Goal: Complete application form

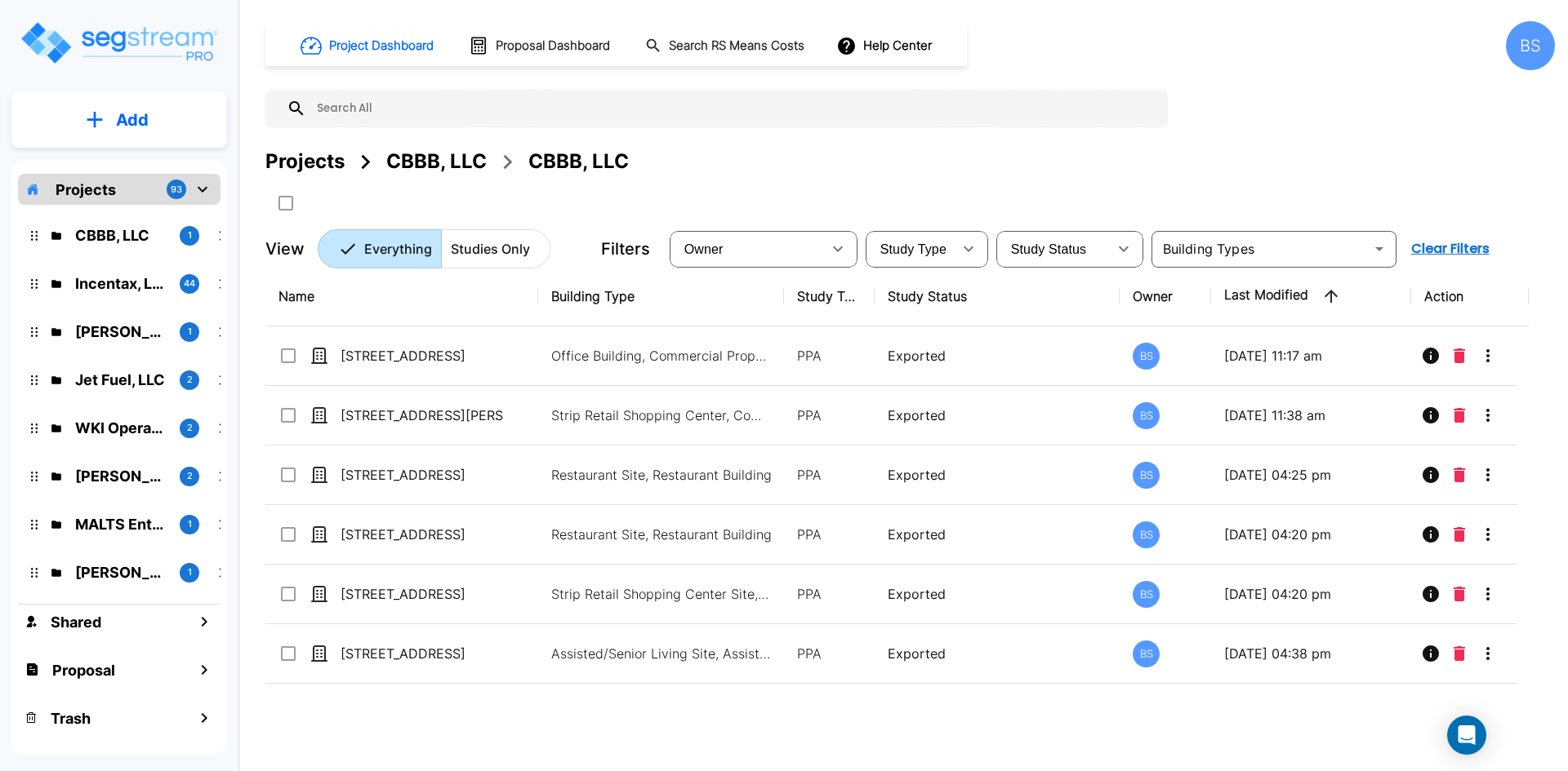
click at [331, 158] on div "Projects" at bounding box center [305, 162] width 79 height 30
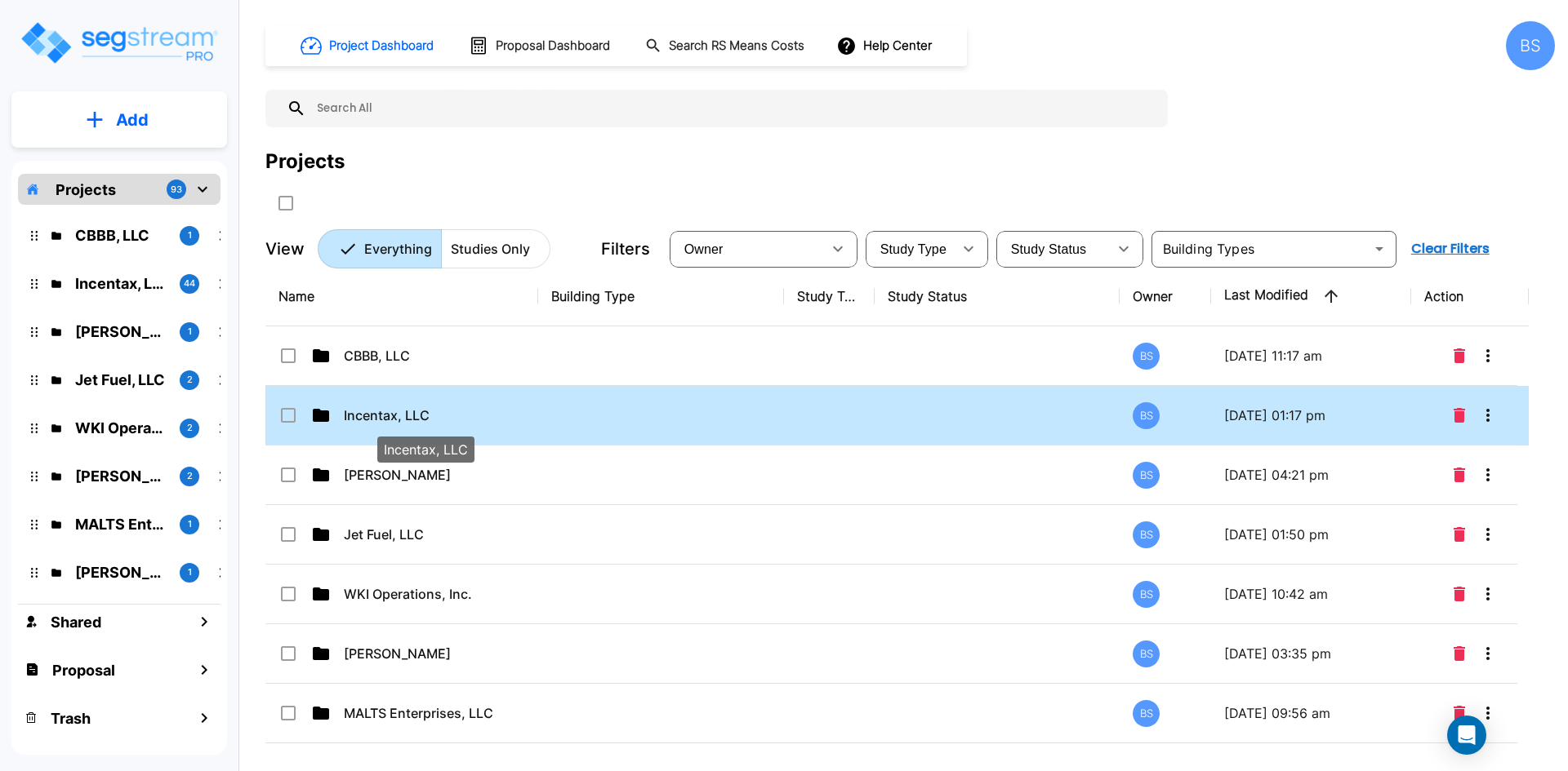
click at [418, 426] on div "Incentax, LLC" at bounding box center [426, 445] width 101 height 39
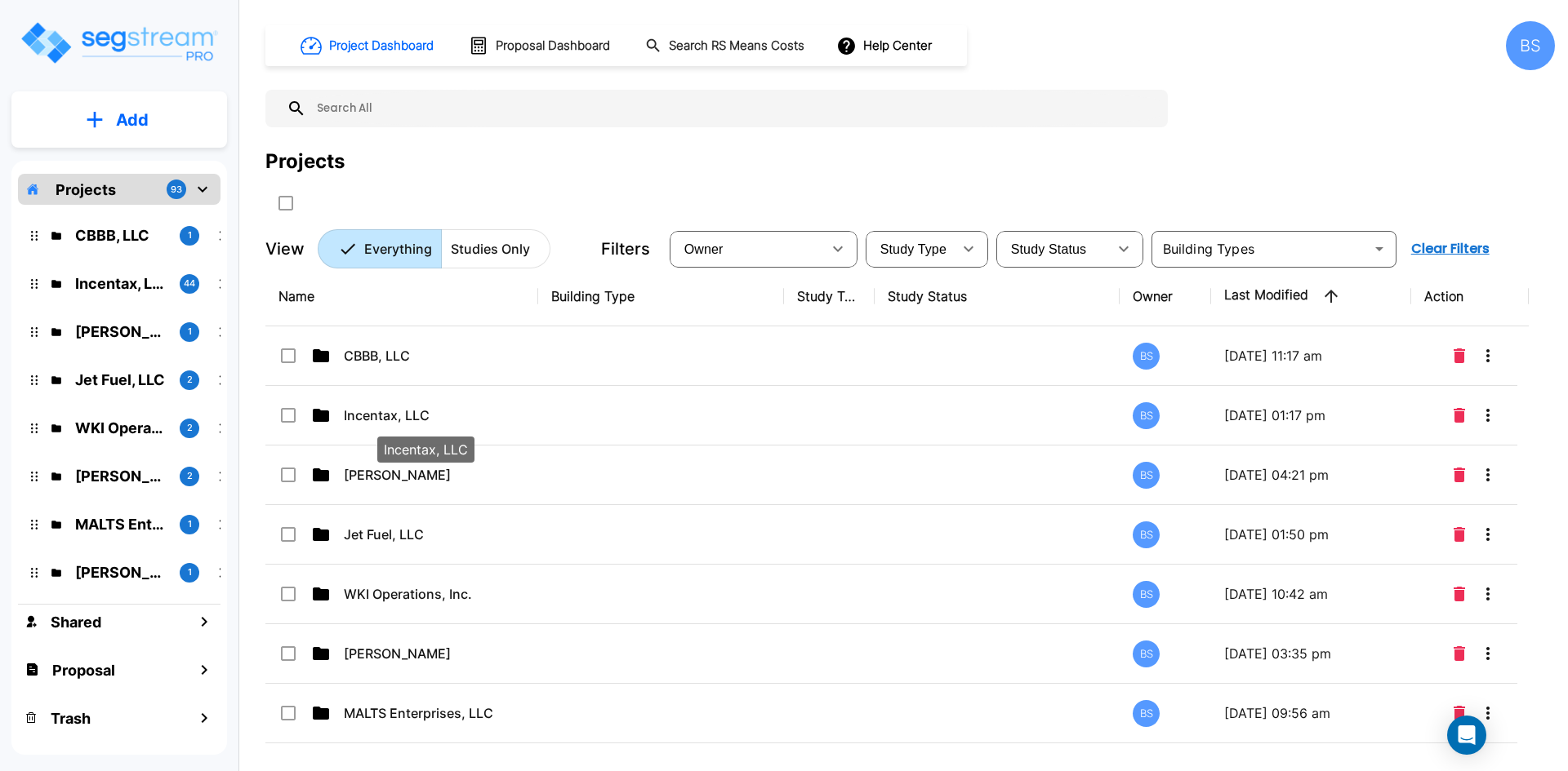
click at [416, 424] on div "Name Building Type Study Type Study Status Owner Last Modified Action CBBB, LLC…" at bounding box center [897, 507] width 1263 height 479
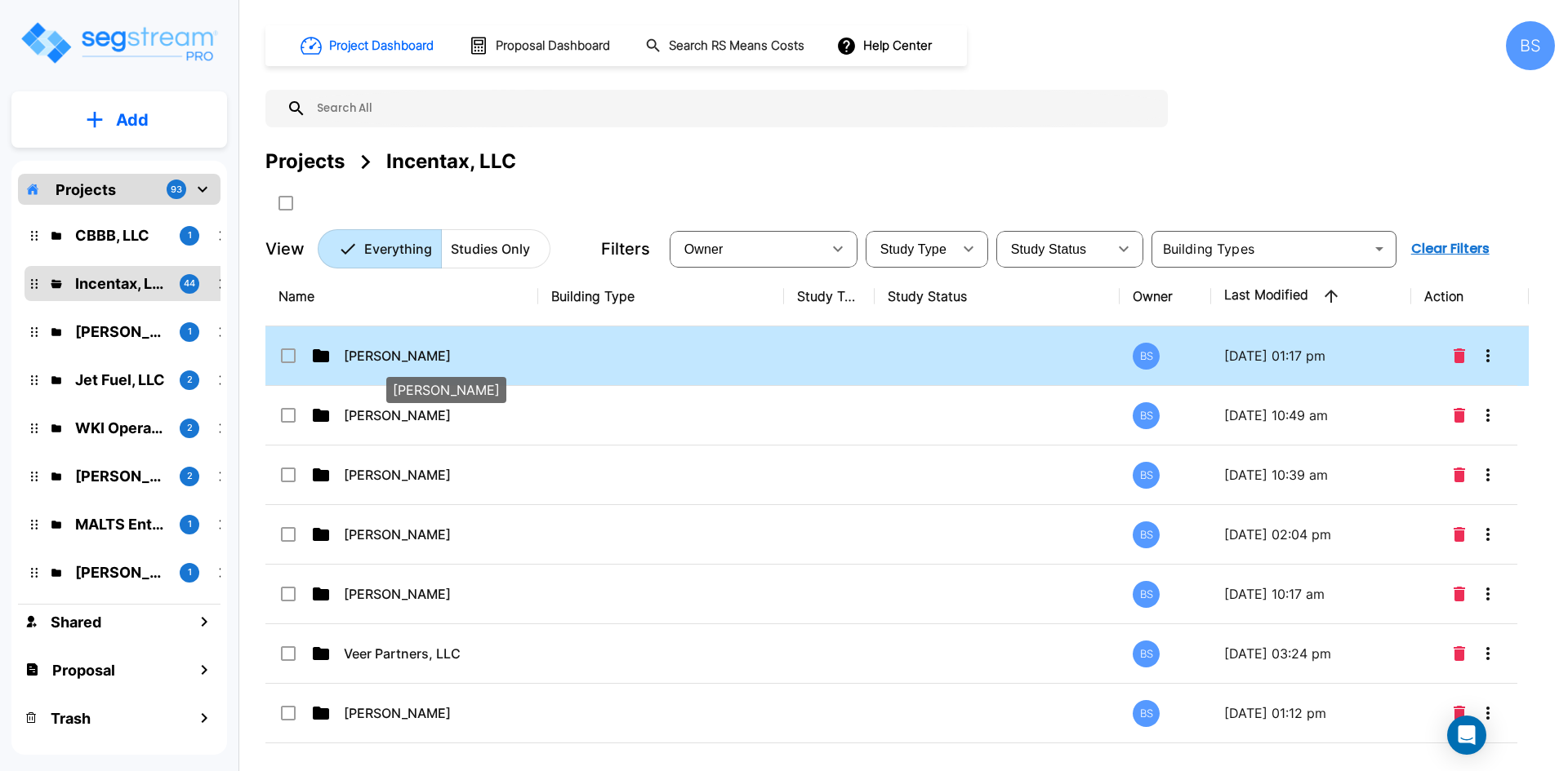
click at [403, 368] on div "David Lary" at bounding box center [446, 386] width 123 height 39
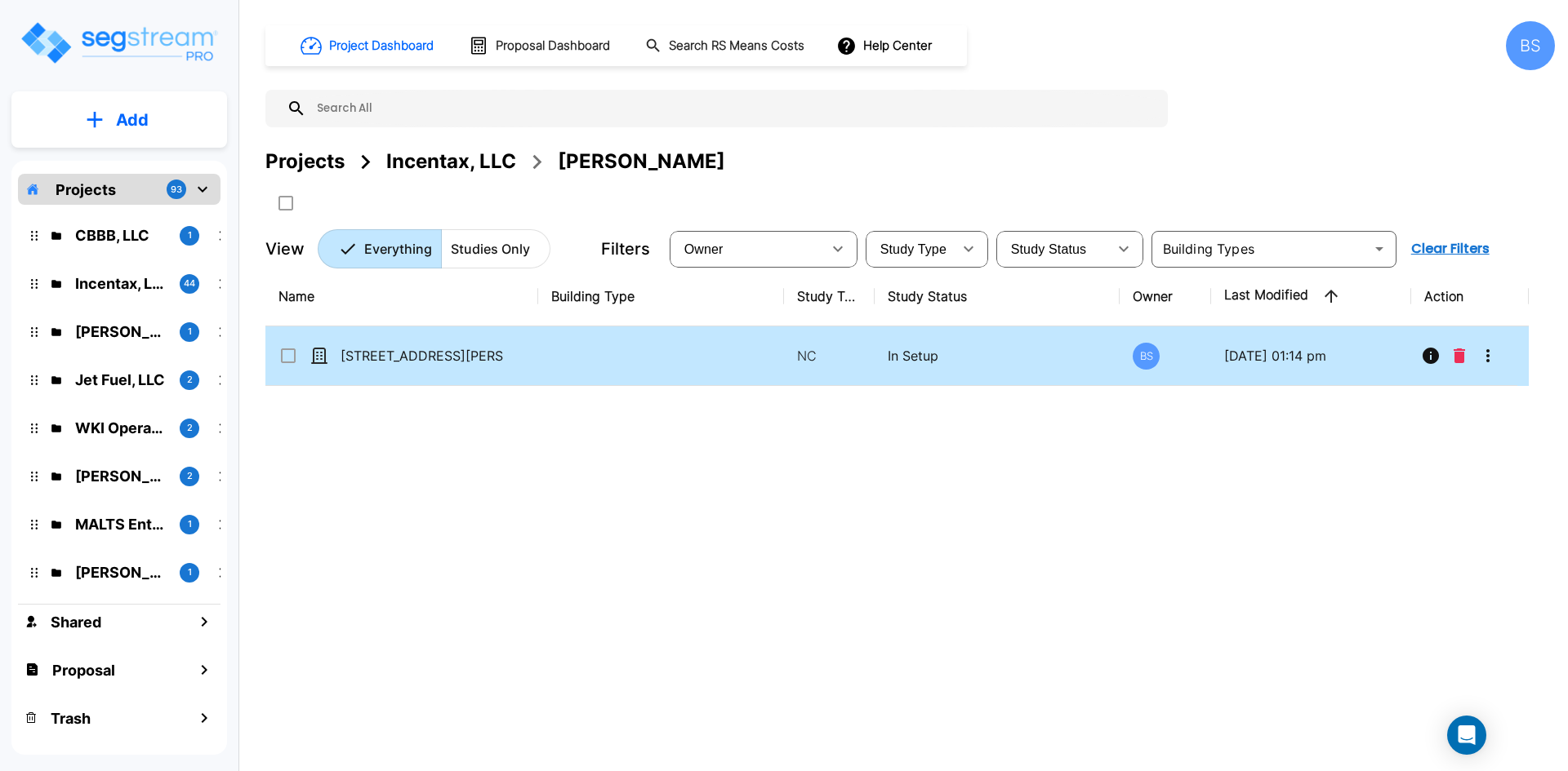
click at [620, 355] on td at bounding box center [661, 357] width 246 height 60
checkbox input "true"
click at [620, 355] on td at bounding box center [661, 357] width 246 height 60
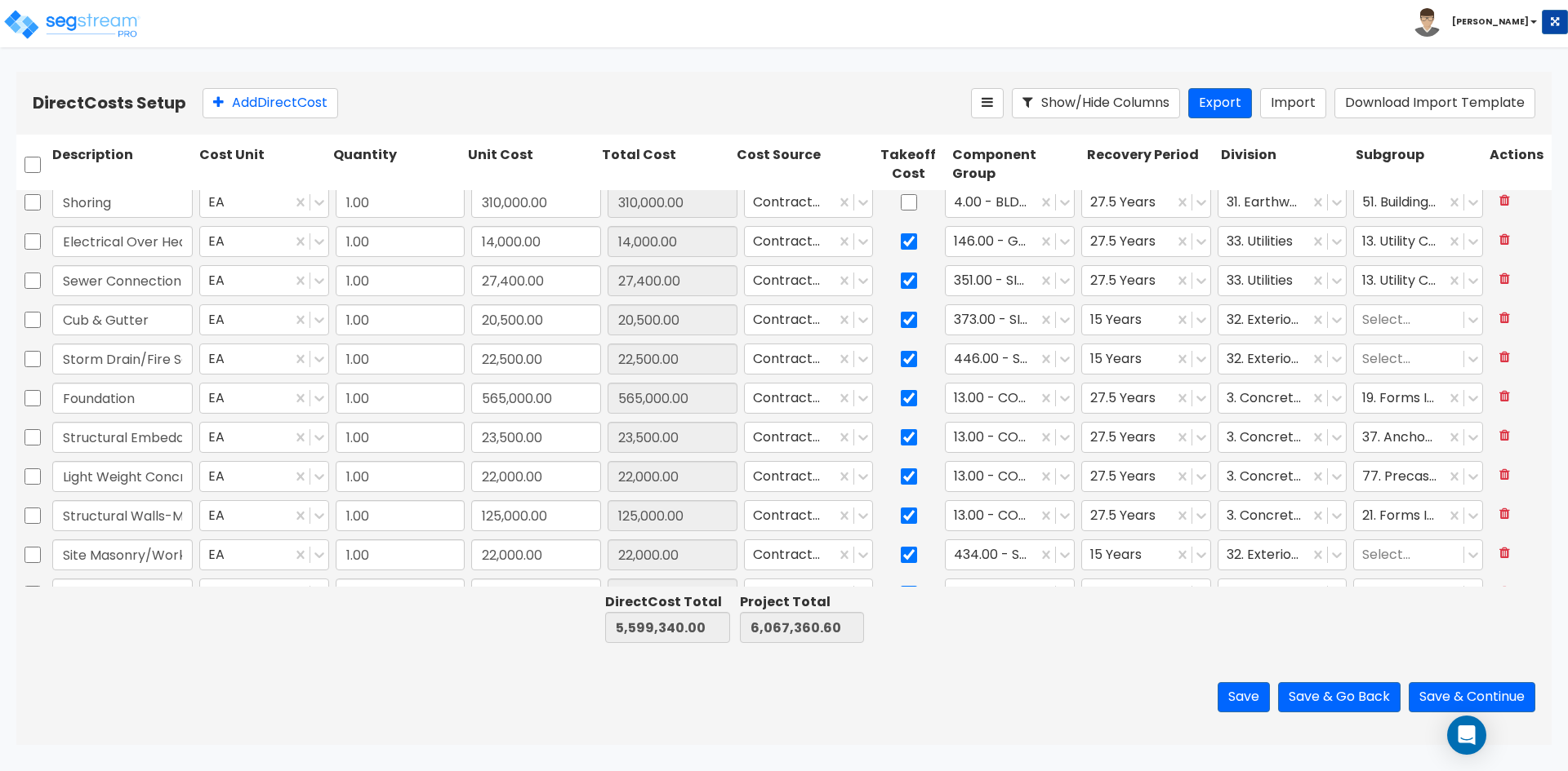
scroll to position [245, 0]
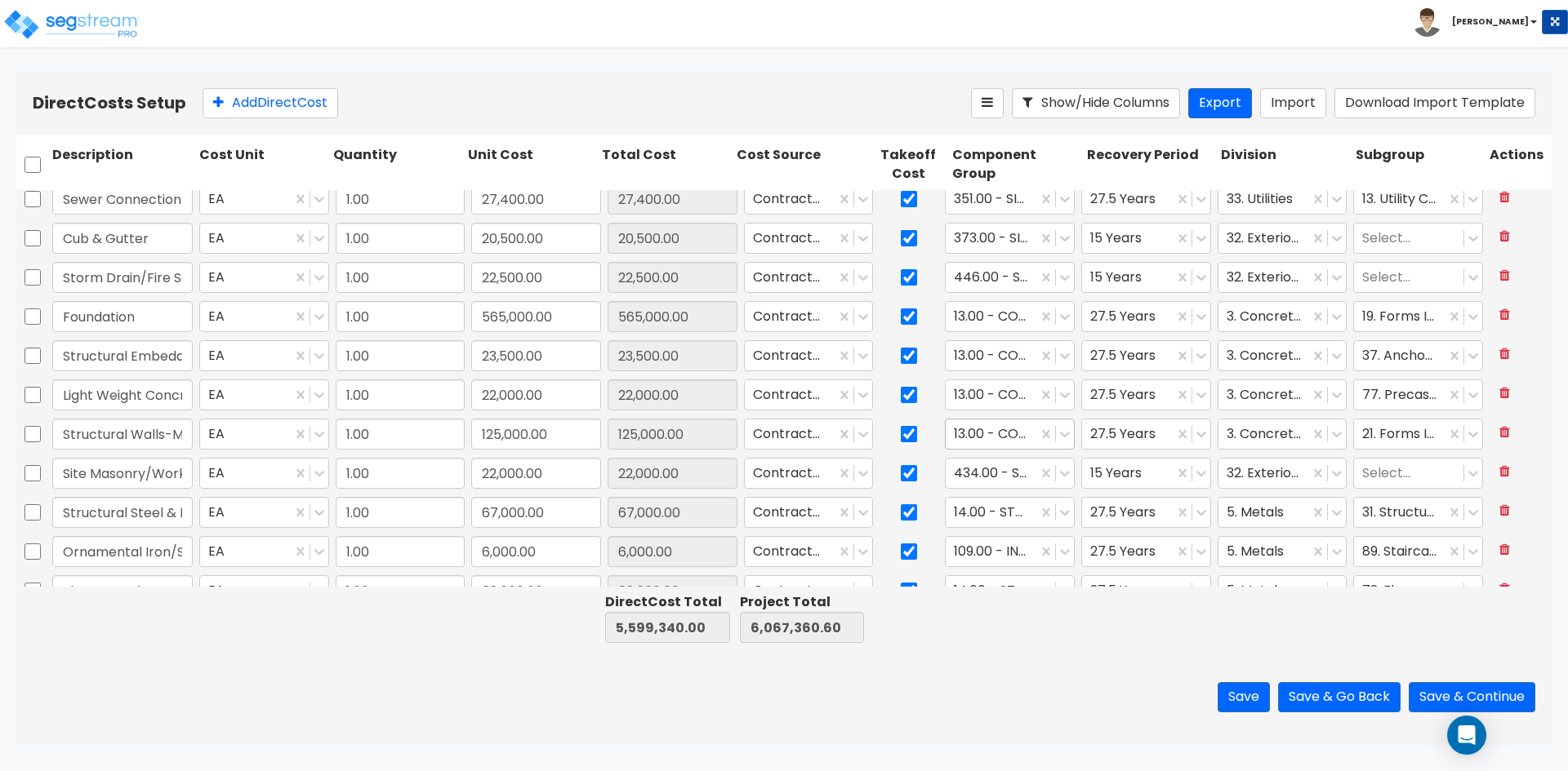
type input "1.00"
type input "181,000.00"
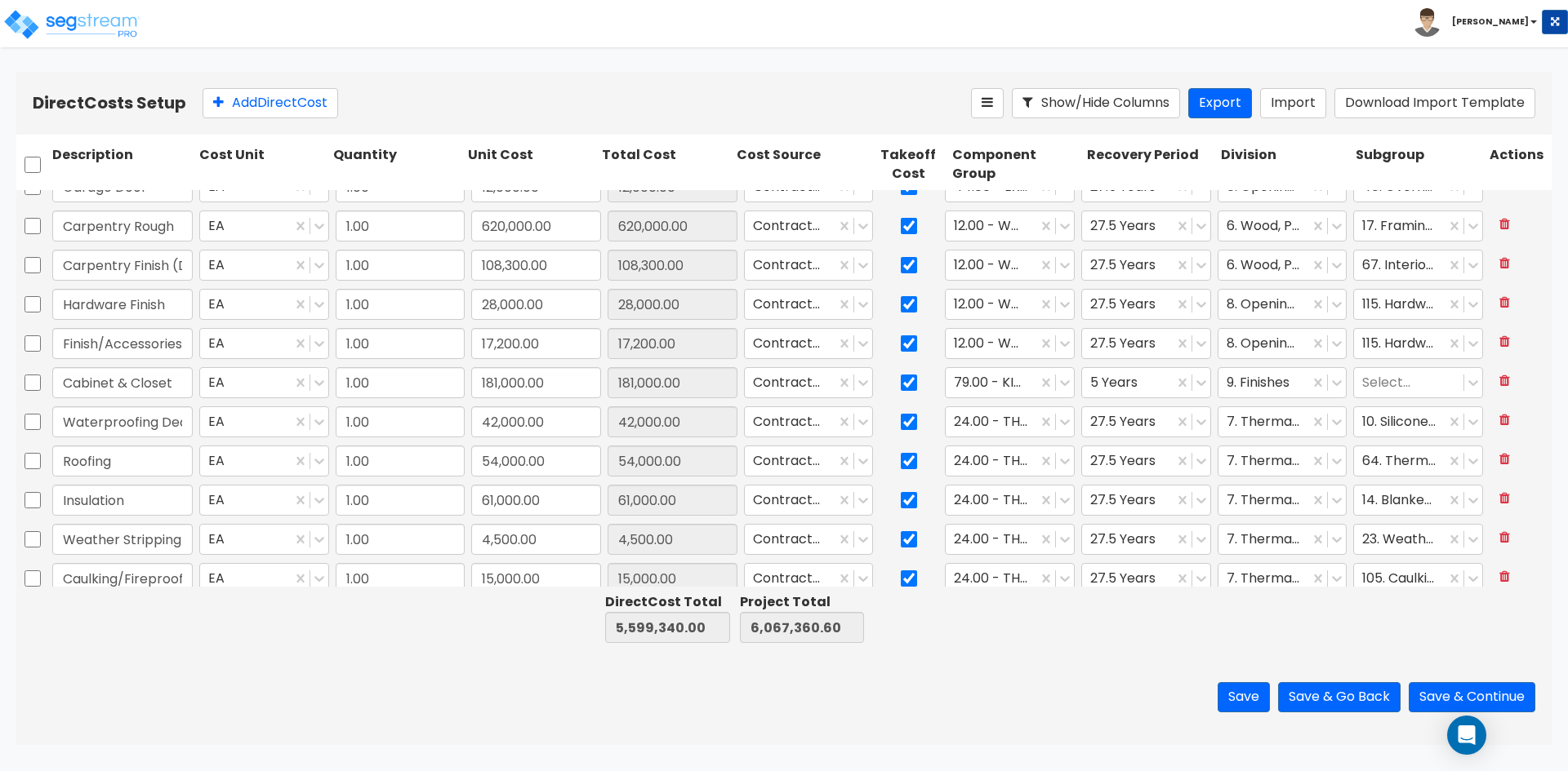
scroll to position [735, 0]
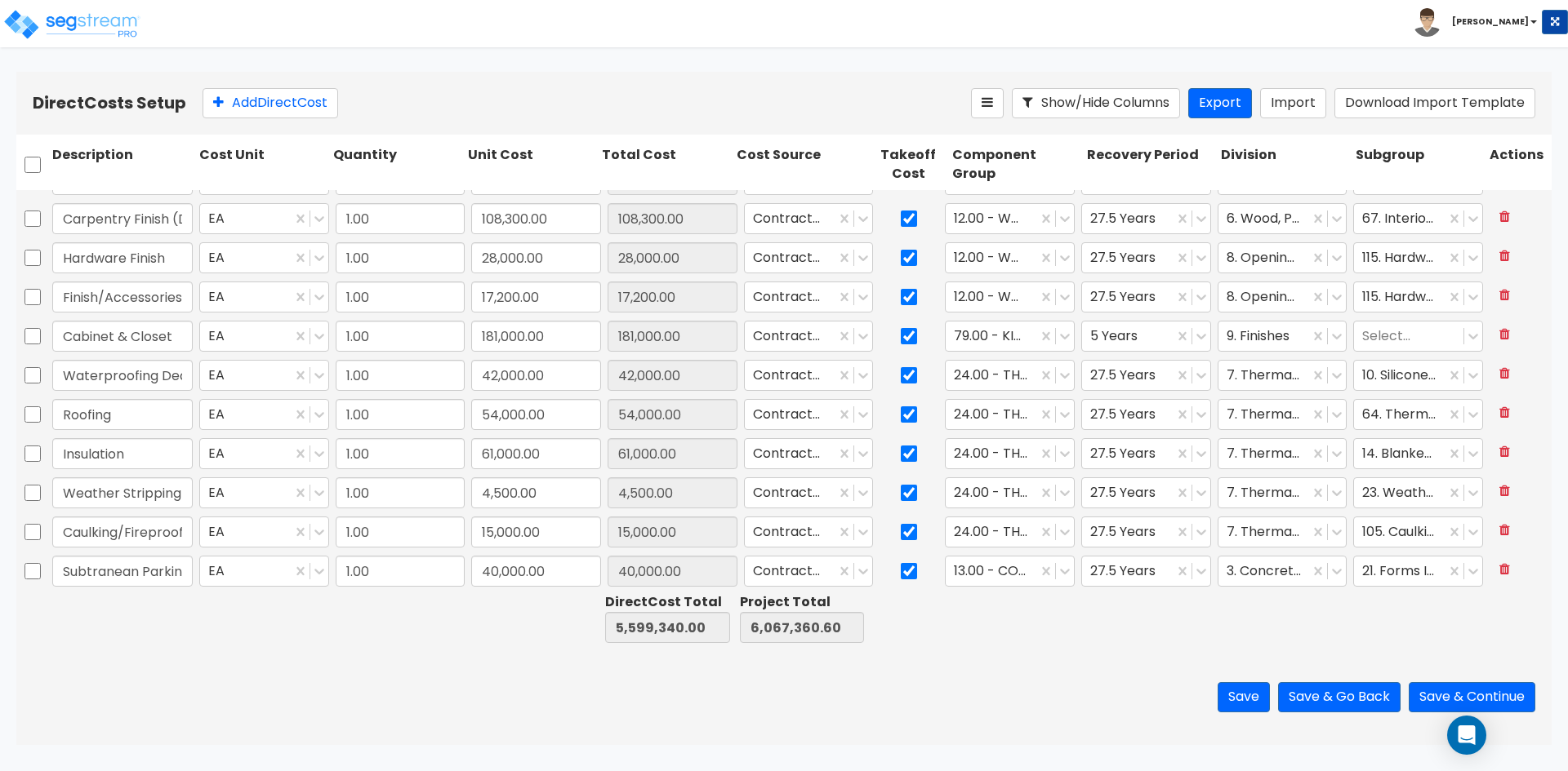
type input "1.00"
type input "25,000.00"
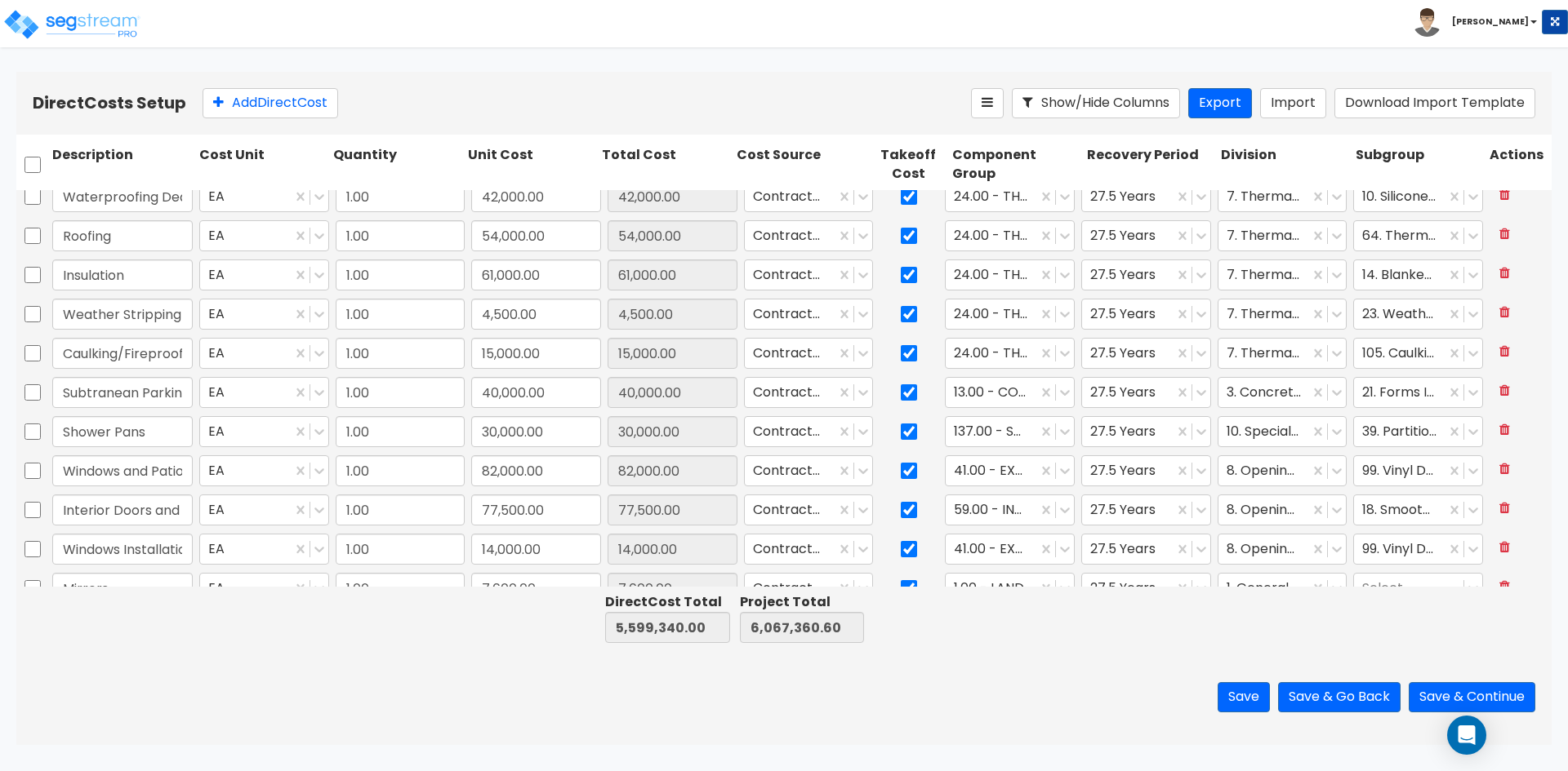
type input "1.00"
type input "280,500.00"
type input "1.00"
type input "39,000.00"
type input "1.00"
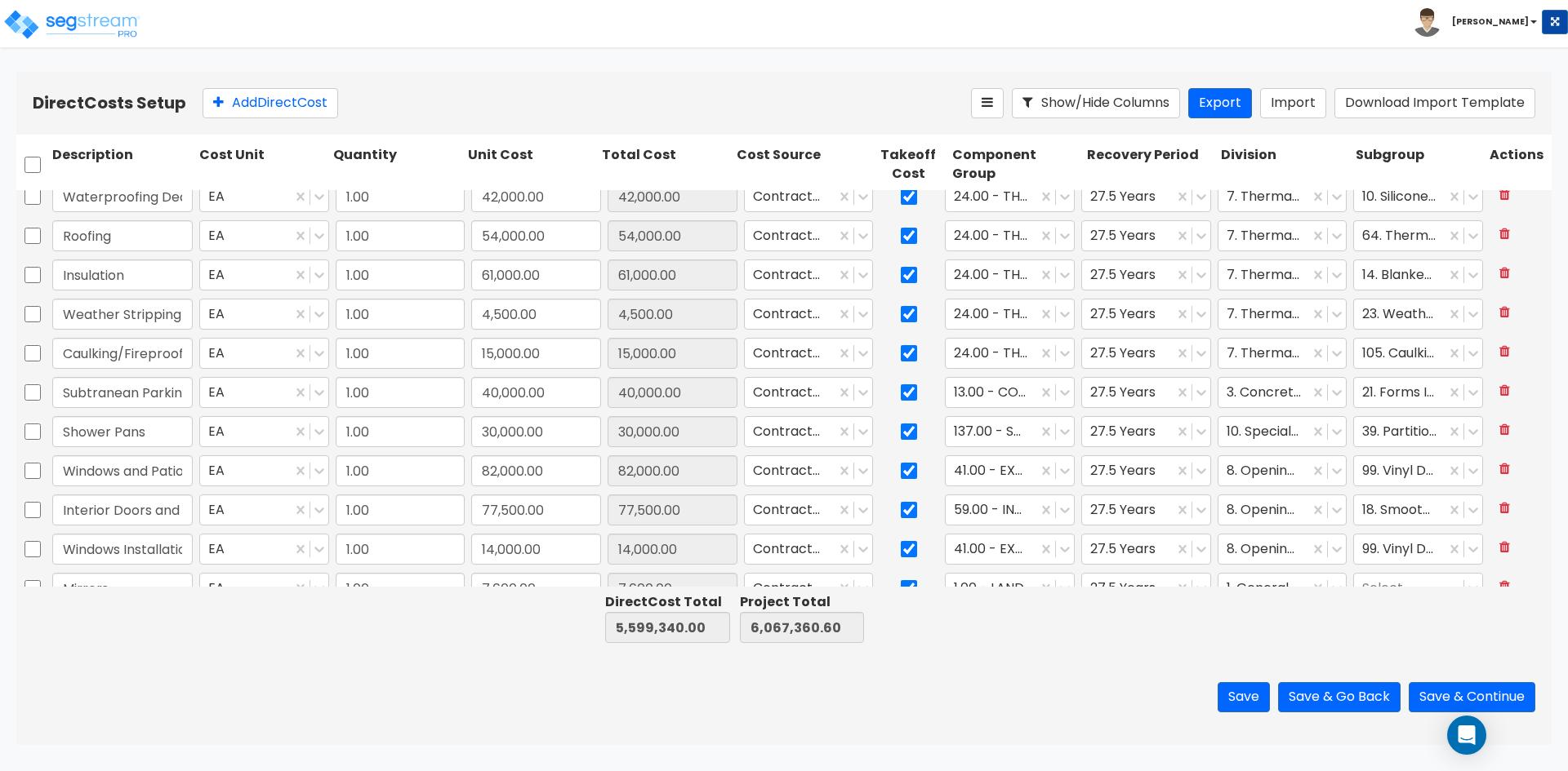
type input "198,000.00"
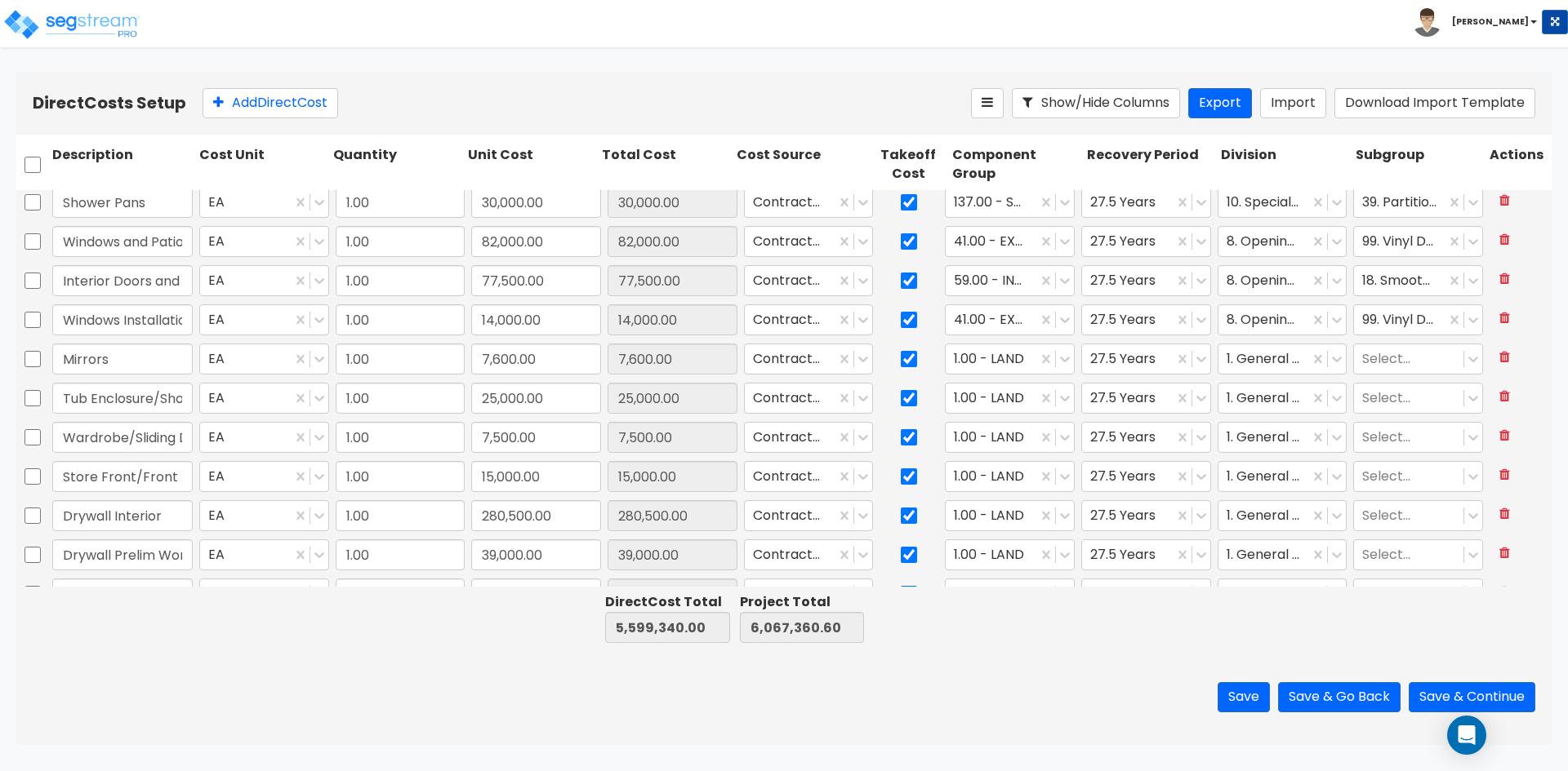
scroll to position [1224, 0]
type input "1.00"
type input "1,740.00"
type input "1.00"
type input "30,000.00"
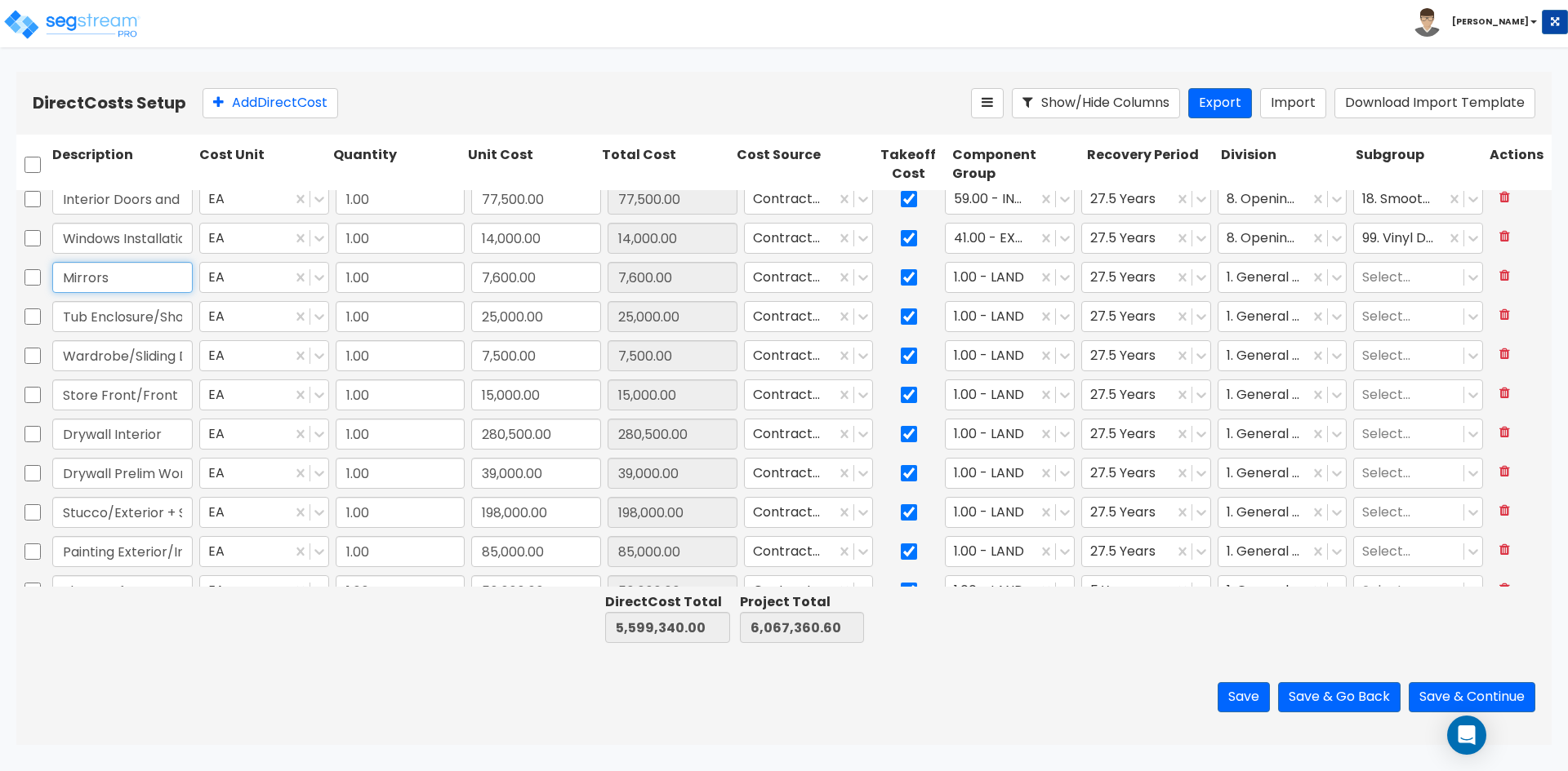
drag, startPoint x: 155, startPoint y: 283, endPoint x: 162, endPoint y: 282, distance: 7.1
click at [155, 283] on input "Mirrors" at bounding box center [122, 277] width 141 height 31
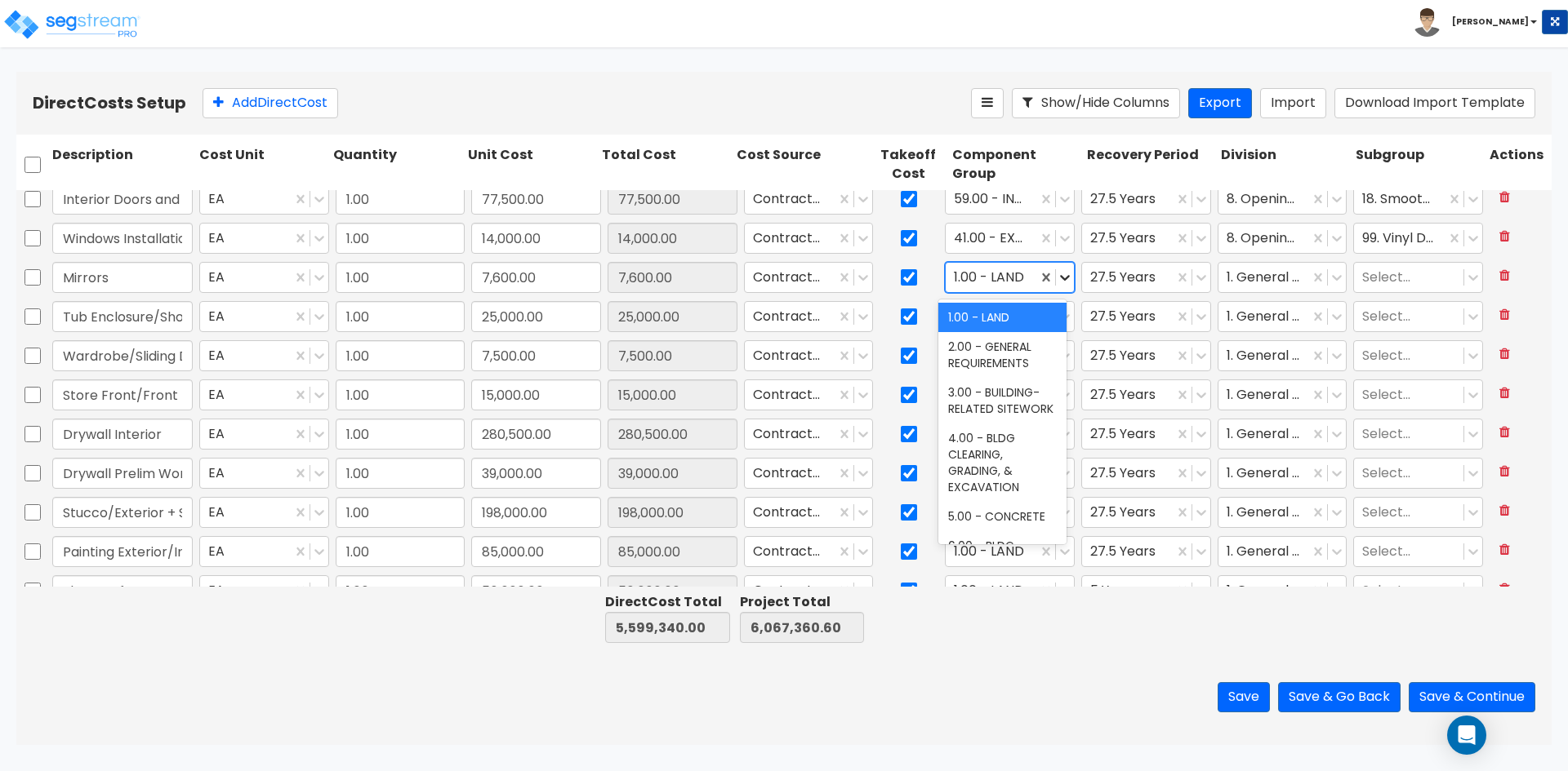
click at [1063, 275] on icon at bounding box center [1065, 277] width 17 height 17
type input "mirro"
click at [1014, 321] on div "104.00 - BUILT-IN MIRRORS" at bounding box center [1002, 325] width 129 height 46
click at [1009, 275] on div at bounding box center [991, 278] width 75 height 22
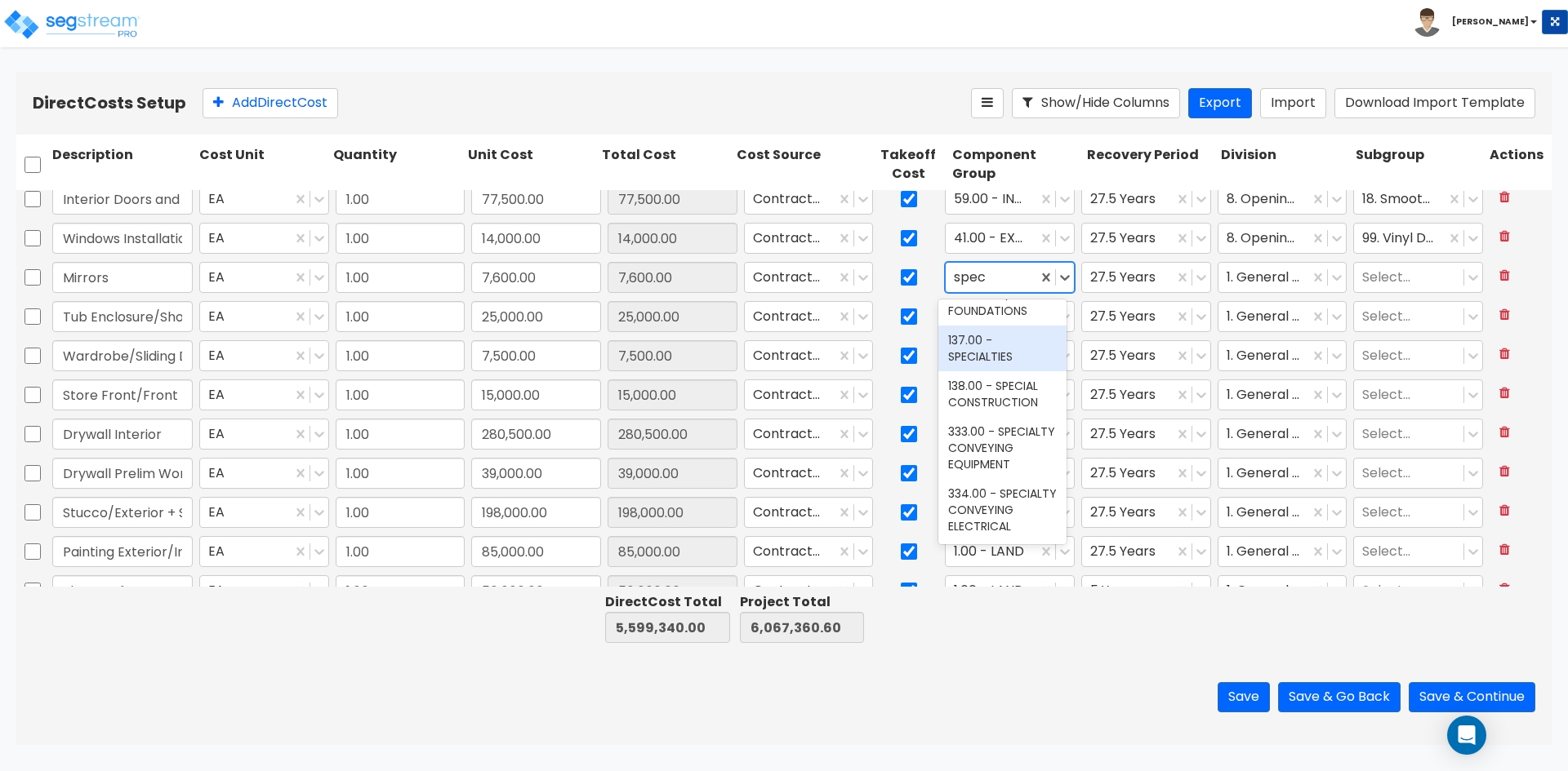
scroll to position [0, 0]
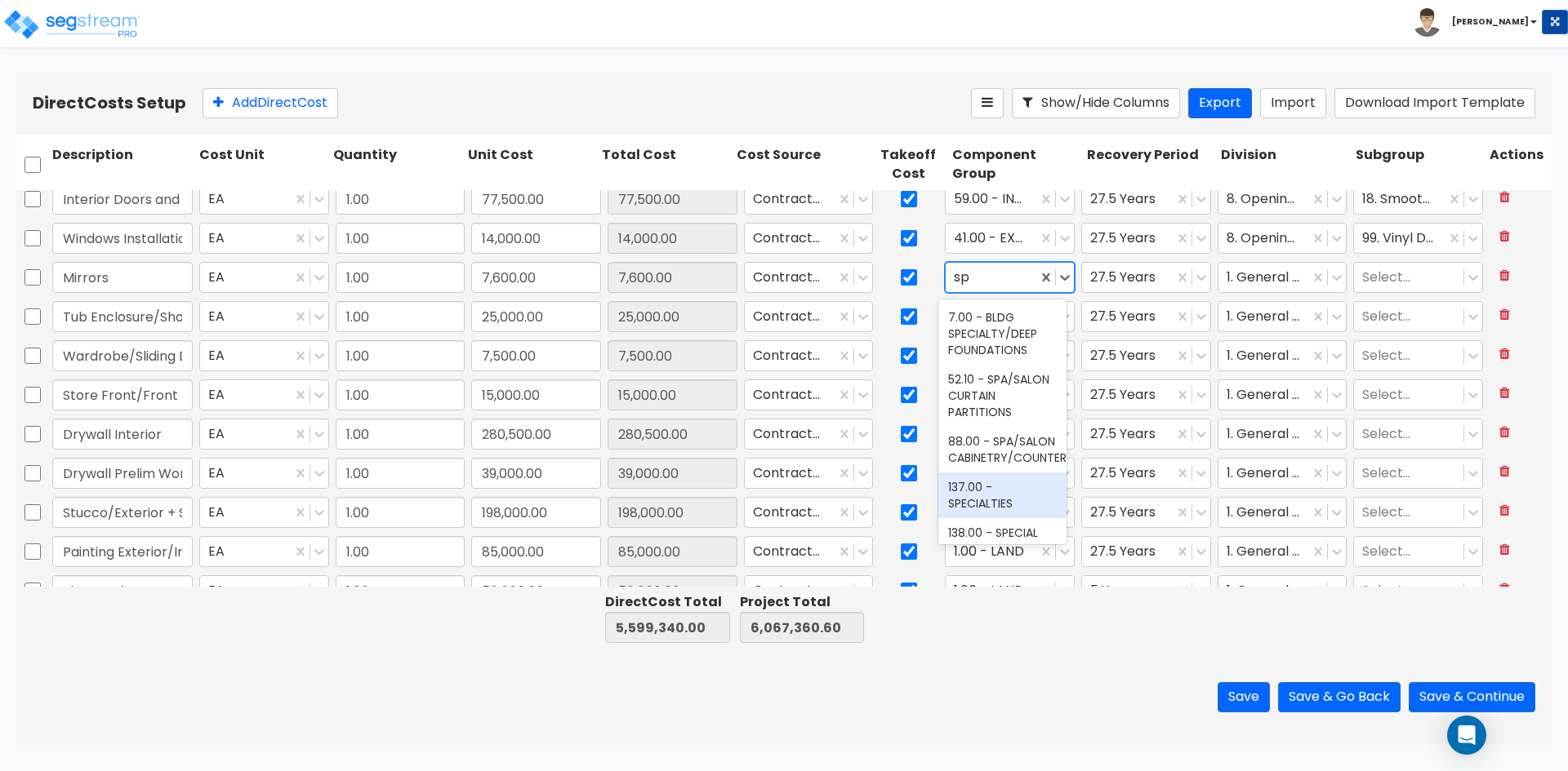
type input "s"
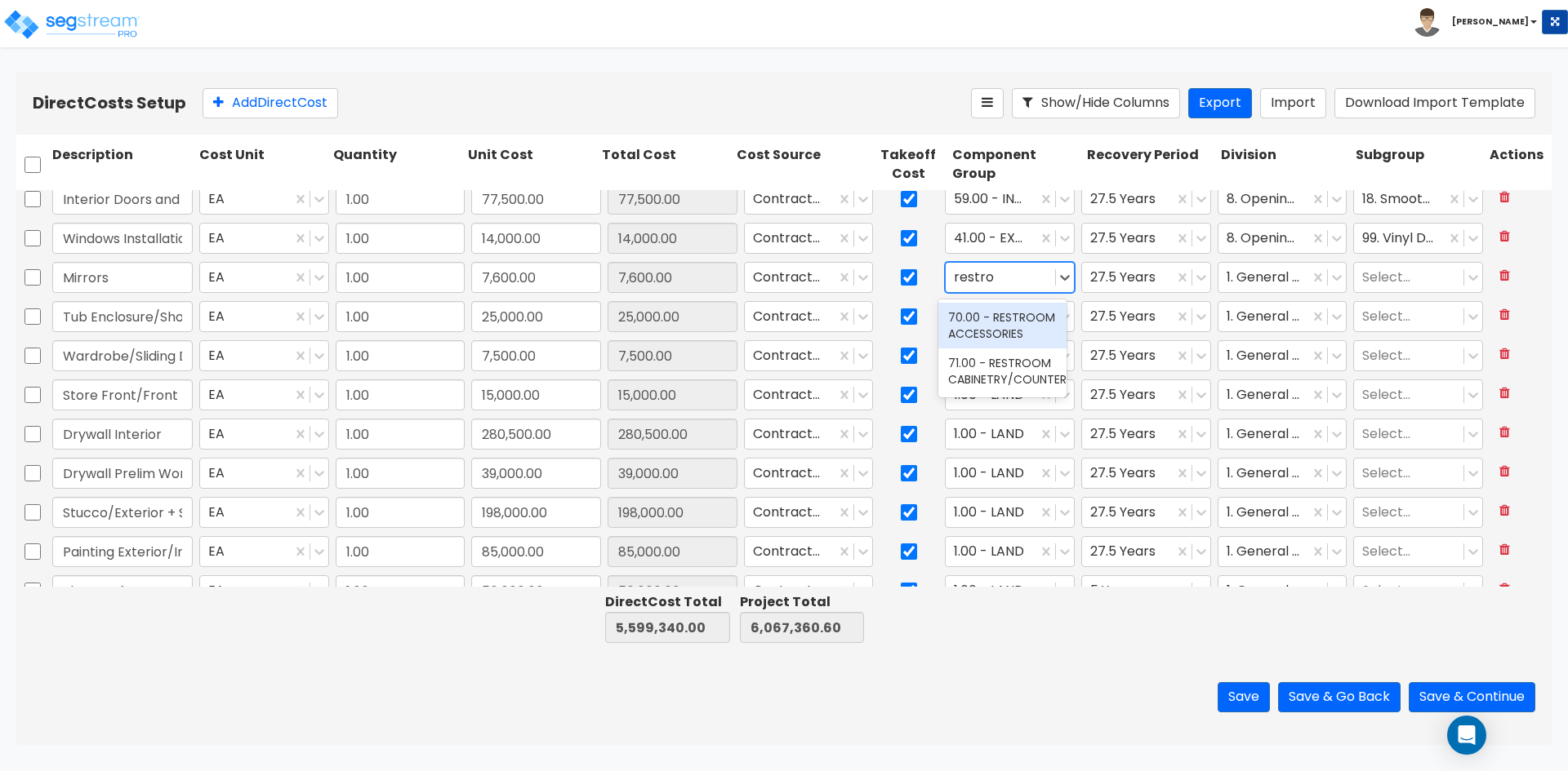
type input "restroo"
click at [1000, 315] on div "70.00 - RESTROOM ACCESSORIES" at bounding box center [1002, 325] width 129 height 46
click at [1329, 275] on icon at bounding box center [1337, 277] width 17 height 17
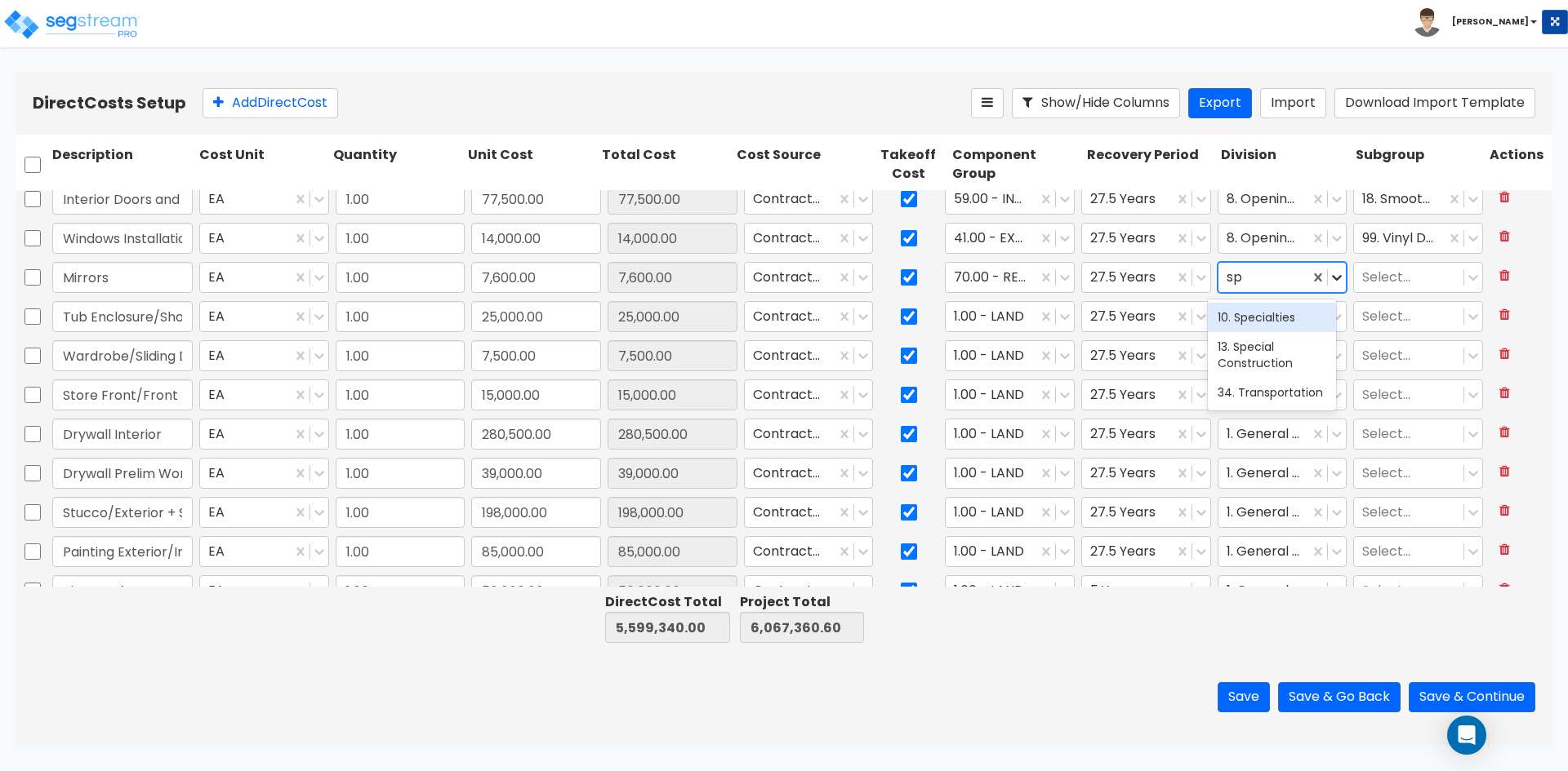
type input "spe"
click at [1280, 326] on div "10. Specialties" at bounding box center [1273, 318] width 129 height 30
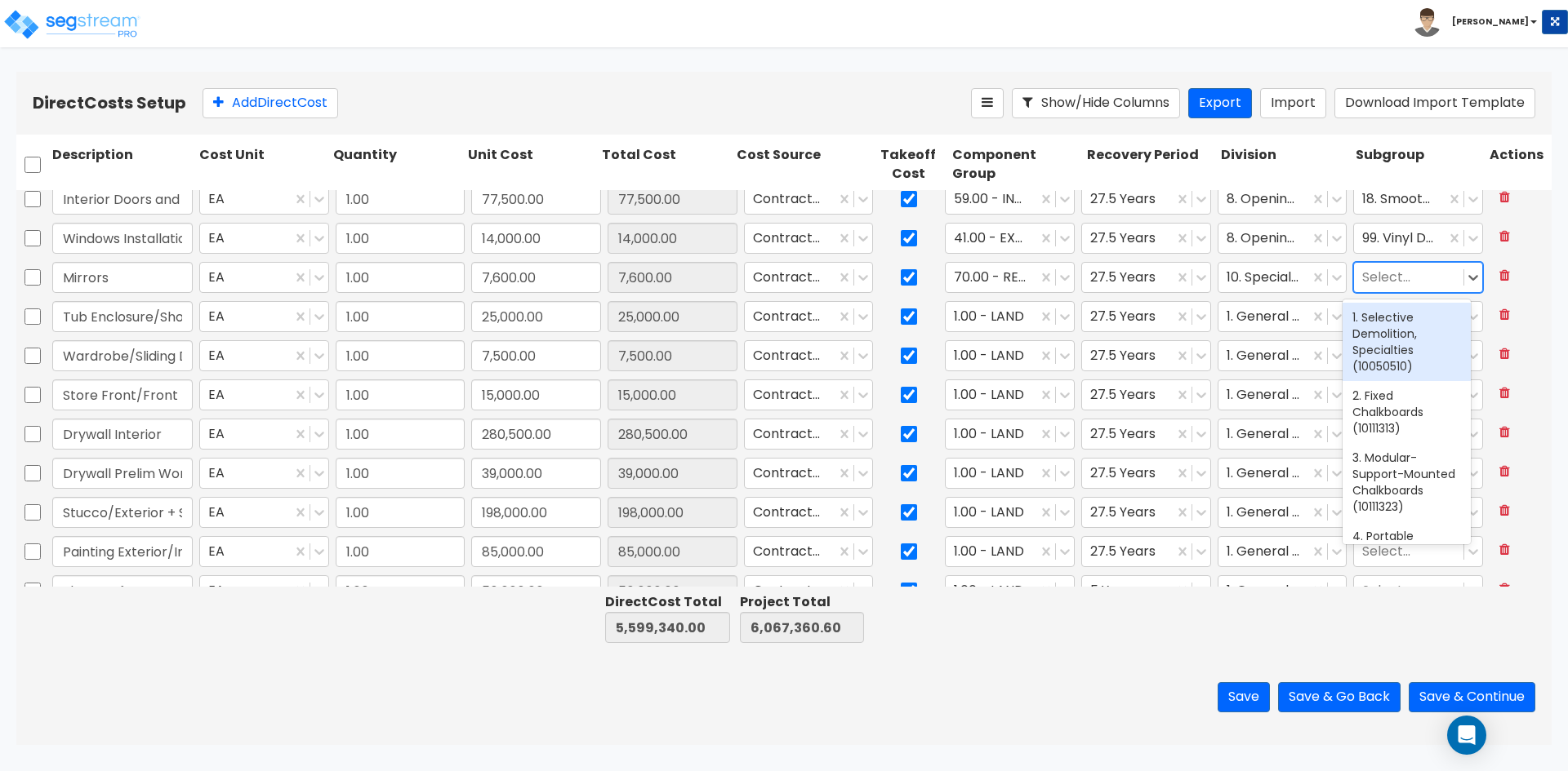
click at [1378, 282] on div at bounding box center [1409, 278] width 93 height 22
type input "m"
type input "toile"
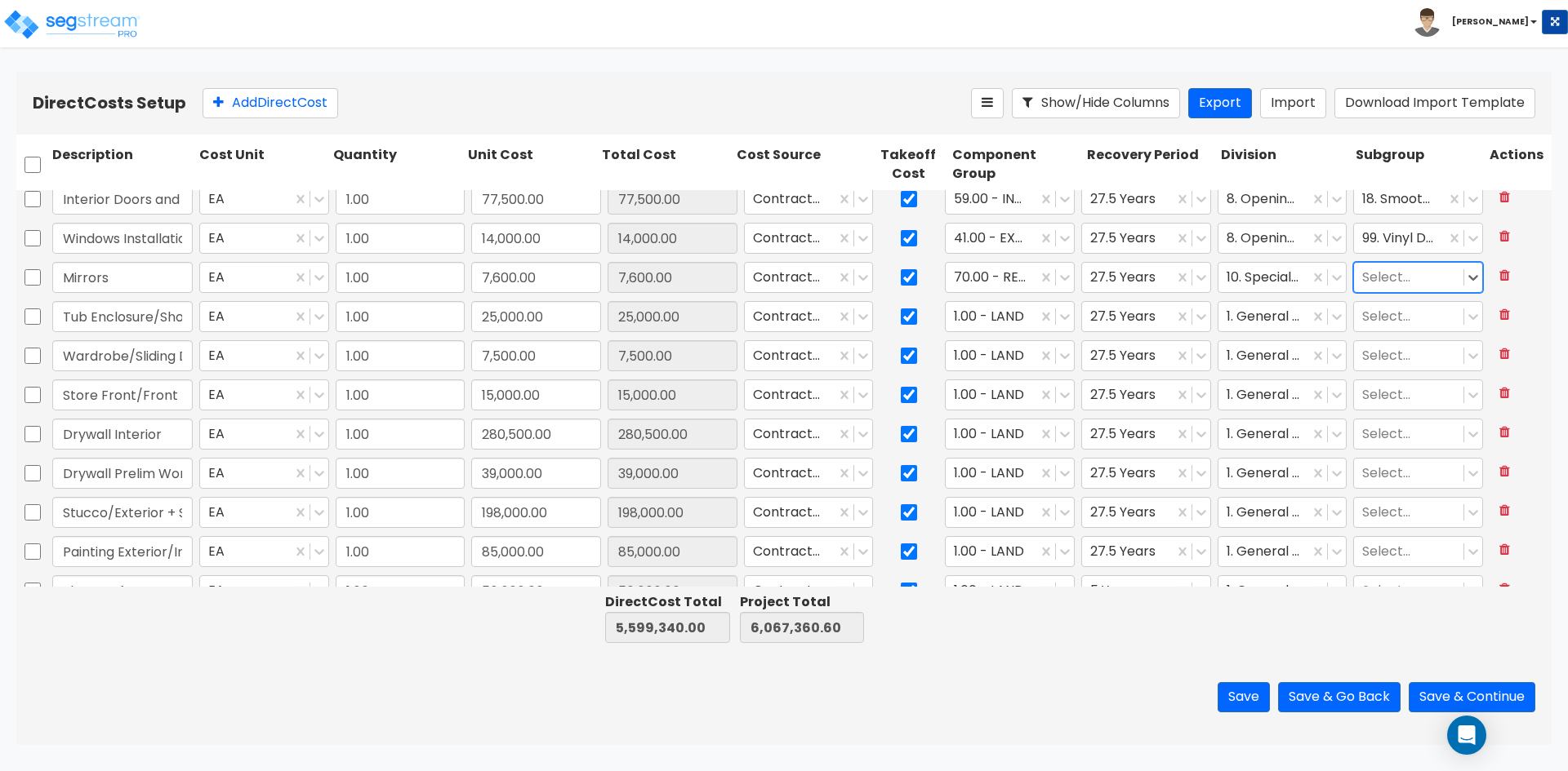
click at [1395, 284] on div at bounding box center [1409, 278] width 93 height 22
type input "acces"
click at [1428, 340] on div "37. Commercial Toilet Accessories (10281313)" at bounding box center [1407, 333] width 129 height 62
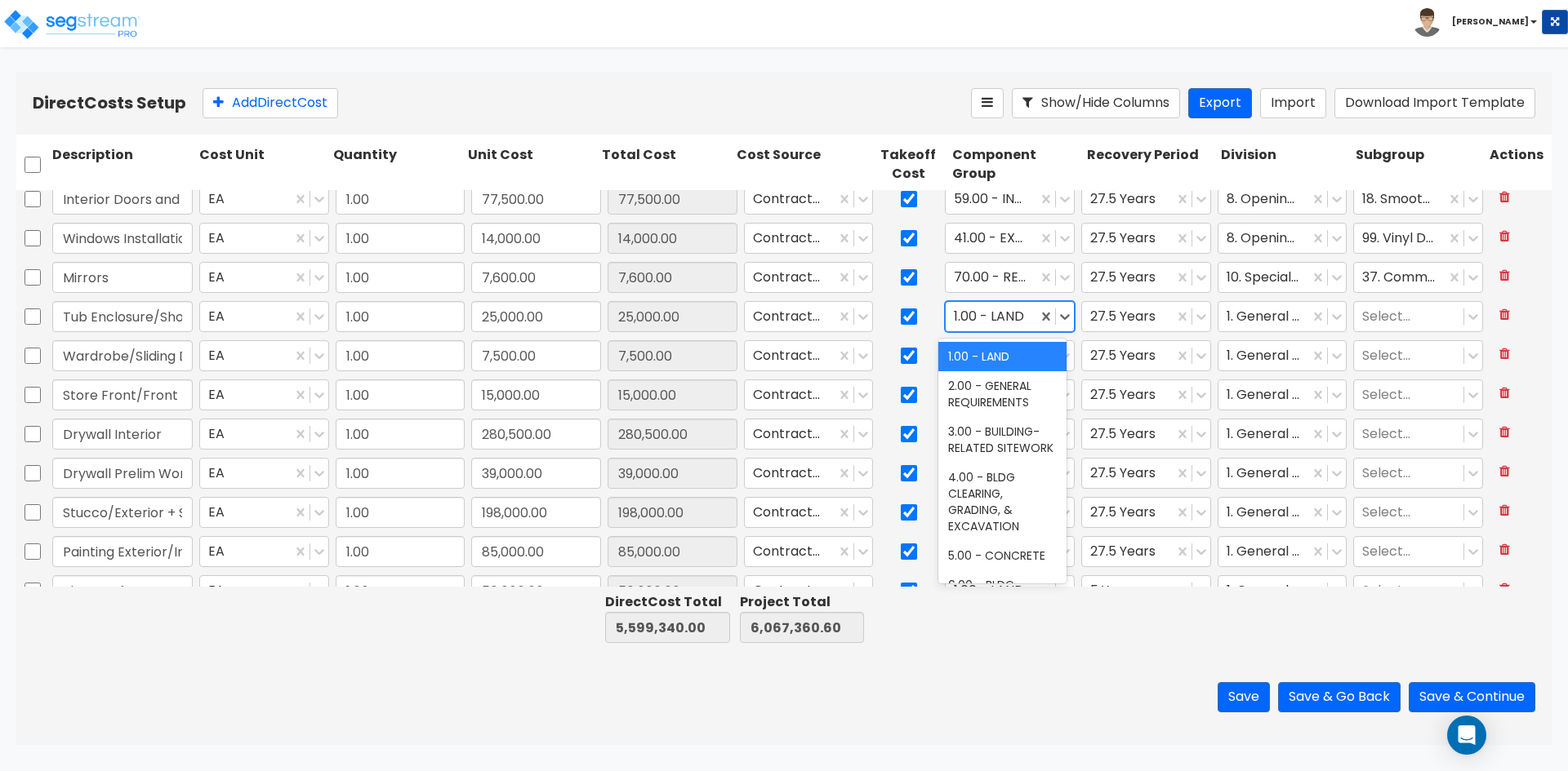
click at [1023, 318] on div "1.00 - LAND" at bounding box center [991, 317] width 91 height 29
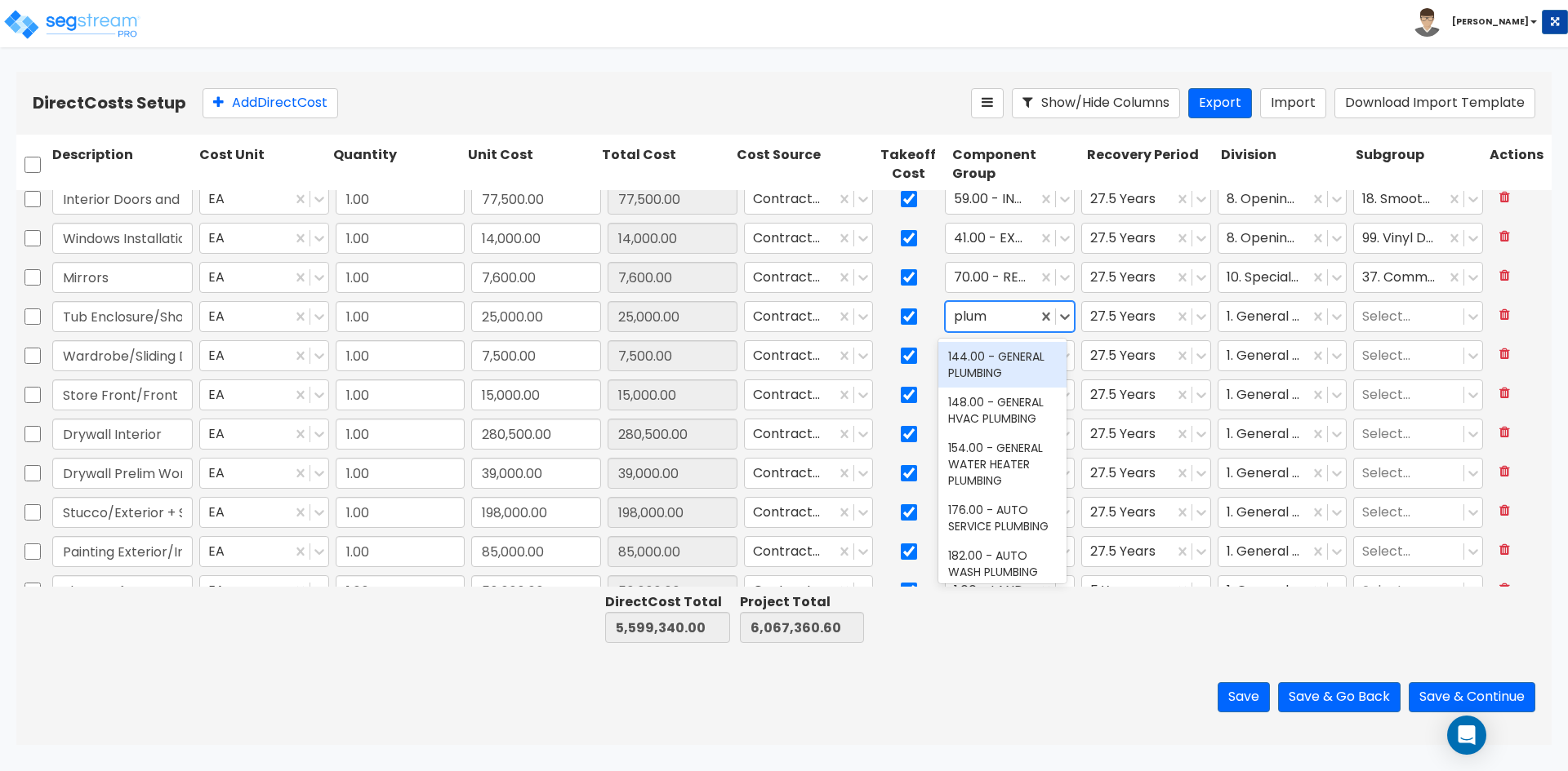
type input "plumb"
click at [1003, 358] on div "144.00 - GENERAL PLUMBING" at bounding box center [1002, 364] width 129 height 46
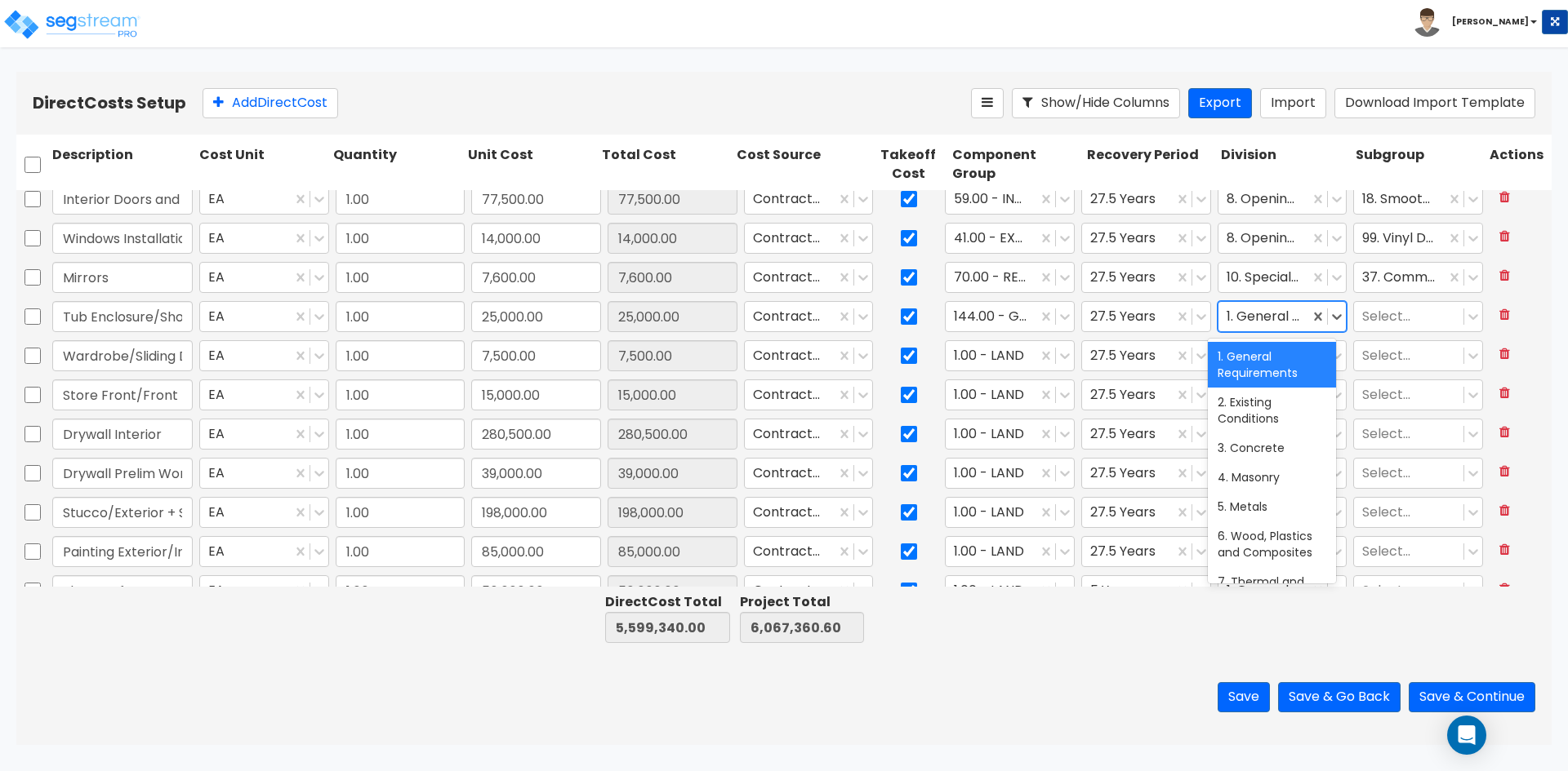
click at [1268, 317] on div at bounding box center [1264, 318] width 75 height 22
type input "spe"
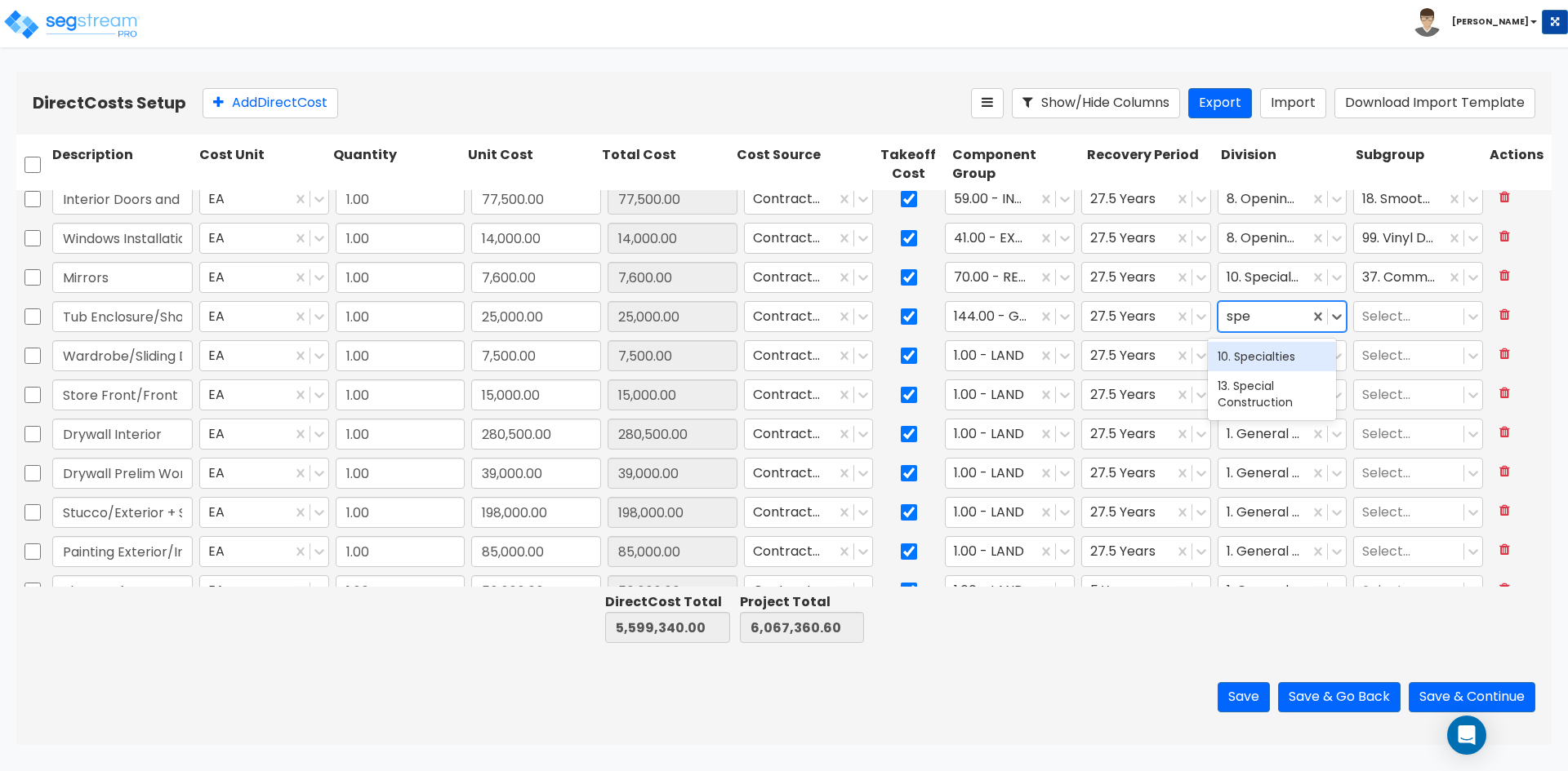
click at [1275, 354] on div "10. Specialties" at bounding box center [1273, 357] width 129 height 30
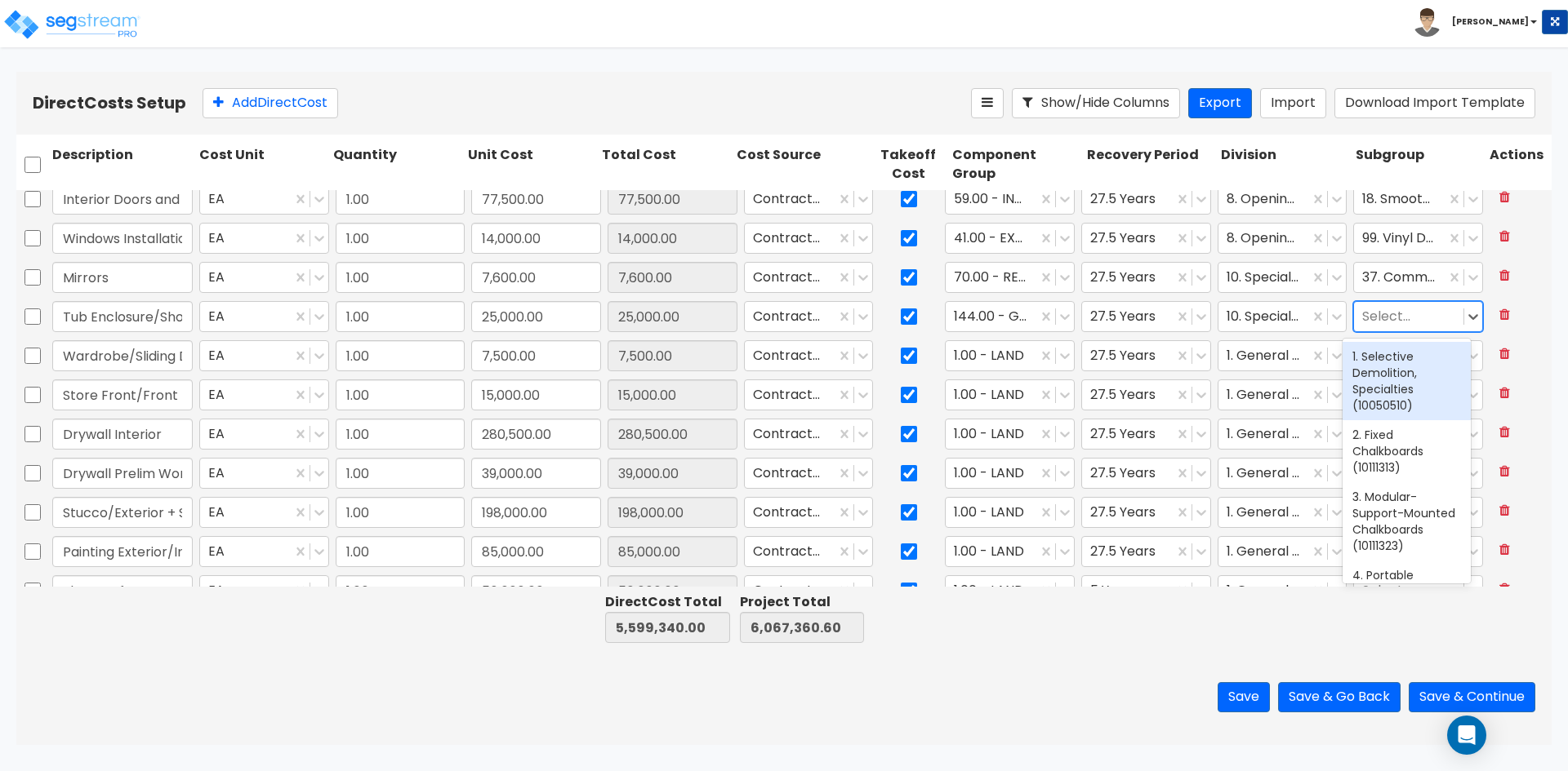
click at [1379, 321] on div at bounding box center [1409, 318] width 93 height 22
type input "shower"
click at [1372, 364] on div "39. Partitions, Shower (10281910)" at bounding box center [1407, 364] width 129 height 46
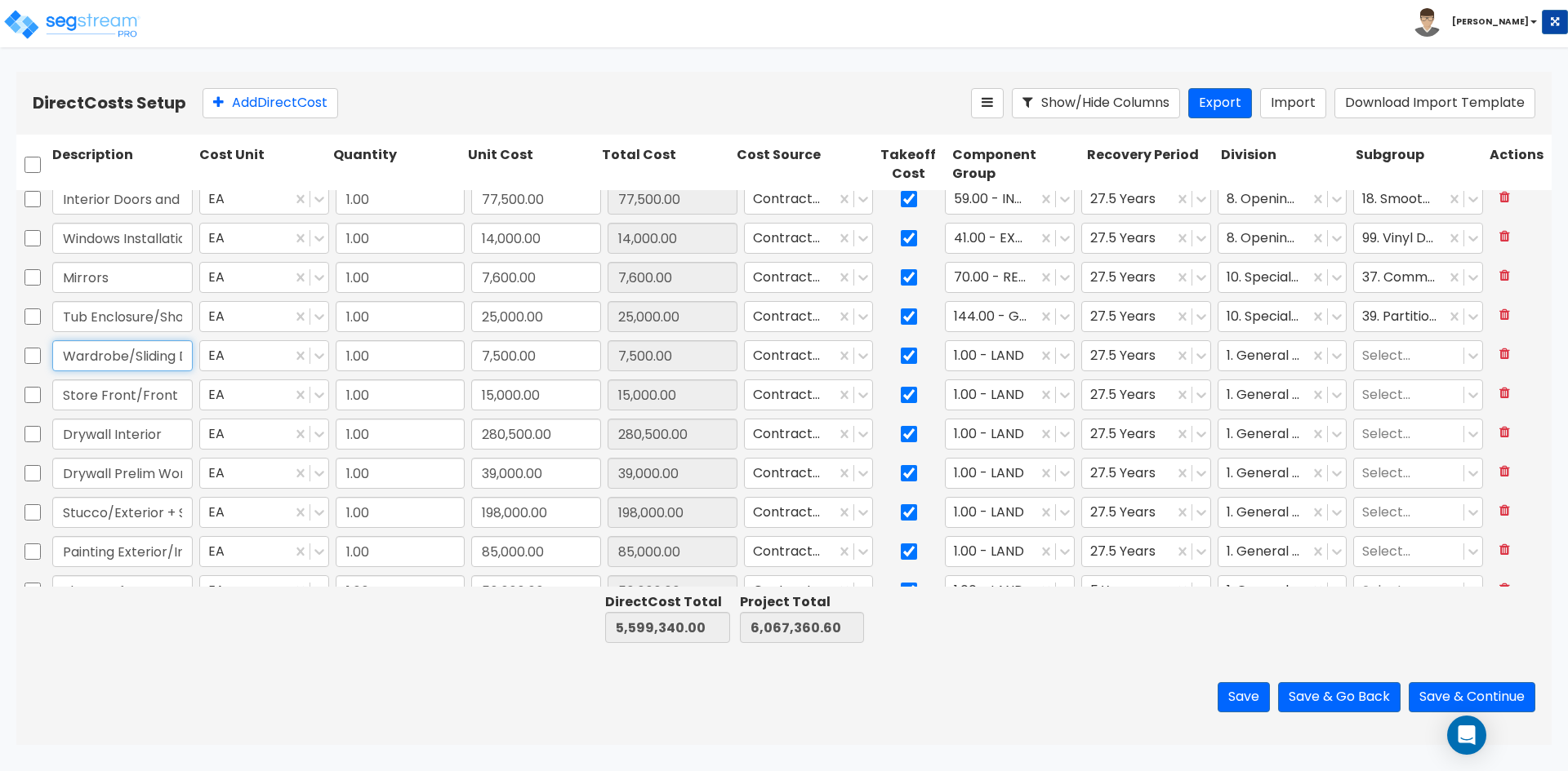
click at [143, 353] on input "Wardrobe/Sliding Doors" at bounding box center [122, 356] width 141 height 31
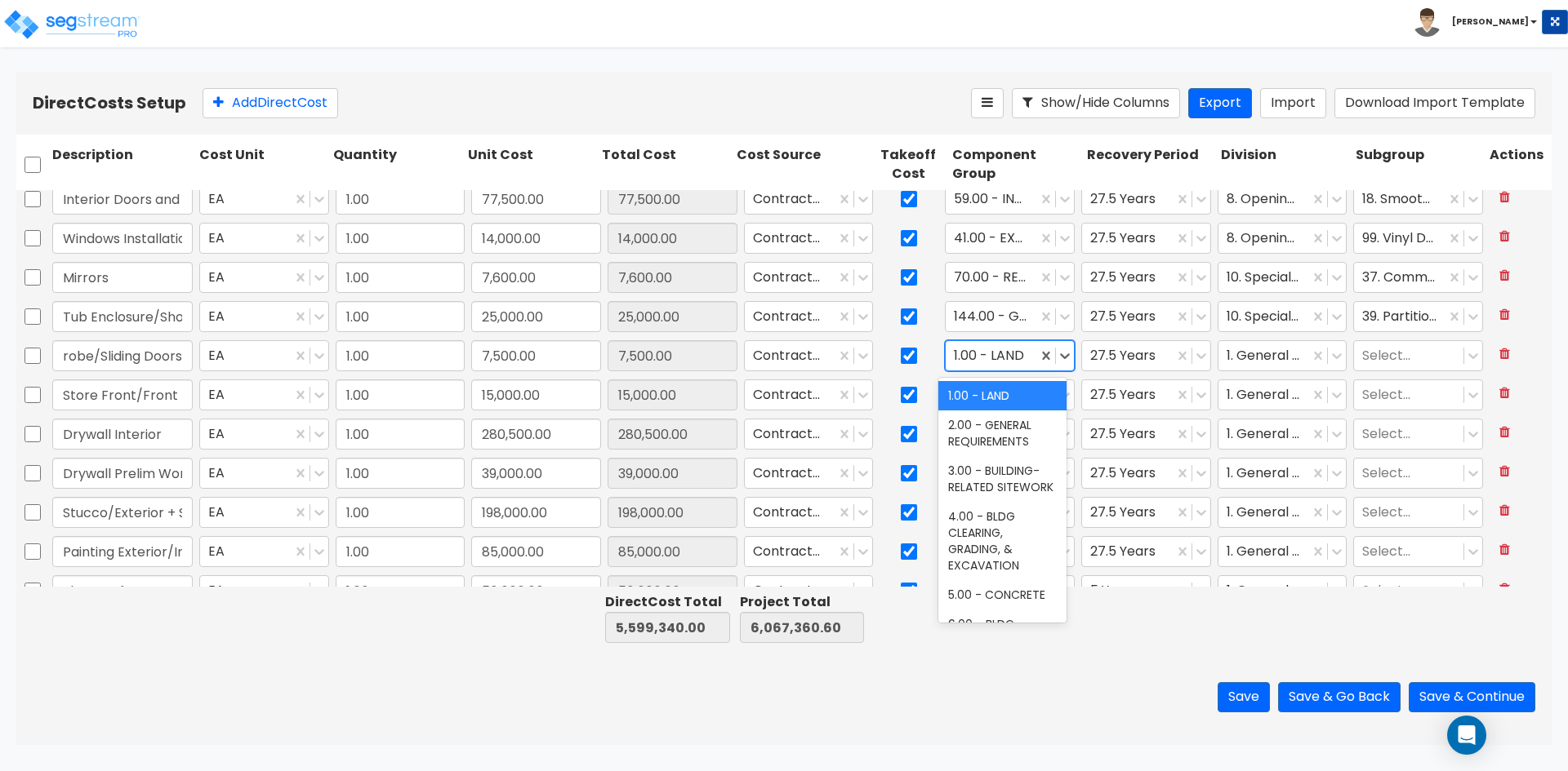
click at [995, 351] on div at bounding box center [991, 357] width 75 height 22
type input "wood"
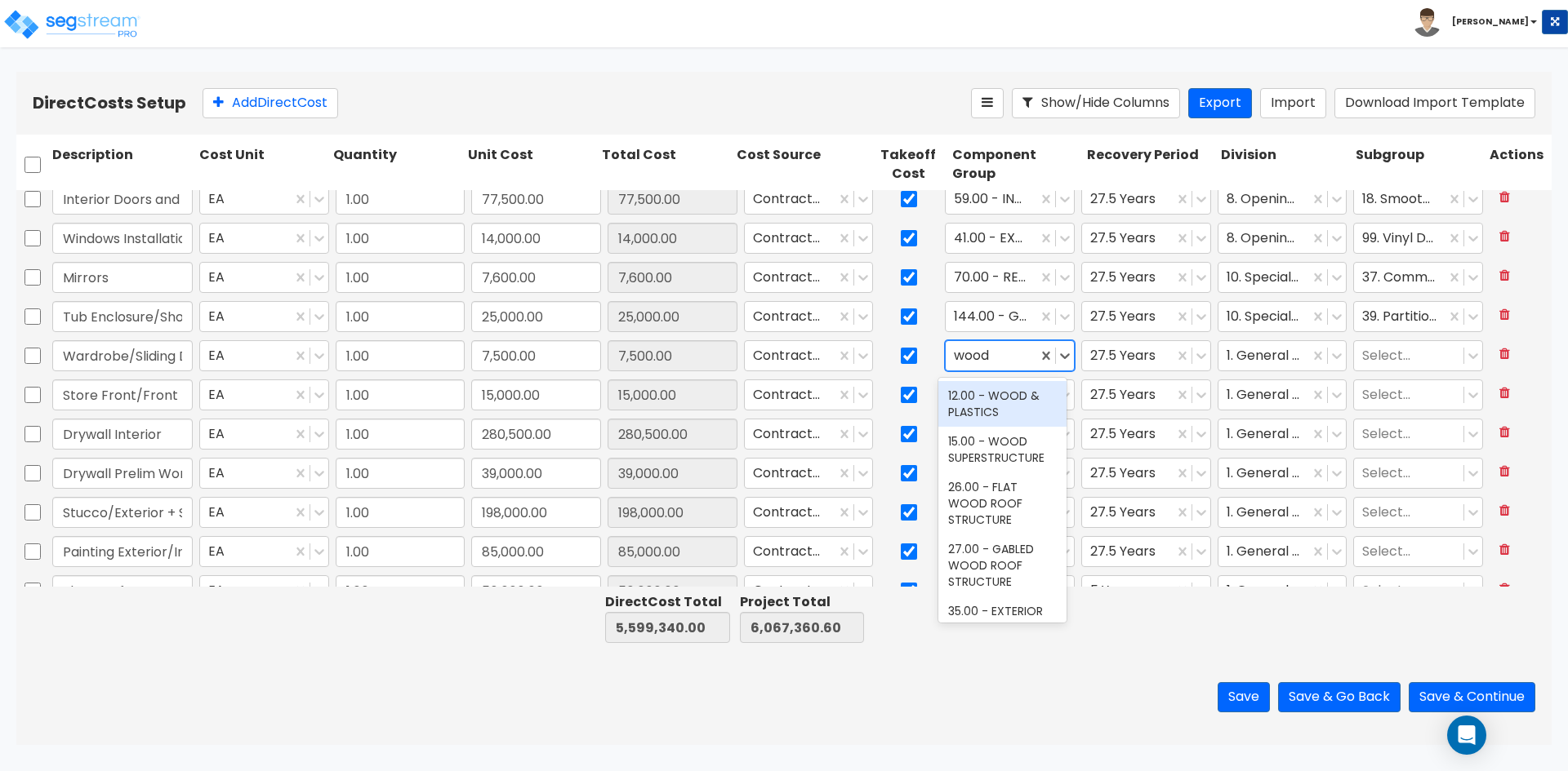
click at [999, 407] on div "12.00 - WOOD & PLASTICS" at bounding box center [1002, 403] width 129 height 46
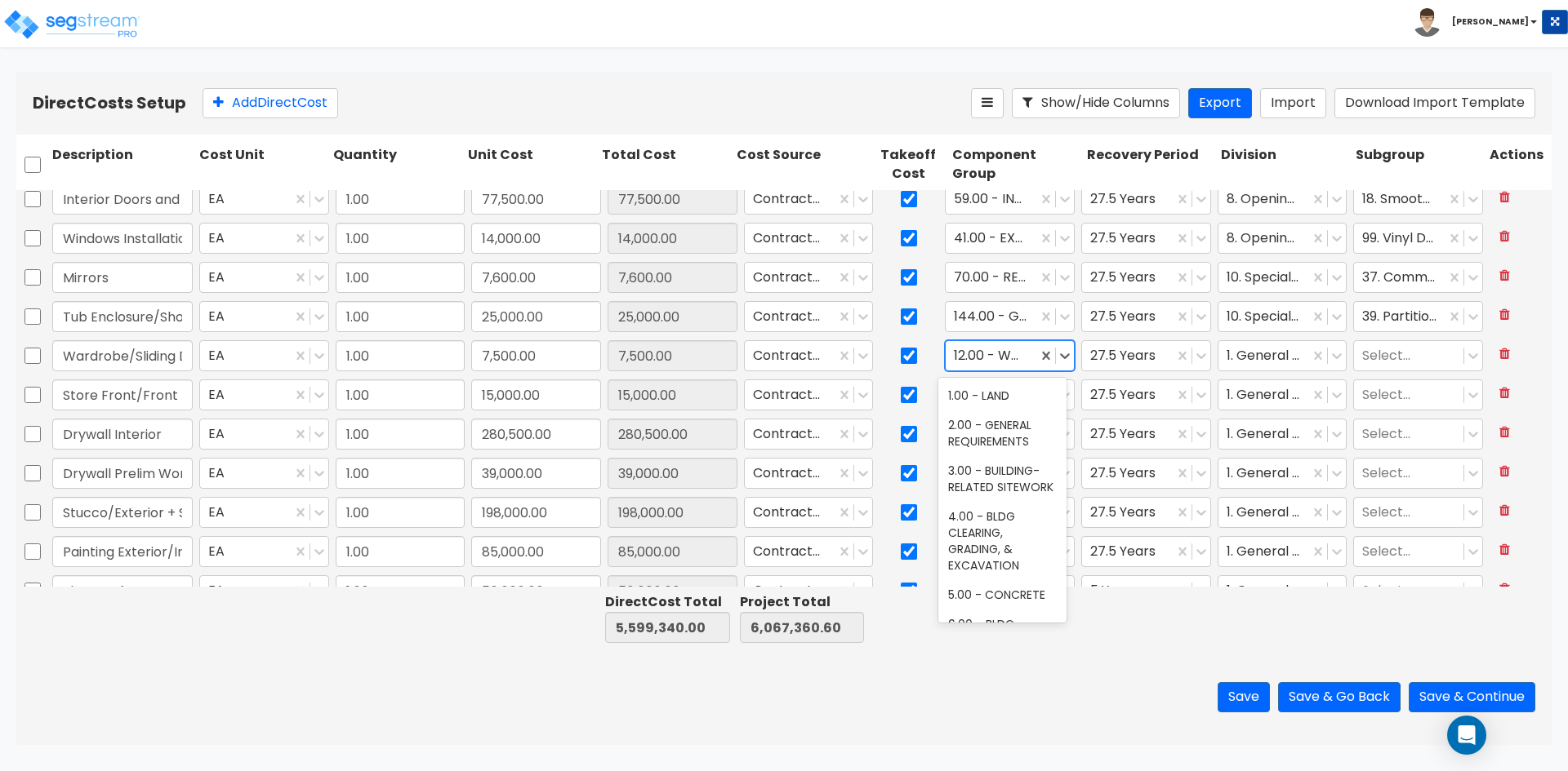
click at [989, 356] on div at bounding box center [991, 357] width 75 height 22
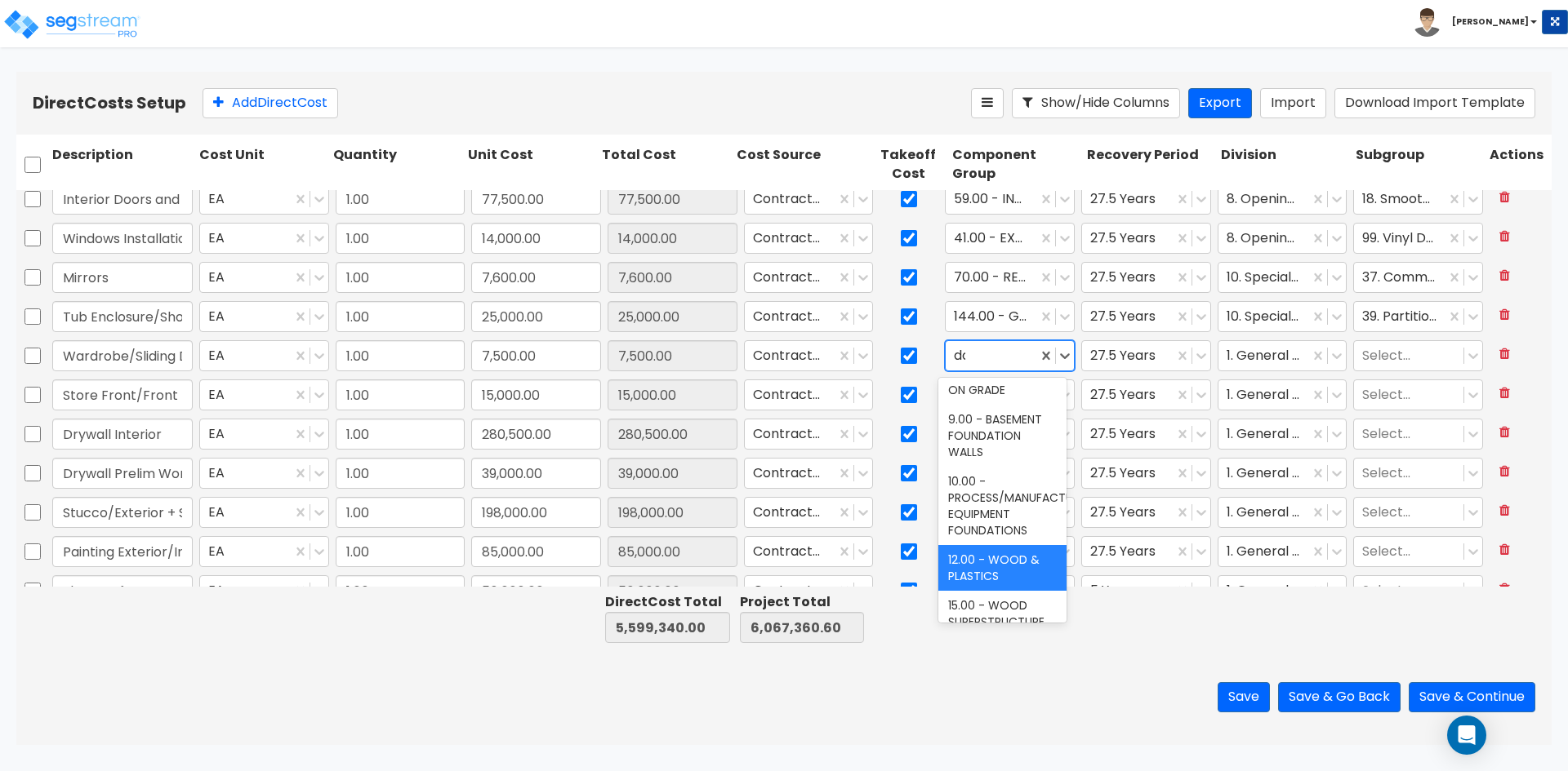
scroll to position [192, 0]
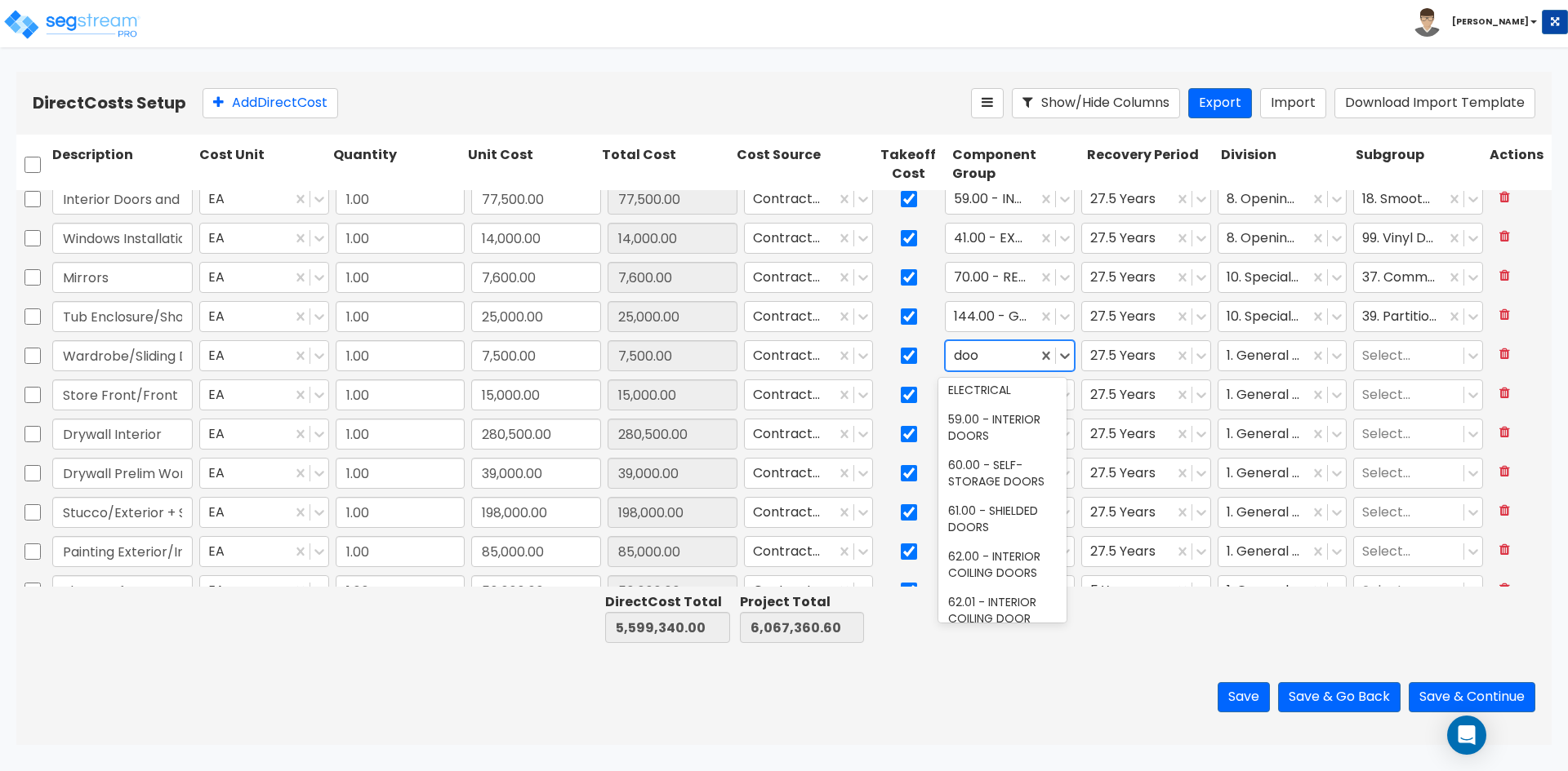
type input "door"
click at [1003, 434] on div "59.00 - INTERIOR DOORS" at bounding box center [1002, 427] width 129 height 46
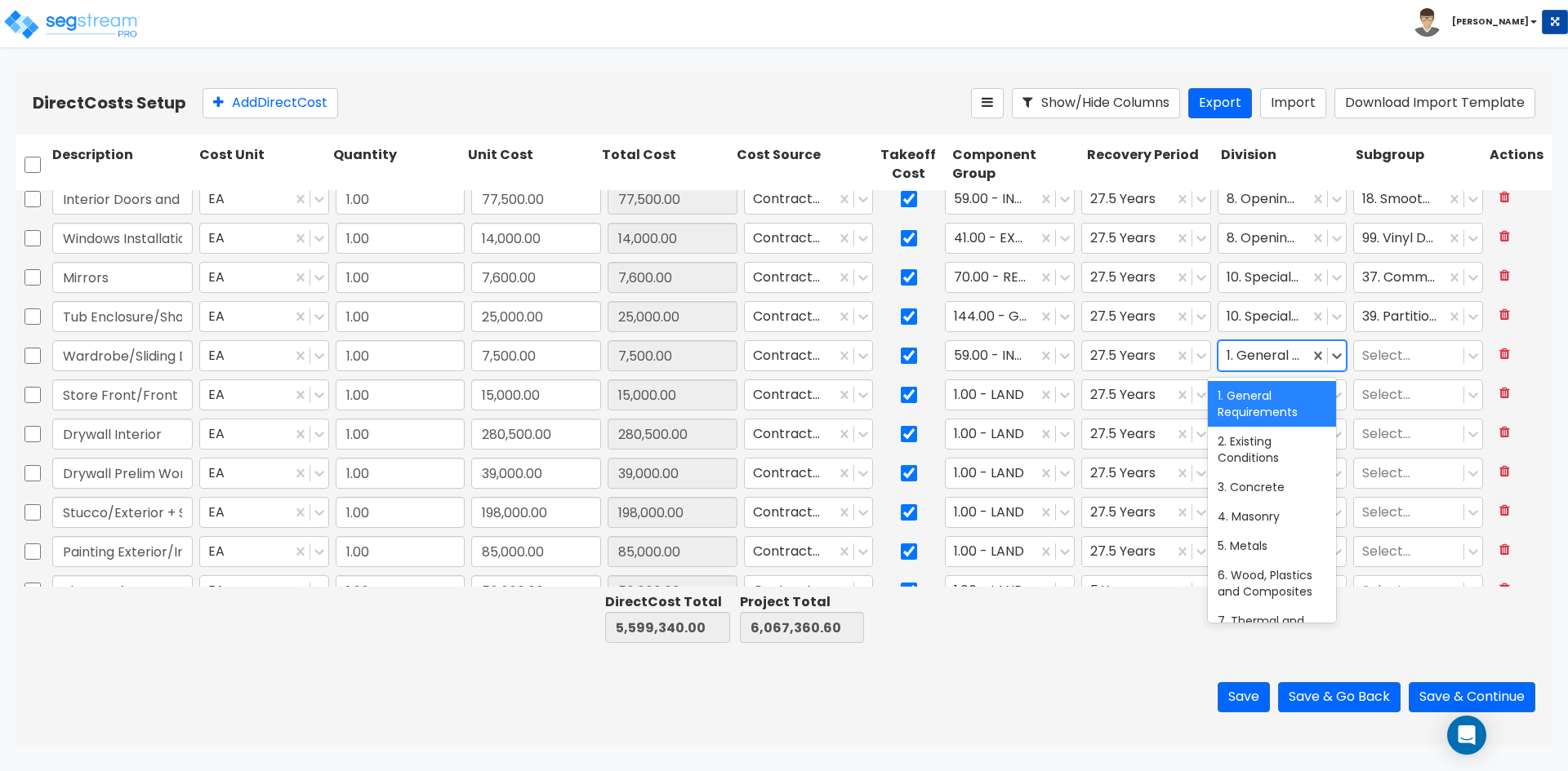
click at [1254, 359] on div at bounding box center [1264, 357] width 75 height 22
type input "d"
type input "opening"
click at [1270, 404] on div "8. Openings" at bounding box center [1273, 396] width 129 height 30
click at [1374, 361] on div at bounding box center [1409, 357] width 93 height 22
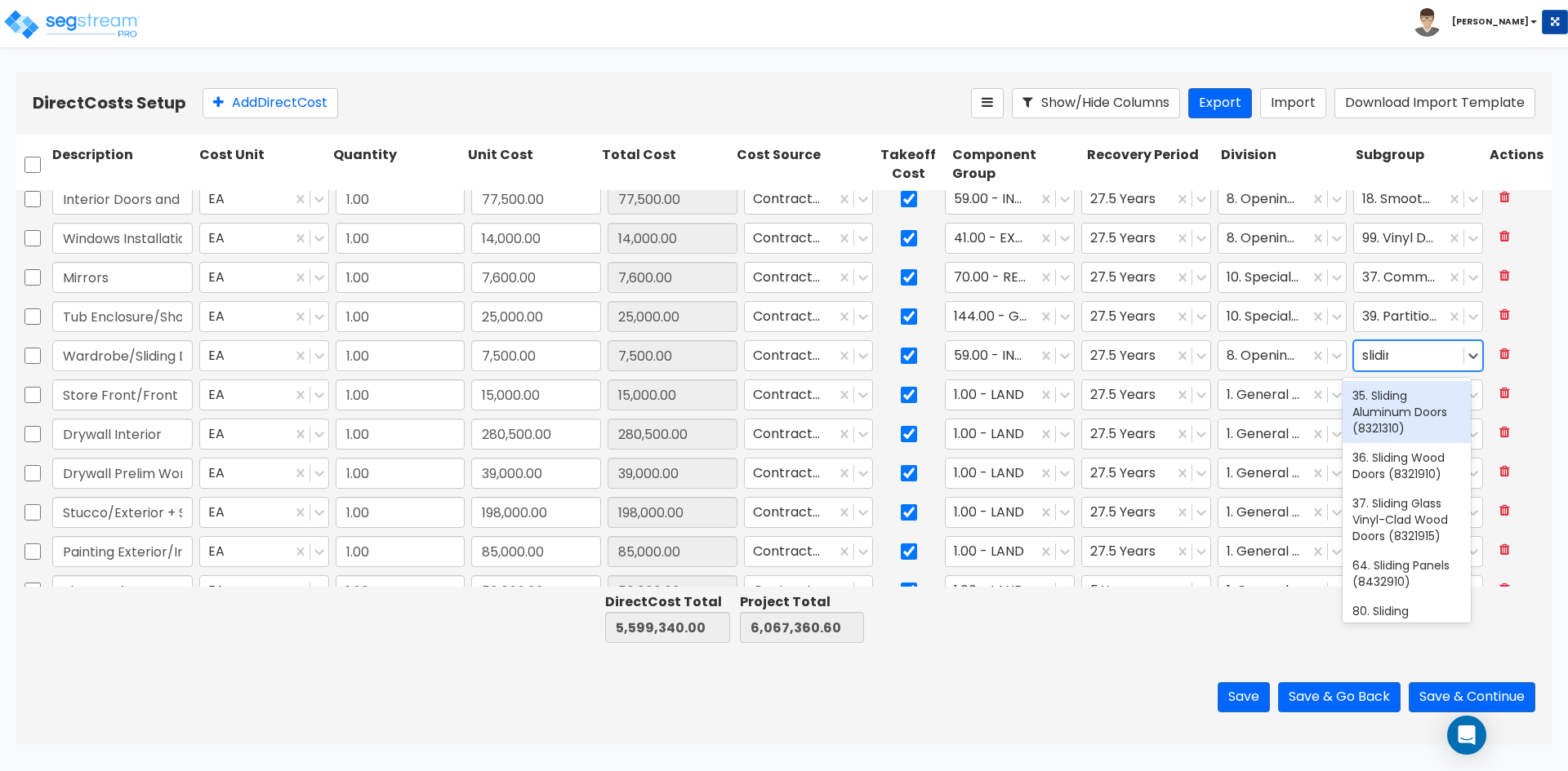
type input "sliding"
click at [1406, 486] on div "36. Sliding Wood Doors (8321910)" at bounding box center [1407, 466] width 129 height 46
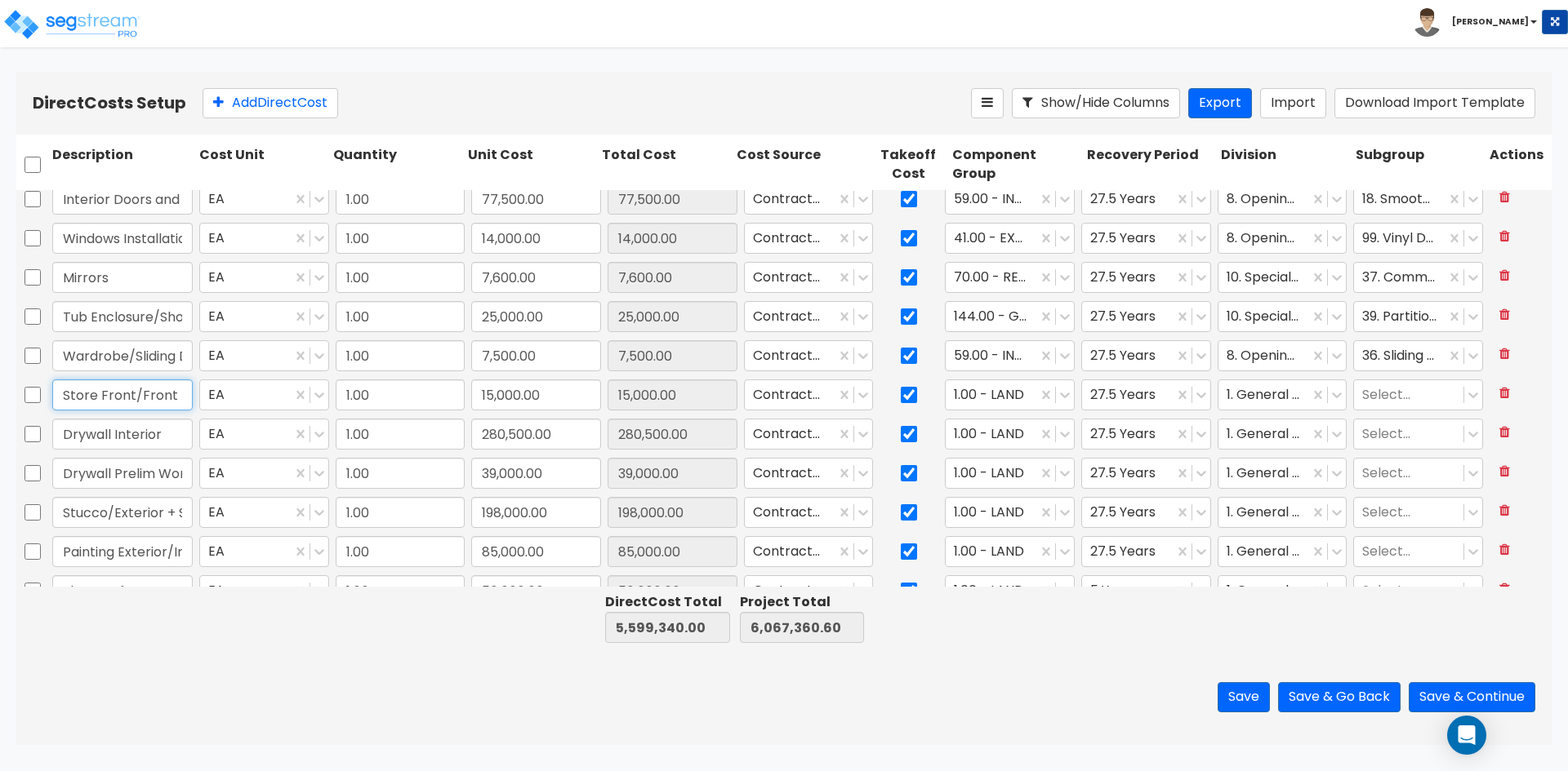
click at [108, 393] on input "Store Front/Front Door/Intercom" at bounding box center [122, 395] width 141 height 31
click at [993, 394] on div at bounding box center [991, 396] width 75 height 22
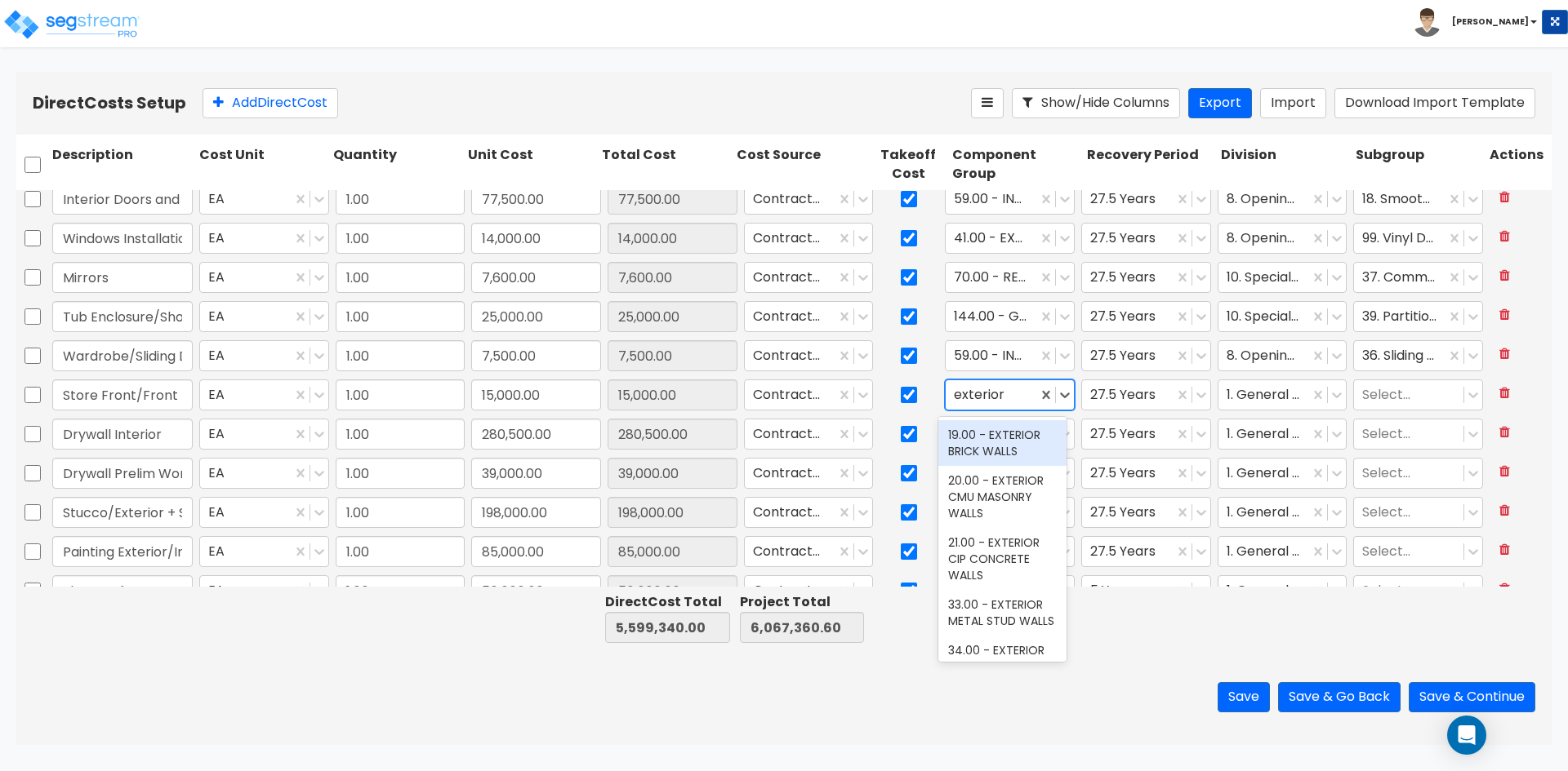
type input "exterior d"
click at [993, 425] on div "44.00 - EXTERIOR DOORS" at bounding box center [1002, 442] width 129 height 46
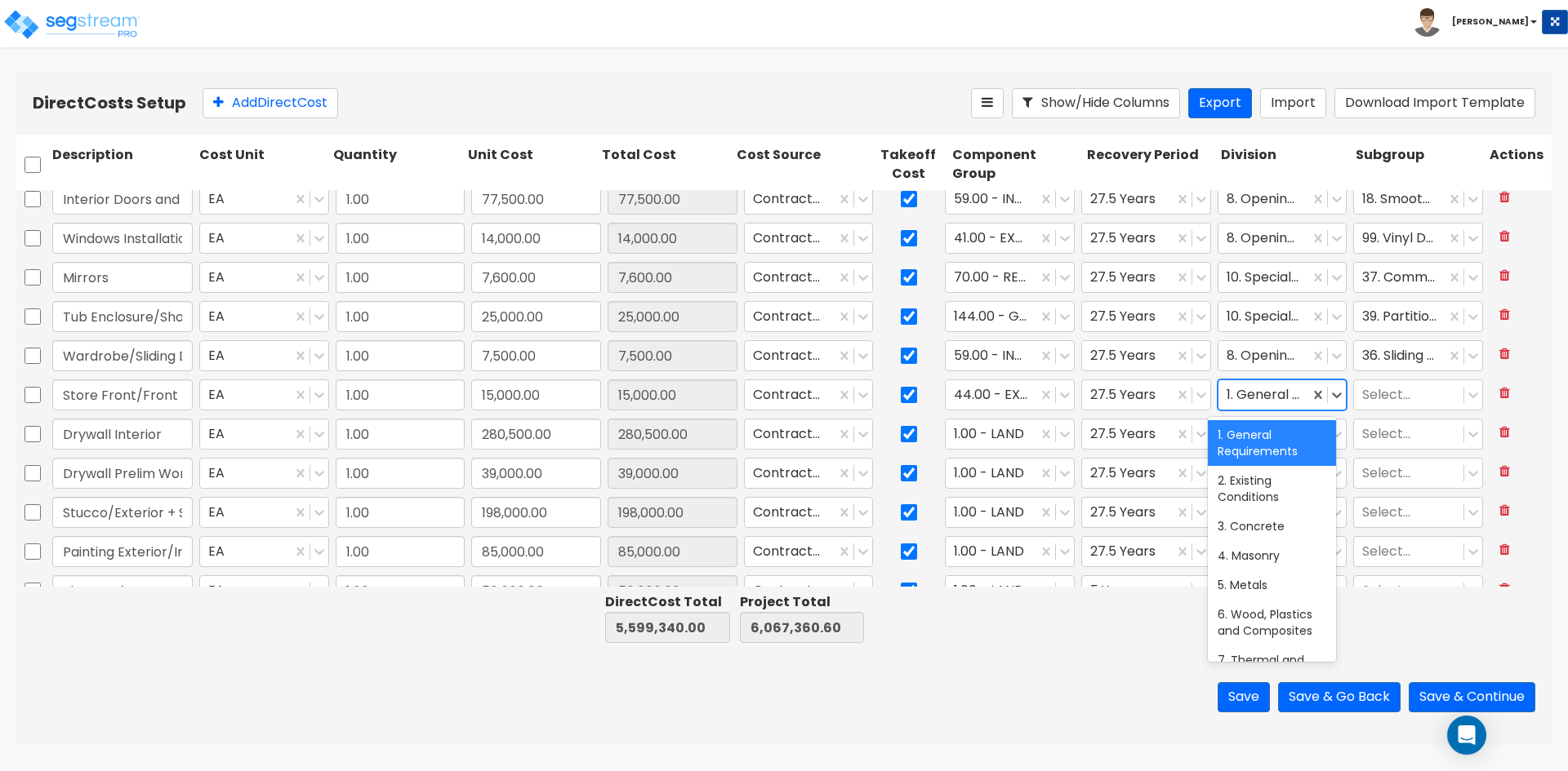
click at [1268, 387] on div at bounding box center [1264, 396] width 75 height 22
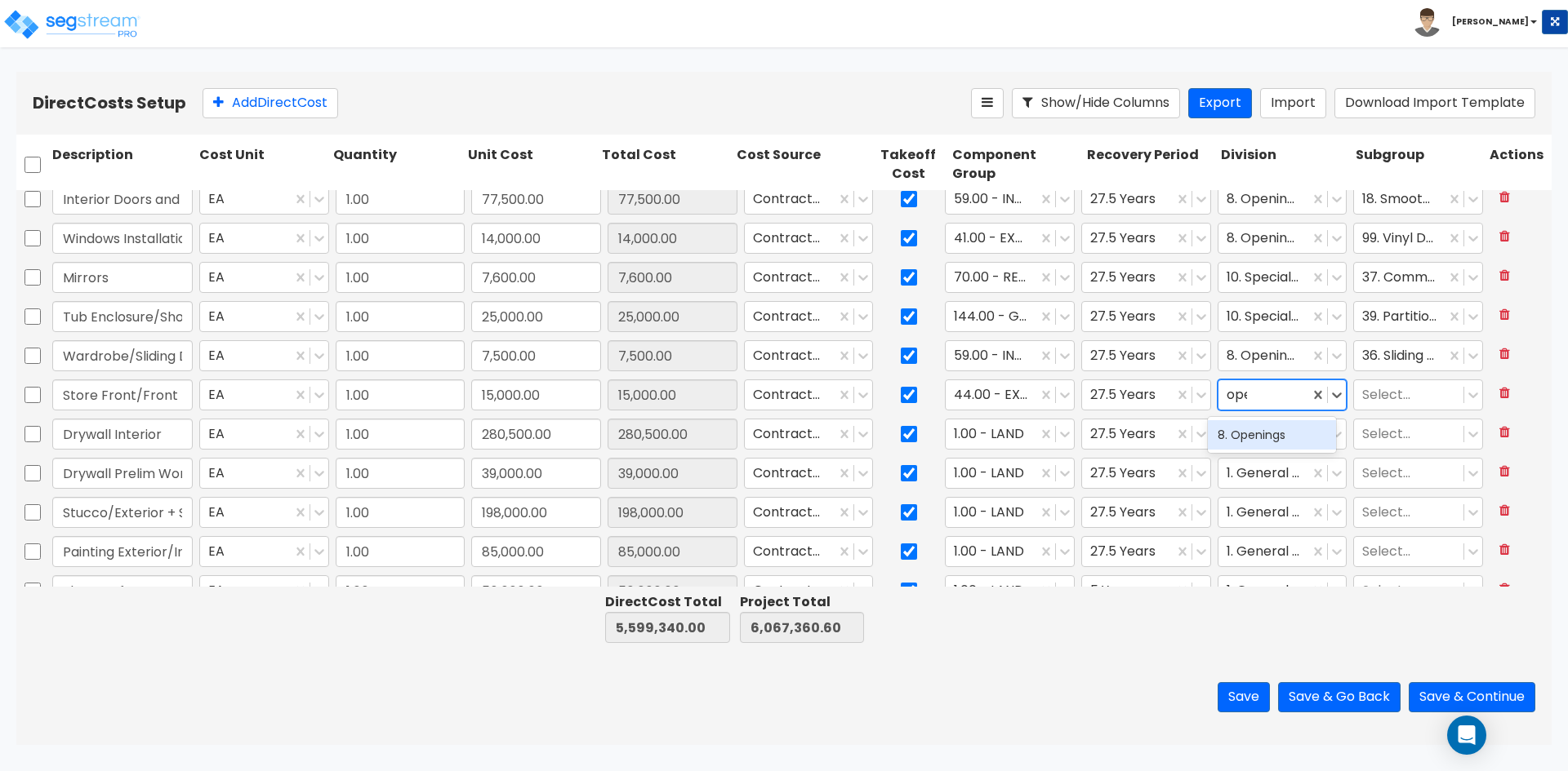
type input "open"
click at [1268, 438] on div "8. Openings" at bounding box center [1273, 435] width 129 height 30
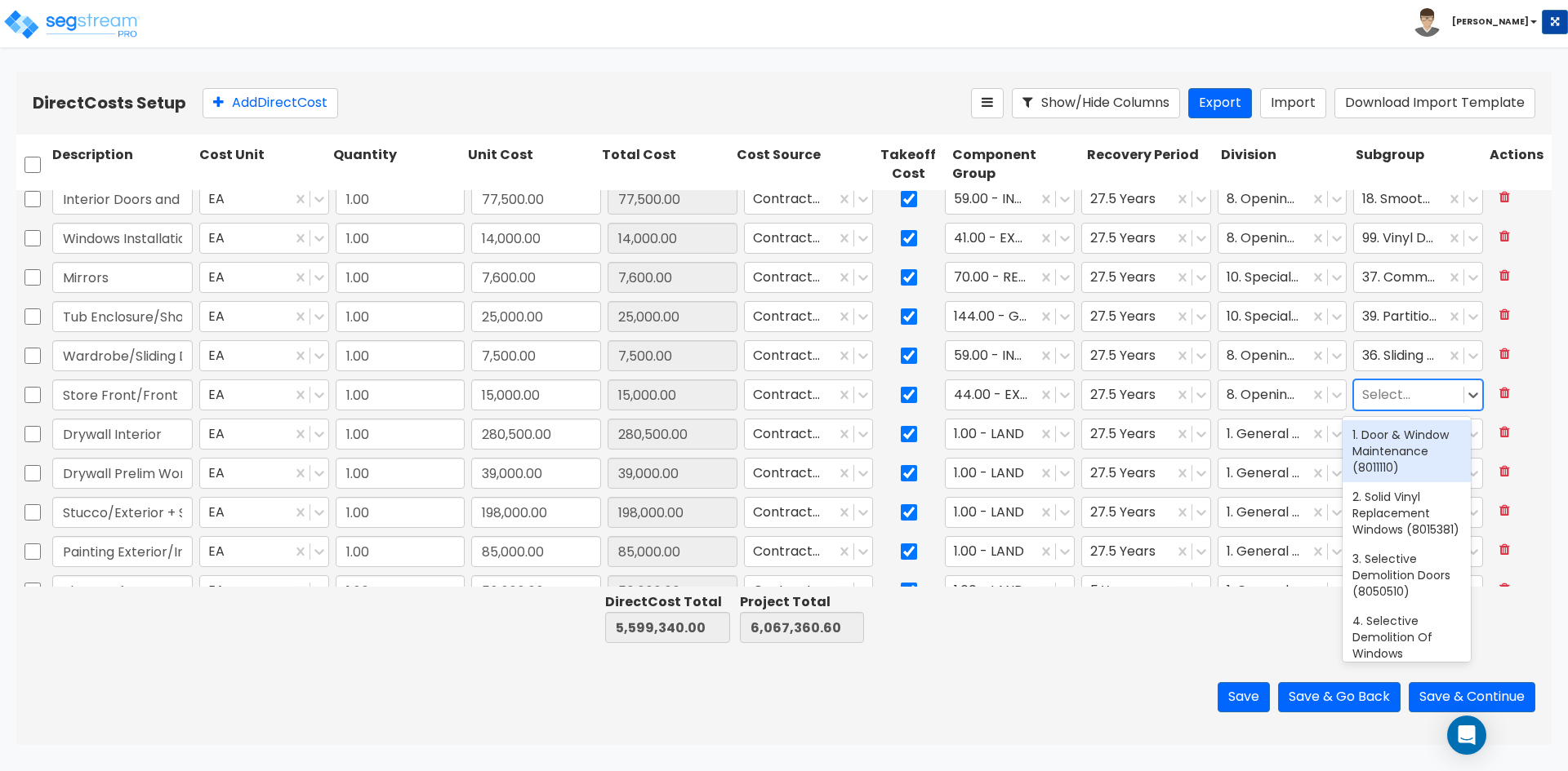
click at [1364, 395] on div at bounding box center [1409, 396] width 93 height 22
type input "store"
click at [1377, 461] on div "63. Storefront Systems (8431320)" at bounding box center [1407, 451] width 129 height 62
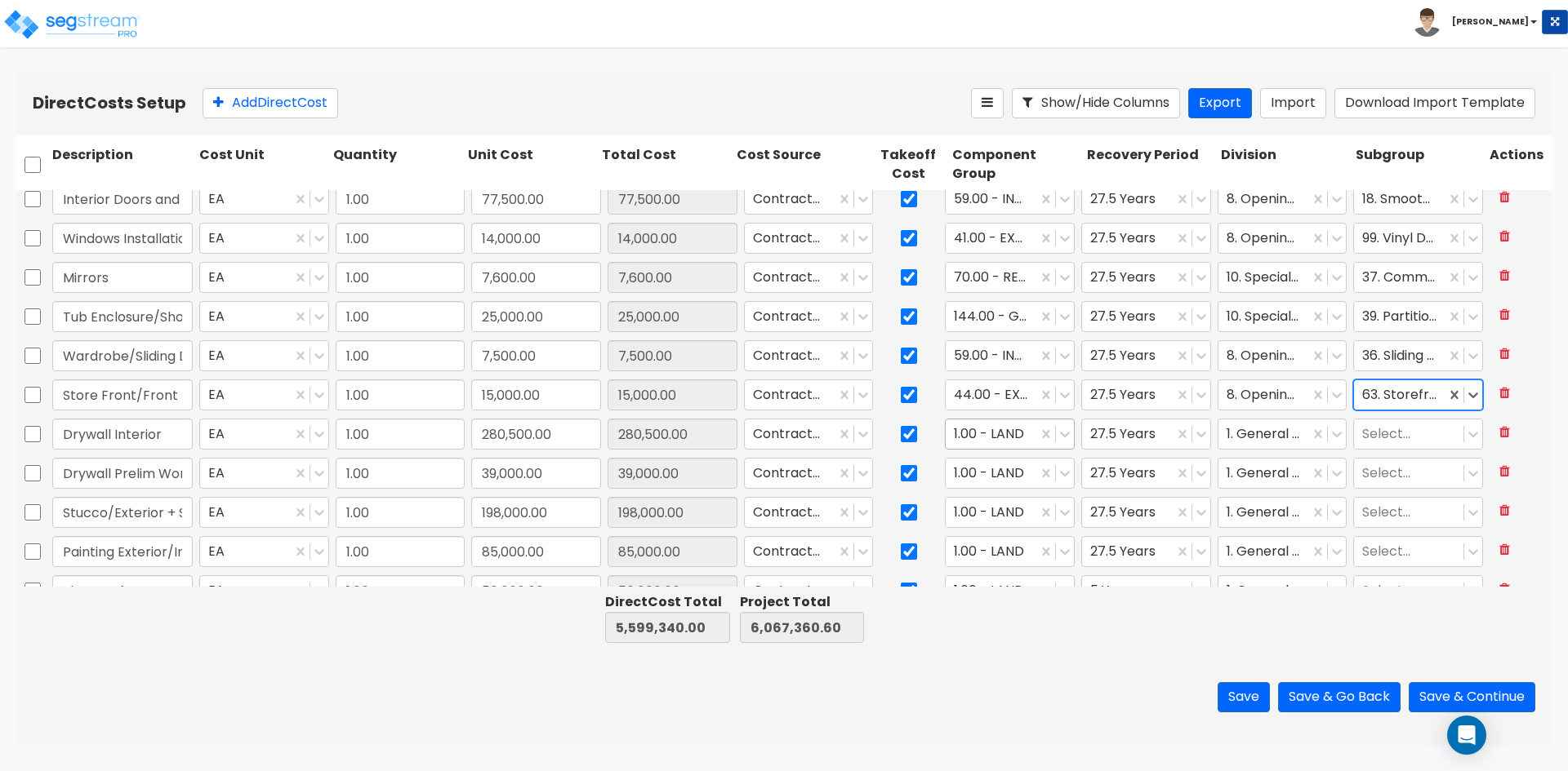
click at [985, 439] on div at bounding box center [991, 435] width 75 height 22
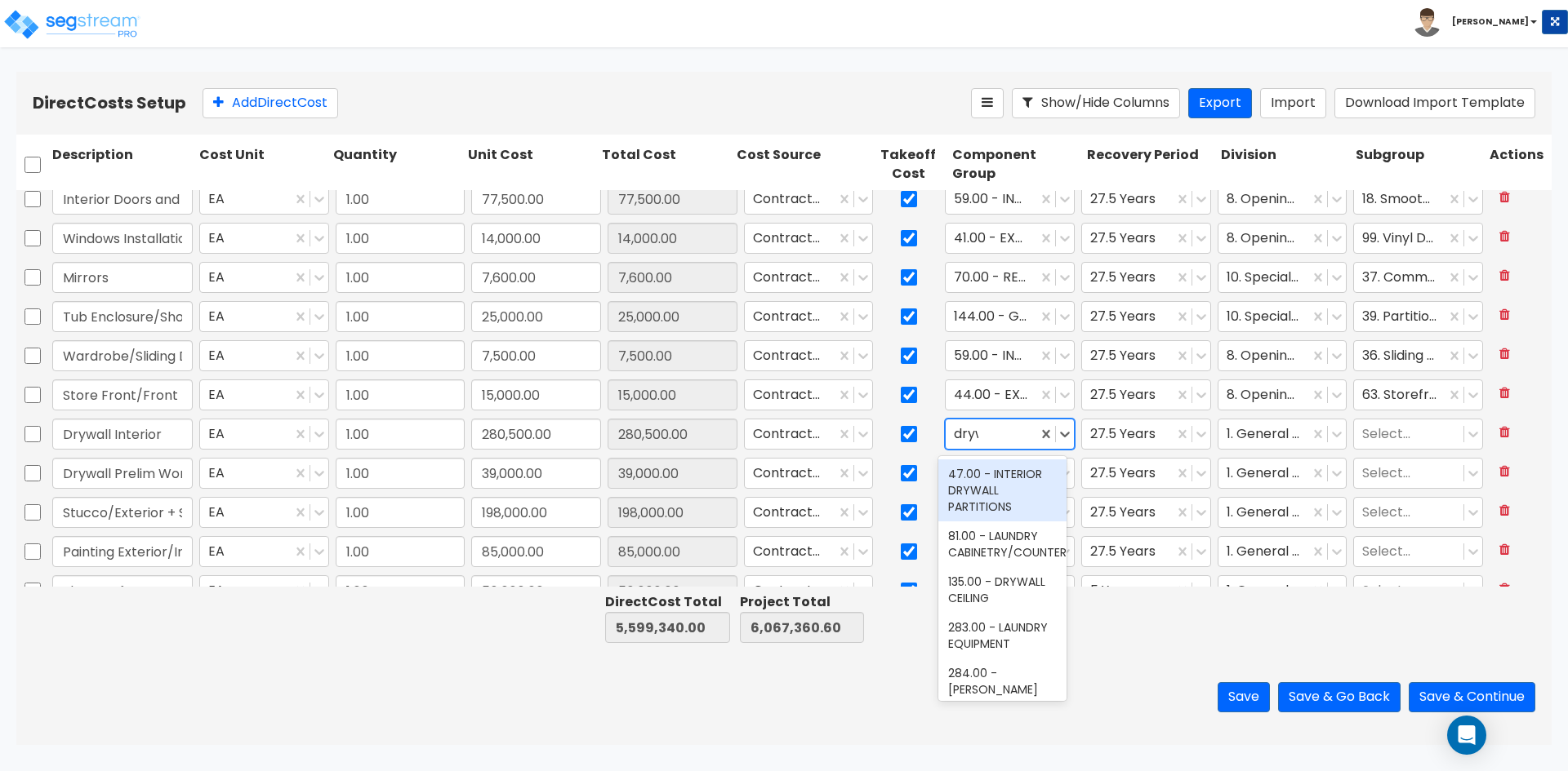
type input "drywa"
click at [989, 496] on div "47.00 - INTERIOR DRYWALL PARTITIONS" at bounding box center [1002, 491] width 129 height 62
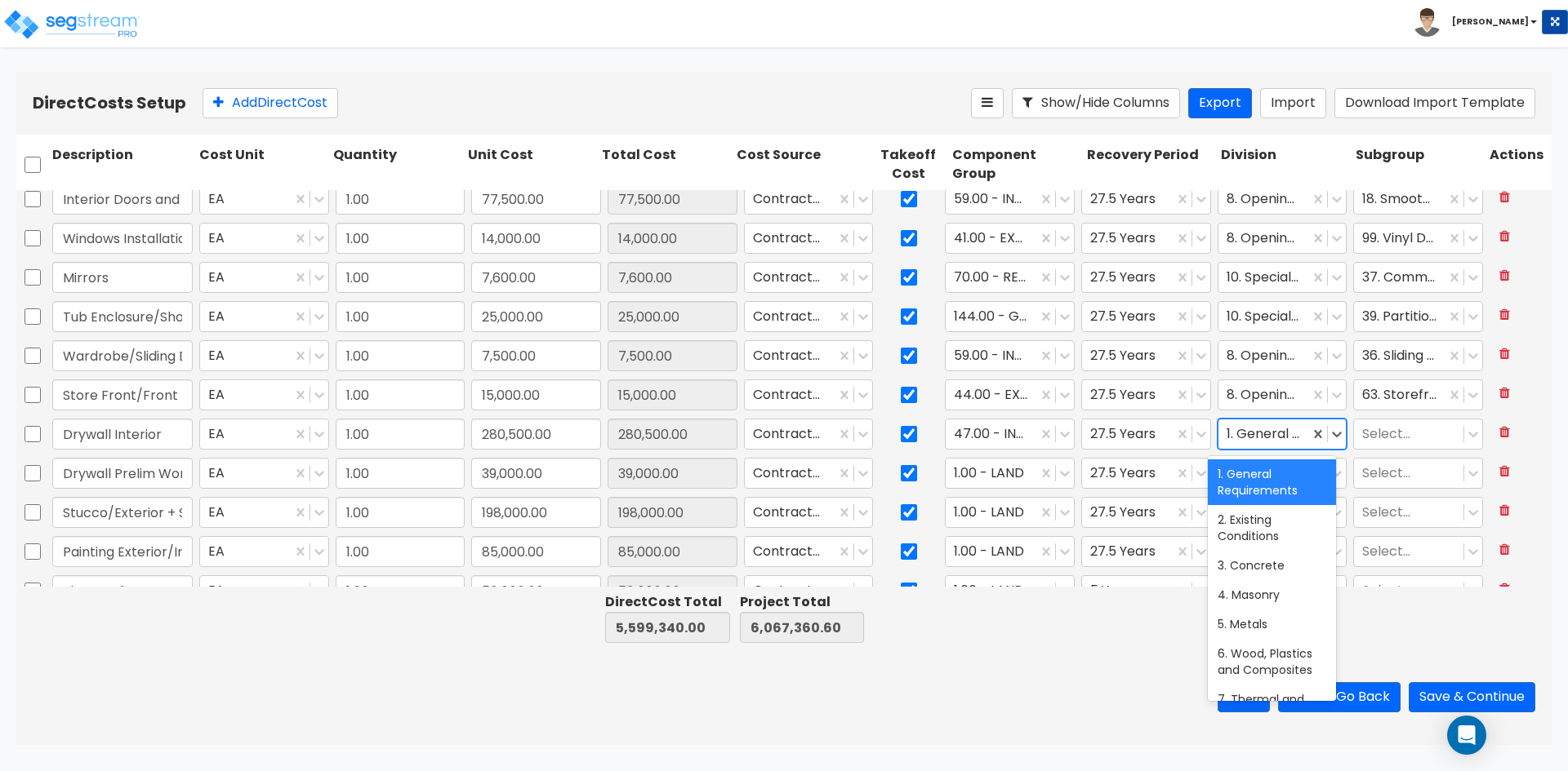
click at [1255, 433] on div at bounding box center [1264, 435] width 75 height 22
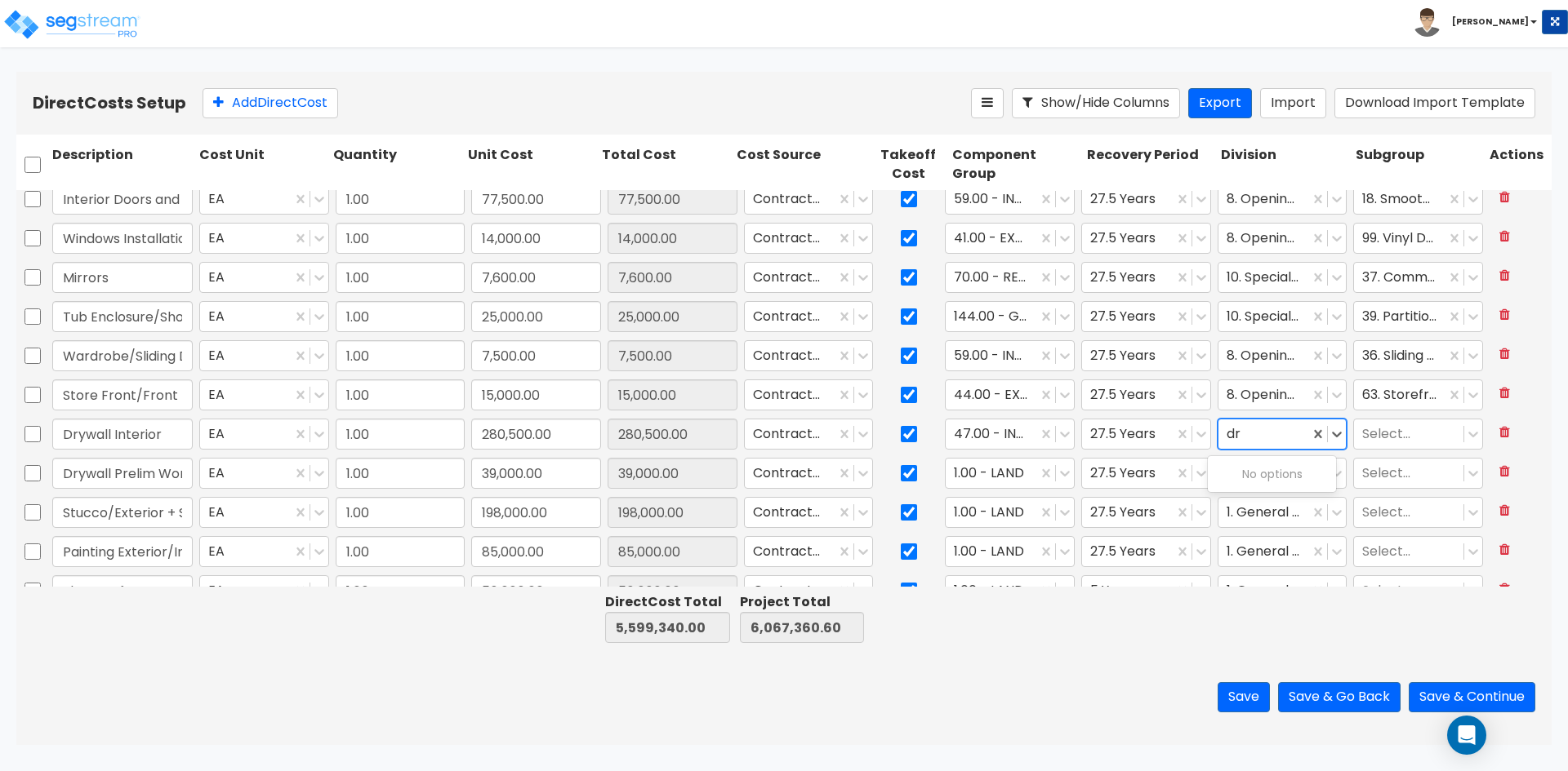
type input "d"
type input "fin"
click at [1274, 480] on div "9. Finishes" at bounding box center [1273, 475] width 129 height 30
click at [1399, 432] on div at bounding box center [1409, 435] width 93 height 22
drag, startPoint x: 170, startPoint y: 470, endPoint x: 414, endPoint y: 468, distance: 244.0
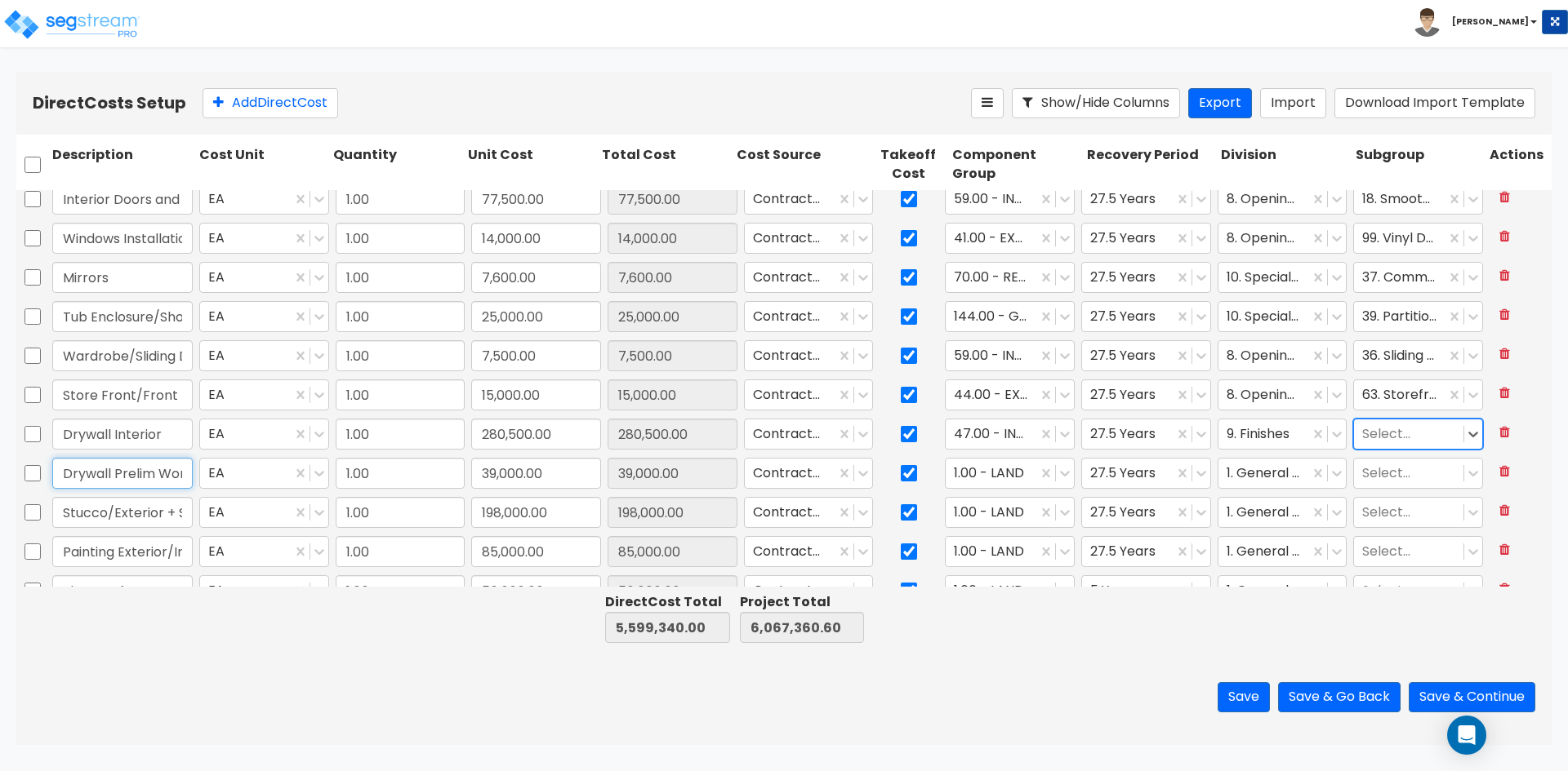
click at [170, 470] on input "Drywall Prelim Work Metal Sofits" at bounding box center [122, 473] width 141 height 31
click at [121, 473] on input "Drywall Prelim Work Metal Sofitts" at bounding box center [122, 473] width 141 height 31
type input "Drywall Prelim Work Metal Soffits"
click at [179, 434] on input "Drywall Interior" at bounding box center [122, 434] width 141 height 31
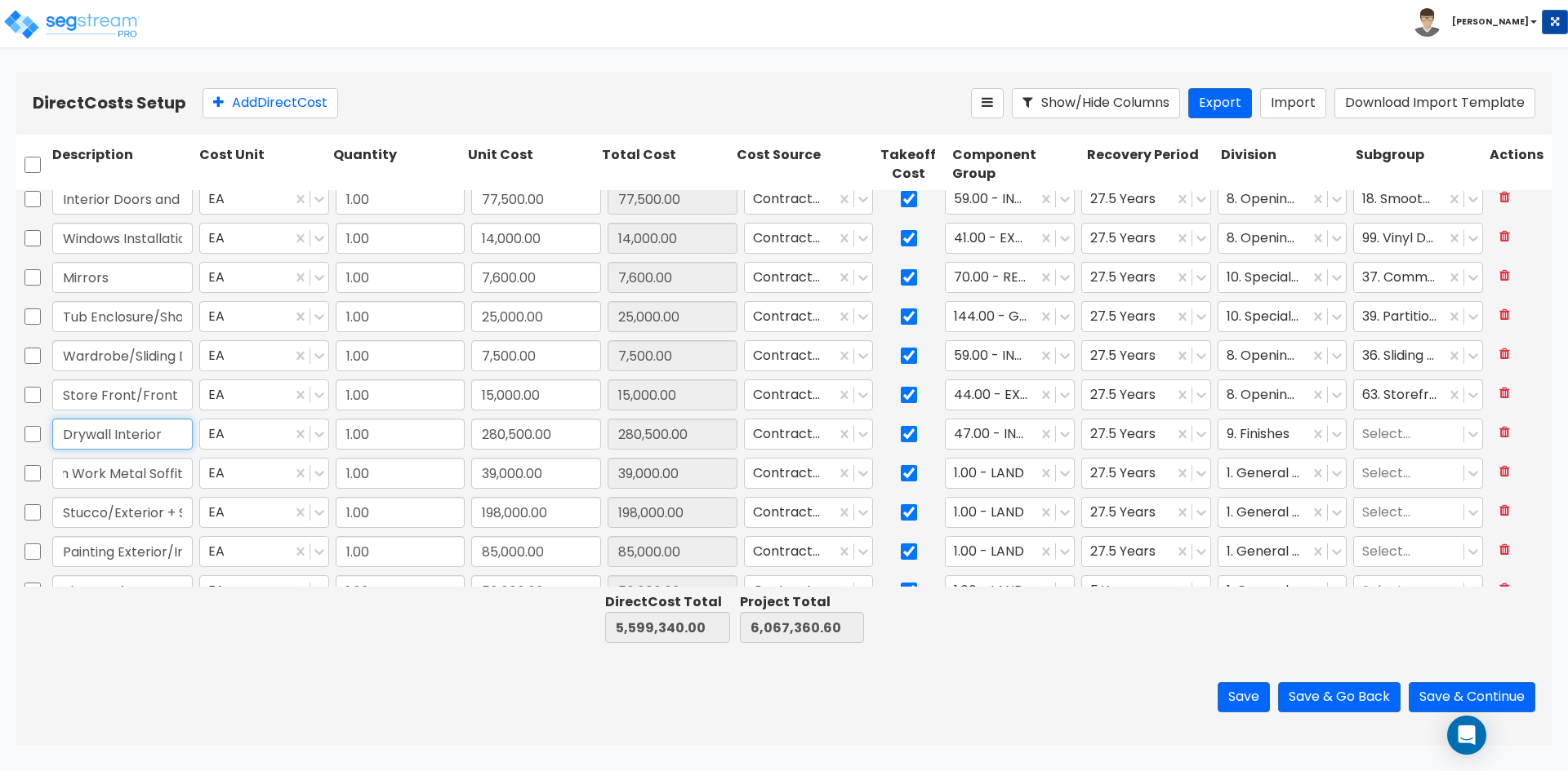
scroll to position [0, 0]
click at [146, 486] on input "Drywall Prelim Work Metal Soffits" at bounding box center [122, 473] width 141 height 31
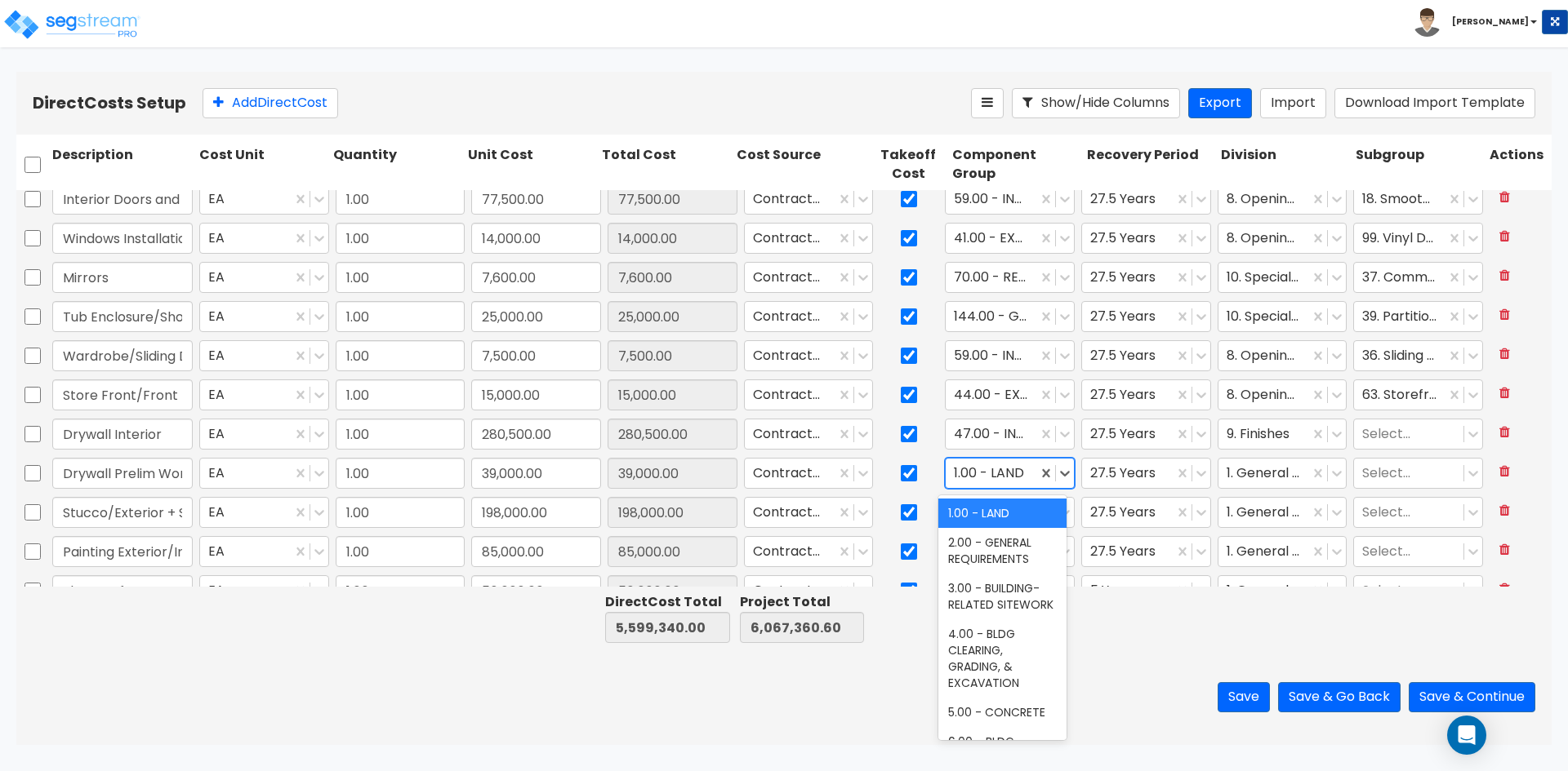
click at [972, 466] on div at bounding box center [991, 474] width 75 height 22
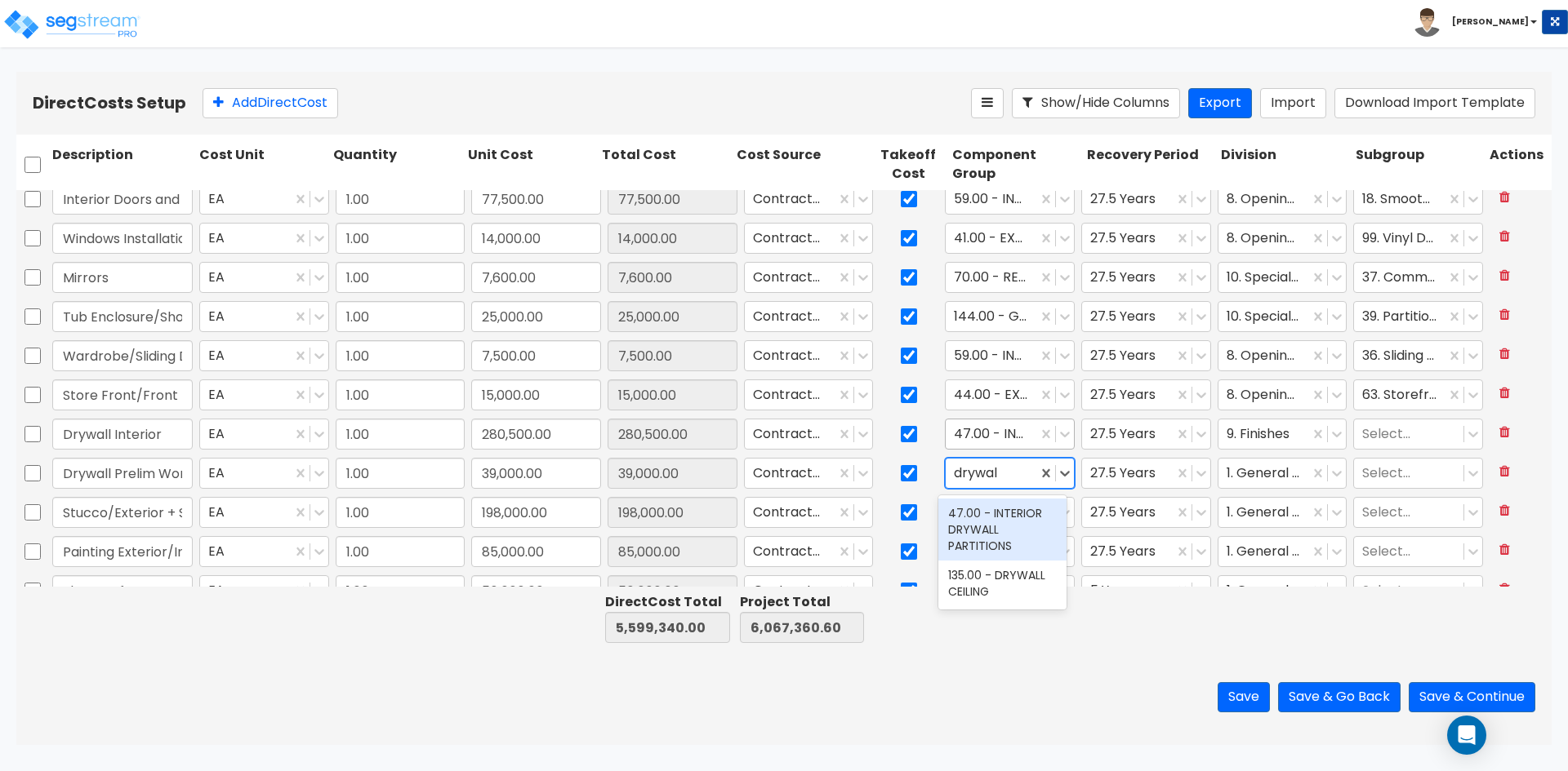
type input "drywa"
click at [983, 584] on div "135.00 - DRYWALL CEILING" at bounding box center [1002, 583] width 129 height 46
click at [1271, 475] on div at bounding box center [1264, 474] width 75 height 22
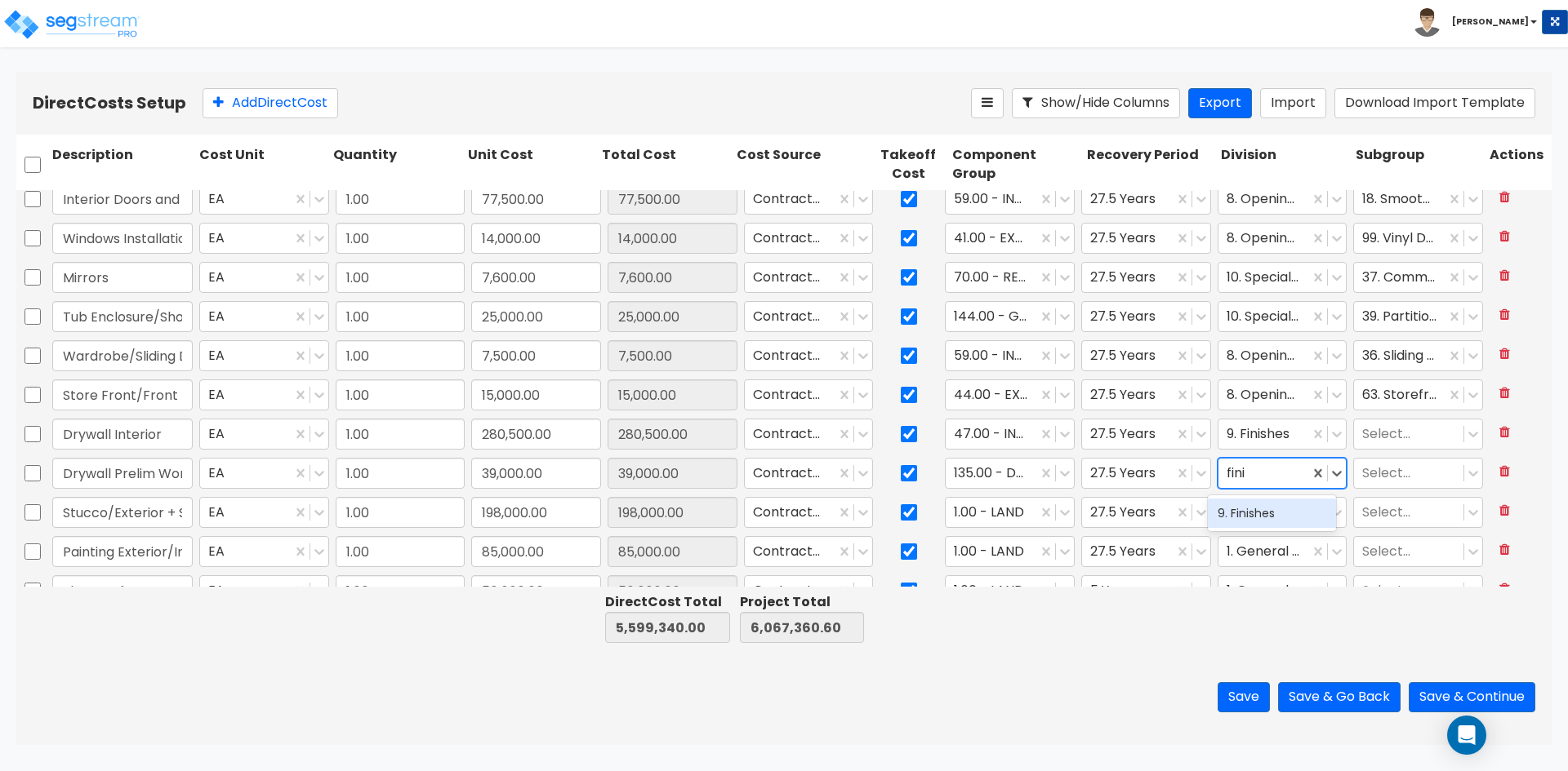
type input "finis"
click at [1277, 516] on div "9. Finishes" at bounding box center [1273, 514] width 129 height 30
click at [1373, 481] on div at bounding box center [1409, 474] width 93 height 22
type input "s"
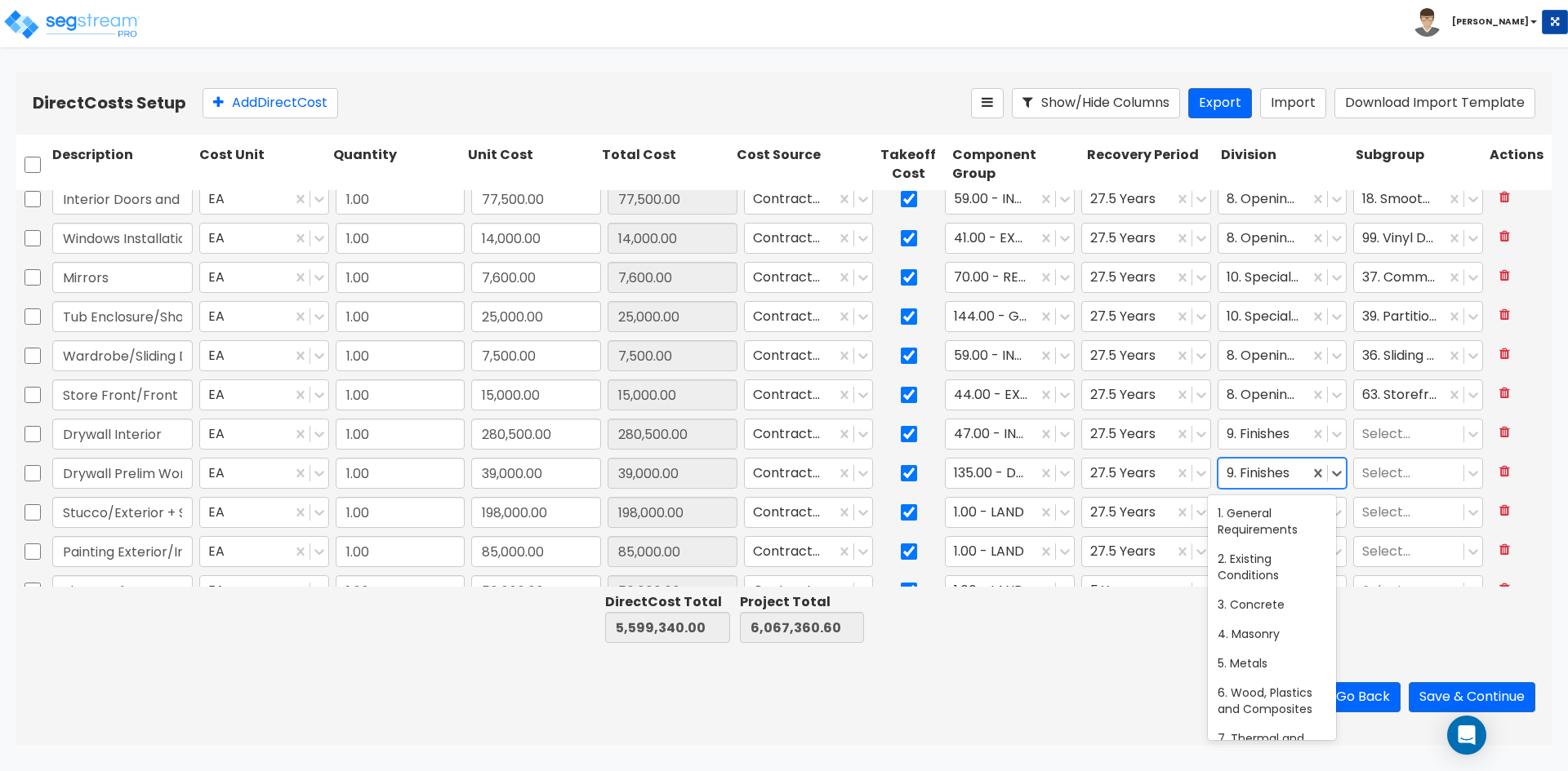
click at [1245, 478] on div at bounding box center [1264, 474] width 75 height 22
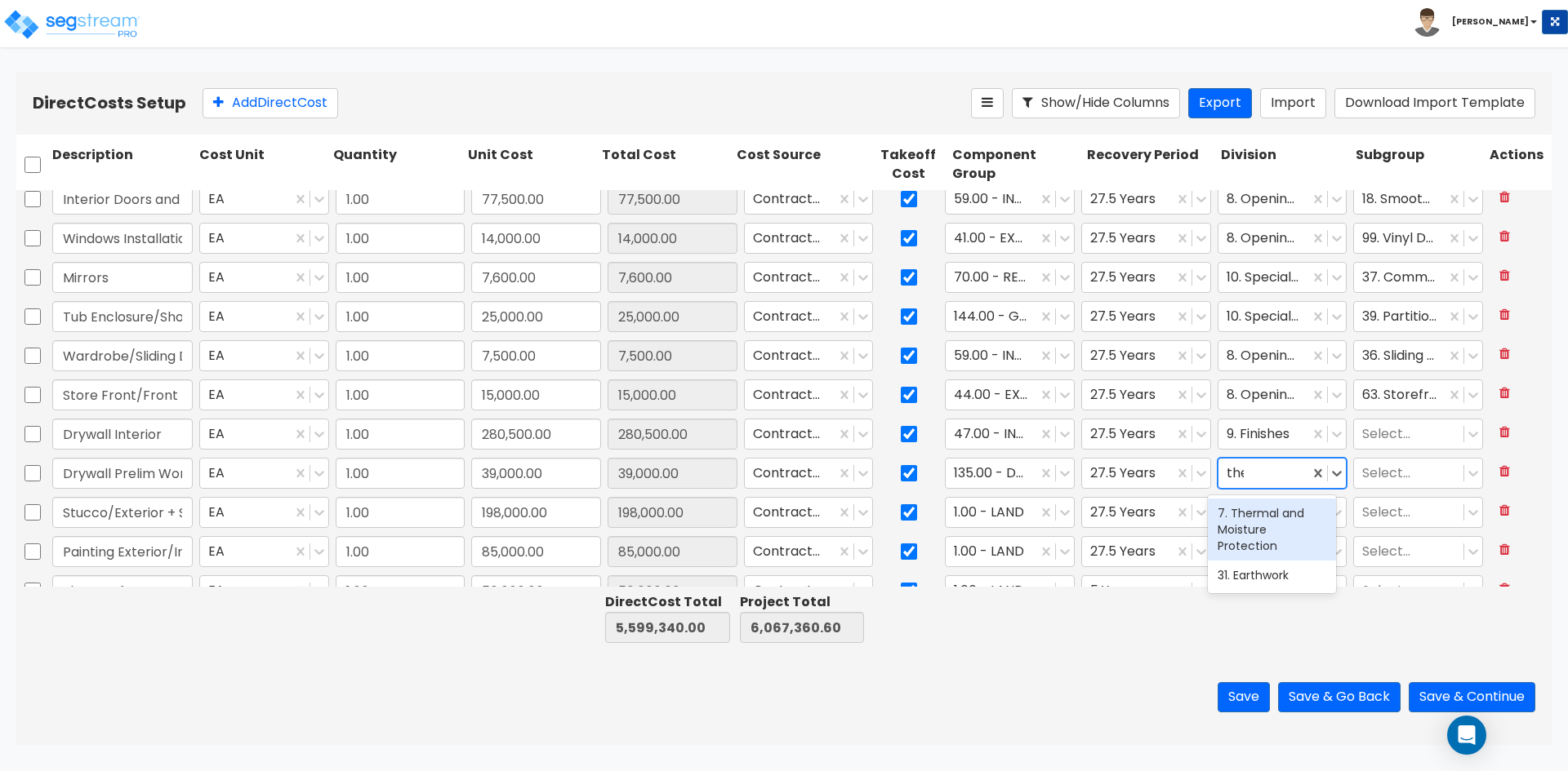
type input "therm"
click at [1234, 522] on div "7. Thermal and Moisture Protection" at bounding box center [1273, 530] width 129 height 62
click at [1374, 467] on div at bounding box center [1409, 474] width 93 height 22
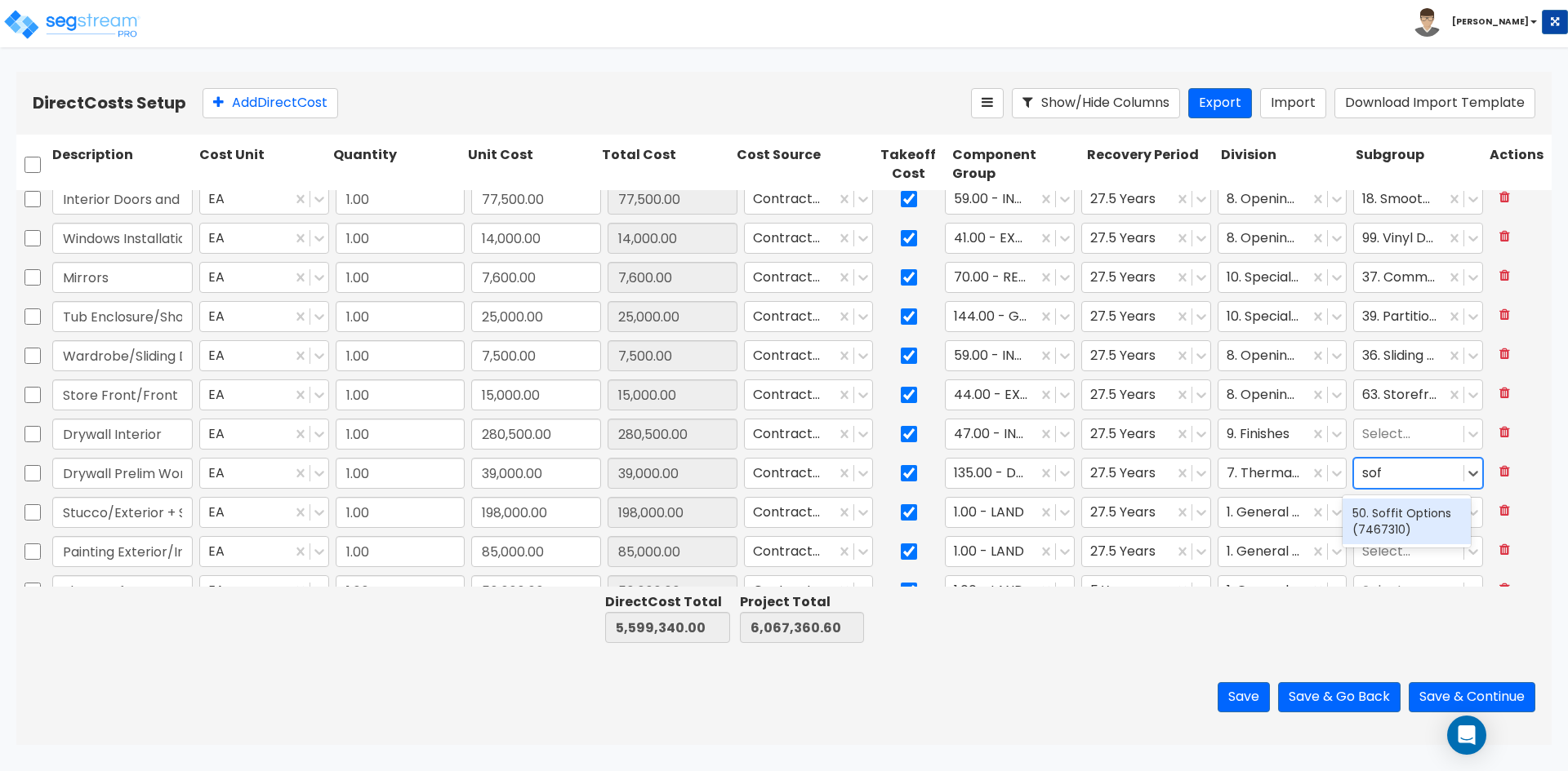
type input "soff"
click at [1390, 509] on div "50. Soffit Options (7467310)" at bounding box center [1407, 521] width 129 height 46
click at [143, 513] on input "Stucco/Exterior + Scaffold" at bounding box center [122, 512] width 141 height 31
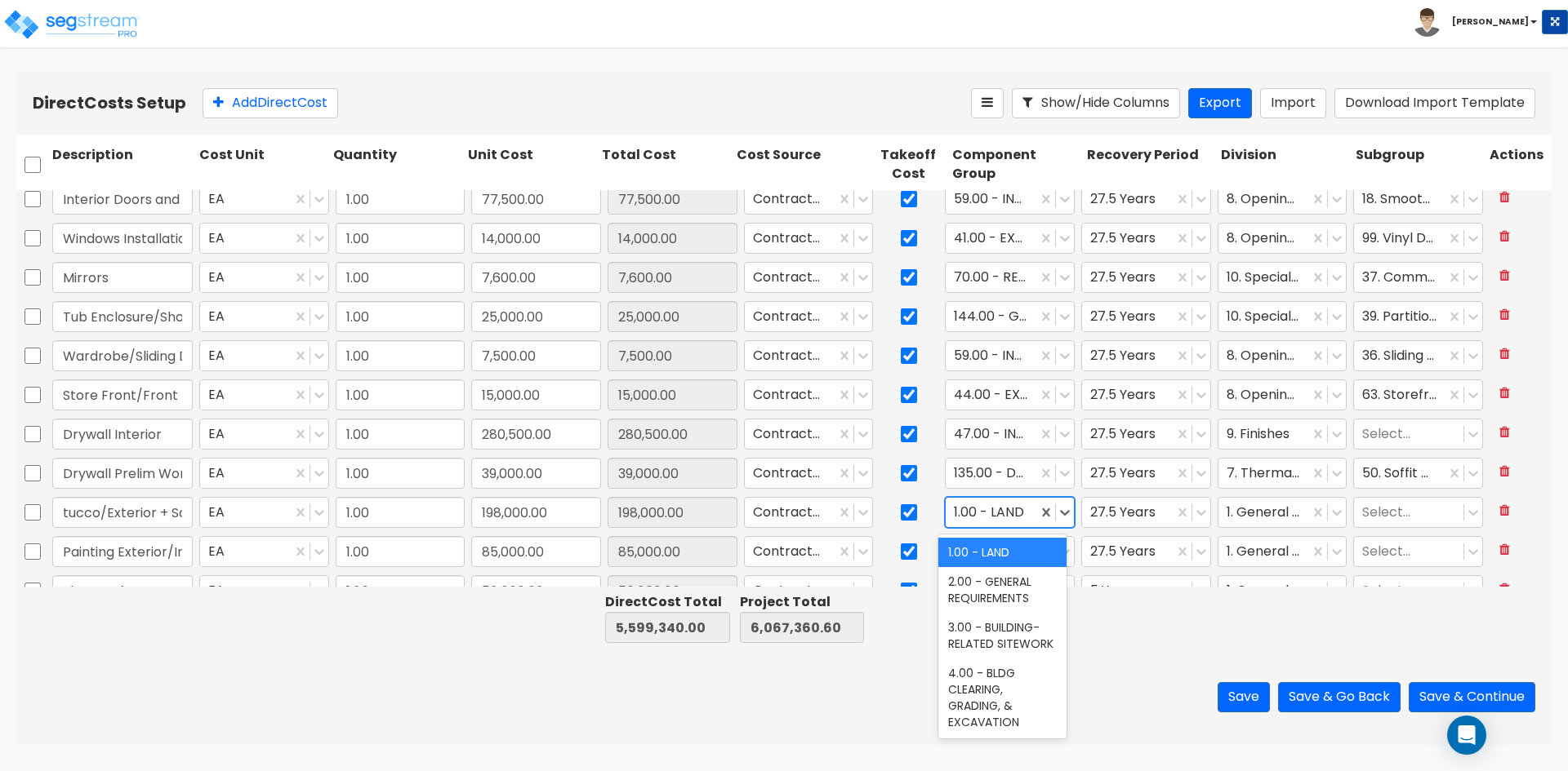
click at [1002, 513] on div at bounding box center [991, 513] width 75 height 22
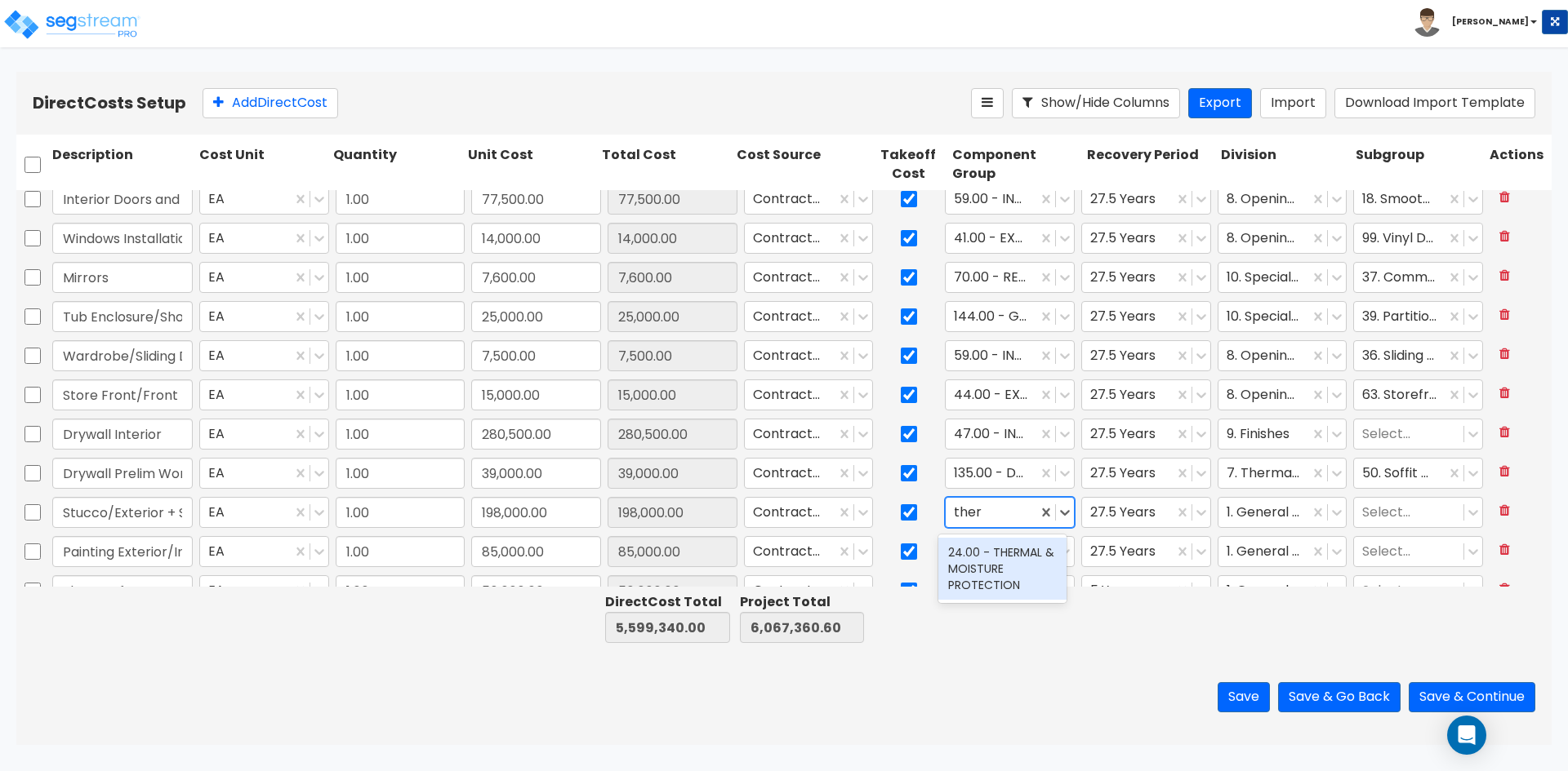
type input "therm"
click at [1007, 566] on div "24.00 - THERMAL & MOISTURE PROTECTION" at bounding box center [1002, 569] width 129 height 62
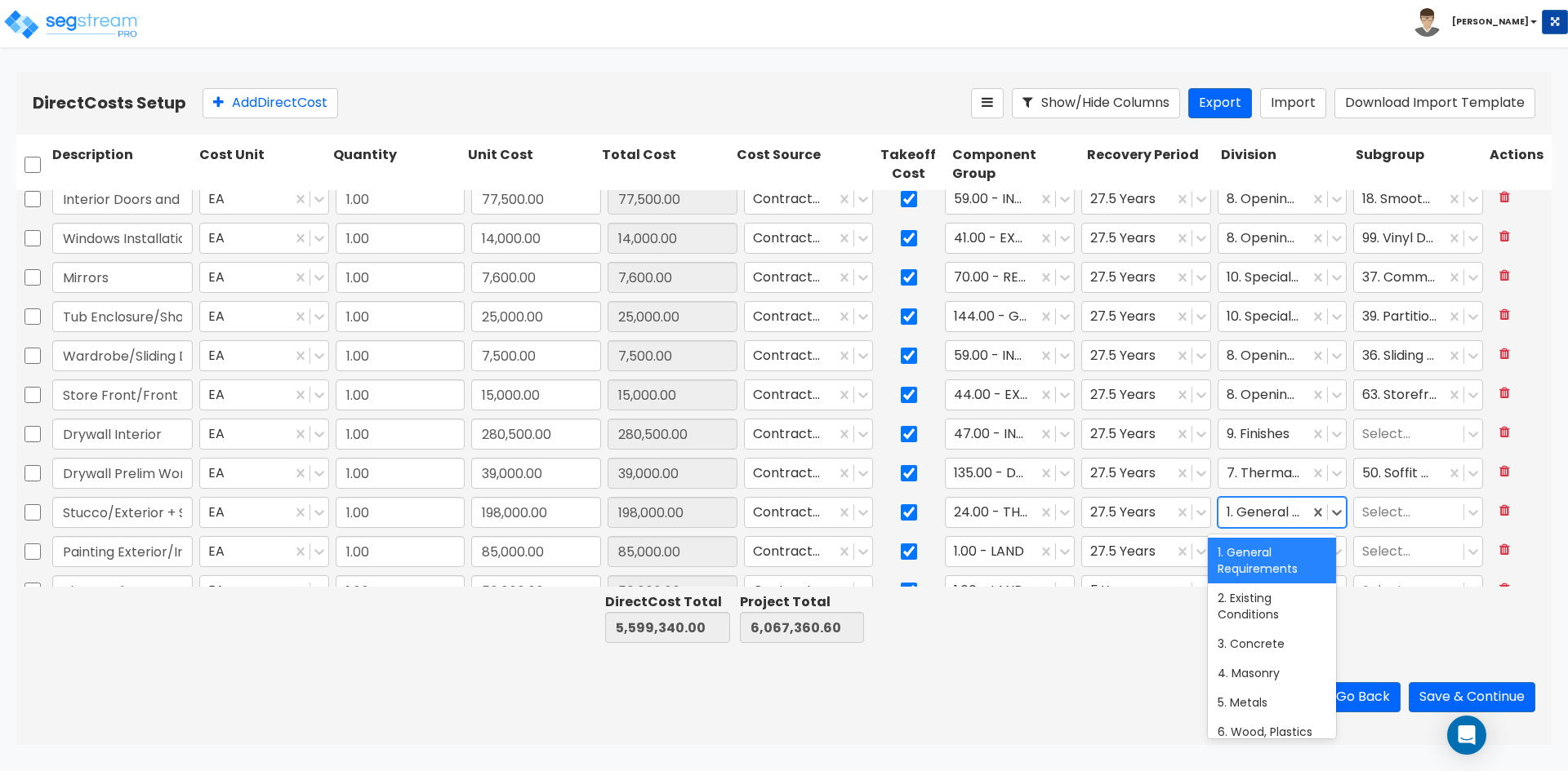
click at [1234, 516] on div at bounding box center [1264, 513] width 75 height 22
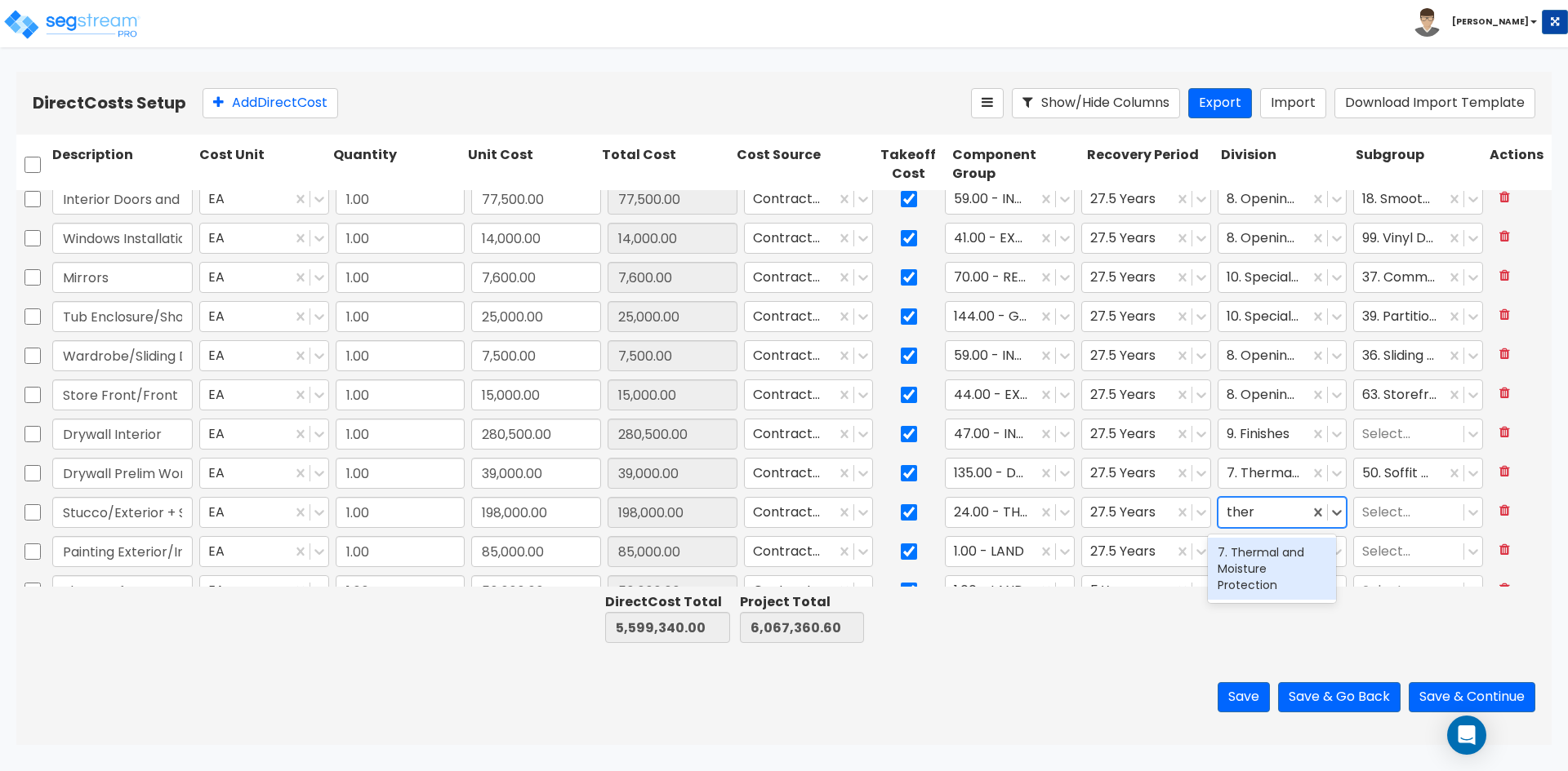
type input "therm"
click at [1272, 583] on div "7. Thermal and Moisture Protection" at bounding box center [1273, 569] width 129 height 62
click at [1371, 504] on div at bounding box center [1409, 513] width 93 height 22
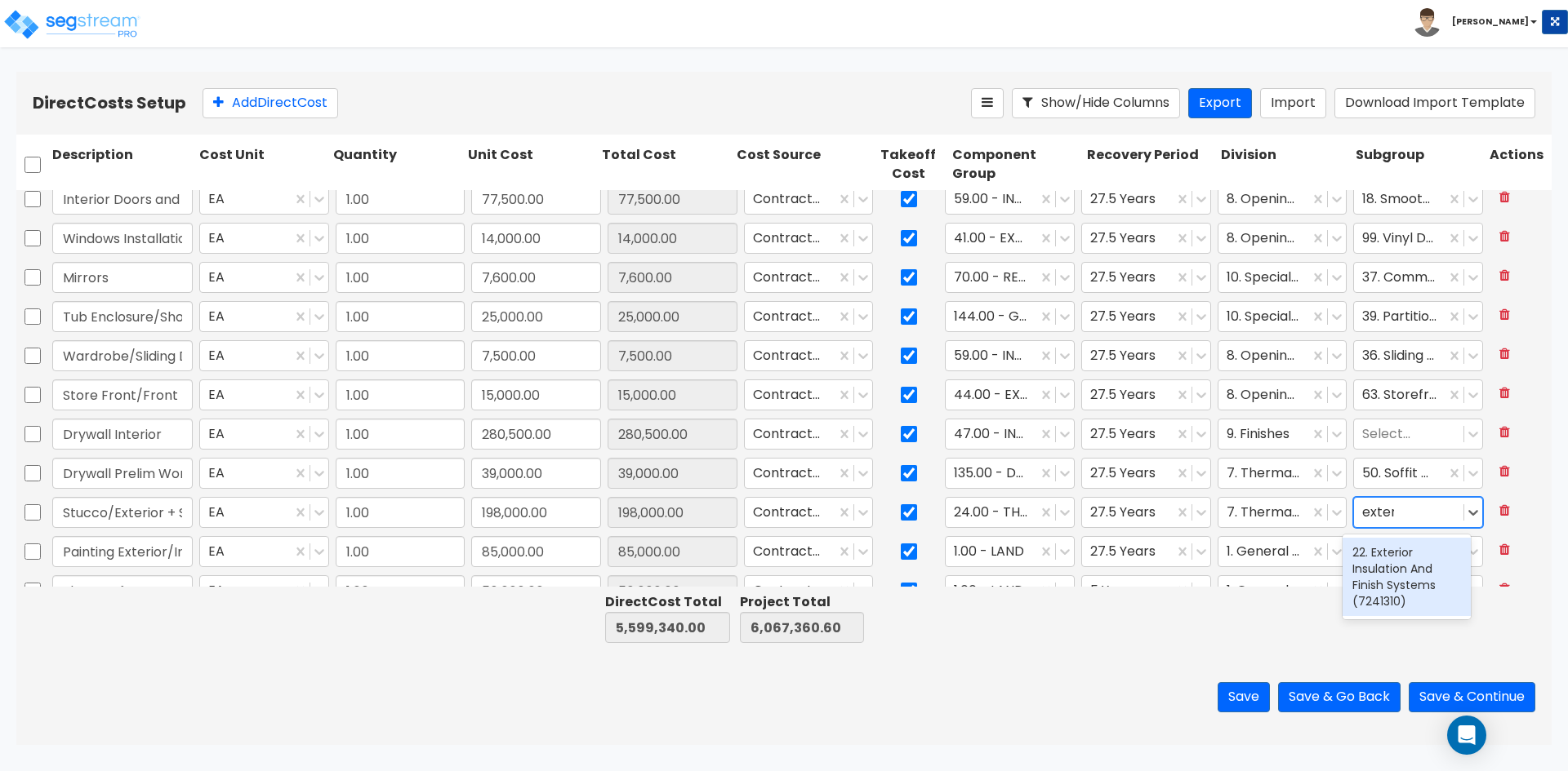
type input "exterio"
click at [1365, 573] on div "22. Exterior Insulation And Finish Systems (7241310)" at bounding box center [1407, 577] width 129 height 78
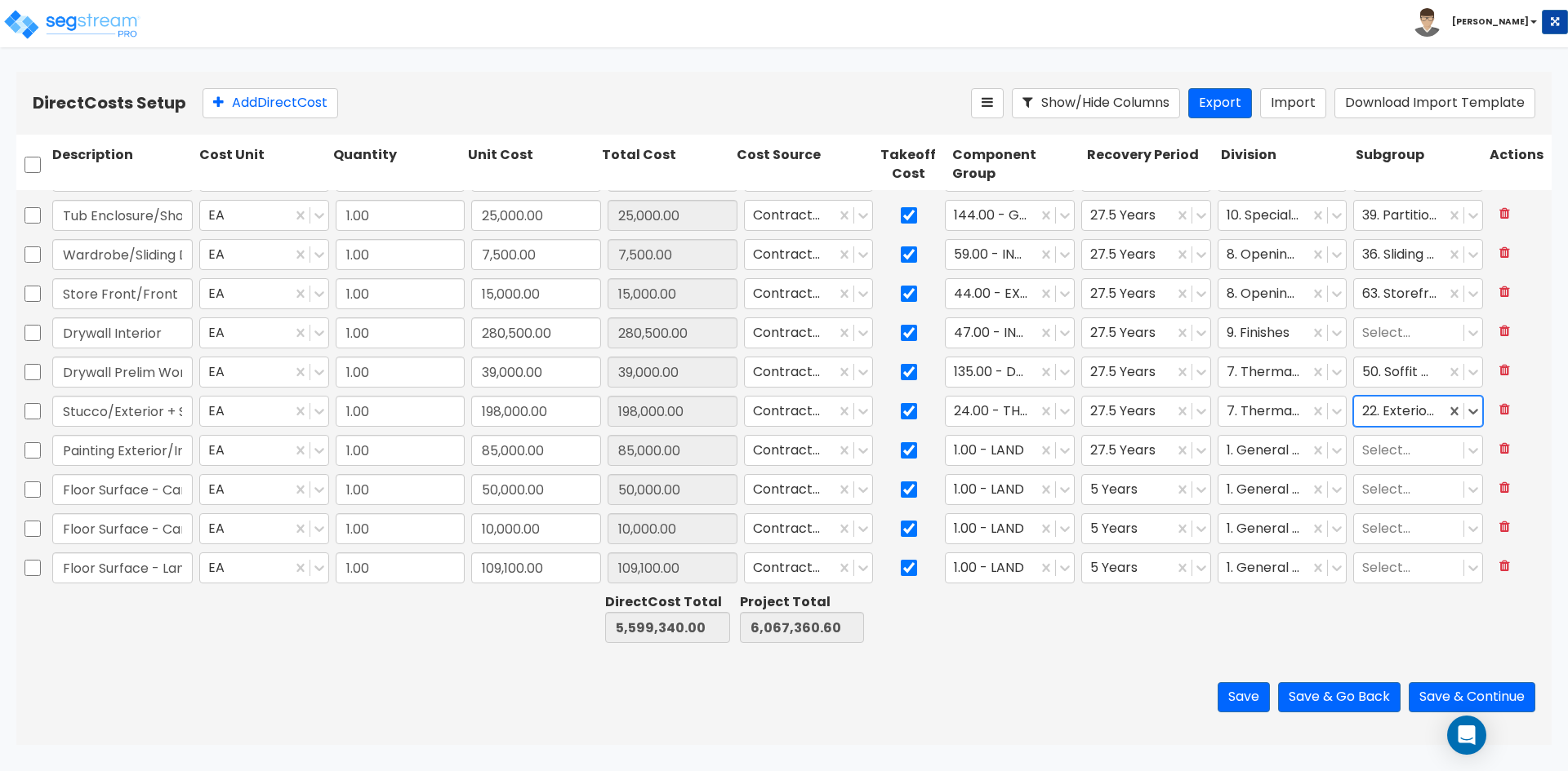
scroll to position [1387, 0]
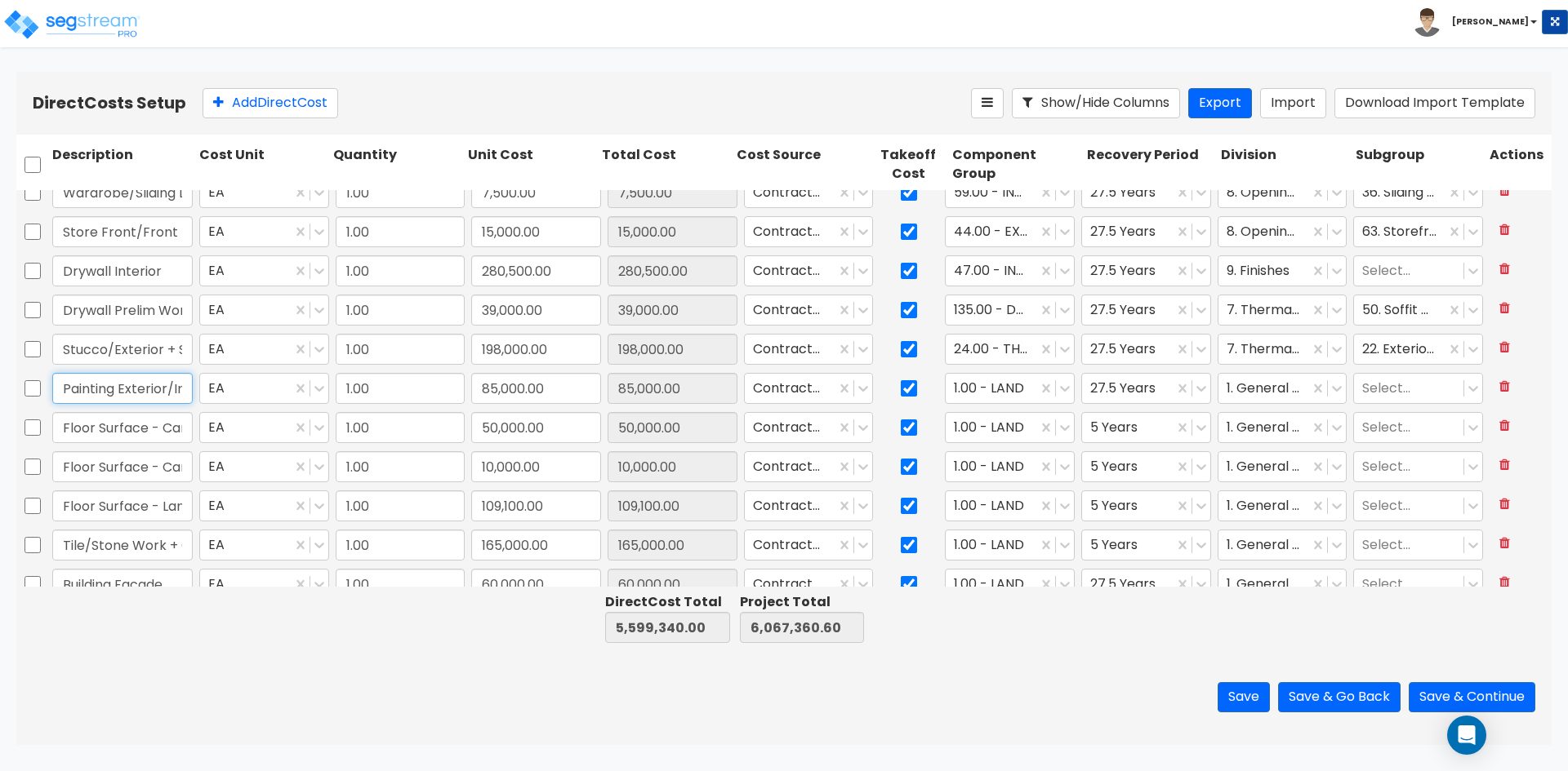
click at [102, 399] on input "Painting Exterior/Interior" at bounding box center [122, 388] width 141 height 31
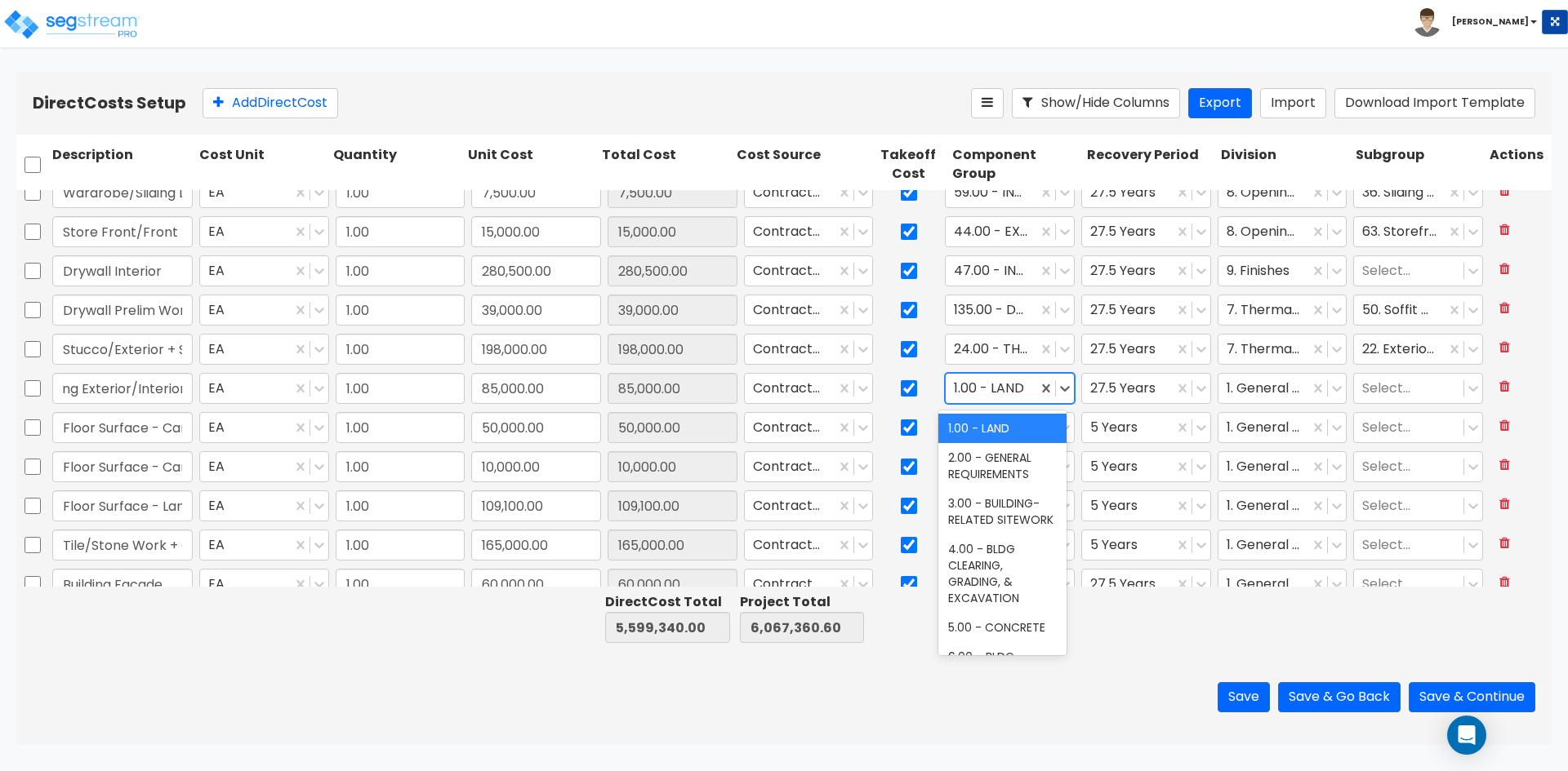
click at [989, 390] on div at bounding box center [991, 389] width 75 height 22
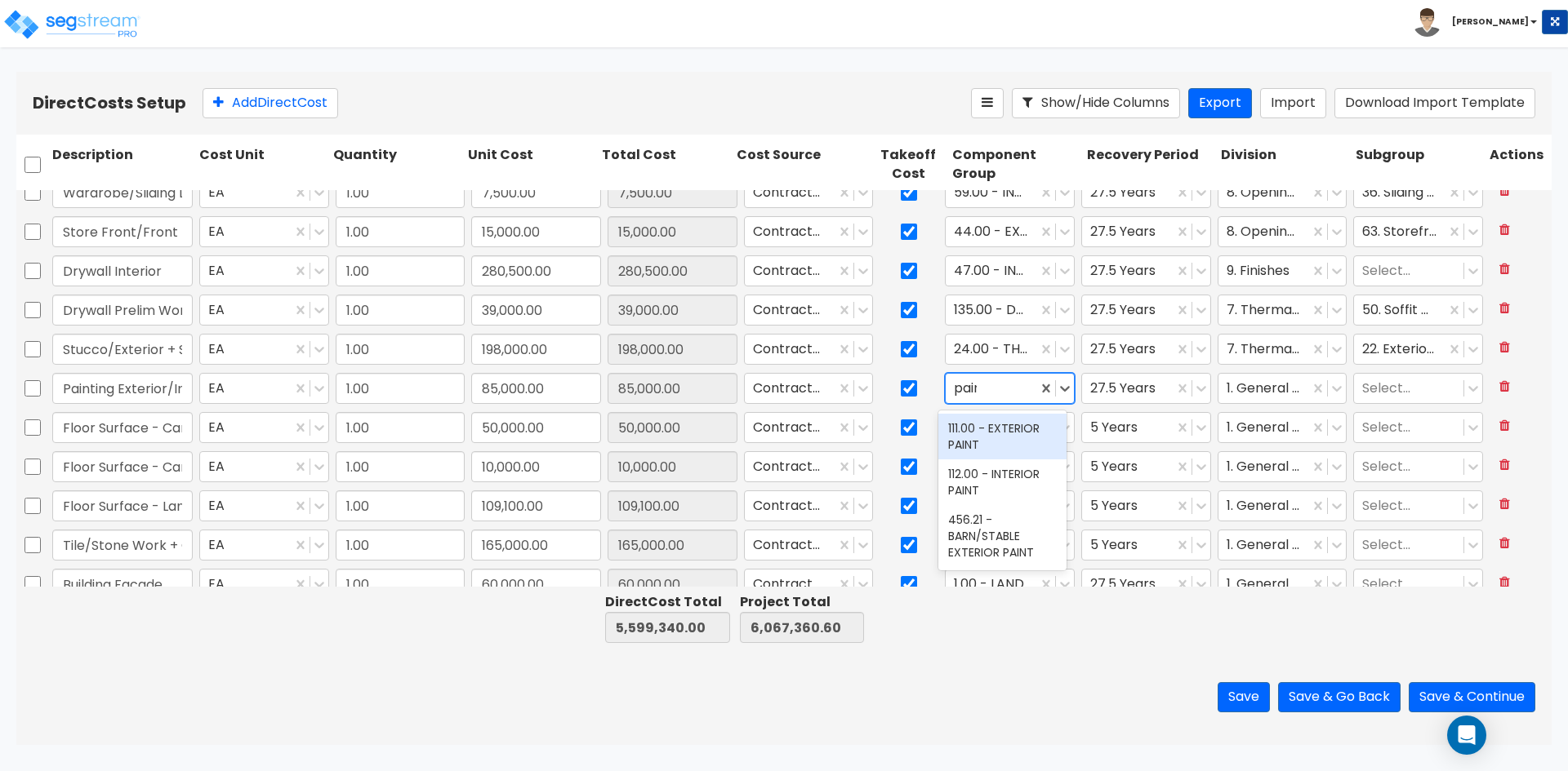
type input "paint"
click at [977, 461] on div "112.00 - INTERIOR PAINT" at bounding box center [1002, 482] width 129 height 46
click at [1131, 379] on div at bounding box center [1127, 389] width 75 height 22
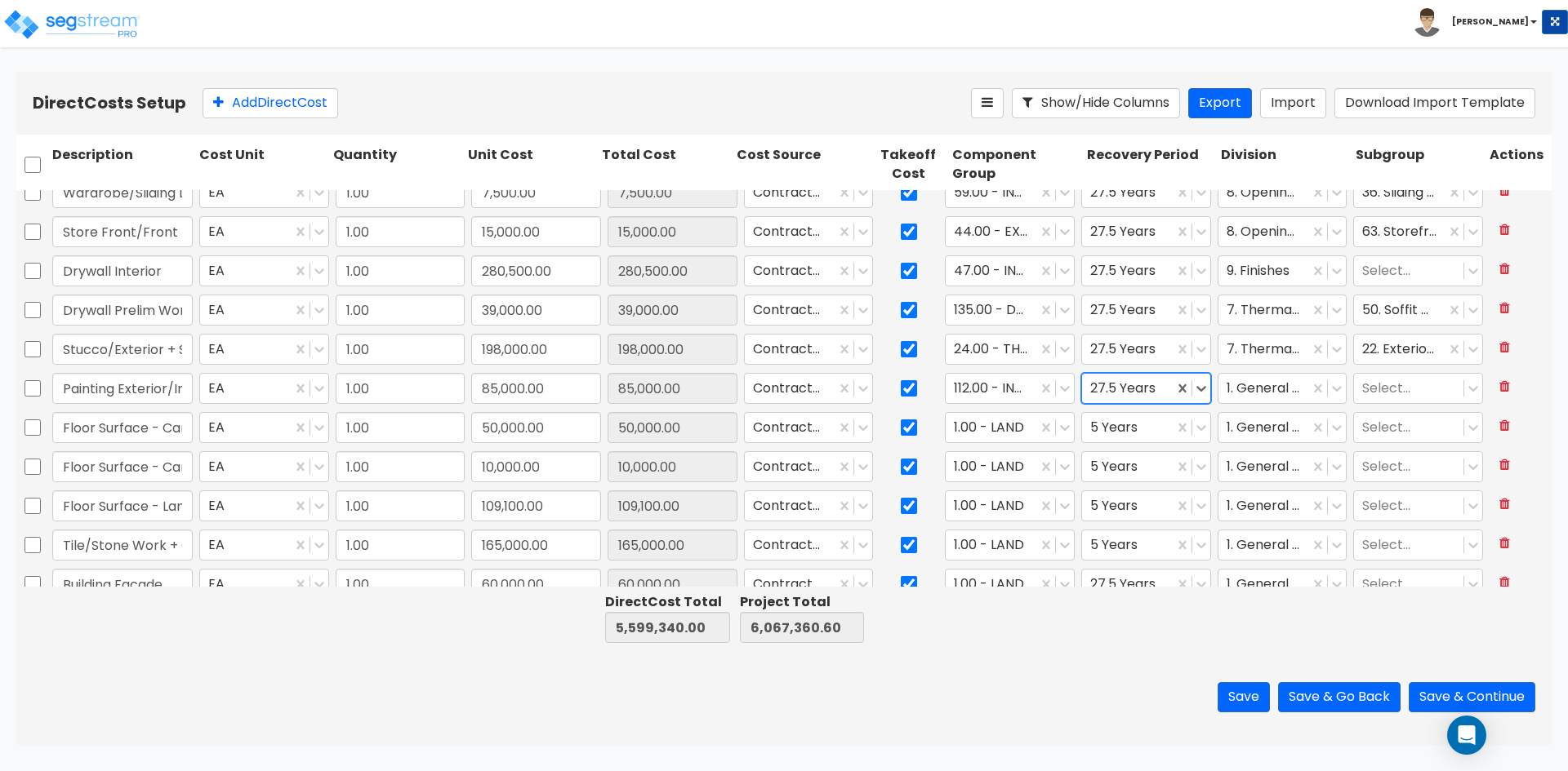
click at [1131, 379] on div at bounding box center [1127, 389] width 75 height 22
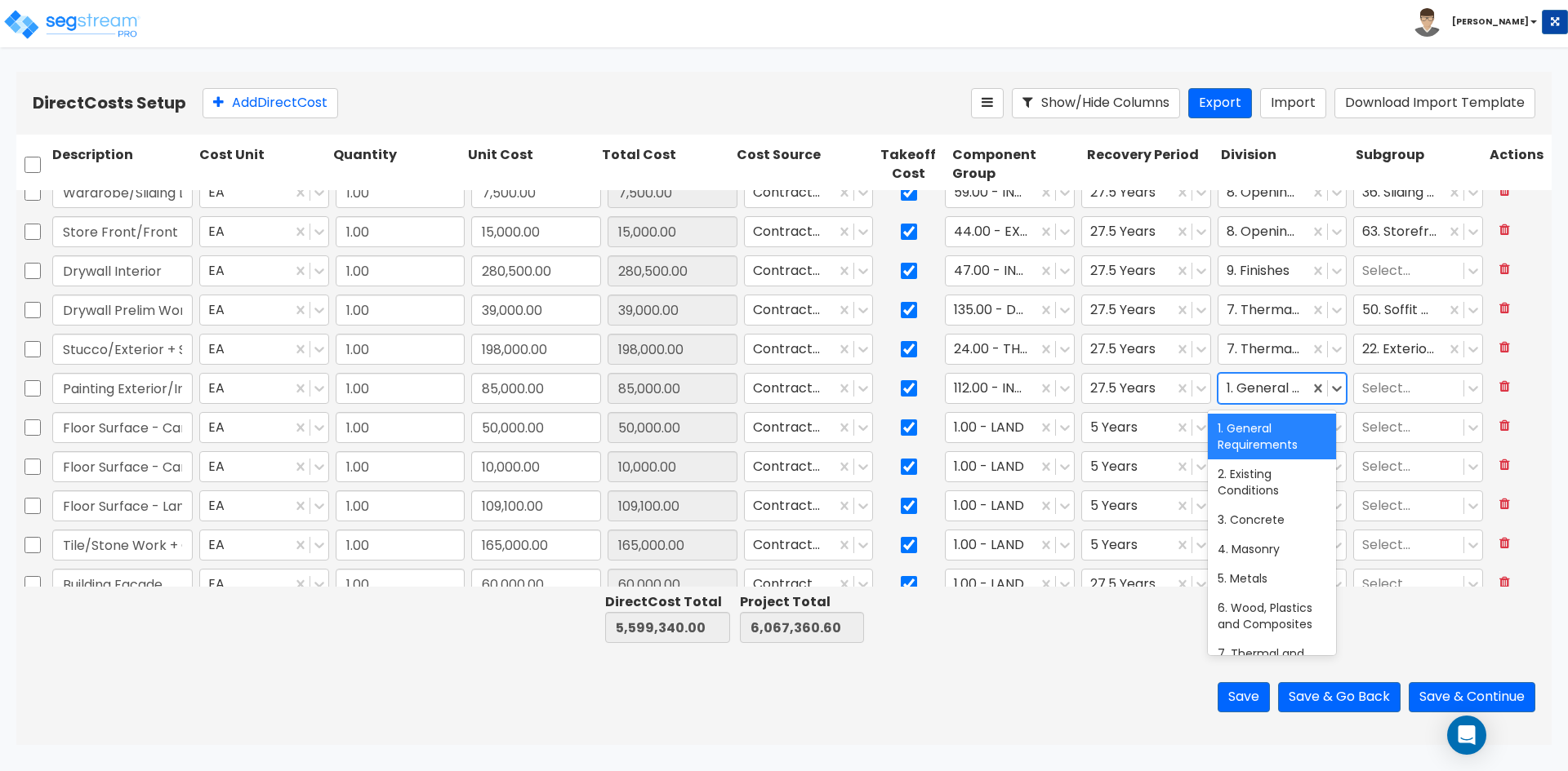
click at [1271, 387] on div at bounding box center [1264, 389] width 75 height 22
type input "fini"
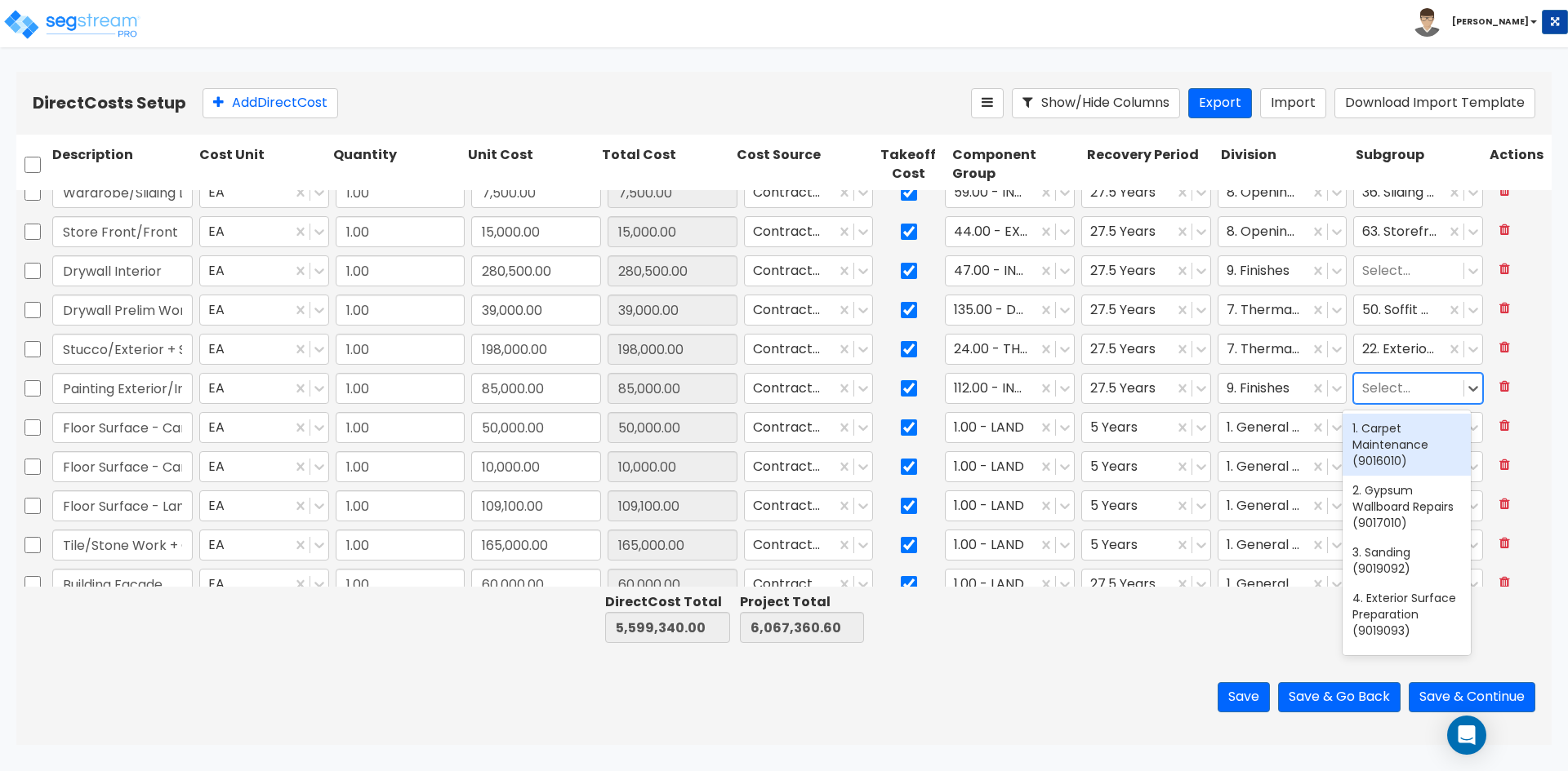
click at [1362, 393] on div at bounding box center [1409, 389] width 93 height 22
type input "paint"
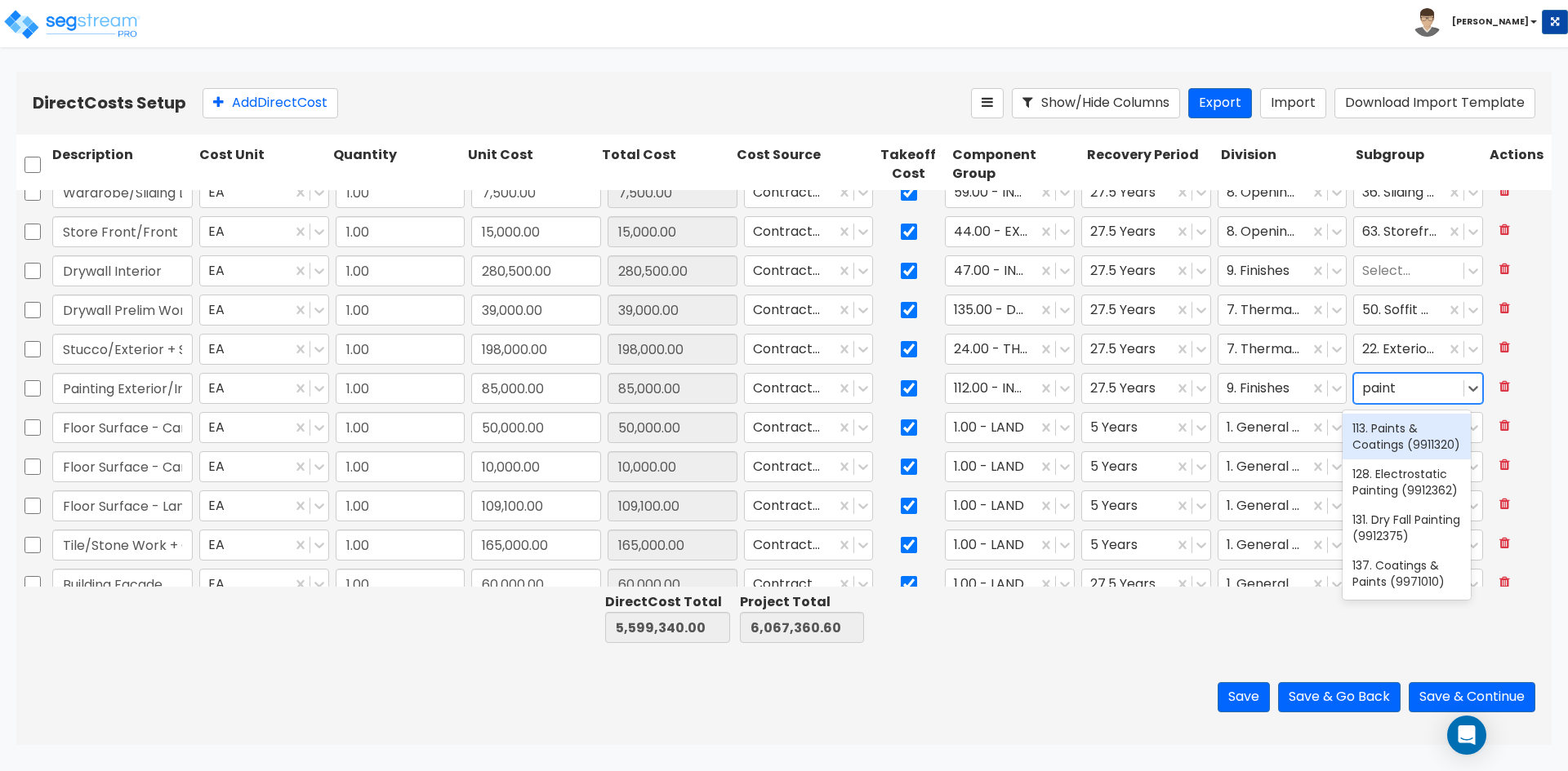
click at [1391, 434] on div "113. Paints & Coatings (9911320)" at bounding box center [1407, 436] width 129 height 46
click at [152, 425] on input "Floor Surface - Carpet Common Area" at bounding box center [122, 427] width 141 height 31
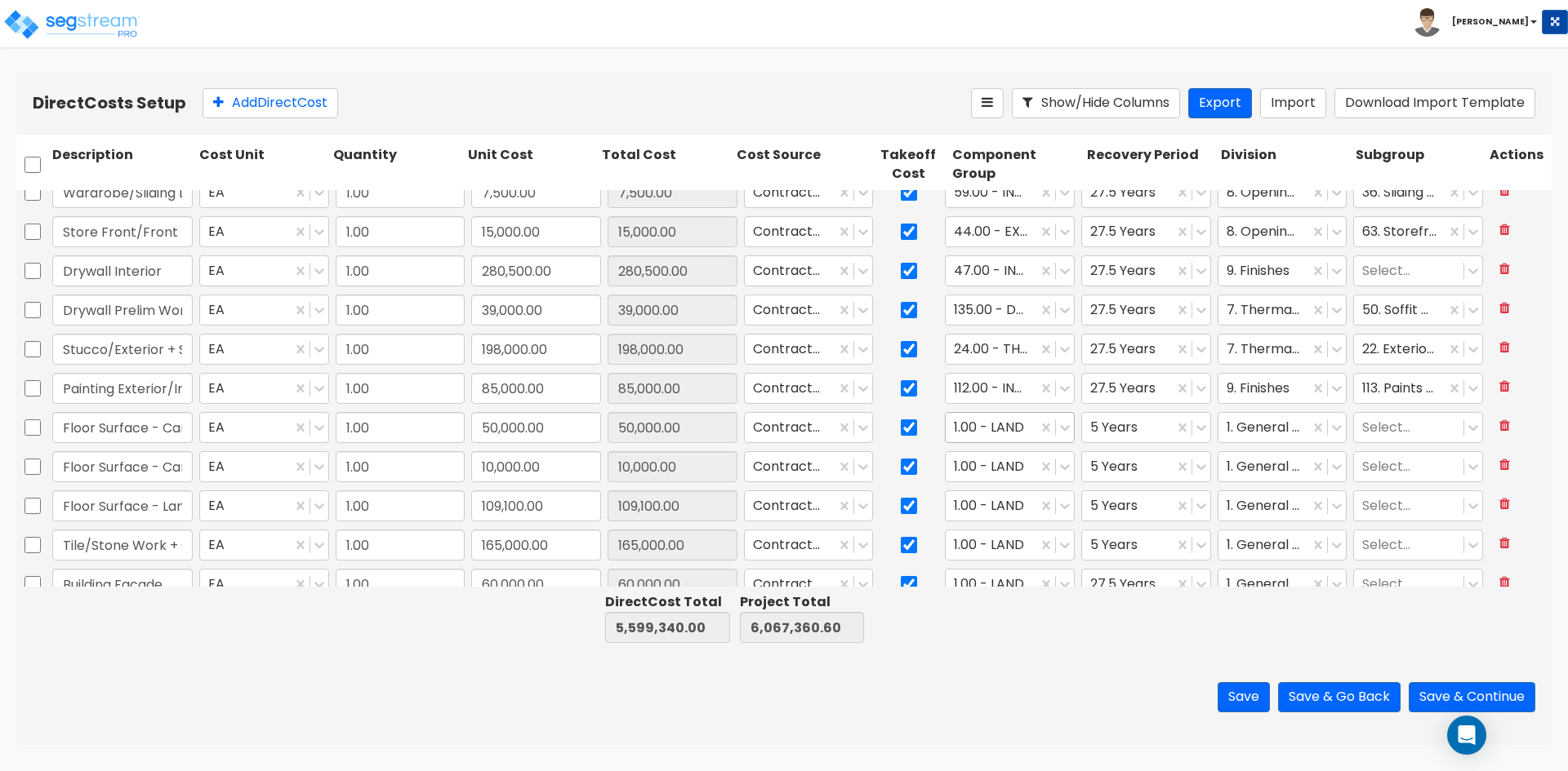
click at [973, 434] on div at bounding box center [991, 428] width 75 height 22
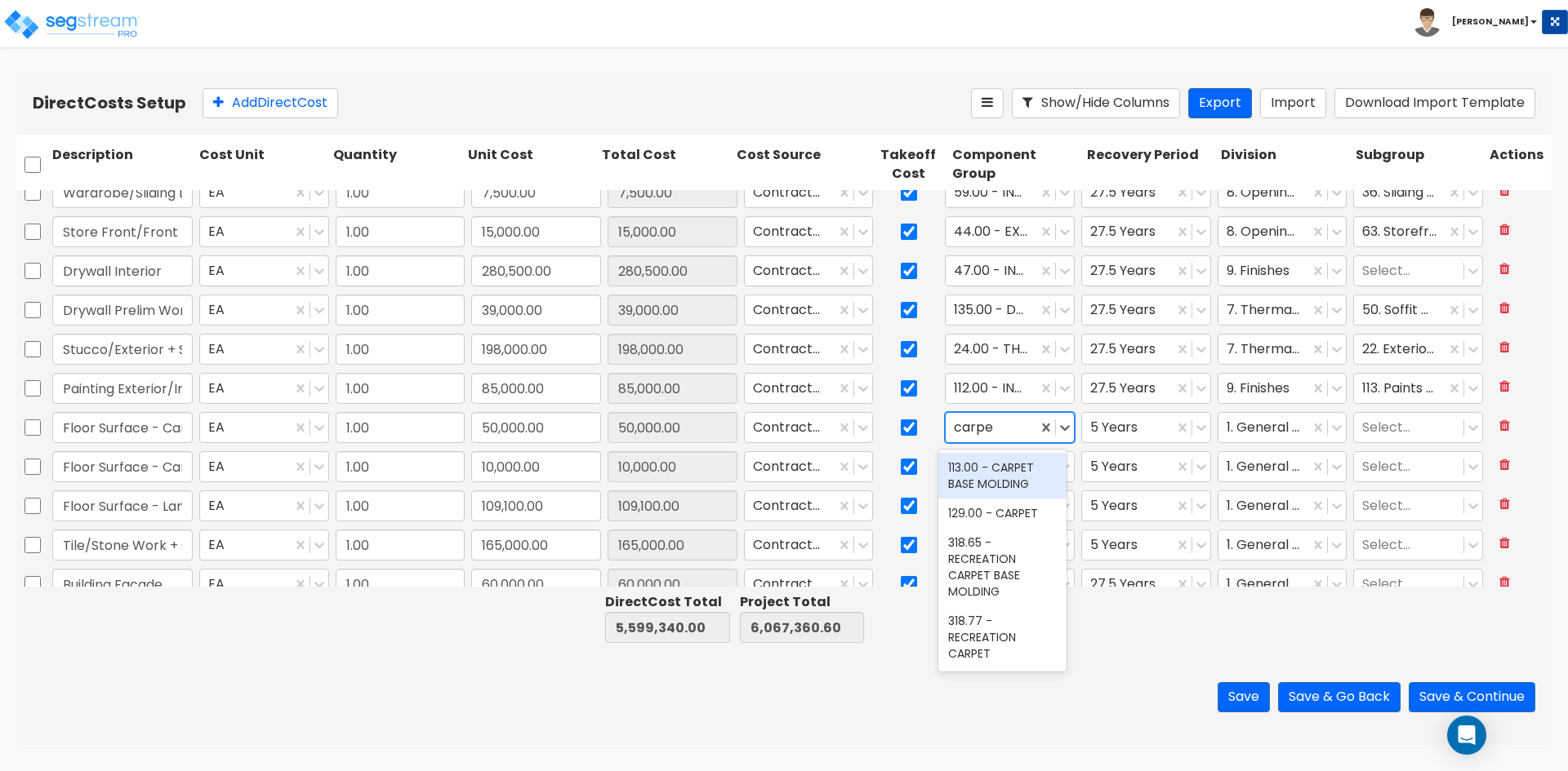
type input "carpet"
click at [989, 521] on div "129.00 - CARPET" at bounding box center [1002, 514] width 129 height 30
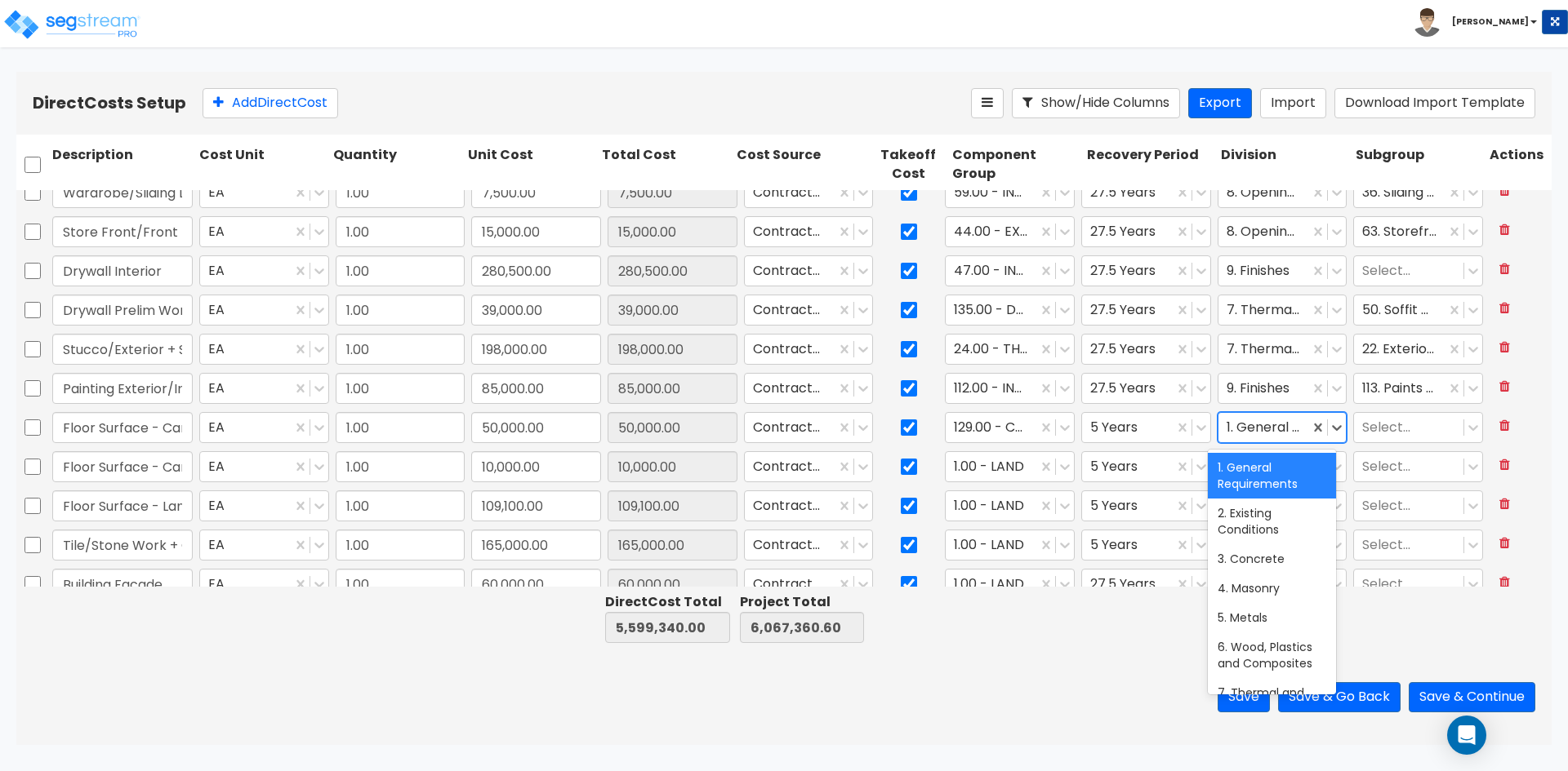
click at [1255, 428] on div at bounding box center [1264, 428] width 75 height 22
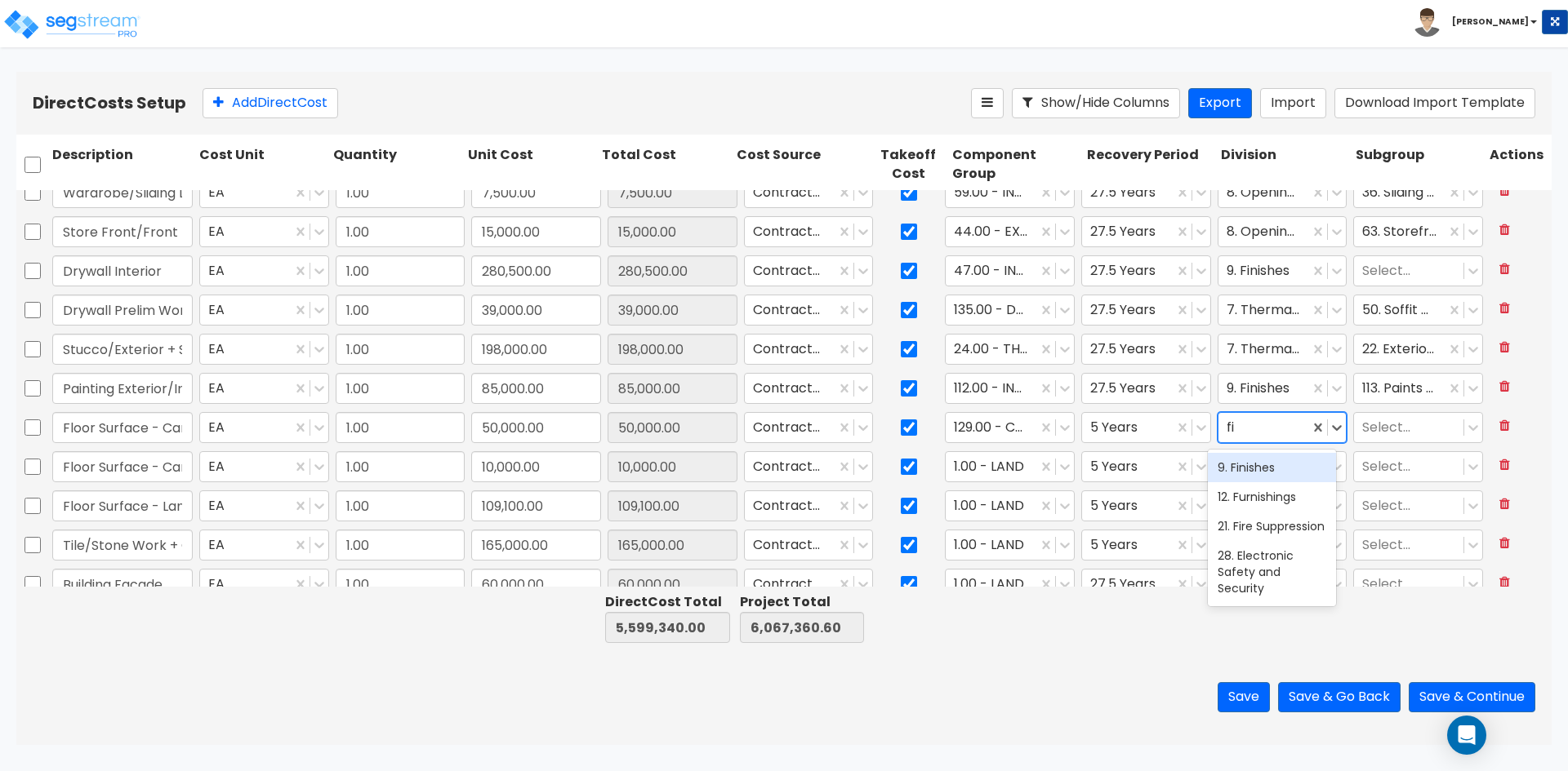
type input "fini"
click at [1267, 467] on div "9. Finishes" at bounding box center [1273, 468] width 129 height 30
click at [157, 465] on input "Floor Surface - Carpet Units" at bounding box center [122, 467] width 141 height 31
click at [1001, 473] on div at bounding box center [991, 467] width 75 height 22
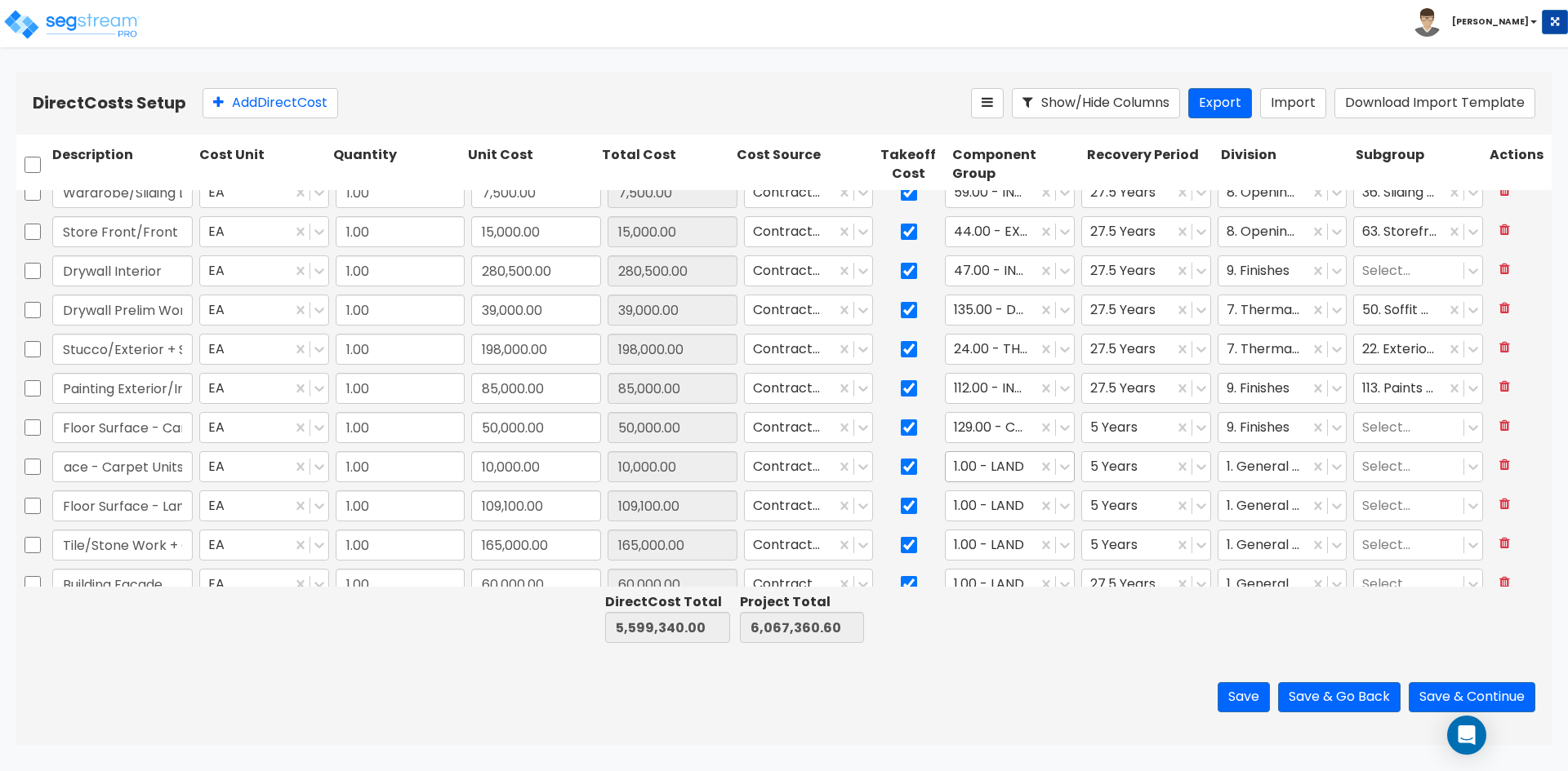
scroll to position [0, 0]
type input "129.0"
click at [1000, 503] on div "129.00 - CARPET" at bounding box center [1002, 507] width 129 height 30
click at [1244, 459] on div at bounding box center [1264, 467] width 75 height 22
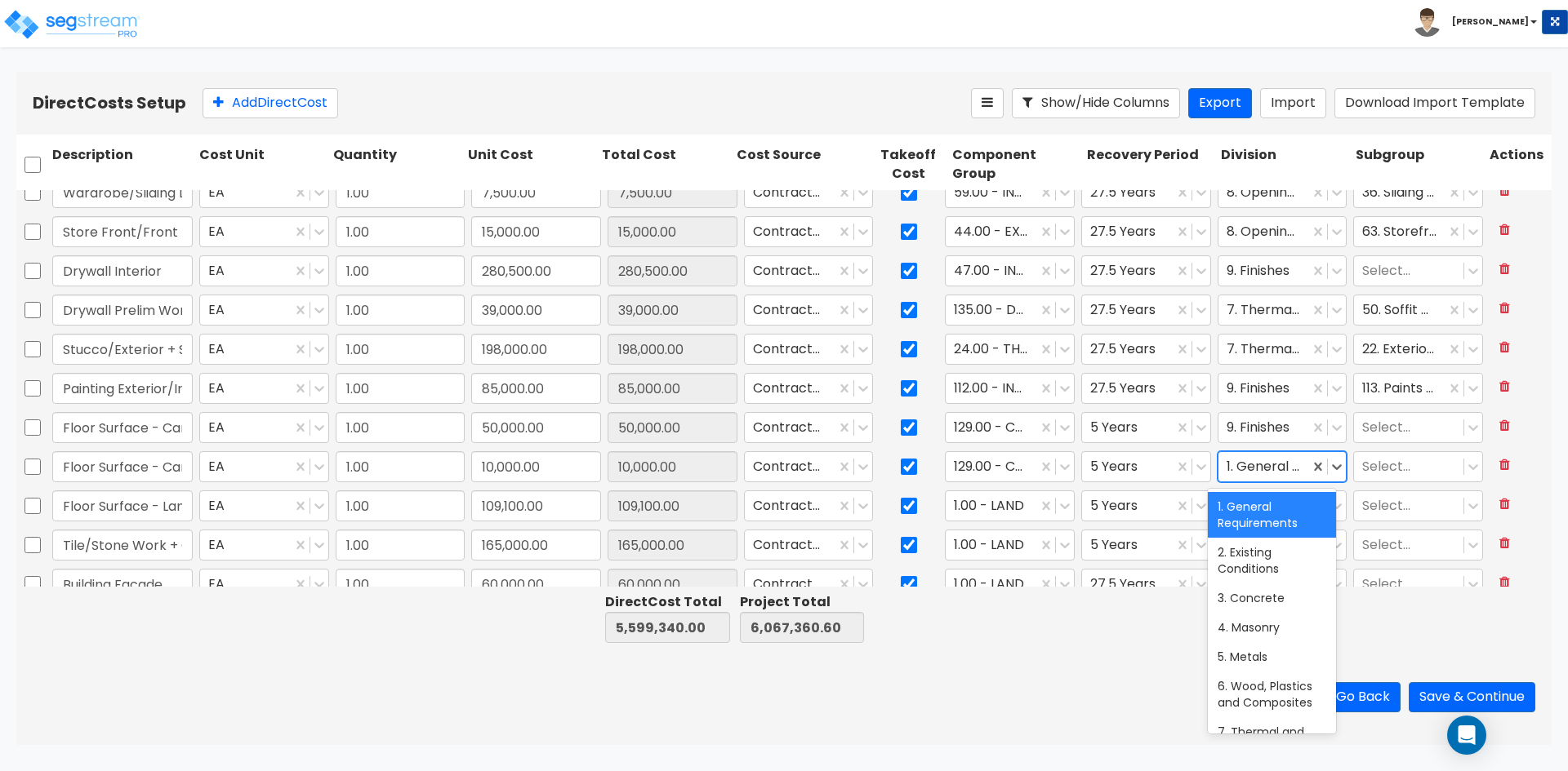
type input "9"
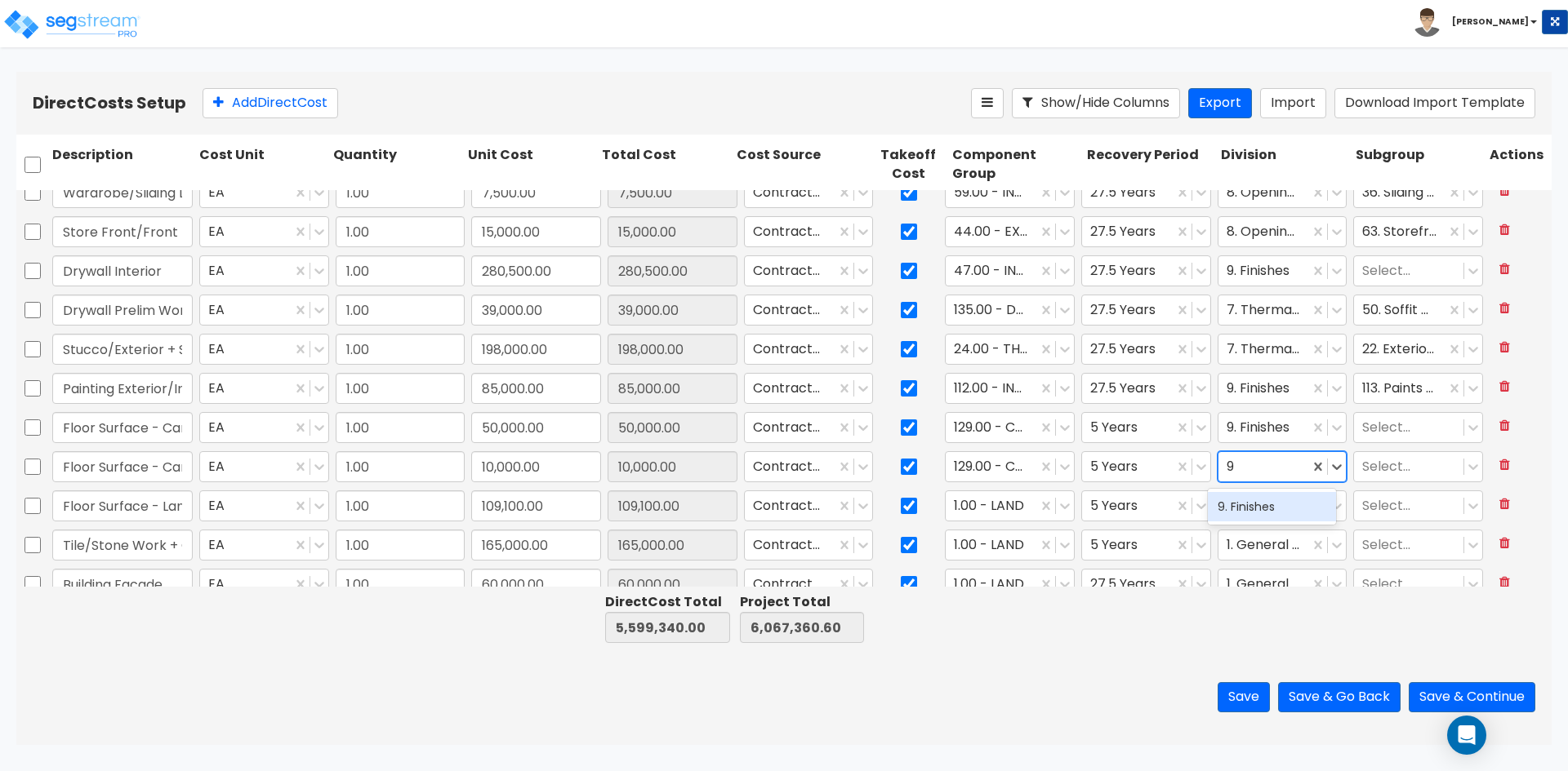
click at [1268, 501] on div "9. Finishes" at bounding box center [1273, 507] width 129 height 30
click at [143, 504] on input "Floor Surface - Laminate" at bounding box center [122, 506] width 141 height 31
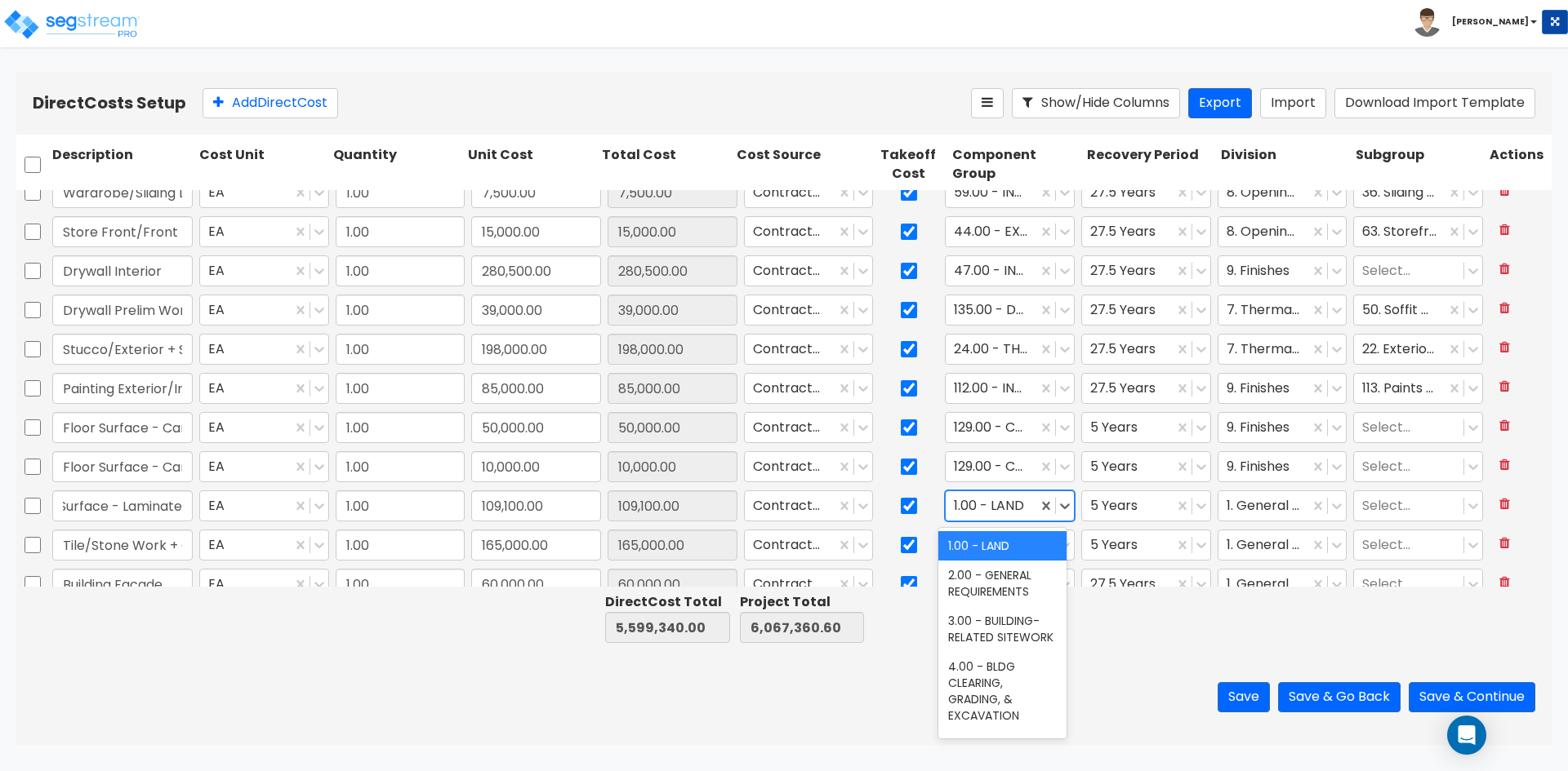
click at [1018, 503] on div at bounding box center [991, 507] width 75 height 22
type input "floor"
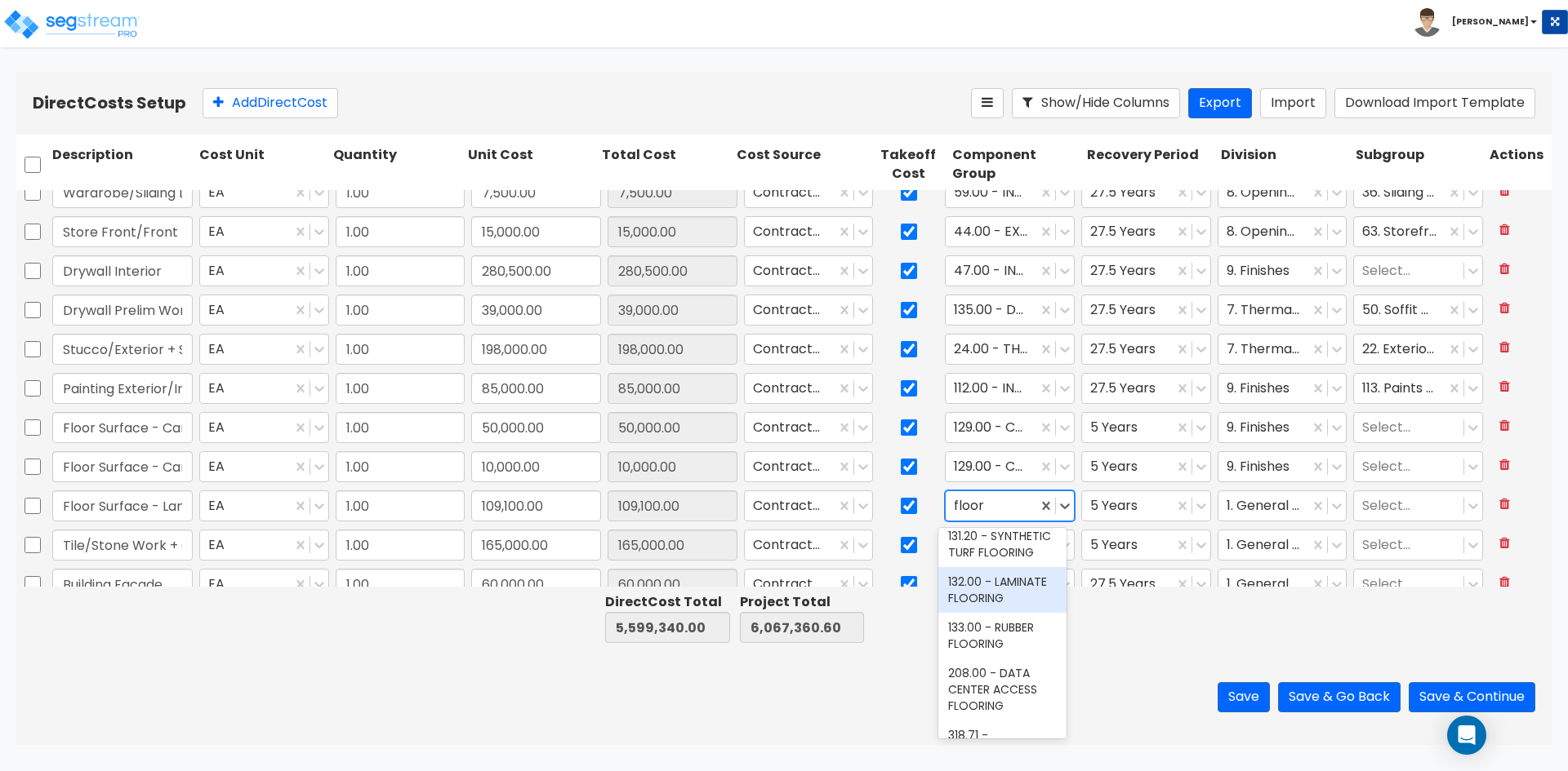
click at [997, 613] on div "132.00 - LAMINATE FLOORING" at bounding box center [1002, 589] width 129 height 46
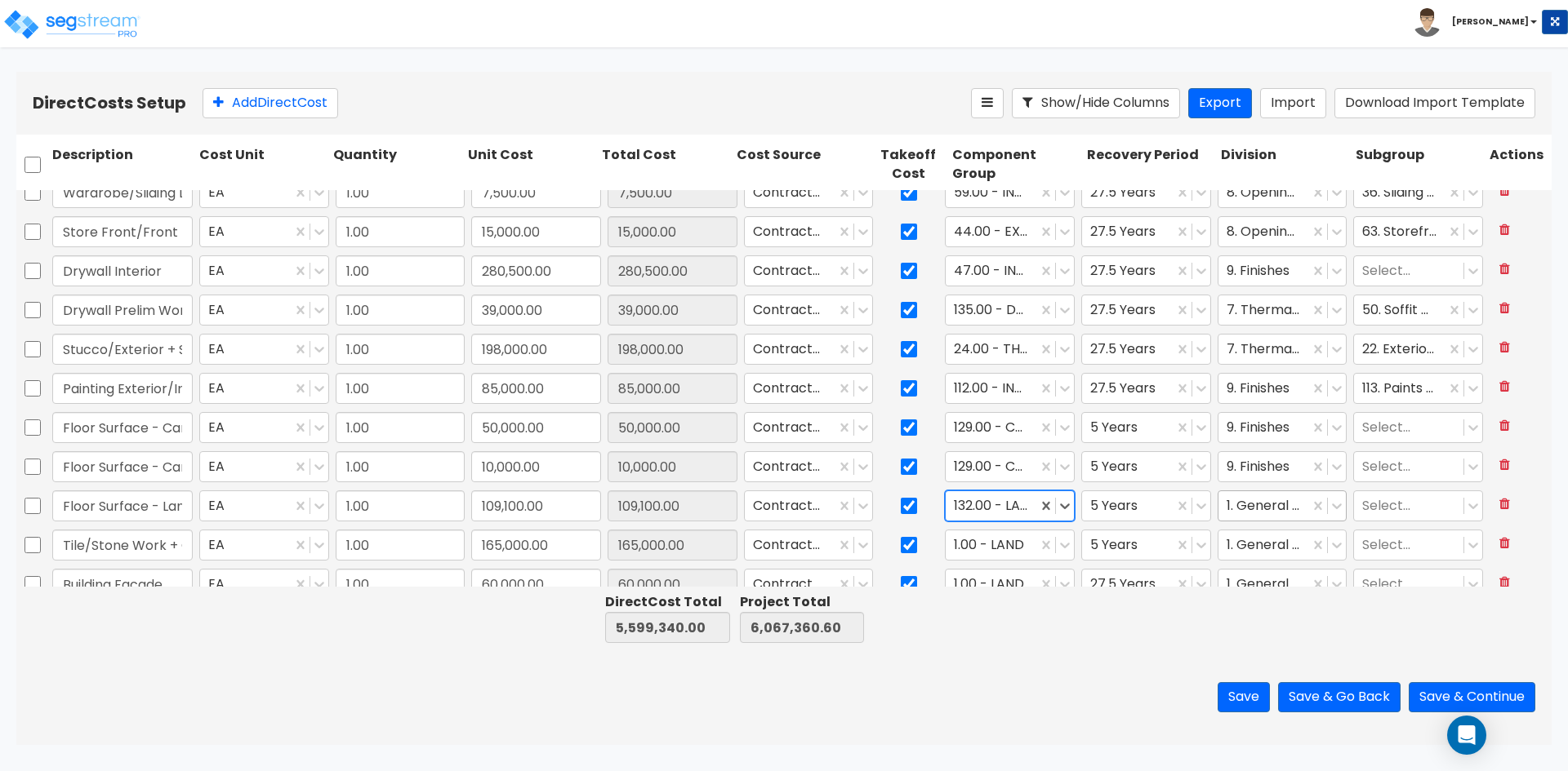
click at [1242, 507] on div at bounding box center [1264, 507] width 75 height 22
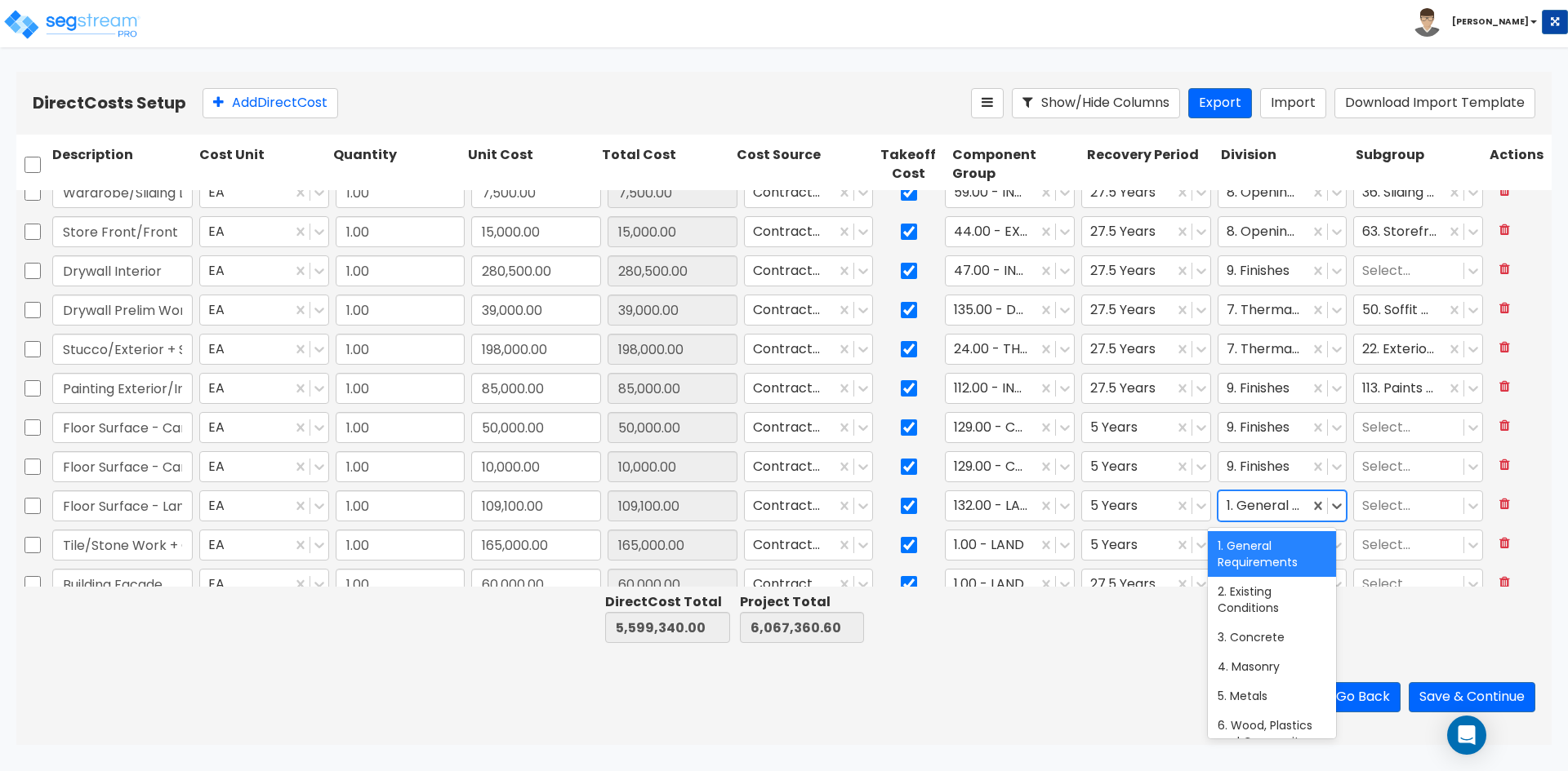
type input "9"
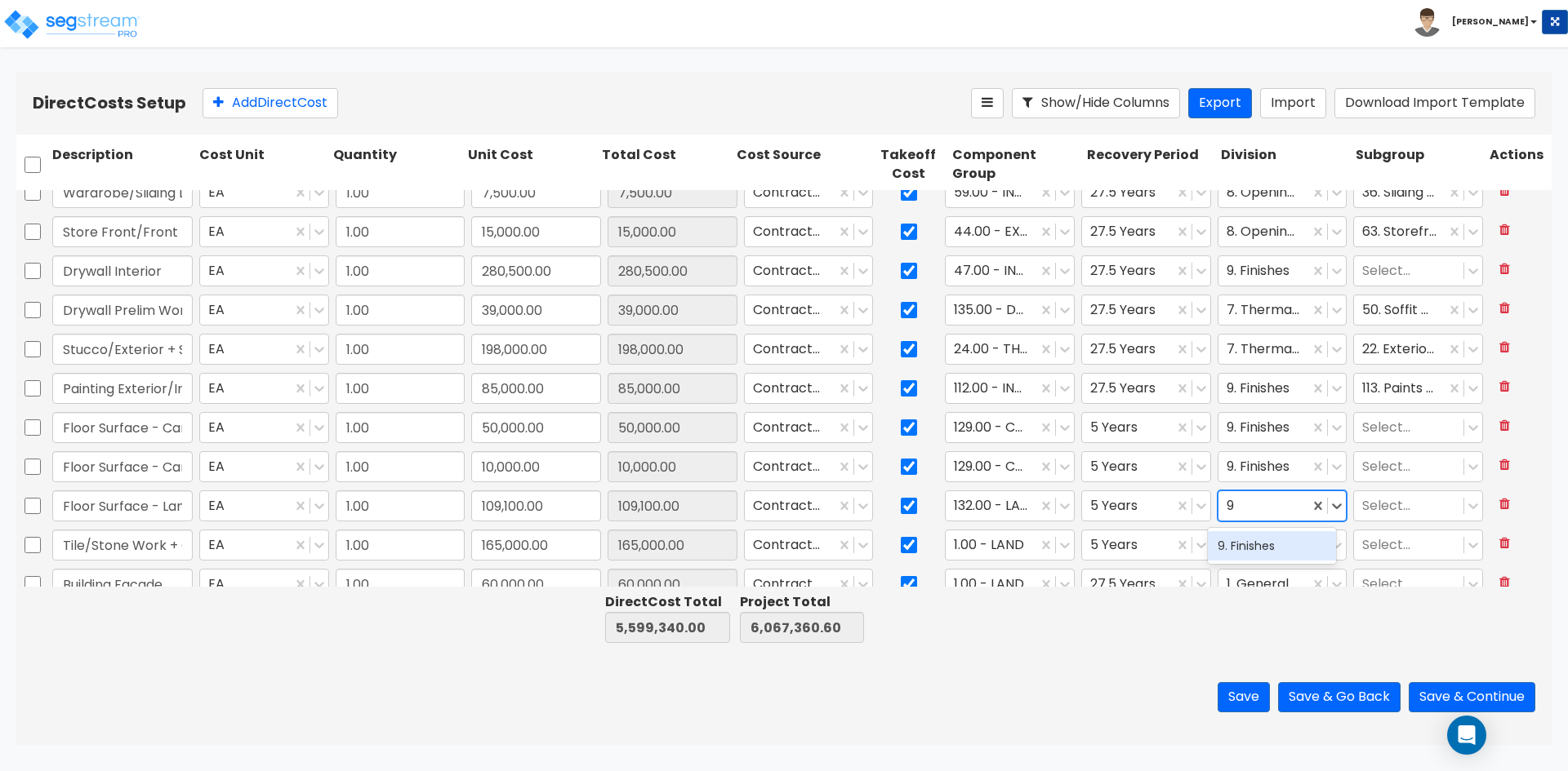
click at [1257, 549] on div "9. Finishes" at bounding box center [1273, 547] width 129 height 30
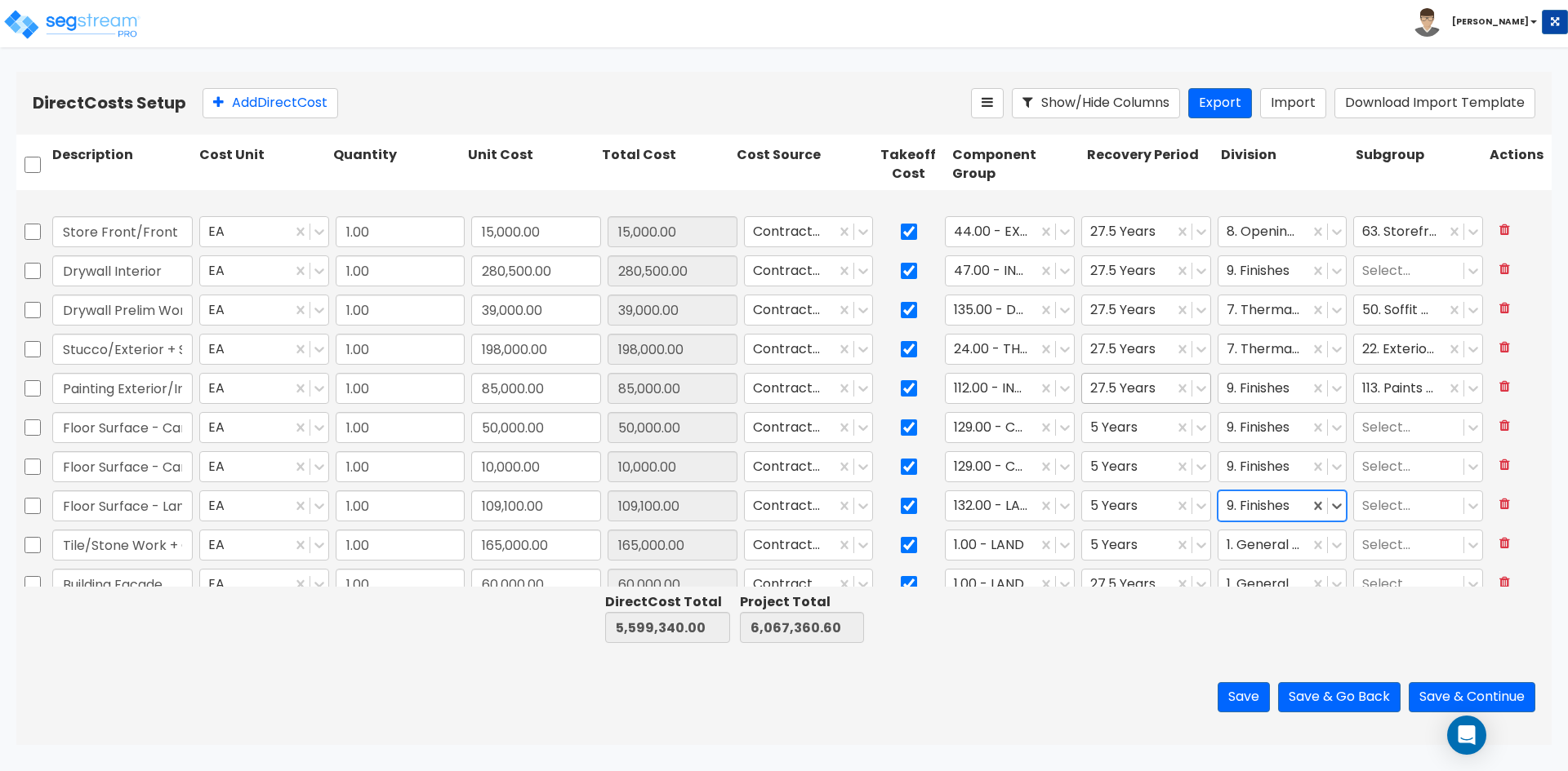
type input "1.00"
type input "172,000.00"
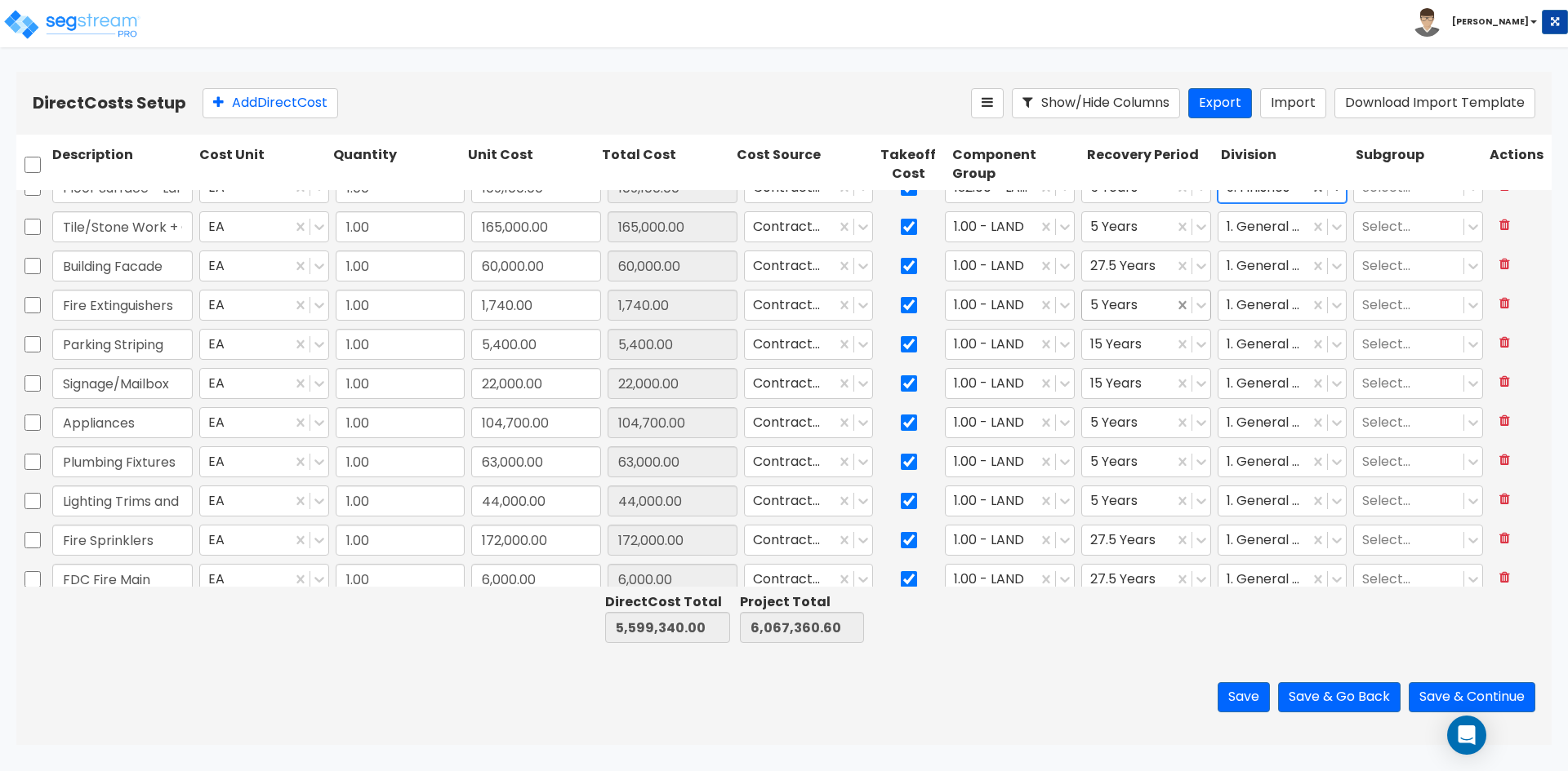
scroll to position [1714, 0]
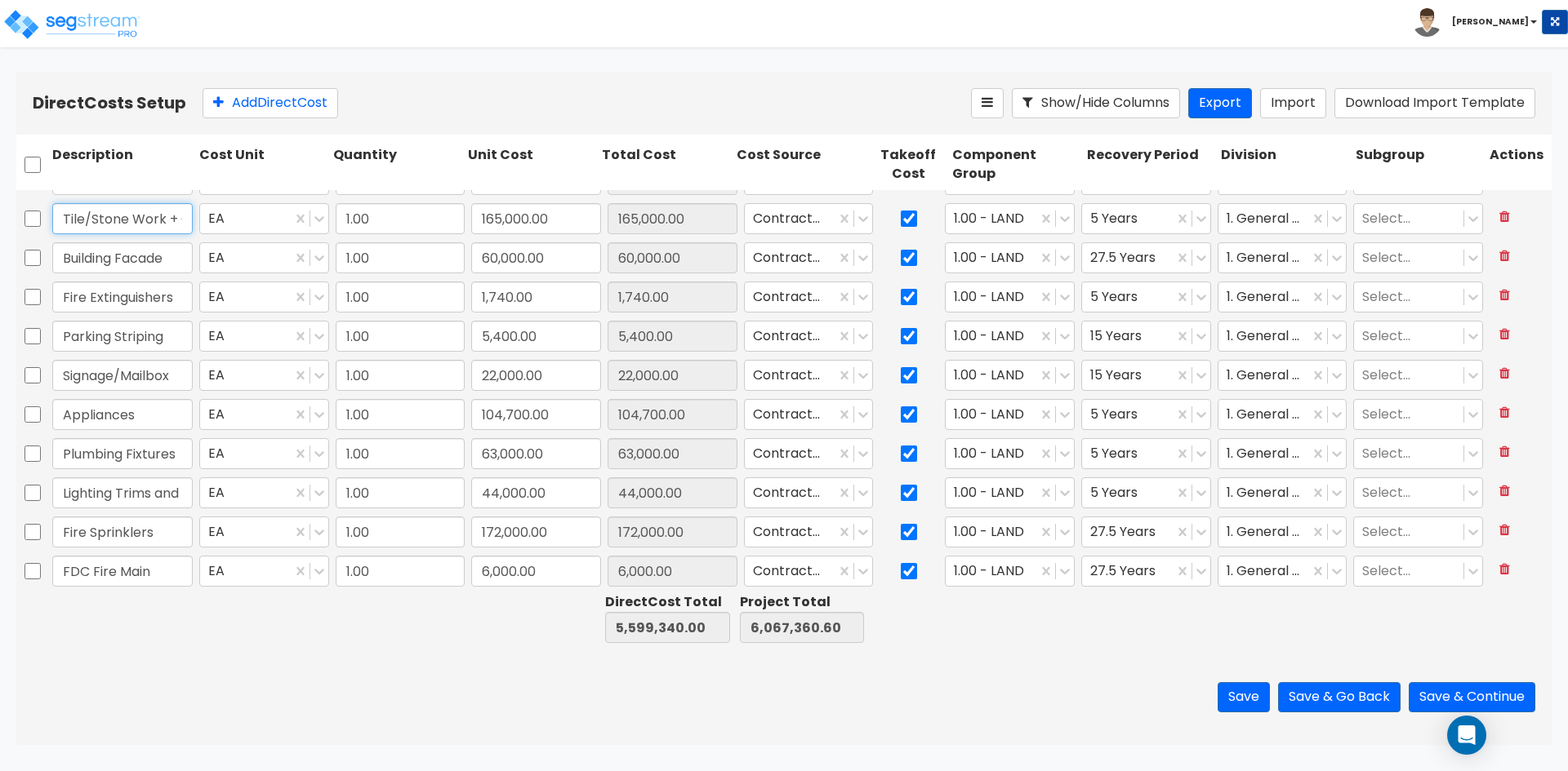
click at [108, 215] on input "Tile/Stone Work + Counter Tops" at bounding box center [122, 218] width 141 height 31
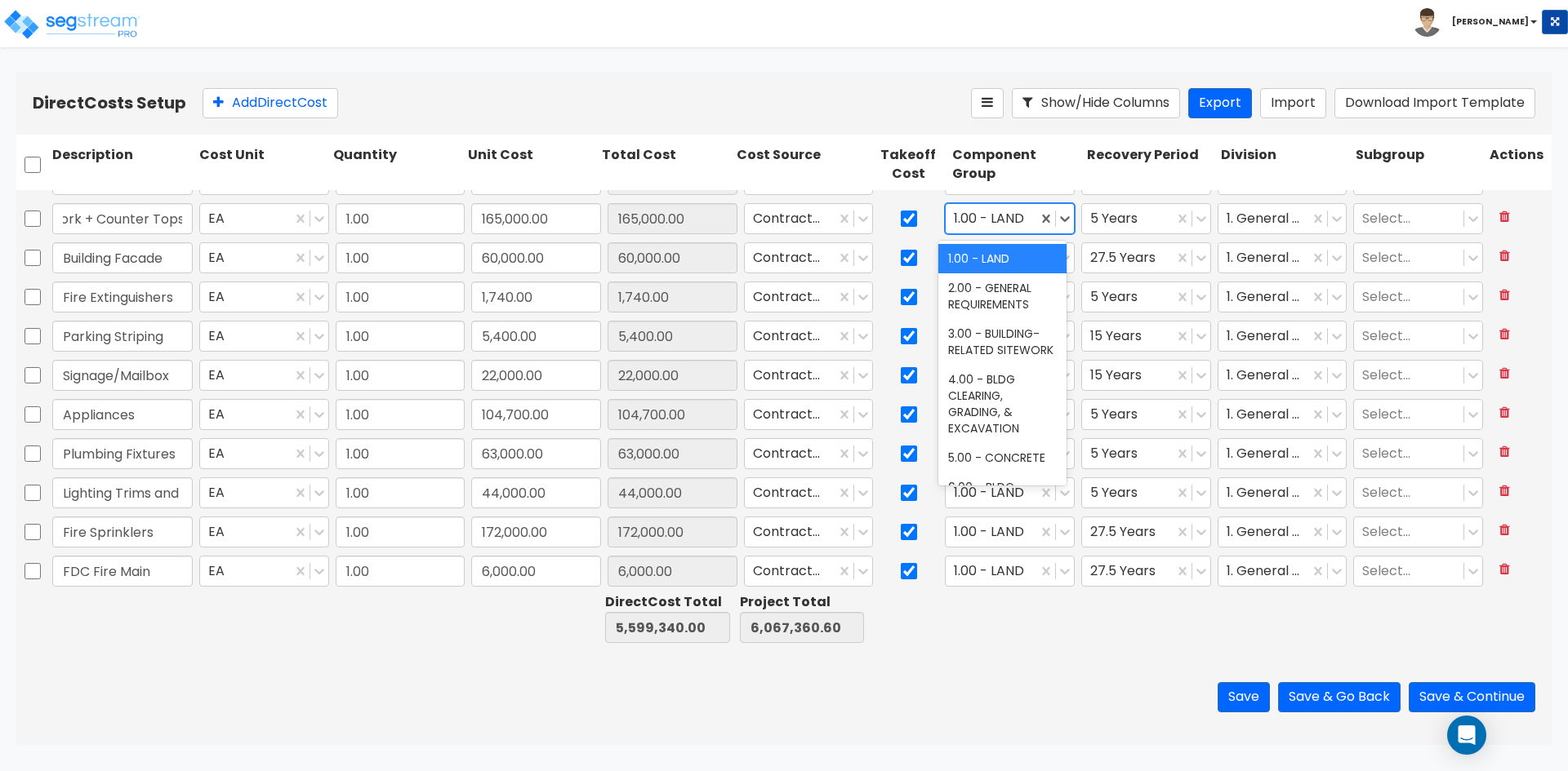
click at [991, 225] on div at bounding box center [991, 220] width 75 height 22
type input "kitchen"
click at [995, 260] on div "79.00 - KITCHEN CABINETRY/COUNTERS" at bounding box center [1002, 266] width 129 height 46
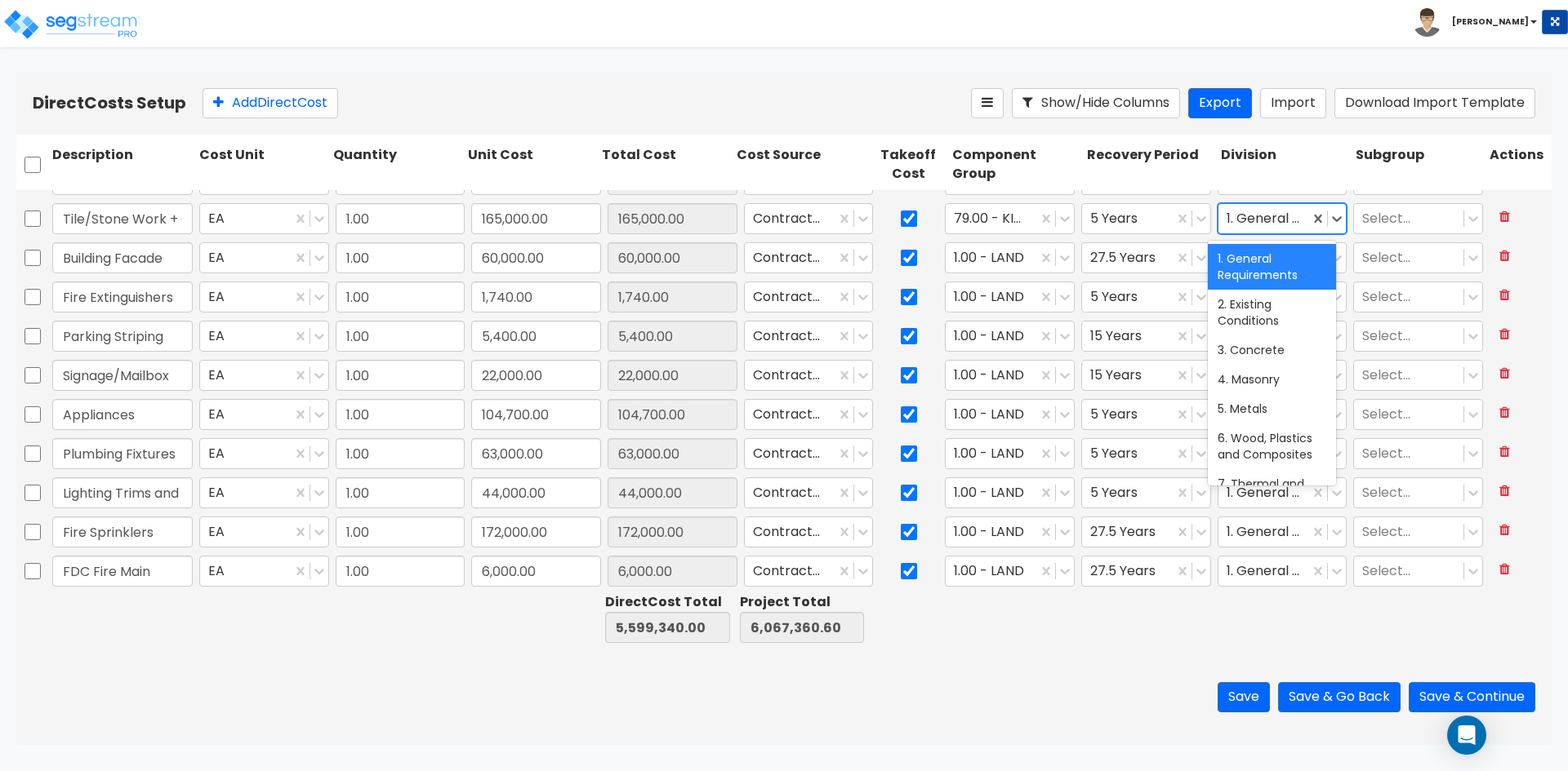
click at [1265, 219] on div at bounding box center [1264, 220] width 75 height 22
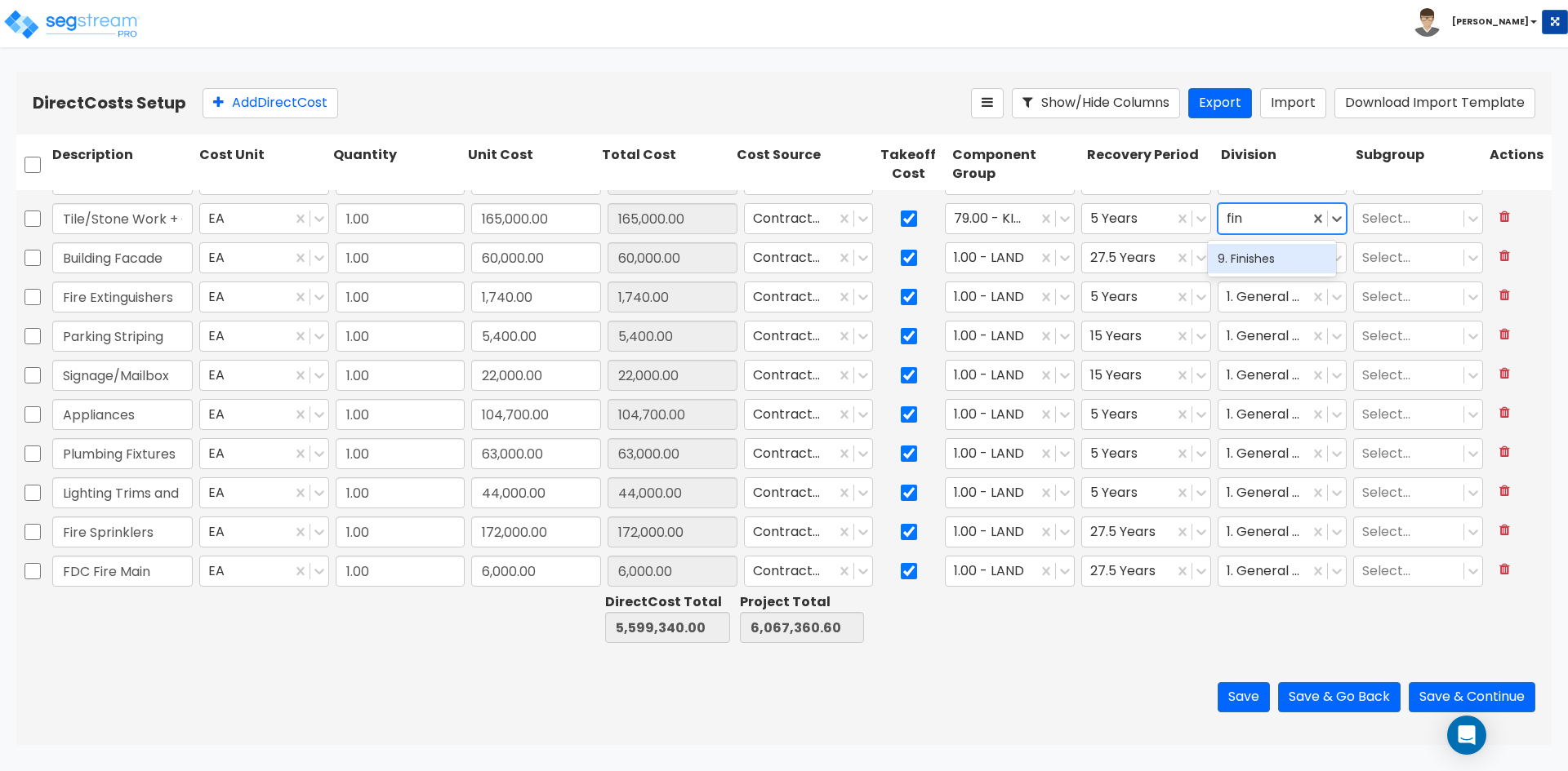
type input "fini"
click at [1288, 261] on div "9. Finishes" at bounding box center [1273, 259] width 129 height 30
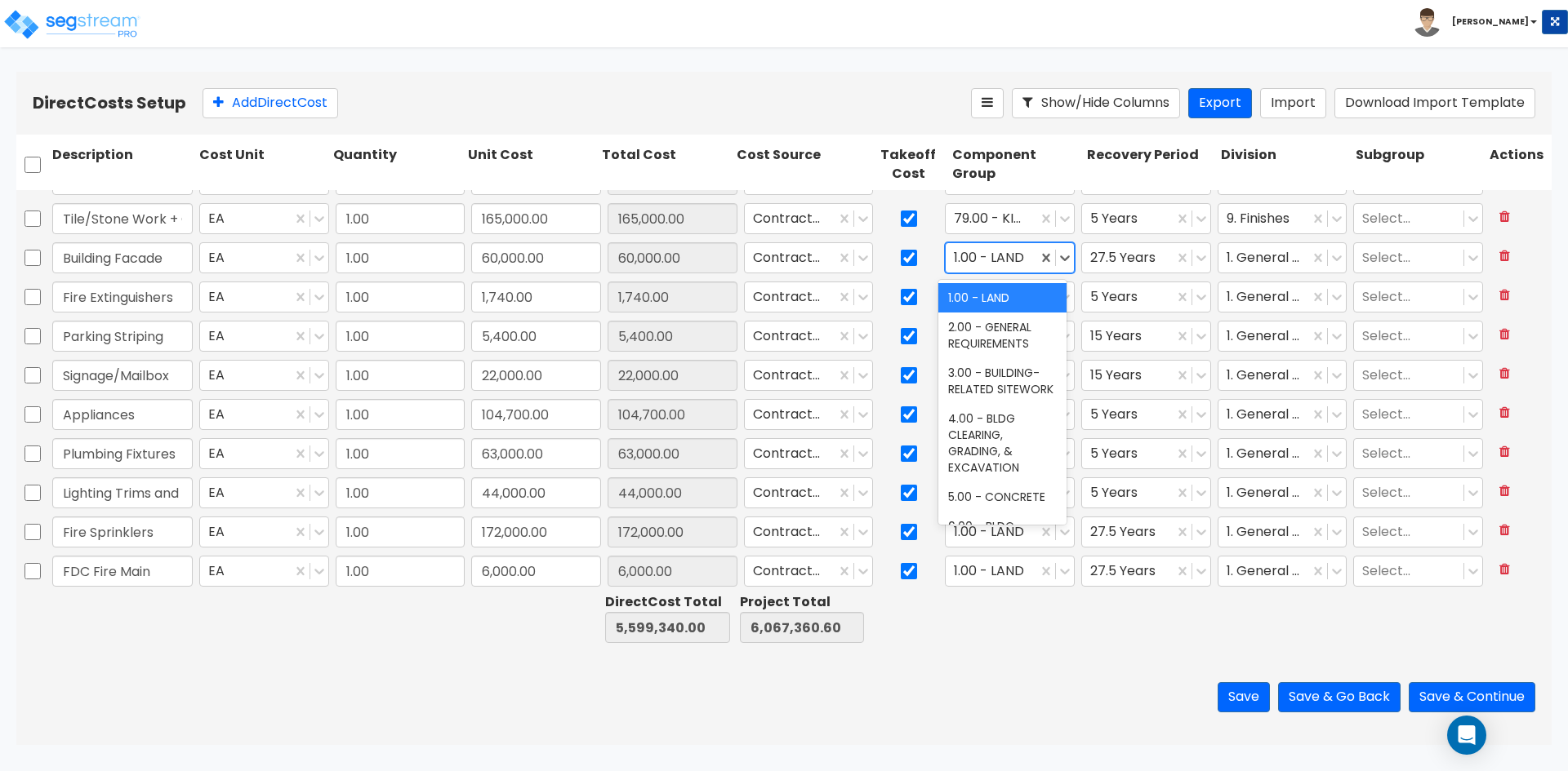
click at [970, 253] on div at bounding box center [991, 259] width 75 height 22
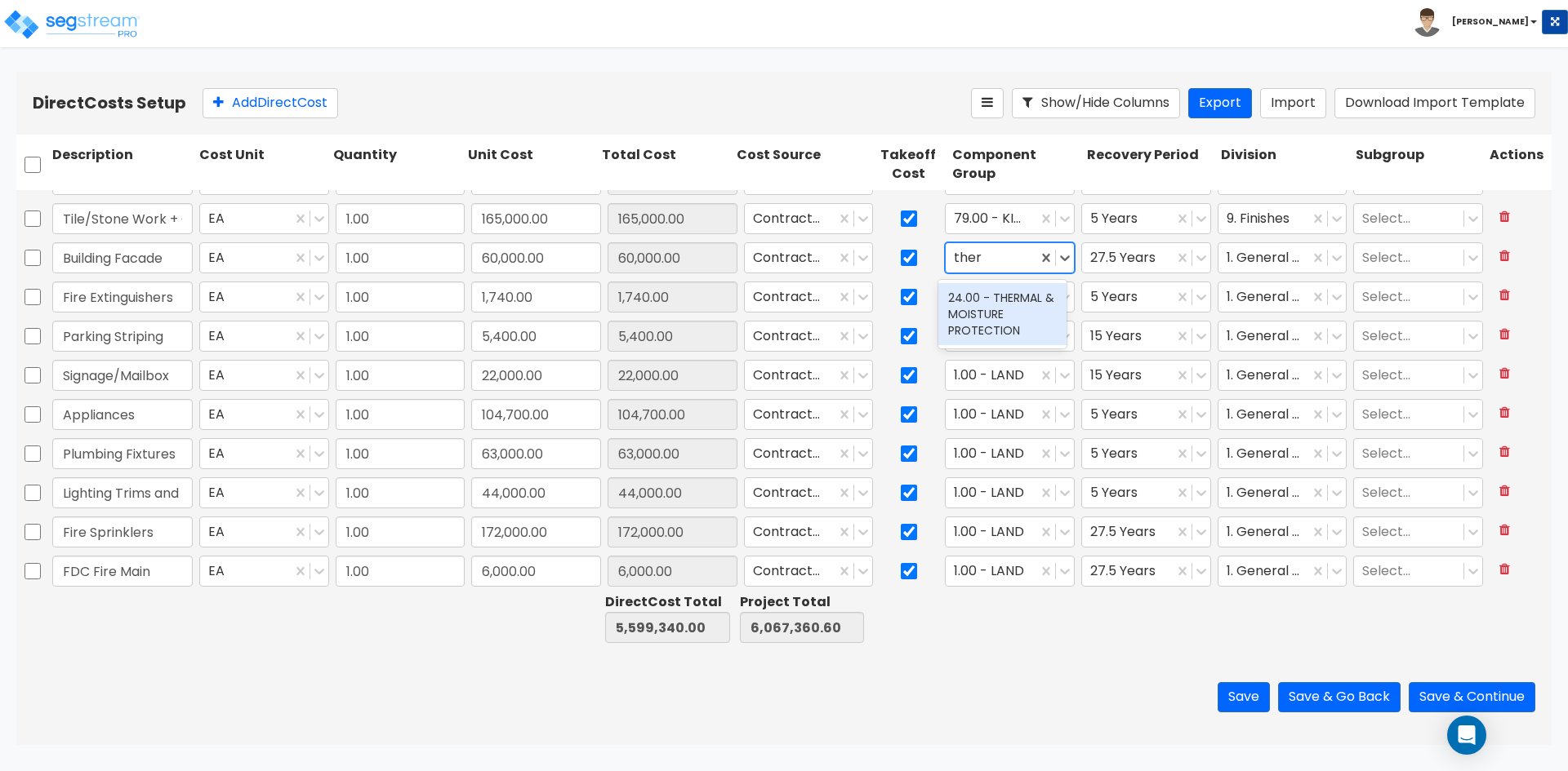
type input "therm"
click at [999, 329] on div "24.00 - THERMAL & MOISTURE PROTECTION" at bounding box center [1002, 314] width 129 height 62
click at [1129, 266] on div at bounding box center [1127, 259] width 75 height 22
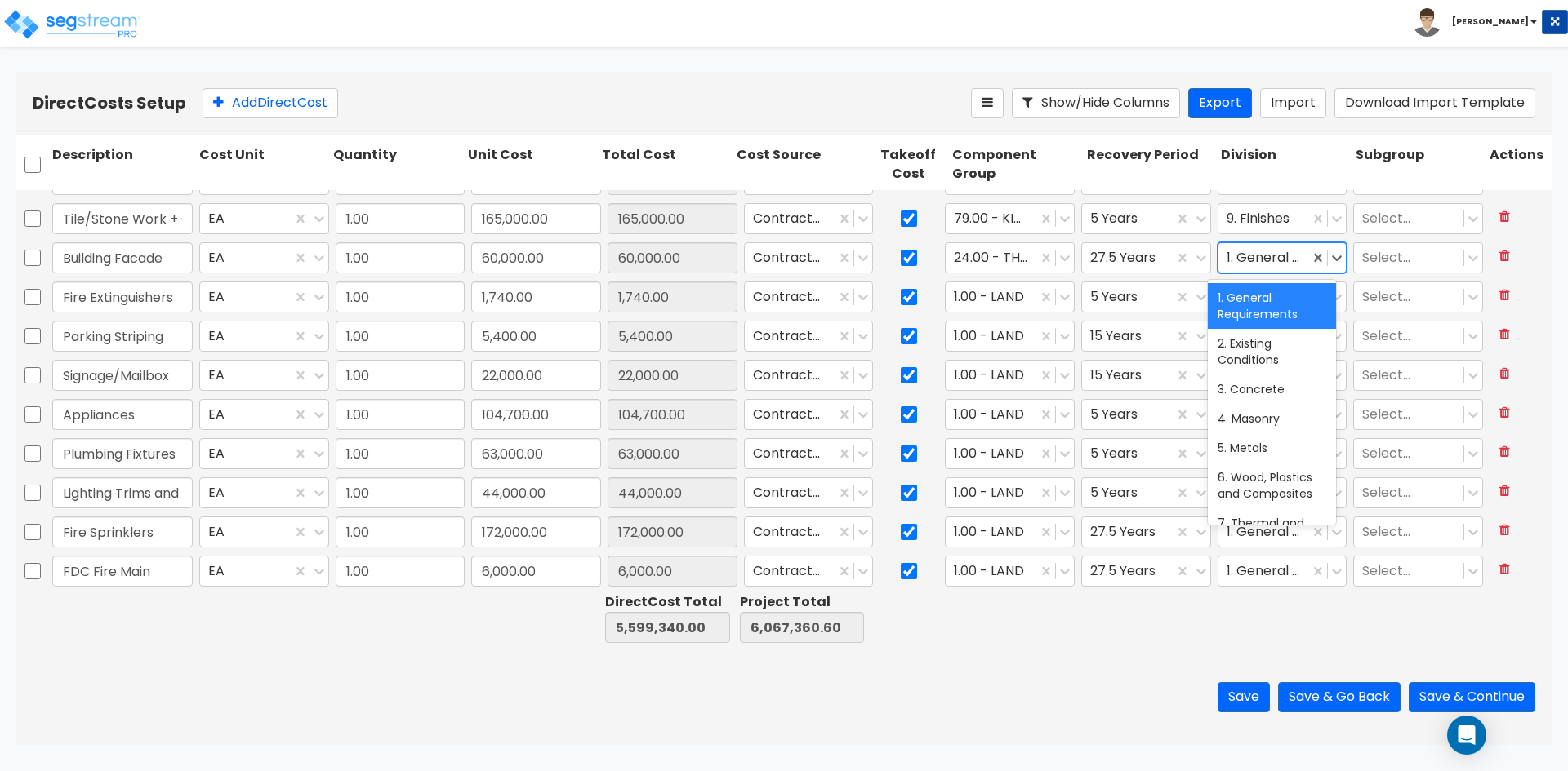
click at [1255, 252] on div at bounding box center [1264, 259] width 75 height 22
type input "ther"
click at [1251, 318] on div "7. Thermal and Moisture Protection" at bounding box center [1273, 314] width 129 height 62
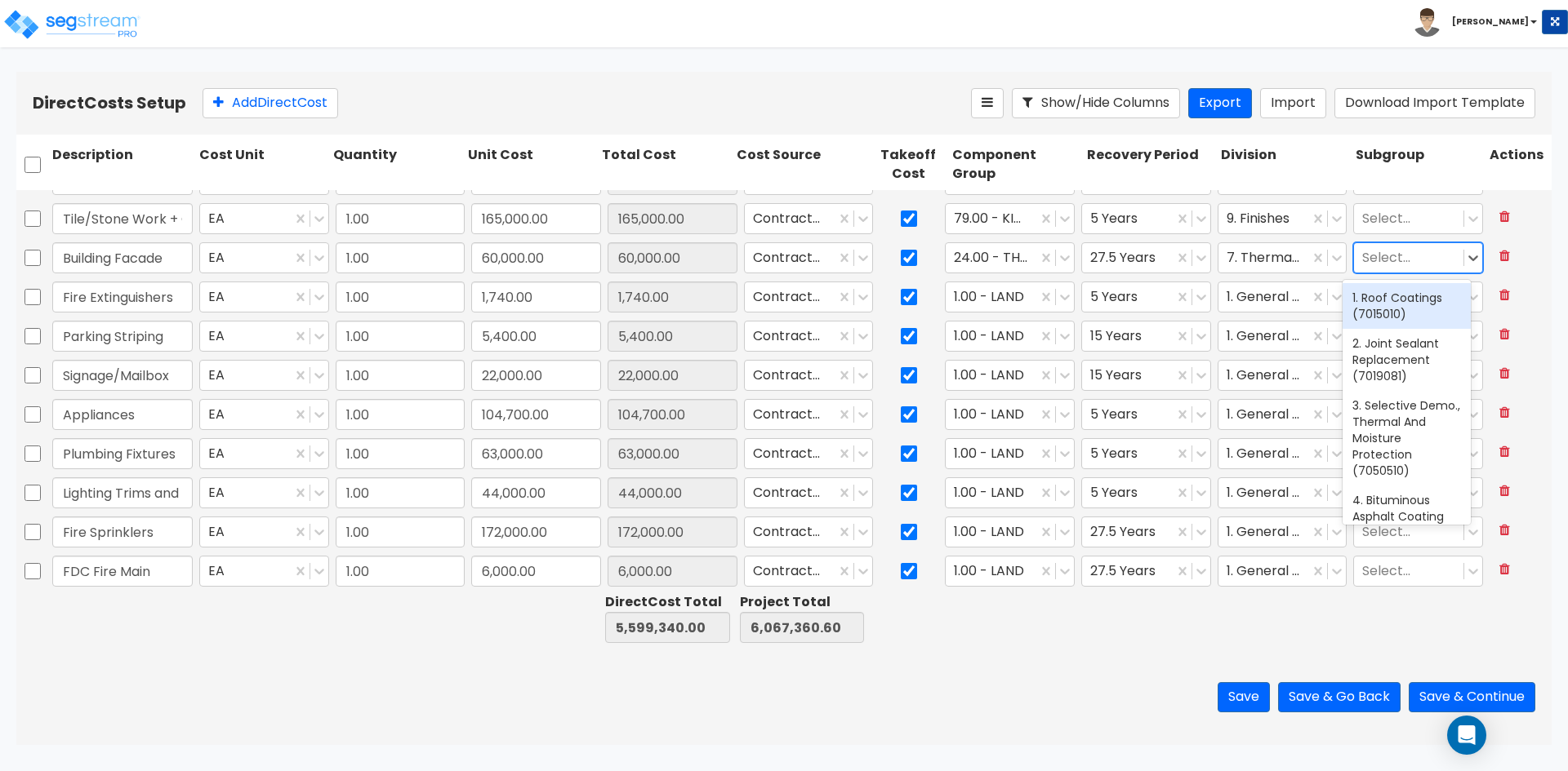
click at [1409, 263] on div at bounding box center [1409, 259] width 93 height 22
type input "siding"
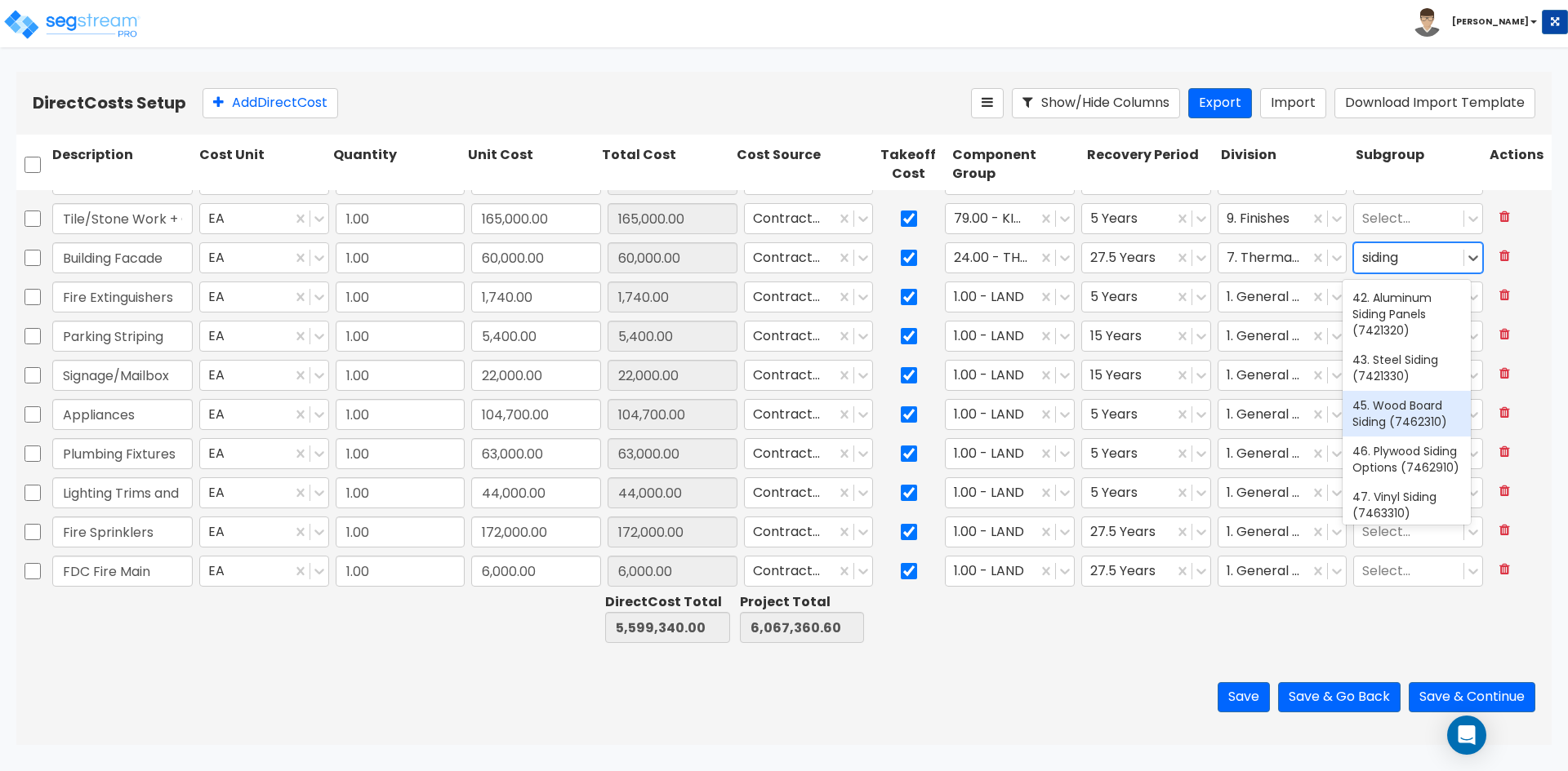
click at [1398, 420] on div "45. Wood Board Siding (7462310)" at bounding box center [1407, 413] width 129 height 46
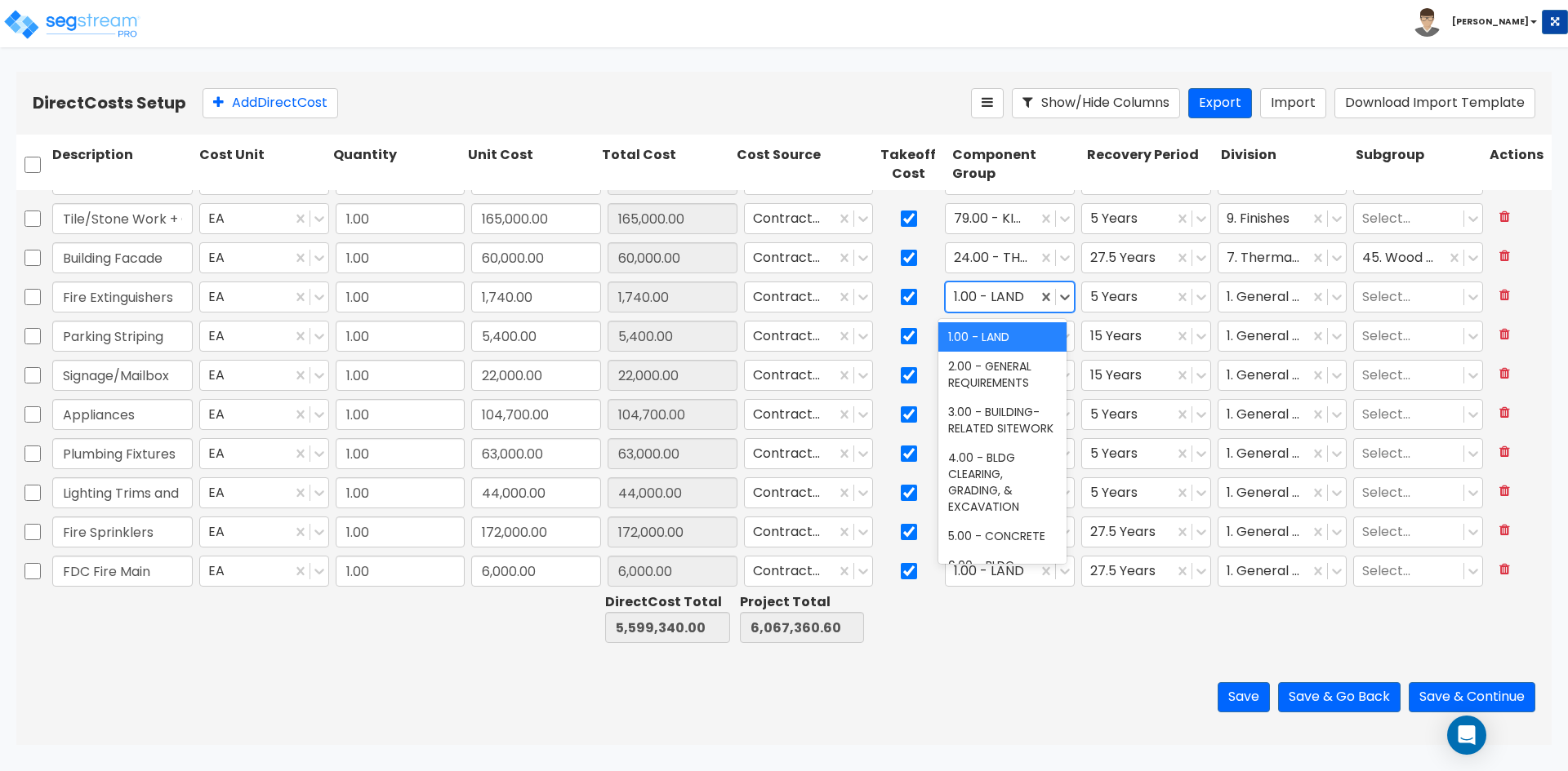
click at [1013, 298] on div at bounding box center [991, 298] width 75 height 22
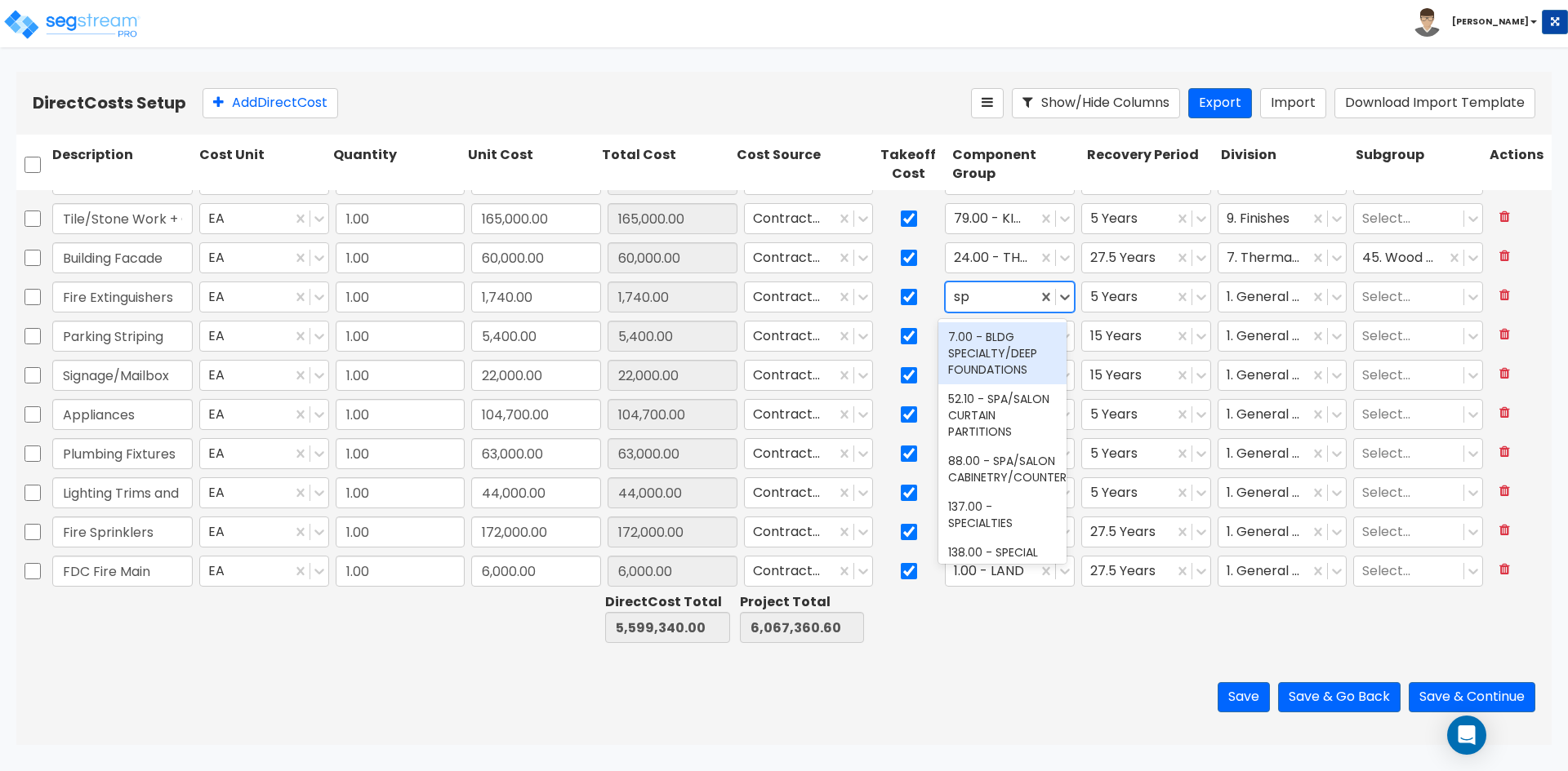
type input "s"
type input "fire"
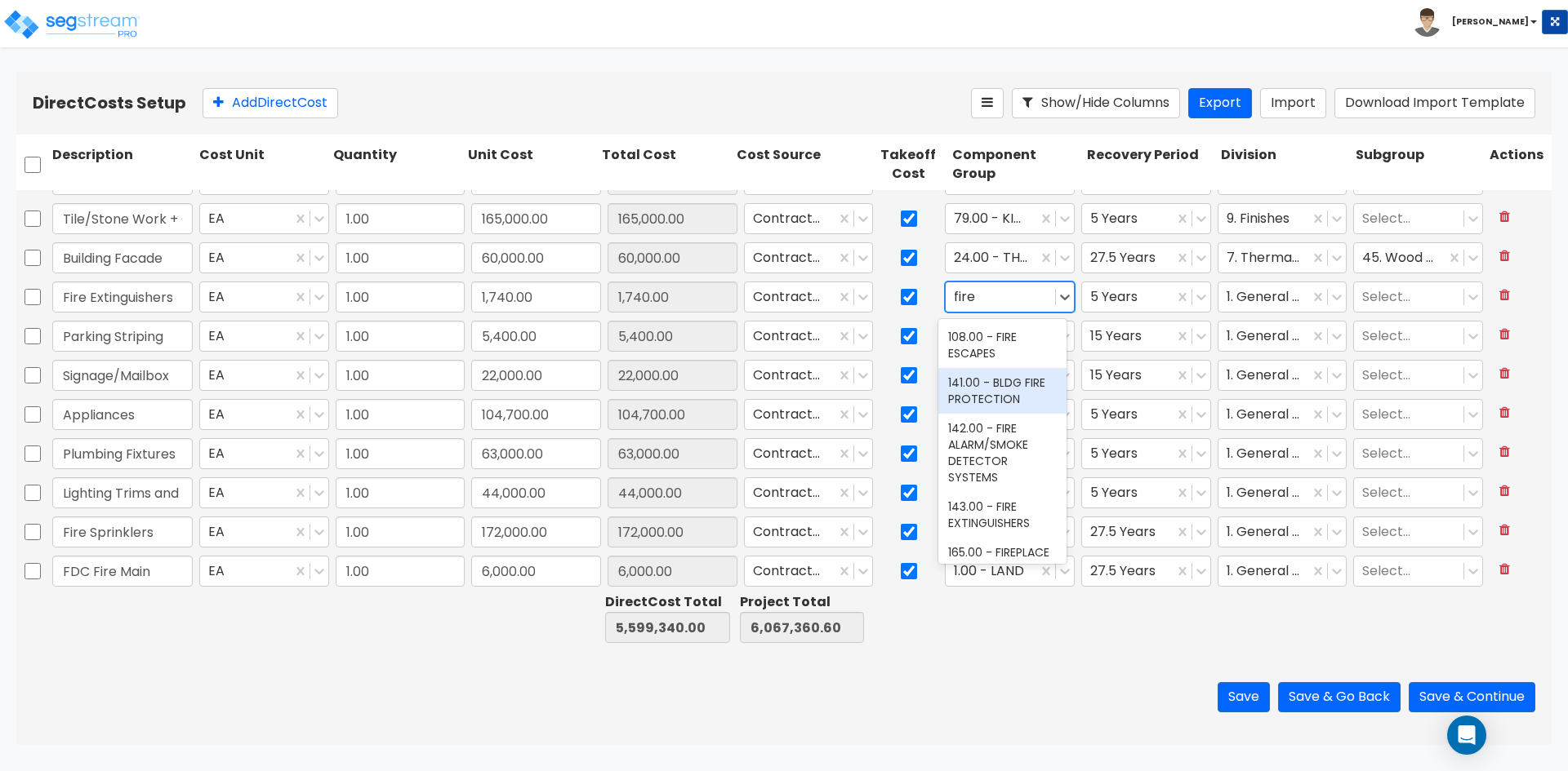
click at [1019, 384] on div "141.00 - BLDG FIRE PROTECTION" at bounding box center [1002, 390] width 129 height 46
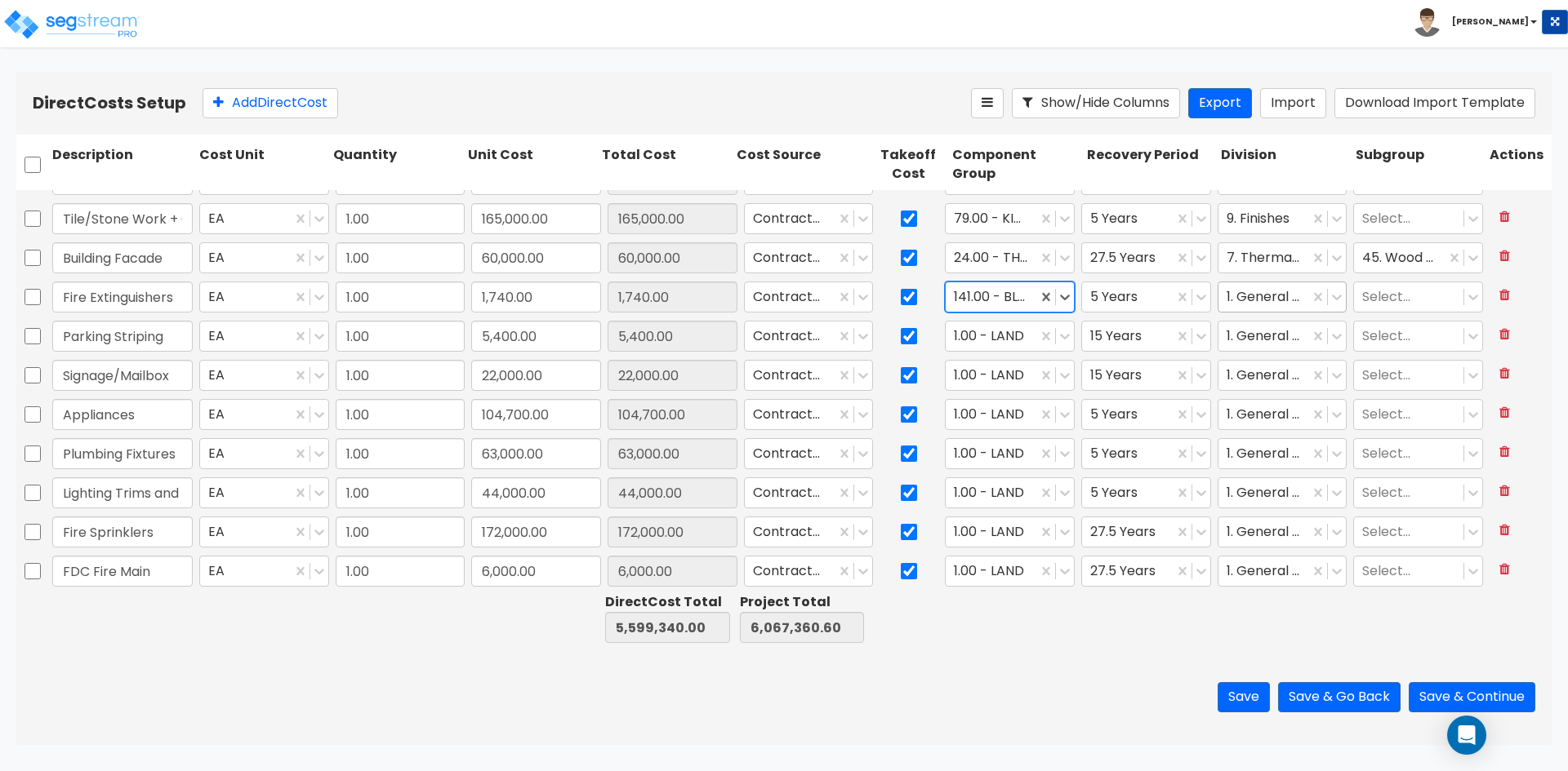
click at [1257, 294] on div at bounding box center [1264, 298] width 75 height 22
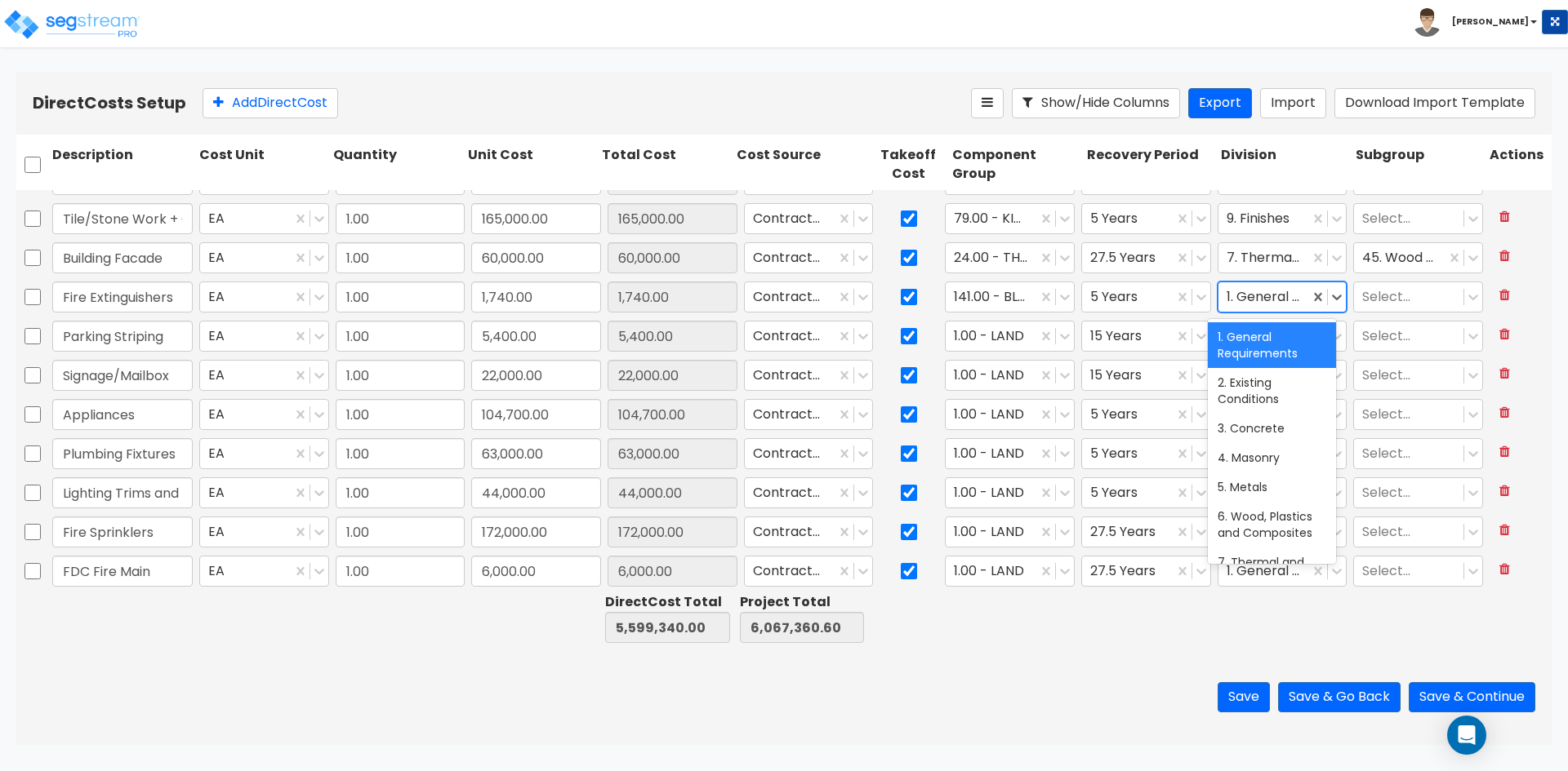
click at [1257, 294] on div at bounding box center [1264, 298] width 75 height 22
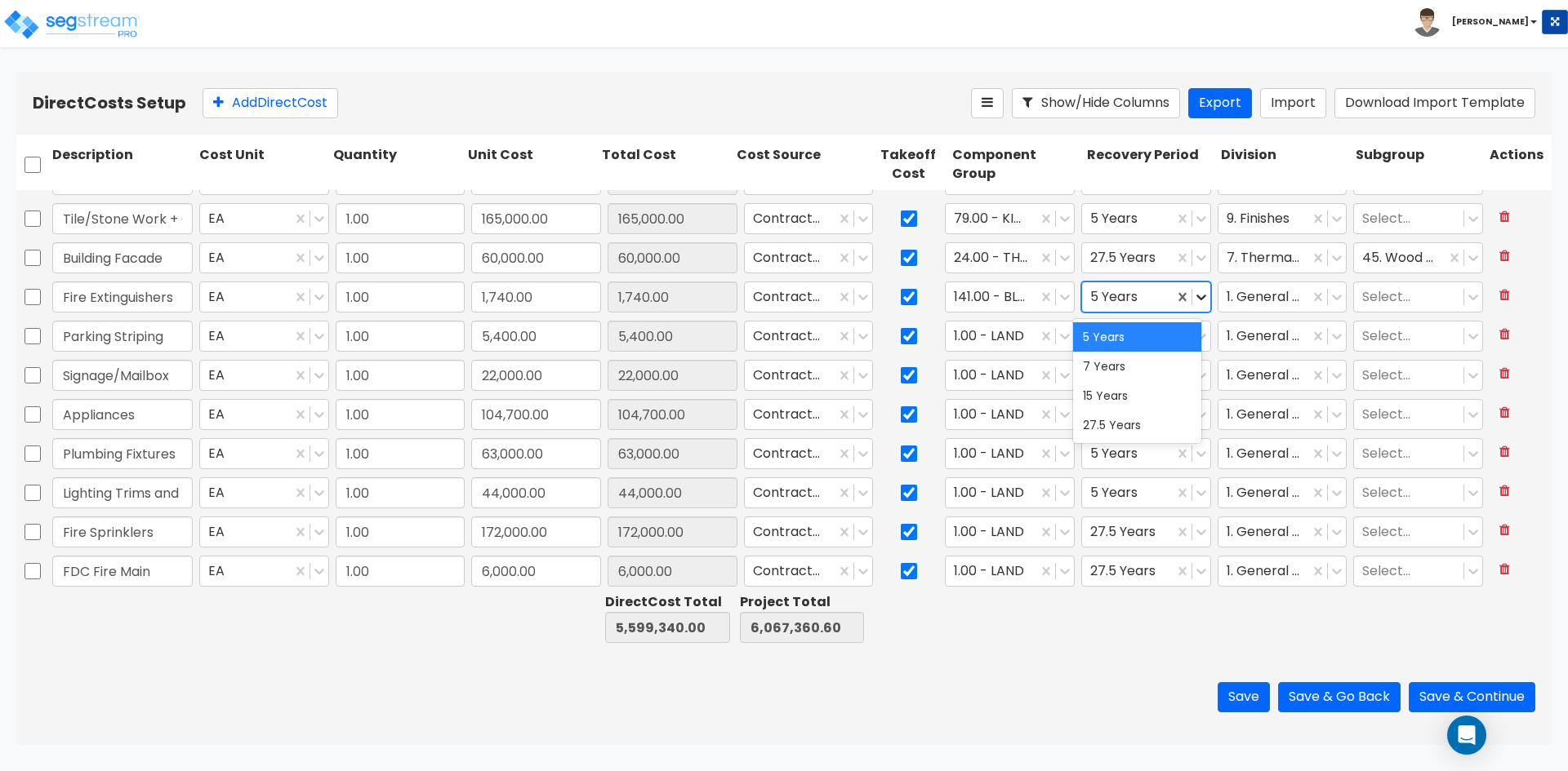
click at [1196, 298] on icon at bounding box center [1201, 297] width 10 height 6
click at [1122, 413] on div "27.5 Years" at bounding box center [1138, 426] width 129 height 30
click at [1260, 299] on div at bounding box center [1264, 298] width 75 height 22
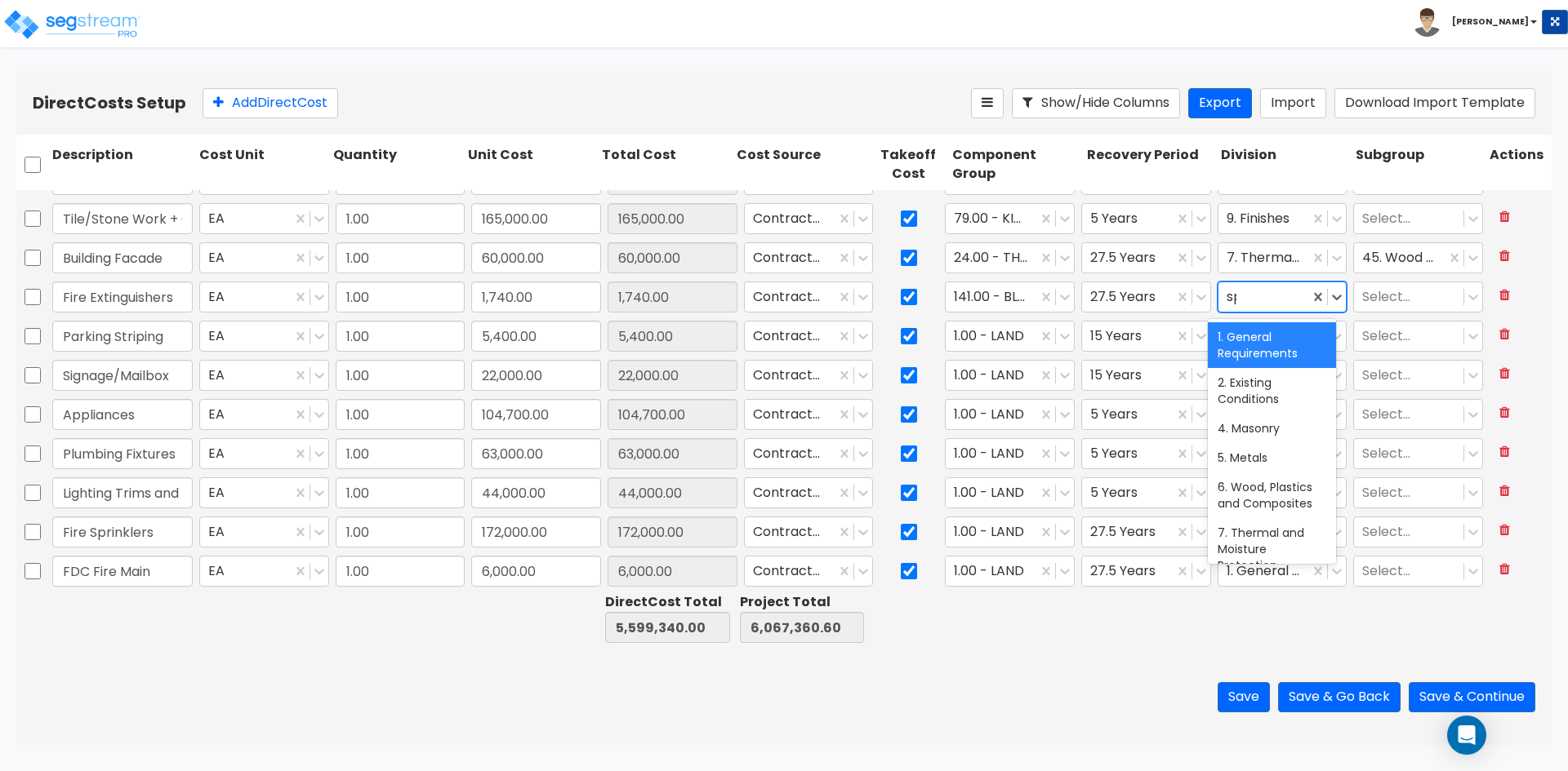
type input "spe"
click at [1262, 345] on div "10. Specialties" at bounding box center [1273, 337] width 129 height 30
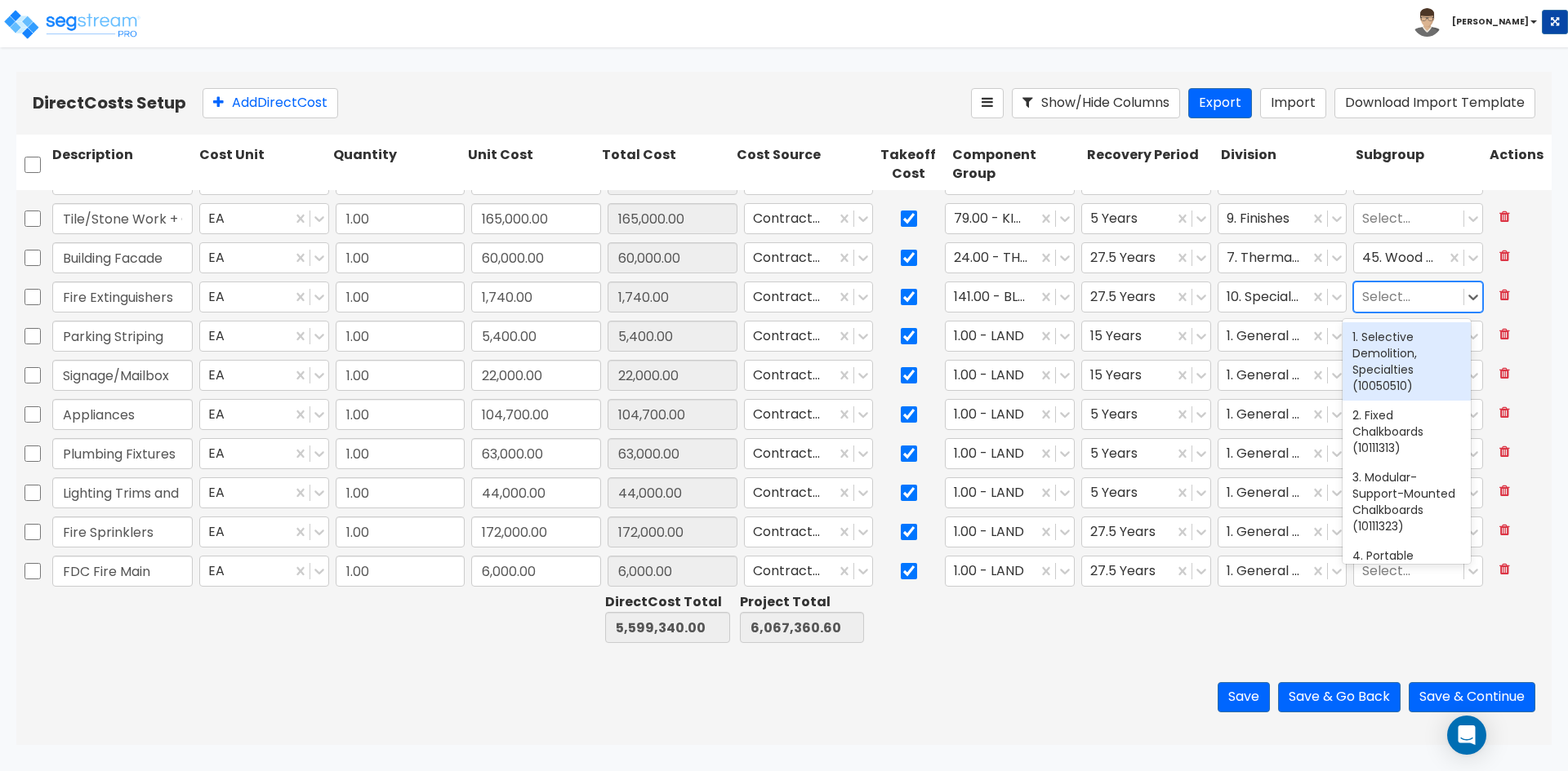
click at [1381, 304] on div at bounding box center [1409, 298] width 93 height 22
type input "fire ex"
click at [1383, 350] on div "50. Portable Fire Extinguishers (10441613)" at bounding box center [1407, 353] width 129 height 62
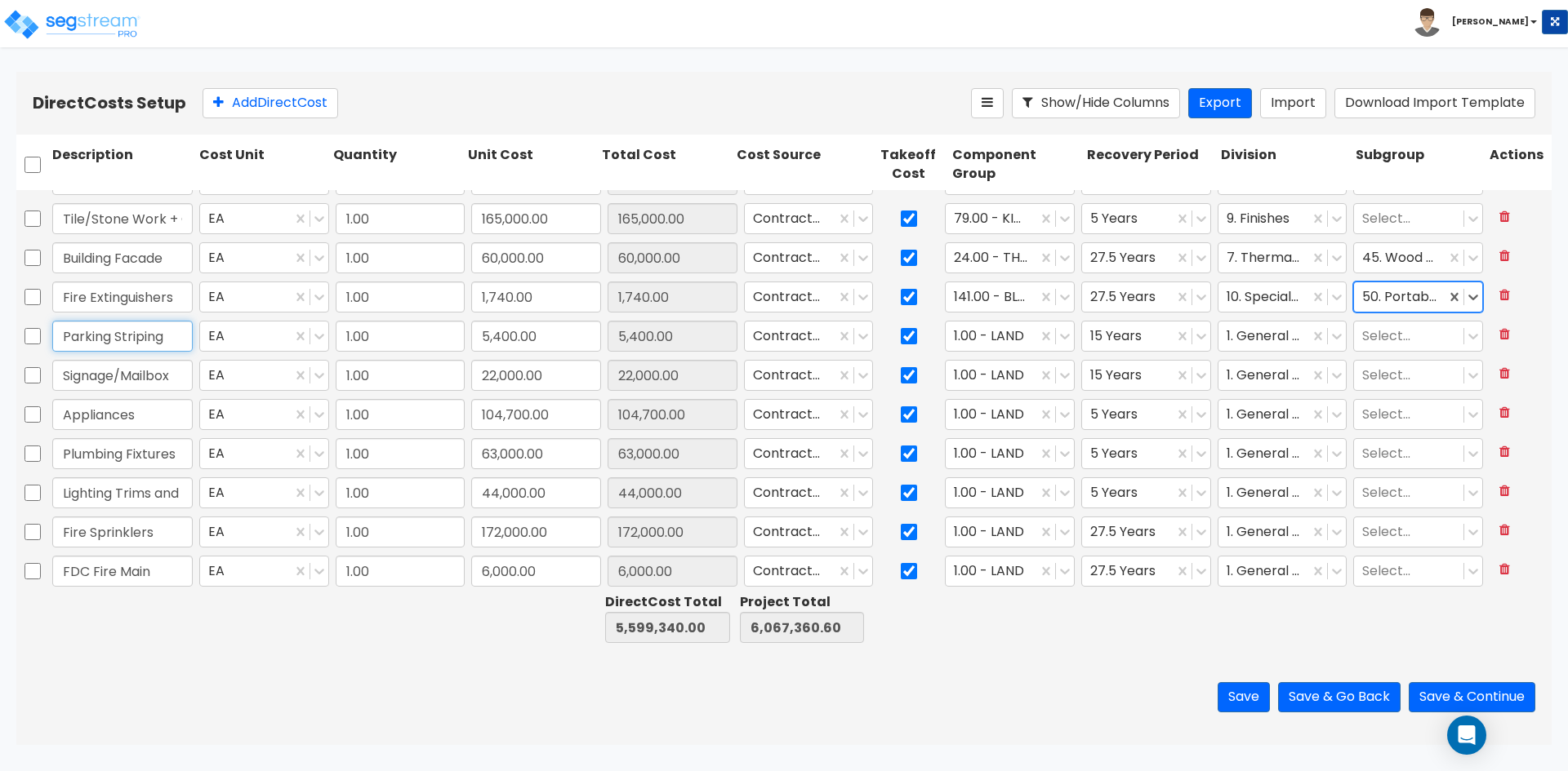
click at [149, 331] on input "Parking Striping" at bounding box center [122, 336] width 141 height 31
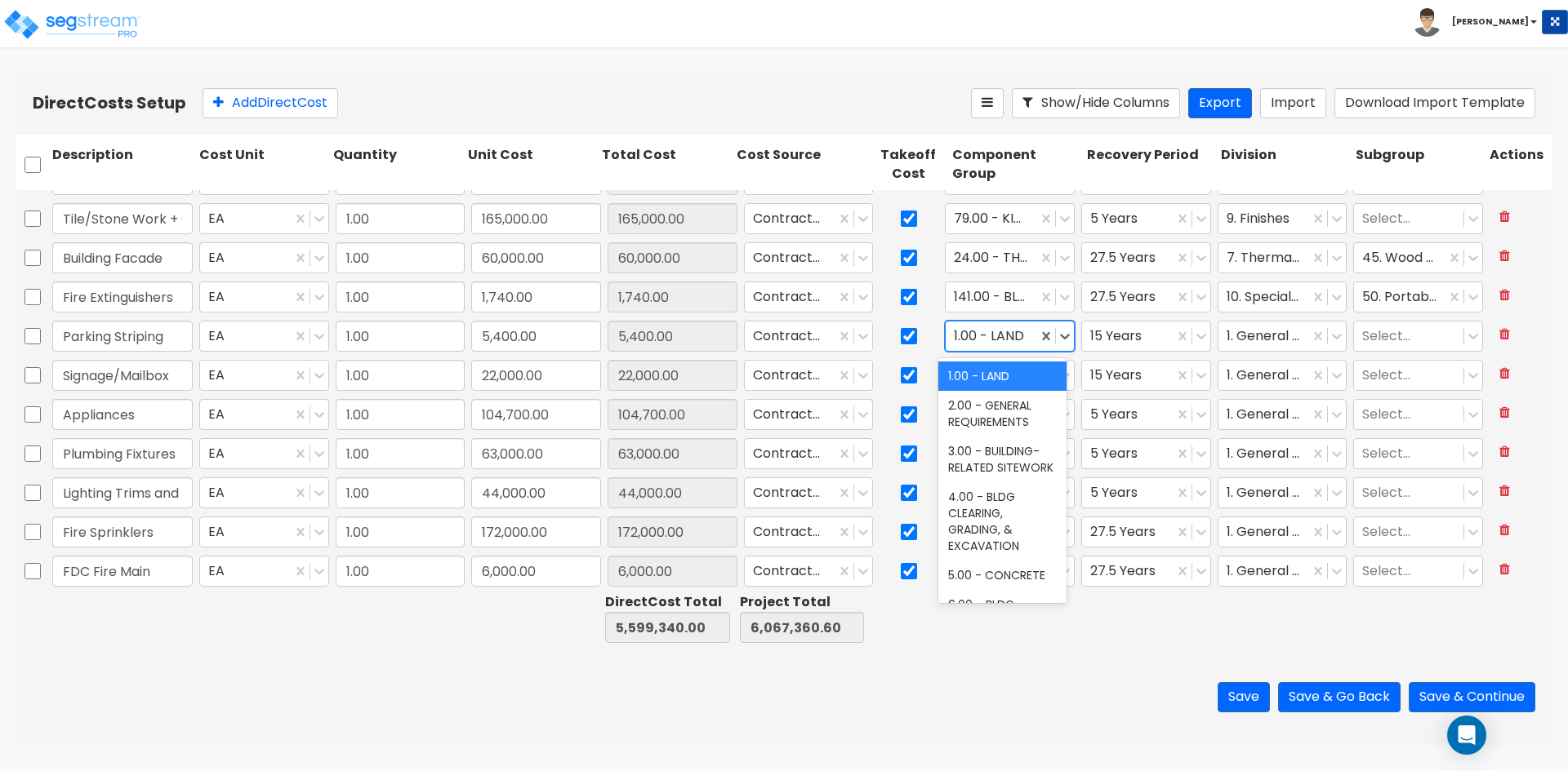
click at [1025, 341] on div "1.00 - LAND" at bounding box center [991, 336] width 91 height 29
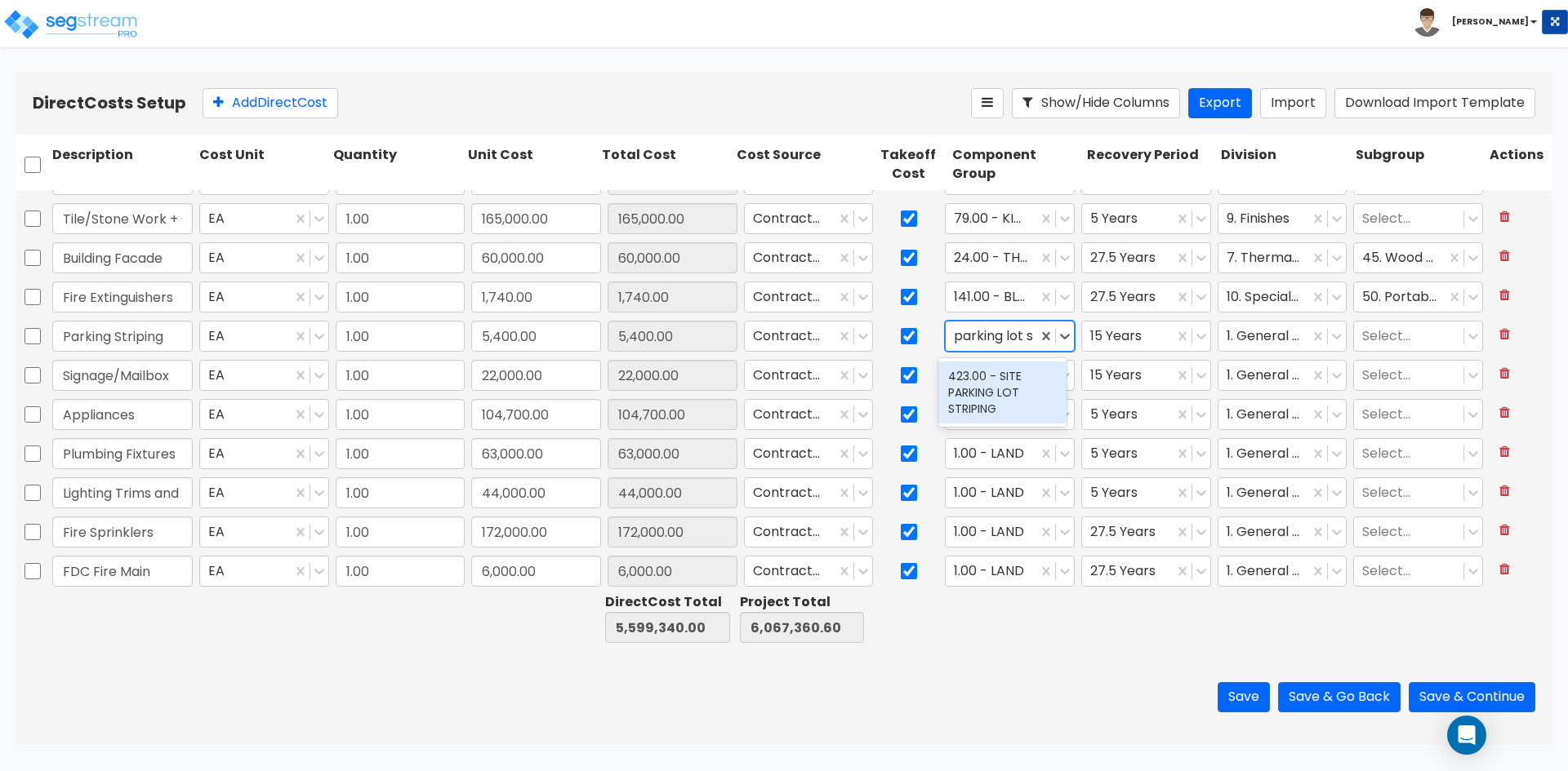
type input "parking lot st"
click at [976, 384] on div "423.00 - SITE PARKING LOT STRIPING" at bounding box center [1002, 392] width 129 height 62
click at [1261, 340] on div at bounding box center [1264, 337] width 75 height 22
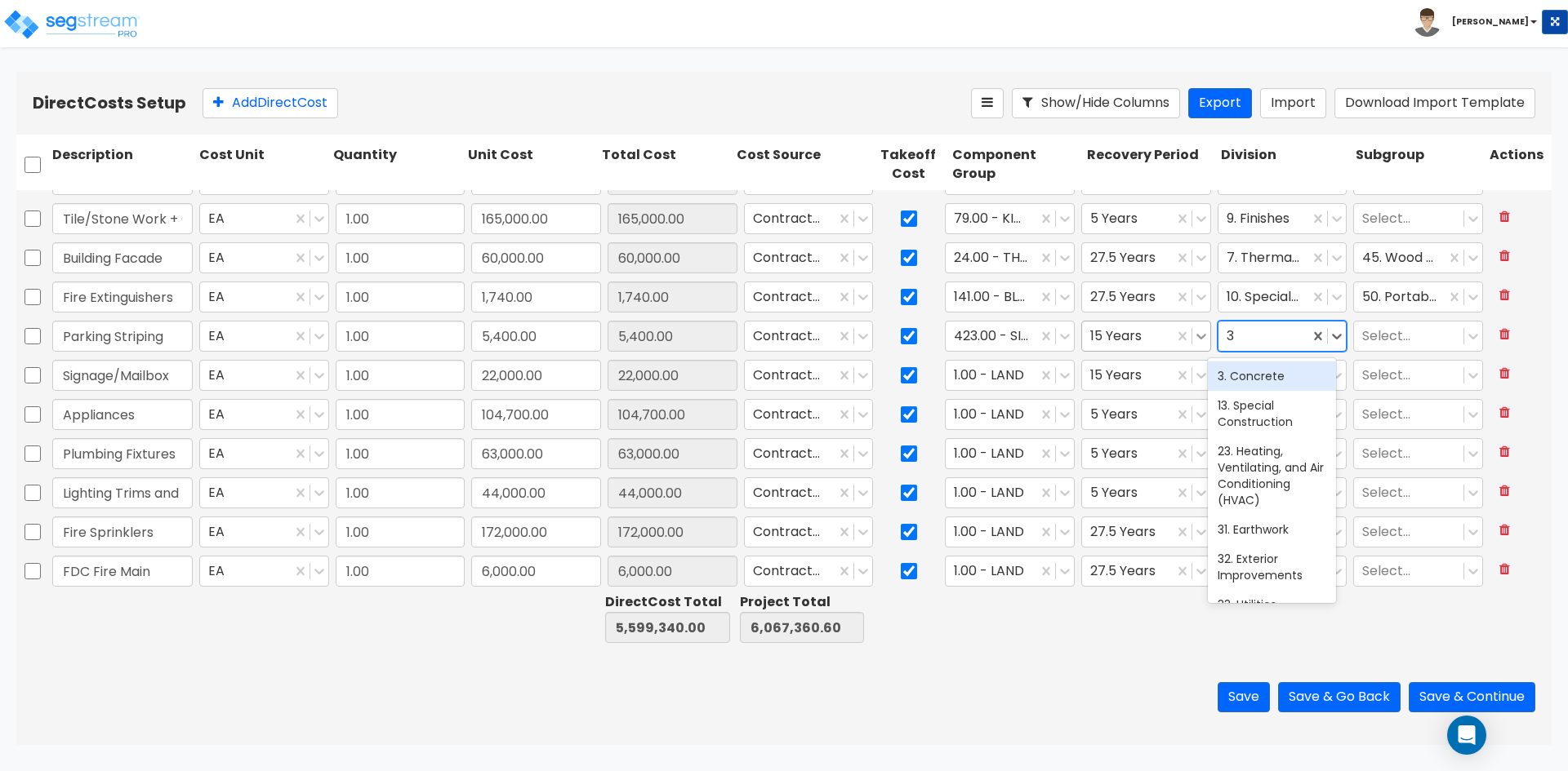
type input "32"
click at [1261, 393] on div "32. Exterior Improvements" at bounding box center [1273, 384] width 129 height 46
click at [153, 380] on input "Signage/Mailbox" at bounding box center [122, 375] width 141 height 31
click at [979, 374] on div at bounding box center [991, 376] width 75 height 22
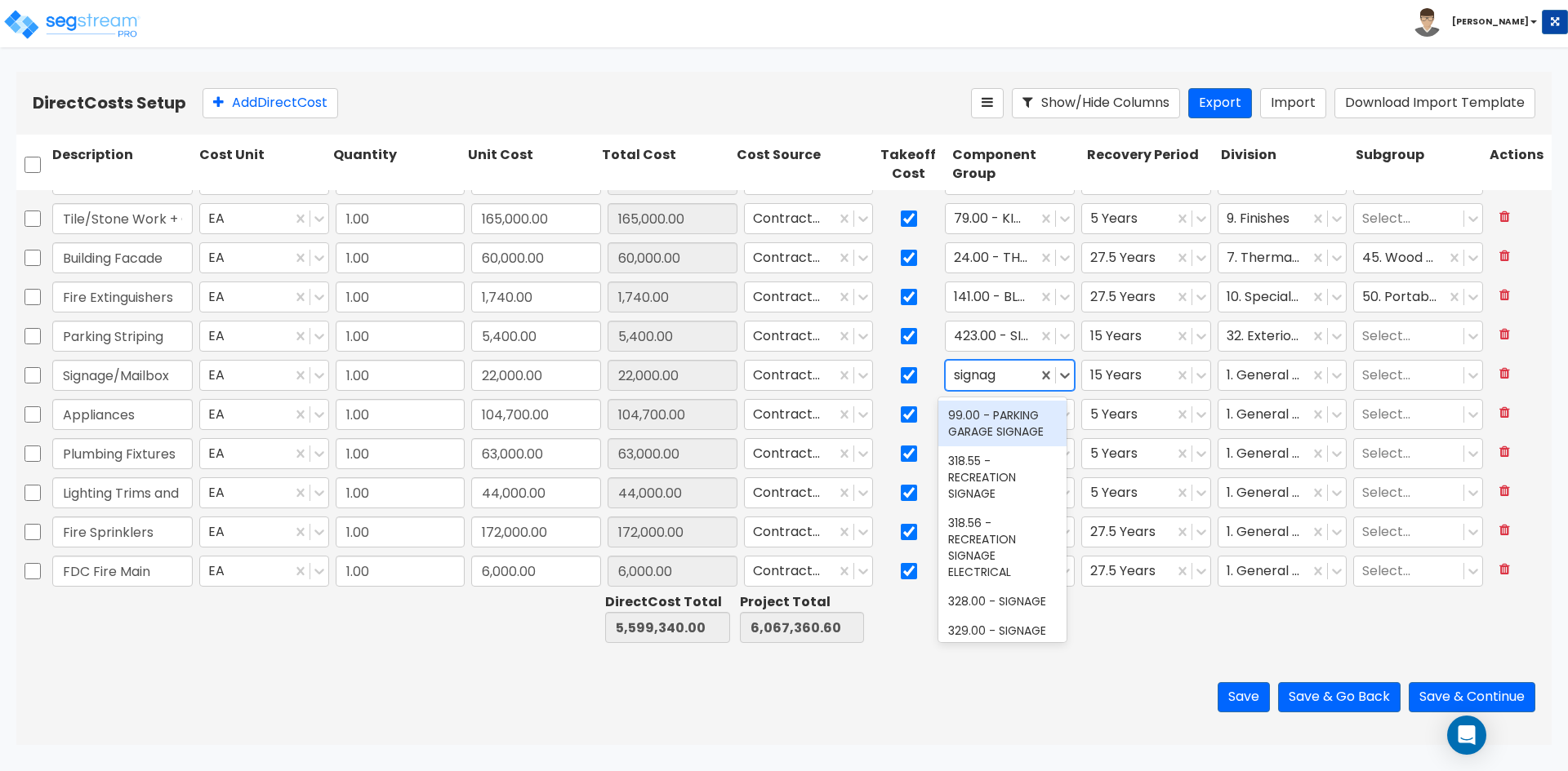
type input "signage"
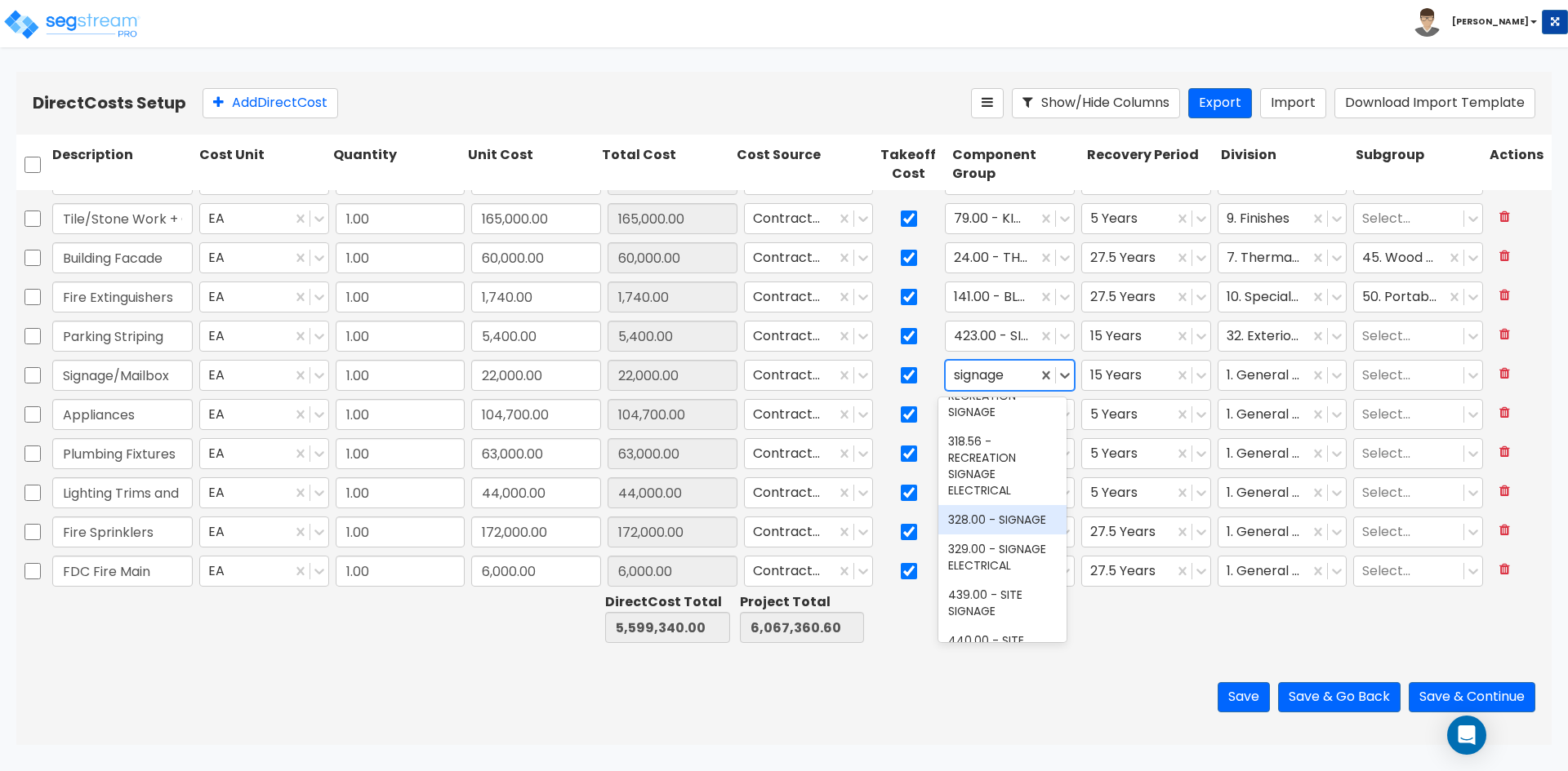
scroll to position [163, 0]
click at [1016, 453] on div "328.00 - SIGNAGE" at bounding box center [1002, 439] width 129 height 30
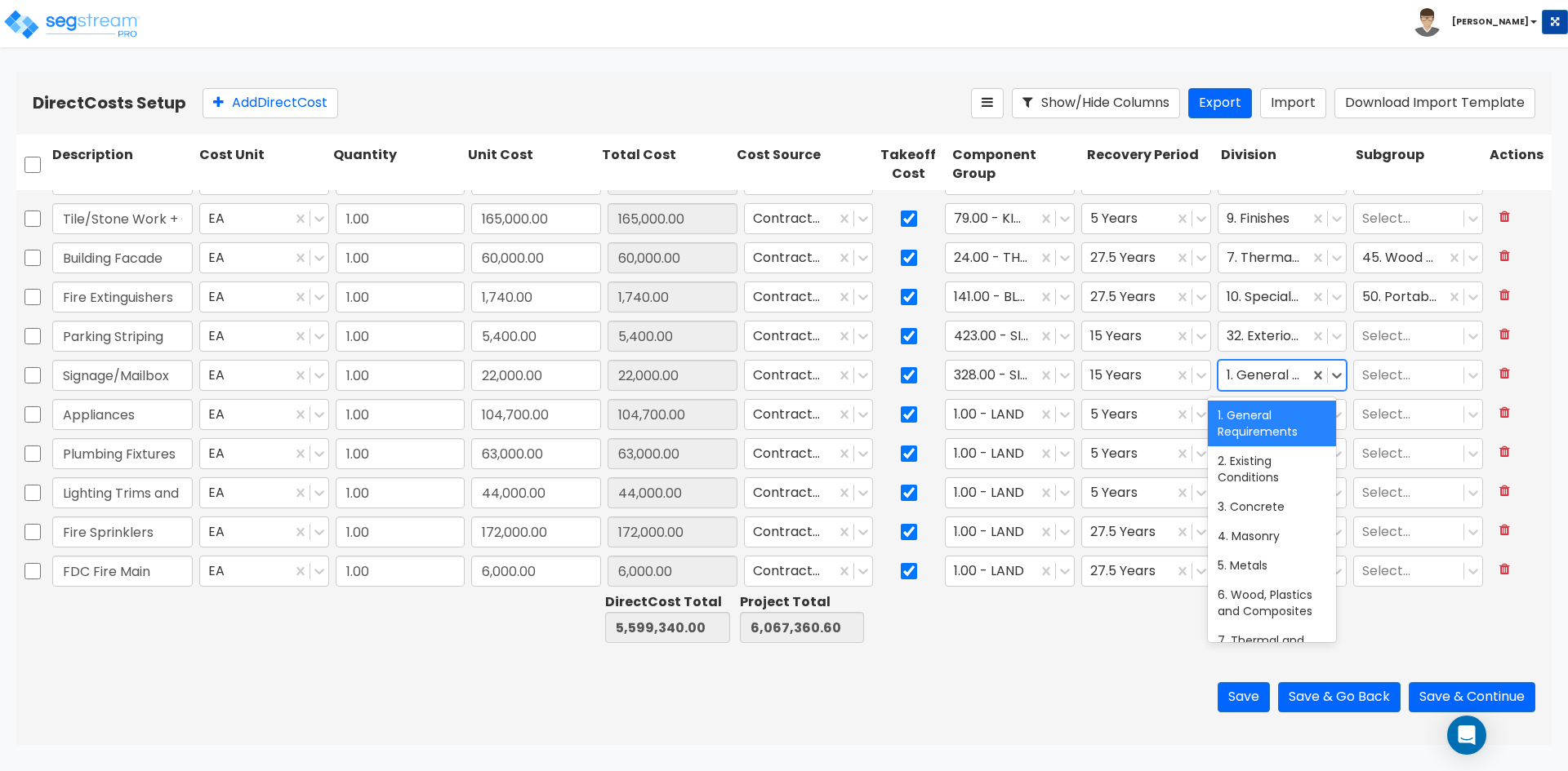
click at [1268, 381] on div at bounding box center [1264, 376] width 75 height 22
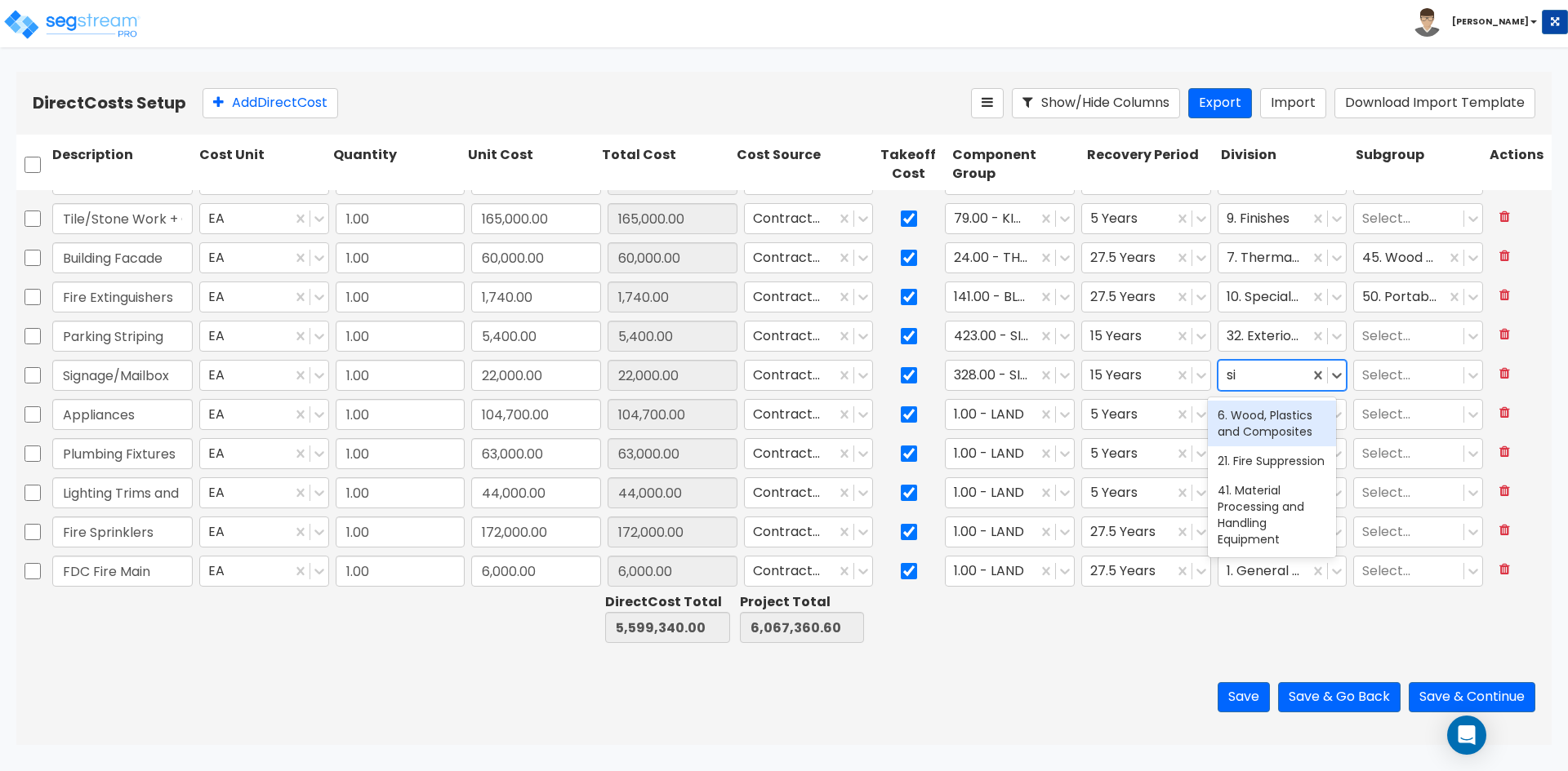
type input "s"
type input "spe"
click at [1273, 426] on div "10. Specialties" at bounding box center [1273, 415] width 129 height 30
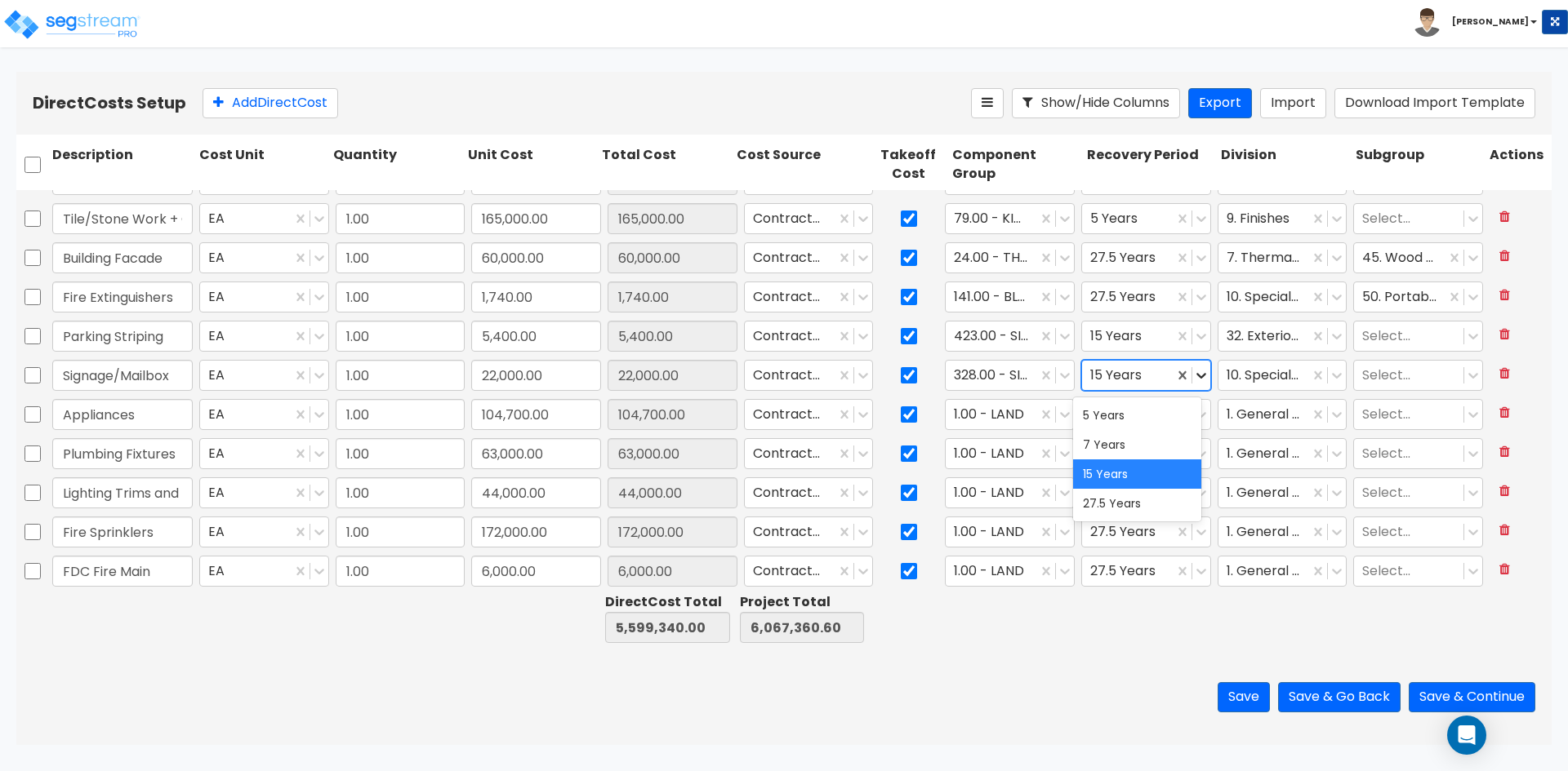
click at [1193, 371] on icon at bounding box center [1202, 375] width 17 height 17
click at [1162, 416] on div "5 Years" at bounding box center [1138, 415] width 129 height 30
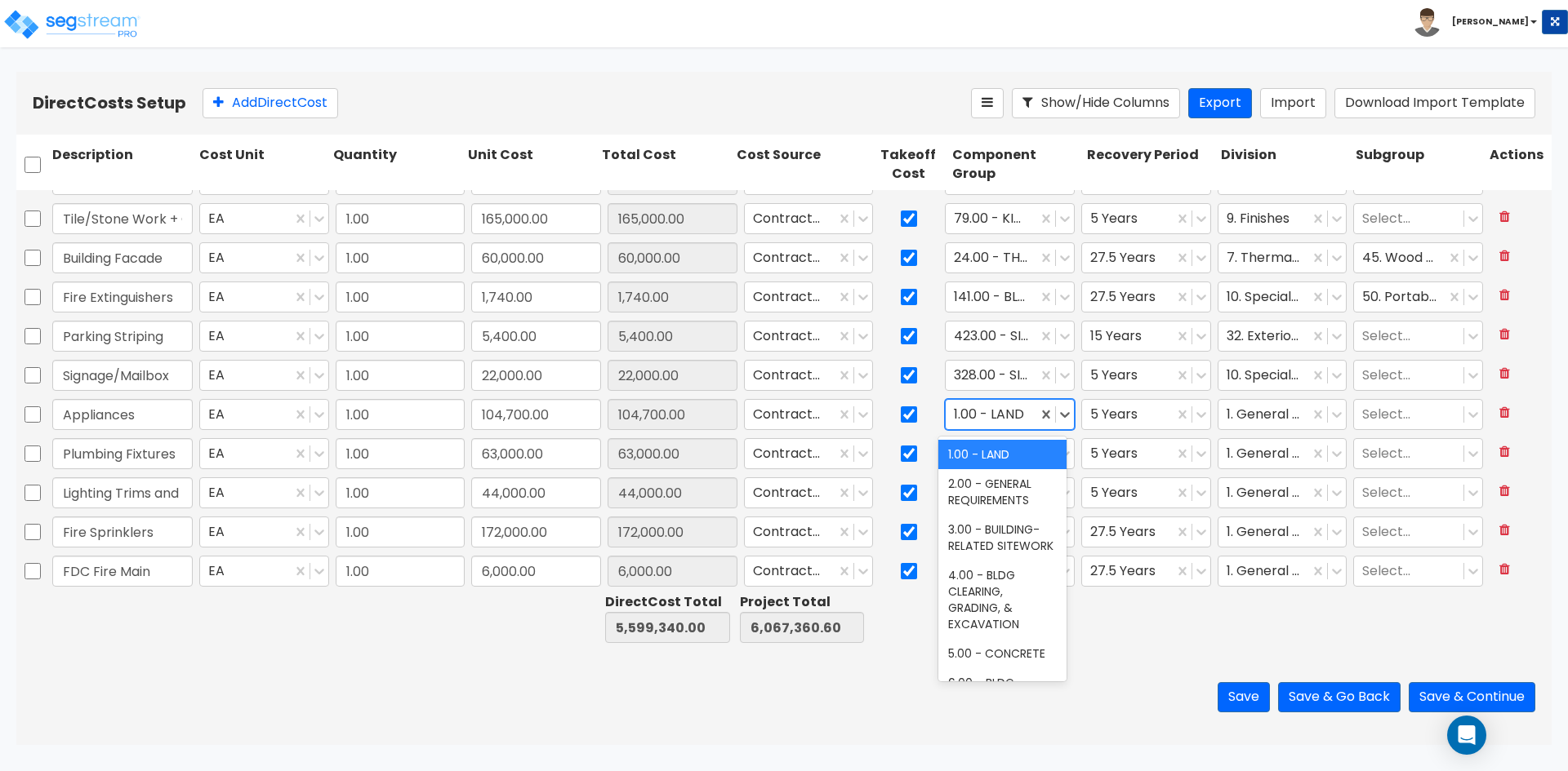
click at [994, 416] on div at bounding box center [991, 415] width 75 height 22
type input "kitchen e"
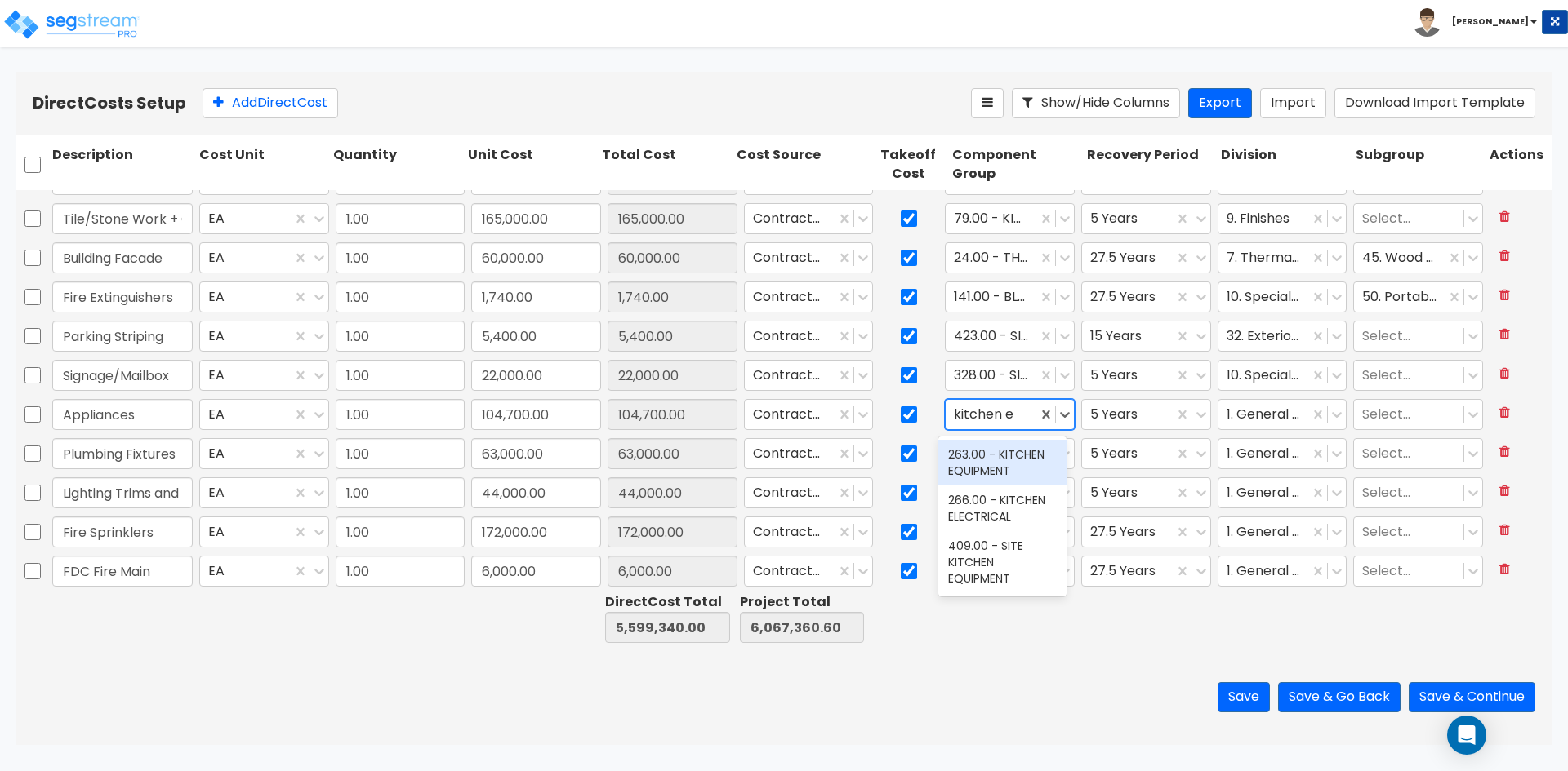
click at [1002, 453] on div "263.00 - KITCHEN EQUIPMENT" at bounding box center [1002, 463] width 129 height 46
click at [1259, 415] on div at bounding box center [1264, 415] width 75 height 22
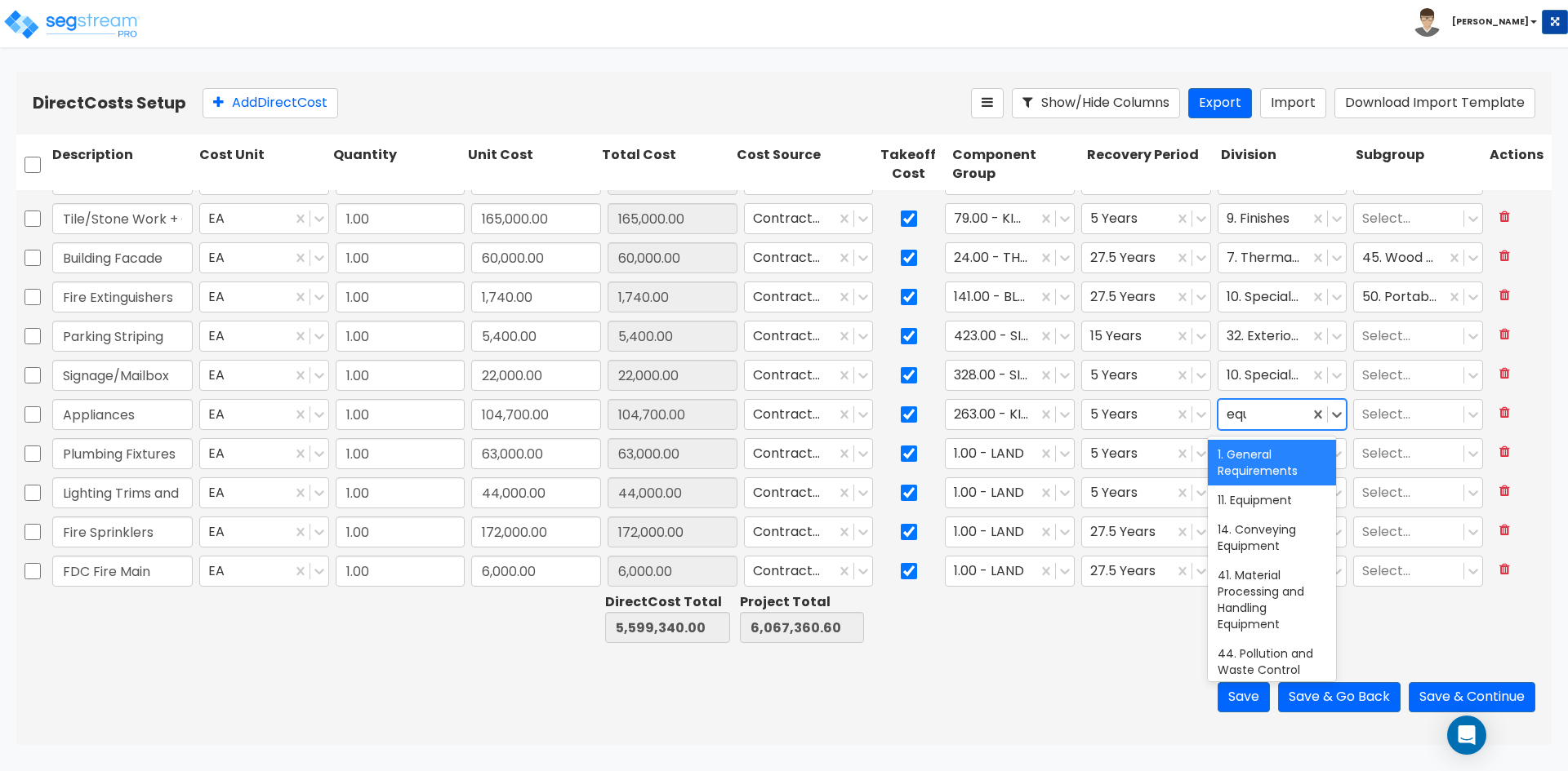
type input "equi"
click at [1274, 496] on div "11. Equipment" at bounding box center [1273, 501] width 129 height 30
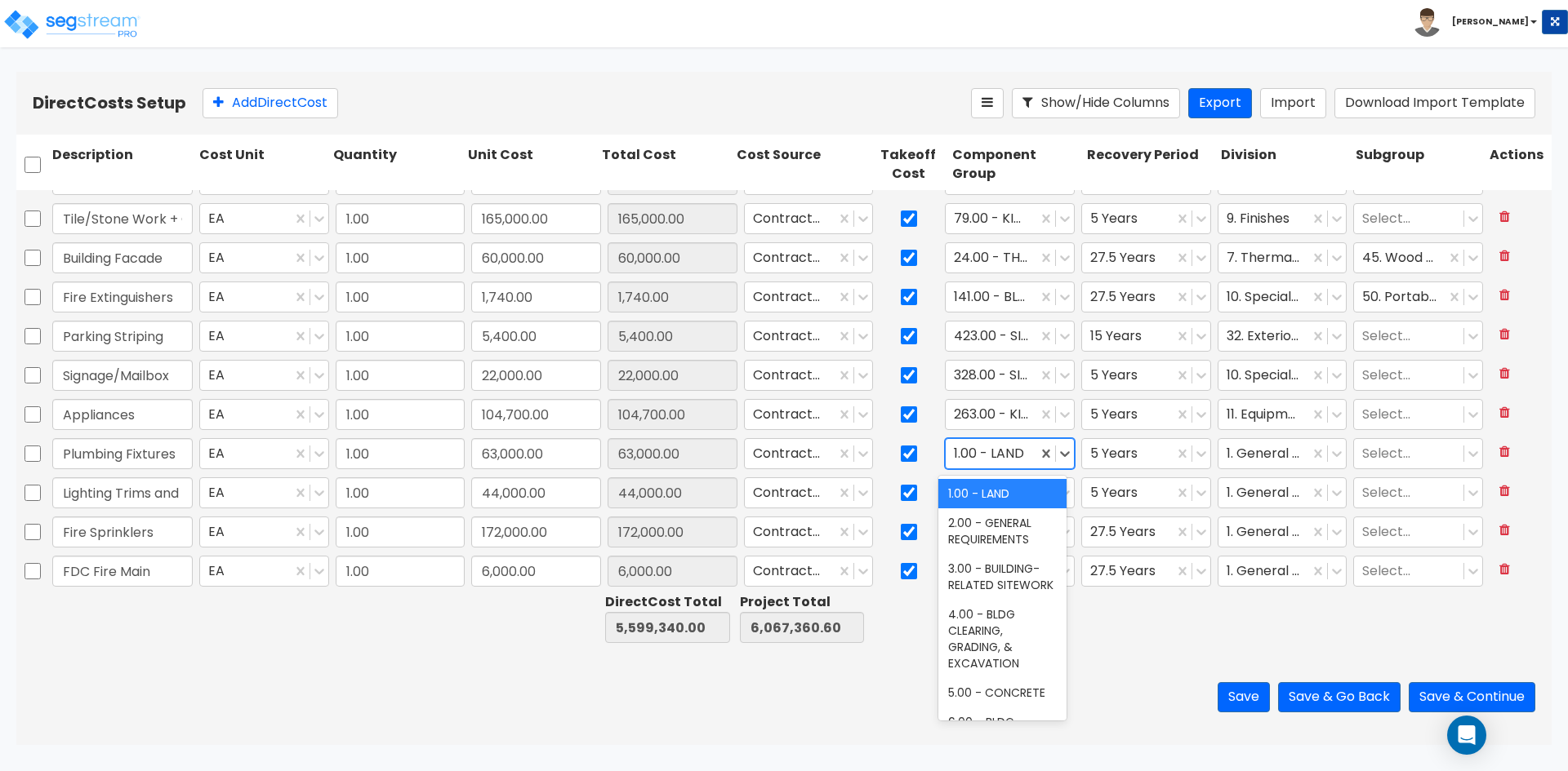
click at [990, 458] on div at bounding box center [991, 454] width 75 height 22
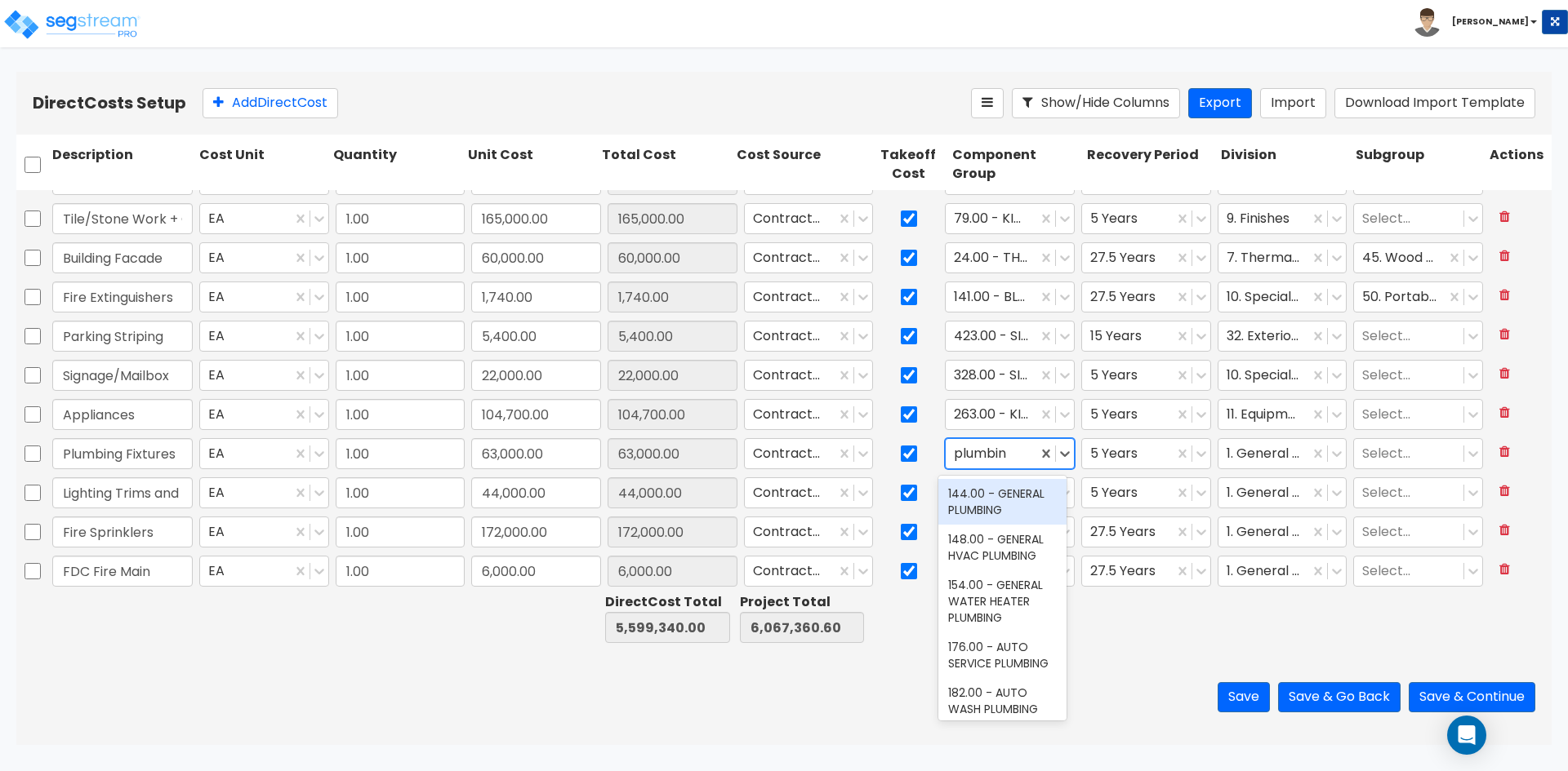
type input "plumbing"
click at [990, 507] on div "144.00 - GENERAL PLUMBING" at bounding box center [1002, 502] width 129 height 46
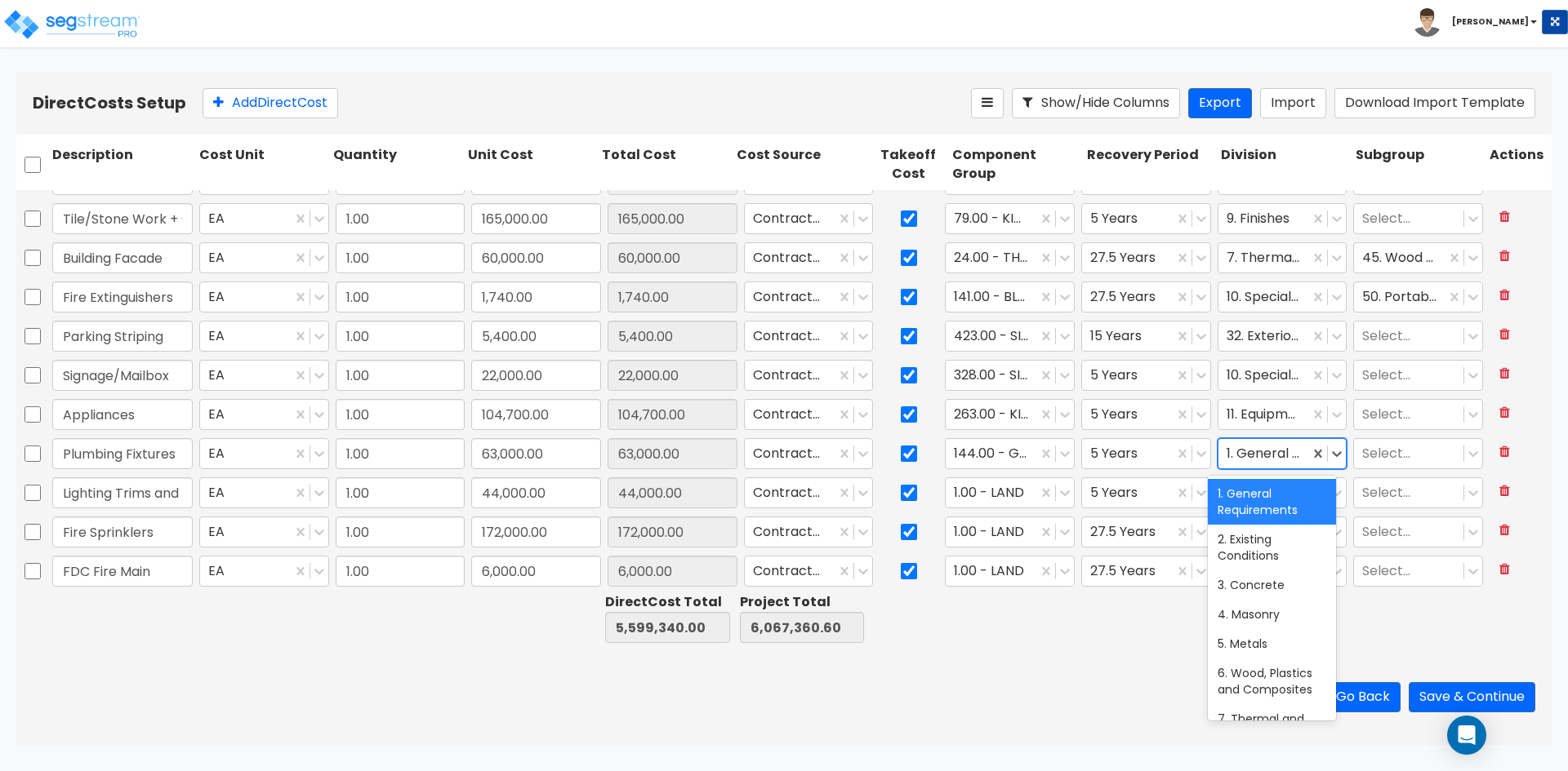
click at [1230, 454] on div at bounding box center [1264, 454] width 75 height 22
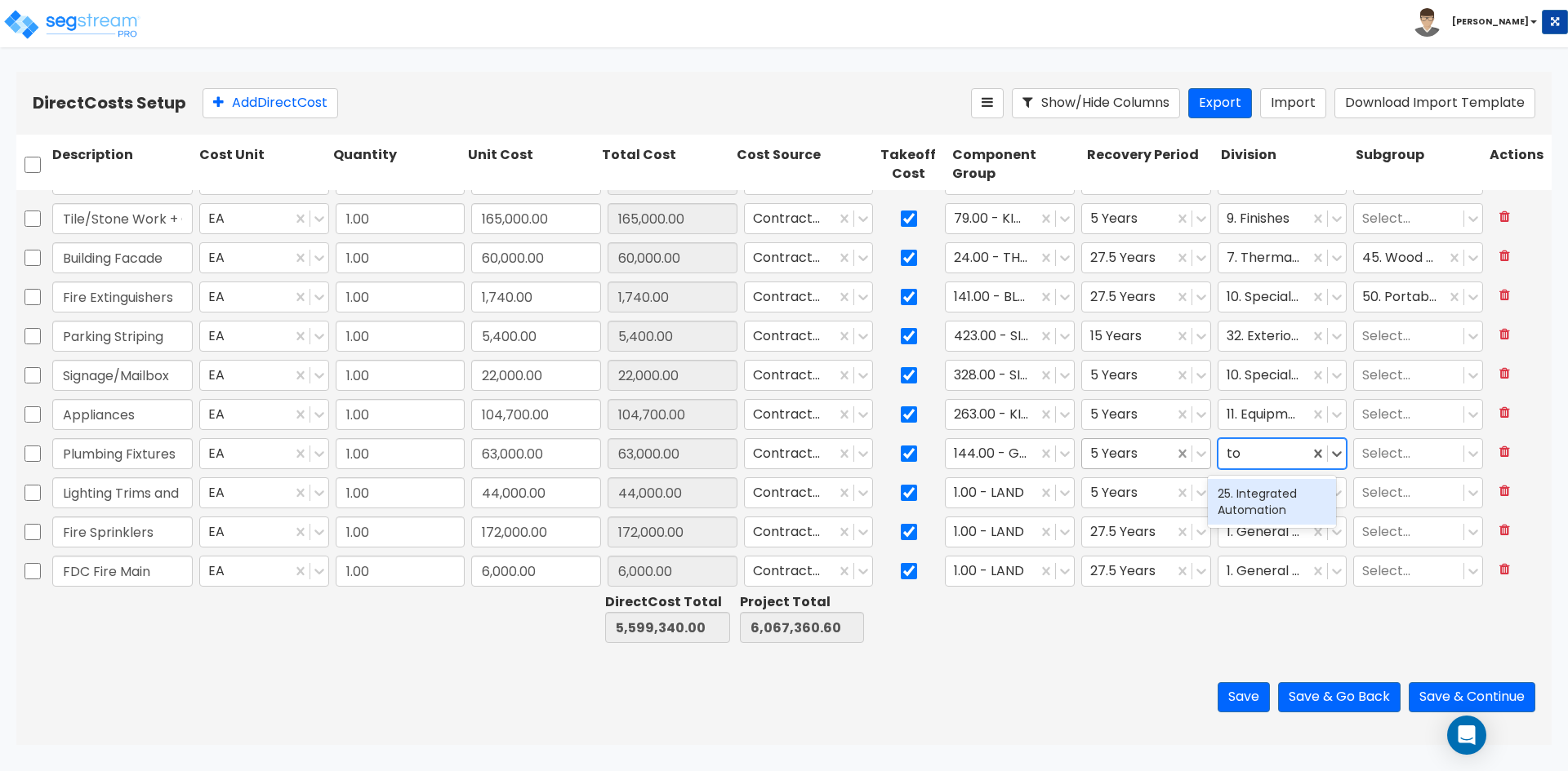
type input "t"
type input "spec"
click at [1251, 492] on div "10. Specialties" at bounding box center [1273, 494] width 129 height 30
click at [1391, 457] on div at bounding box center [1409, 454] width 93 height 22
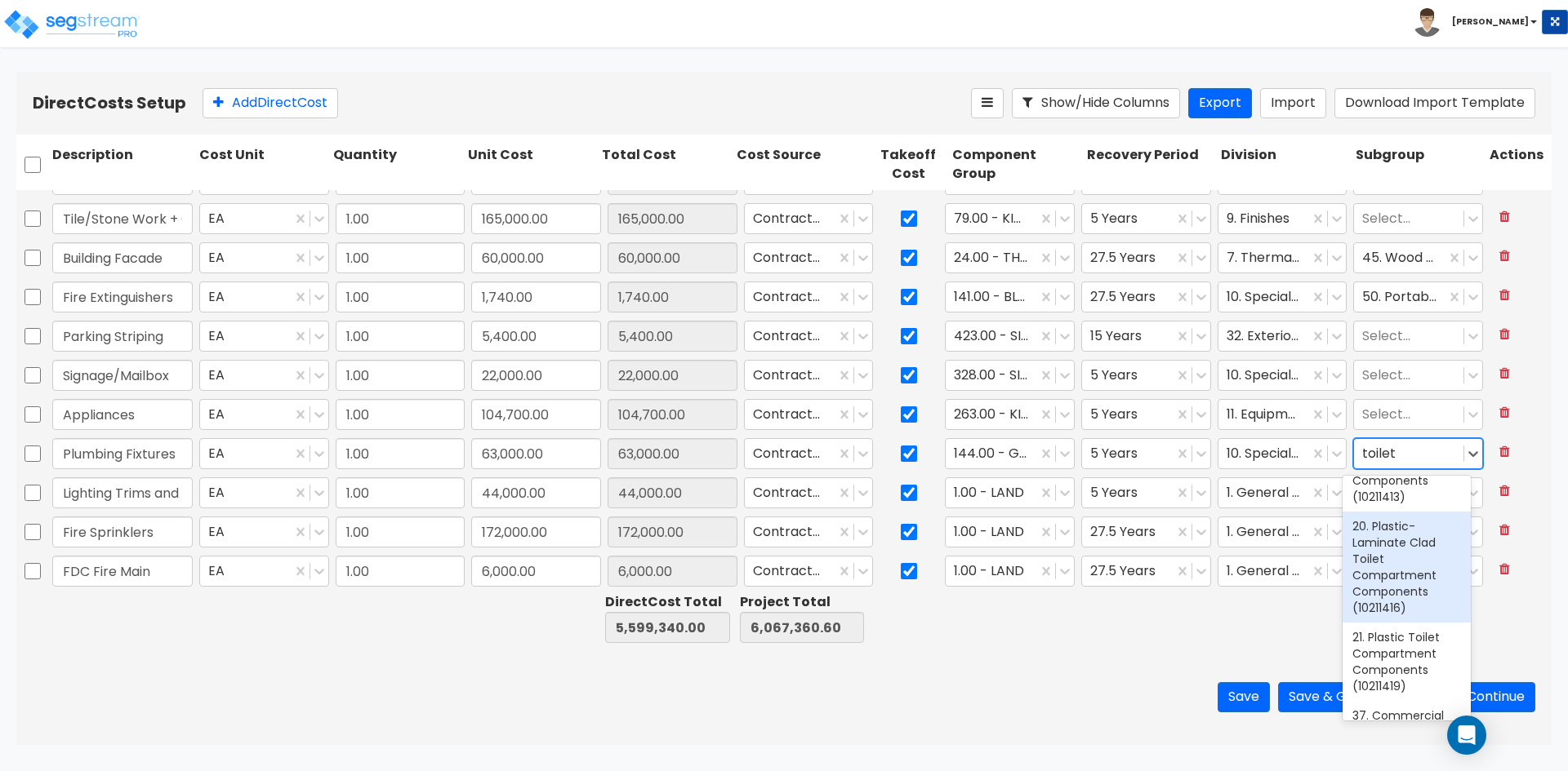
scroll to position [388, 0]
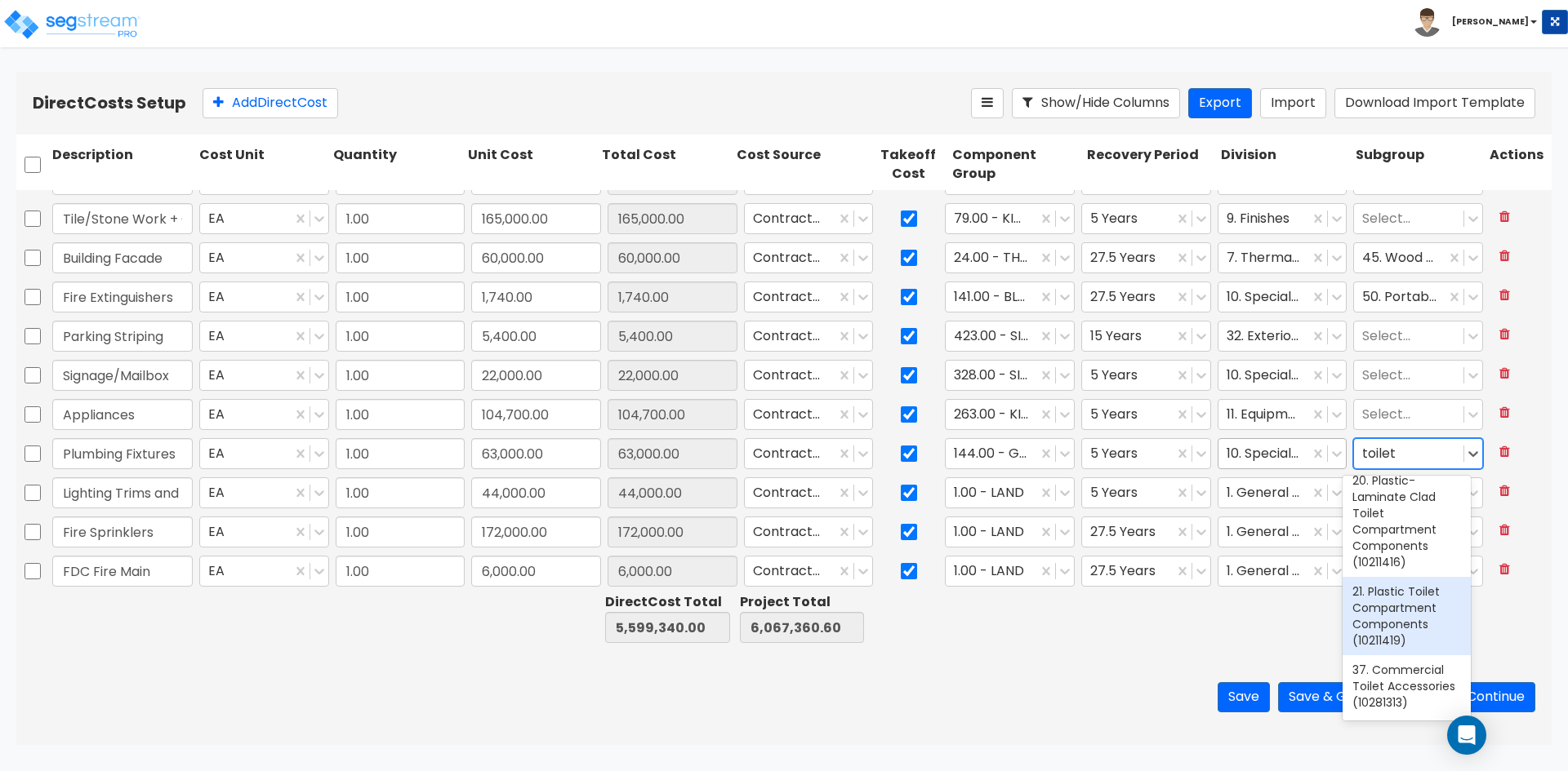
type input "toilet"
click at [1273, 460] on div at bounding box center [1264, 454] width 75 height 22
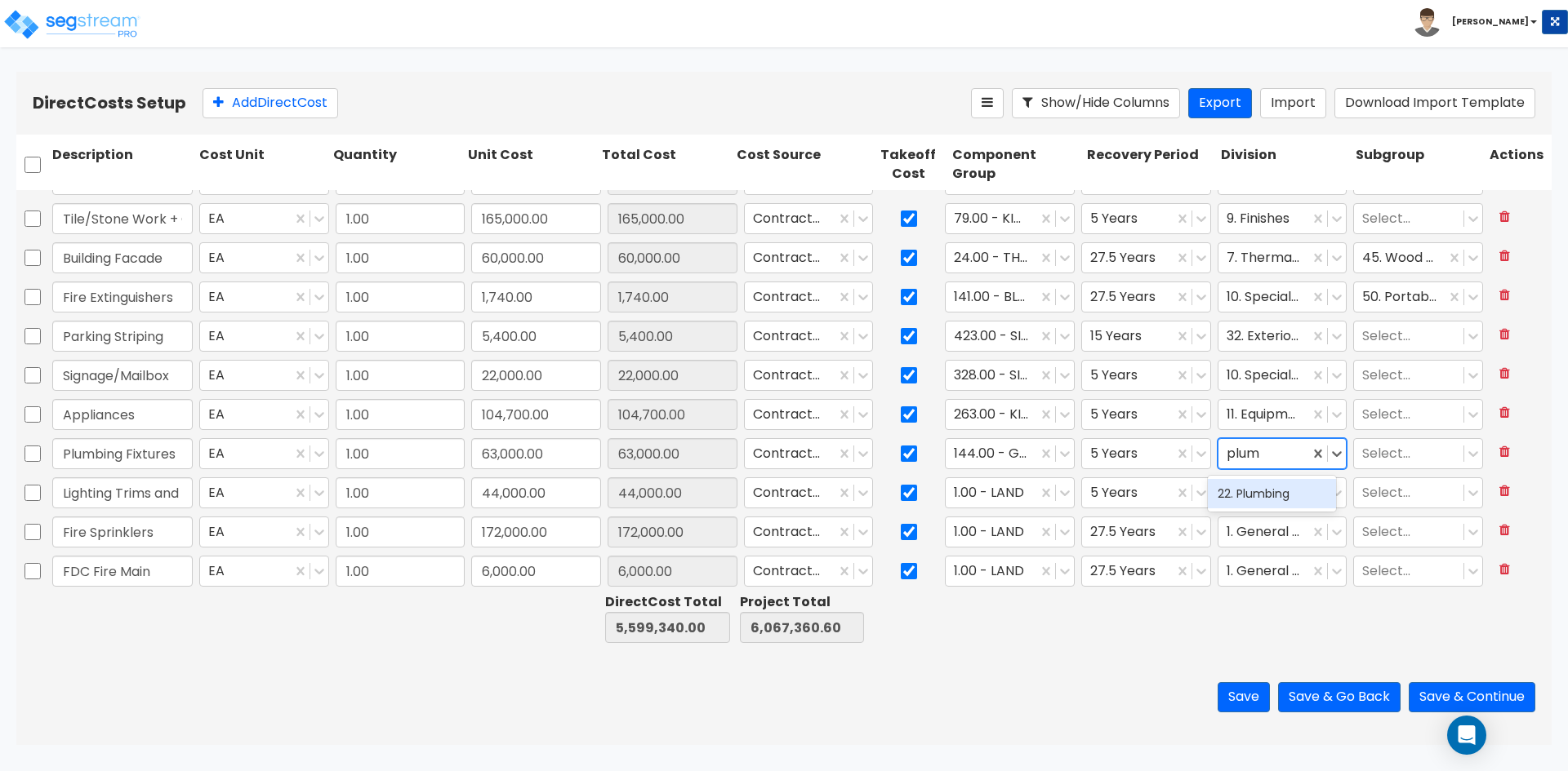
type input "plumb"
click at [1272, 492] on div "22. Plumbing" at bounding box center [1273, 494] width 129 height 30
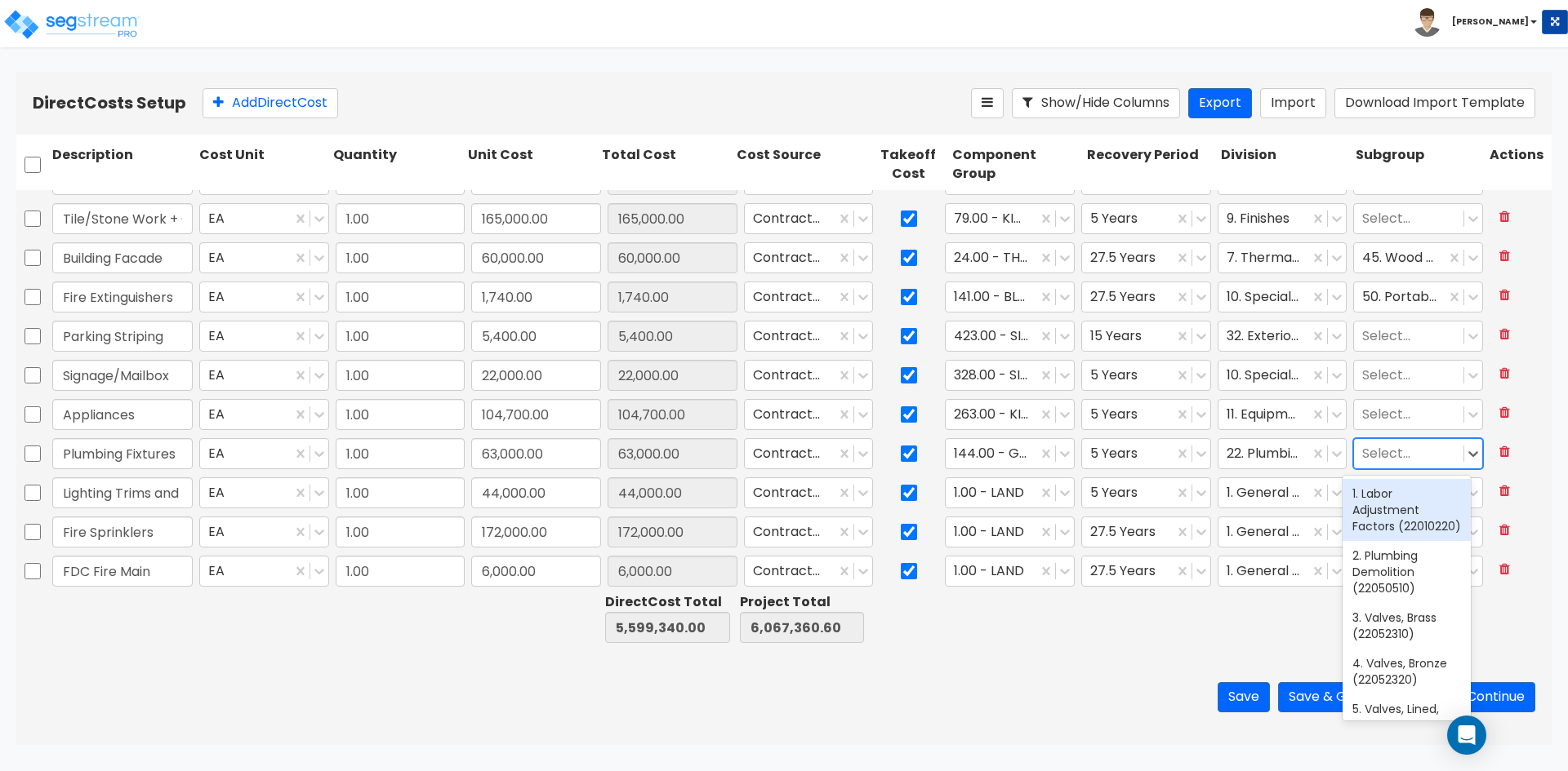
click at [1372, 458] on div at bounding box center [1409, 454] width 93 height 22
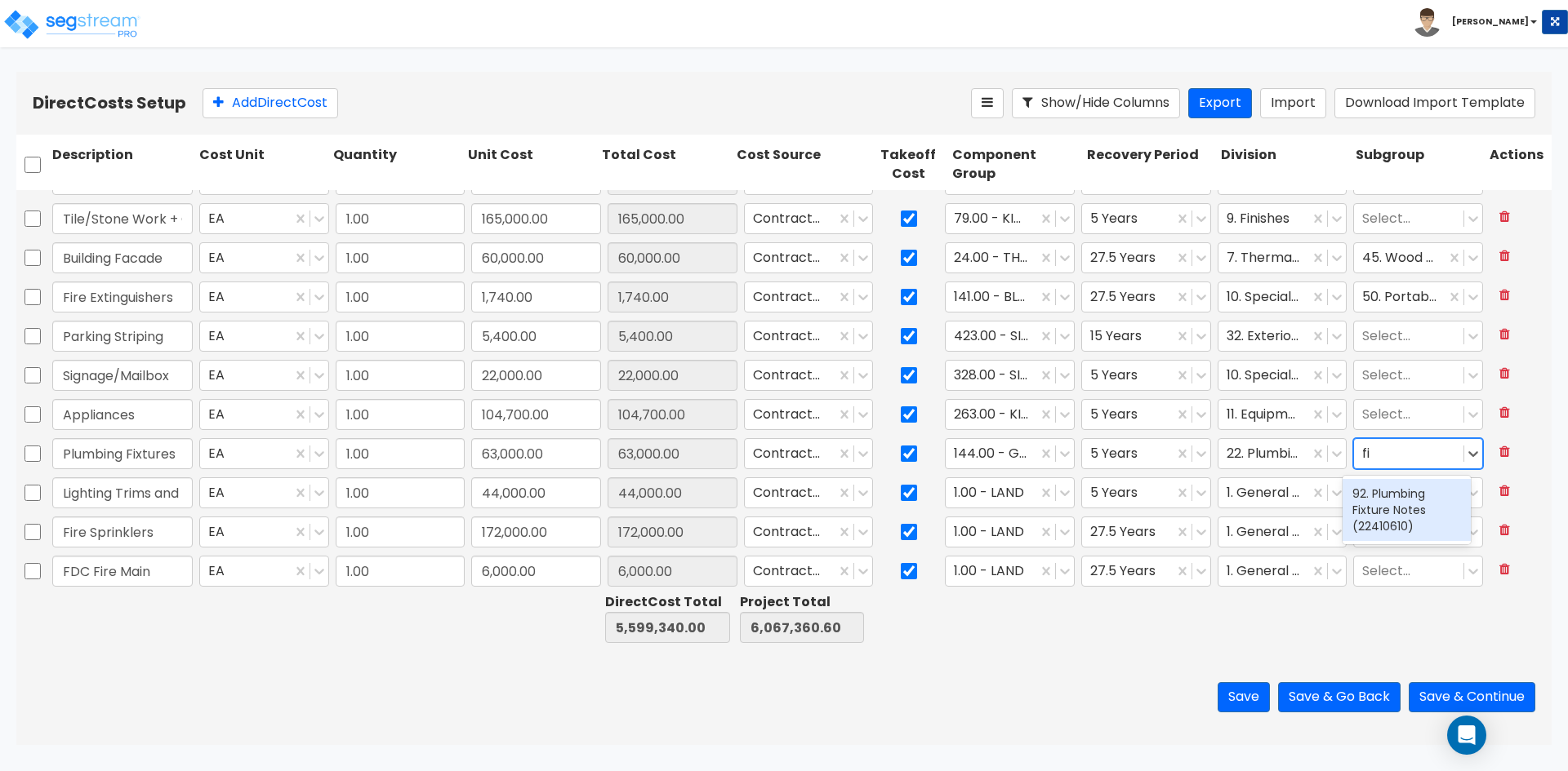
type input "f"
type input "t"
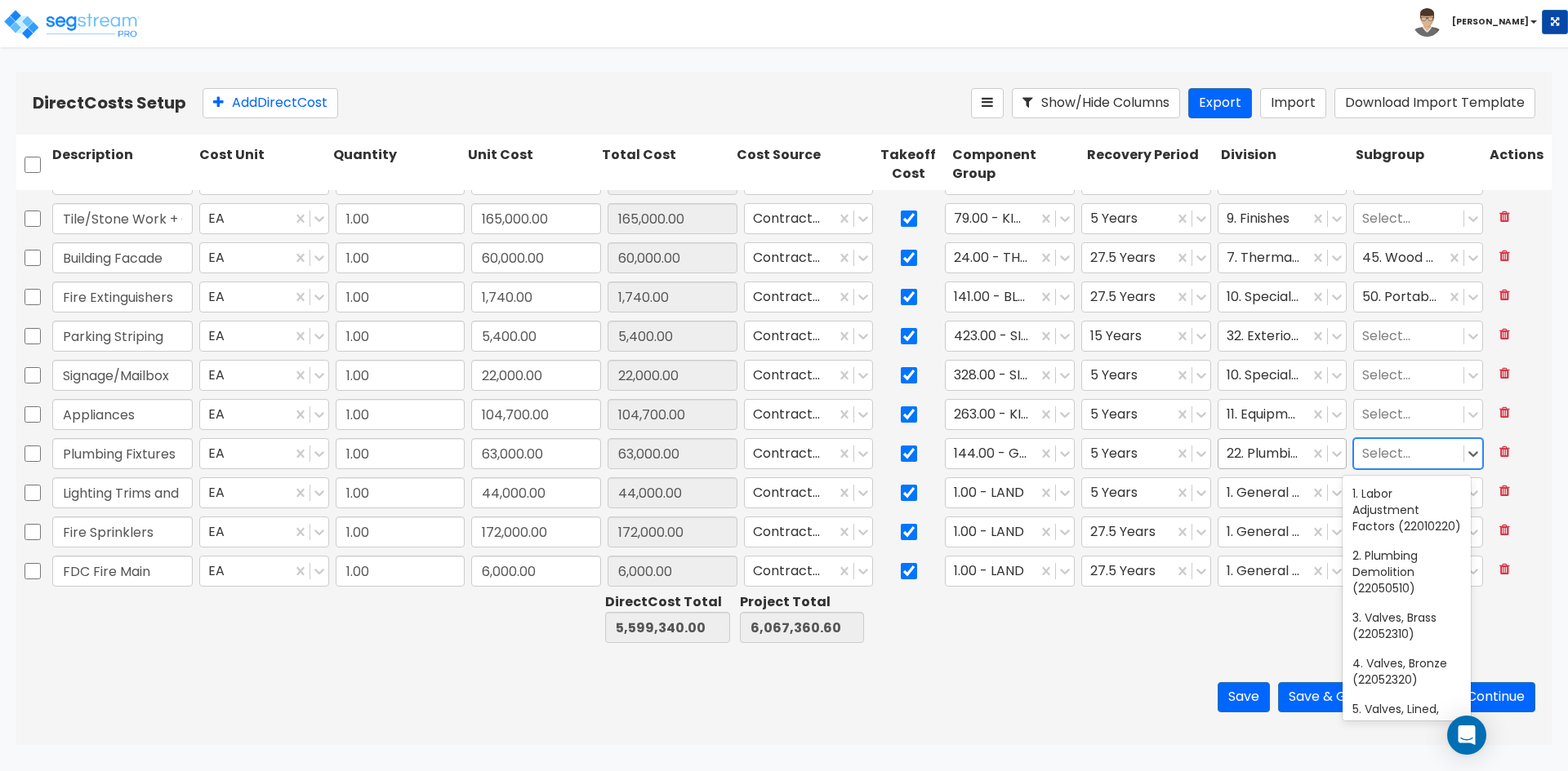
click at [1280, 461] on div at bounding box center [1264, 454] width 75 height 22
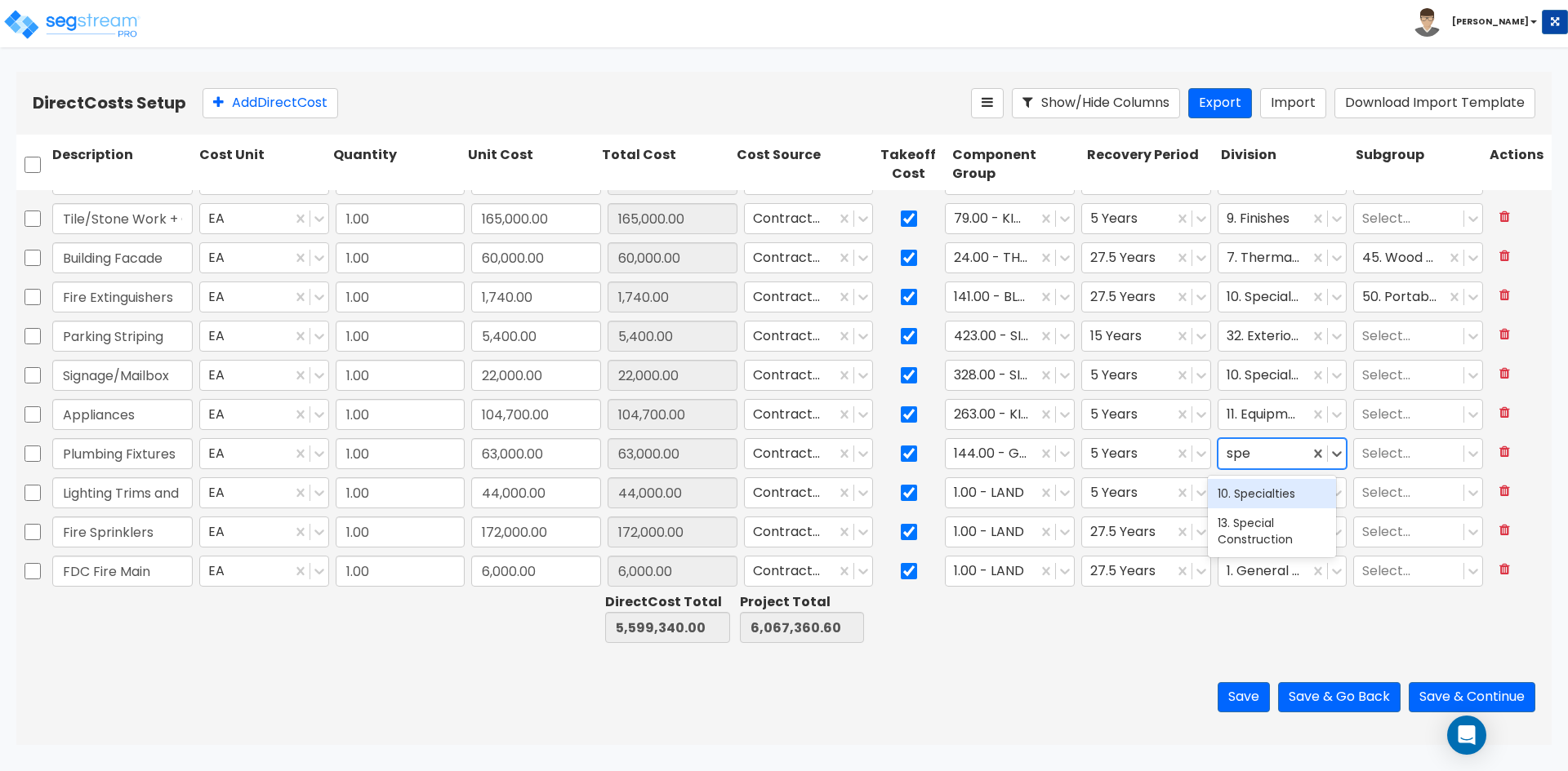
type input "spec"
click at [1273, 491] on div "10. Specialties" at bounding box center [1273, 494] width 129 height 30
click at [1397, 453] on div at bounding box center [1409, 454] width 93 height 22
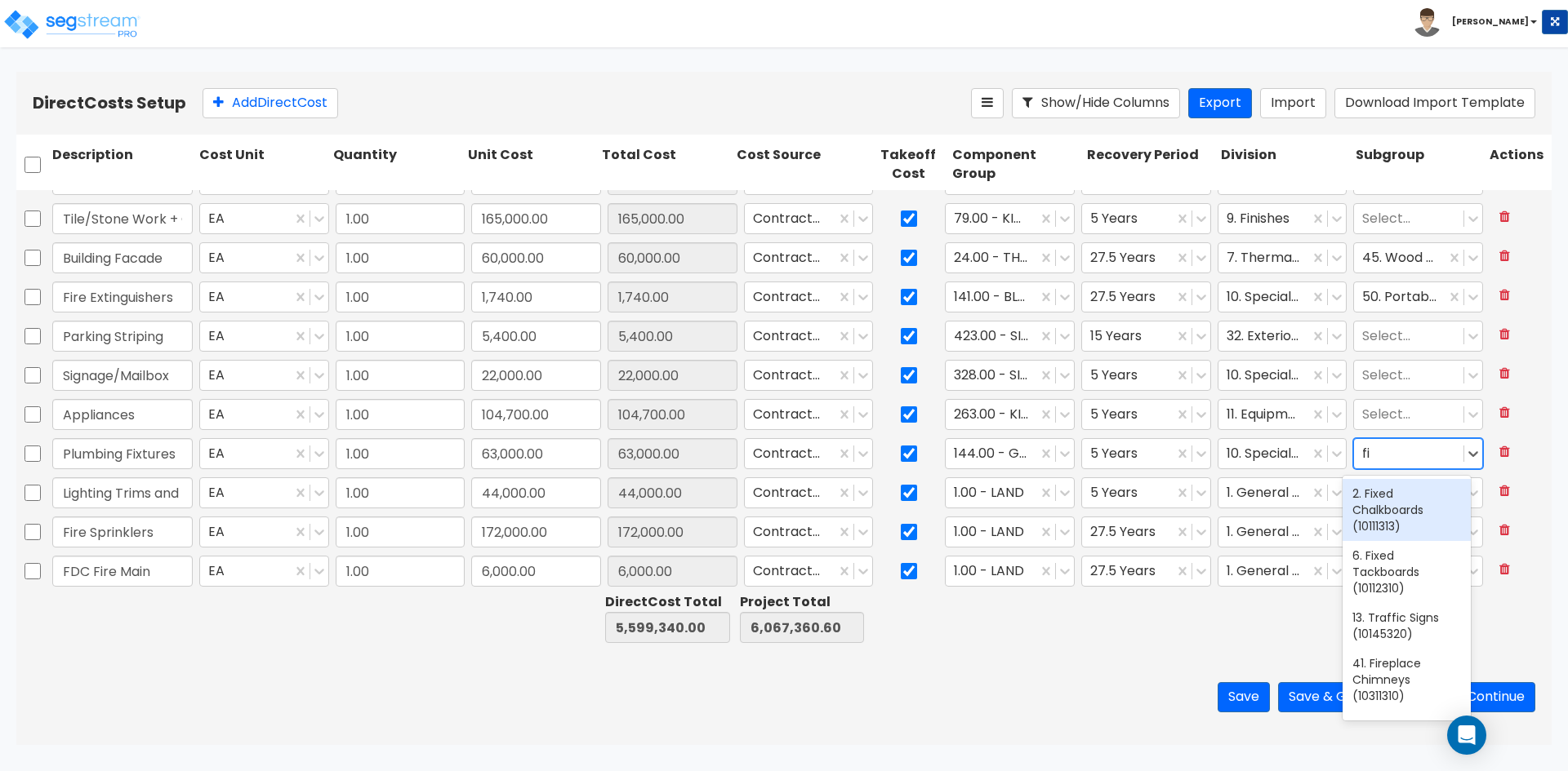
type input "f"
type input "toilet"
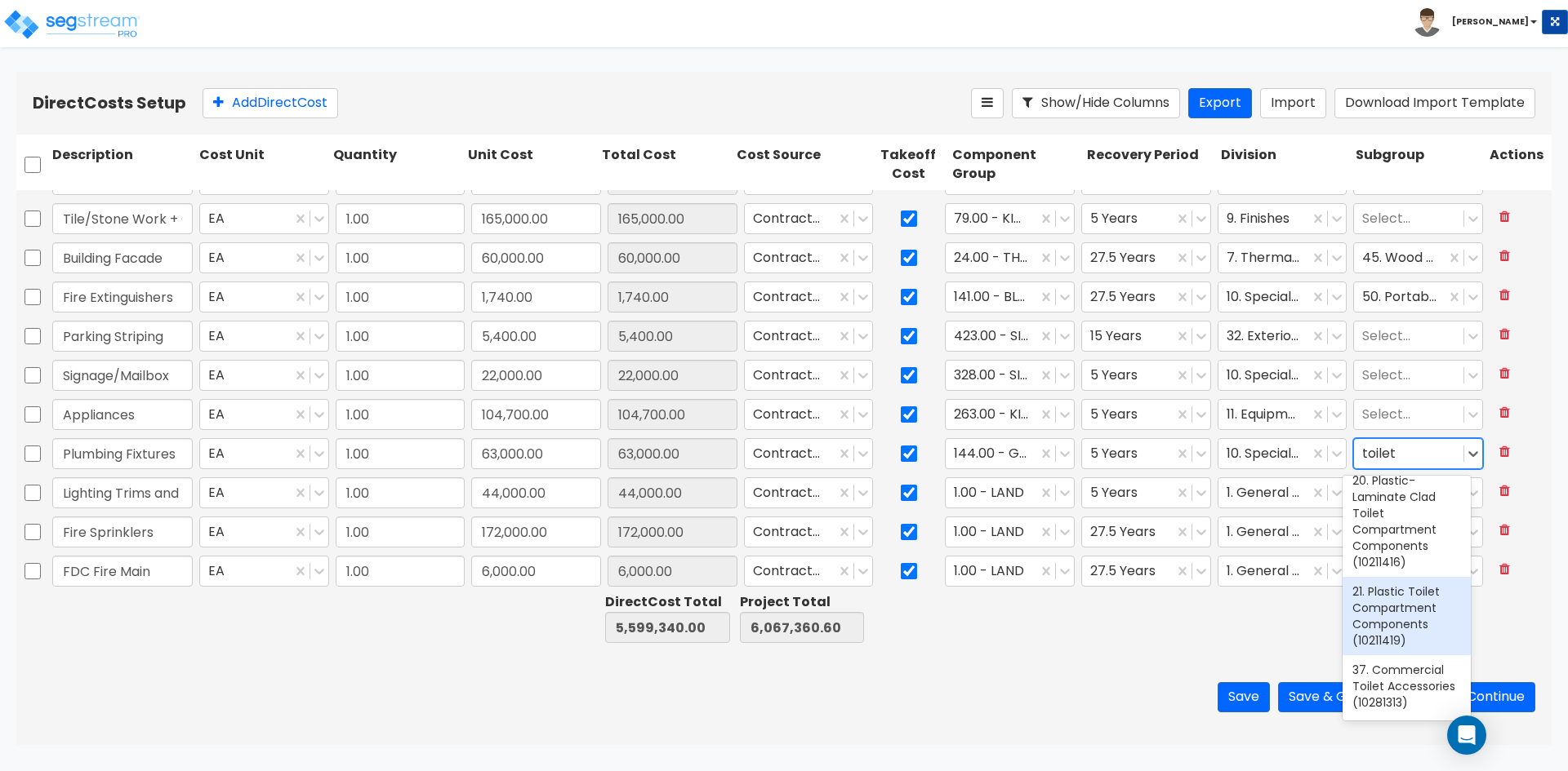
click at [1387, 623] on div "21. Plastic Toilet Compartment Components (10211419)" at bounding box center [1407, 616] width 129 height 78
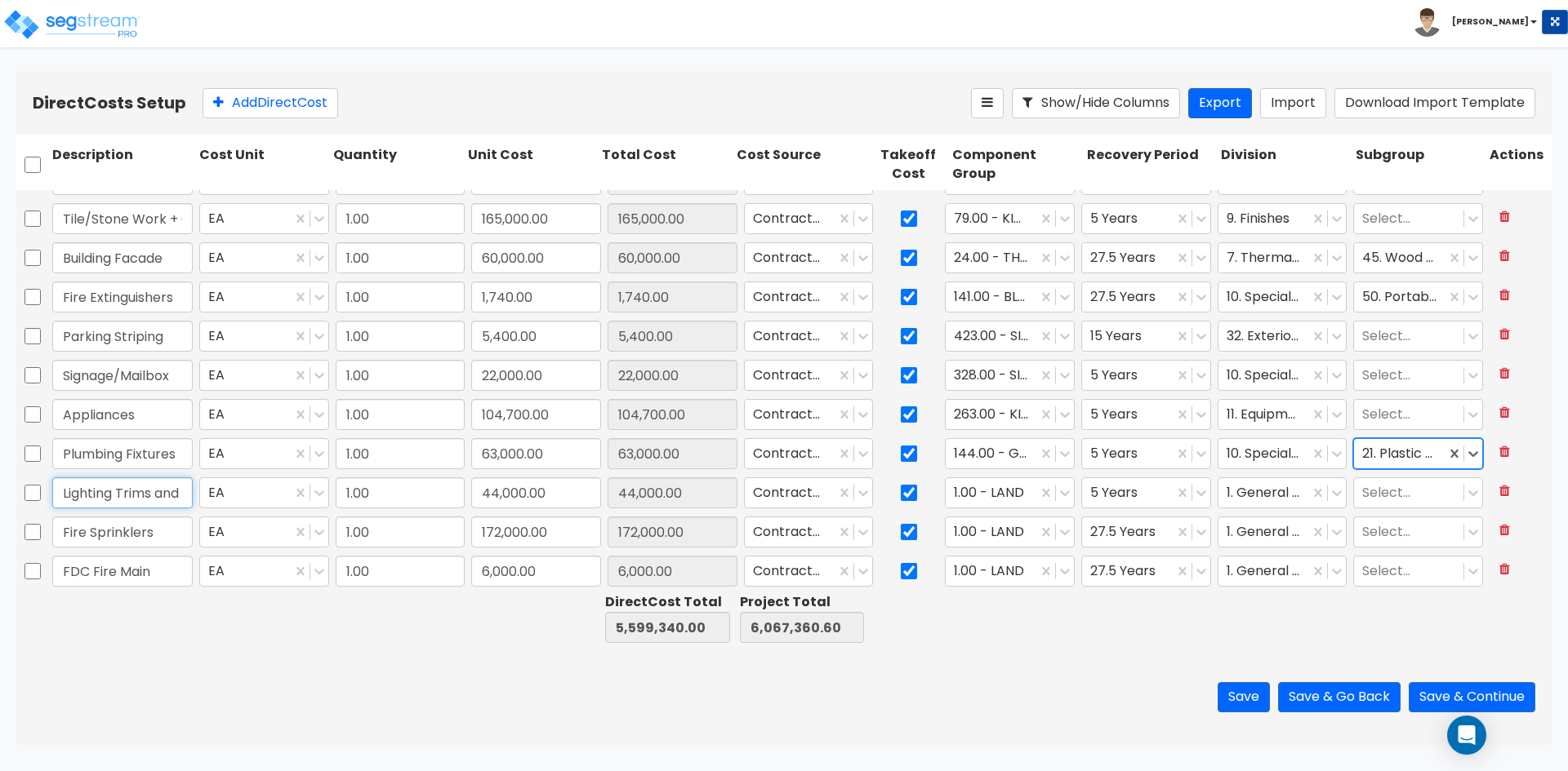
click at [161, 498] on input "Lighting Trims and Fixtures" at bounding box center [122, 493] width 141 height 31
click at [995, 494] on div at bounding box center [991, 494] width 75 height 22
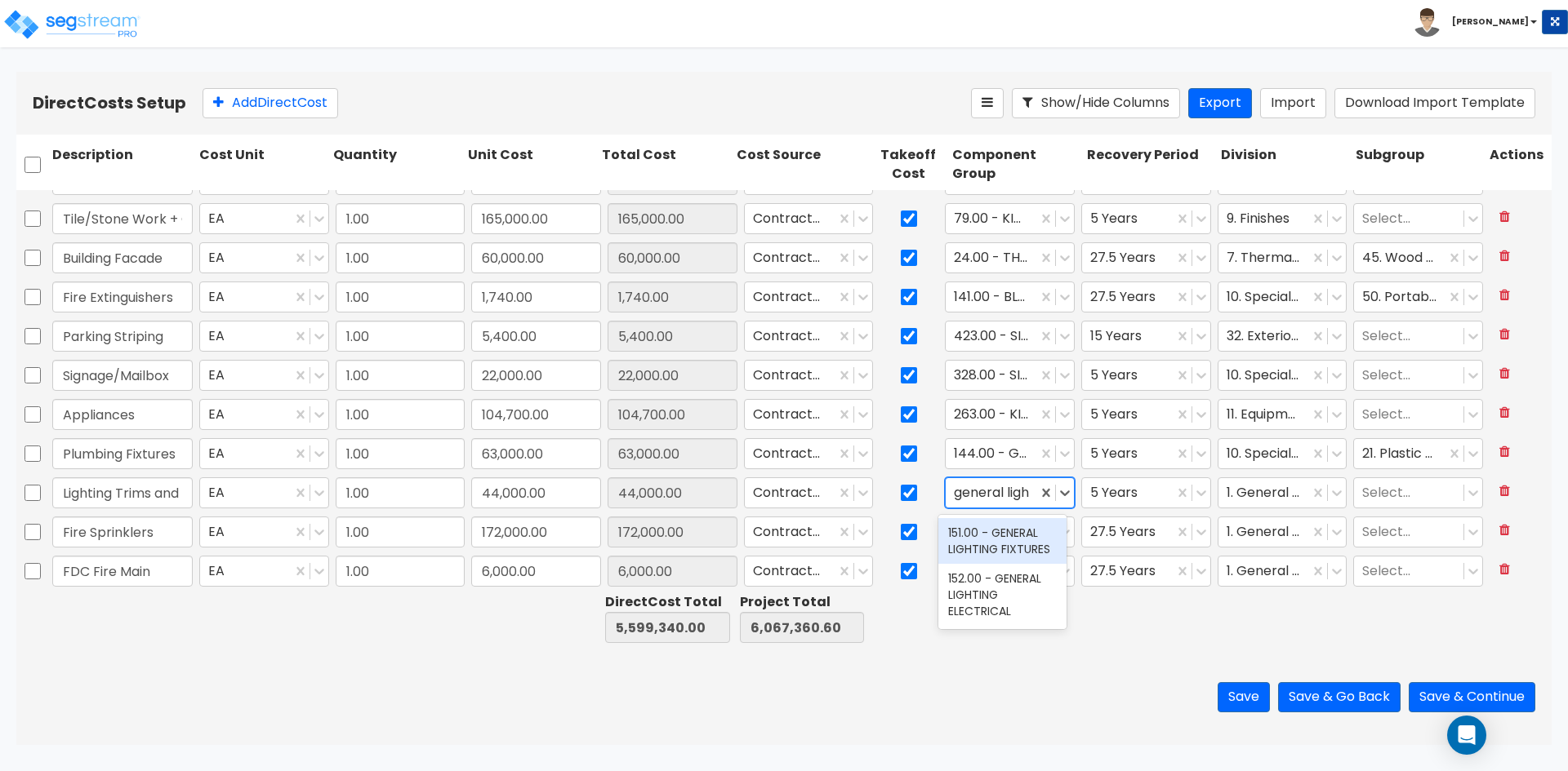
type input "general light"
click at [999, 541] on div "151.00 - GENERAL LIGHTING FIXTURES" at bounding box center [1002, 541] width 129 height 46
click at [1148, 496] on div at bounding box center [1127, 494] width 75 height 22
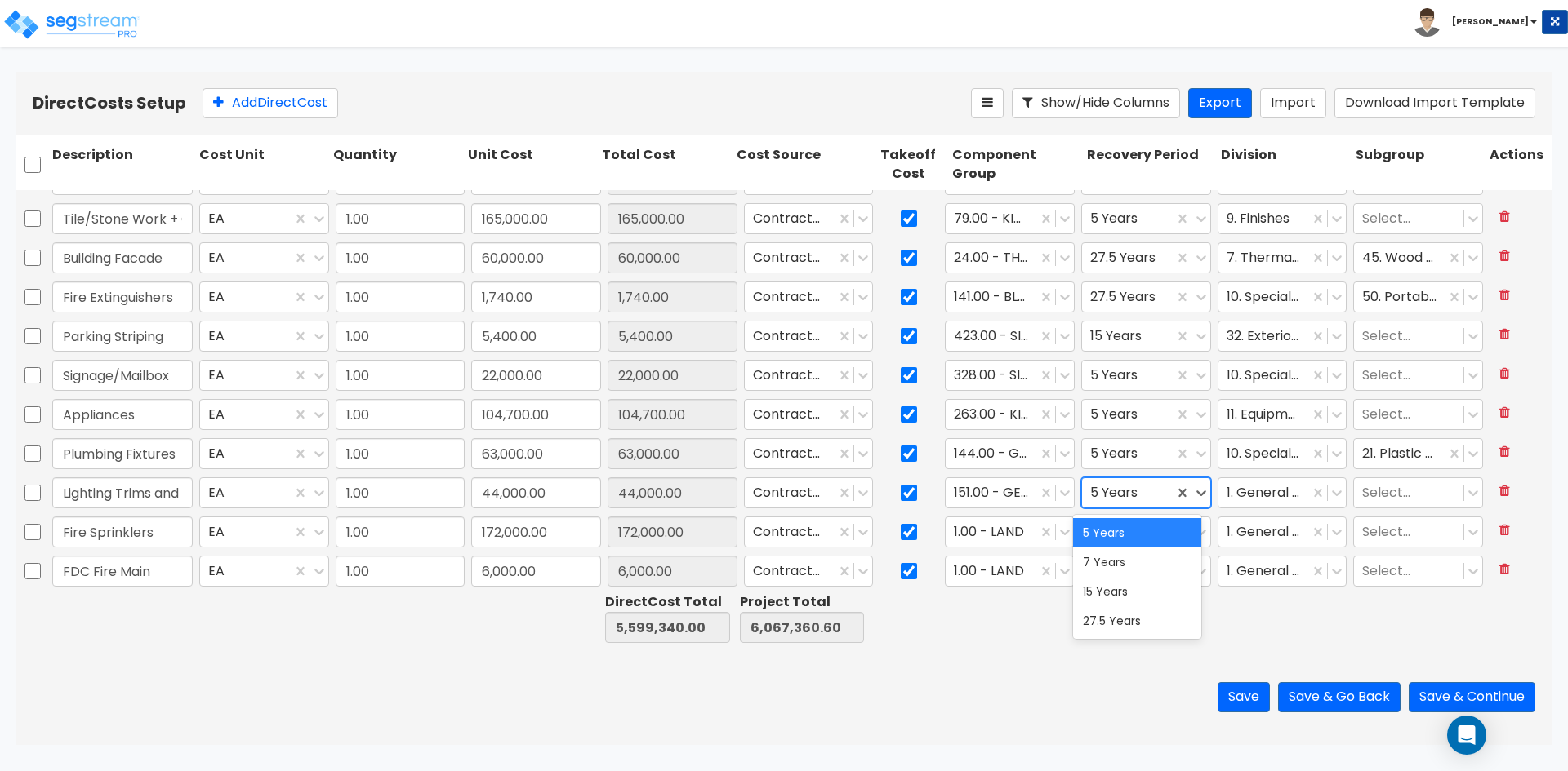
click at [1148, 496] on div at bounding box center [1127, 494] width 75 height 22
click at [1116, 615] on div "27.5 Years" at bounding box center [1138, 621] width 129 height 30
click at [1269, 502] on div at bounding box center [1264, 494] width 75 height 22
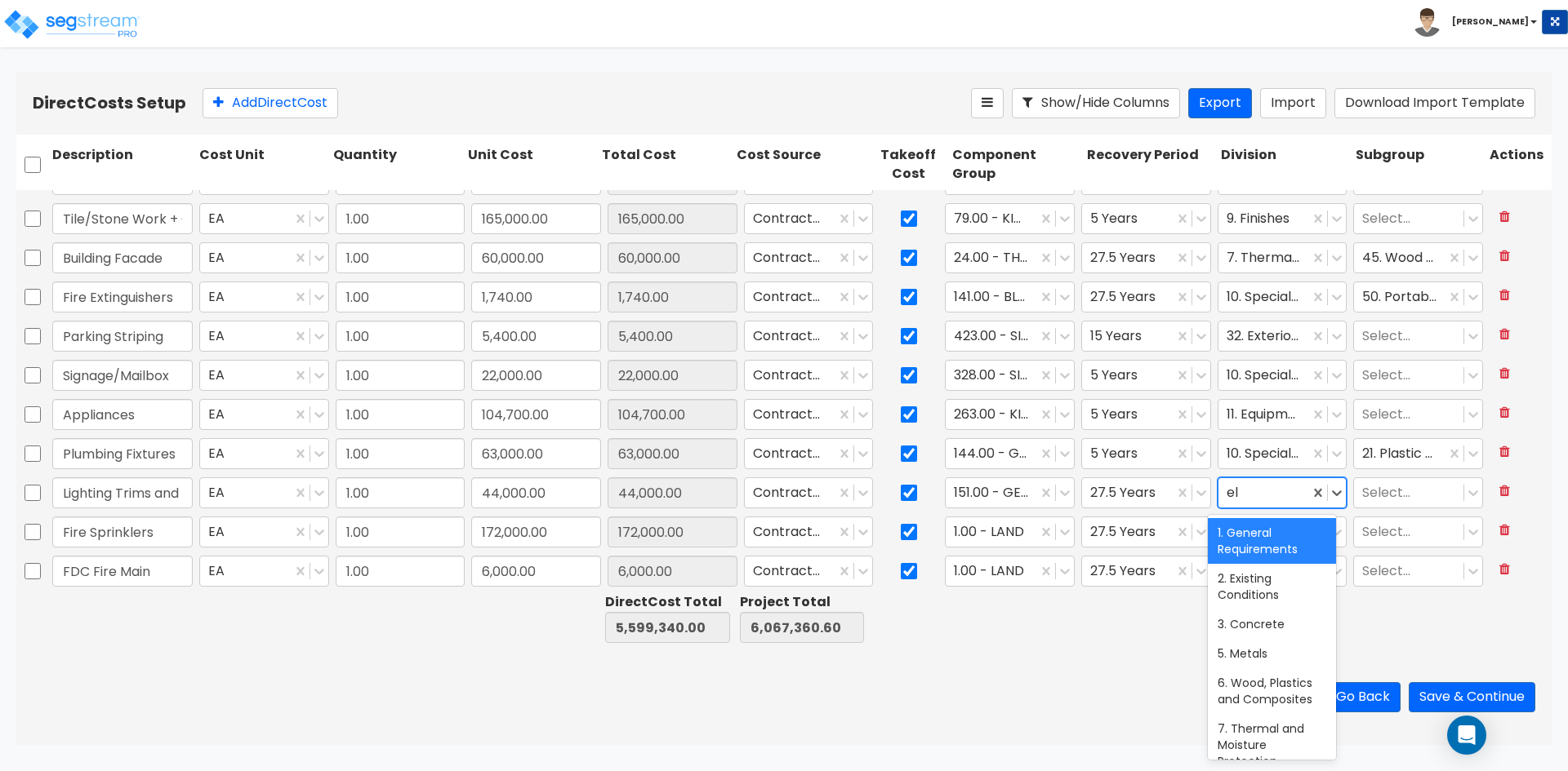
type input "ele"
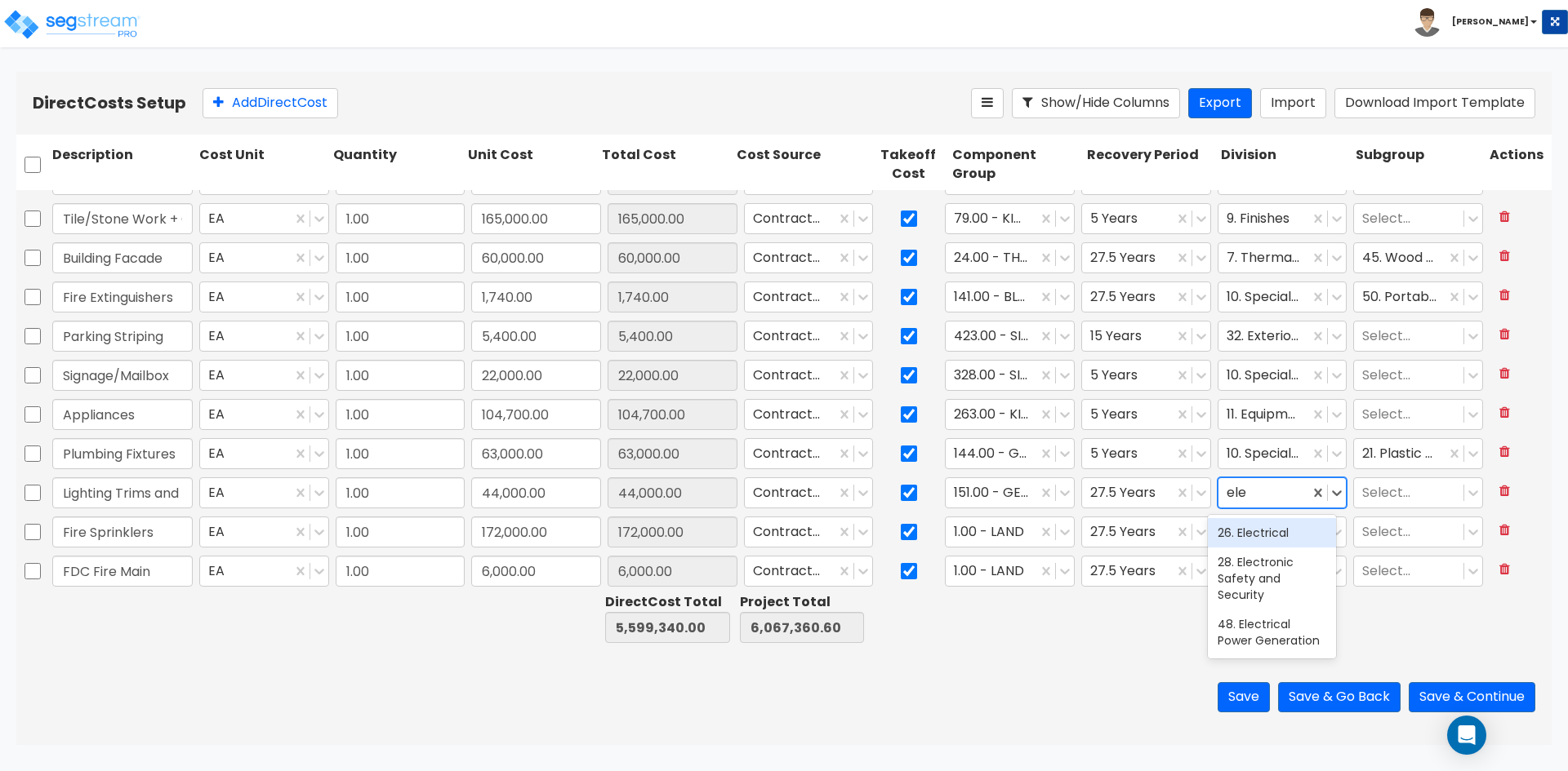
click at [1263, 540] on div "26. Electrical" at bounding box center [1273, 534] width 129 height 30
click at [1389, 495] on div at bounding box center [1409, 494] width 93 height 22
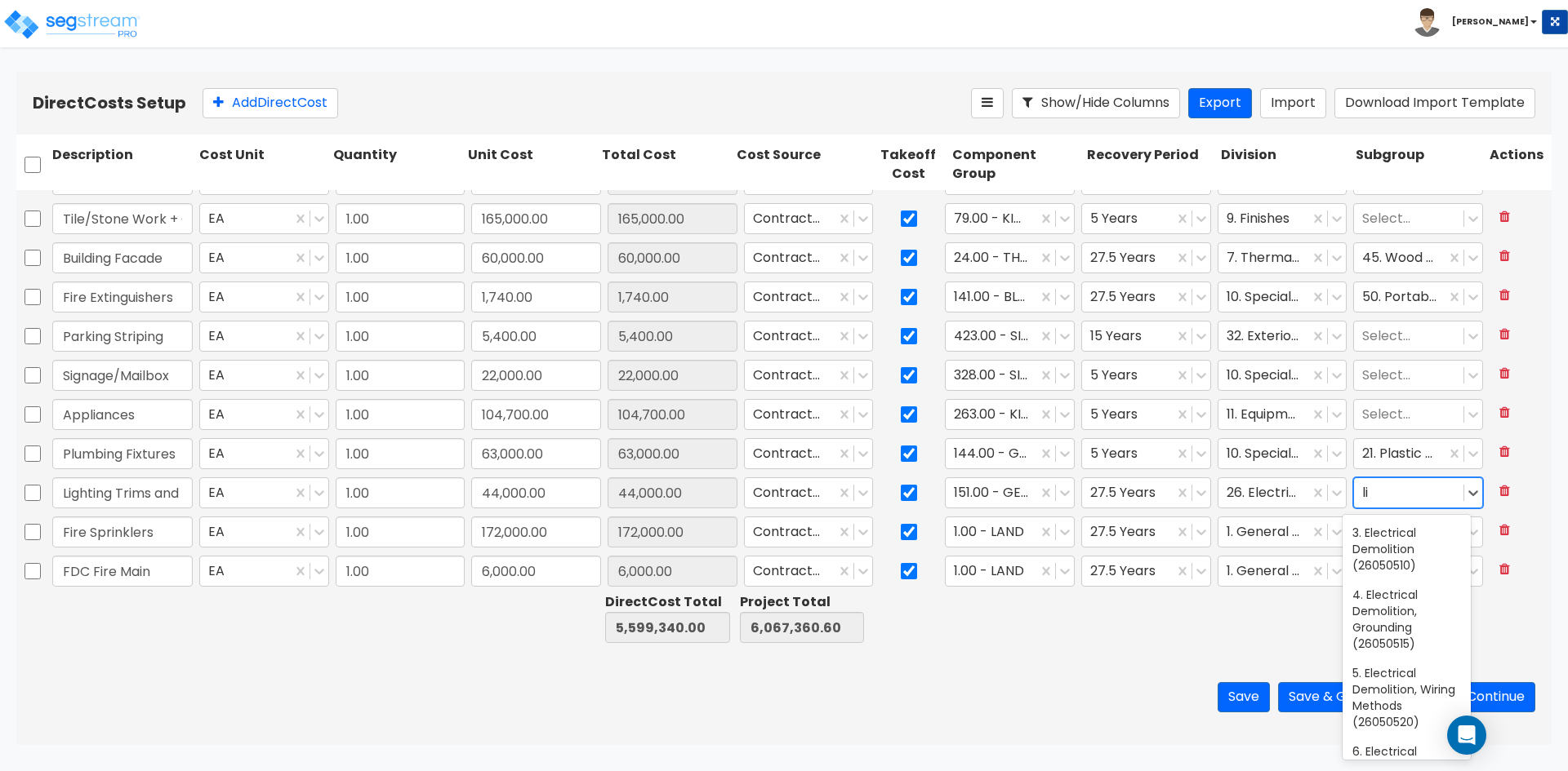
type input "l"
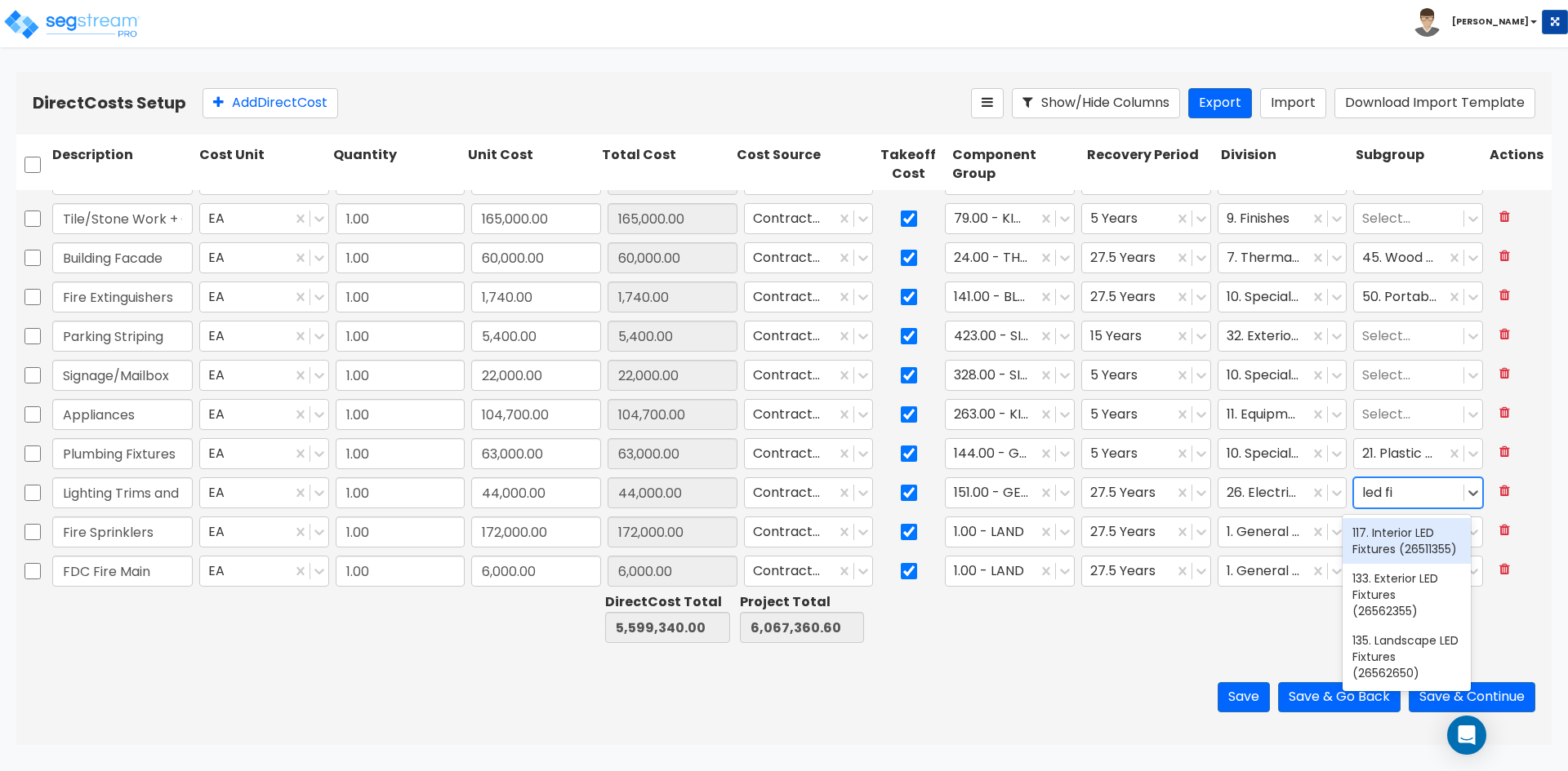
type input "led fix"
click at [1393, 548] on div "117. Interior LED Fixtures (26511355)" at bounding box center [1407, 541] width 129 height 46
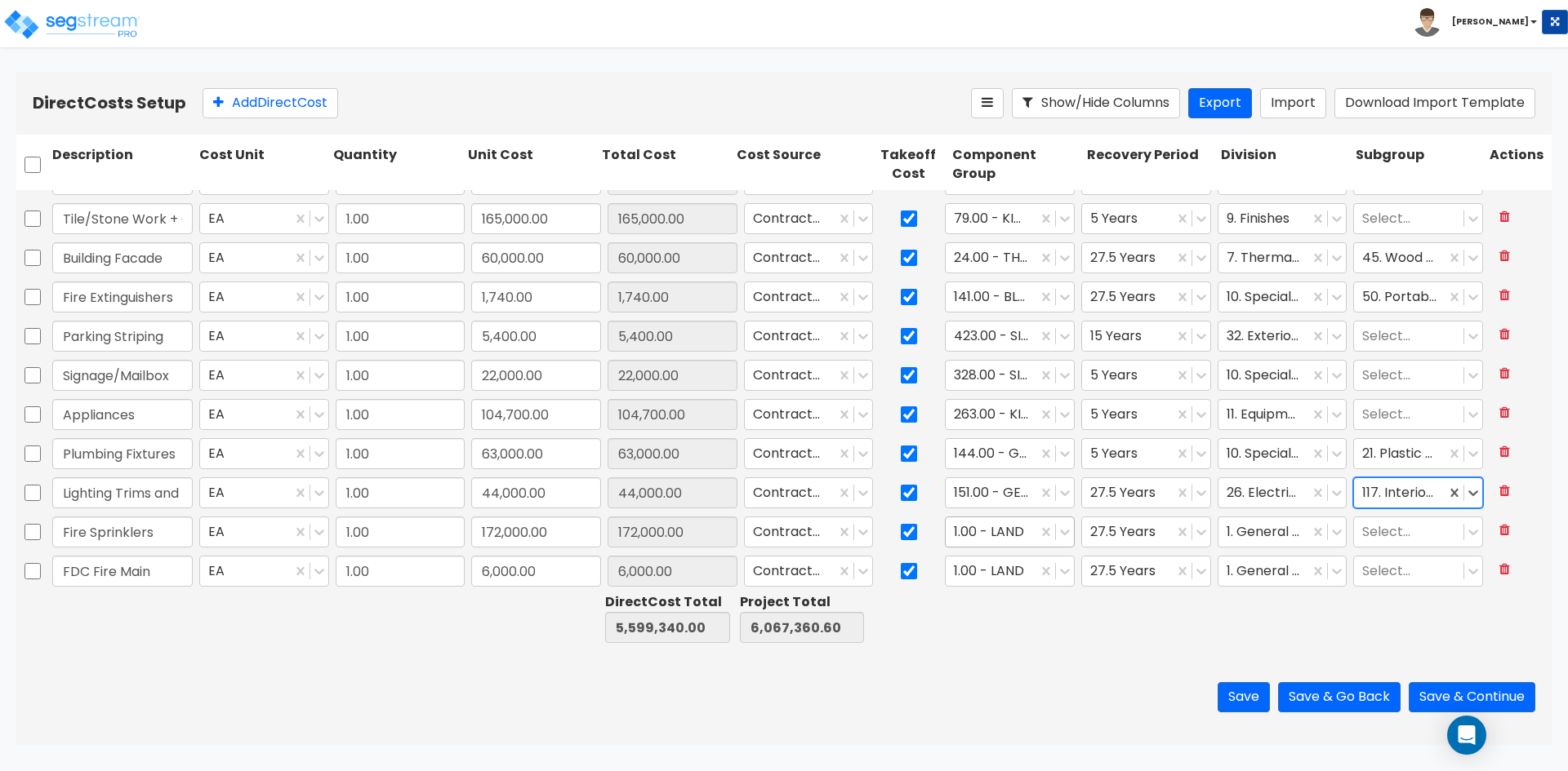
click at [990, 540] on div at bounding box center [991, 533] width 75 height 22
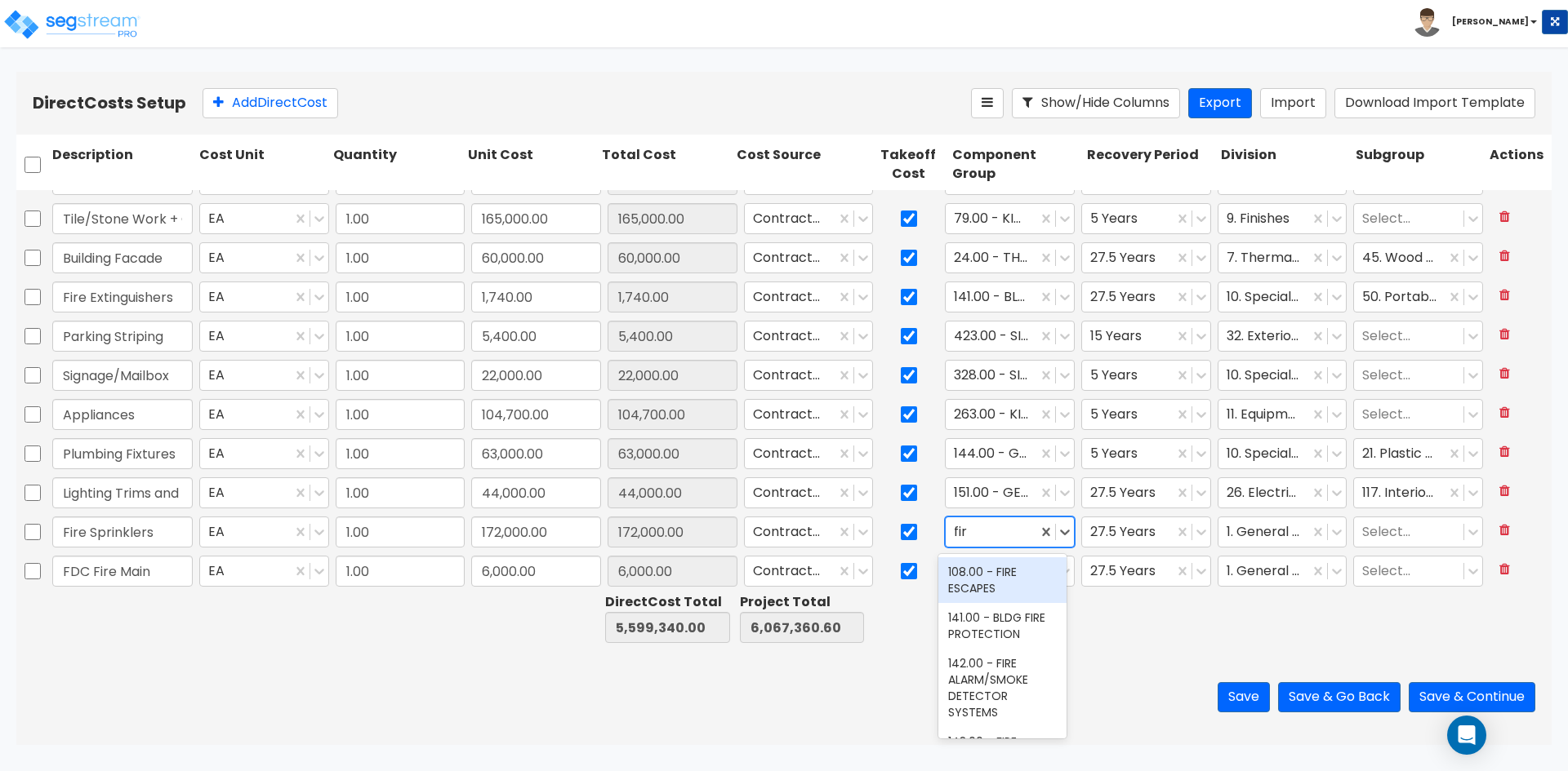
type input "fire"
click at [997, 610] on div "141.00 - BLDG FIRE PROTECTION" at bounding box center [1002, 626] width 129 height 46
click at [1273, 529] on div at bounding box center [1264, 533] width 75 height 22
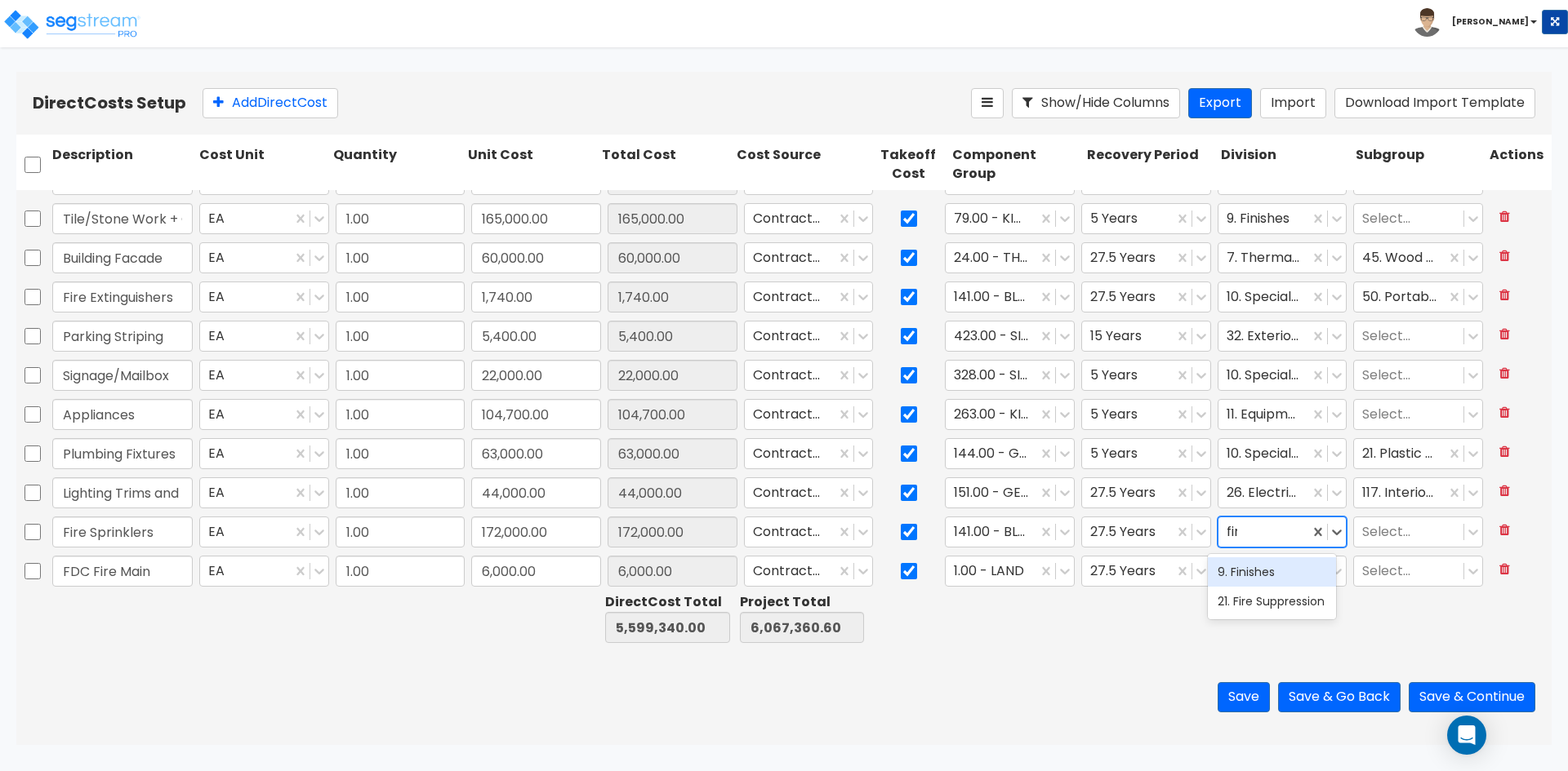
type input "fire"
click at [1261, 587] on div "21. Fire Suppression" at bounding box center [1273, 573] width 129 height 30
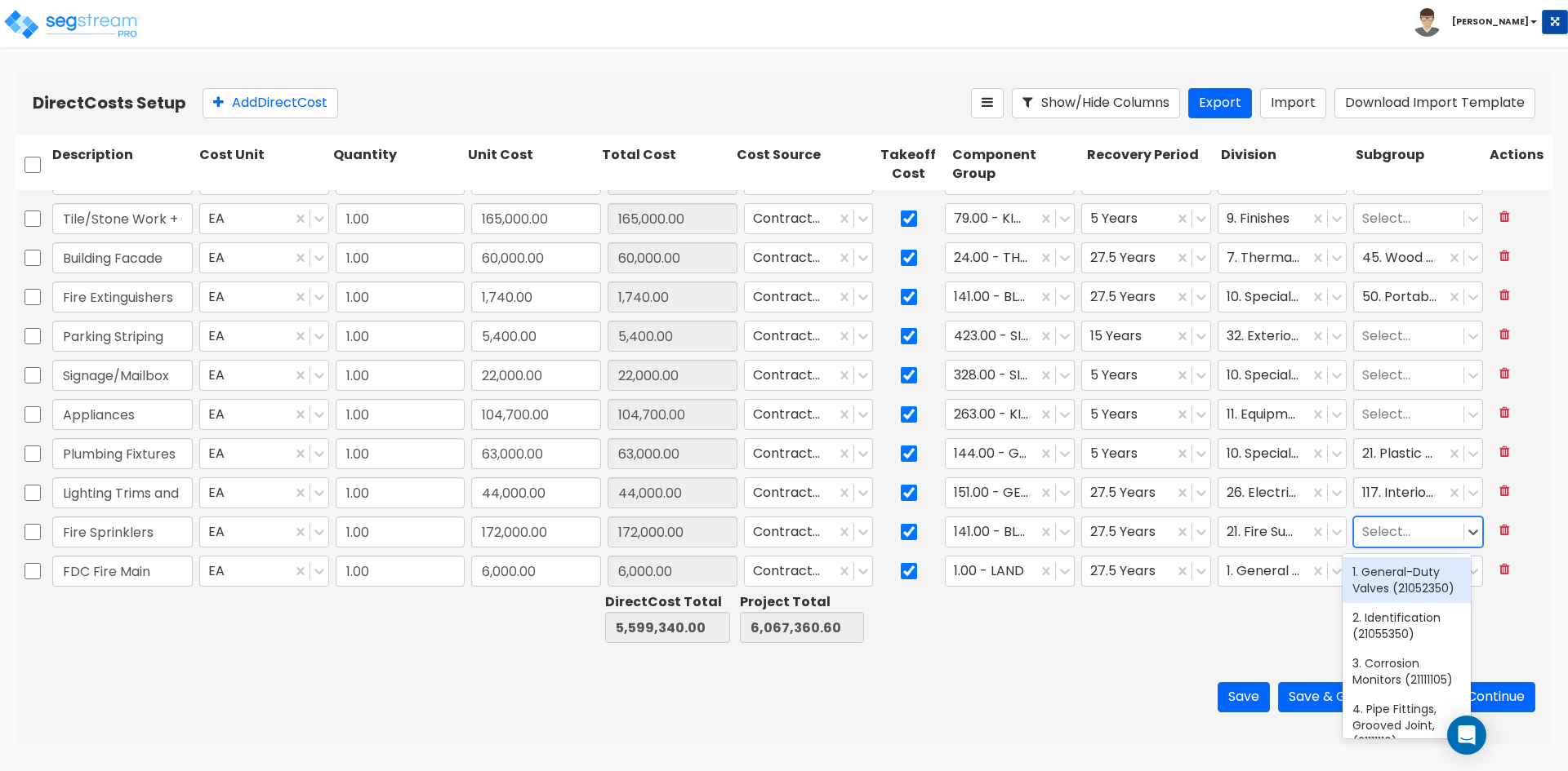
click at [1367, 539] on div at bounding box center [1409, 533] width 93 height 22
type input "we"
click at [1400, 605] on div "13. Wet-Pipe Sprinkler System Components (21131350)" at bounding box center [1407, 597] width 129 height 78
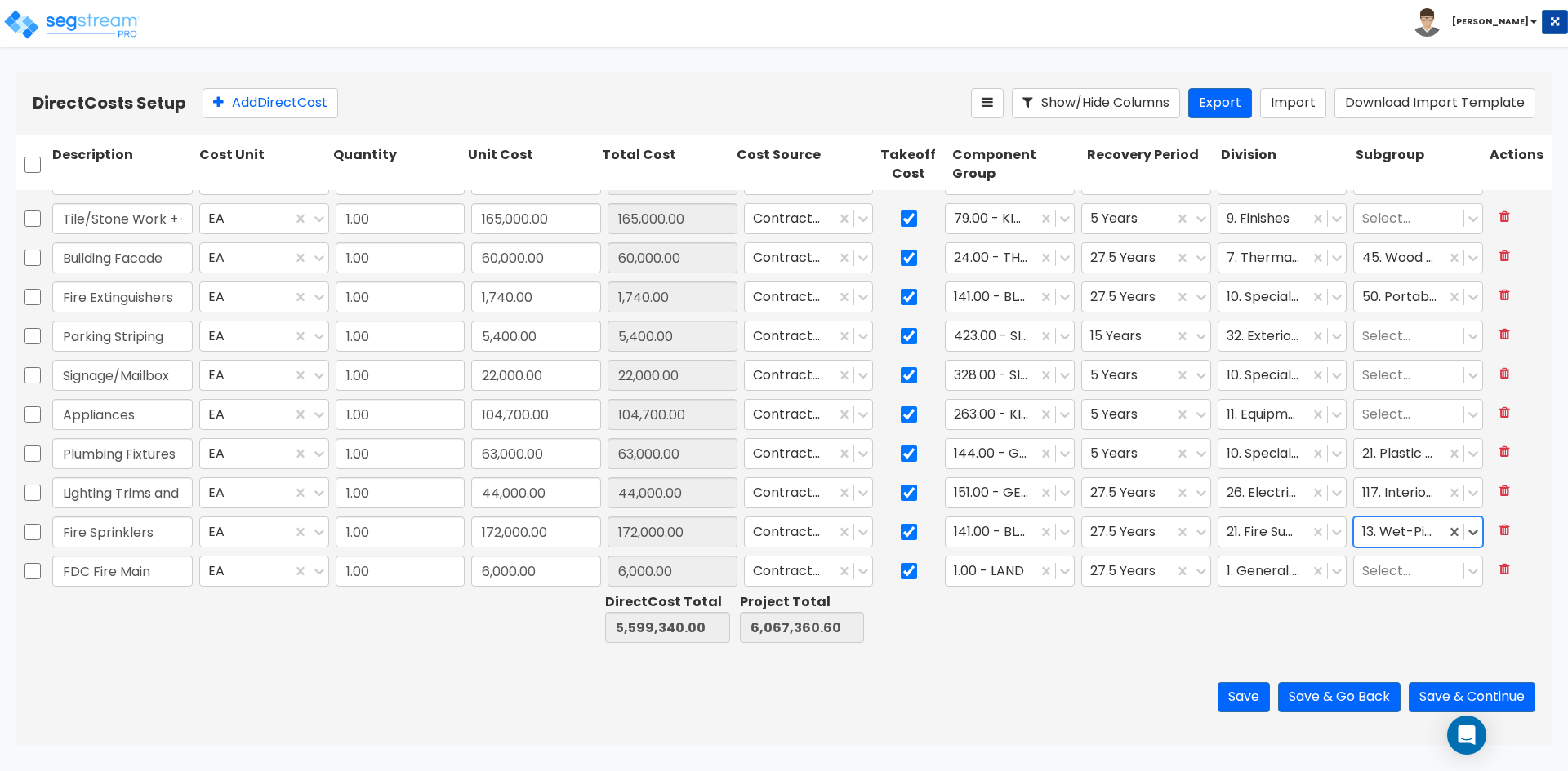
type input "1.00"
type input "195,000.00"
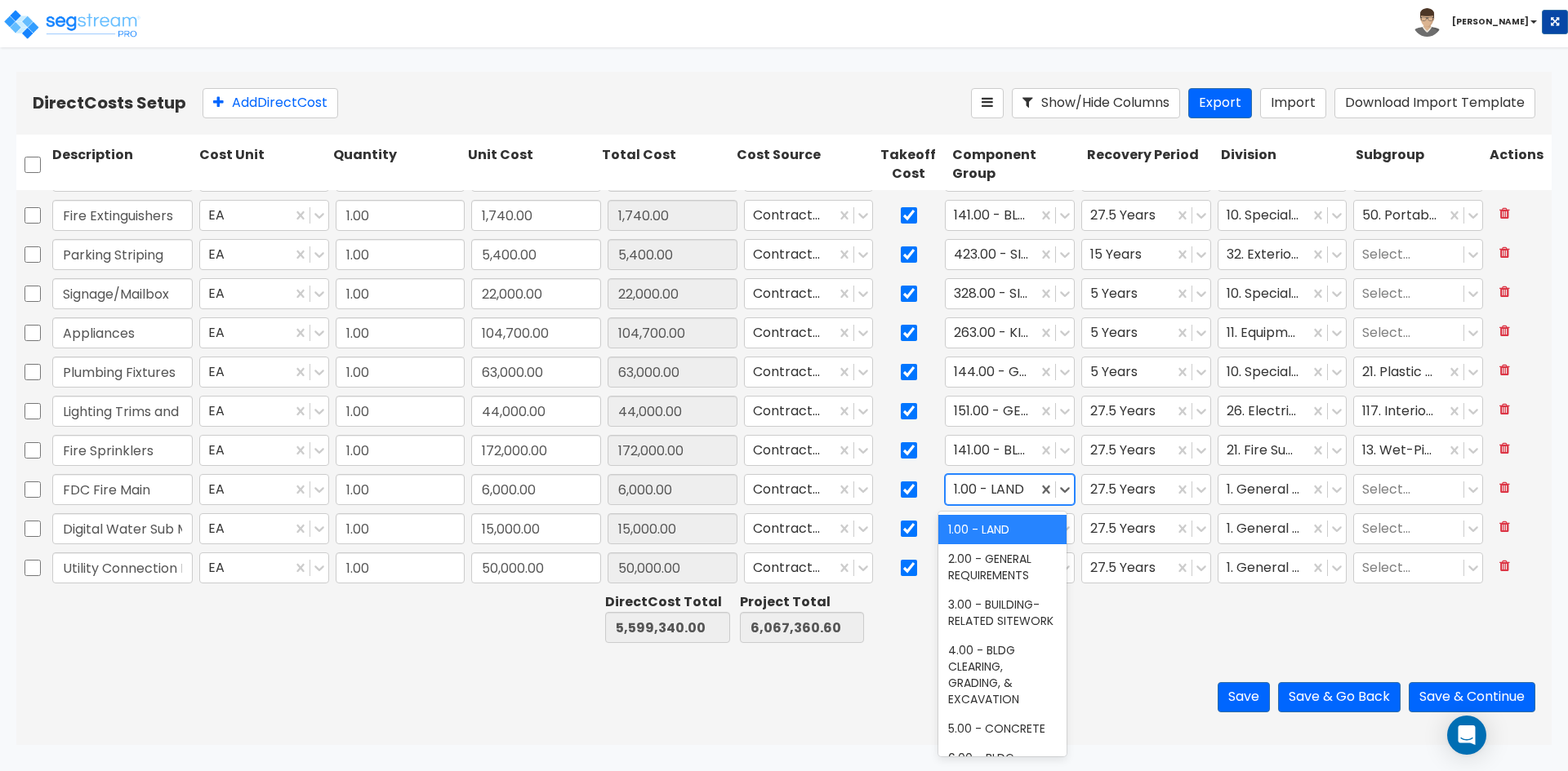
click at [989, 491] on div at bounding box center [991, 491] width 75 height 22
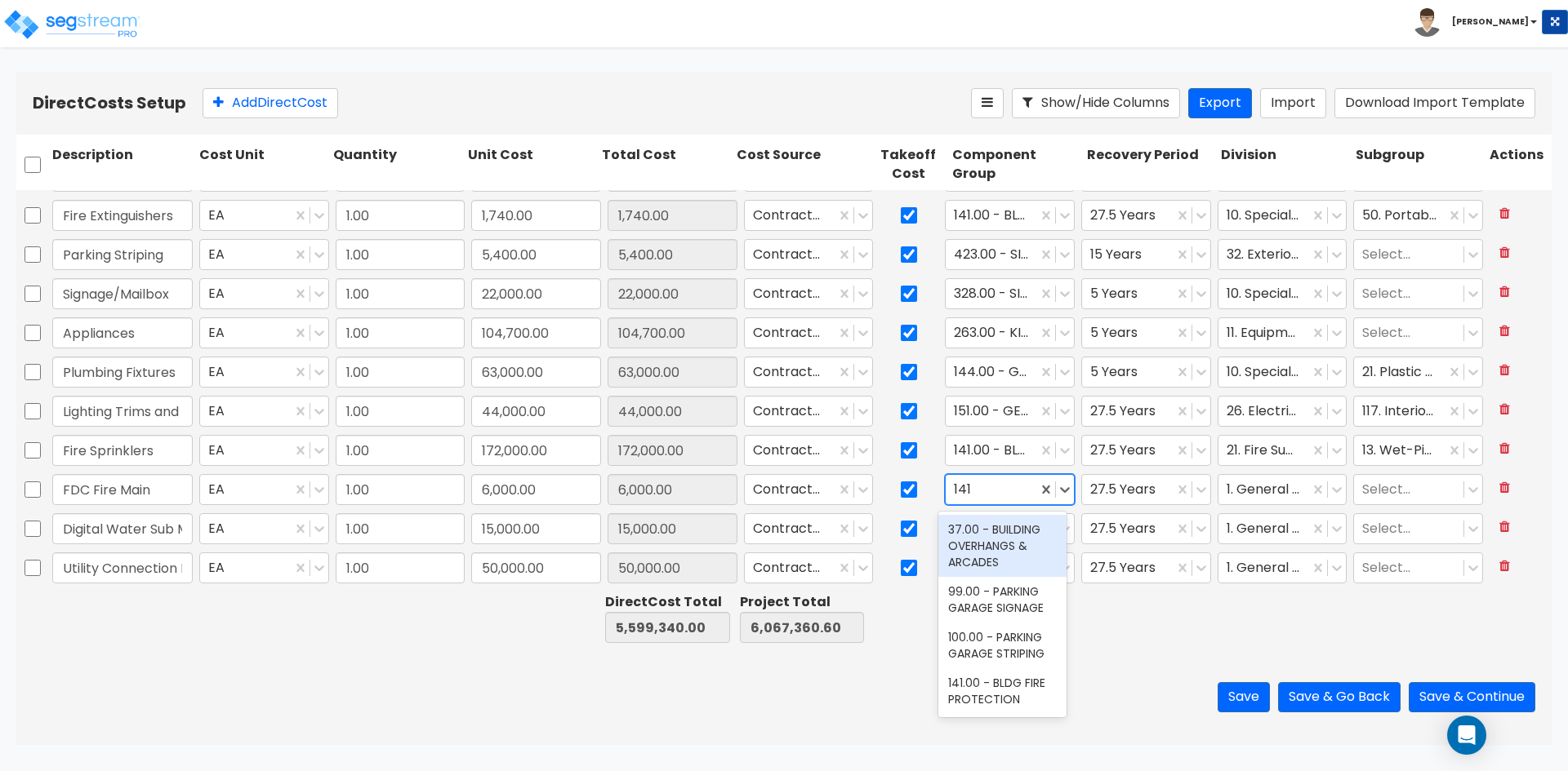
type input "141."
click at [1002, 543] on div "141.00 - BLDG FIRE PROTECTION" at bounding box center [1002, 537] width 129 height 46
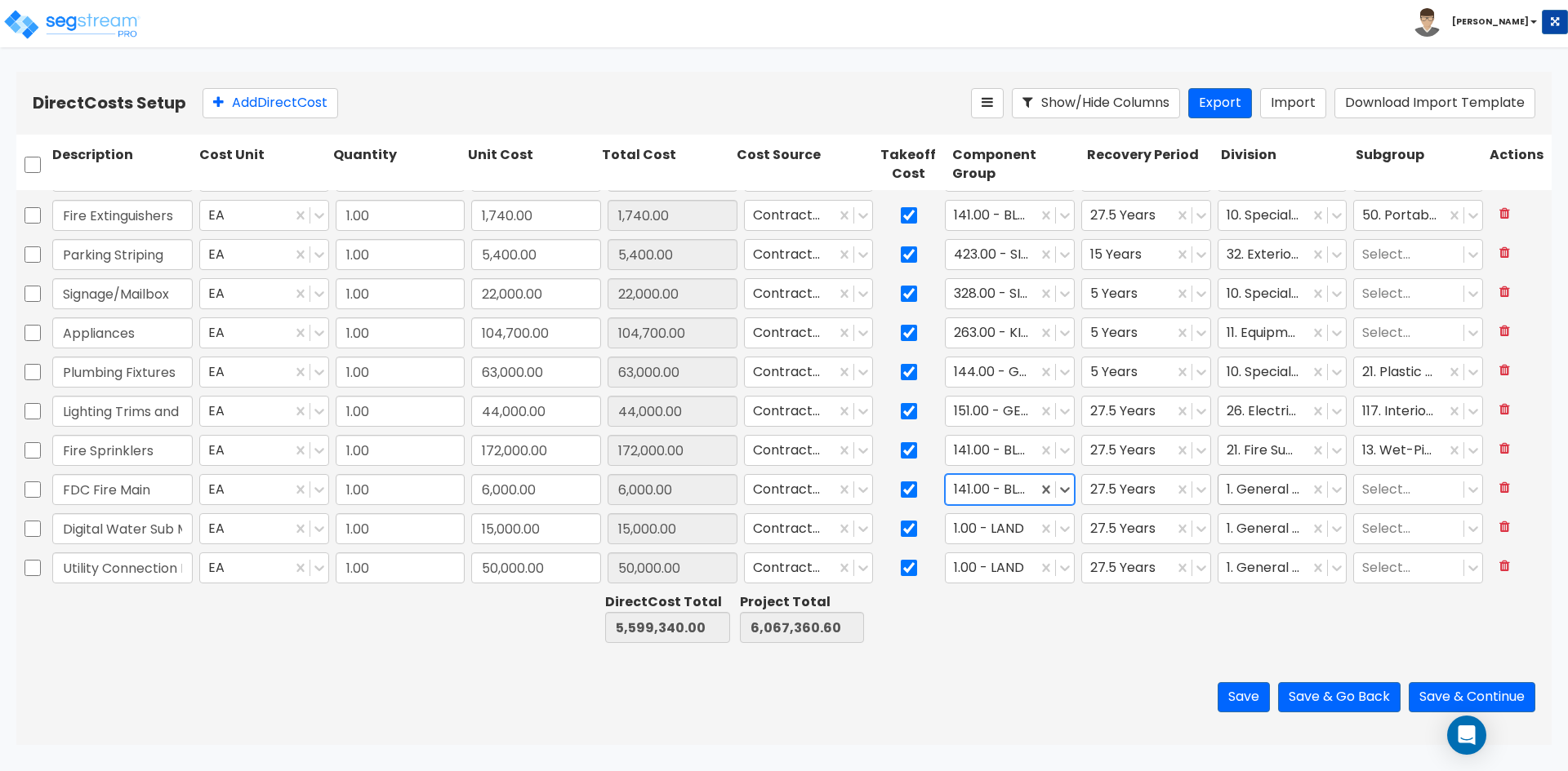
click at [1253, 496] on div at bounding box center [1264, 491] width 75 height 22
type input "21."
click at [1279, 543] on div "21. Fire Suppression" at bounding box center [1273, 530] width 129 height 30
click at [1383, 493] on div at bounding box center [1409, 491] width 93 height 22
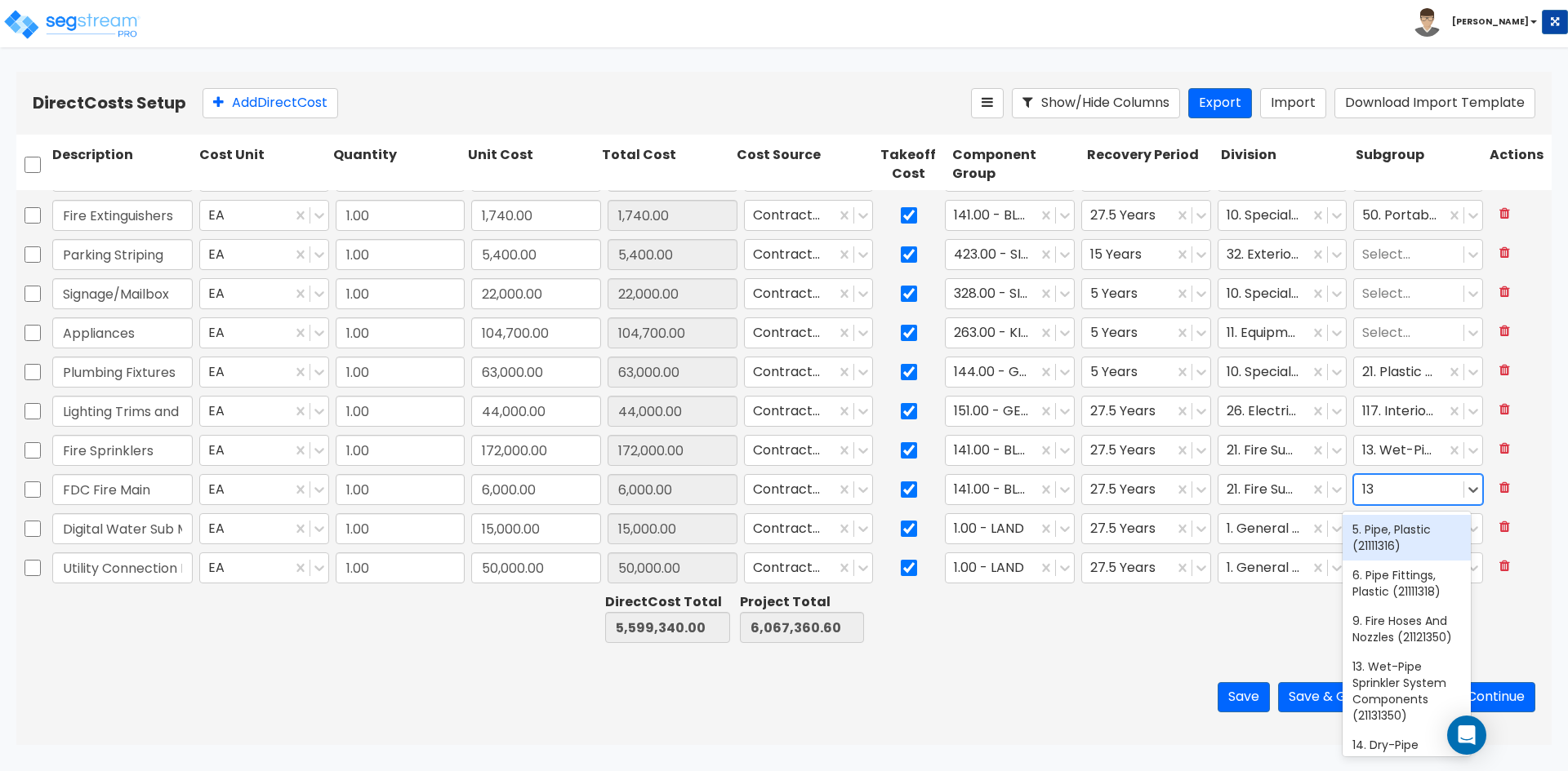
type input "13."
click at [1400, 573] on div "13. Wet-Pipe Sprinkler System Components (21131350)" at bounding box center [1407, 554] width 129 height 78
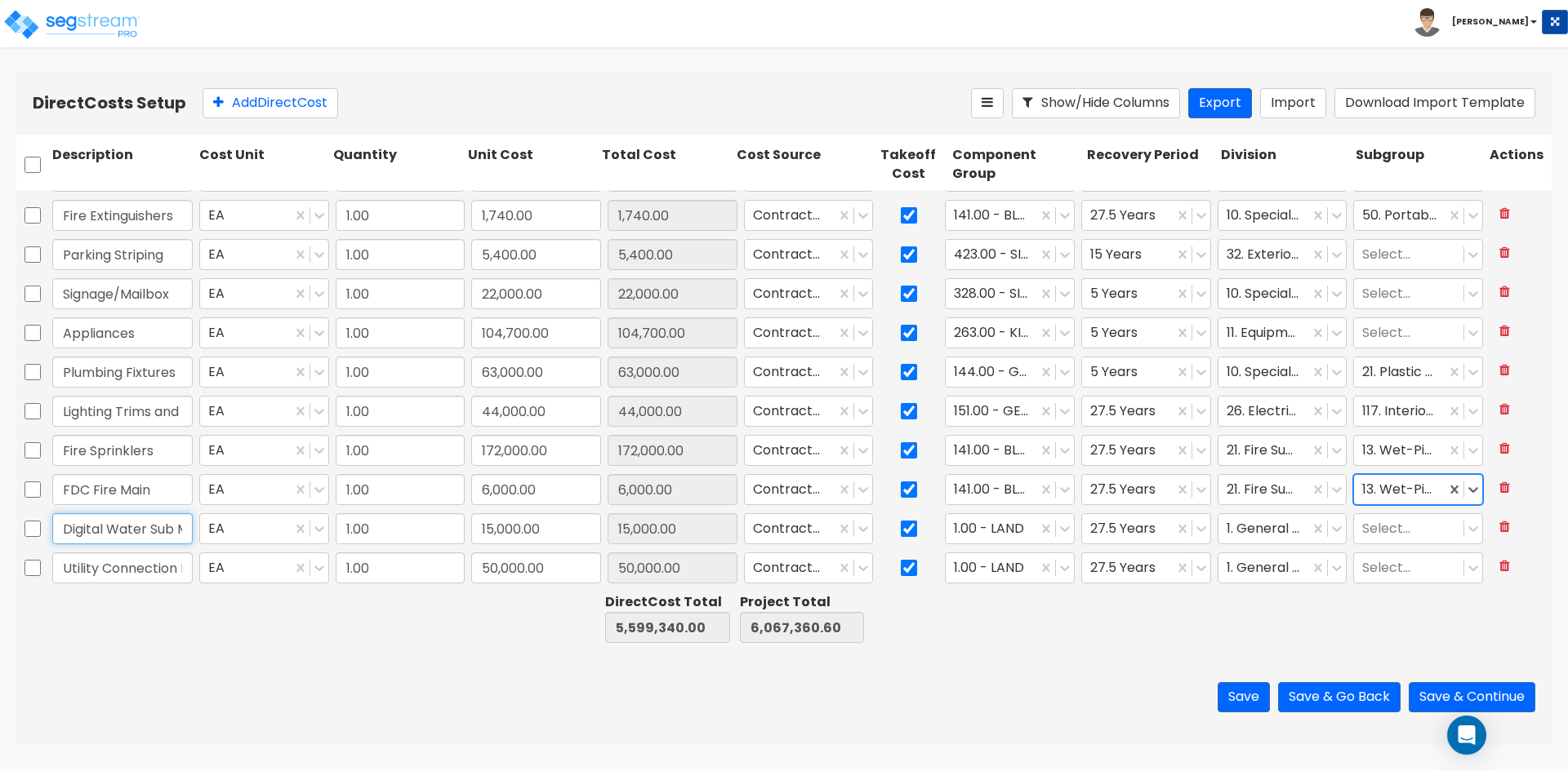
click at [119, 533] on input "Digital Water Sub Meters" at bounding box center [122, 528] width 141 height 31
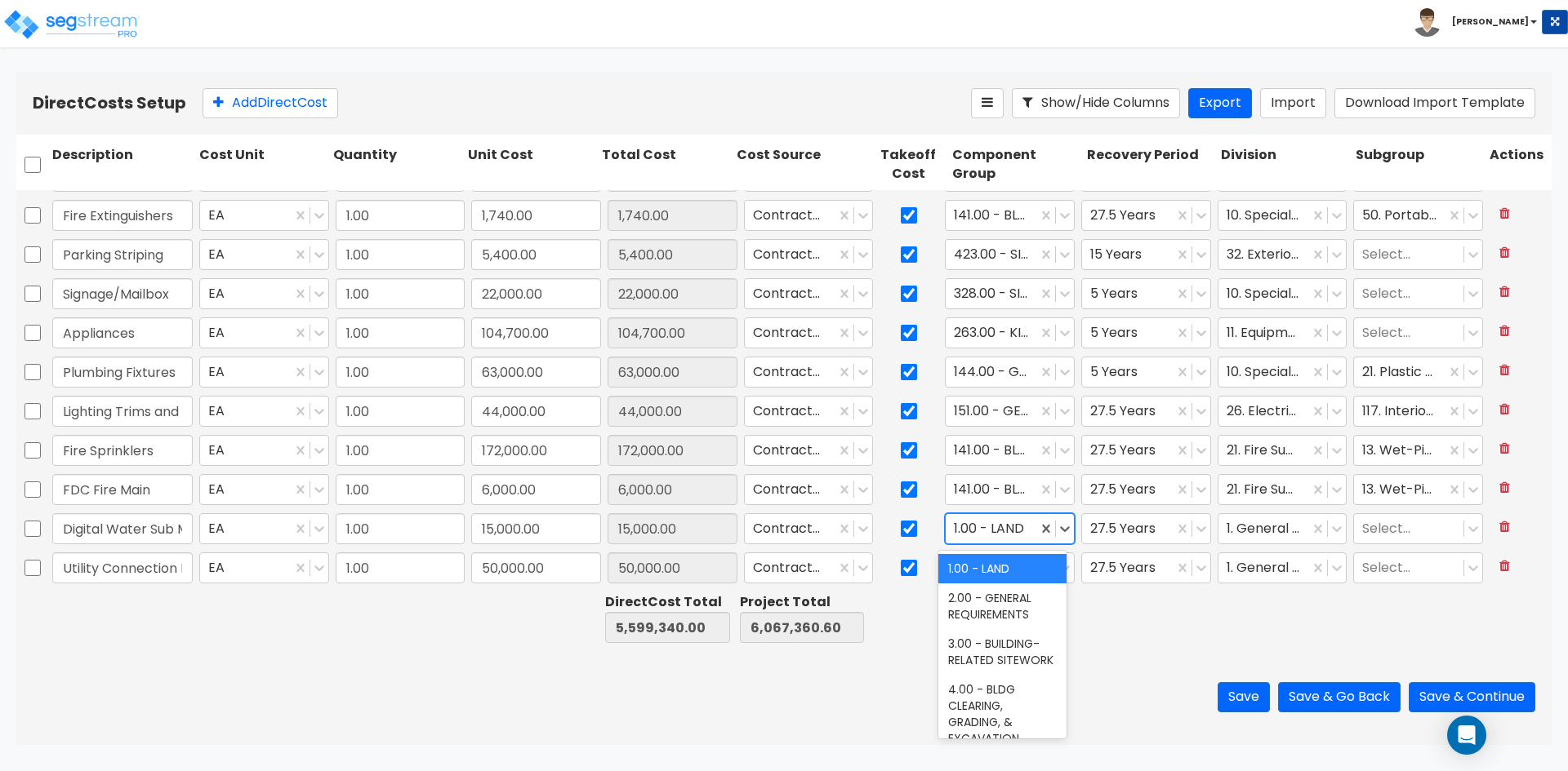
click at [1010, 533] on div at bounding box center [991, 530] width 75 height 22
type input "p"
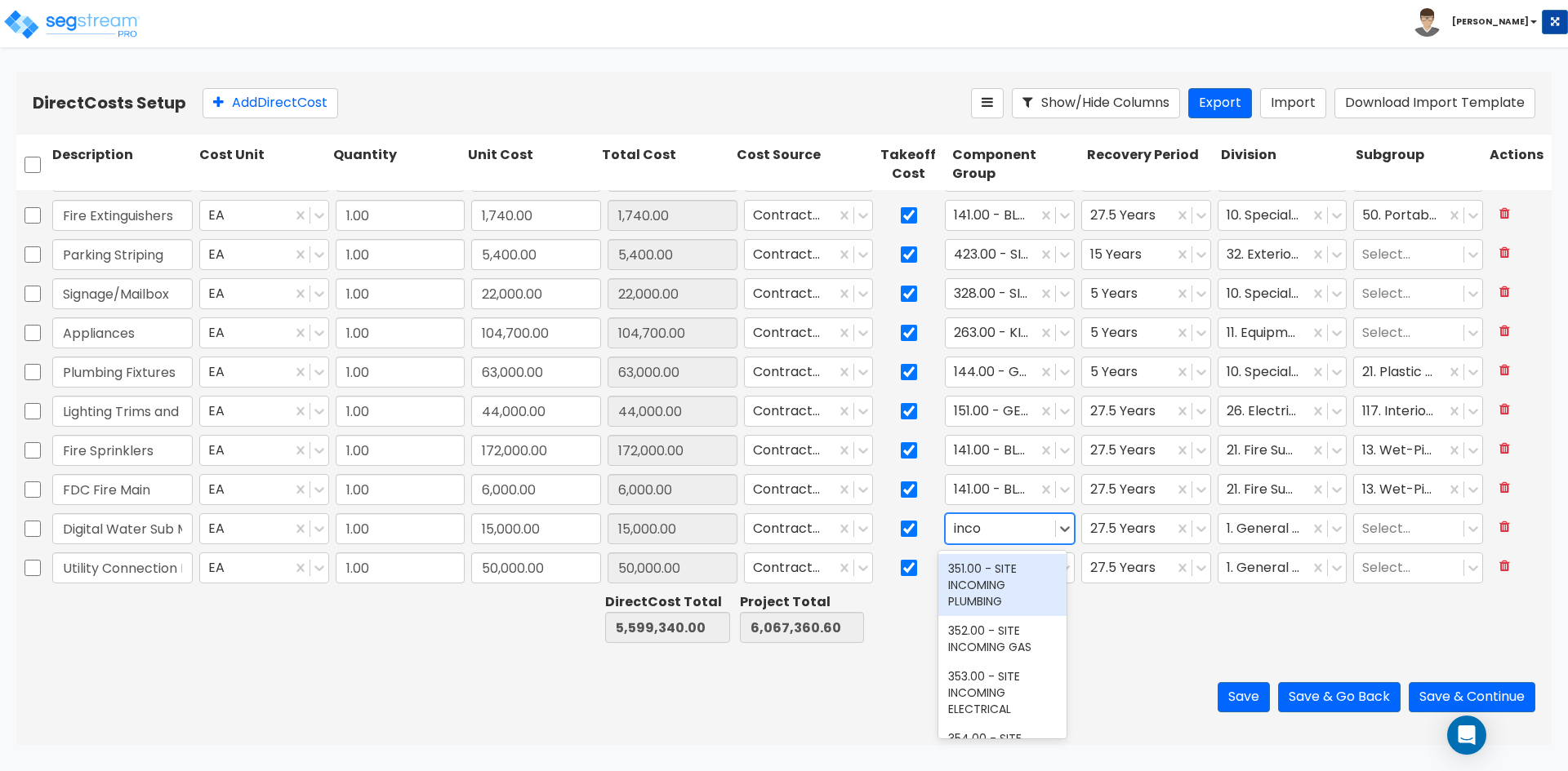
type input "incom"
click at [994, 572] on div "351.00 - SITE INCOMING PLUMBING" at bounding box center [1002, 585] width 129 height 62
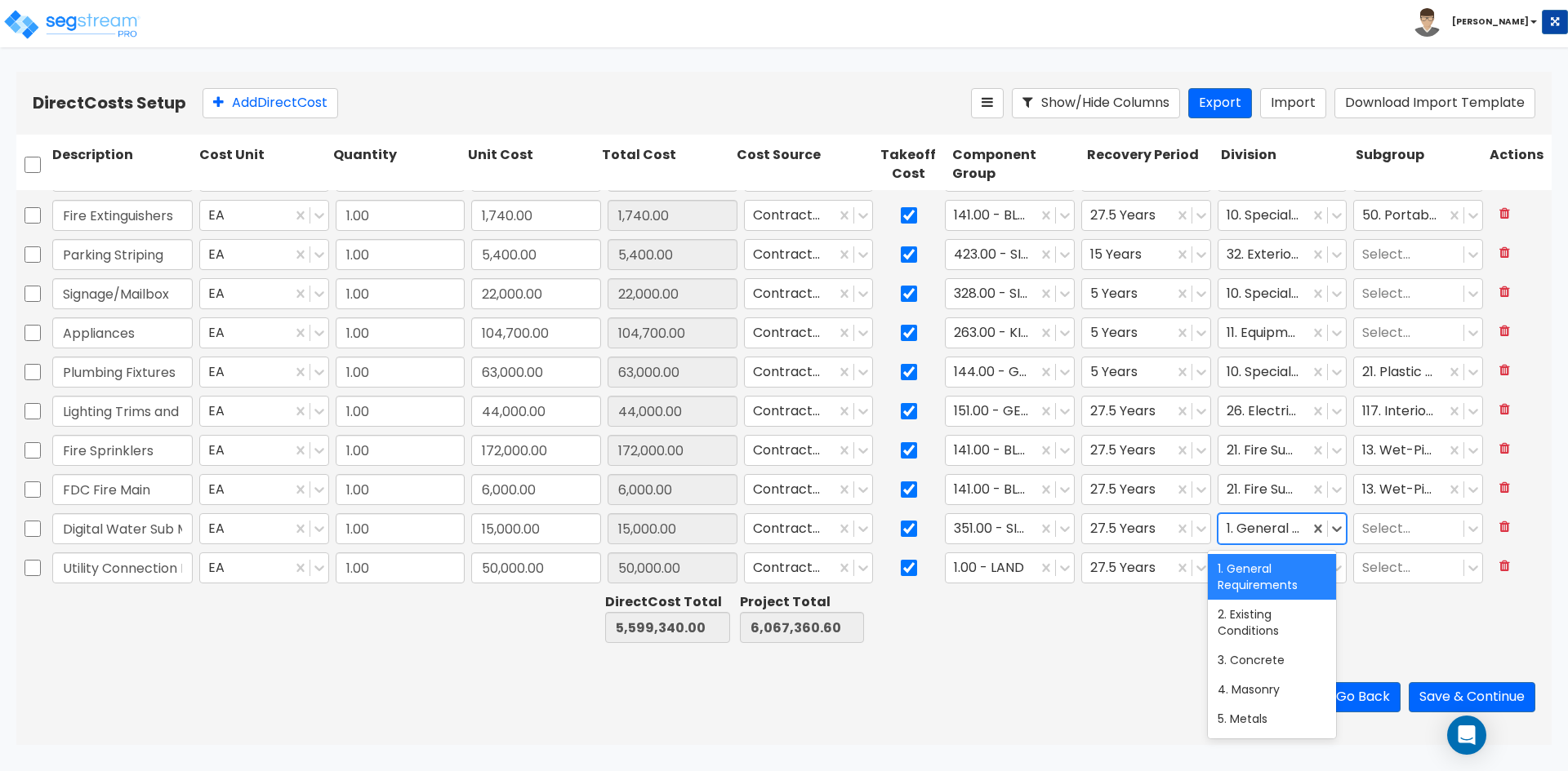
click at [1258, 532] on div at bounding box center [1264, 530] width 75 height 22
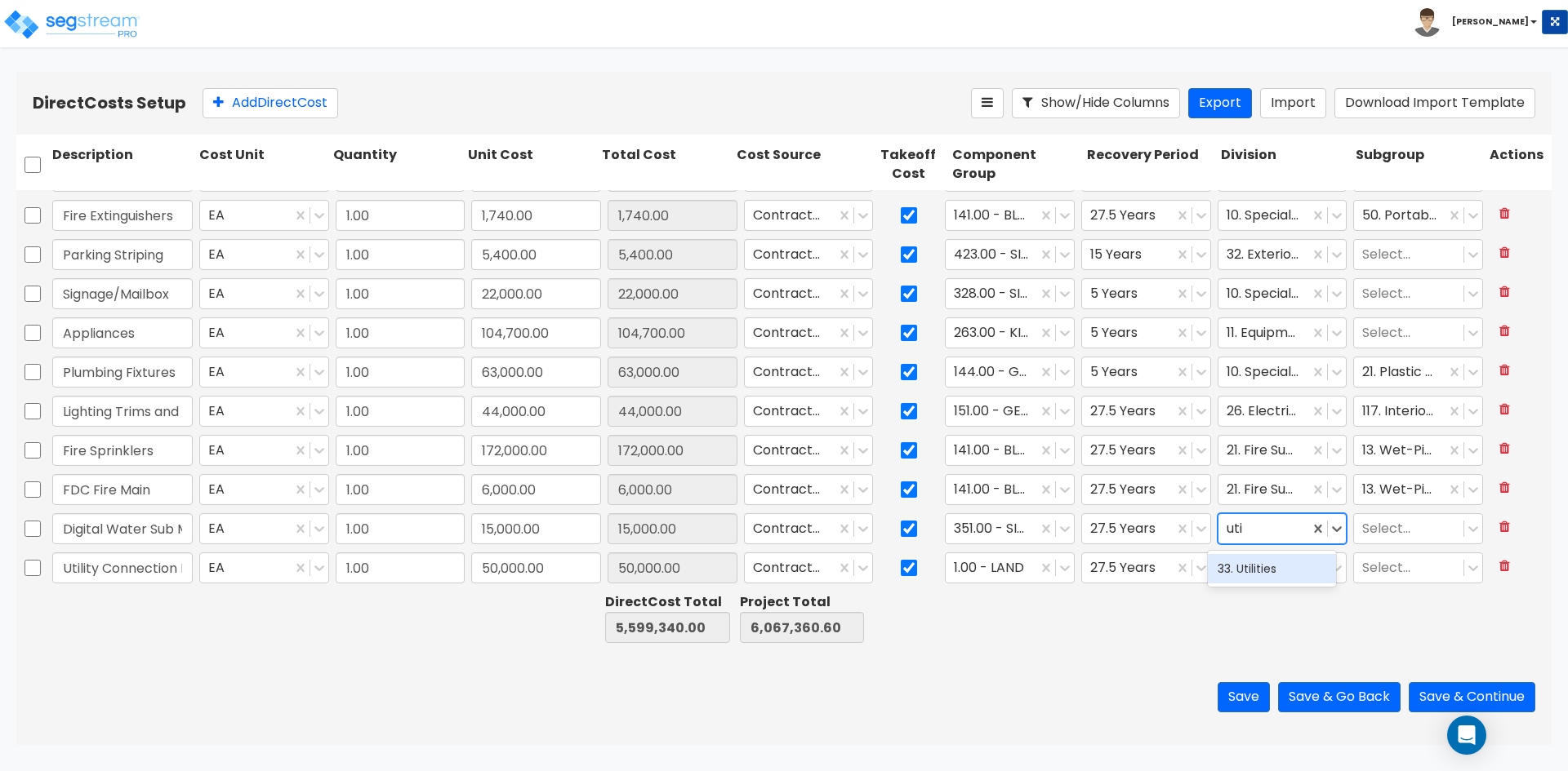
type input "util"
click at [1271, 569] on div "33. Utilities" at bounding box center [1273, 569] width 129 height 30
click at [1383, 526] on div at bounding box center [1409, 530] width 93 height 22
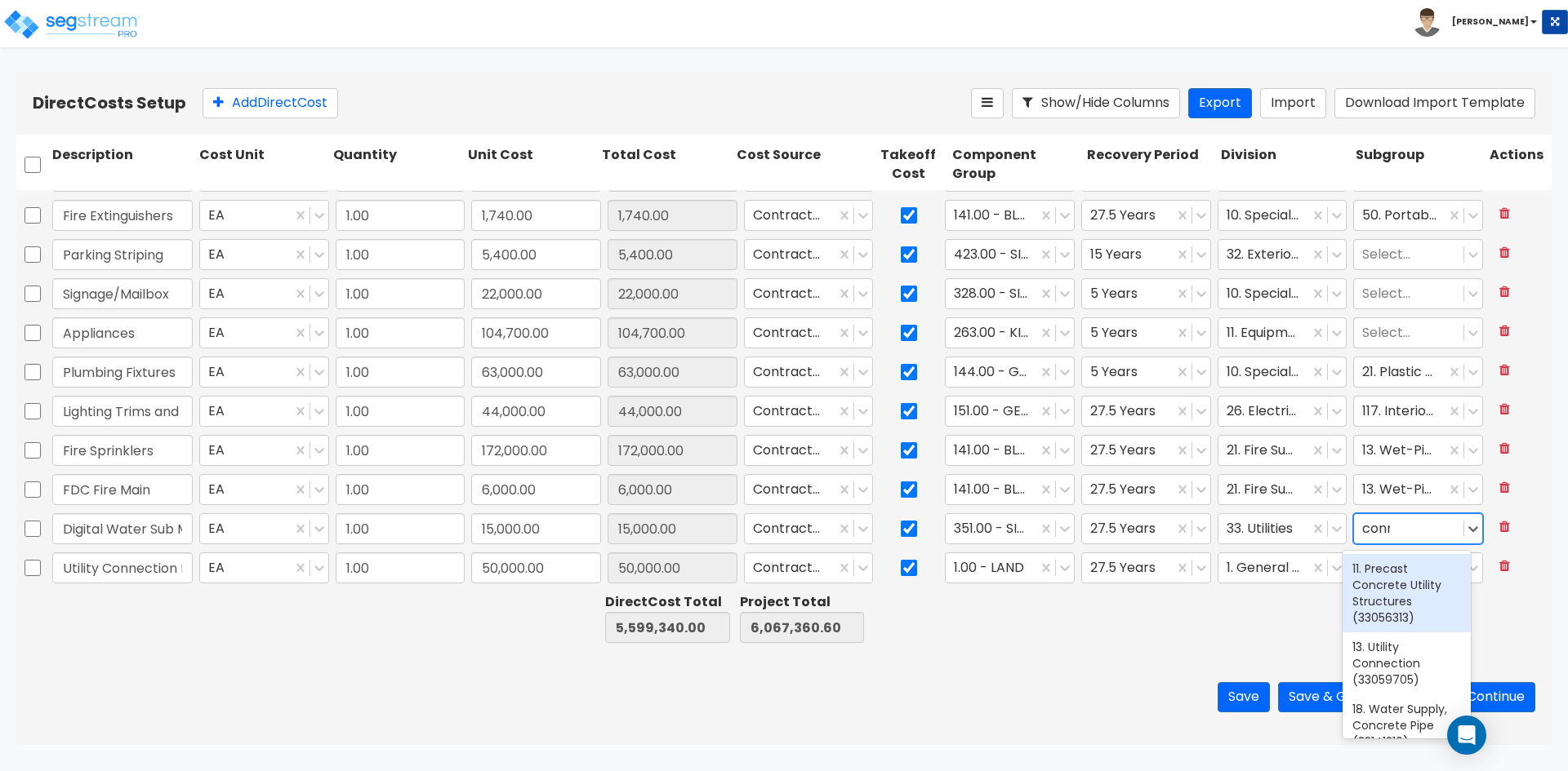
type input "conne"
click at [1379, 573] on div "13. Utility Connection (33059705)" at bounding box center [1407, 585] width 129 height 62
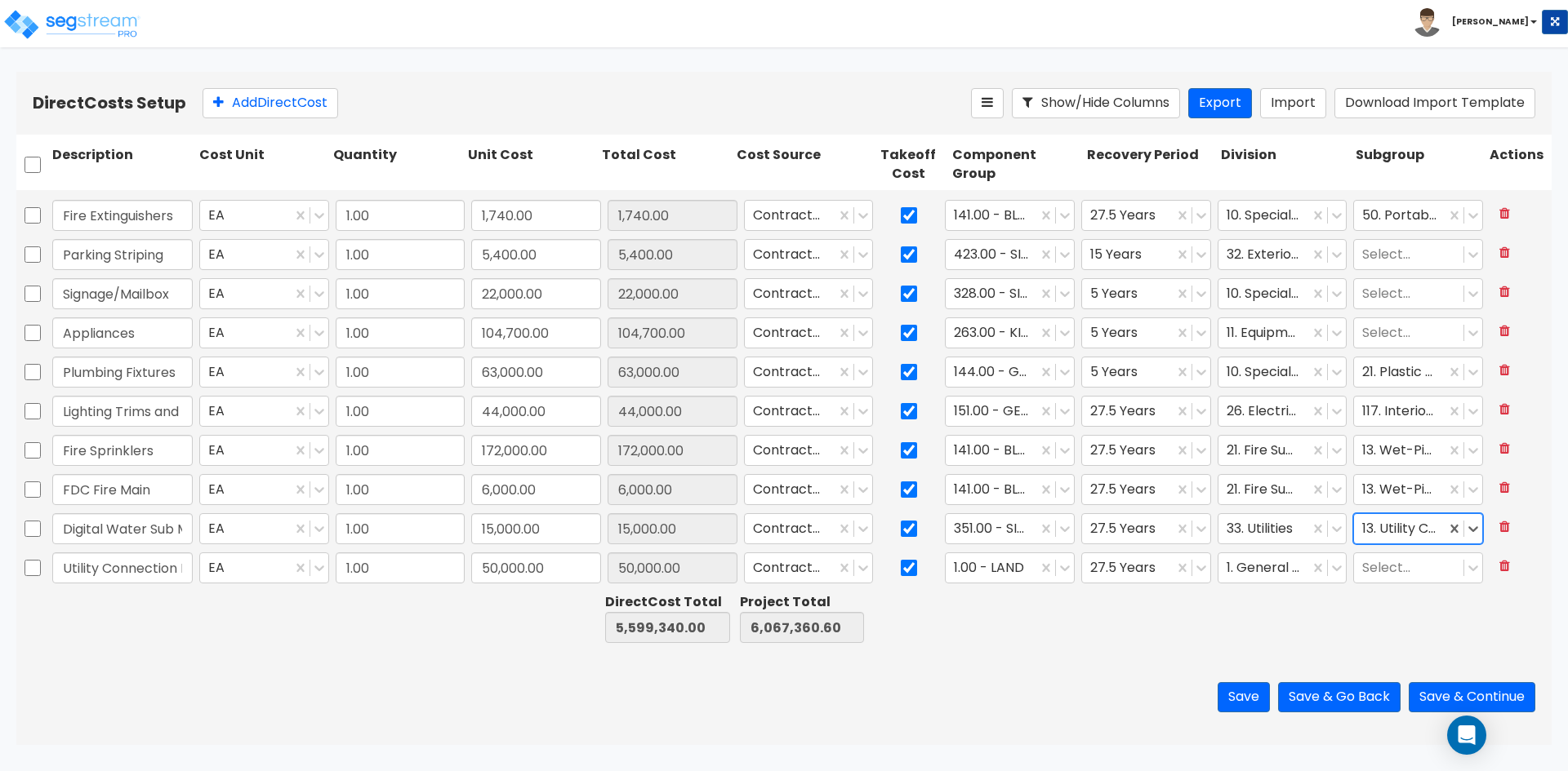
scroll to position [1959, 0]
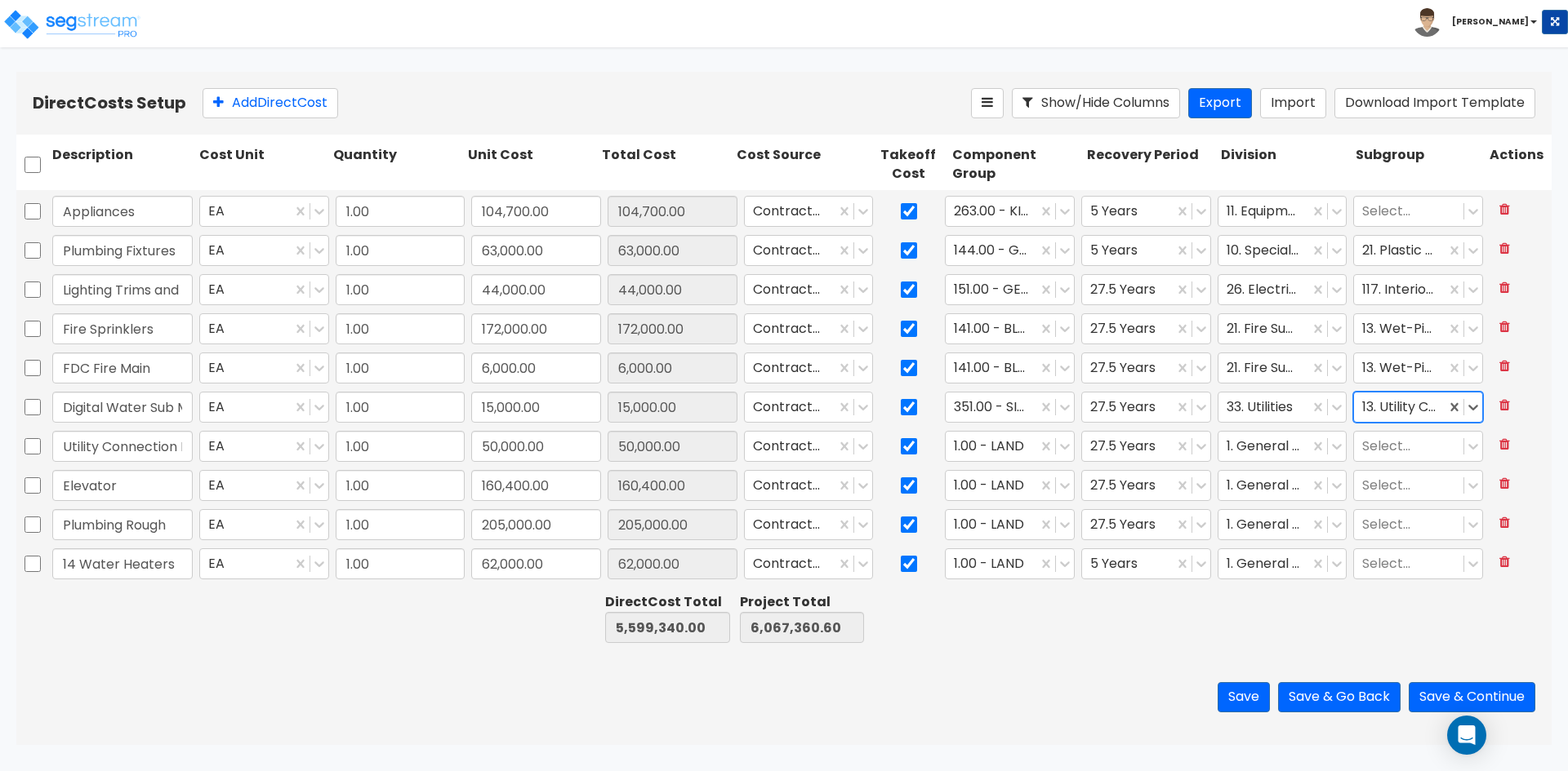
type input "1.00"
type input "245,000.00"
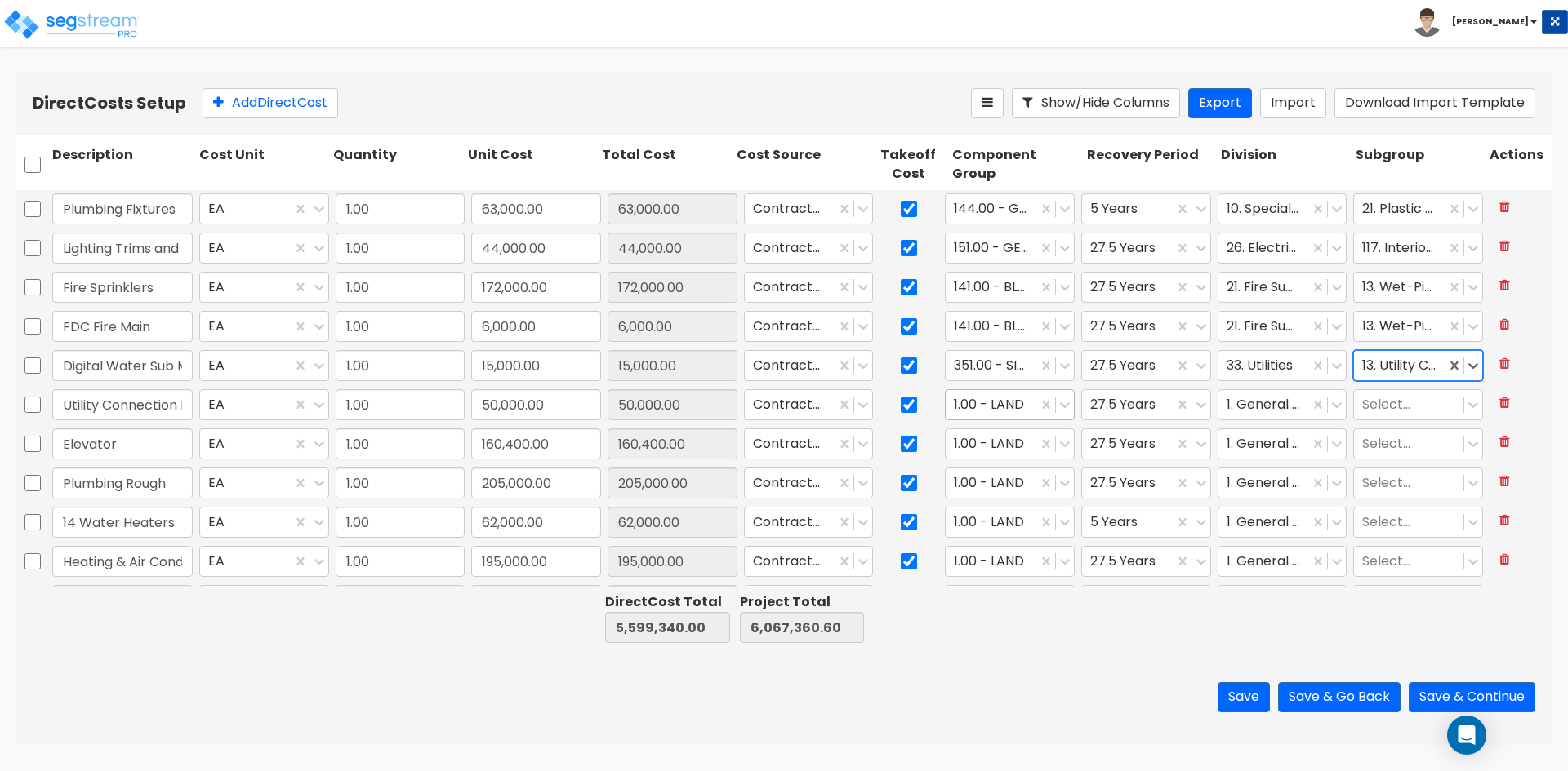
click at [1002, 406] on div at bounding box center [991, 405] width 75 height 22
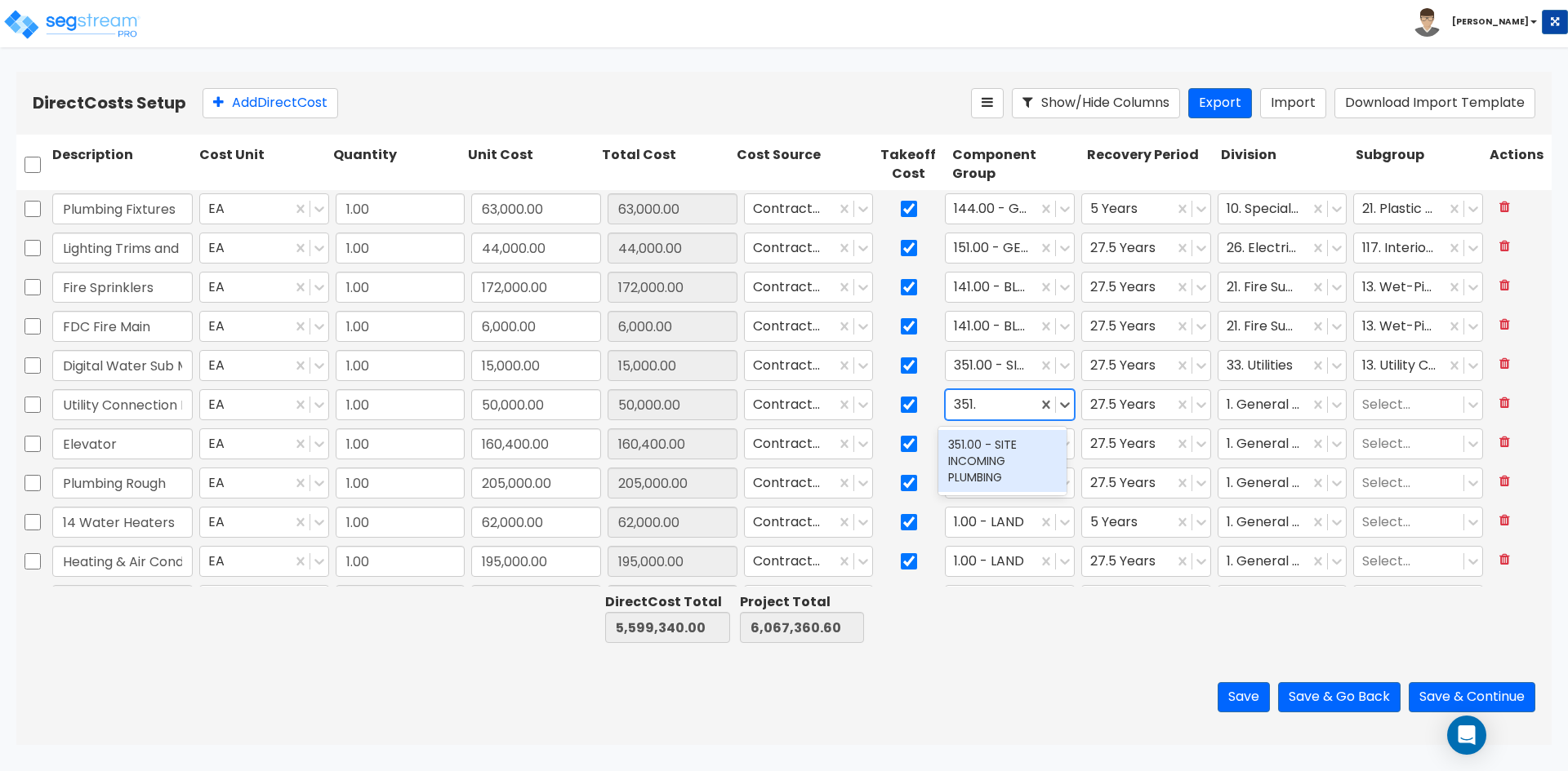
type input "351.0"
click at [995, 461] on div "351.00 - SITE INCOMING PLUMBING" at bounding box center [1002, 461] width 129 height 62
click at [1253, 403] on div at bounding box center [1264, 405] width 75 height 22
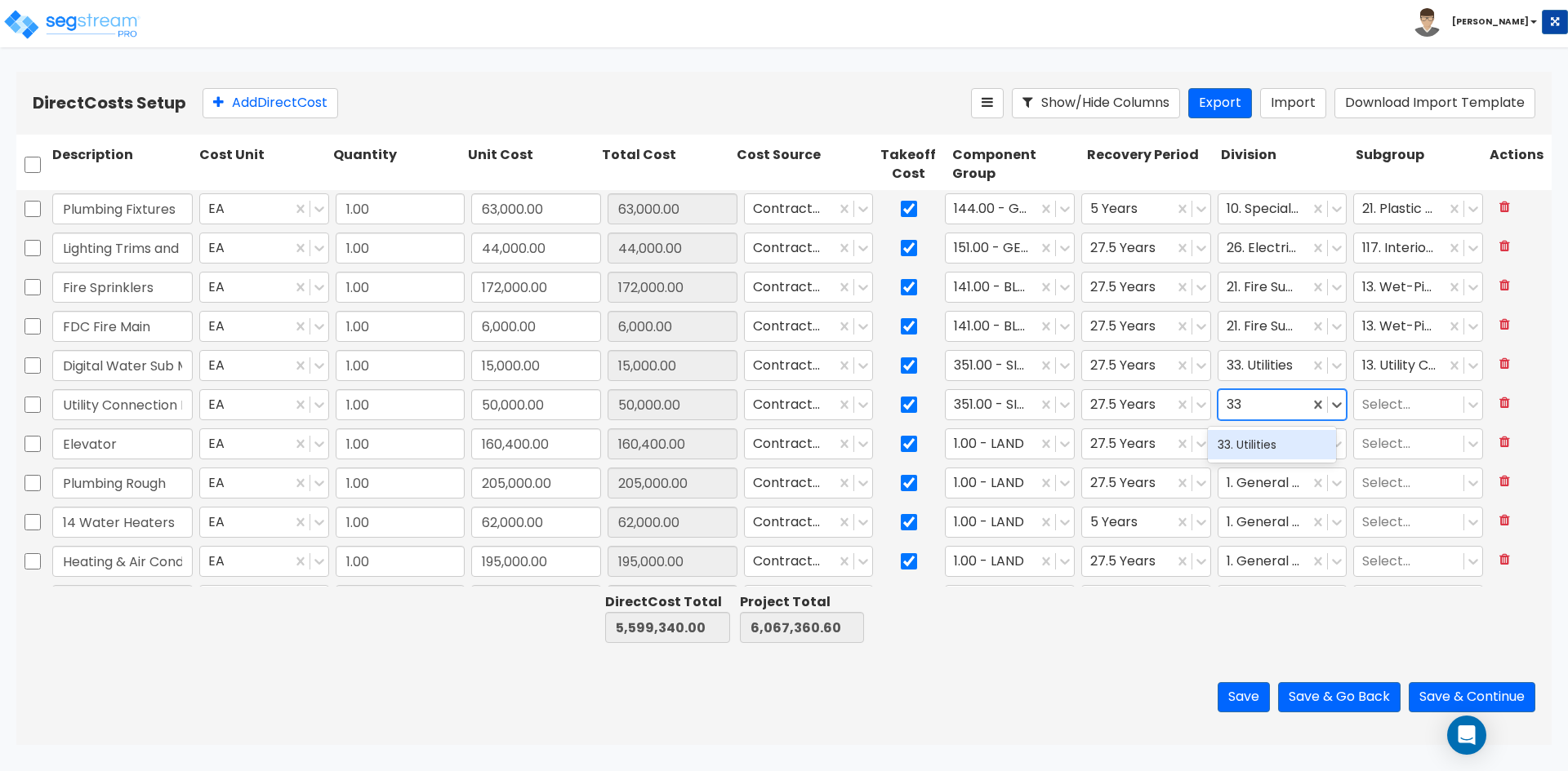
type input "33."
click at [1288, 449] on div "33. Utilities" at bounding box center [1273, 445] width 129 height 30
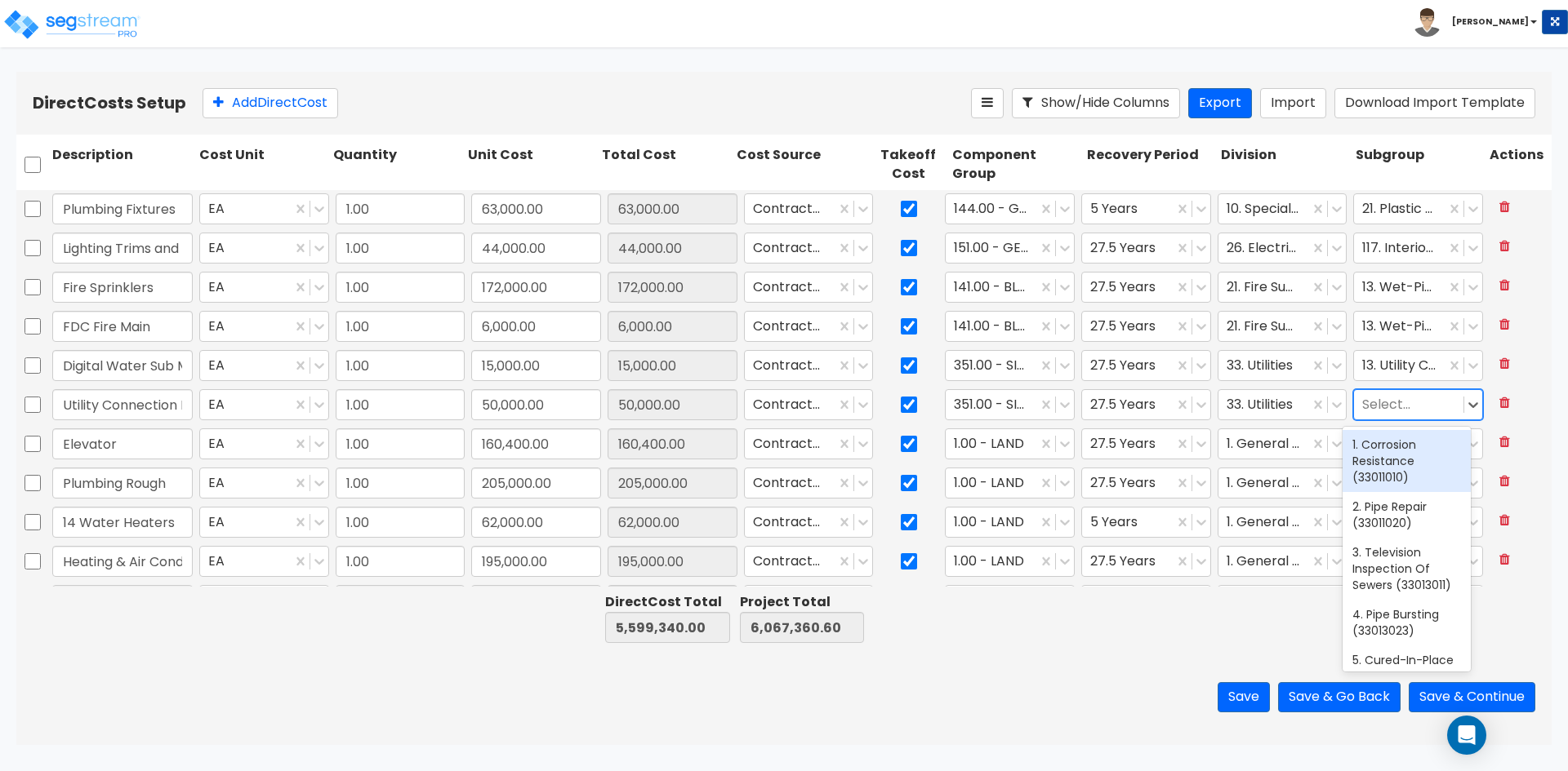
click at [1387, 412] on div at bounding box center [1409, 405] width 93 height 22
type input "13."
click at [1394, 464] on div "13. Utility Connection (33059705)" at bounding box center [1407, 461] width 129 height 62
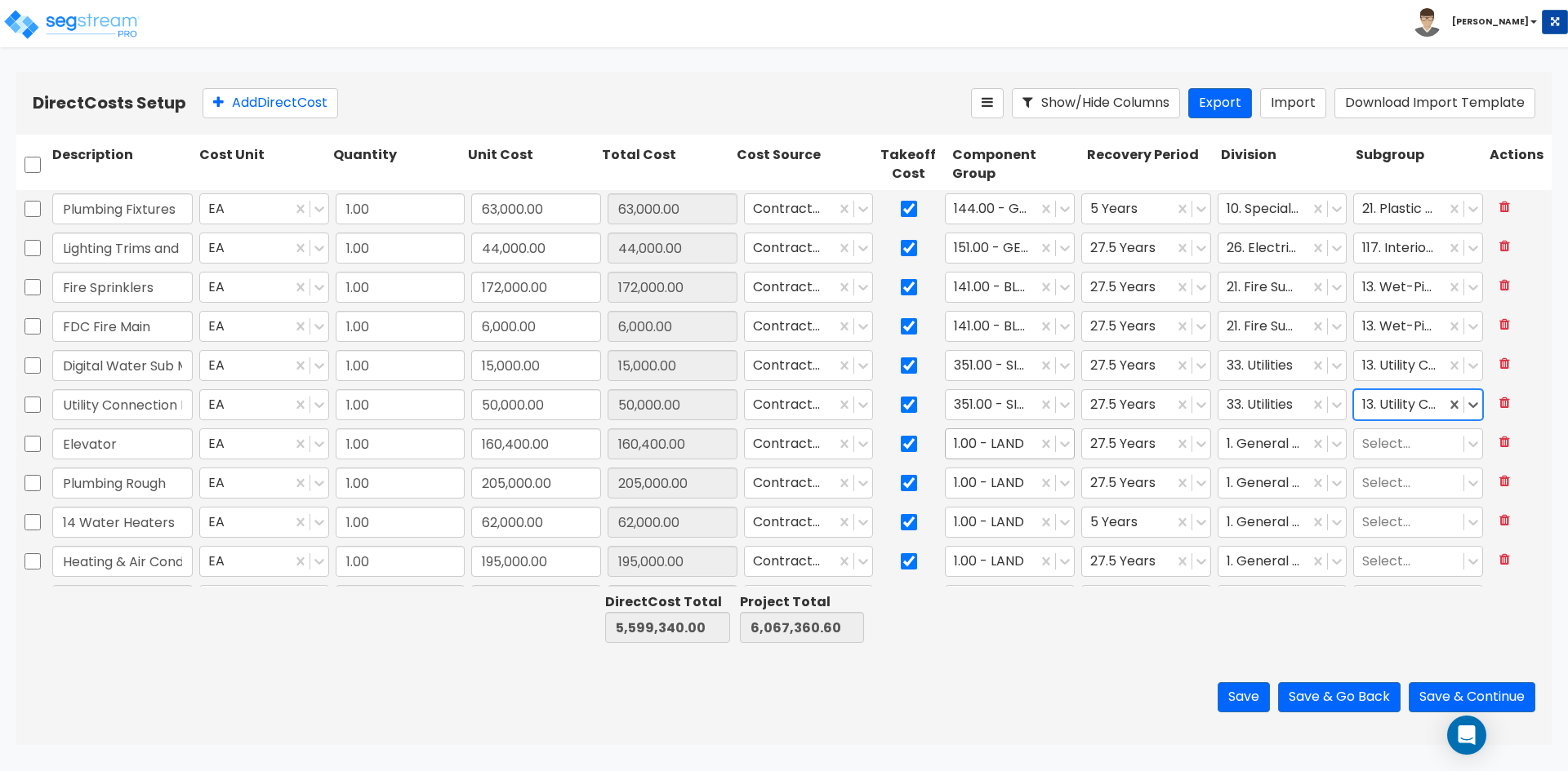
click at [1016, 450] on div at bounding box center [991, 445] width 75 height 22
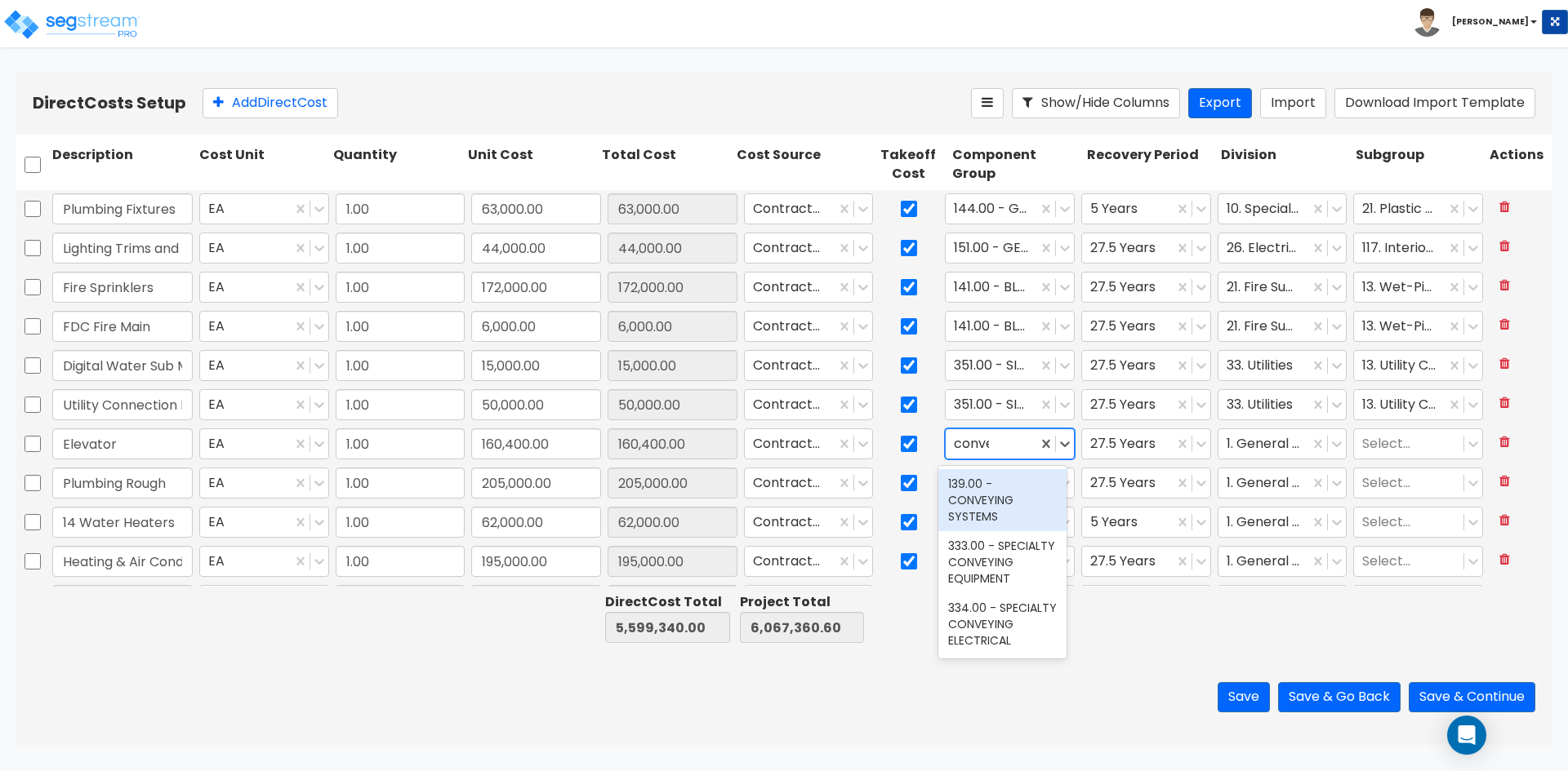
type input "convey"
click at [996, 504] on div "139.00 - CONVEYING SYSTEMS" at bounding box center [1002, 500] width 129 height 62
click at [1251, 440] on div at bounding box center [1264, 445] width 75 height 22
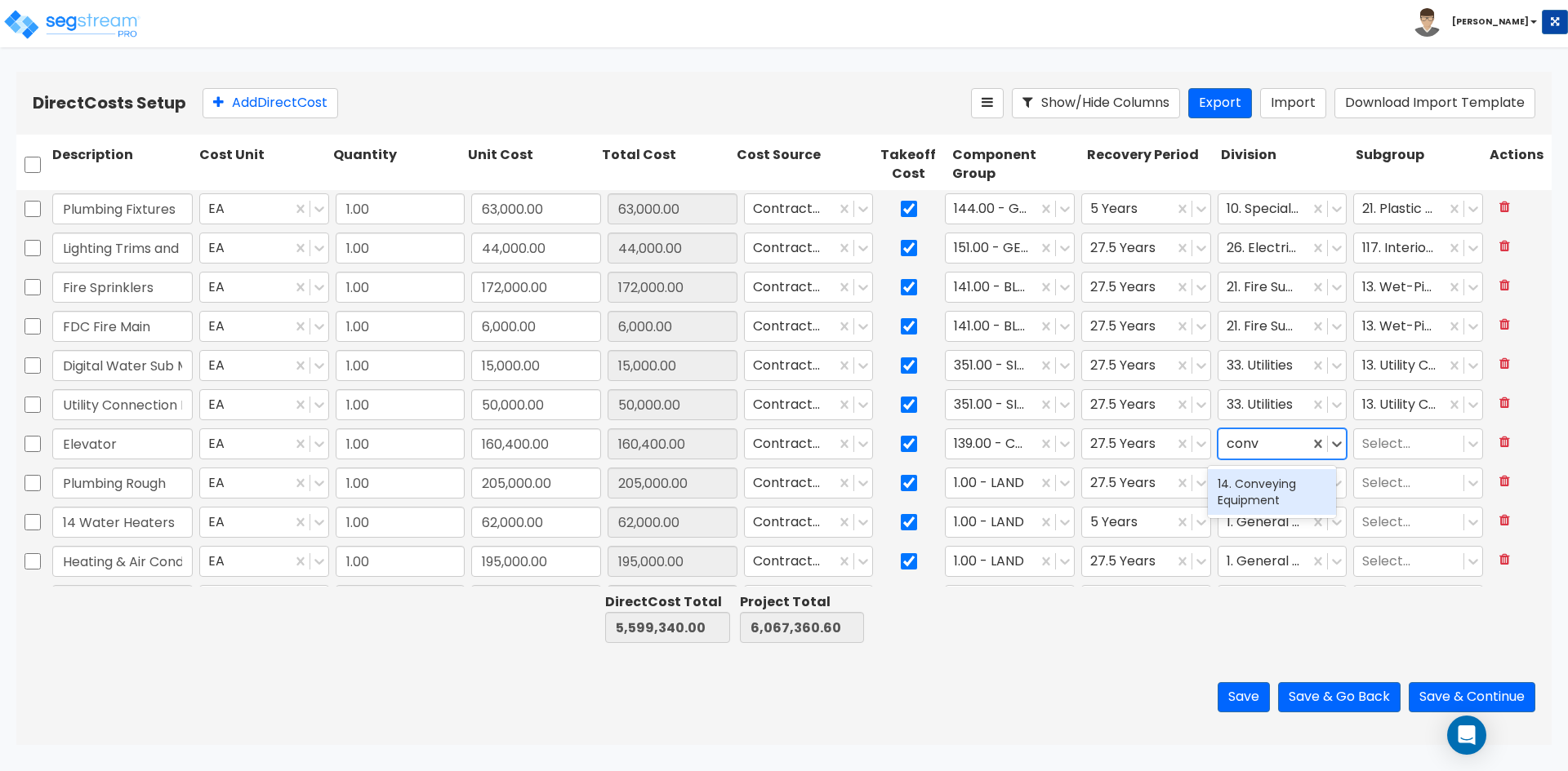
type input "conve"
click at [1248, 506] on div "14. Conveying Equipment" at bounding box center [1273, 492] width 129 height 46
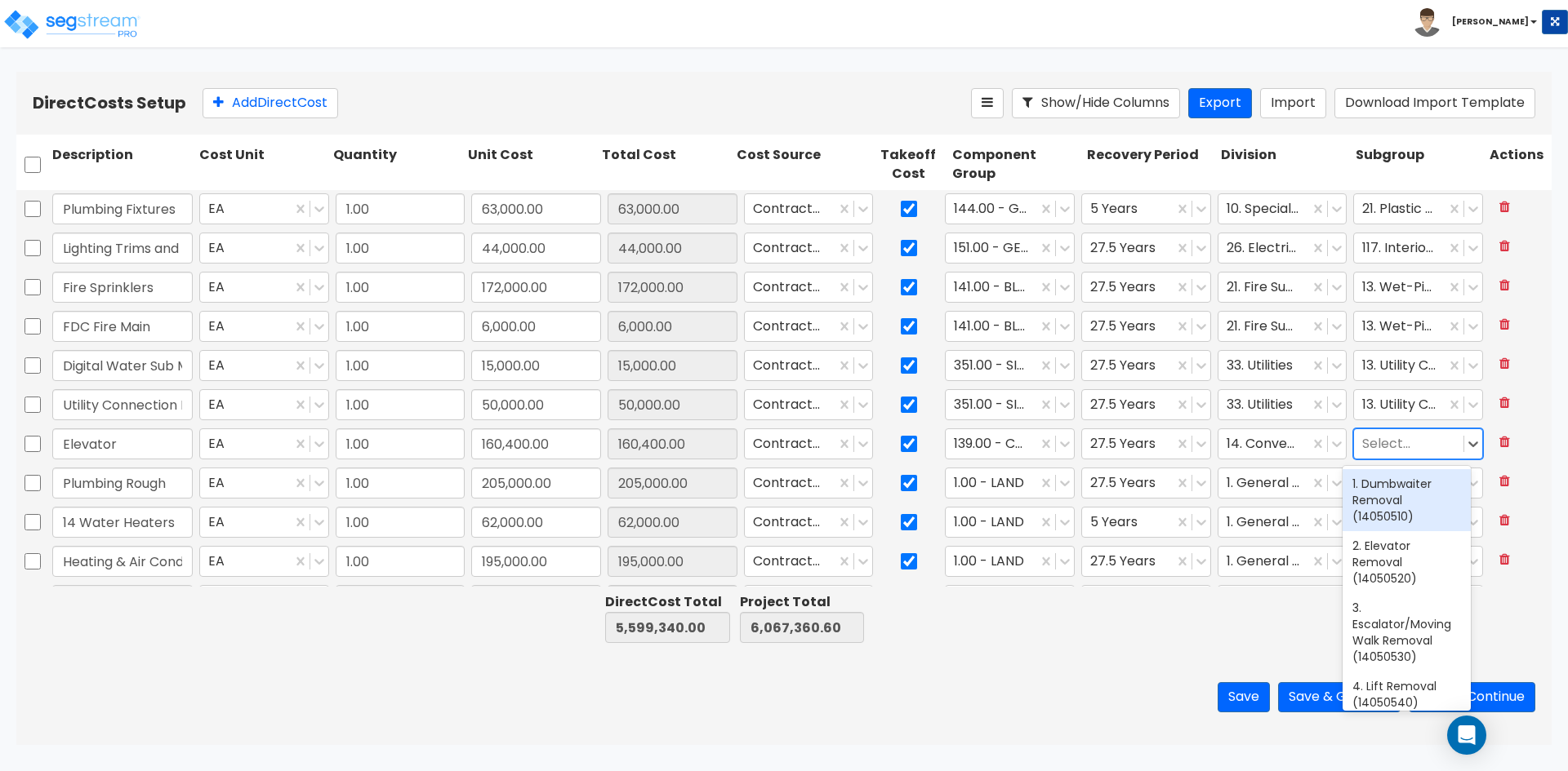
click at [1398, 440] on div at bounding box center [1409, 445] width 93 height 22
type input "elevat"
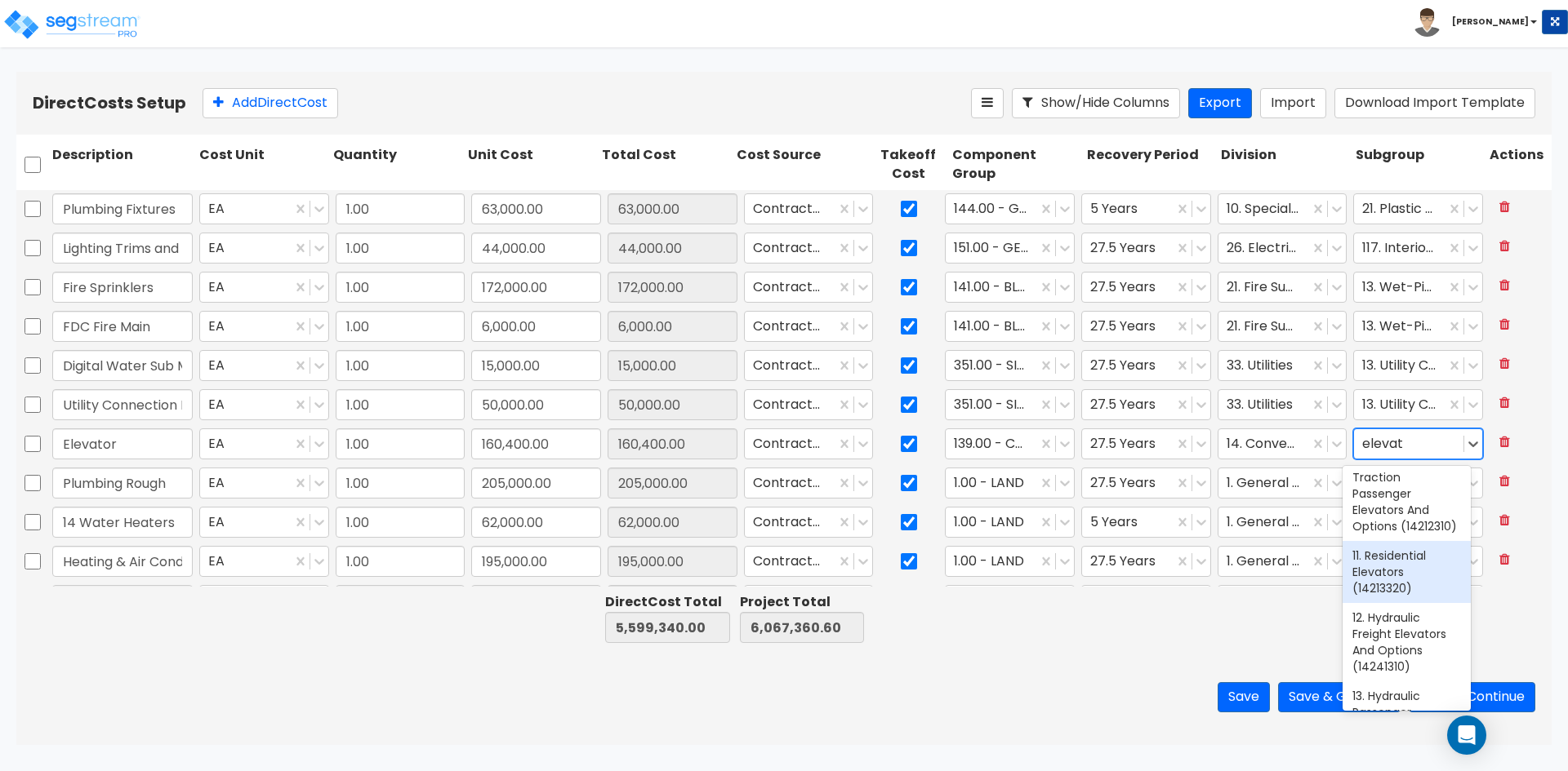
click at [1408, 603] on div "11. Residential Elevators (14213320)" at bounding box center [1407, 572] width 129 height 62
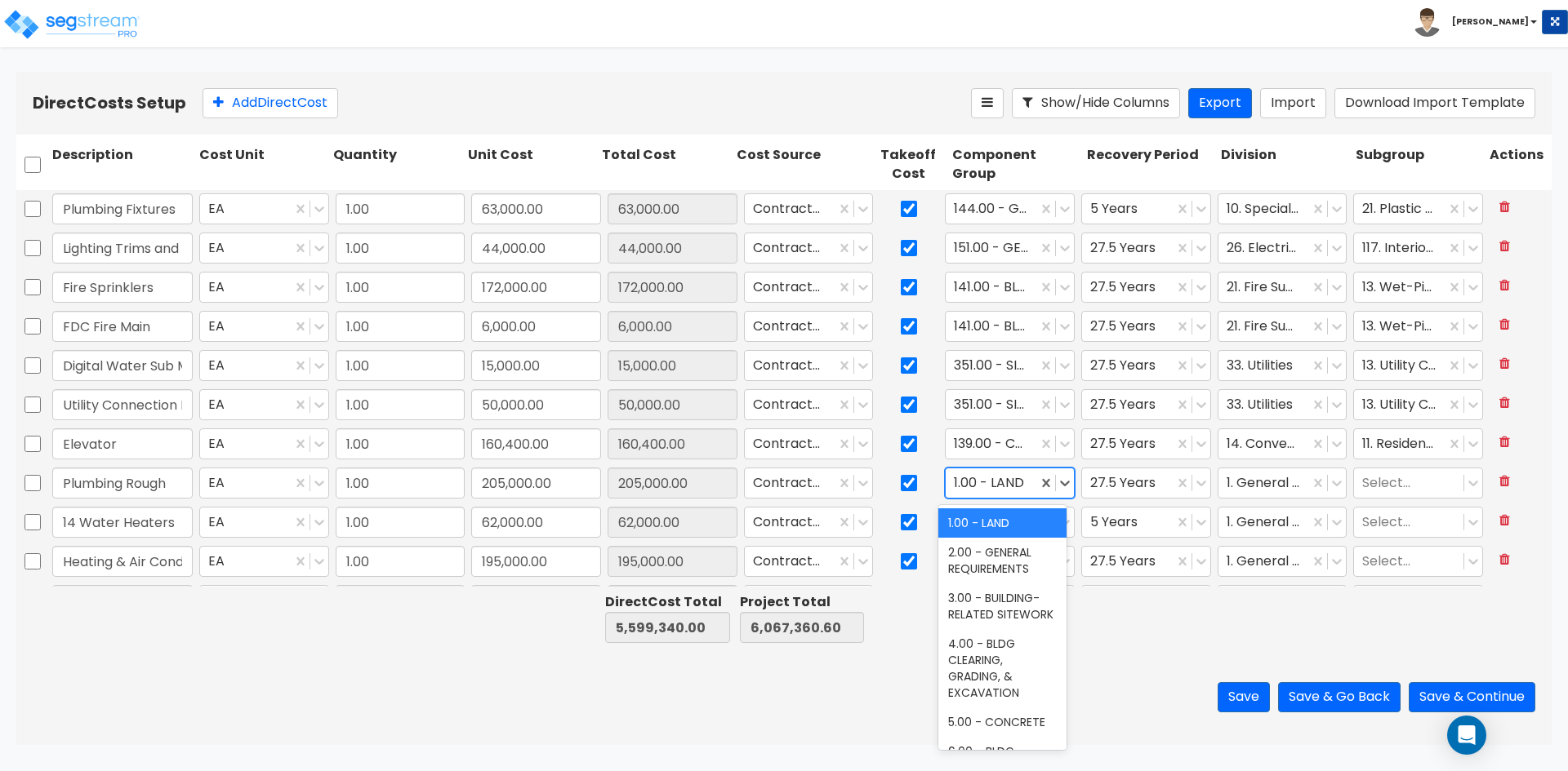
click at [997, 486] on div at bounding box center [991, 484] width 75 height 22
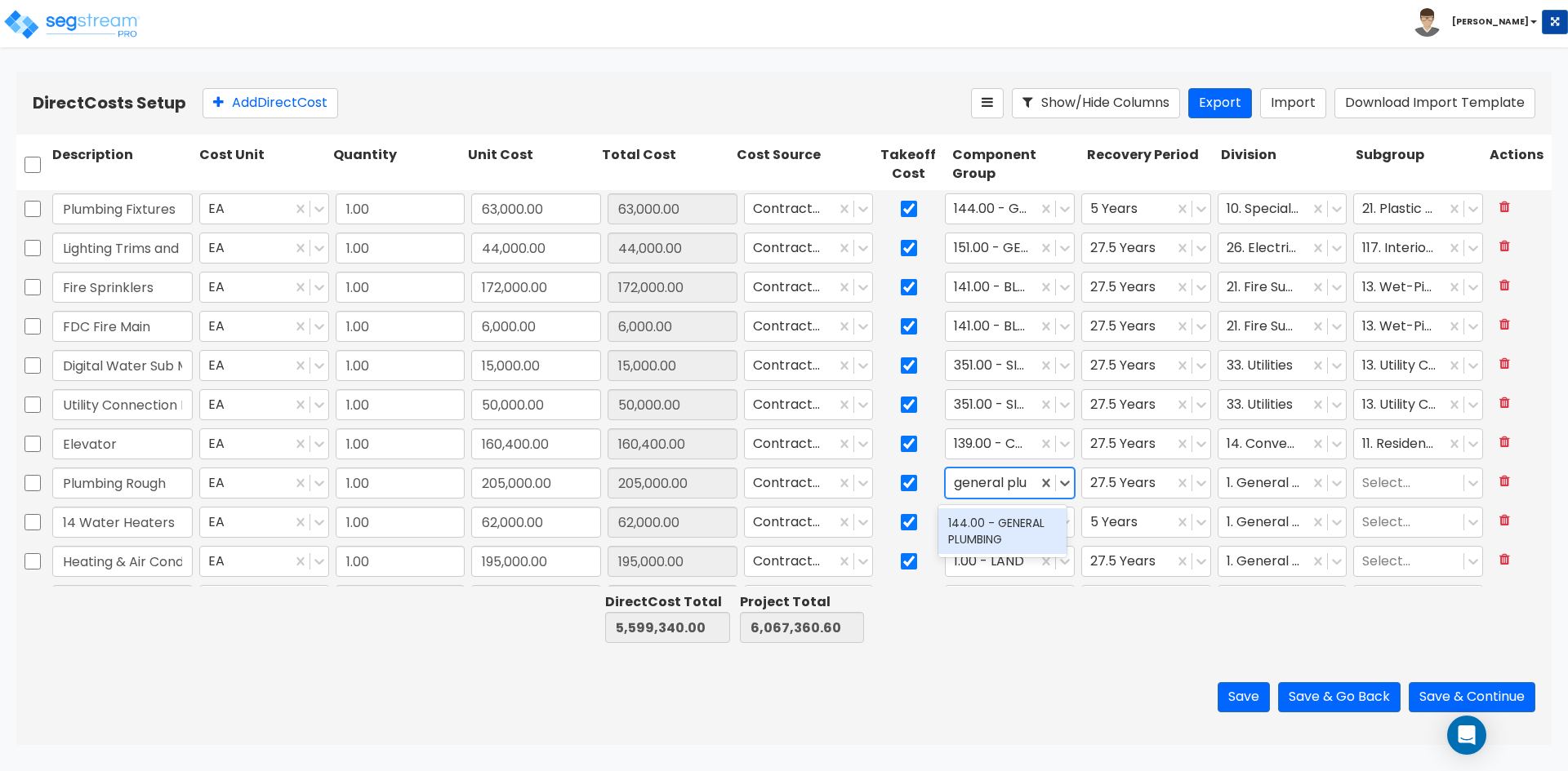
type input "general plum"
click at [995, 524] on div "144.00 - GENERAL PLUMBING" at bounding box center [1002, 531] width 129 height 46
click at [1229, 484] on div at bounding box center [1264, 484] width 75 height 22
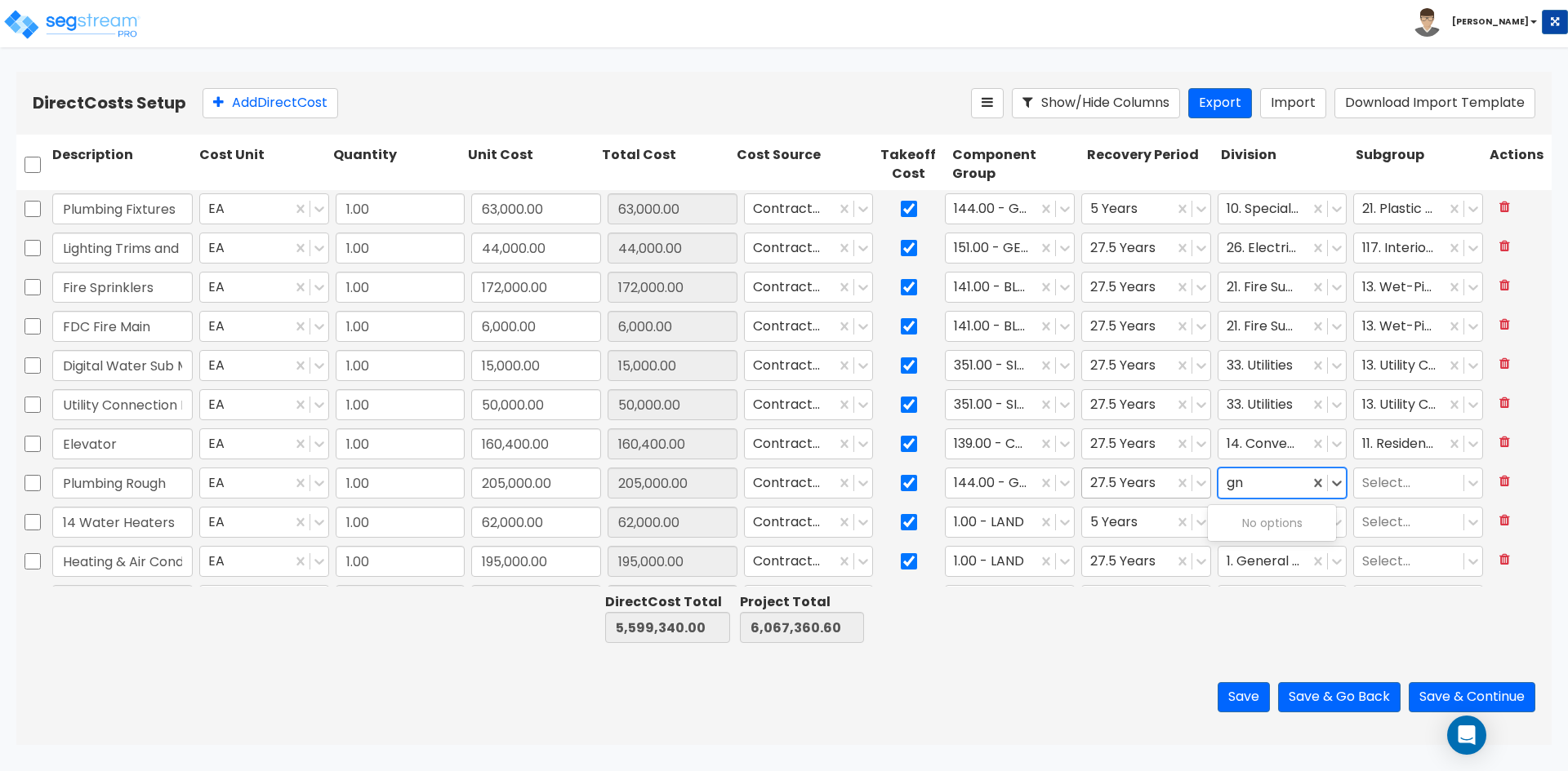
type input "g"
type input "plumb"
click at [1246, 521] on div "22. Plumbing" at bounding box center [1273, 523] width 129 height 30
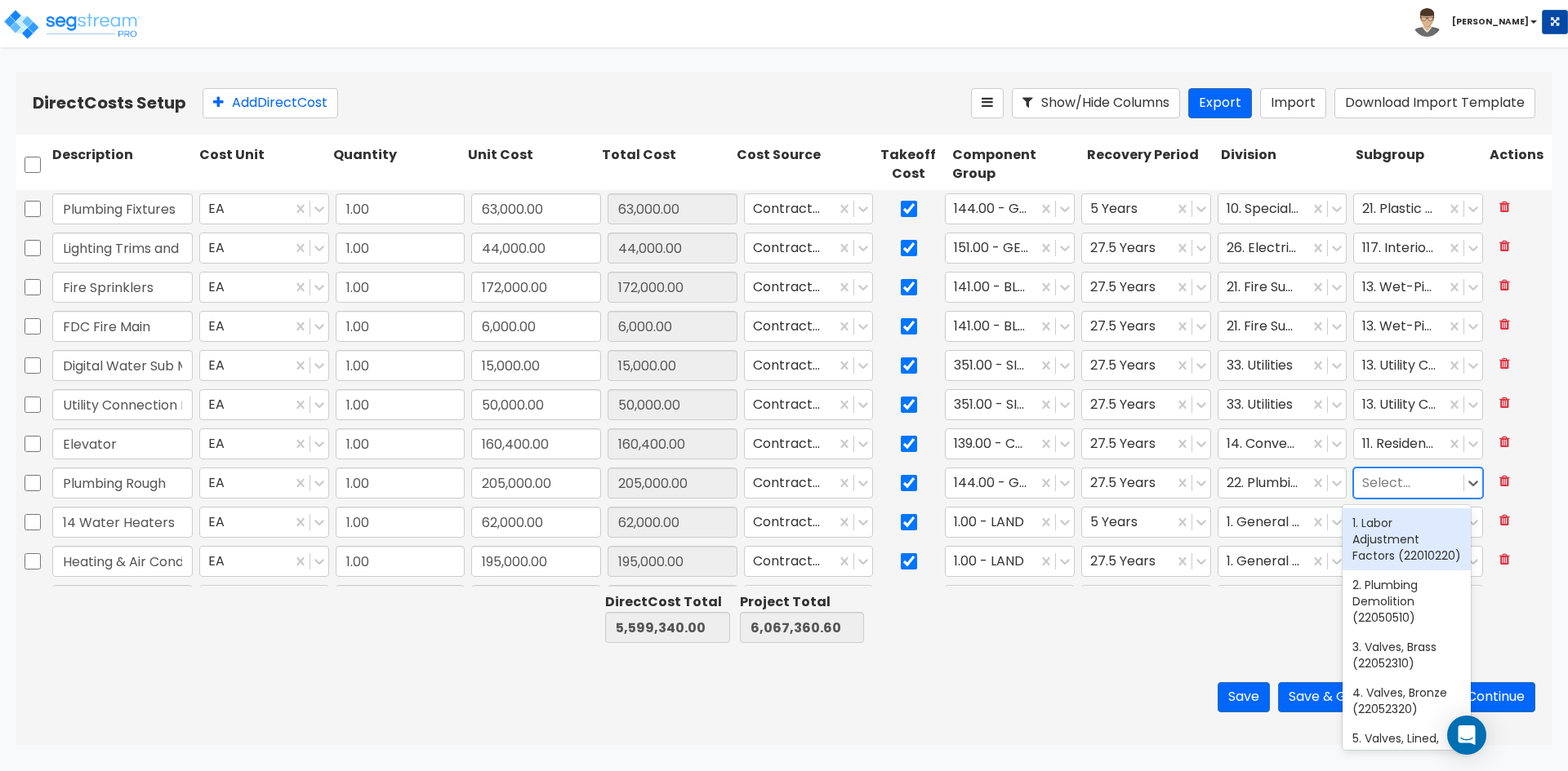
click at [1374, 489] on div at bounding box center [1409, 484] width 93 height 22
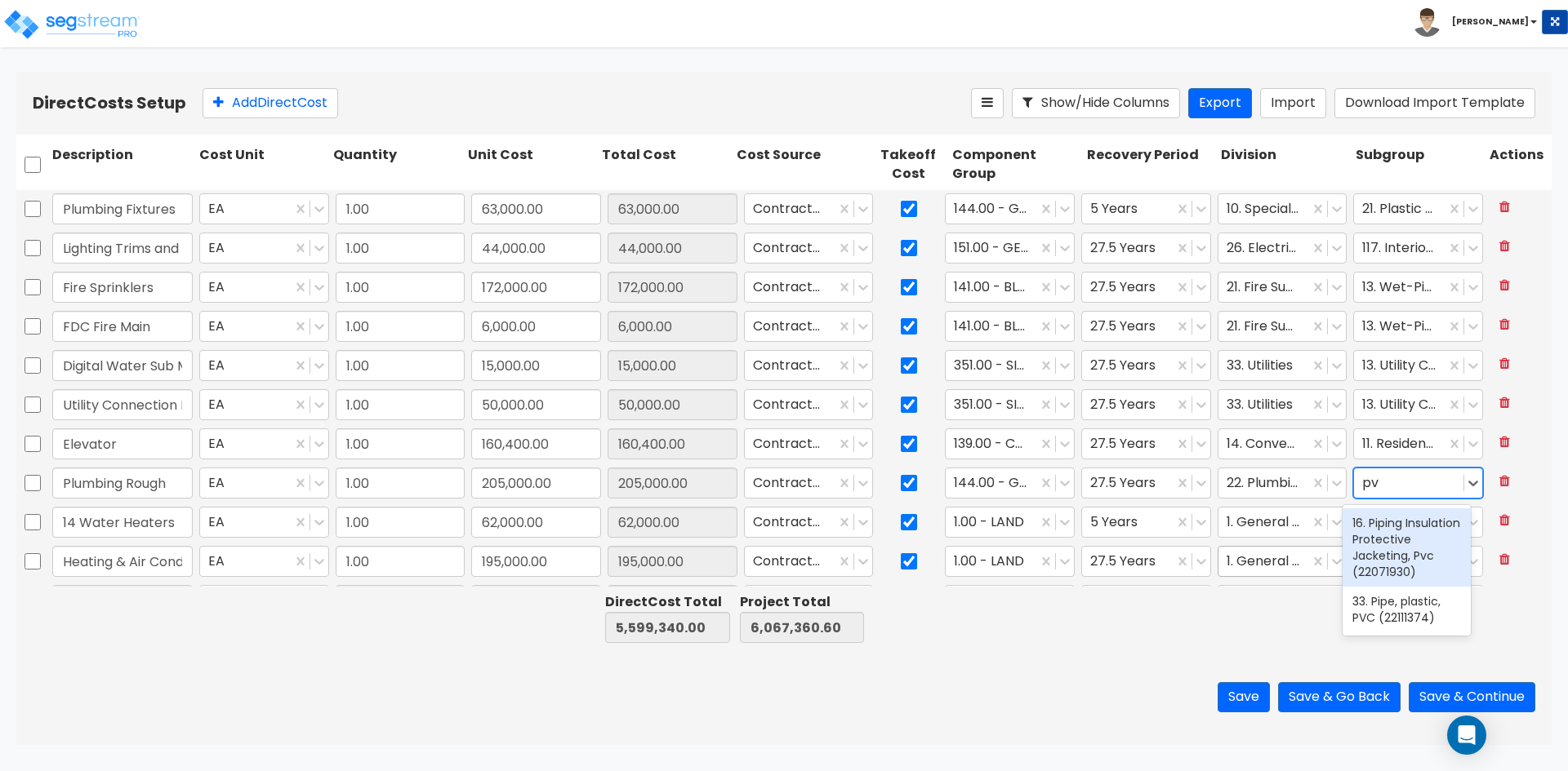
type input "pvc"
click at [1430, 632] on div "33. Pipe, plastic, PVC (22111374)" at bounding box center [1407, 609] width 129 height 46
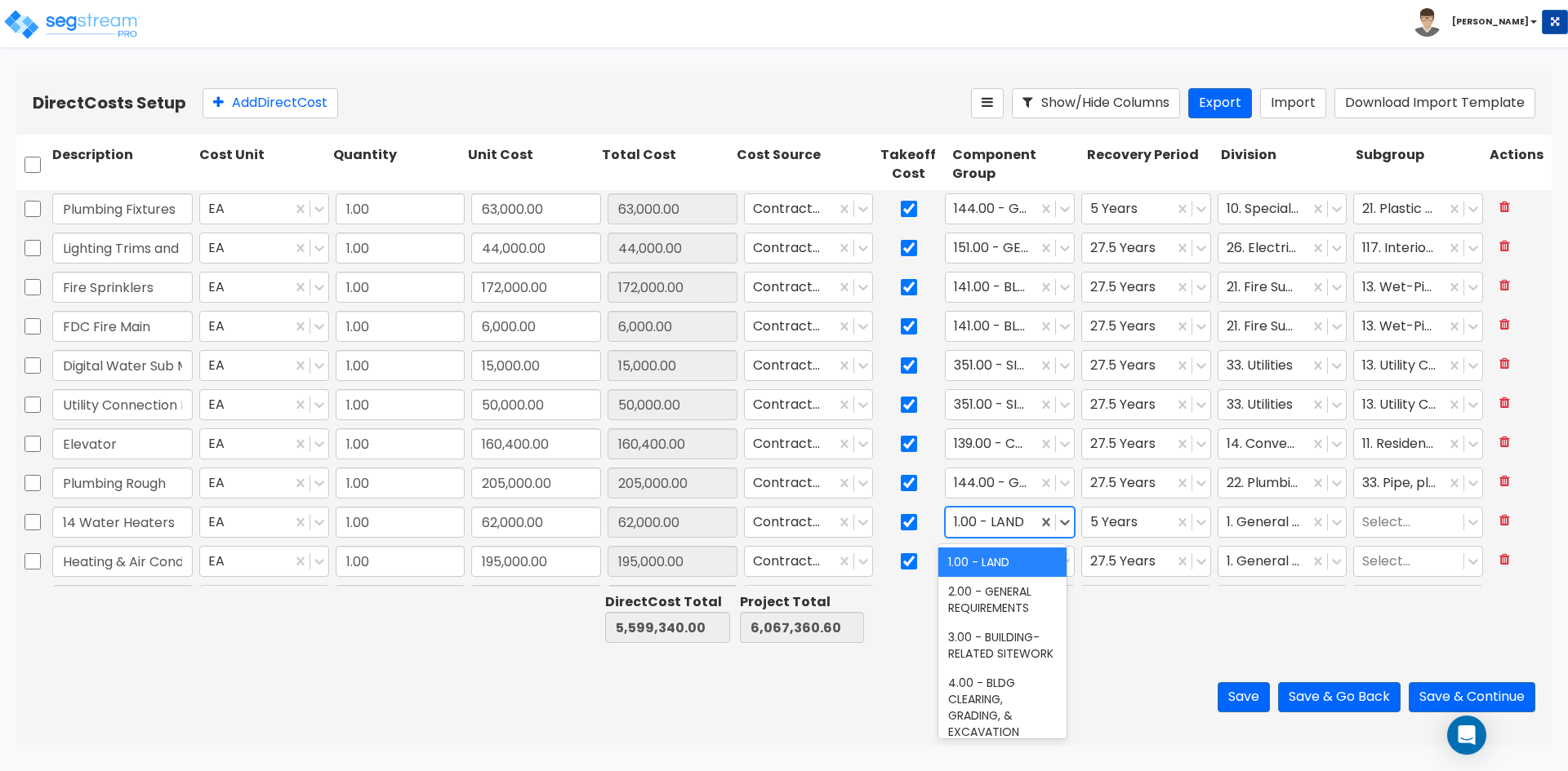
click at [987, 520] on div at bounding box center [991, 523] width 75 height 22
type input "water hea"
click at [989, 572] on div "153.00 - GENERAL WATER HEATERS" at bounding box center [1002, 570] width 129 height 46
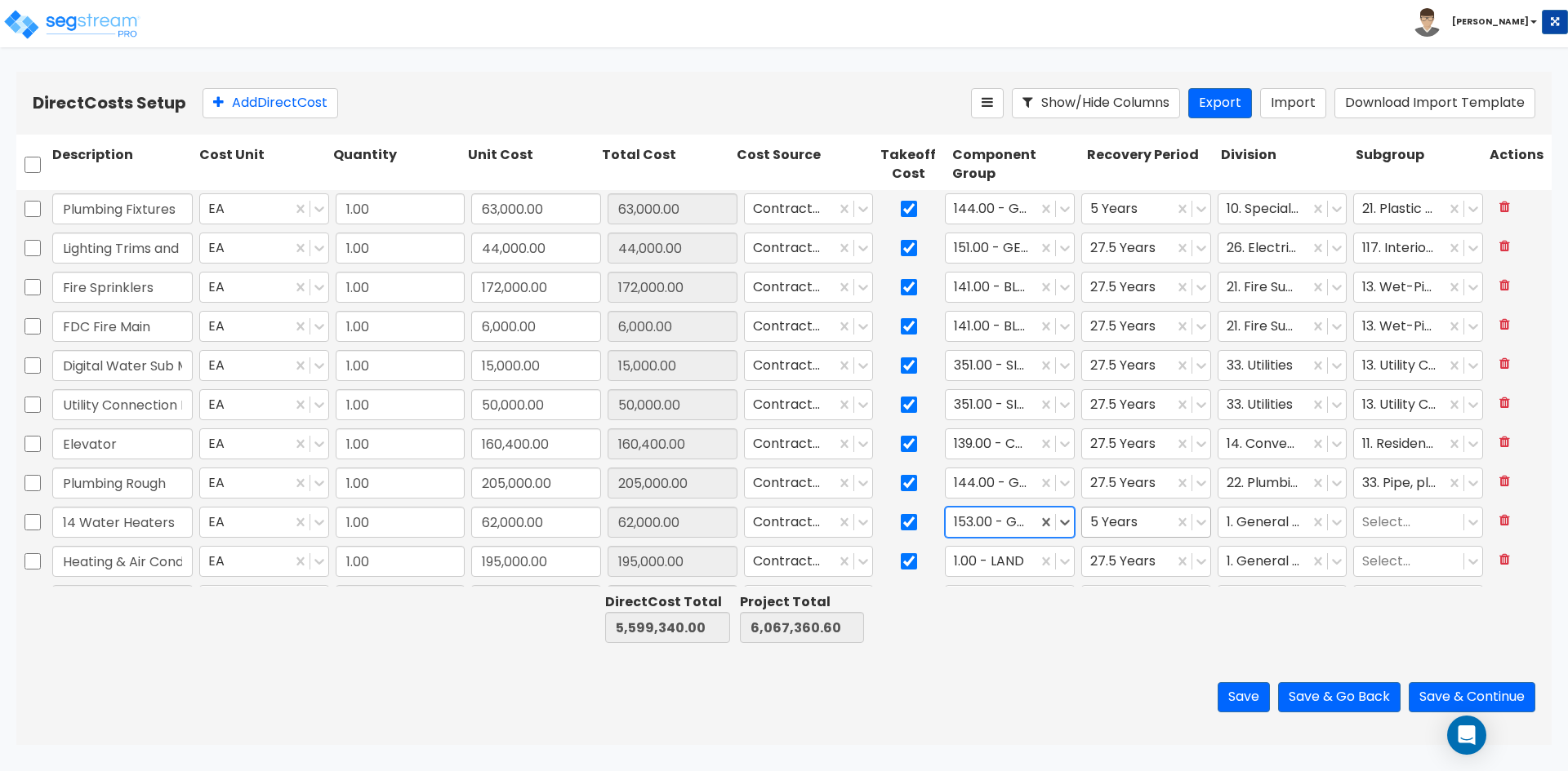
click at [1162, 526] on div "5 Years" at bounding box center [1128, 522] width 91 height 29
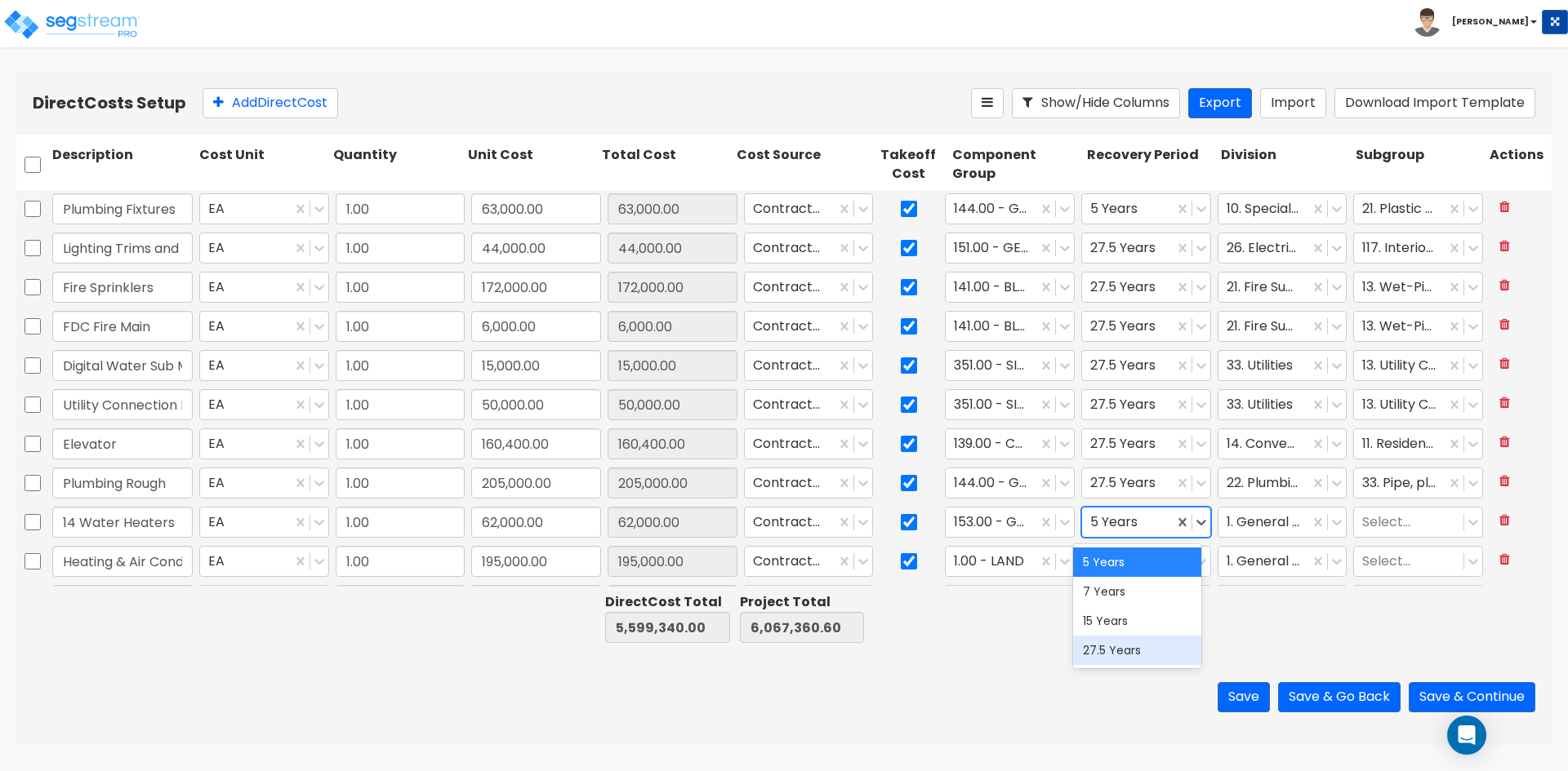
click at [1102, 652] on div "27.5 Years" at bounding box center [1138, 651] width 129 height 30
click at [1249, 524] on div at bounding box center [1264, 523] width 75 height 22
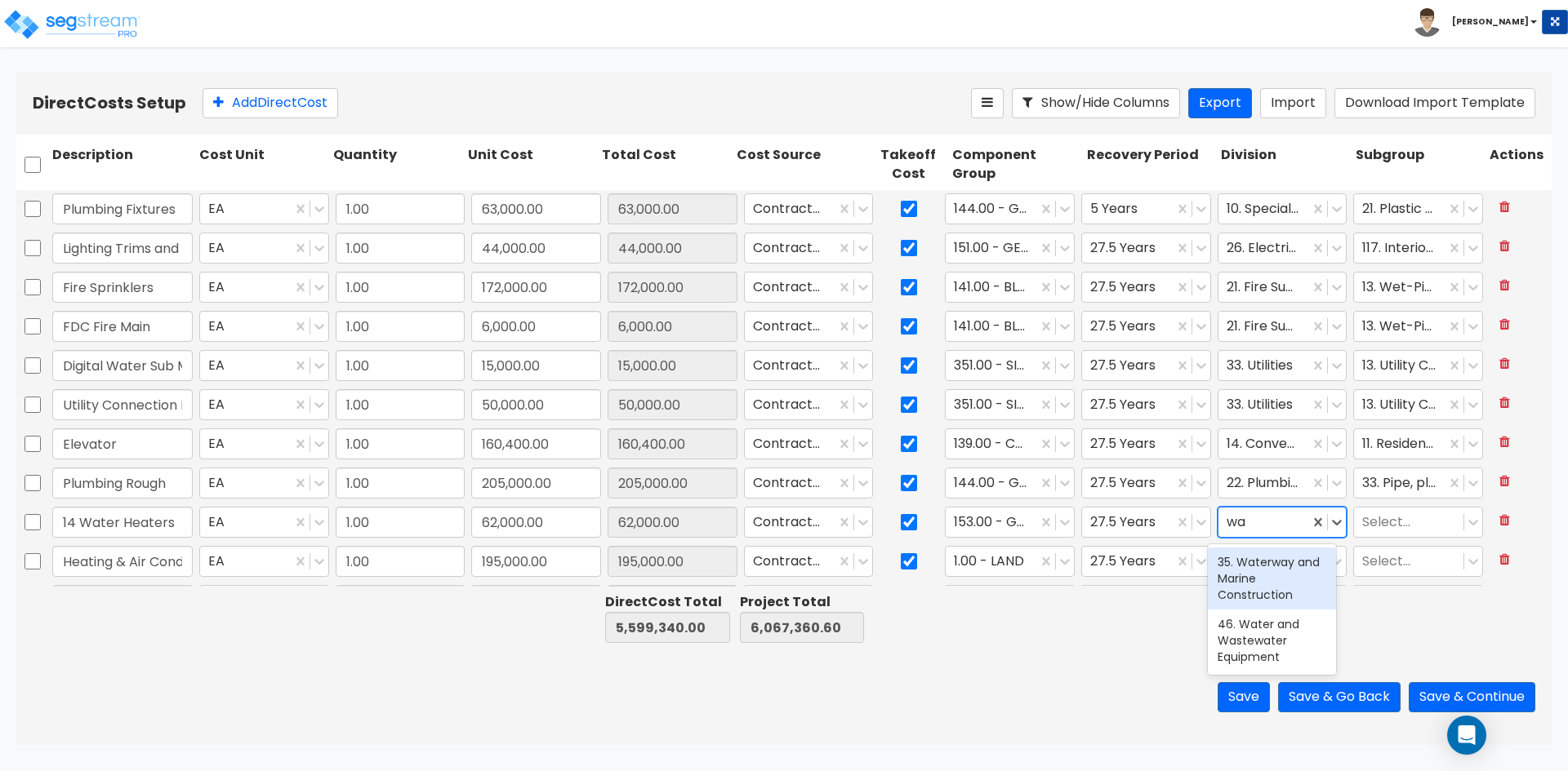
type input "w"
type input "plumb"
click at [1263, 561] on div "22. Plumbing" at bounding box center [1273, 562] width 129 height 30
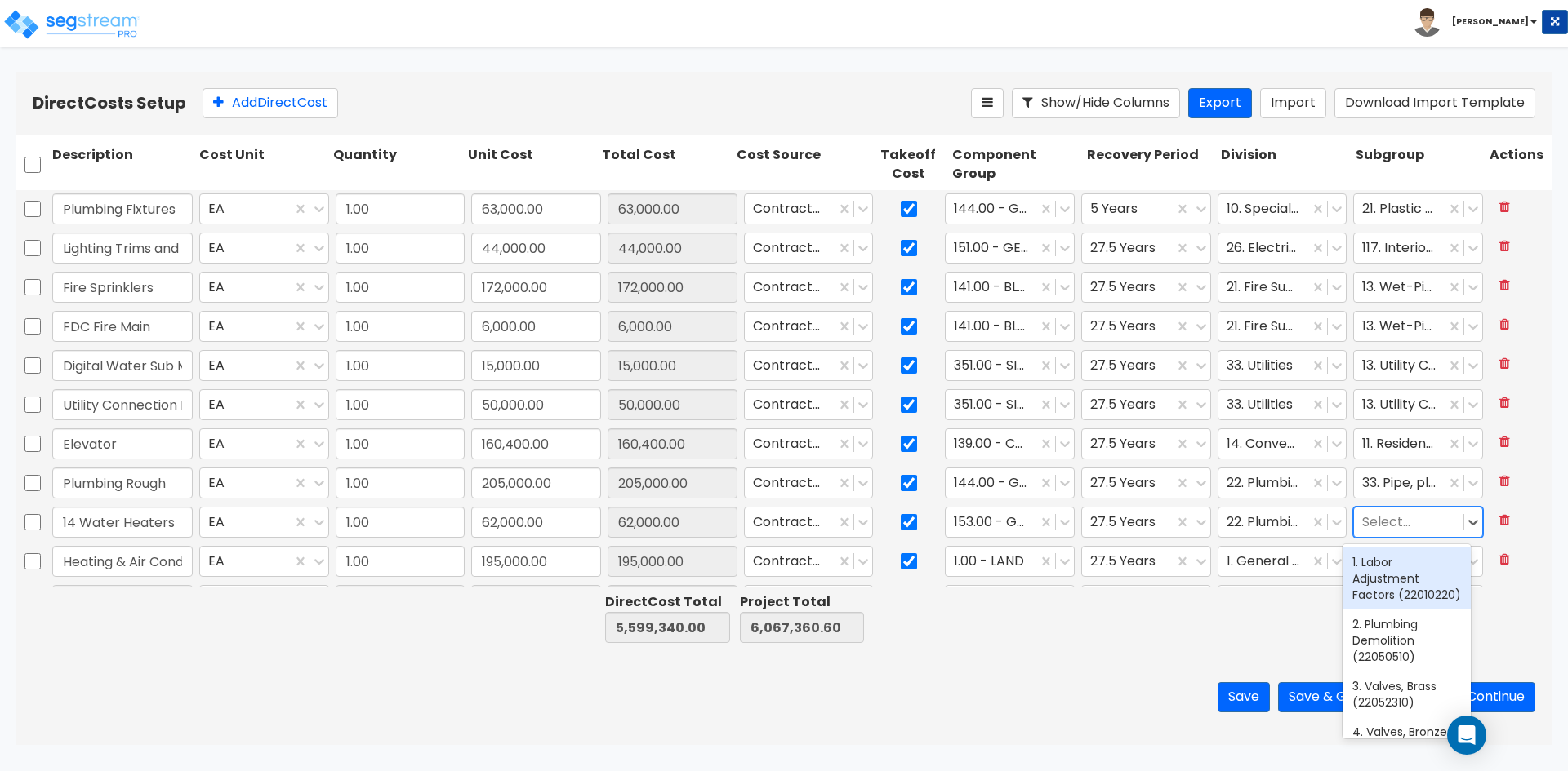
click at [1400, 516] on div at bounding box center [1409, 523] width 93 height 22
type input "heater"
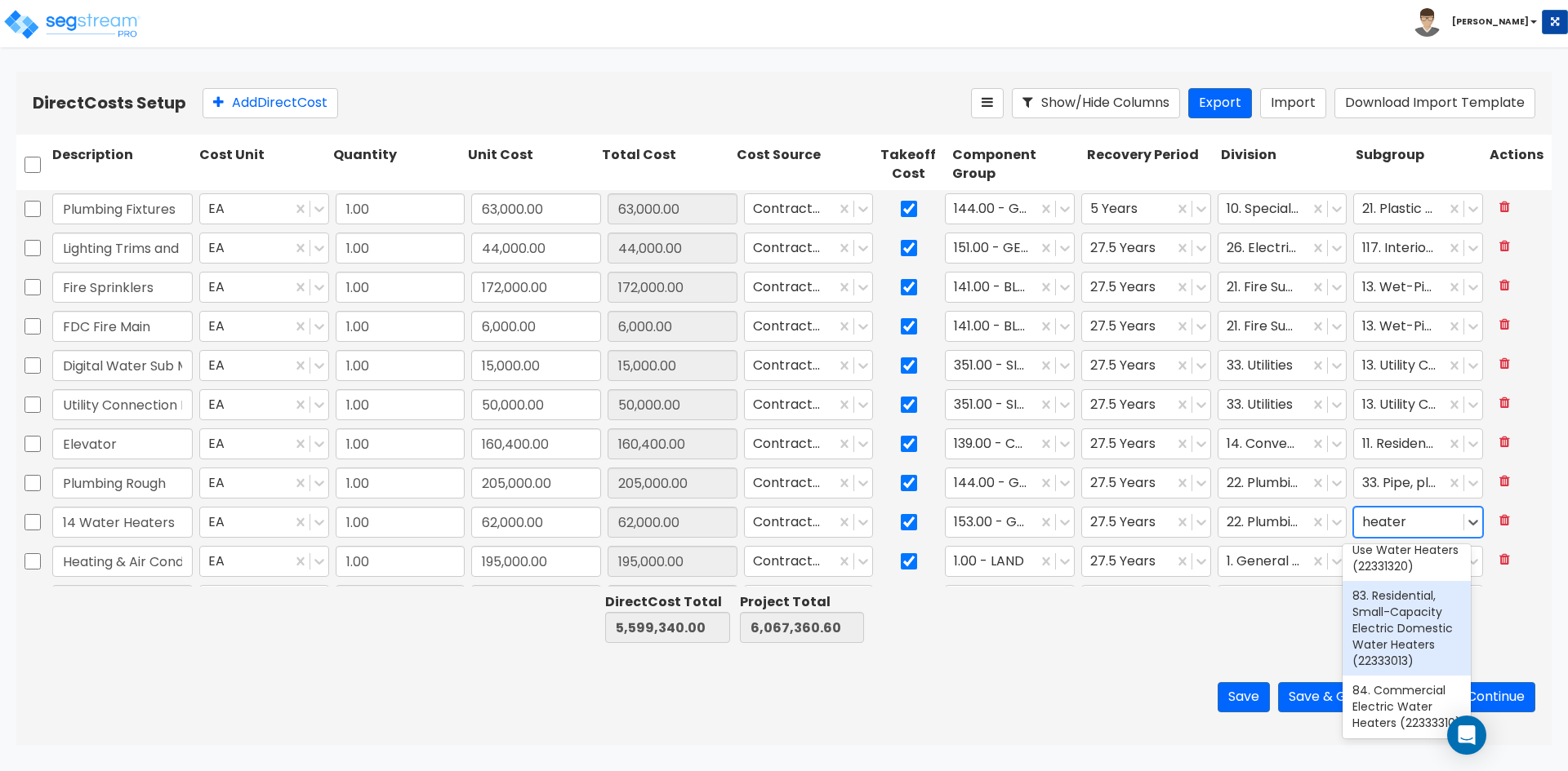
scroll to position [82, 0]
click at [1372, 612] on div "83. Residential, Small-Capacity Electric Domestic Water Heaters (22333013)" at bounding box center [1407, 592] width 129 height 95
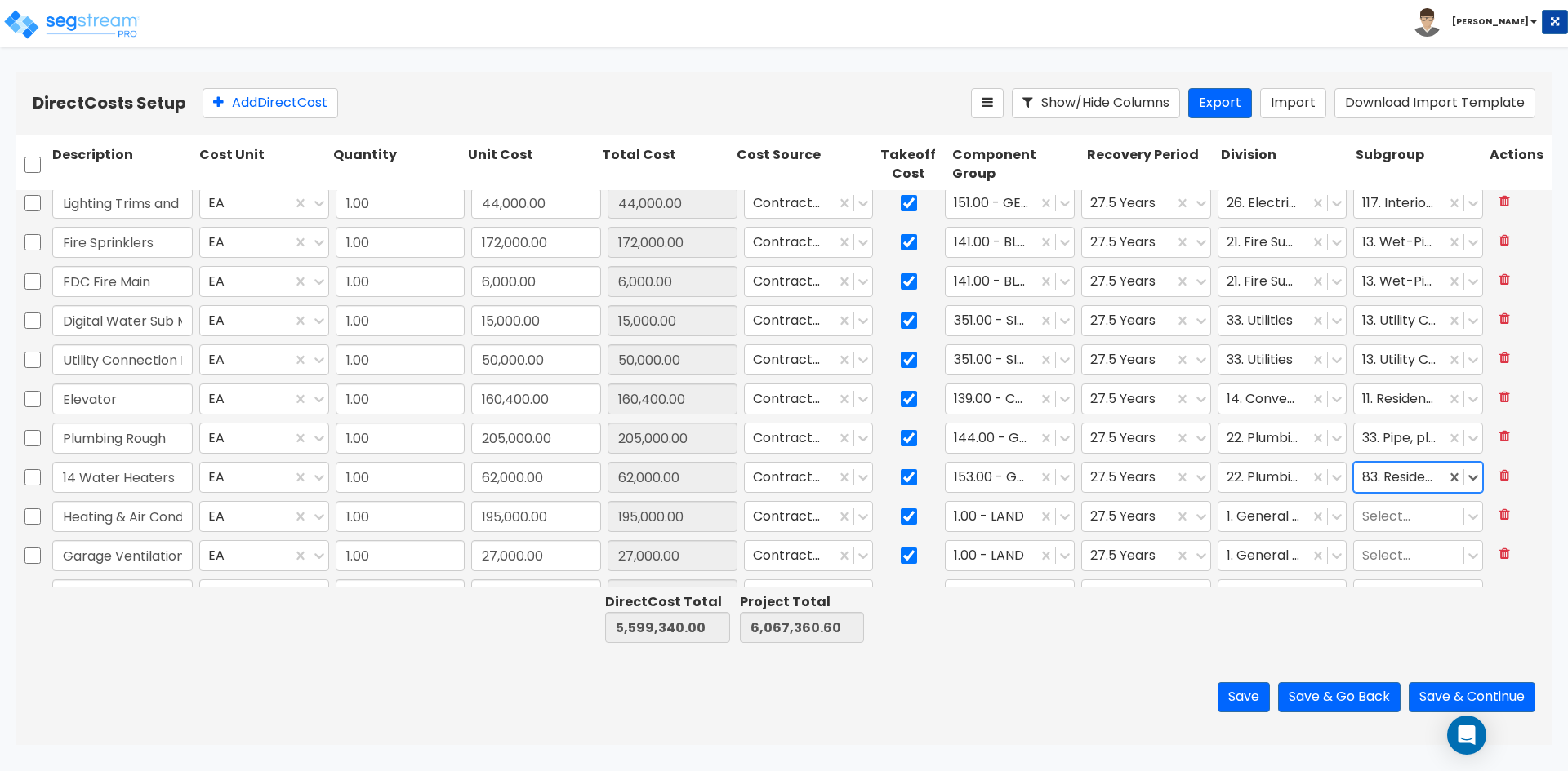
scroll to position [2041, 0]
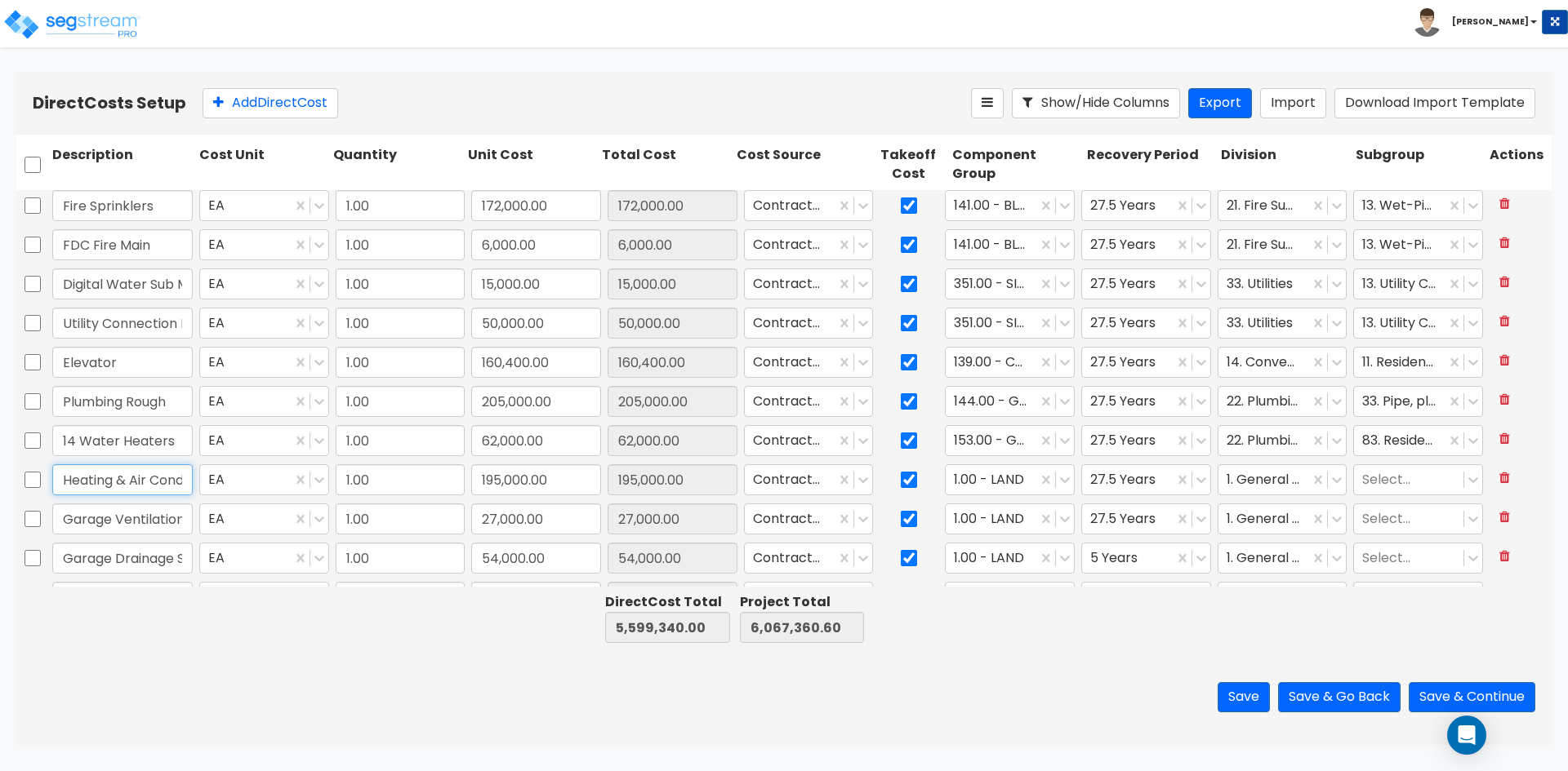
click at [135, 492] on input "Heating & Air Conditioning" at bounding box center [122, 480] width 141 height 31
click at [984, 483] on div at bounding box center [991, 480] width 75 height 22
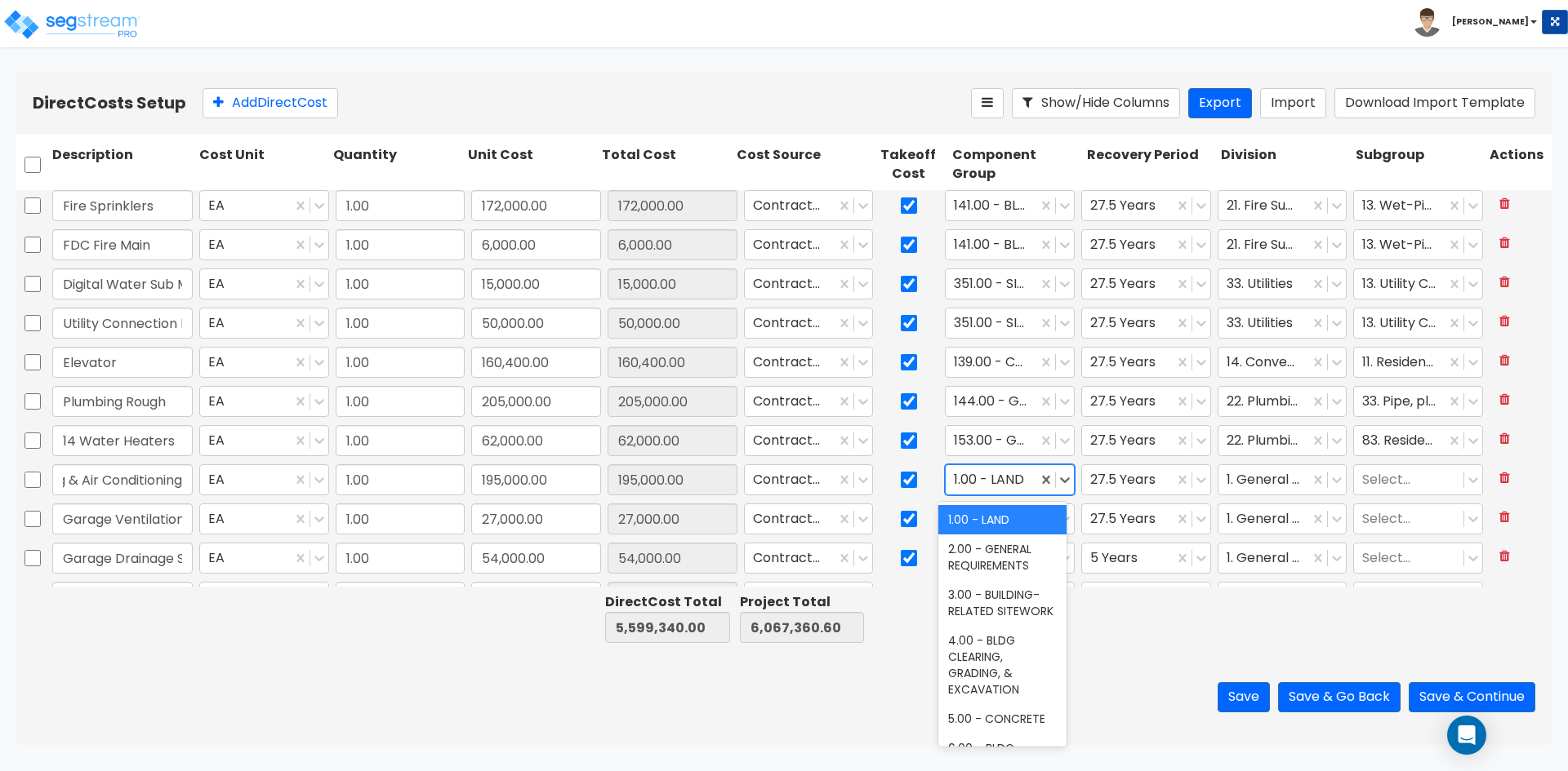
scroll to position [0, 0]
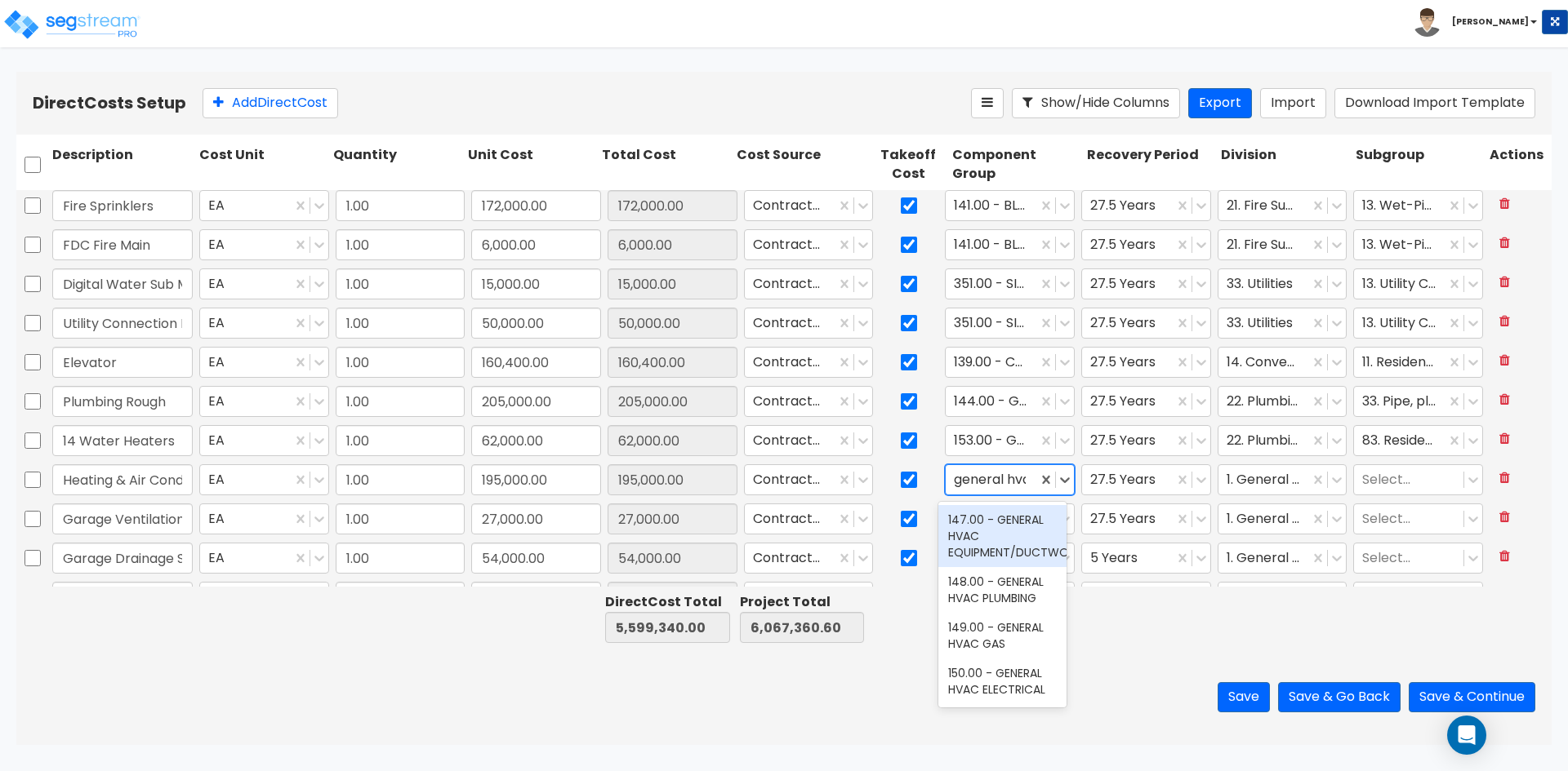
type input "general hvac"
click at [985, 516] on div "147.00 - GENERAL HVAC EQUIPMENT/DUCTWORK" at bounding box center [1002, 536] width 129 height 62
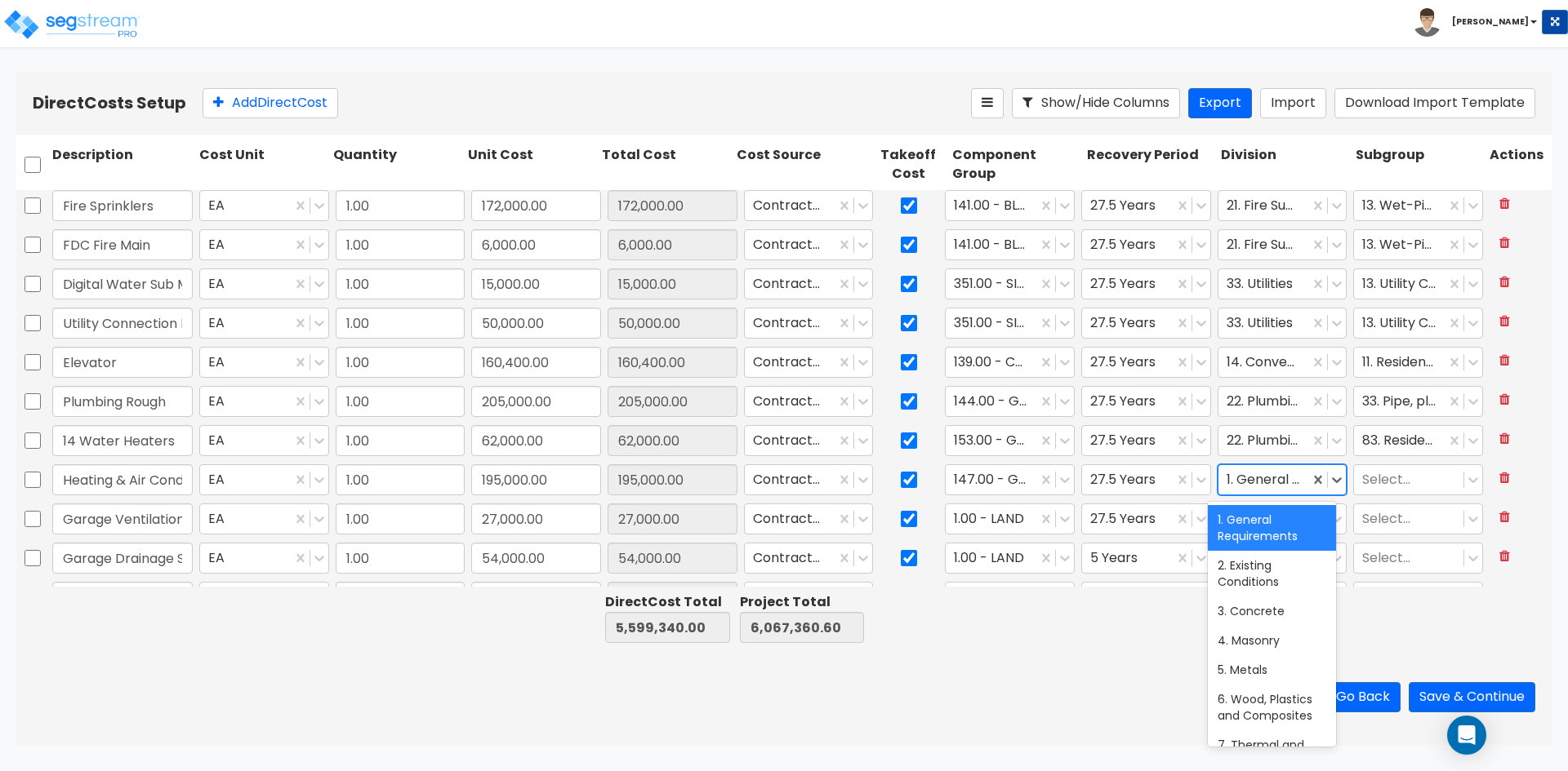
click at [1241, 478] on div at bounding box center [1264, 480] width 75 height 22
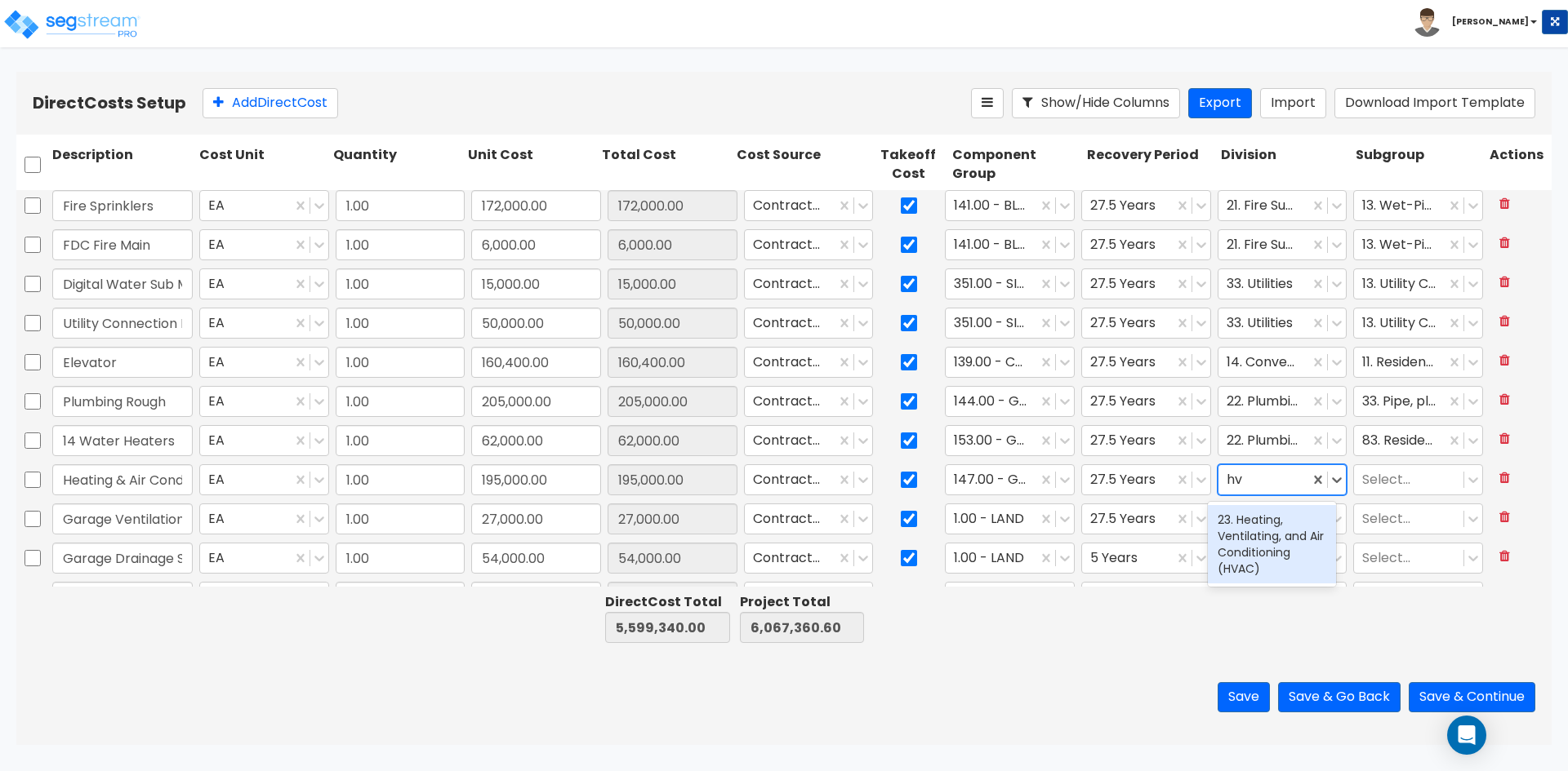
type input "hva"
click at [1249, 527] on div "23. Heating, Ventilating, and Air Conditioning (HVAC)" at bounding box center [1273, 545] width 129 height 78
click at [1440, 480] on div at bounding box center [1409, 480] width 93 height 22
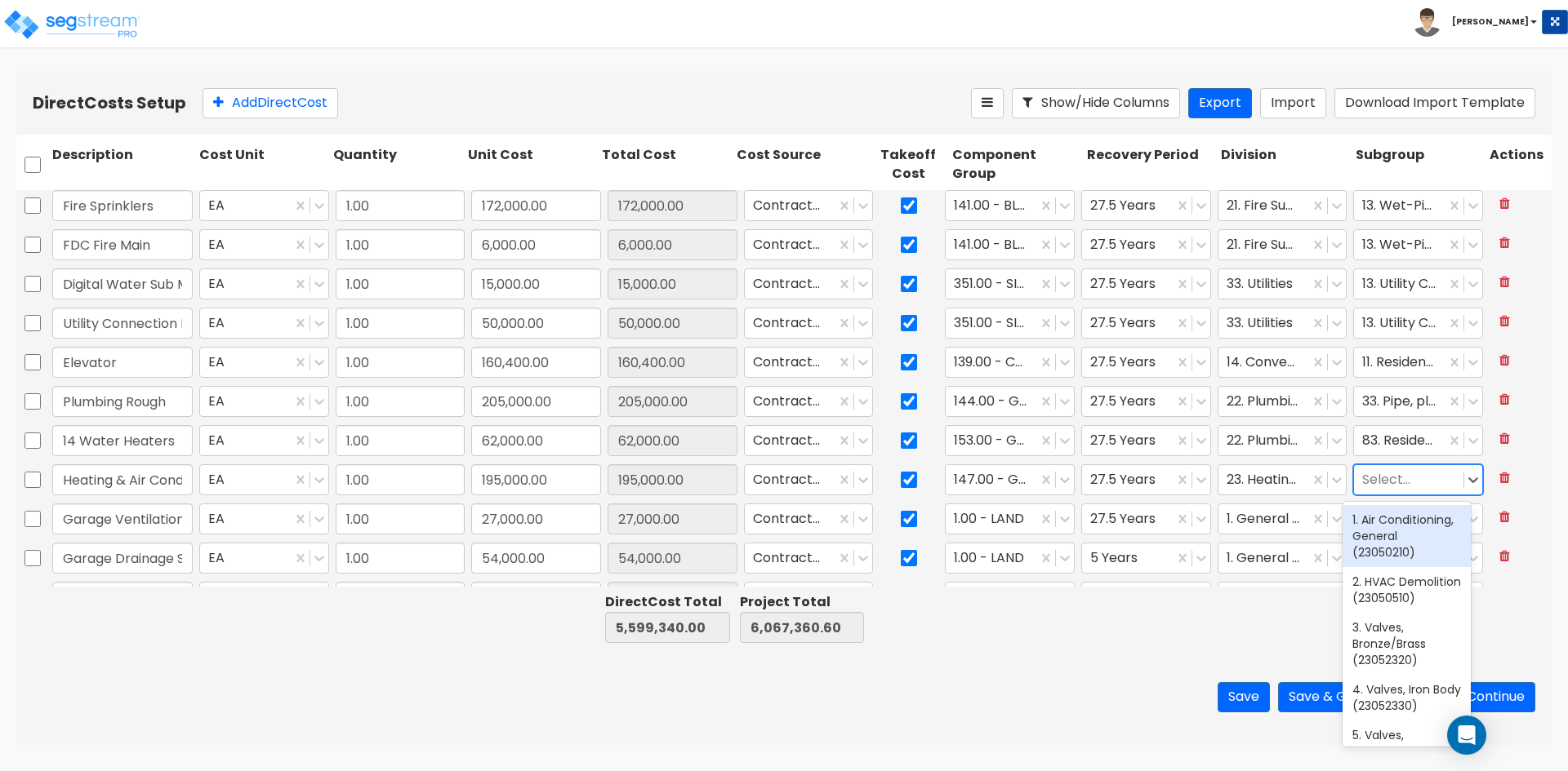
click at [1375, 566] on div "1. Air Conditioning, General (23050210)" at bounding box center [1407, 536] width 129 height 62
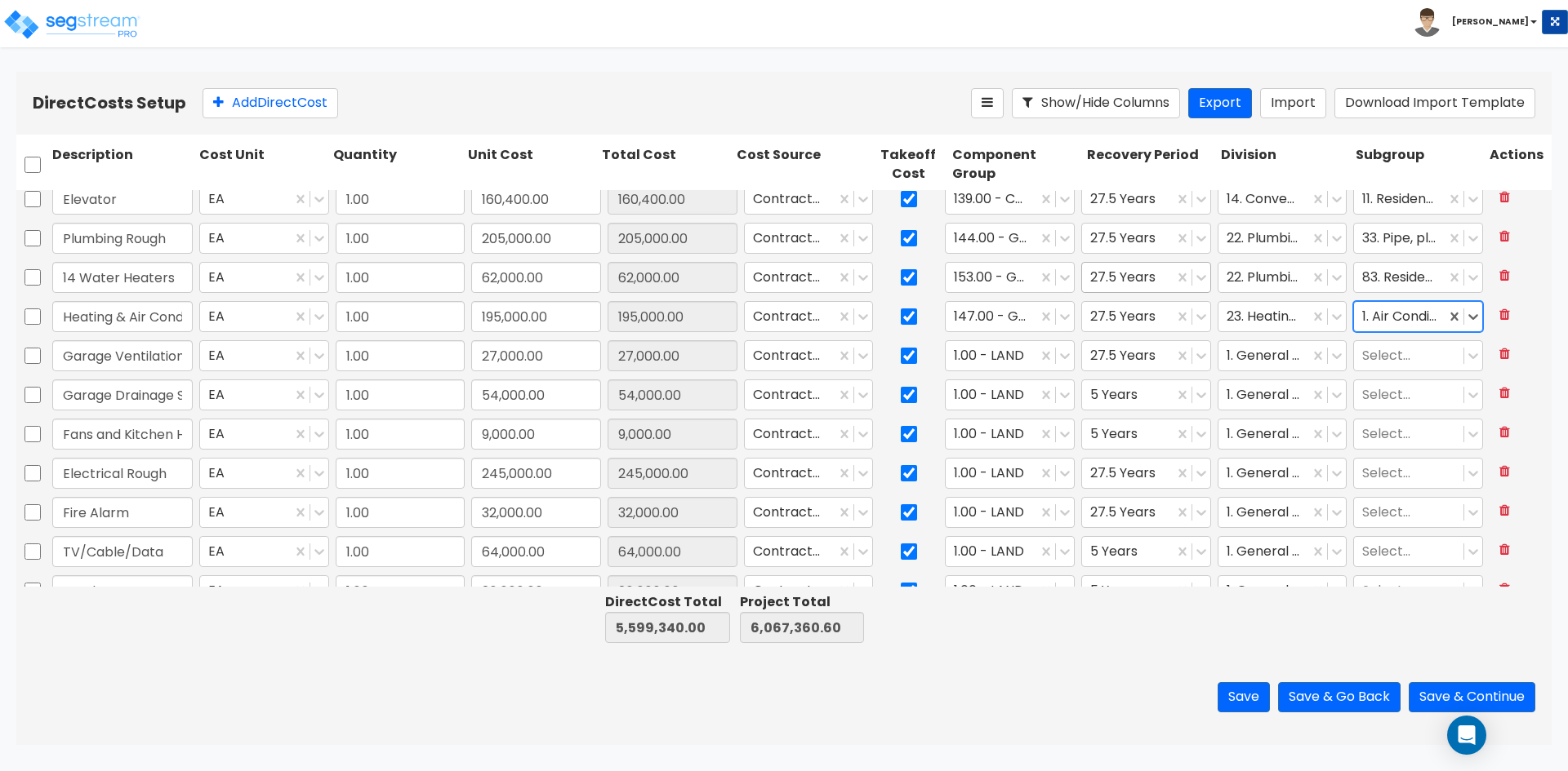
scroll to position [2286, 0]
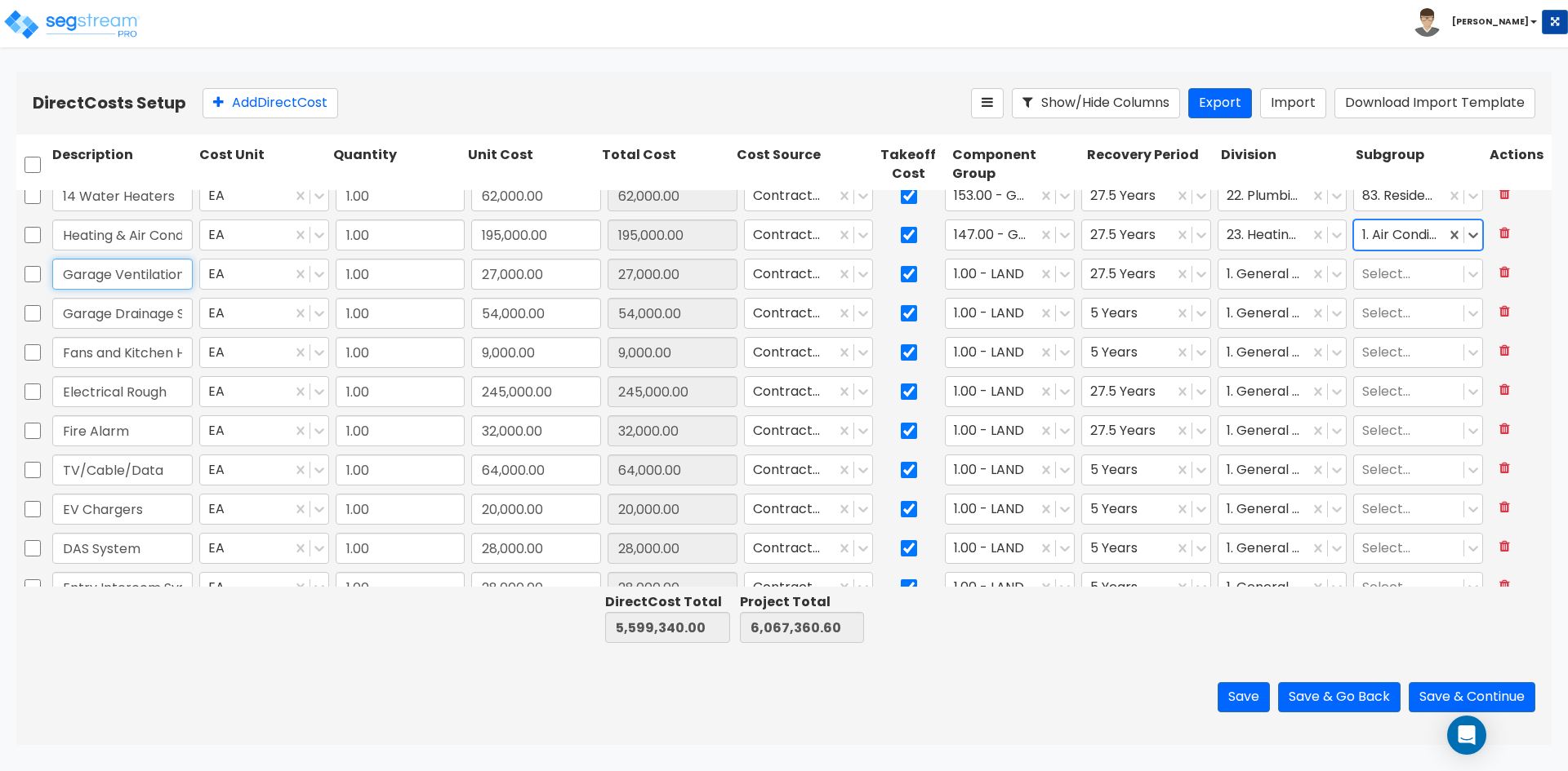
click at [151, 275] on input "Garage Ventilation" at bounding box center [122, 274] width 141 height 31
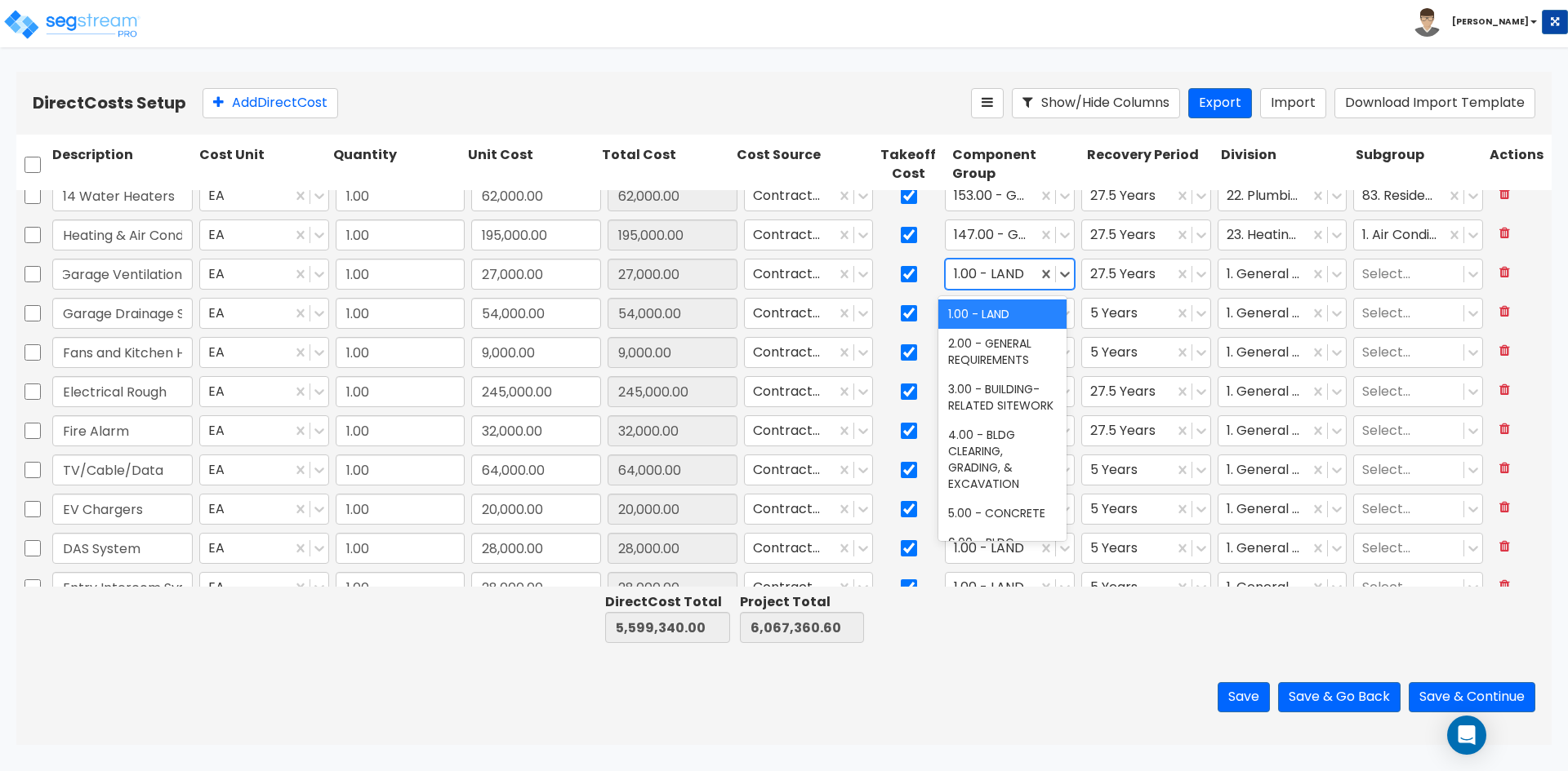
click at [1017, 269] on div at bounding box center [991, 275] width 75 height 22
type input "147.0"
click at [1000, 327] on div "147.00 - GENERAL HVAC EQUIPMENT/DUCTWORK" at bounding box center [1002, 331] width 129 height 62
click at [1283, 268] on div at bounding box center [1264, 275] width 75 height 22
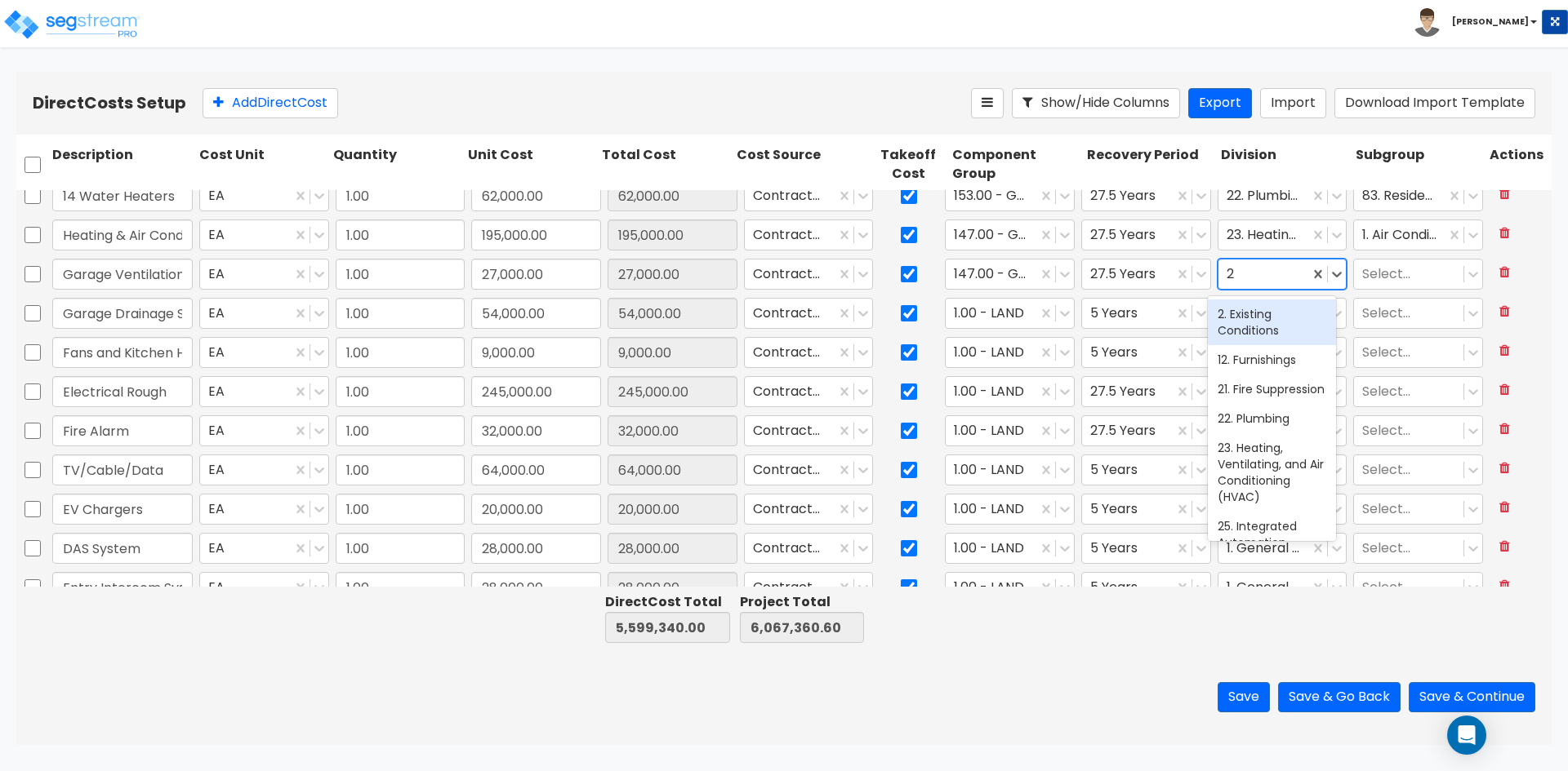
type input "23"
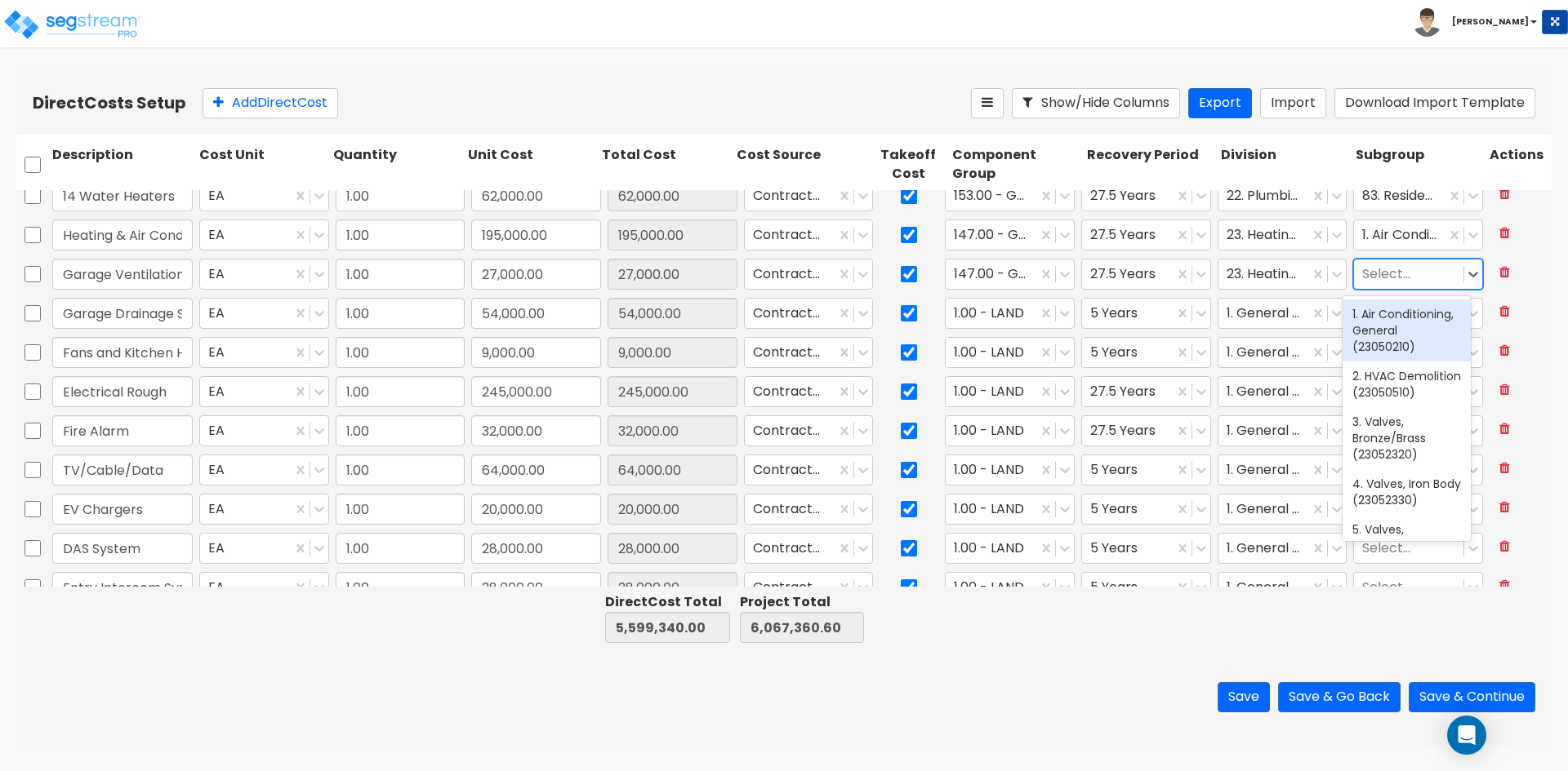
click at [1379, 273] on div at bounding box center [1409, 275] width 93 height 22
click at [1371, 342] on div "1. Air Conditioning, General (23050210)" at bounding box center [1407, 331] width 129 height 62
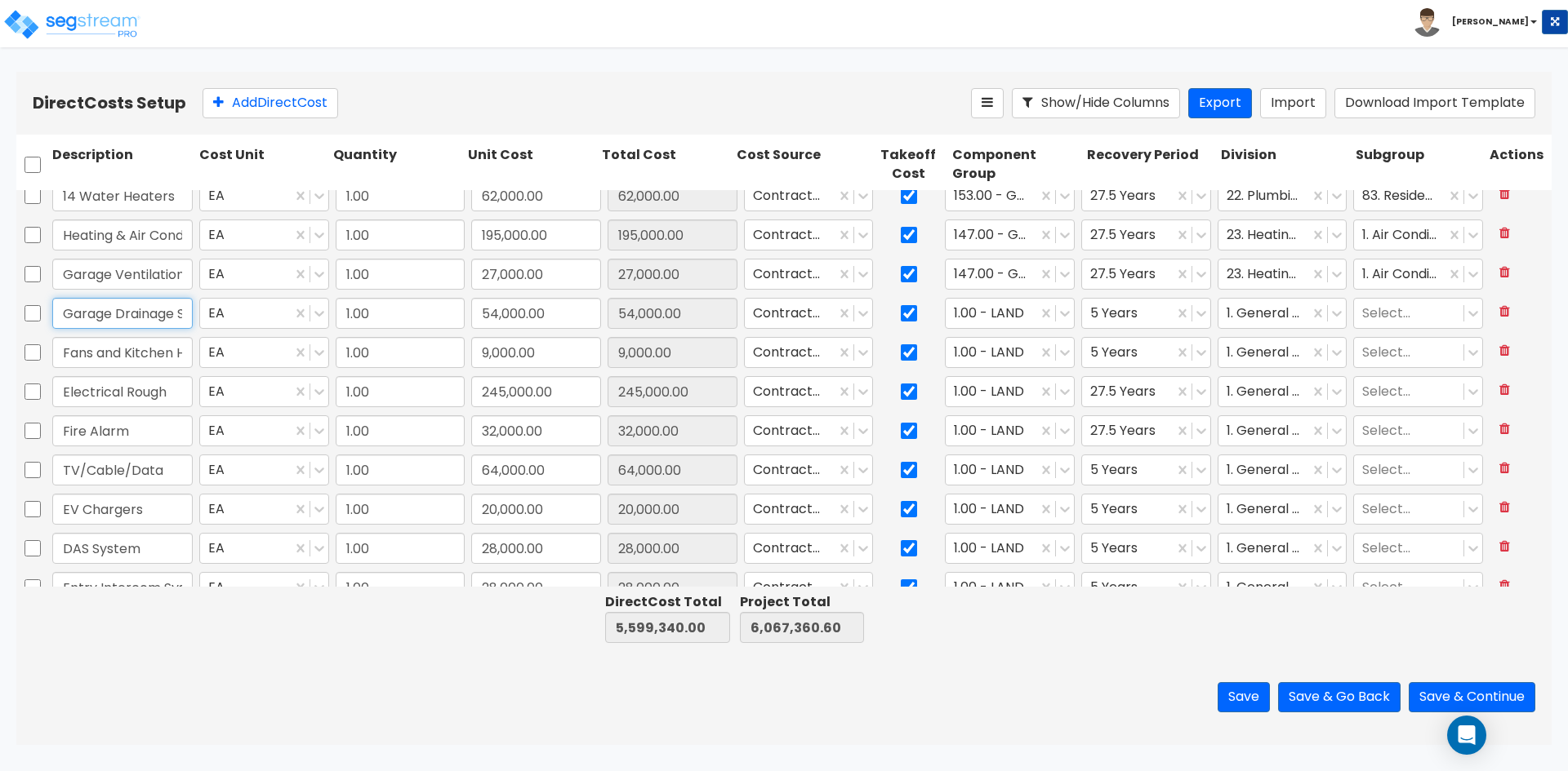
click at [164, 315] on input "Garage Drainage Sump Pump + French Drain" at bounding box center [122, 313] width 141 height 31
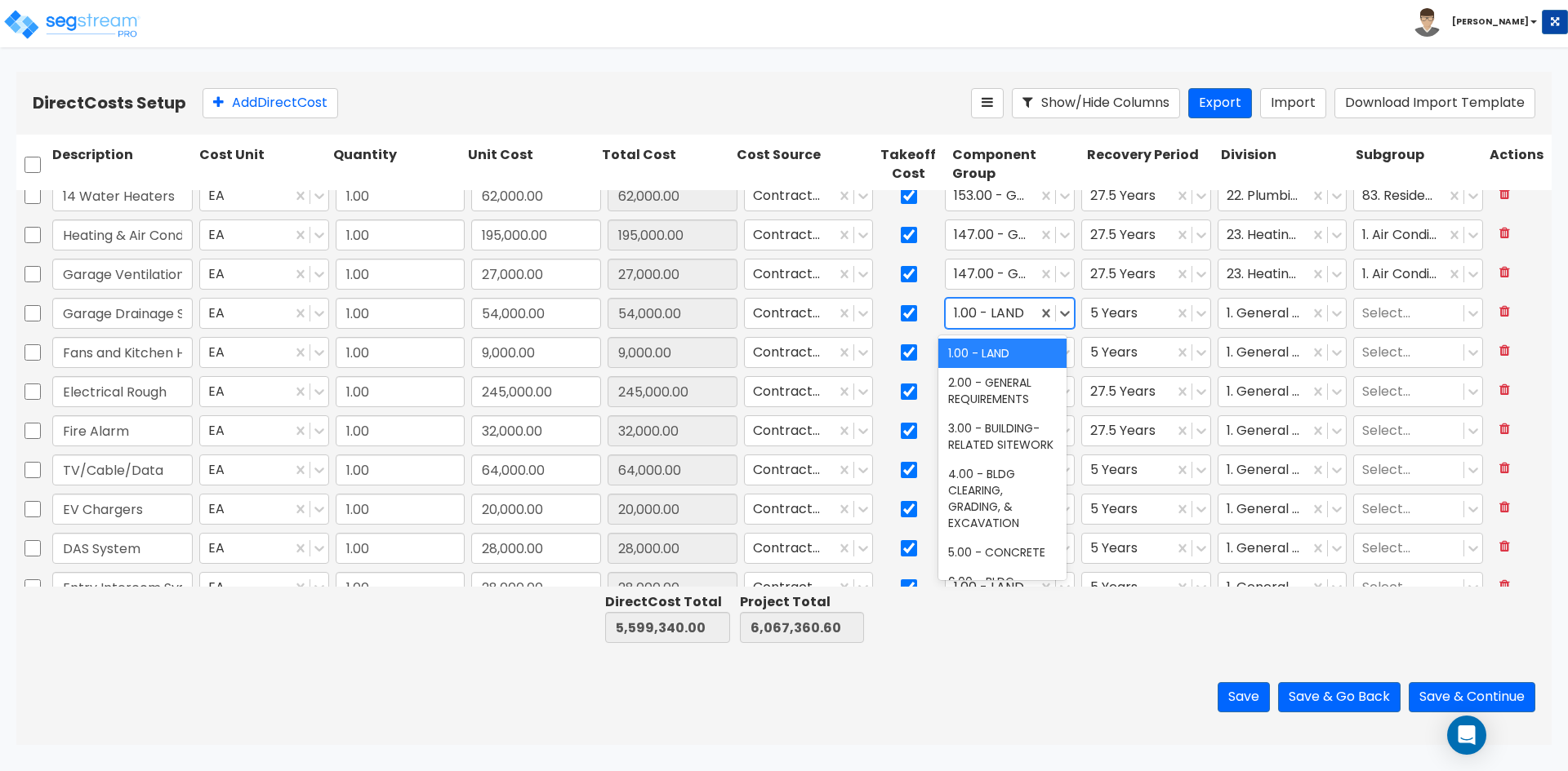
click at [987, 315] on div at bounding box center [991, 314] width 75 height 22
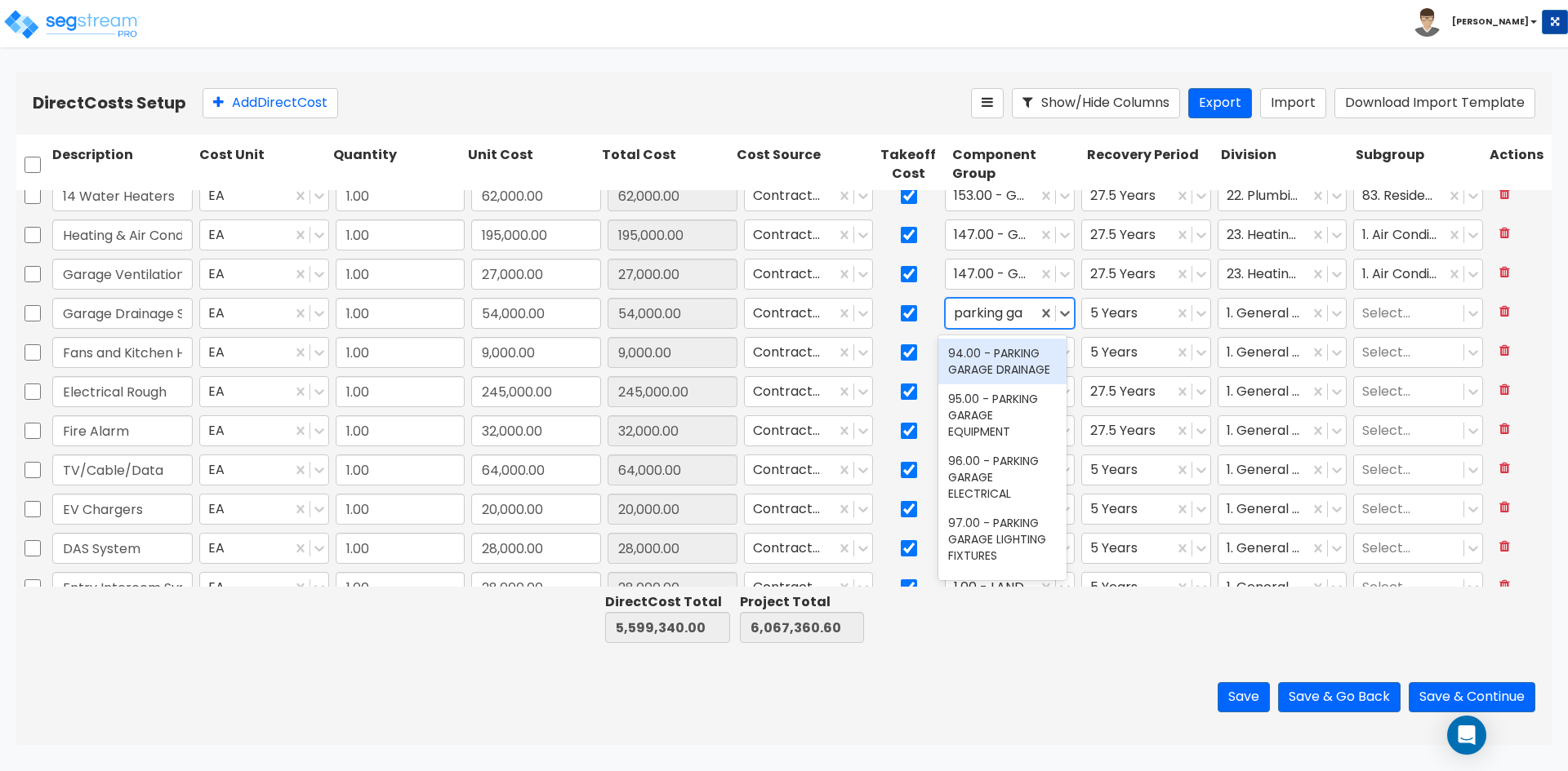
type input "parking gar"
click at [1004, 385] on div "94.00 - PARKING GARAGE DRAINAGE" at bounding box center [1002, 361] width 129 height 46
click at [1276, 316] on div at bounding box center [1264, 314] width 75 height 22
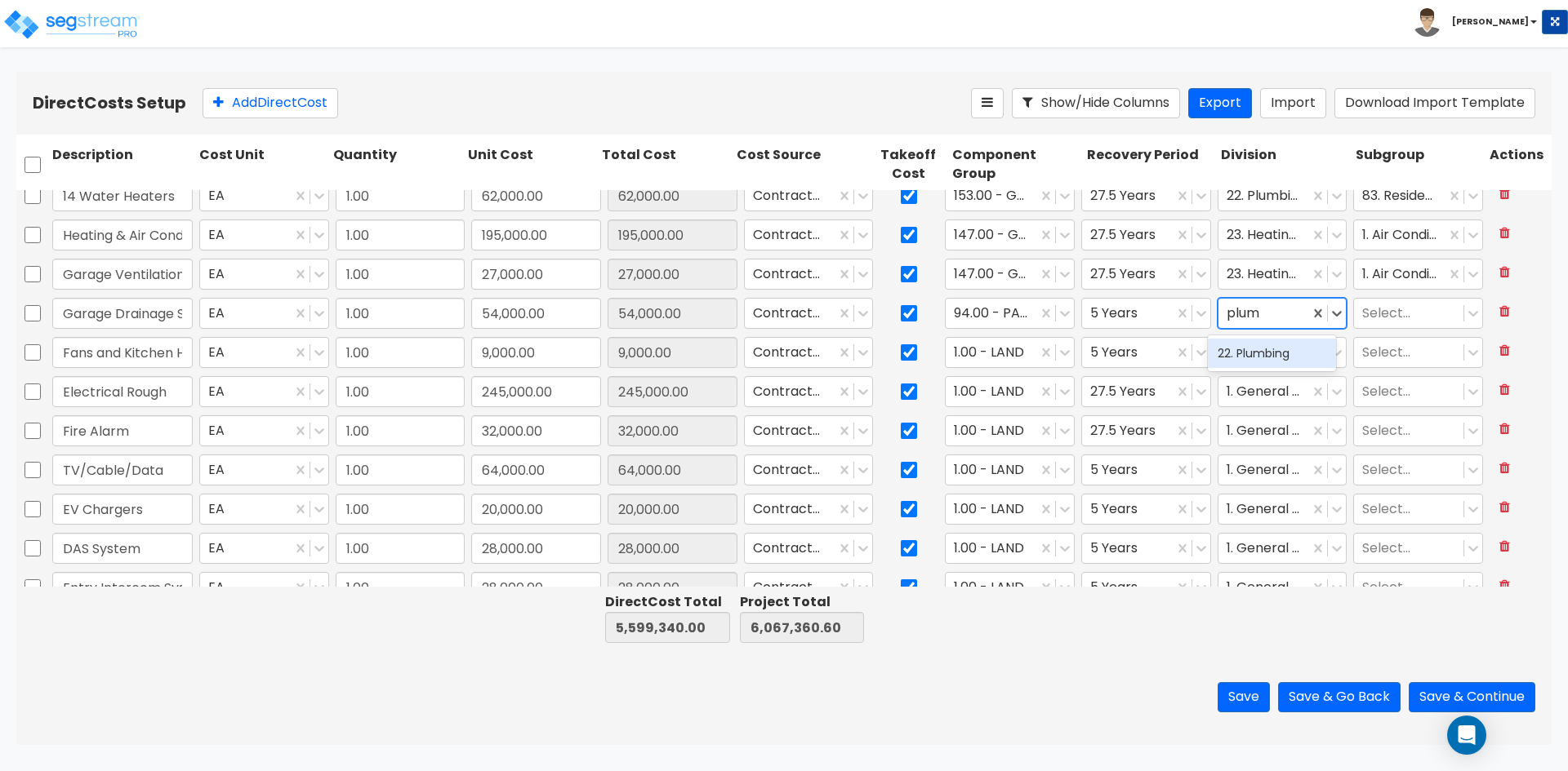
type input "plumb"
click at [1268, 355] on div "22. Plumbing" at bounding box center [1273, 354] width 129 height 30
click at [97, 345] on input "Fans and Kitchen Hood Ventilation" at bounding box center [122, 352] width 141 height 31
click at [1014, 359] on div at bounding box center [991, 353] width 75 height 22
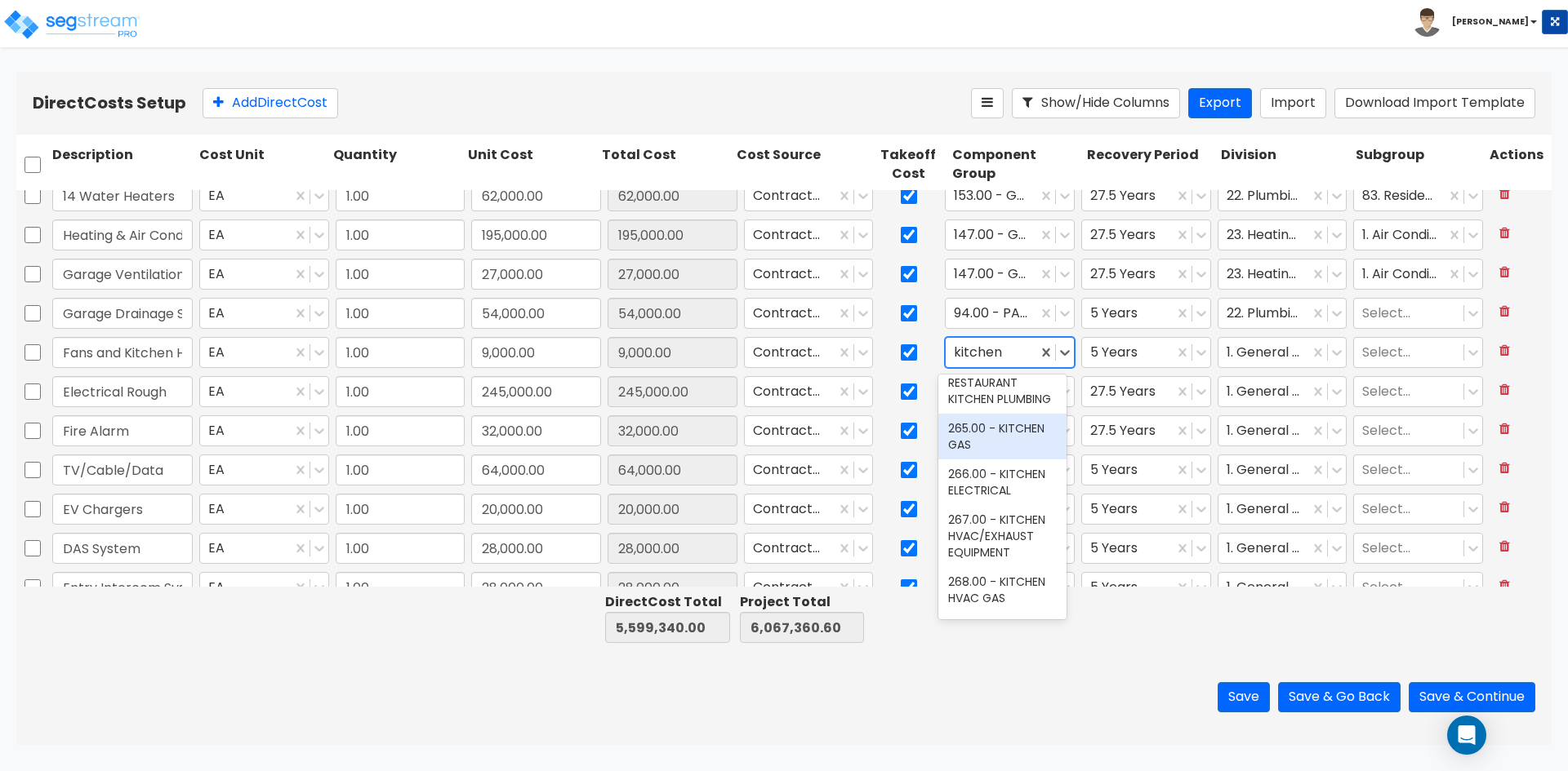
scroll to position [245, 0]
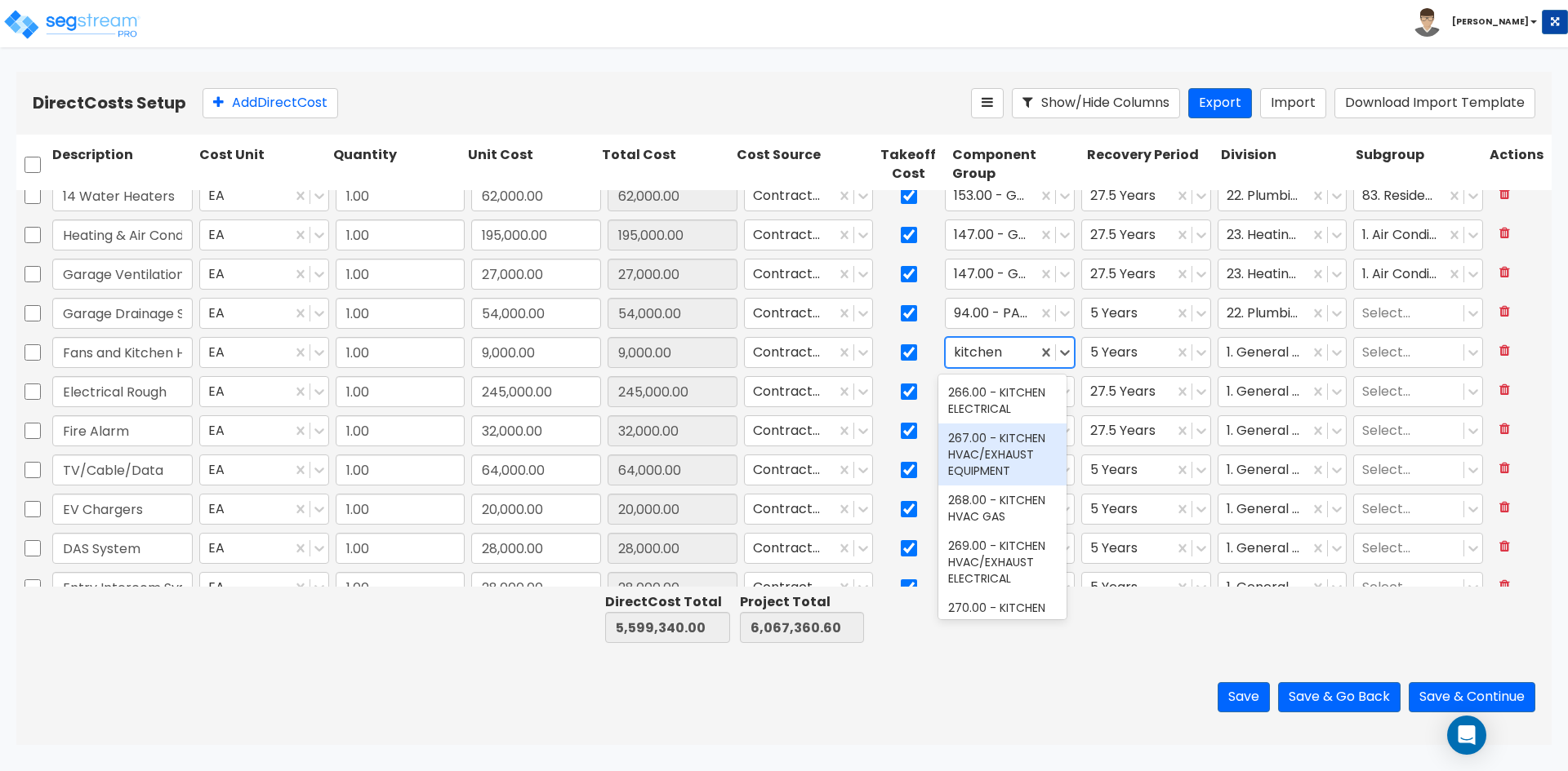
click at [999, 486] on div "267.00 - KITCHEN HVAC/EXHAUST EQUIPMENT" at bounding box center [1002, 454] width 129 height 62
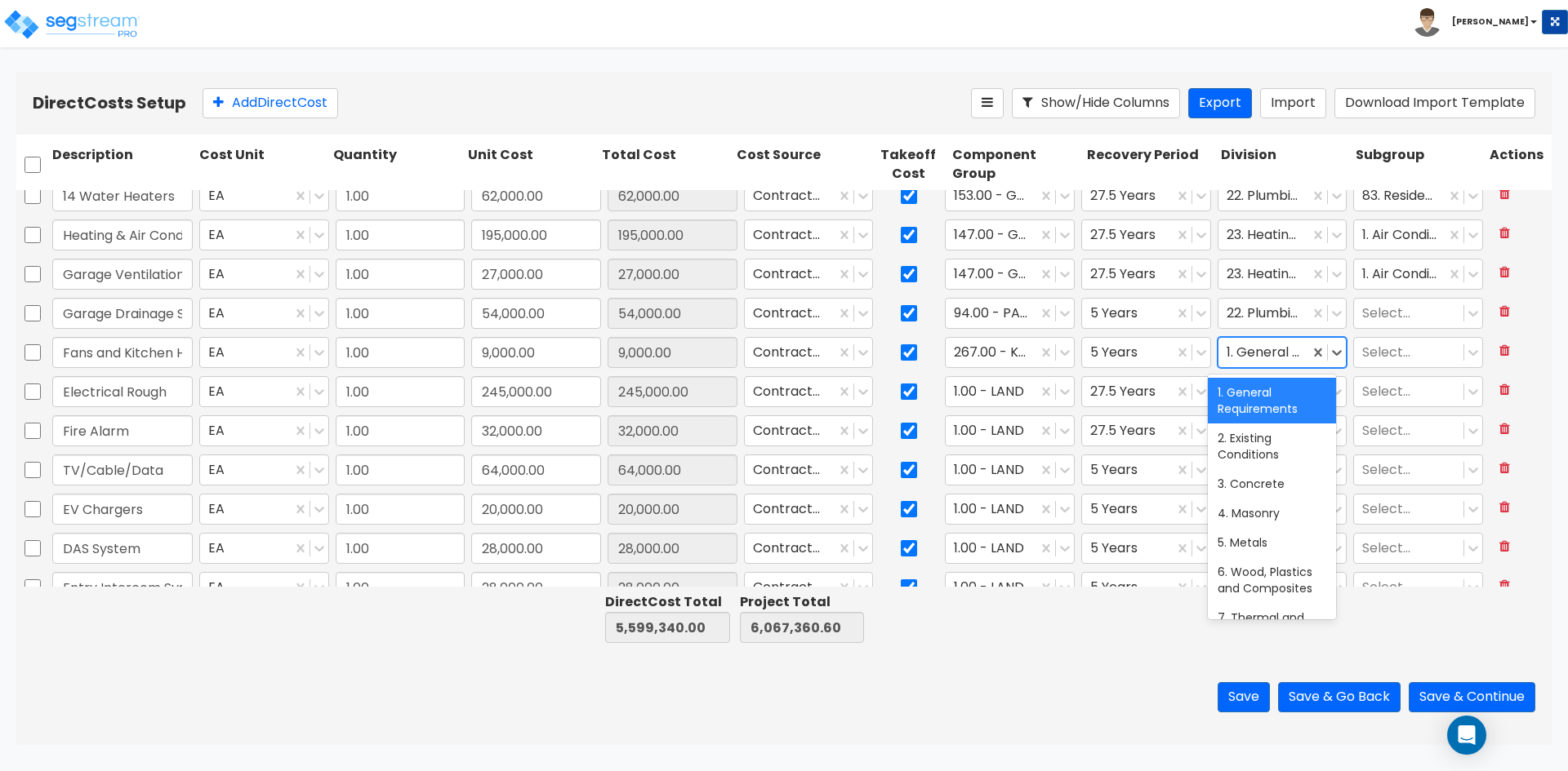
click at [1259, 354] on div at bounding box center [1264, 353] width 75 height 22
click at [1257, 435] on div "11. Equipment" at bounding box center [1273, 439] width 129 height 30
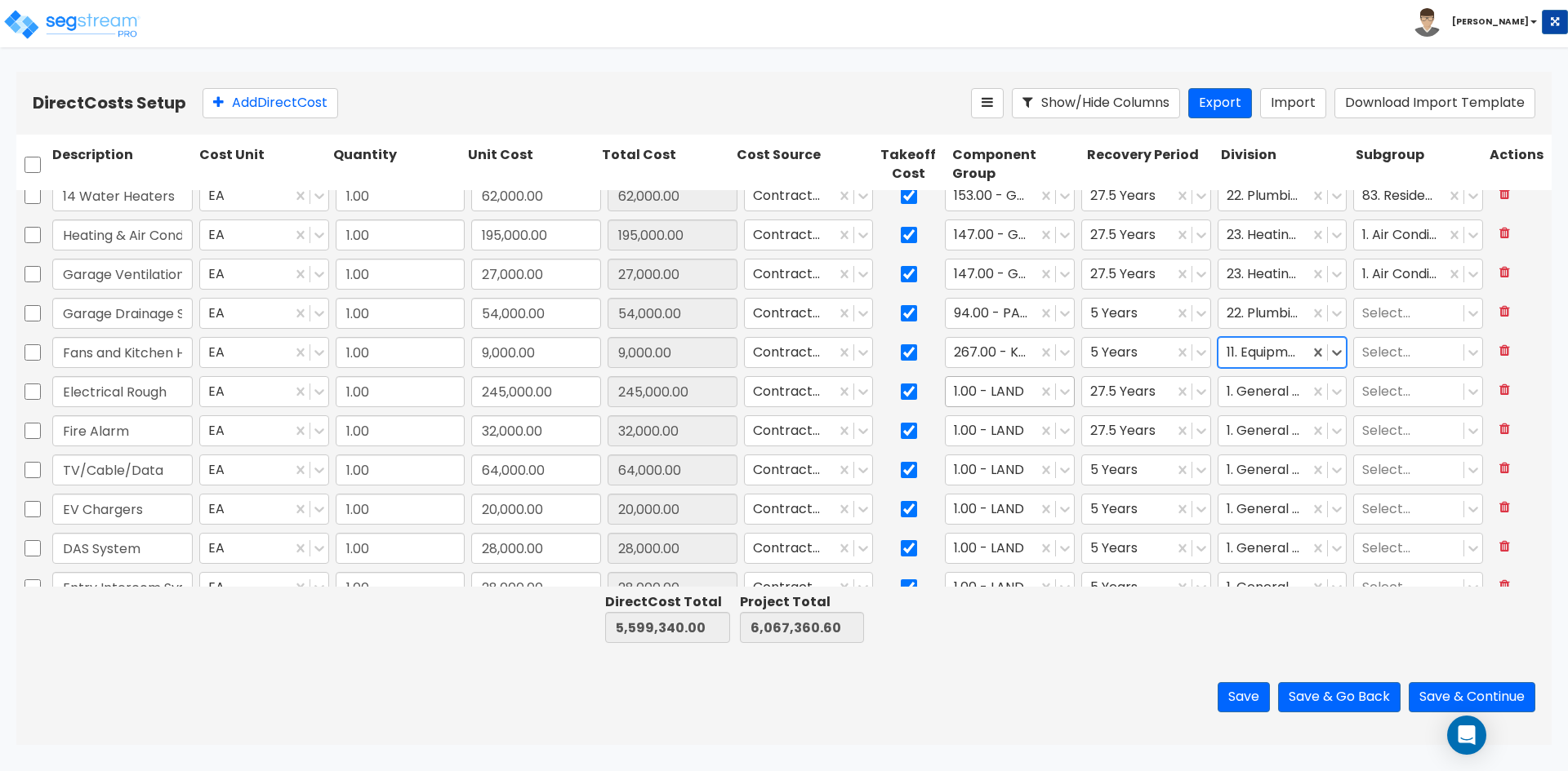
click at [976, 389] on div at bounding box center [991, 392] width 75 height 22
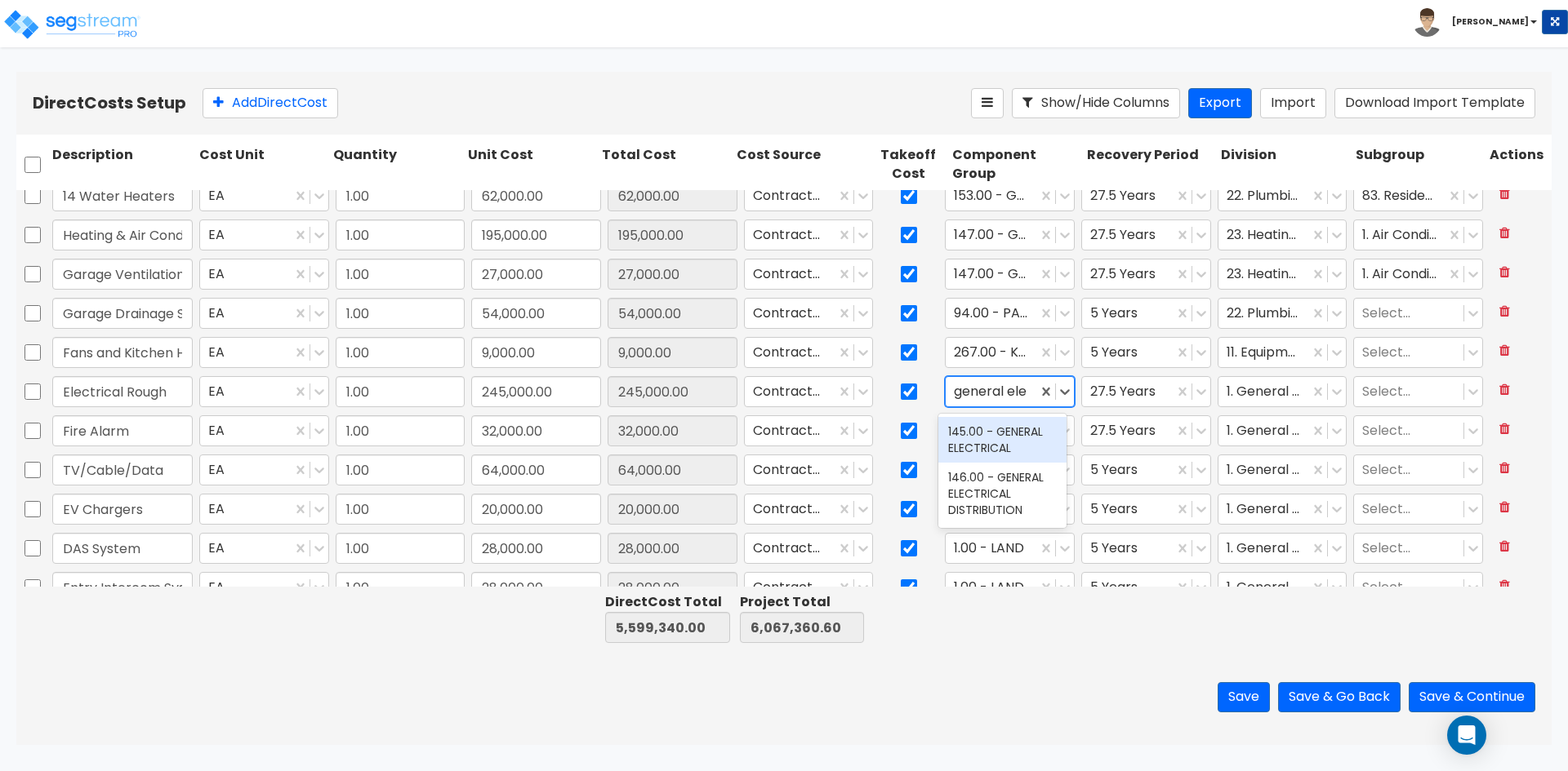
click at [993, 443] on div "145.00 - GENERAL ELECTRICAL" at bounding box center [1002, 440] width 129 height 46
click at [1246, 386] on div at bounding box center [1264, 392] width 75 height 22
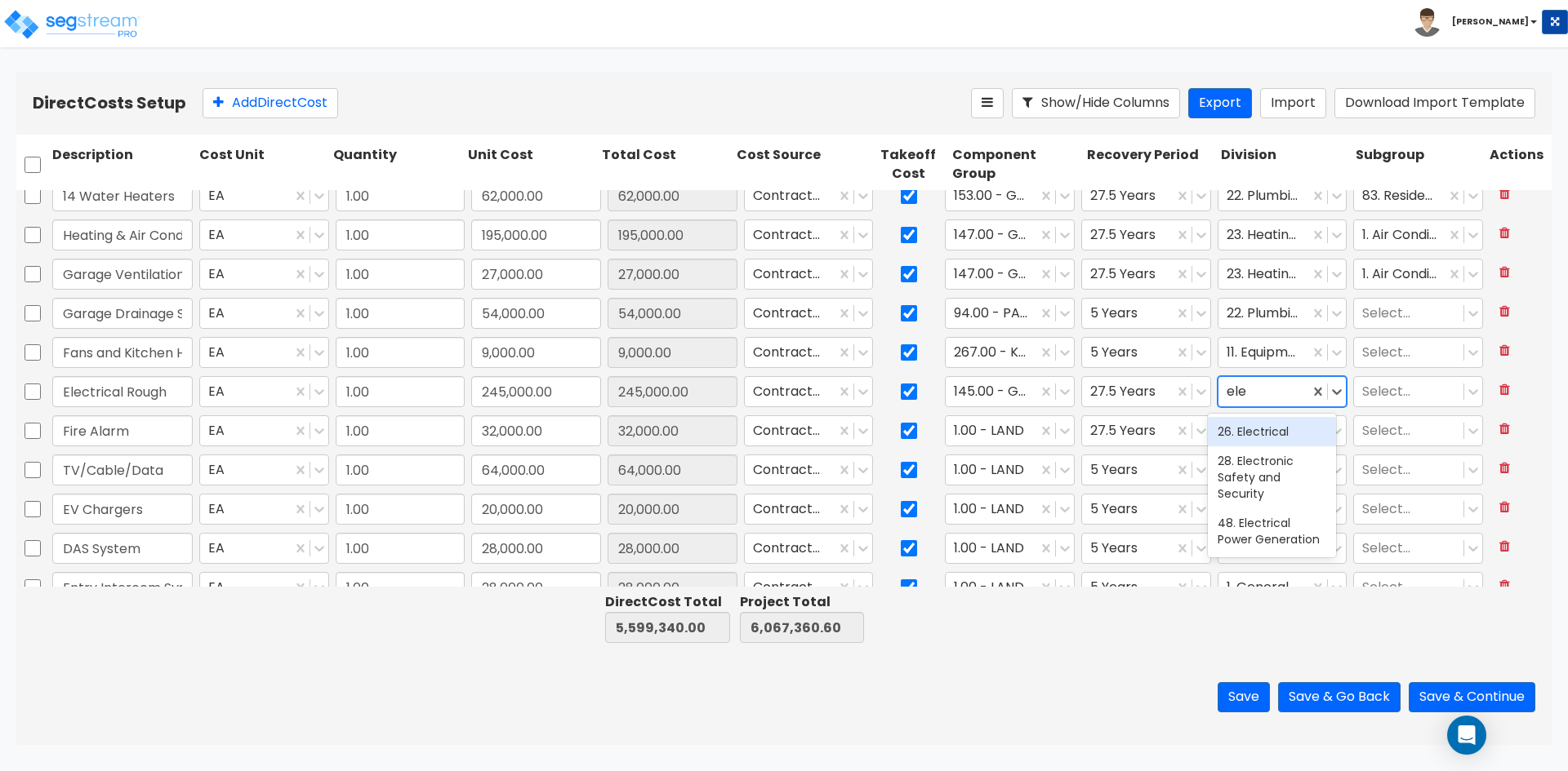
click at [1261, 437] on div "26. Electrical" at bounding box center [1273, 432] width 129 height 30
click at [1375, 393] on div at bounding box center [1409, 392] width 93 height 22
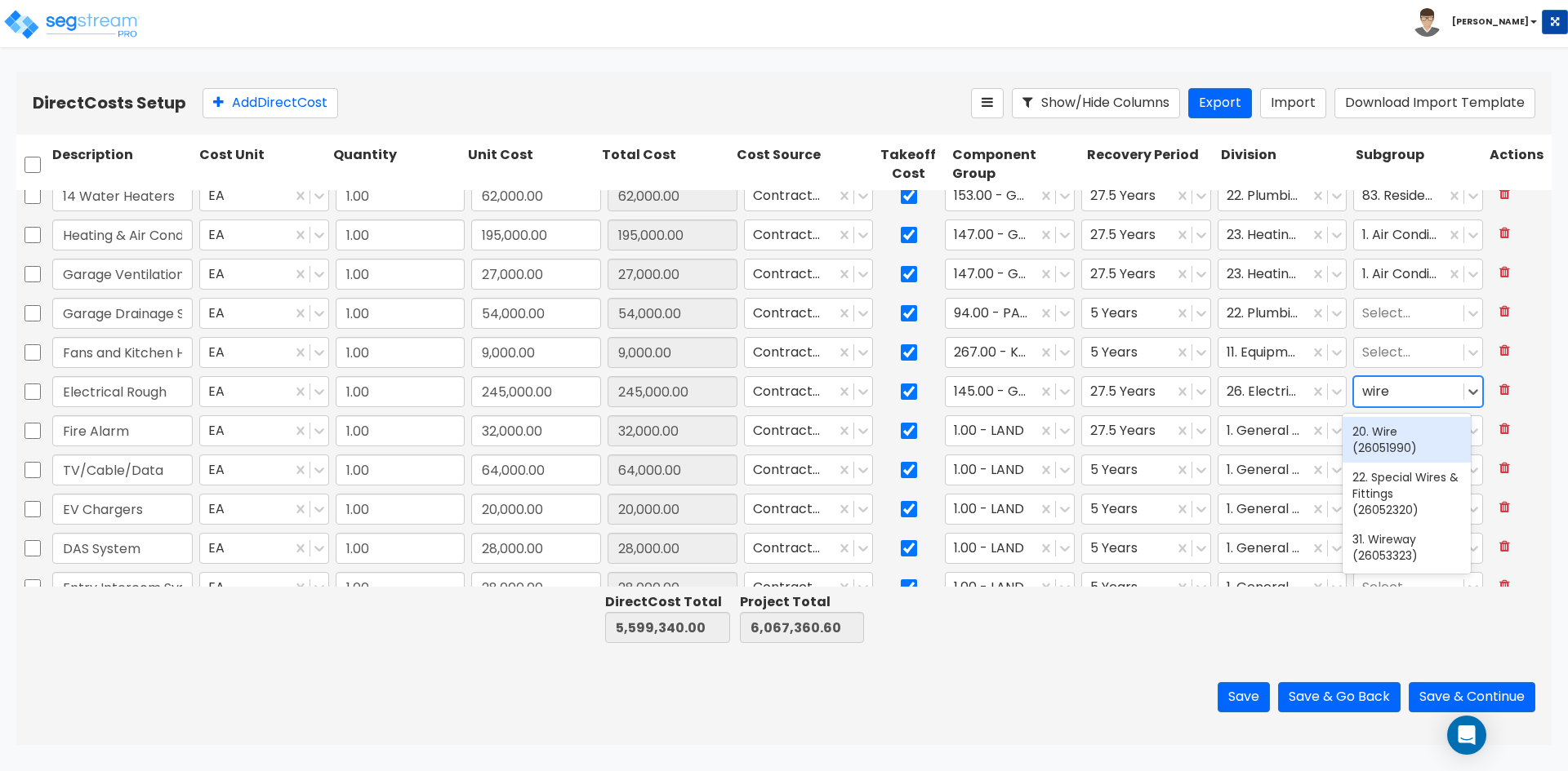
click at [1395, 435] on div "20. Wire (26051990)" at bounding box center [1407, 440] width 129 height 46
click at [1014, 434] on div at bounding box center [991, 431] width 75 height 22
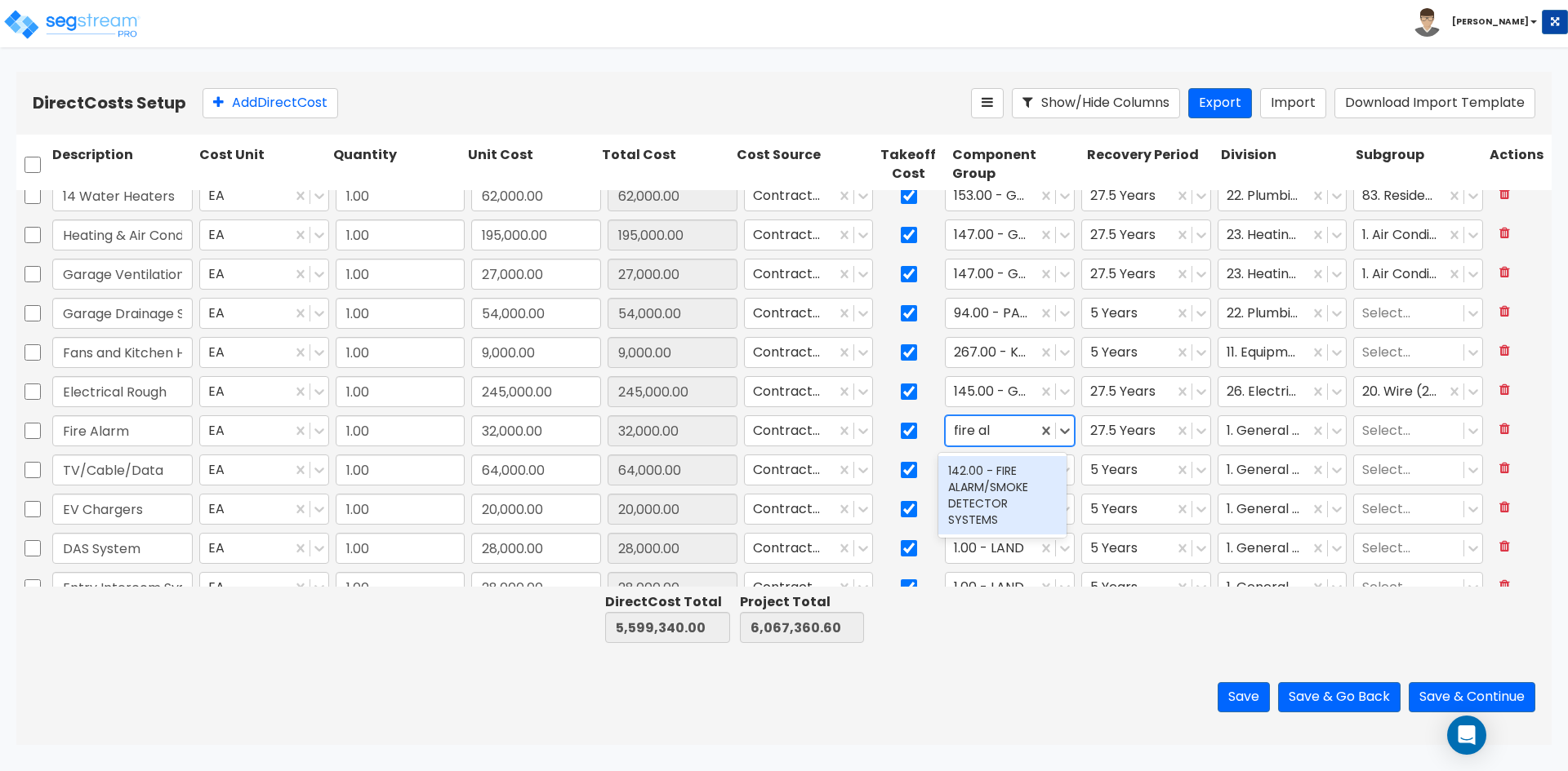
click at [1002, 492] on div "142.00 - FIRE ALARM/SMOKE DETECTOR SYSTEMS" at bounding box center [1002, 495] width 129 height 78
click at [1242, 427] on div at bounding box center [1264, 431] width 75 height 22
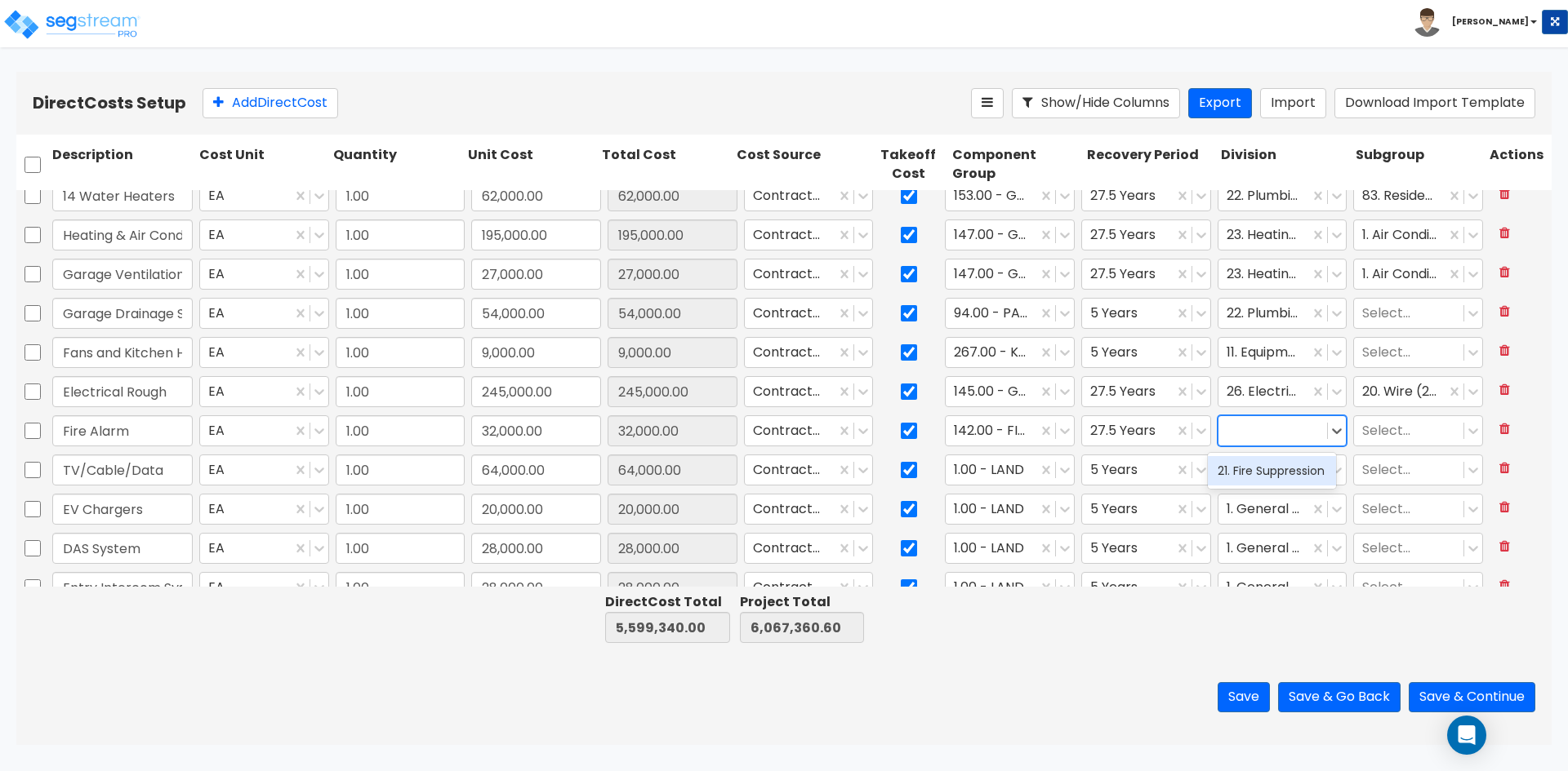
click at [1286, 431] on div at bounding box center [1274, 431] width 93 height 22
click at [1280, 477] on div "27. Communications" at bounding box center [1273, 479] width 129 height 46
click at [1374, 437] on div at bounding box center [1409, 431] width 93 height 22
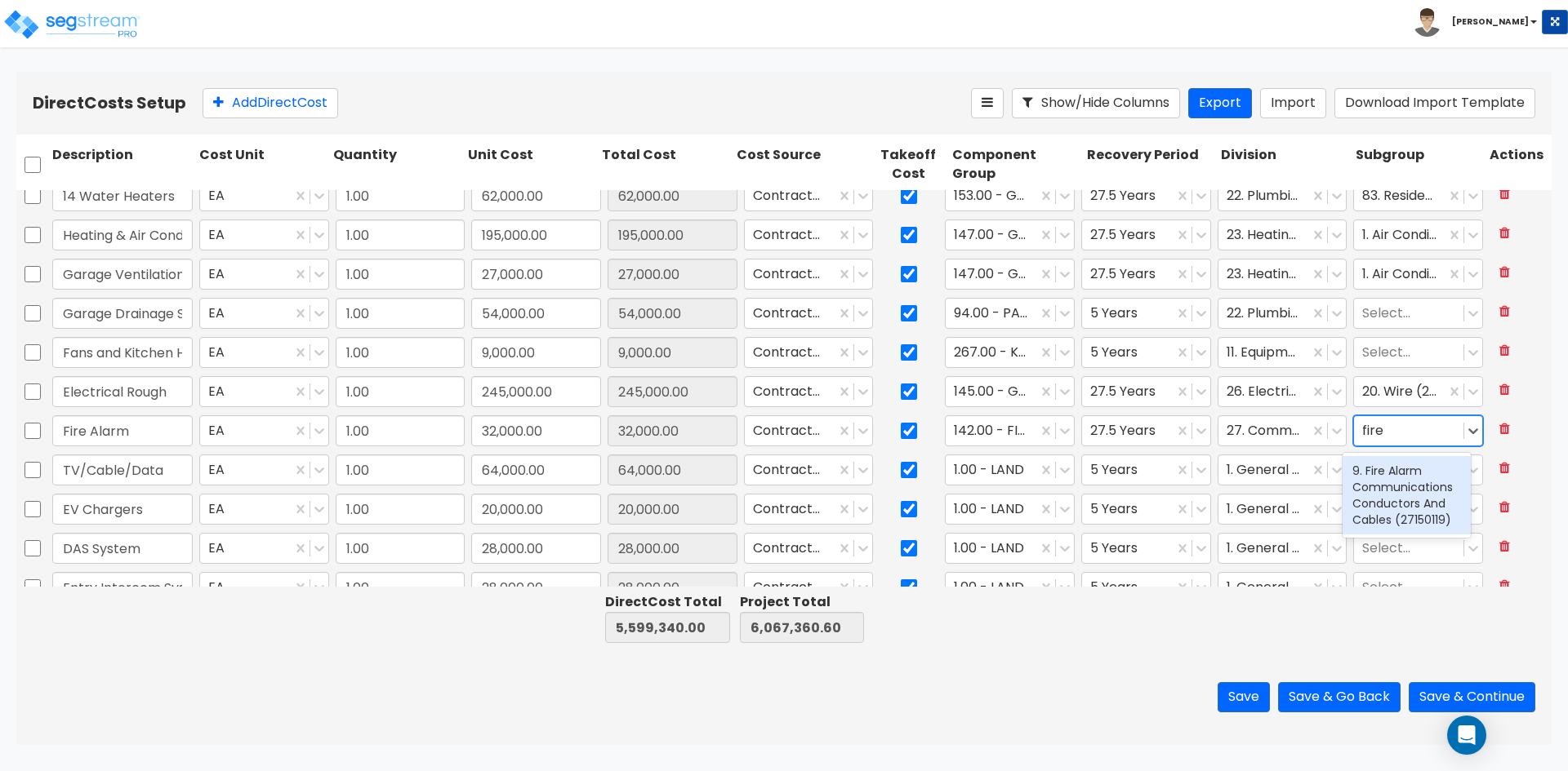
click at [1433, 491] on div "9. Fire Alarm Communications Conductors And Cables (27150119)" at bounding box center [1407, 495] width 129 height 78
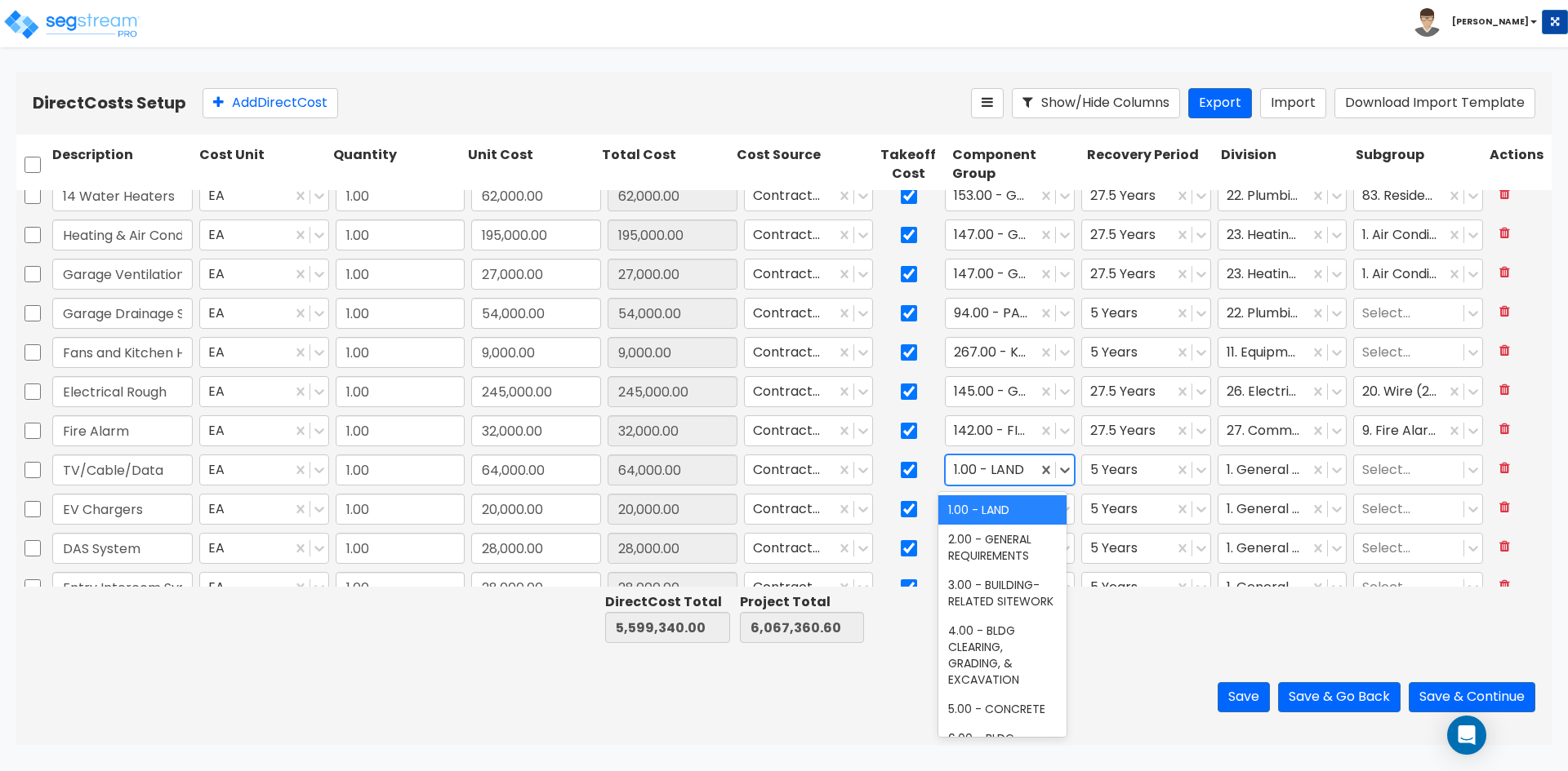
click at [974, 473] on div at bounding box center [991, 471] width 75 height 22
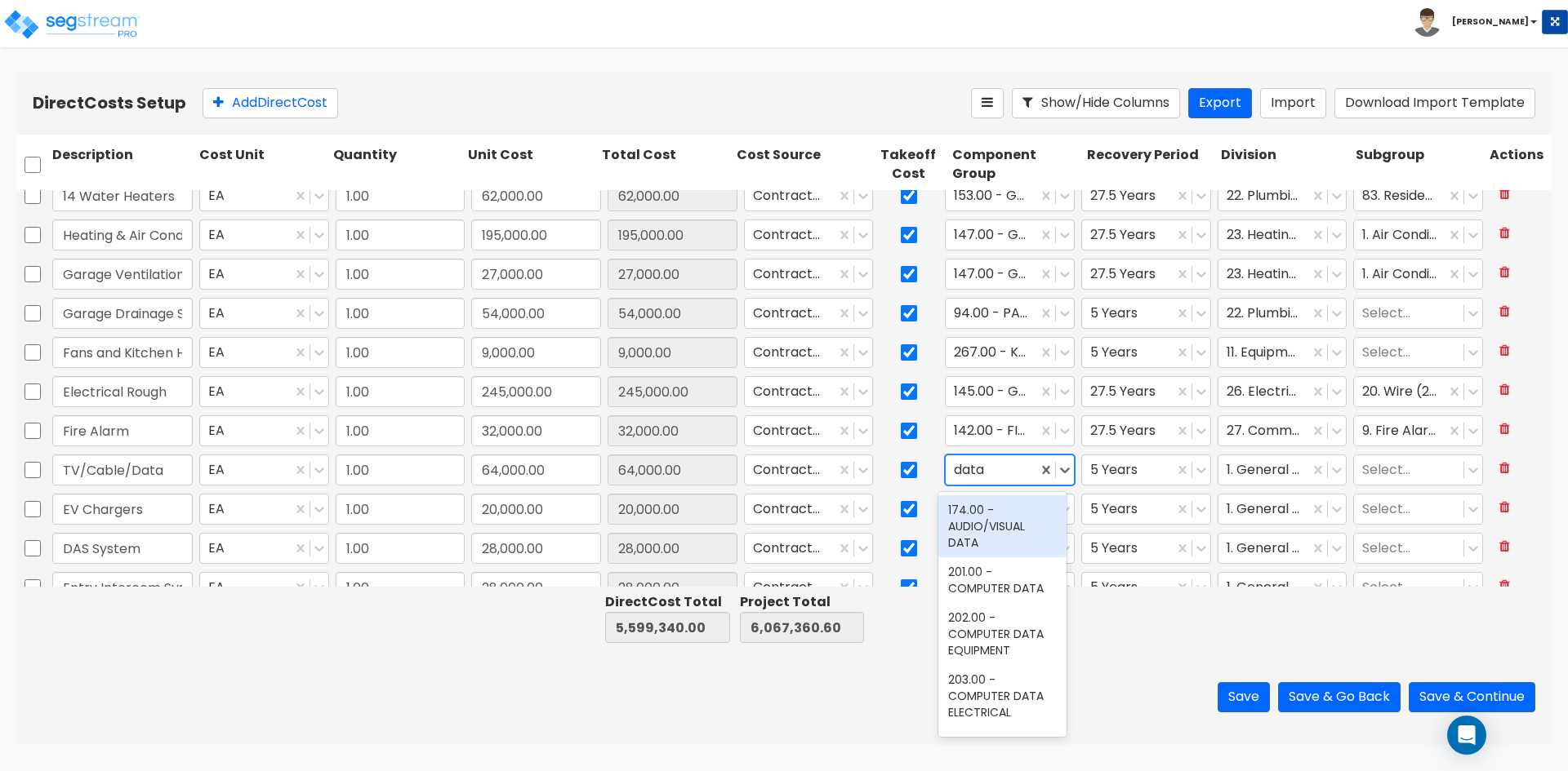
click at [985, 543] on div "174.00 - AUDIO/VISUAL DATA" at bounding box center [1002, 526] width 129 height 62
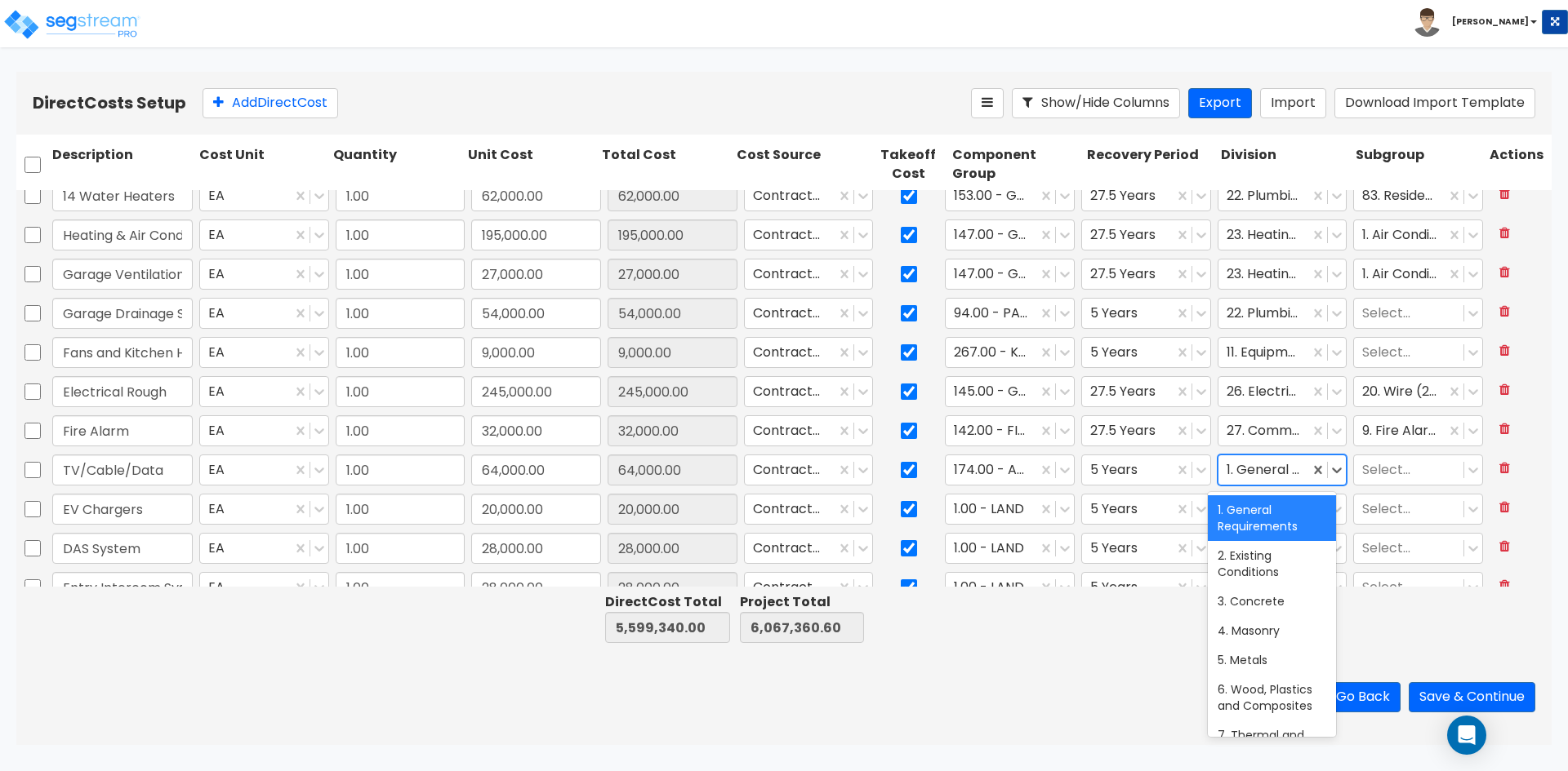
click at [1261, 469] on div at bounding box center [1264, 471] width 75 height 22
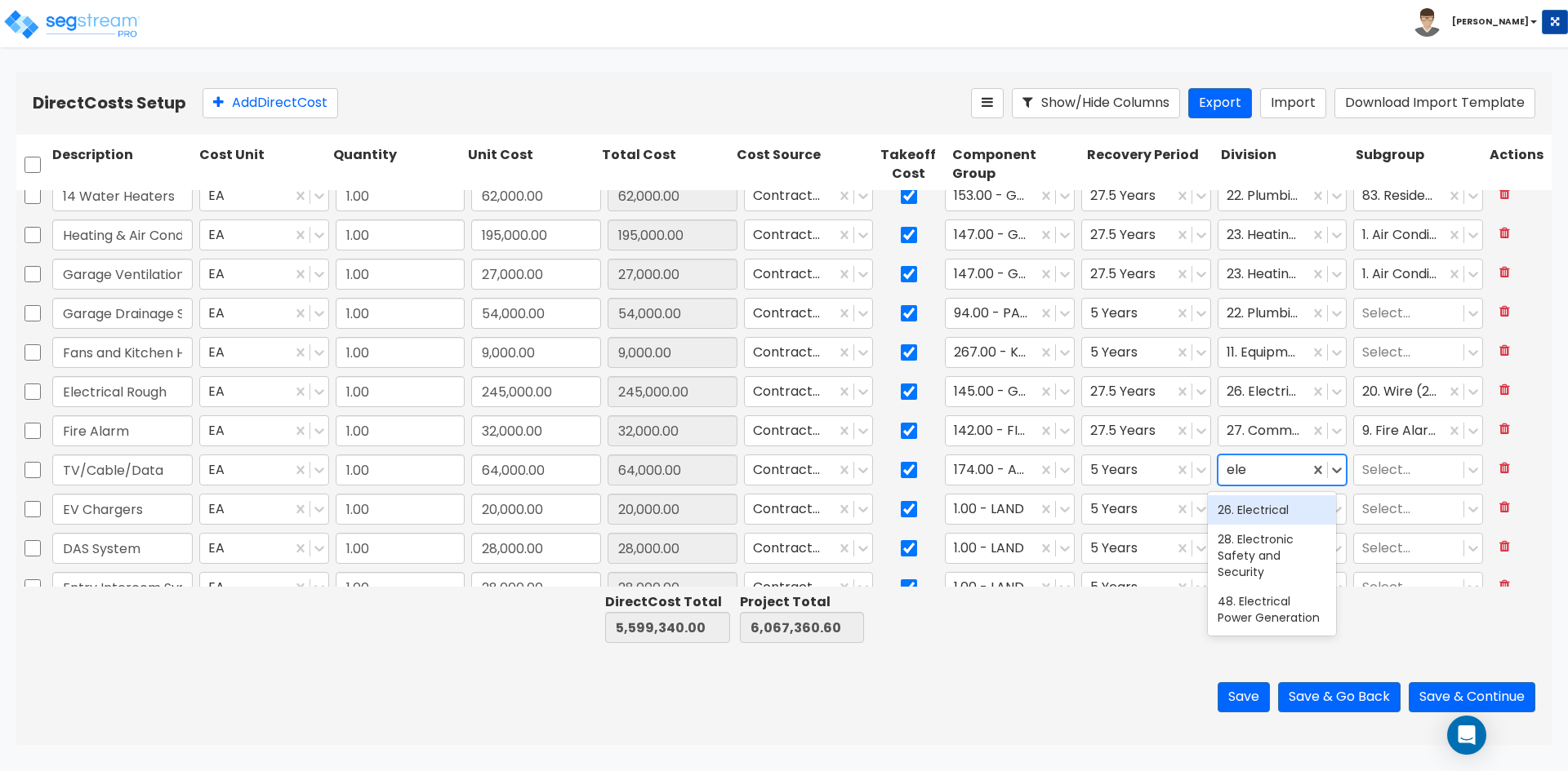
click at [1281, 512] on div "26. Electrical" at bounding box center [1273, 510] width 129 height 30
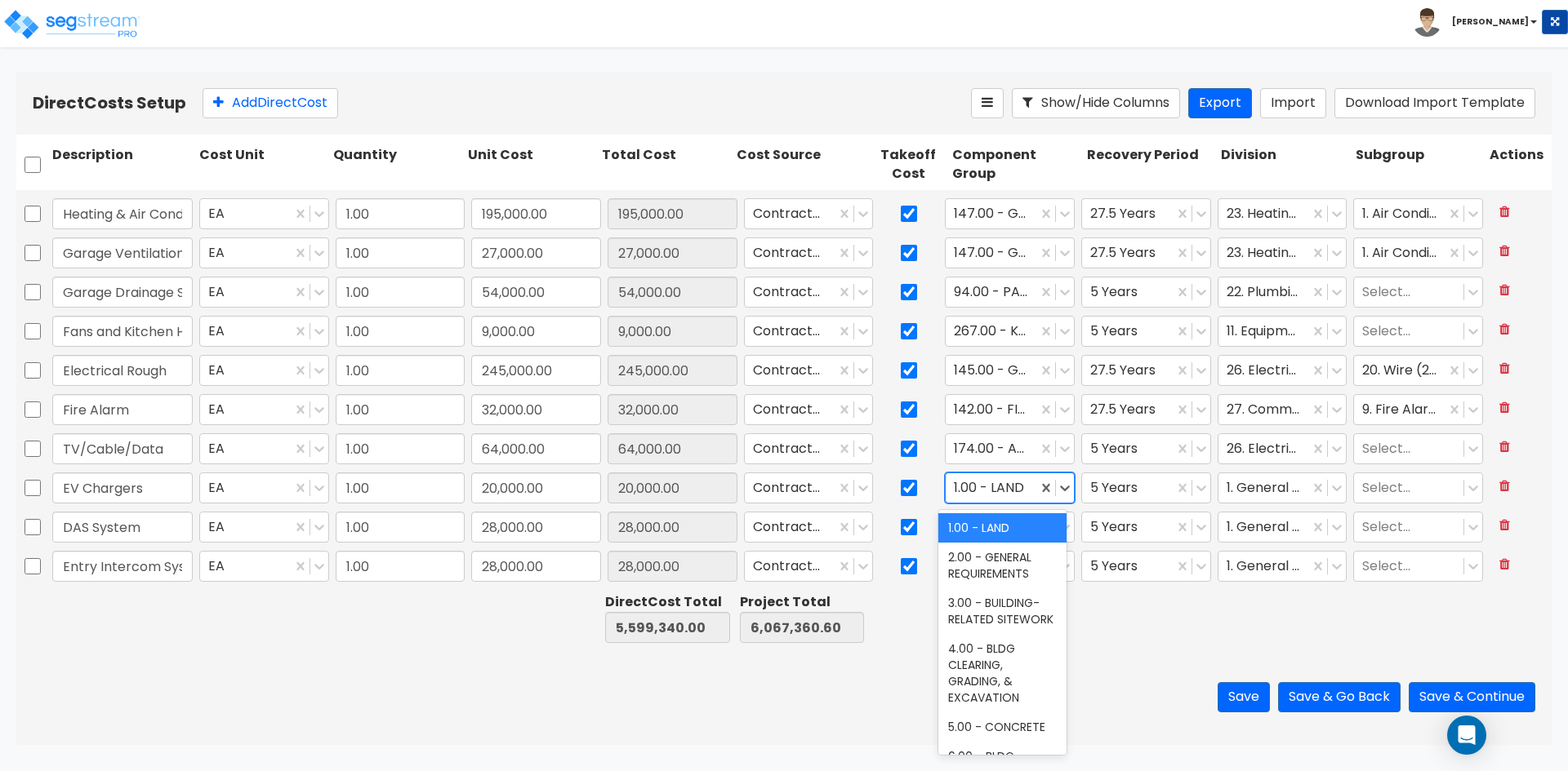
click at [990, 494] on div at bounding box center [991, 489] width 75 height 22
click at [1016, 557] on div "222.00 - ELECTRIC VEHICLE CHARGING EQUIPMENT" at bounding box center [1002, 544] width 129 height 62
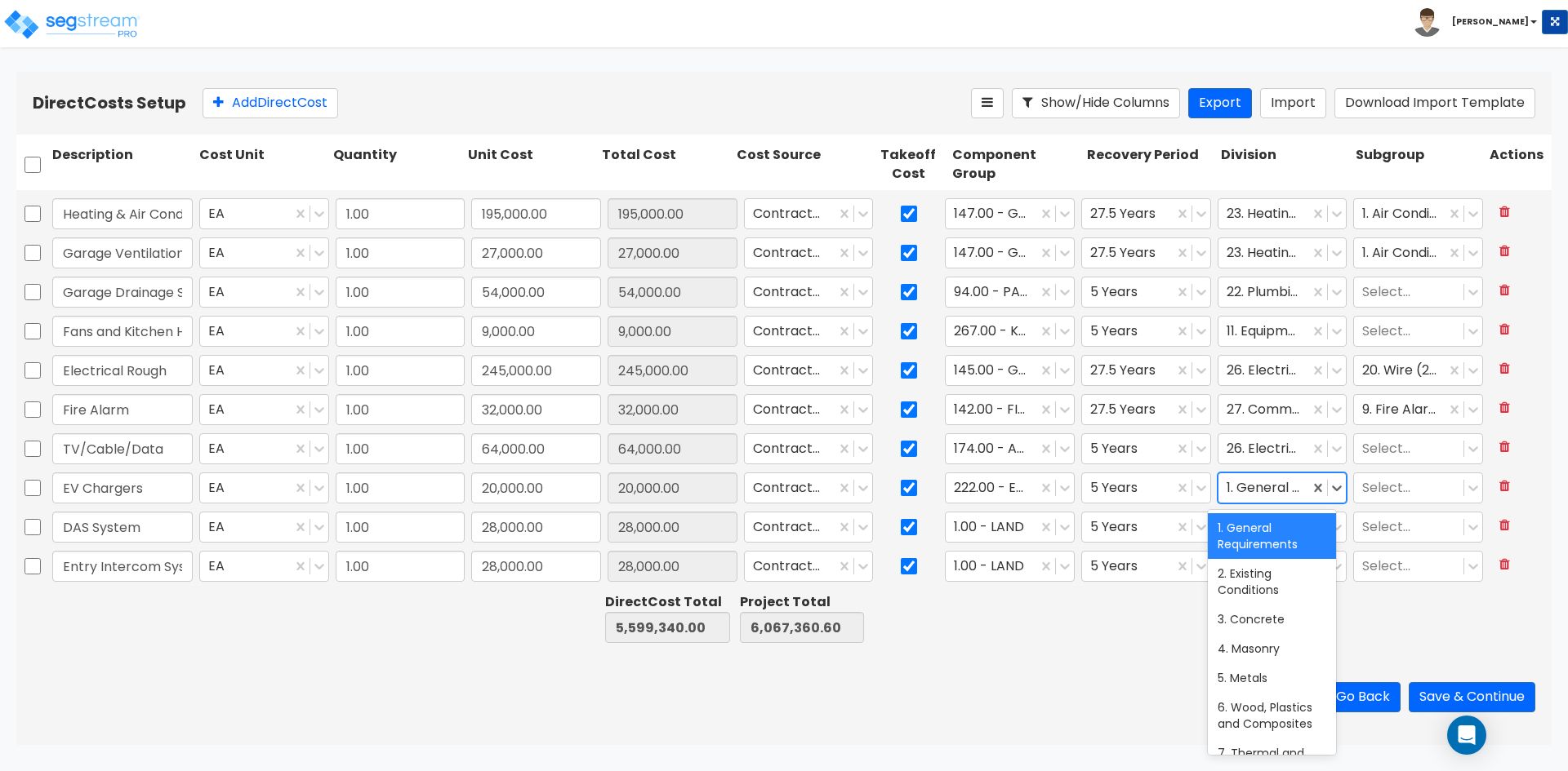
click at [1256, 494] on div at bounding box center [1264, 489] width 75 height 22
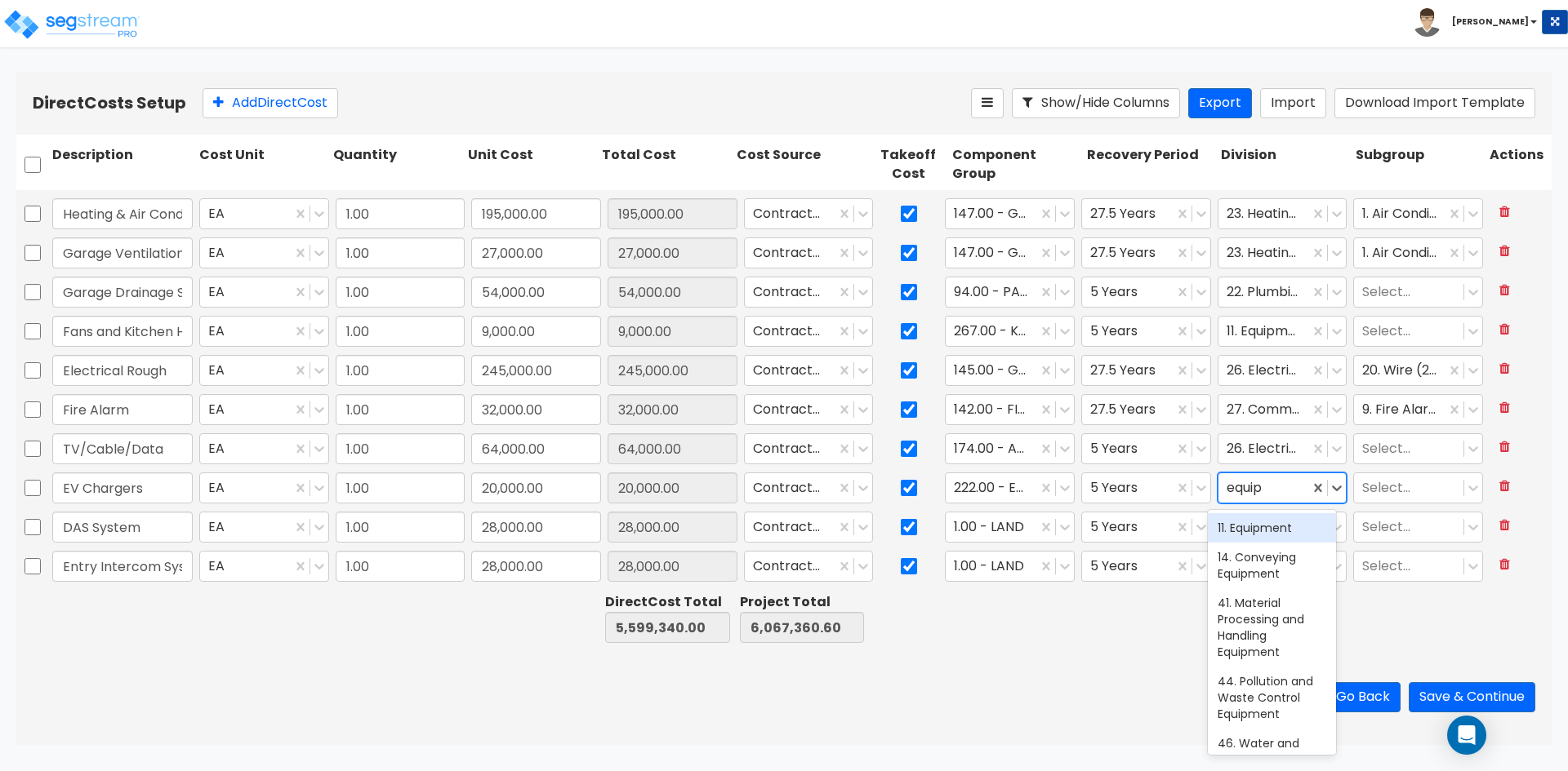
click at [1286, 533] on div "11. Equipment" at bounding box center [1273, 528] width 129 height 30
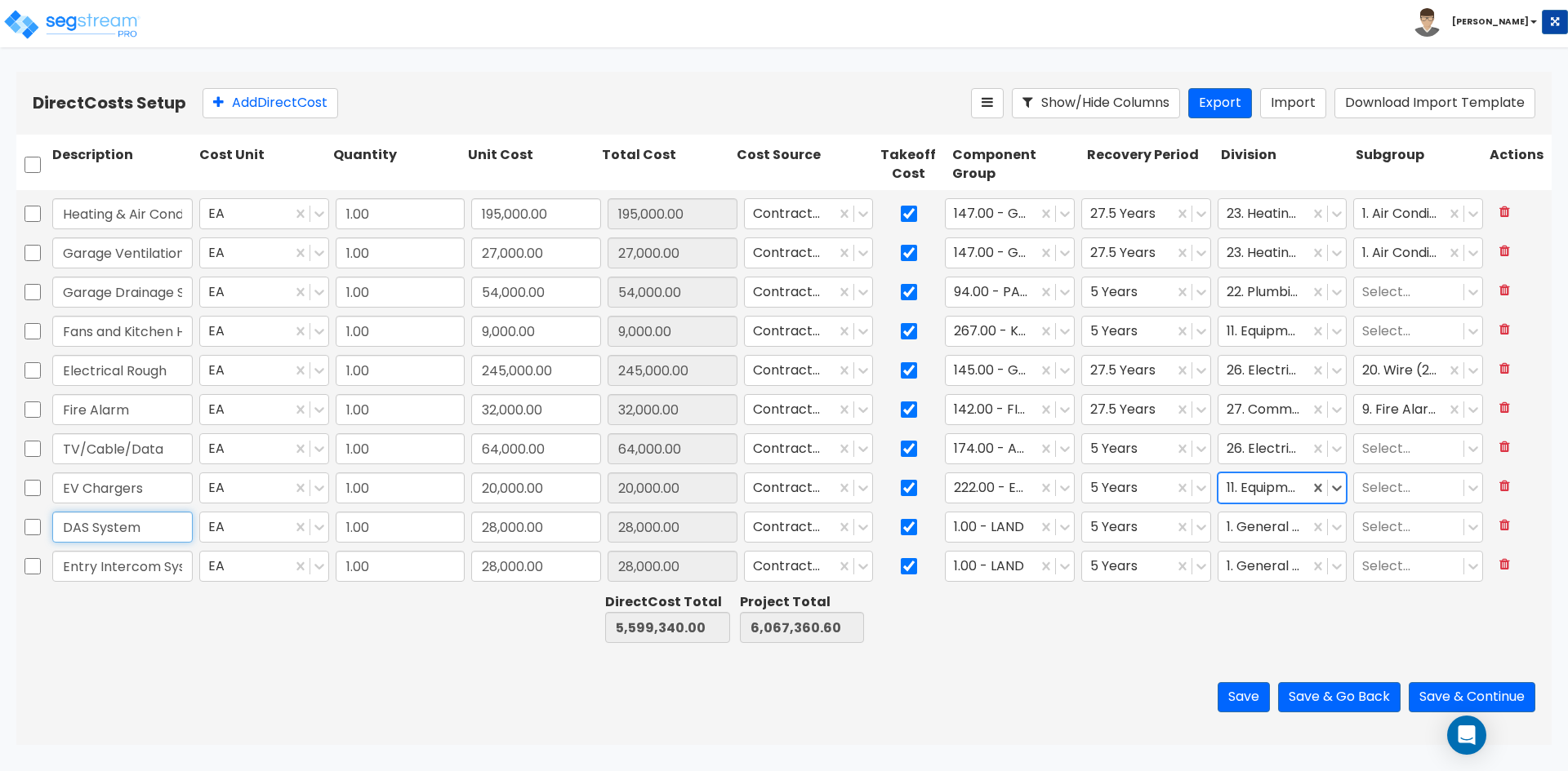
click at [156, 527] on input "DAS System" at bounding box center [122, 527] width 141 height 31
click at [995, 528] on div at bounding box center [991, 528] width 75 height 22
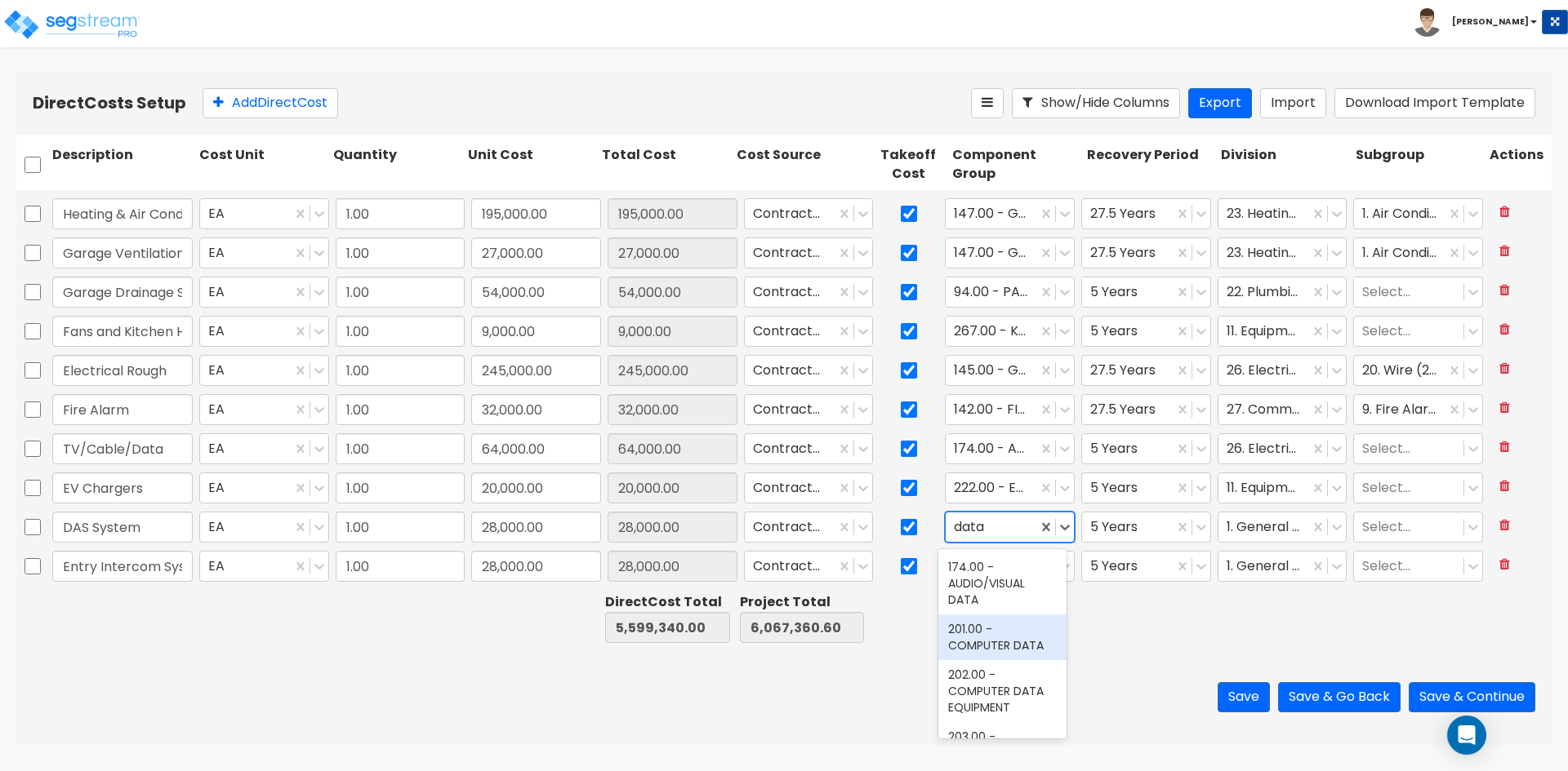
click at [1003, 636] on div "201.00 - COMPUTER DATA" at bounding box center [1002, 637] width 129 height 46
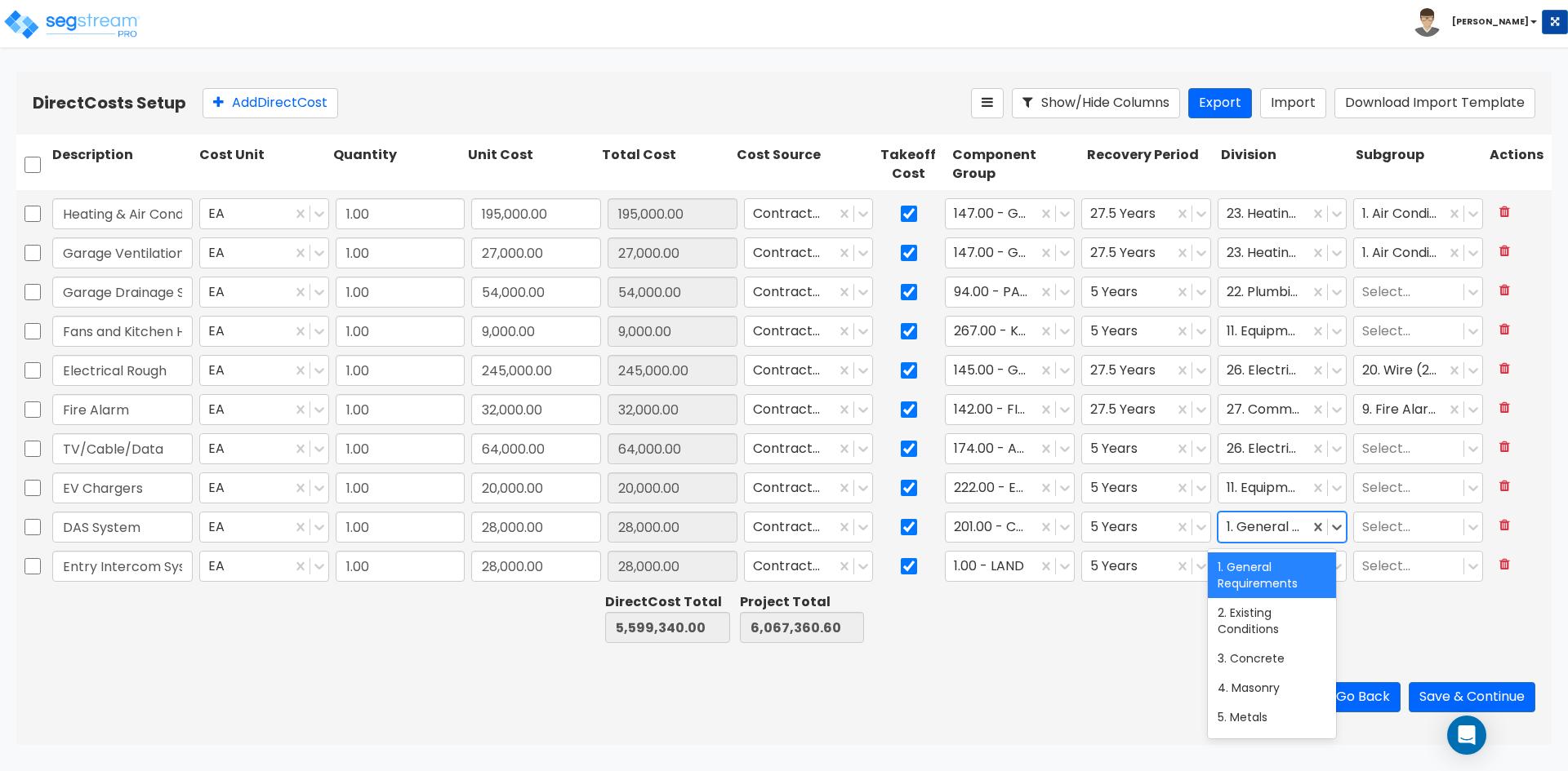
click at [1271, 530] on div at bounding box center [1264, 528] width 75 height 22
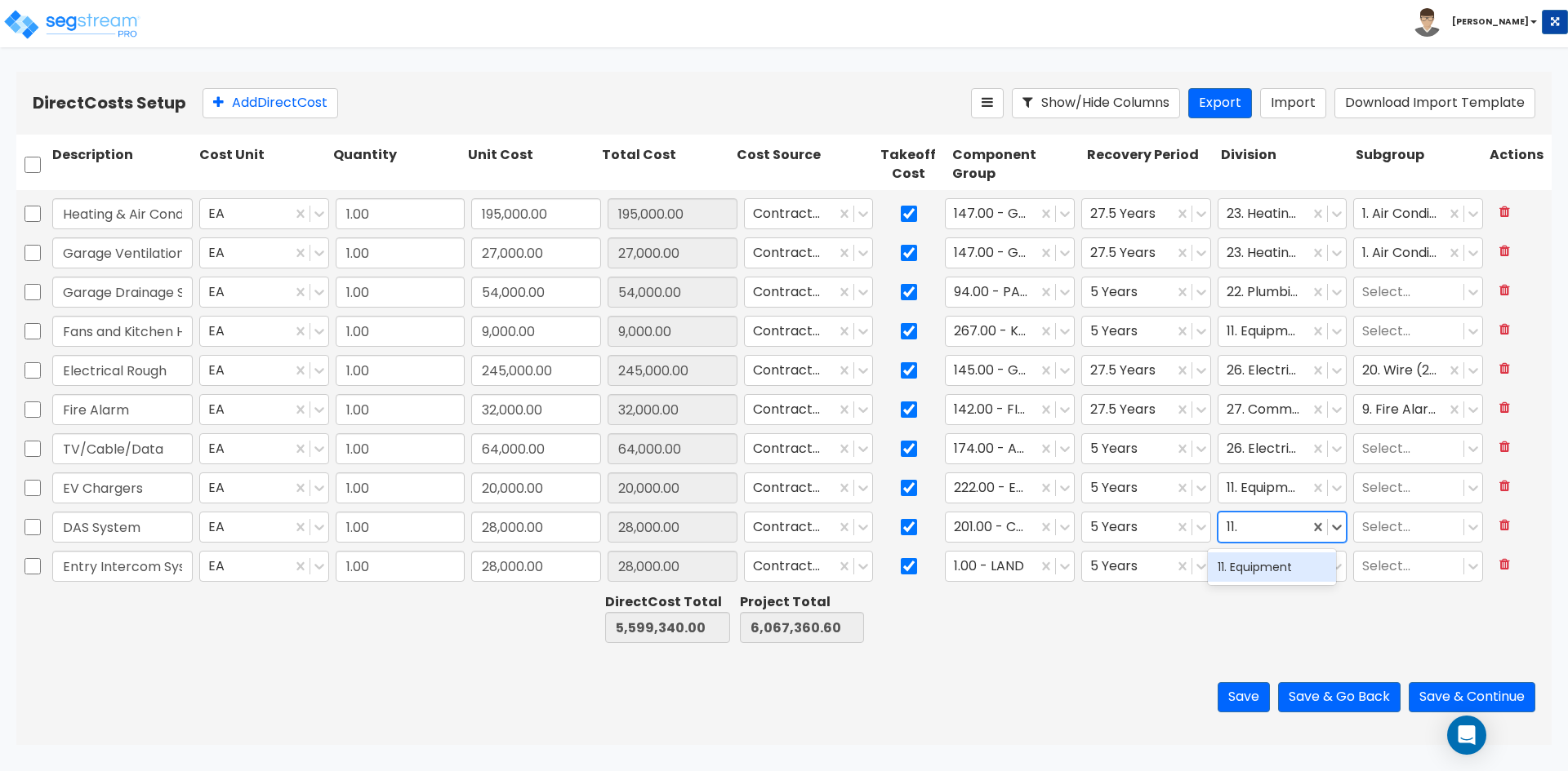
click at [1265, 579] on div "11. Equipment" at bounding box center [1273, 567] width 129 height 30
click at [145, 572] on input "Entry Intercom System + Key Fobs" at bounding box center [122, 566] width 141 height 31
click at [1002, 579] on div "1.00 - LAND" at bounding box center [991, 566] width 91 height 29
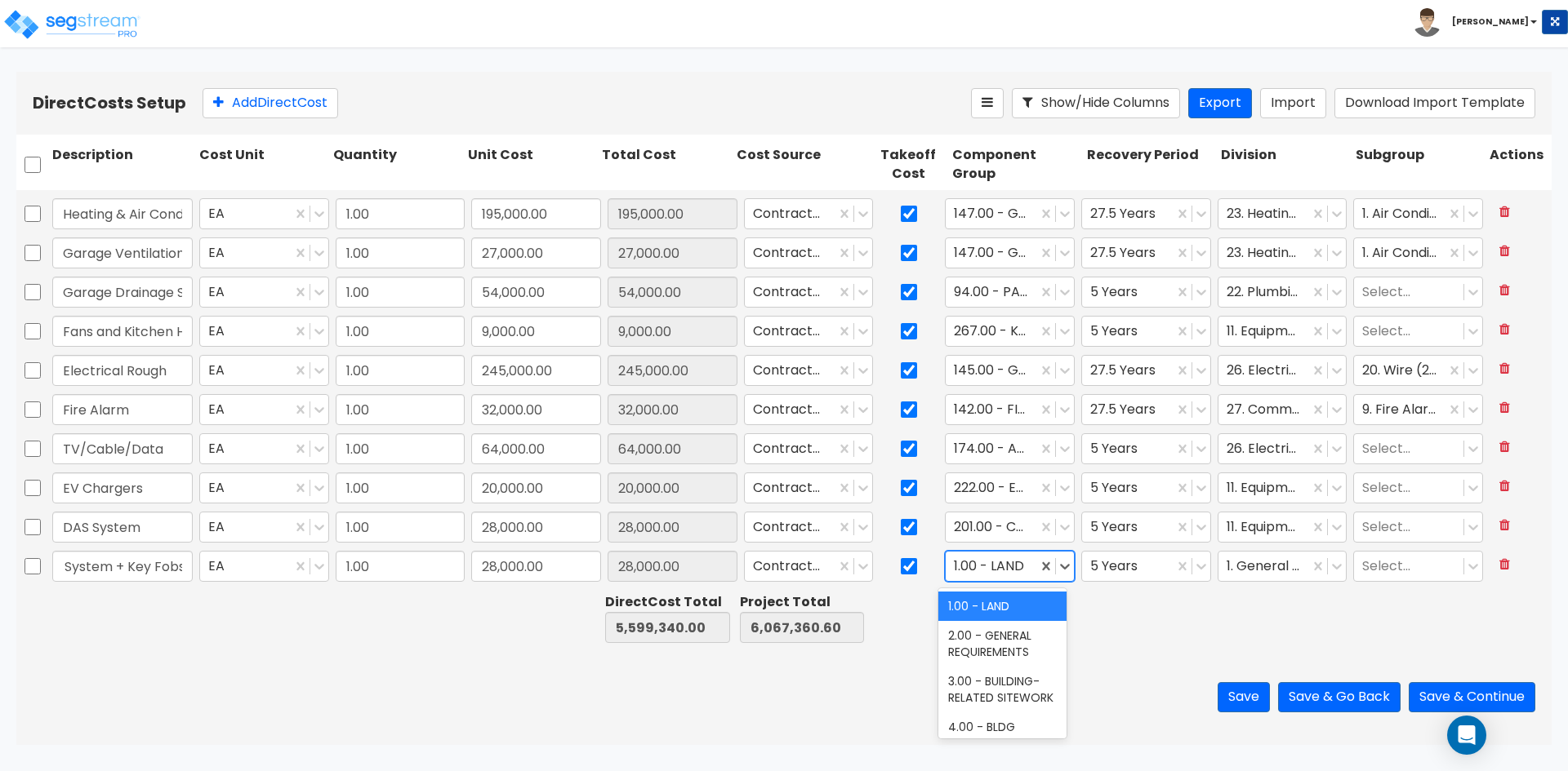
scroll to position [0, 0]
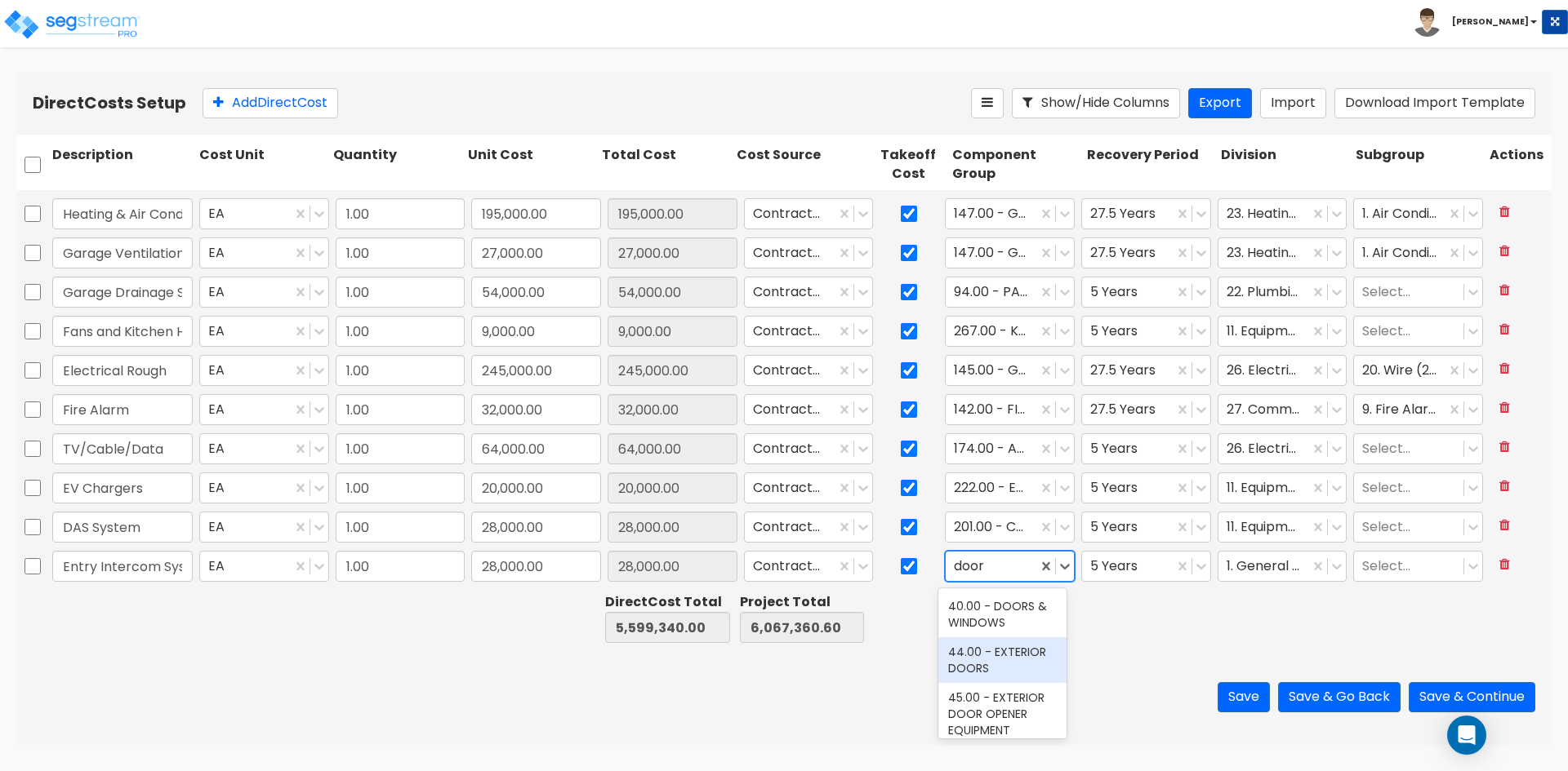
click at [983, 660] on div "44.00 - EXTERIOR DOORS" at bounding box center [1002, 660] width 129 height 46
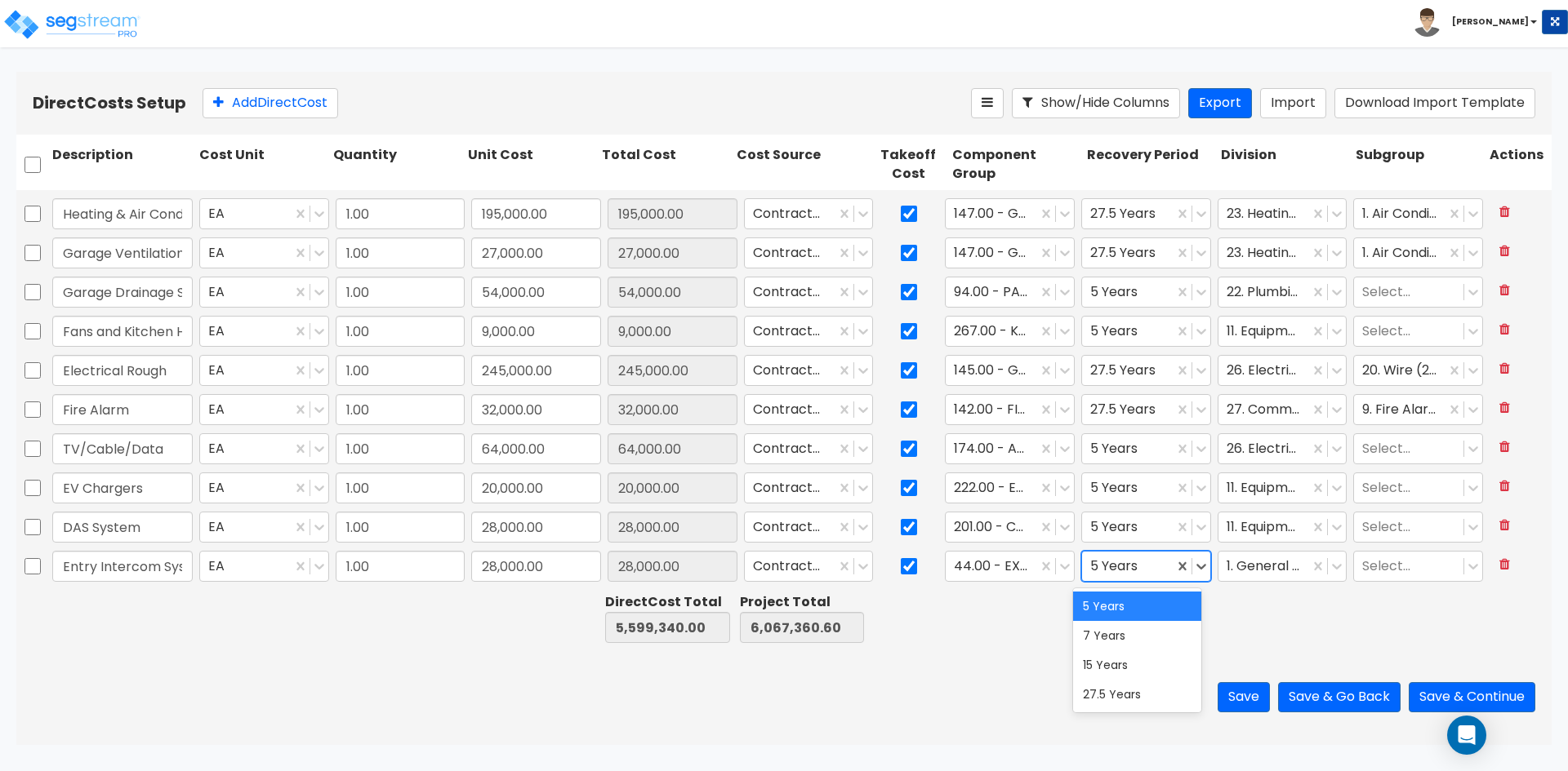
click at [1135, 571] on div at bounding box center [1127, 567] width 75 height 22
click at [1119, 700] on div "27.5 Years" at bounding box center [1138, 695] width 129 height 30
click at [1266, 574] on div at bounding box center [1264, 567] width 75 height 22
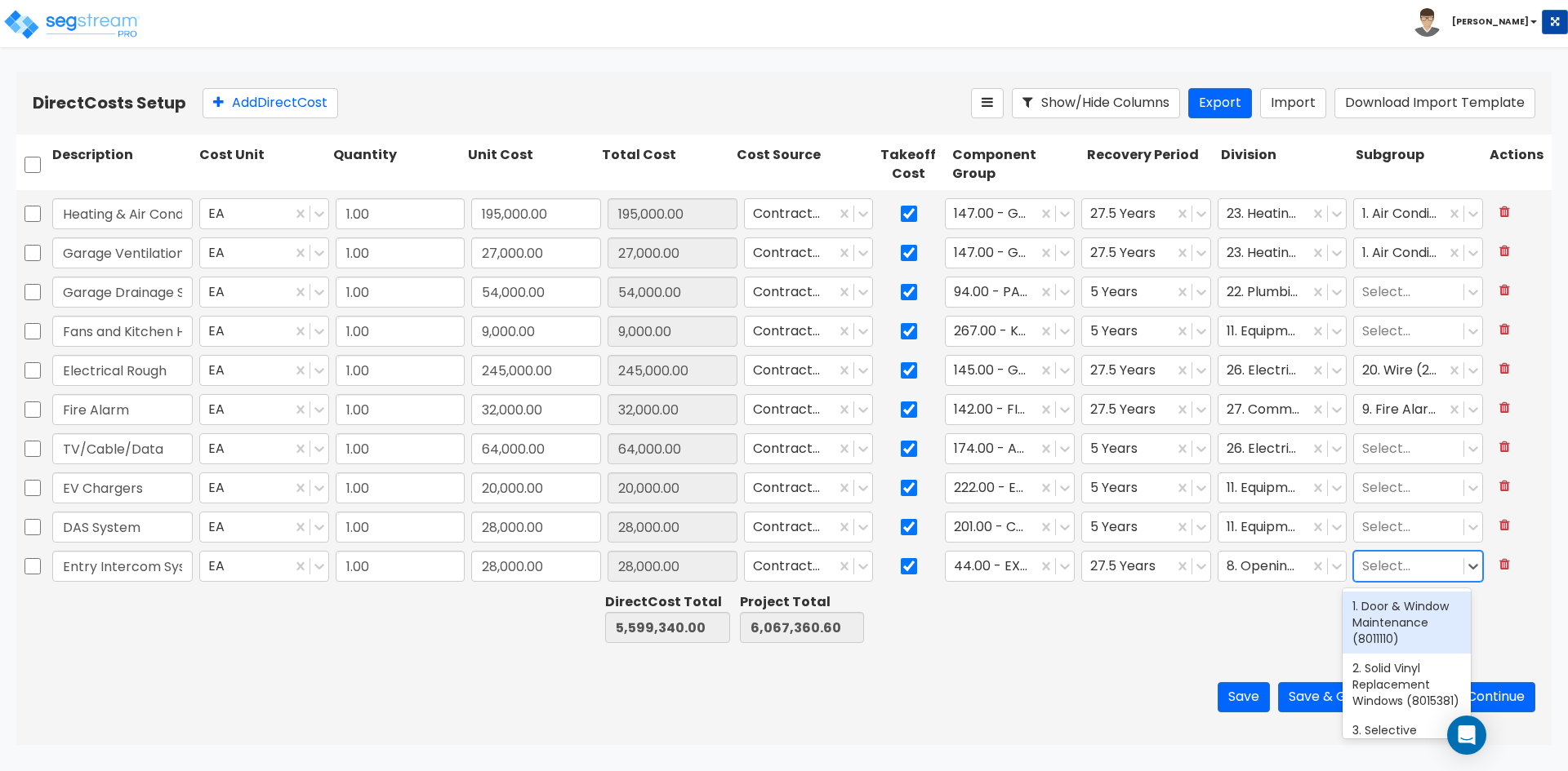
click at [1386, 558] on div at bounding box center [1409, 567] width 93 height 22
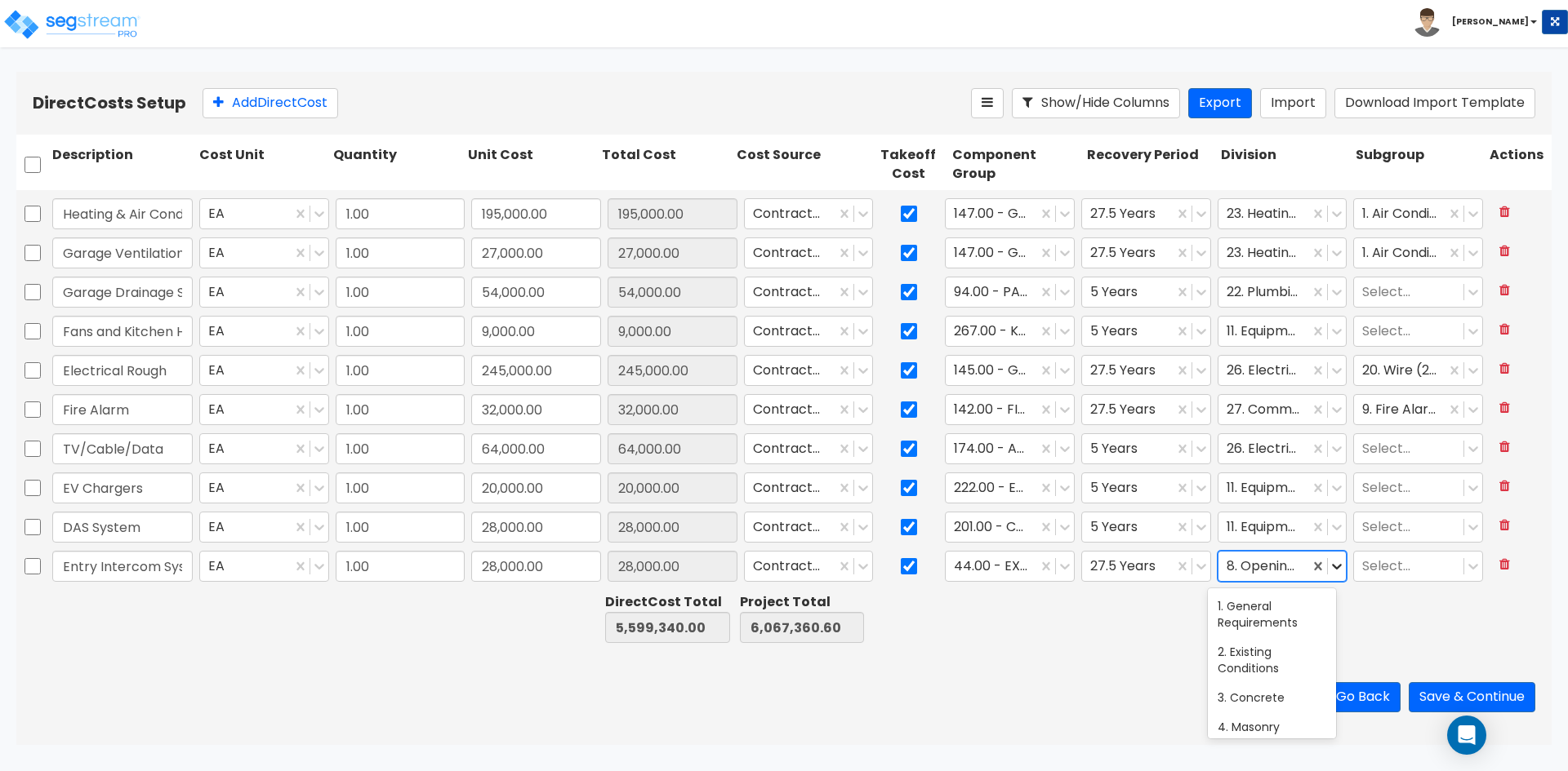
click at [1329, 561] on icon at bounding box center [1337, 567] width 17 height 17
click at [1283, 661] on div "11. Equipment" at bounding box center [1273, 656] width 129 height 30
click at [1400, 575] on div at bounding box center [1409, 567] width 93 height 22
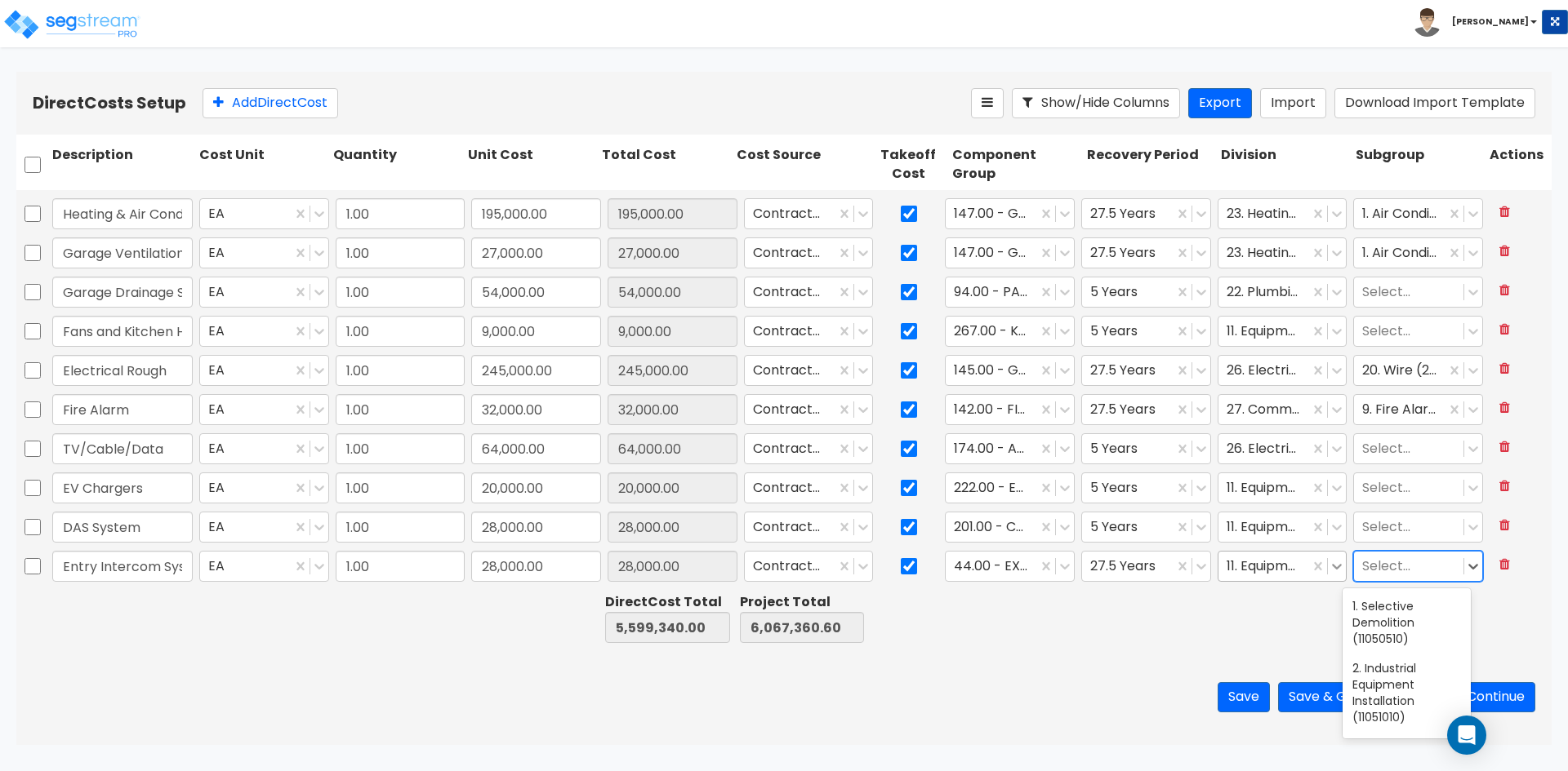
click at [1329, 573] on icon at bounding box center [1337, 567] width 17 height 17
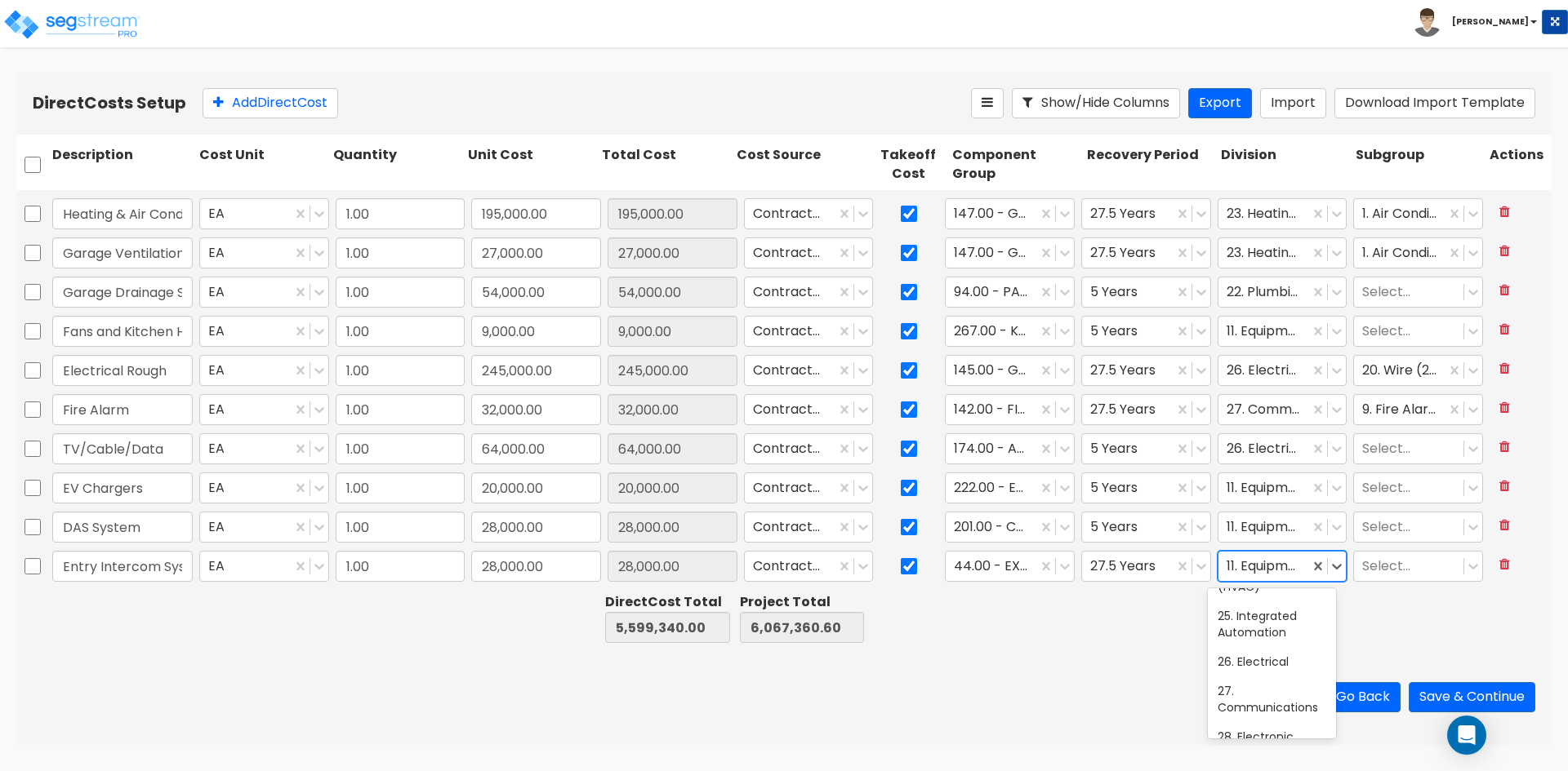
scroll to position [735, 0]
click at [1275, 641] on div "27. Communications" at bounding box center [1273, 617] width 129 height 46
click at [1395, 572] on div at bounding box center [1409, 567] width 93 height 22
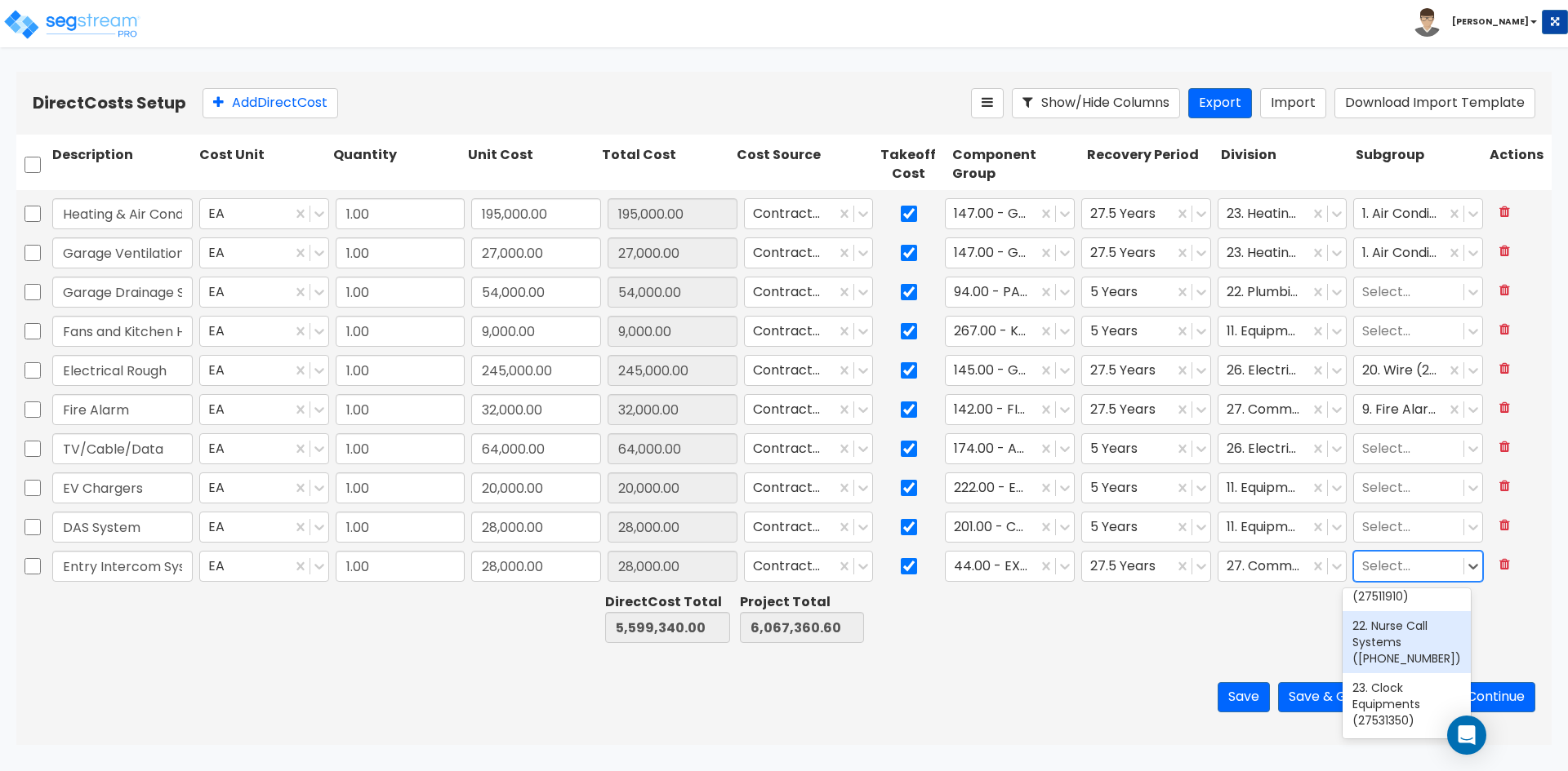
scroll to position [1495, 0]
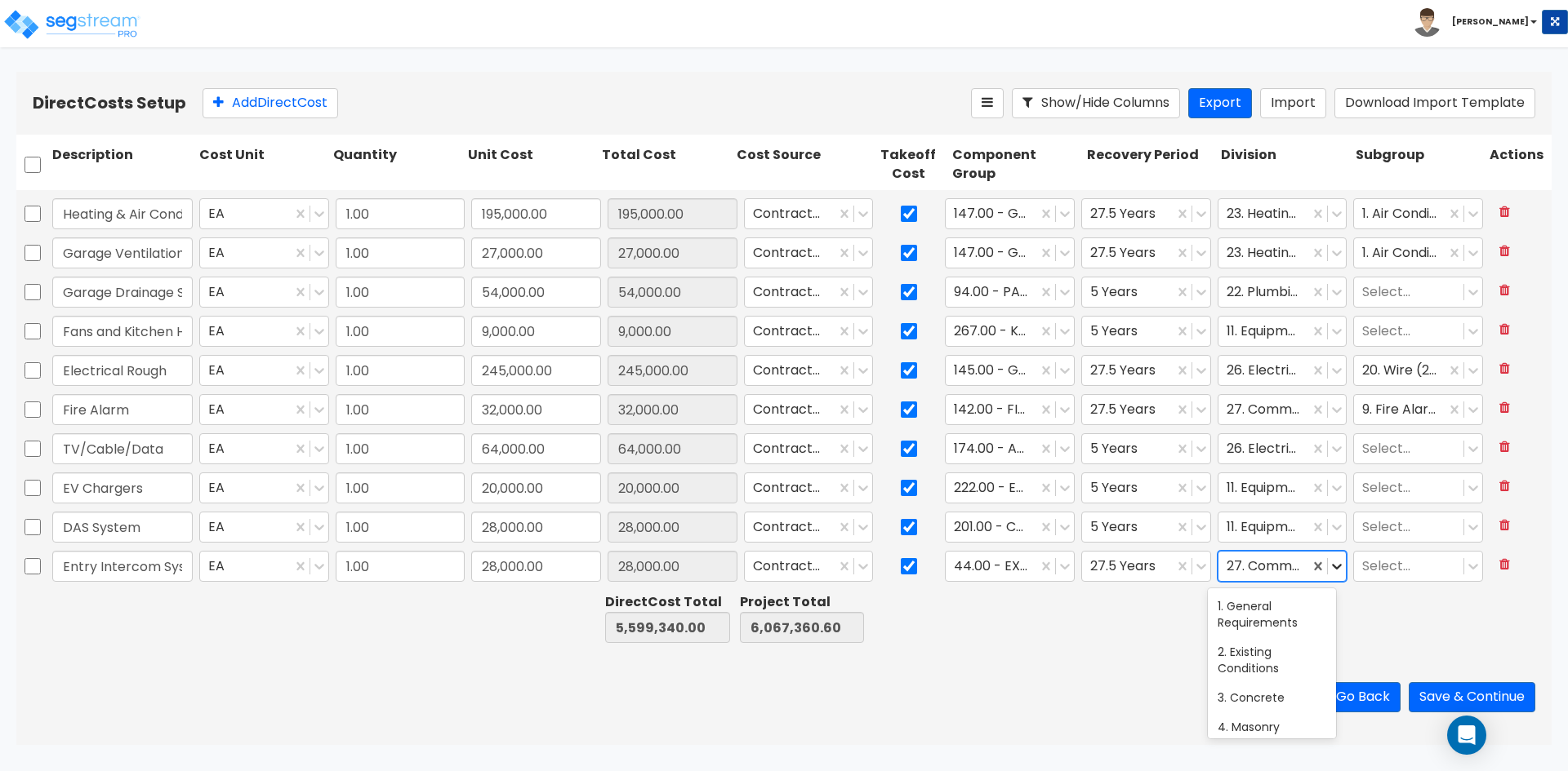
click at [1329, 571] on icon at bounding box center [1337, 567] width 17 height 17
click at [1246, 602] on div "8. Openings" at bounding box center [1273, 597] width 129 height 30
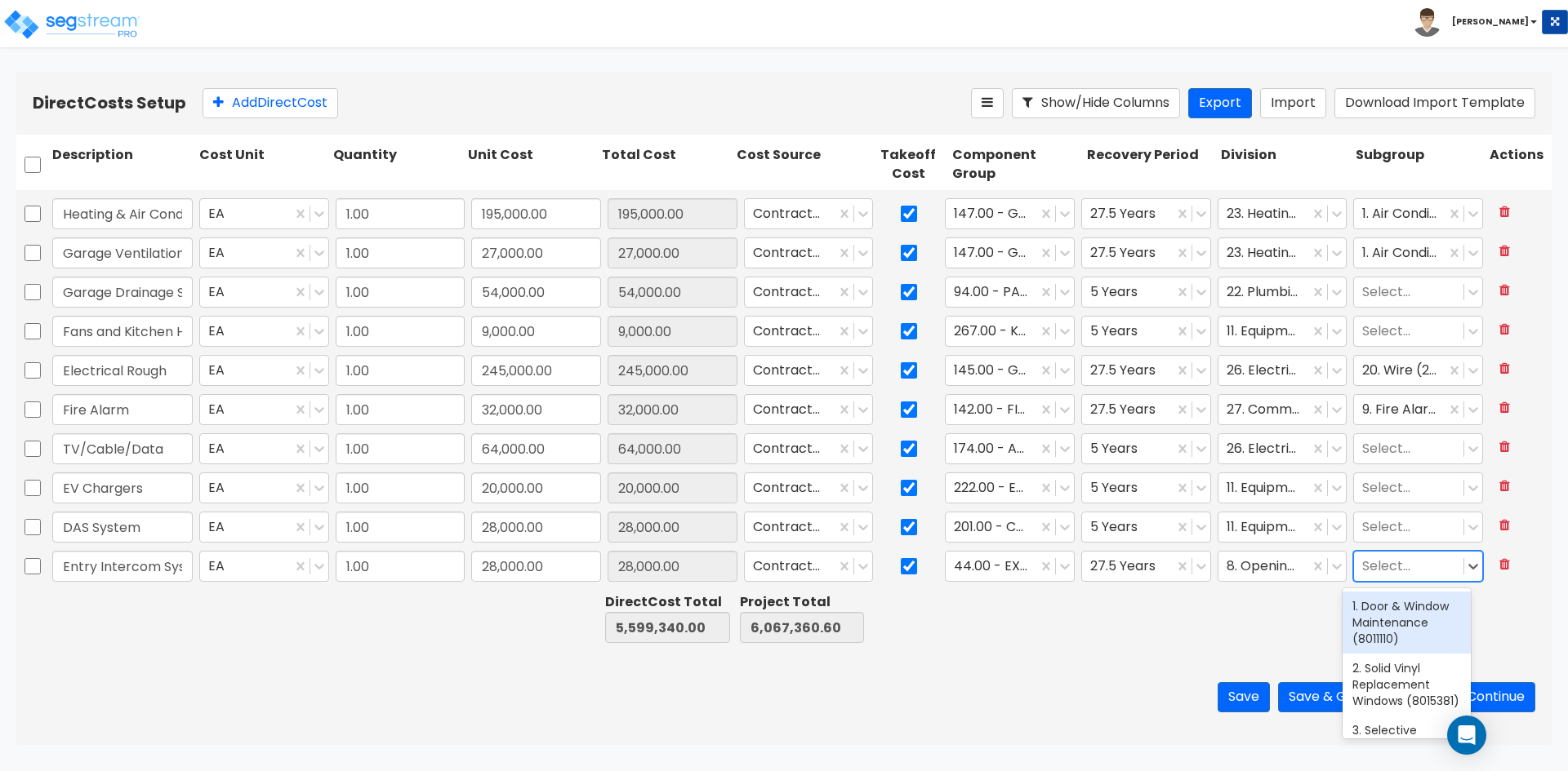
click at [1451, 561] on div "Select..." at bounding box center [1408, 566] width 109 height 29
click at [1297, 626] on div at bounding box center [1285, 618] width 134 height 56
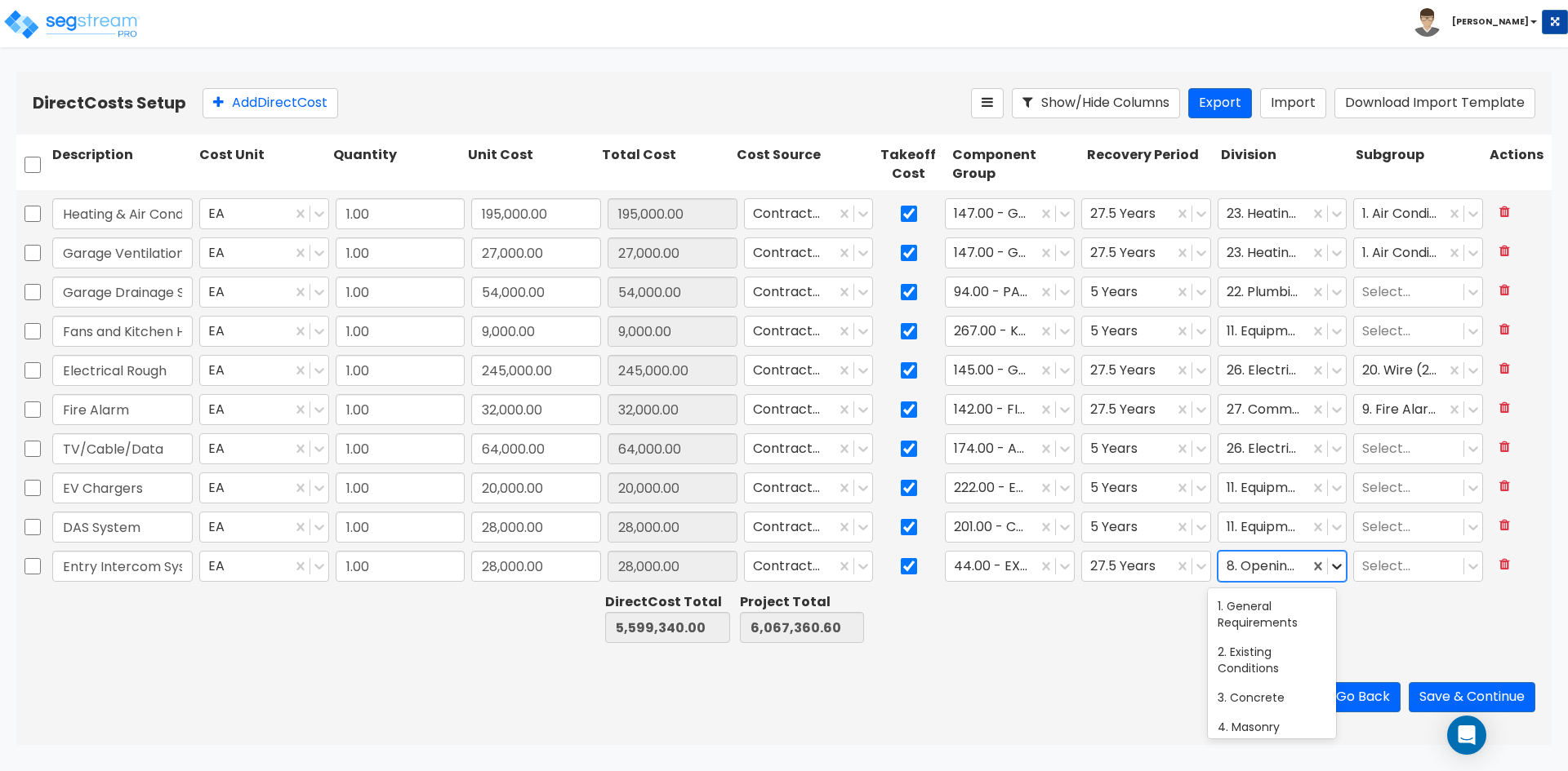
click at [1329, 568] on icon at bounding box center [1337, 567] width 17 height 17
click at [1288, 656] on div "11. Equipment" at bounding box center [1273, 656] width 129 height 30
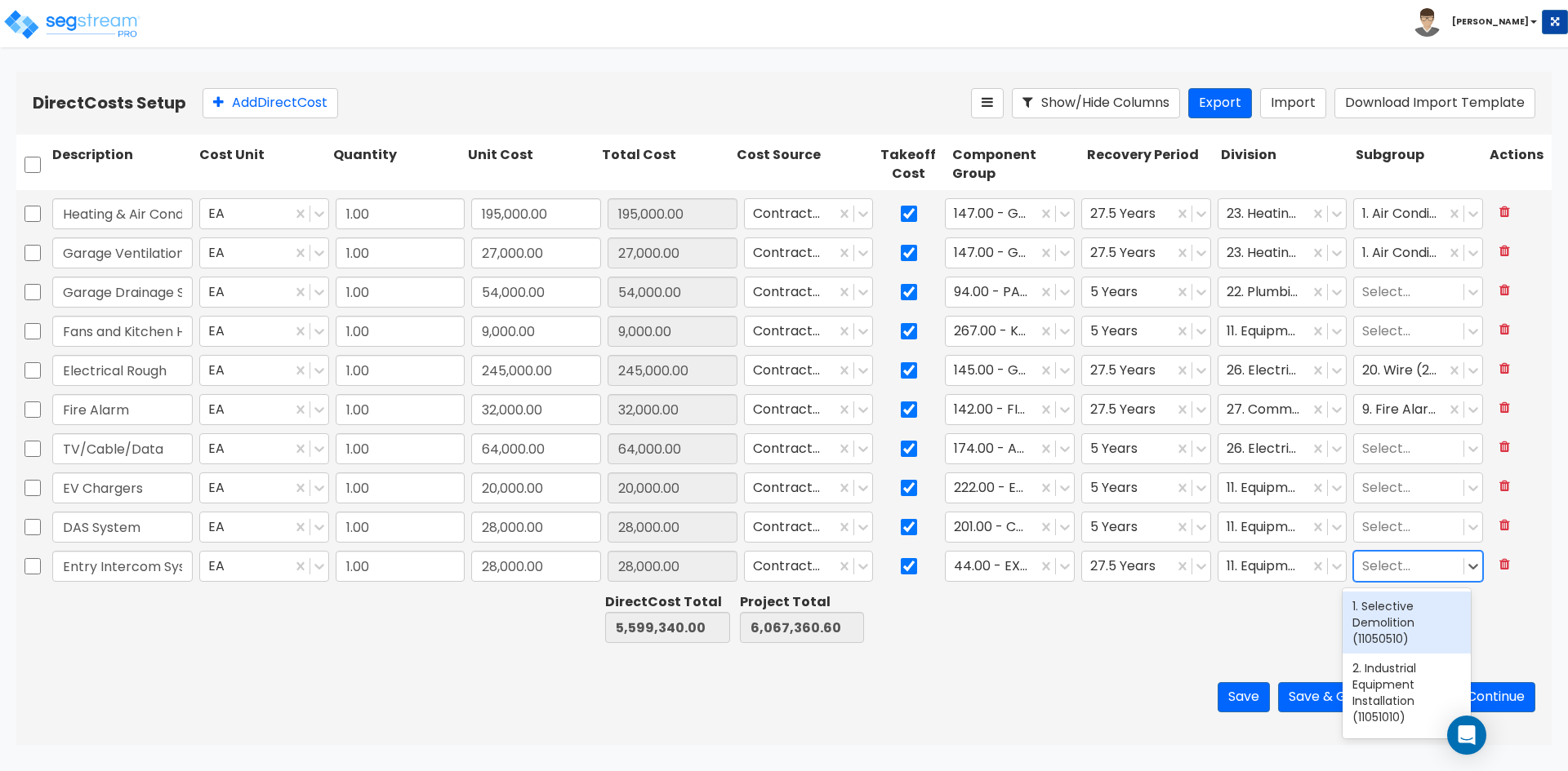
click at [1393, 573] on div at bounding box center [1409, 567] width 93 height 22
click at [1107, 632] on div at bounding box center [1151, 618] width 134 height 56
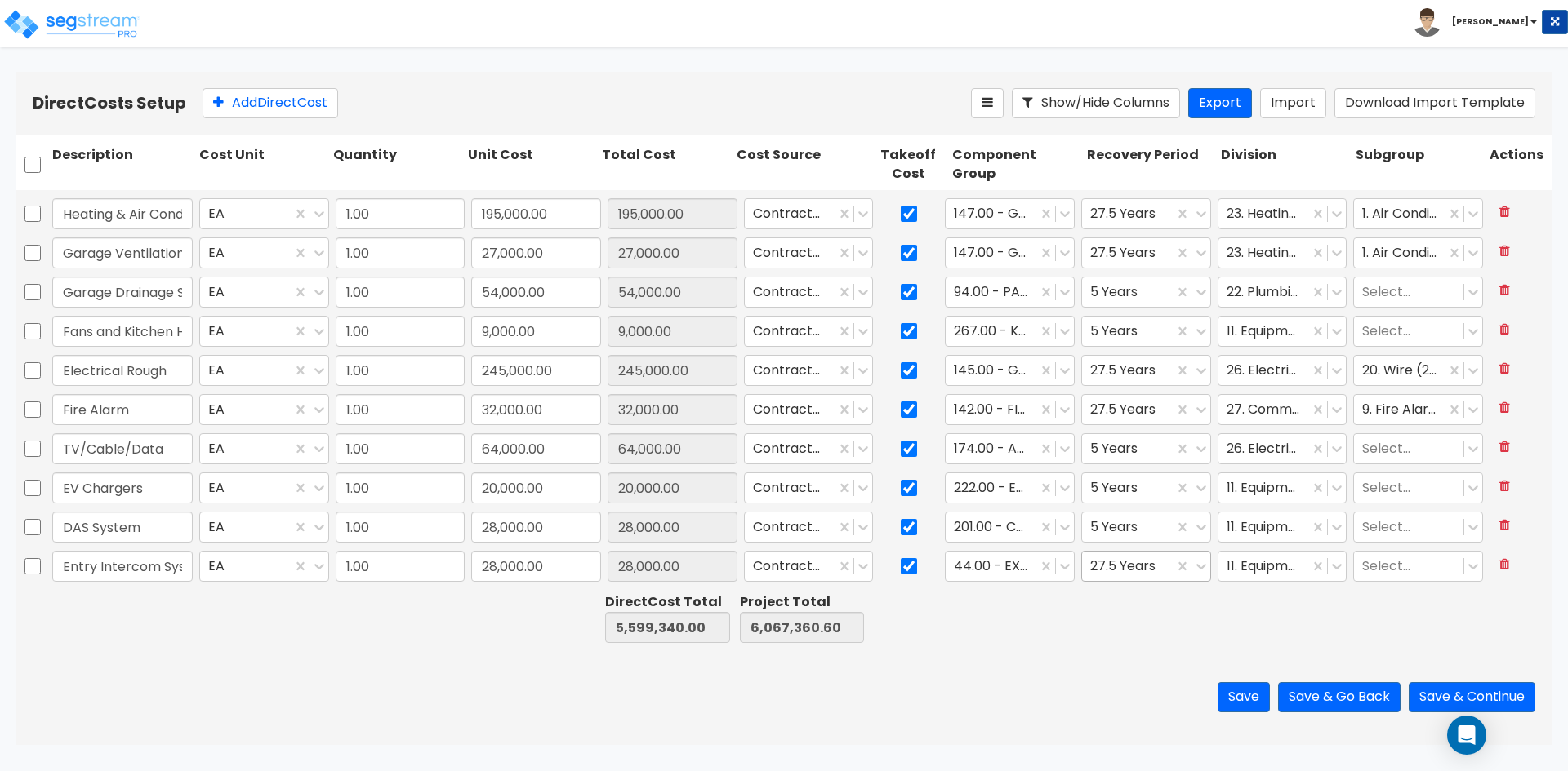
click at [1152, 571] on div at bounding box center [1127, 567] width 75 height 22
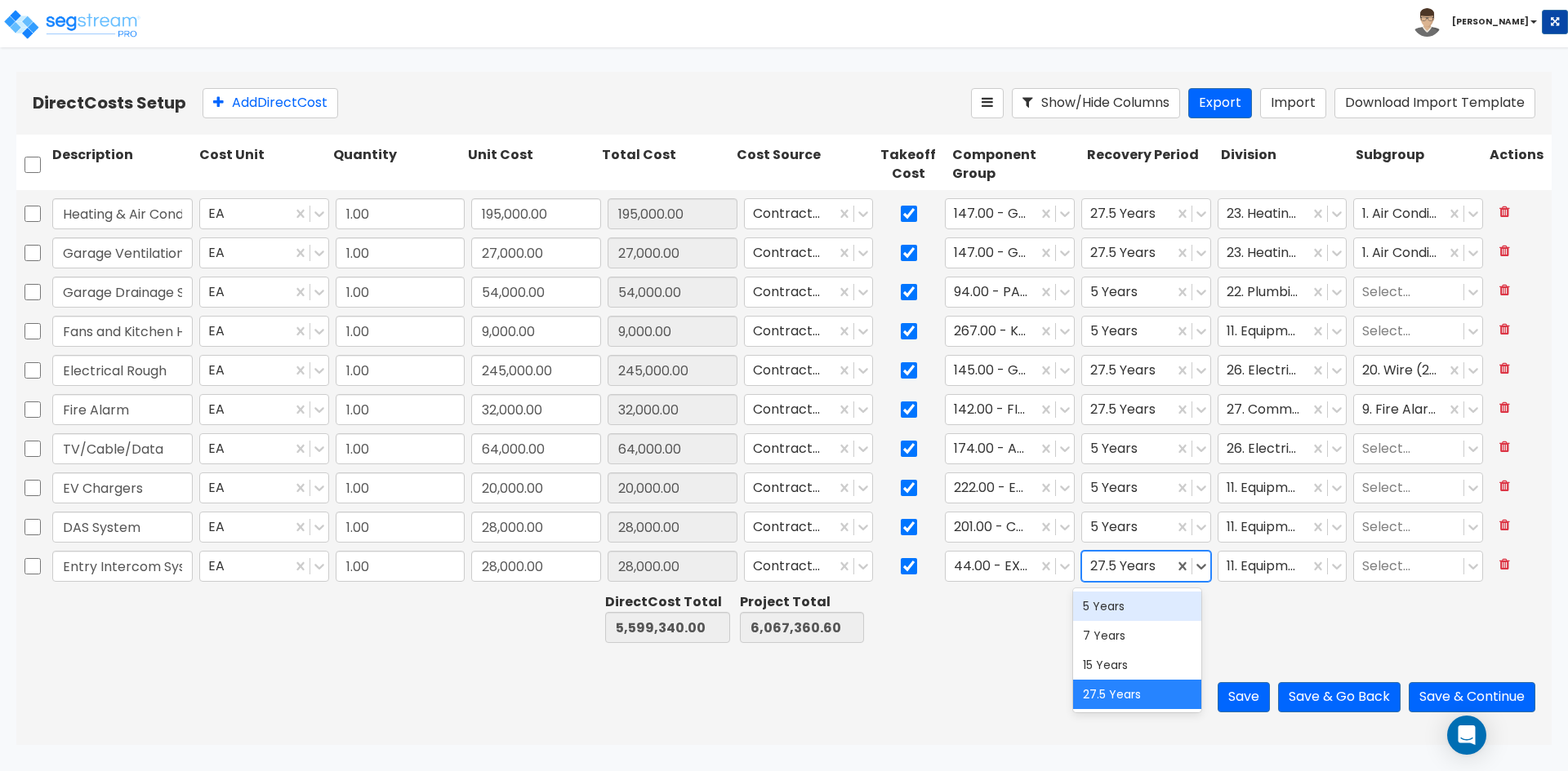
click at [1136, 617] on div "5 Years" at bounding box center [1138, 607] width 129 height 30
click at [1057, 568] on icon at bounding box center [1065, 567] width 17 height 17
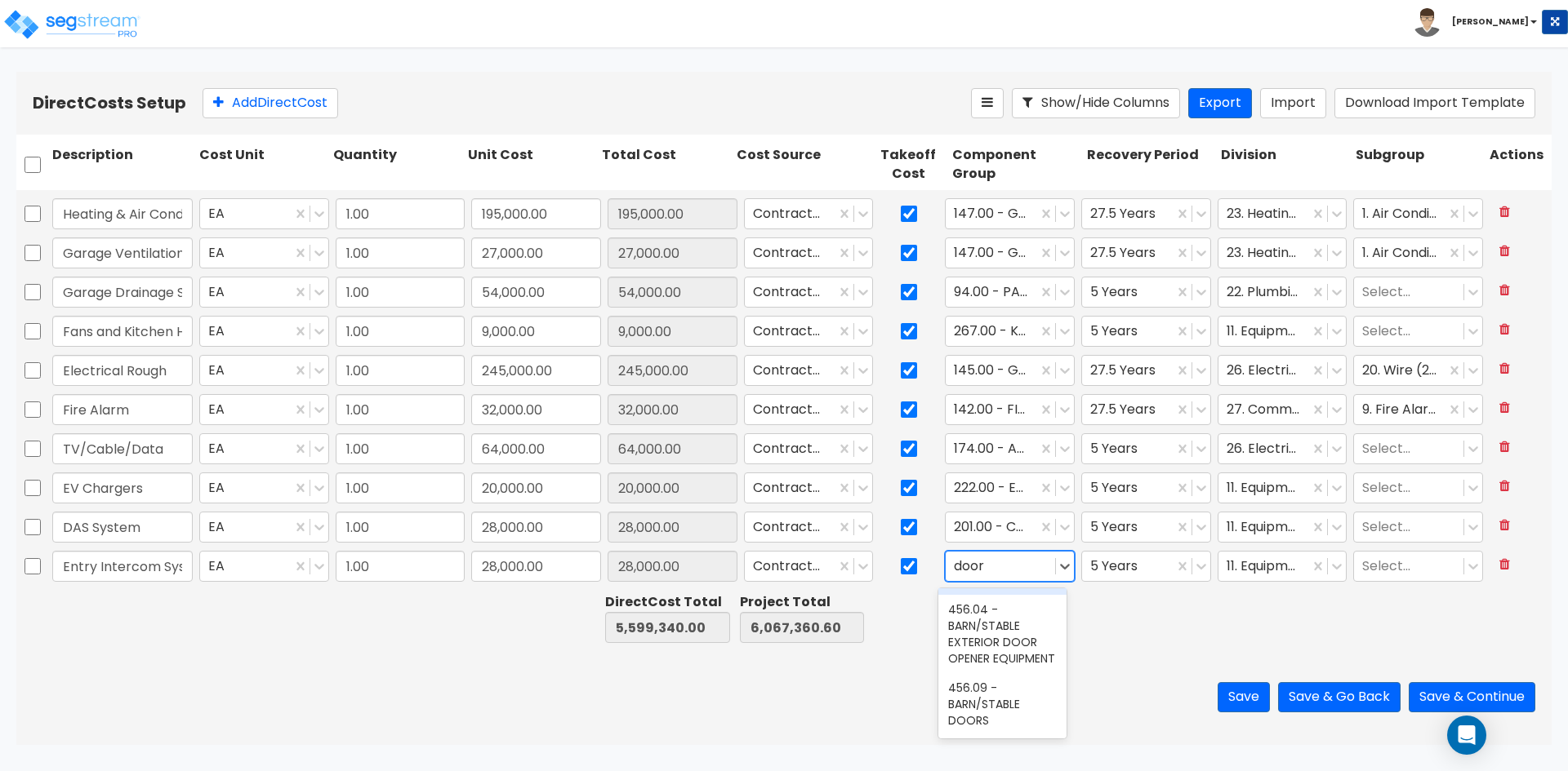
scroll to position [1894, 0]
click at [1179, 658] on div "Save Save & Go Back Save & Continue" at bounding box center [784, 697] width 1535 height 96
click at [1057, 568] on icon at bounding box center [1065, 567] width 17 height 17
click at [1002, 632] on div "172.00 - AUDIO/VISUAL EQUIPMENT" at bounding box center [1002, 623] width 129 height 62
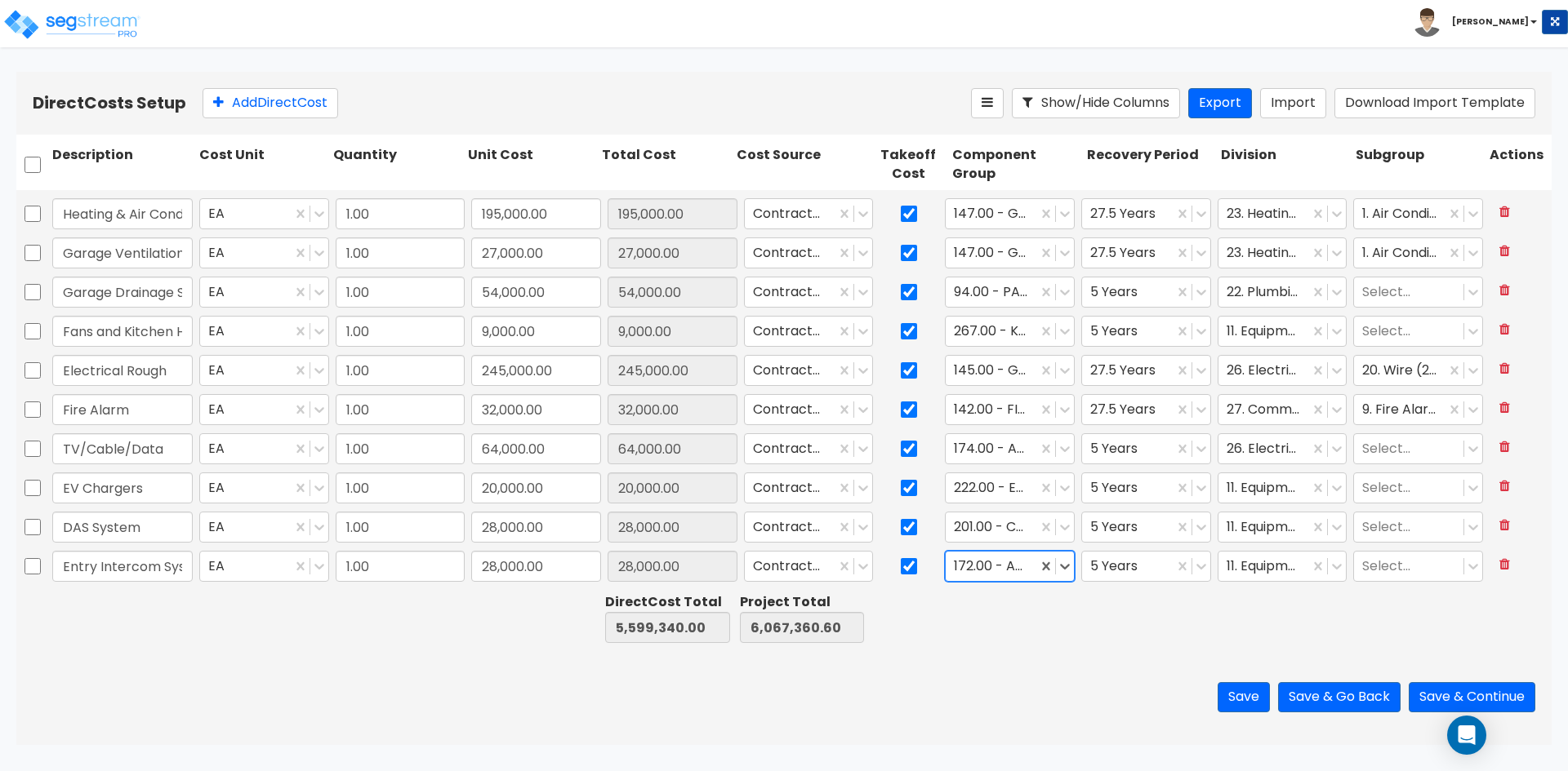
click at [961, 639] on div at bounding box center [1016, 618] width 134 height 56
click at [97, 552] on input "Entry Intercom System + Key Fobs" at bounding box center [122, 566] width 141 height 31
click at [320, 651] on div "Save Save & Go Back Save & Continue" at bounding box center [784, 697] width 1535 height 96
click at [1059, 652] on div "Save Save & Go Back Save & Continue" at bounding box center [784, 697] width 1535 height 96
click at [903, 526] on input "checkbox" at bounding box center [909, 527] width 17 height 31
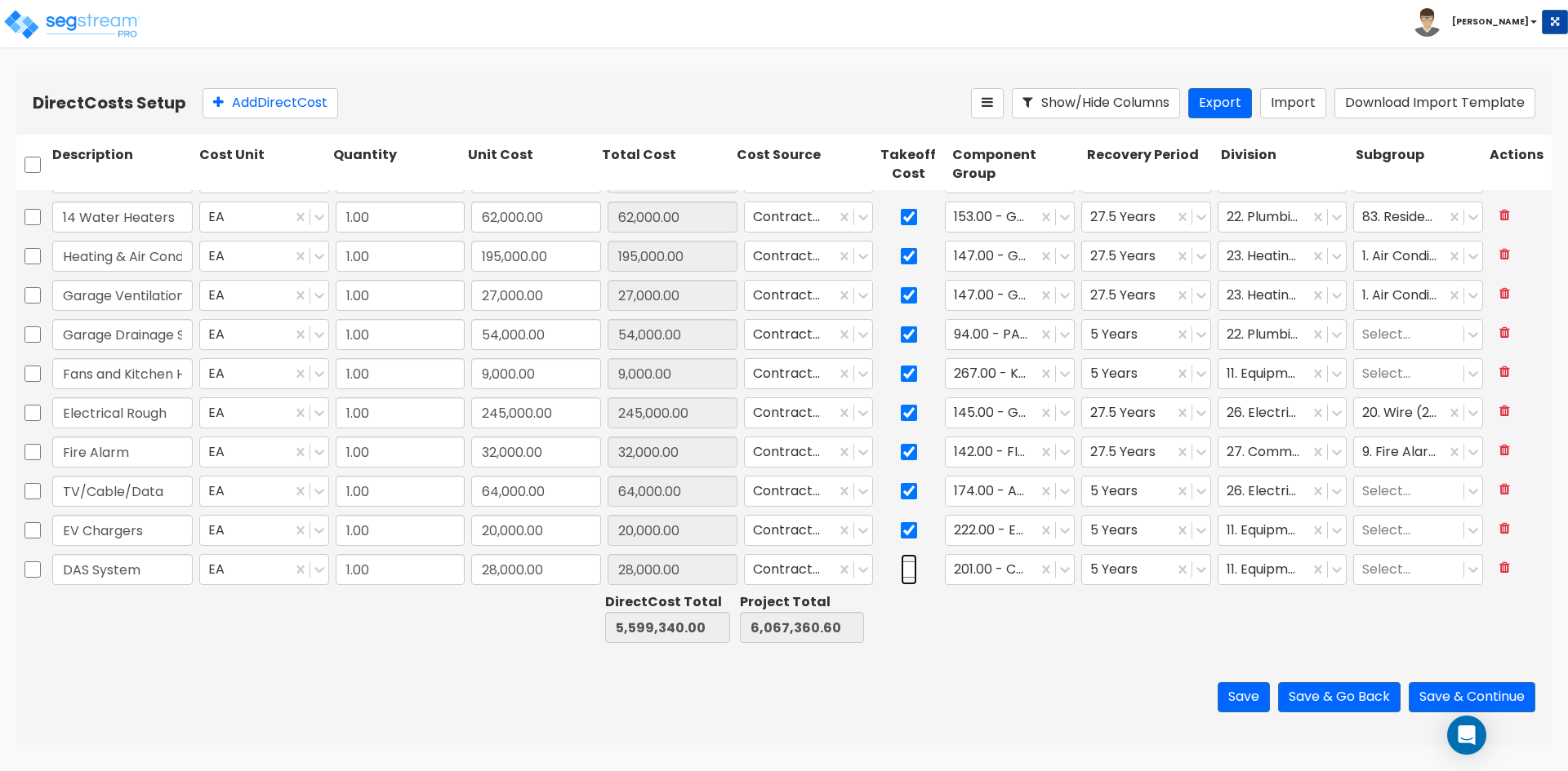
scroll to position [2225, 0]
click at [901, 495] on input "checkbox" at bounding box center [909, 491] width 17 height 31
click at [155, 375] on input "Garage Drainage Sump Pump + French Drain" at bounding box center [122, 373] width 141 height 31
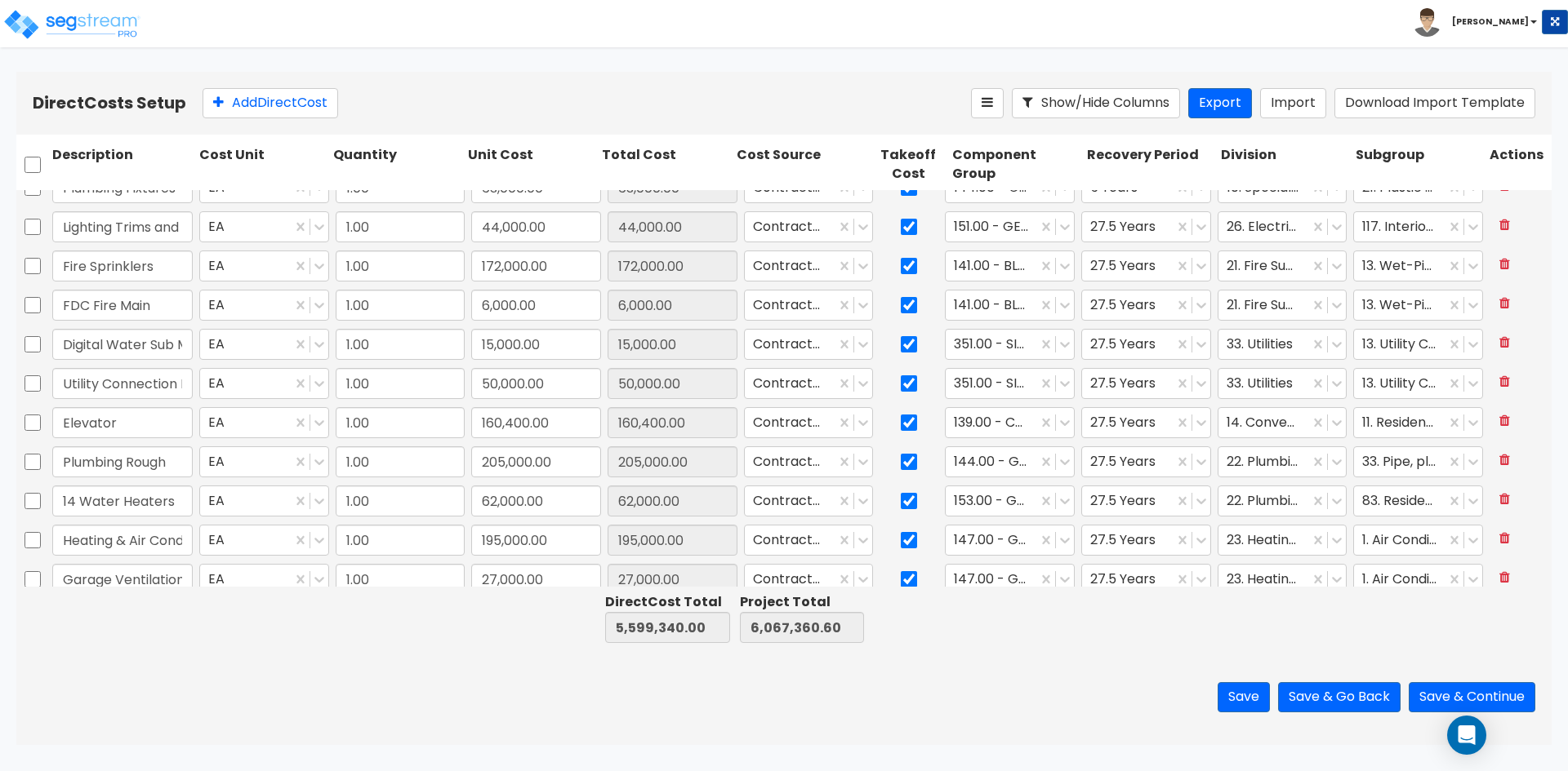
scroll to position [1899, 0]
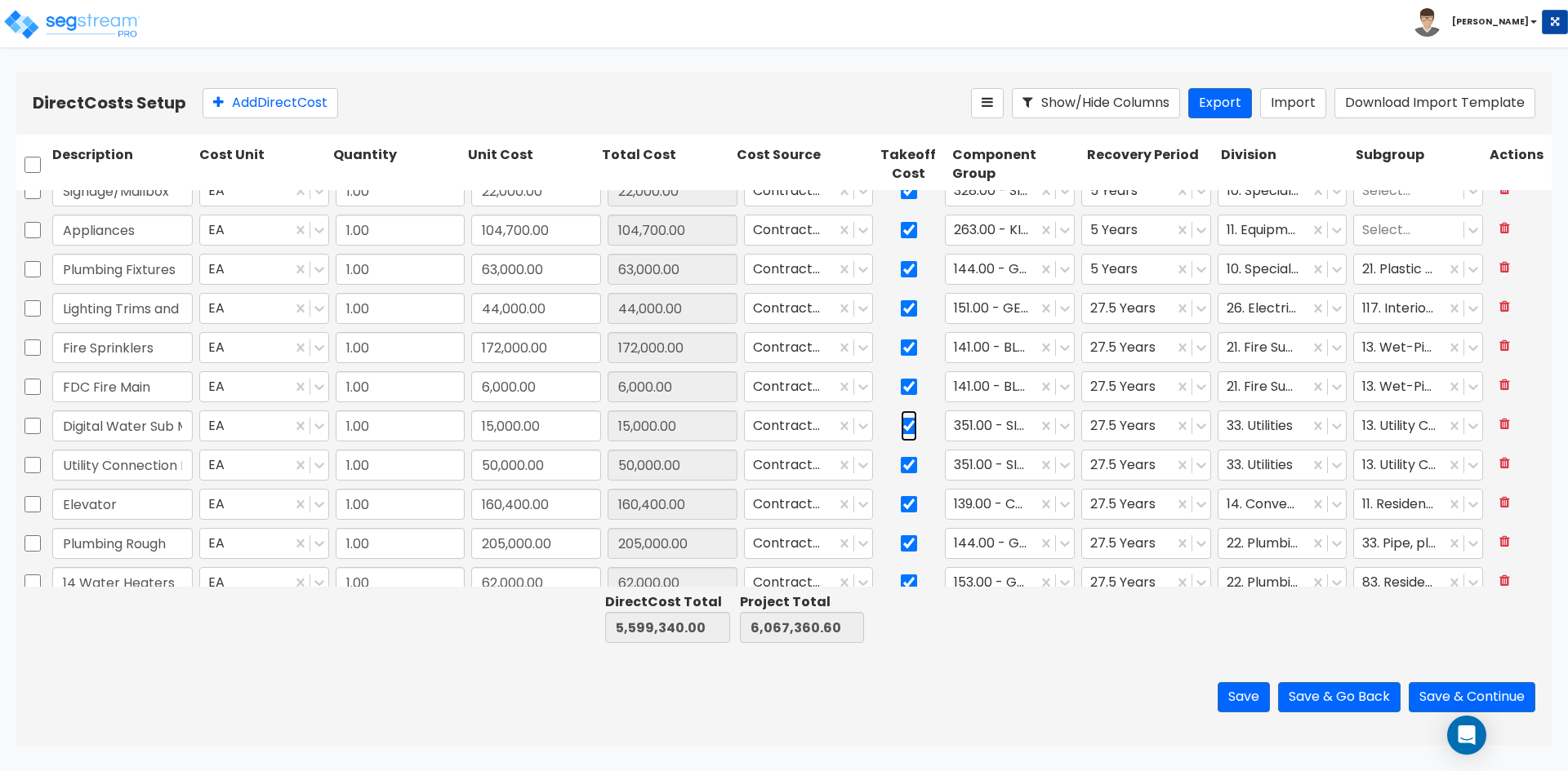
click at [903, 429] on input "checkbox" at bounding box center [909, 426] width 17 height 31
click at [901, 387] on input "checkbox" at bounding box center [909, 386] width 17 height 31
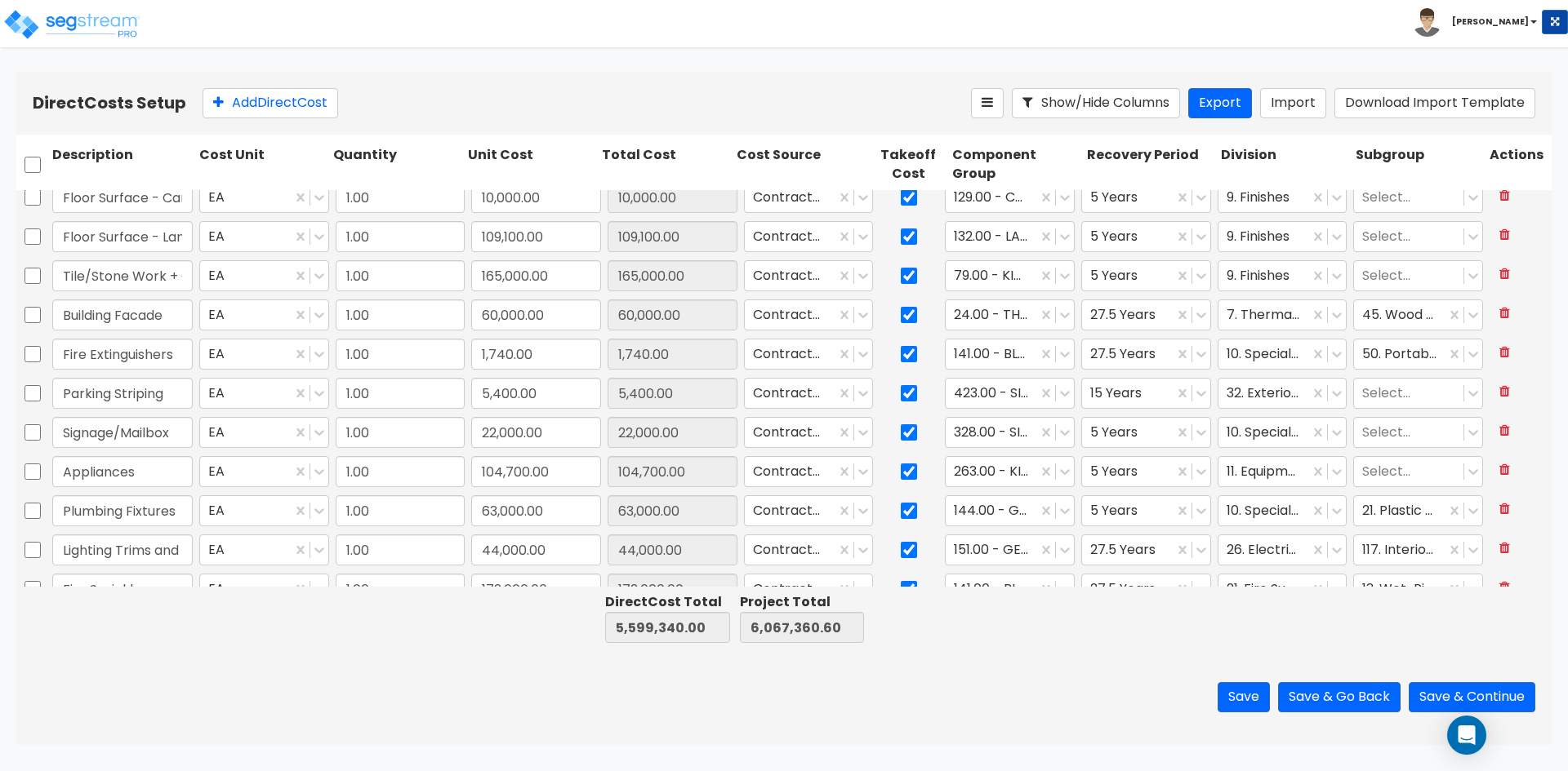
scroll to position [1654, 0]
click at [901, 360] on input "checkbox" at bounding box center [909, 357] width 17 height 31
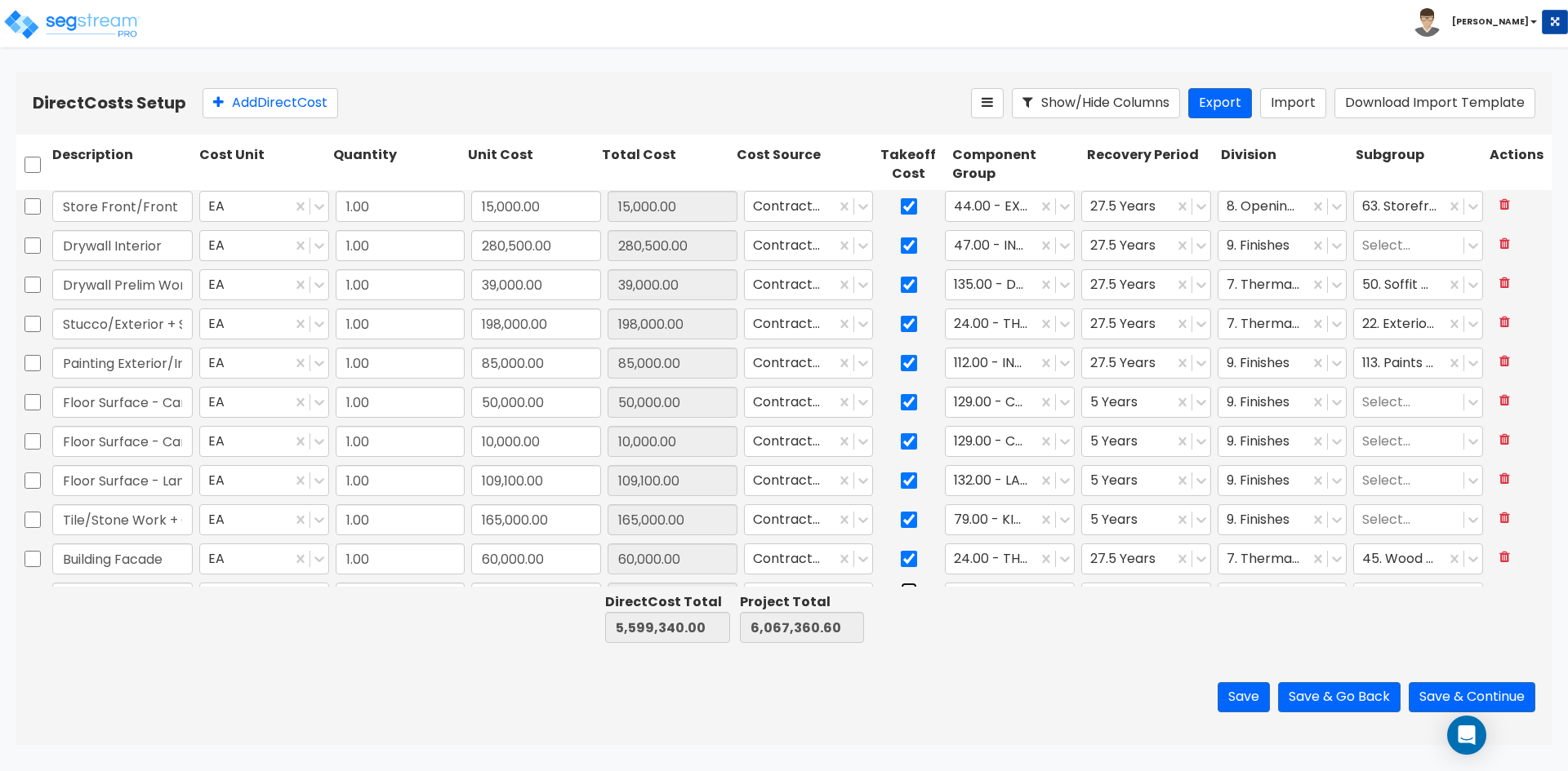
scroll to position [1409, 0]
click at [127, 291] on input "Drywall Prelim Work Metal Soffits" at bounding box center [122, 289] width 141 height 31
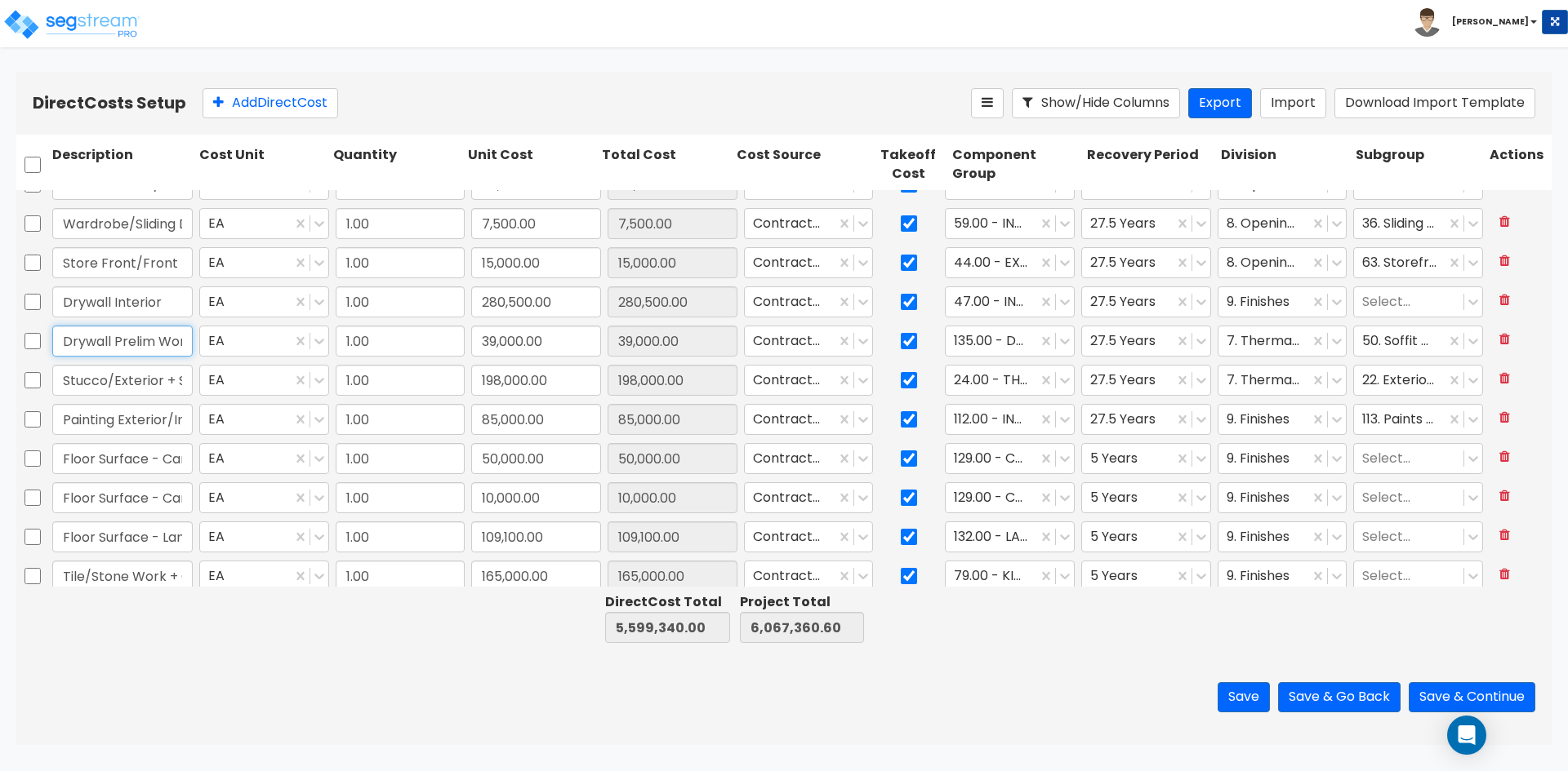
scroll to position [1327, 0]
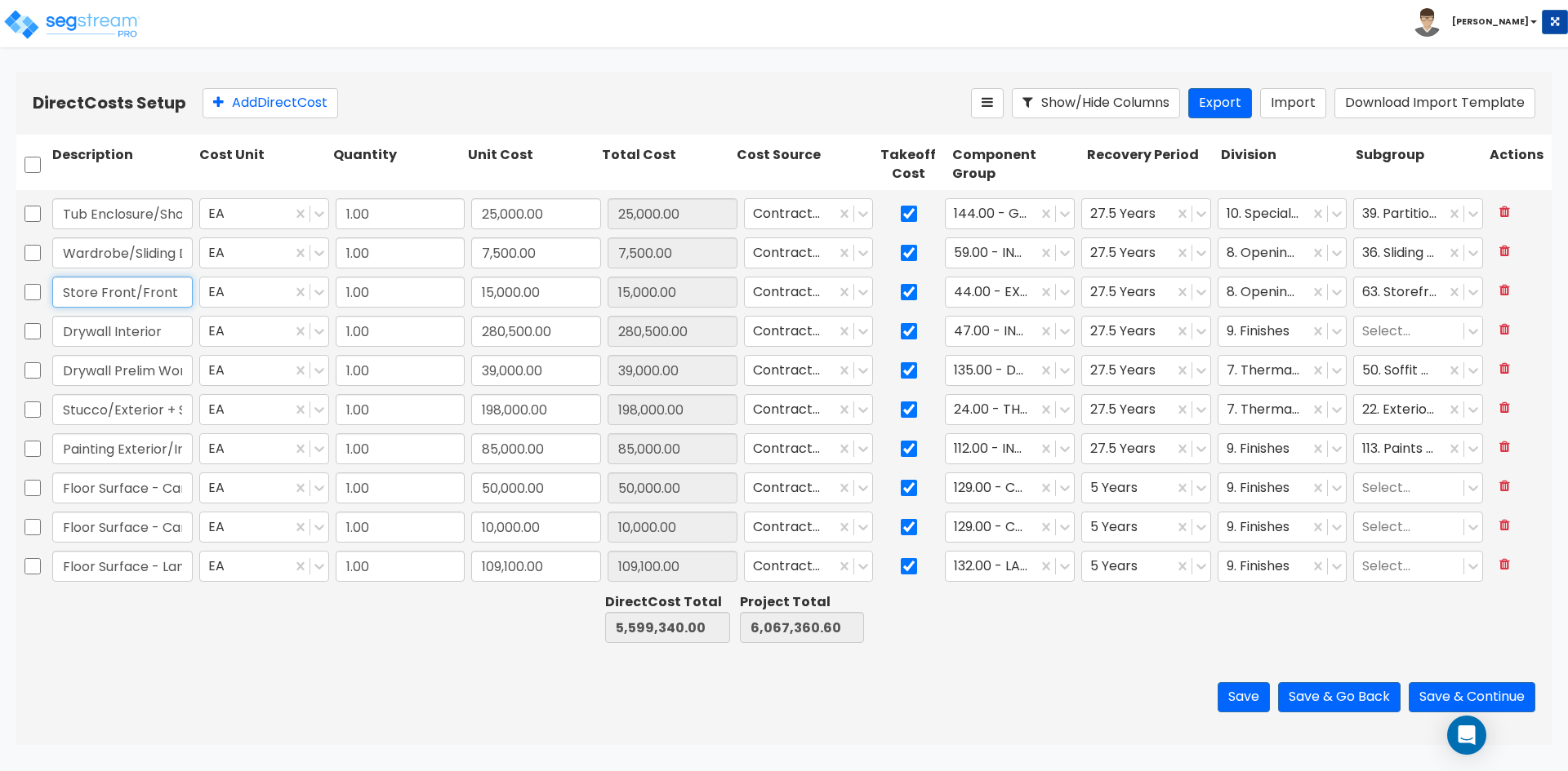
click at [153, 294] on input "Store Front/Front Door/Intercom" at bounding box center [122, 291] width 141 height 31
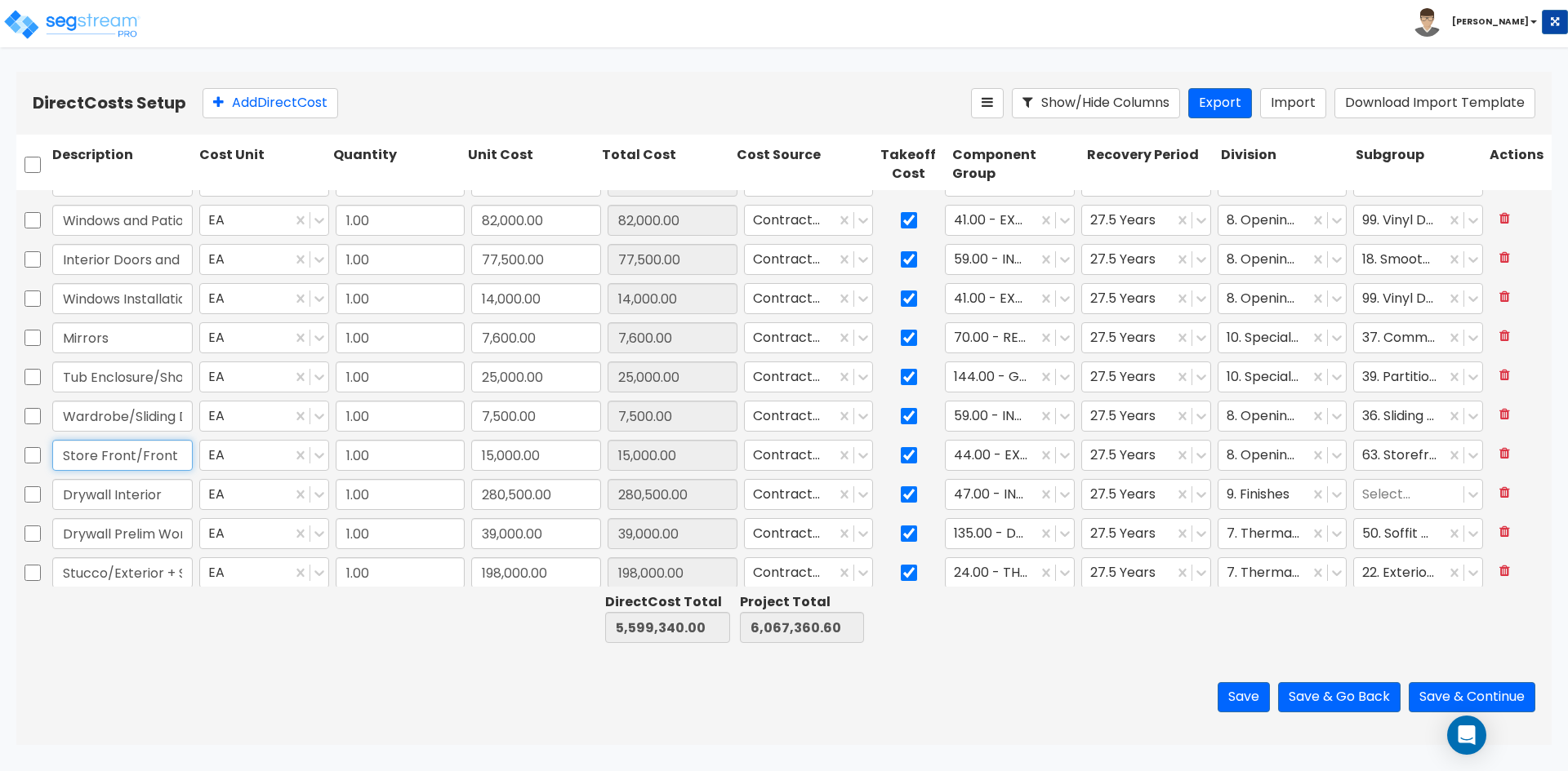
scroll to position [1082, 0]
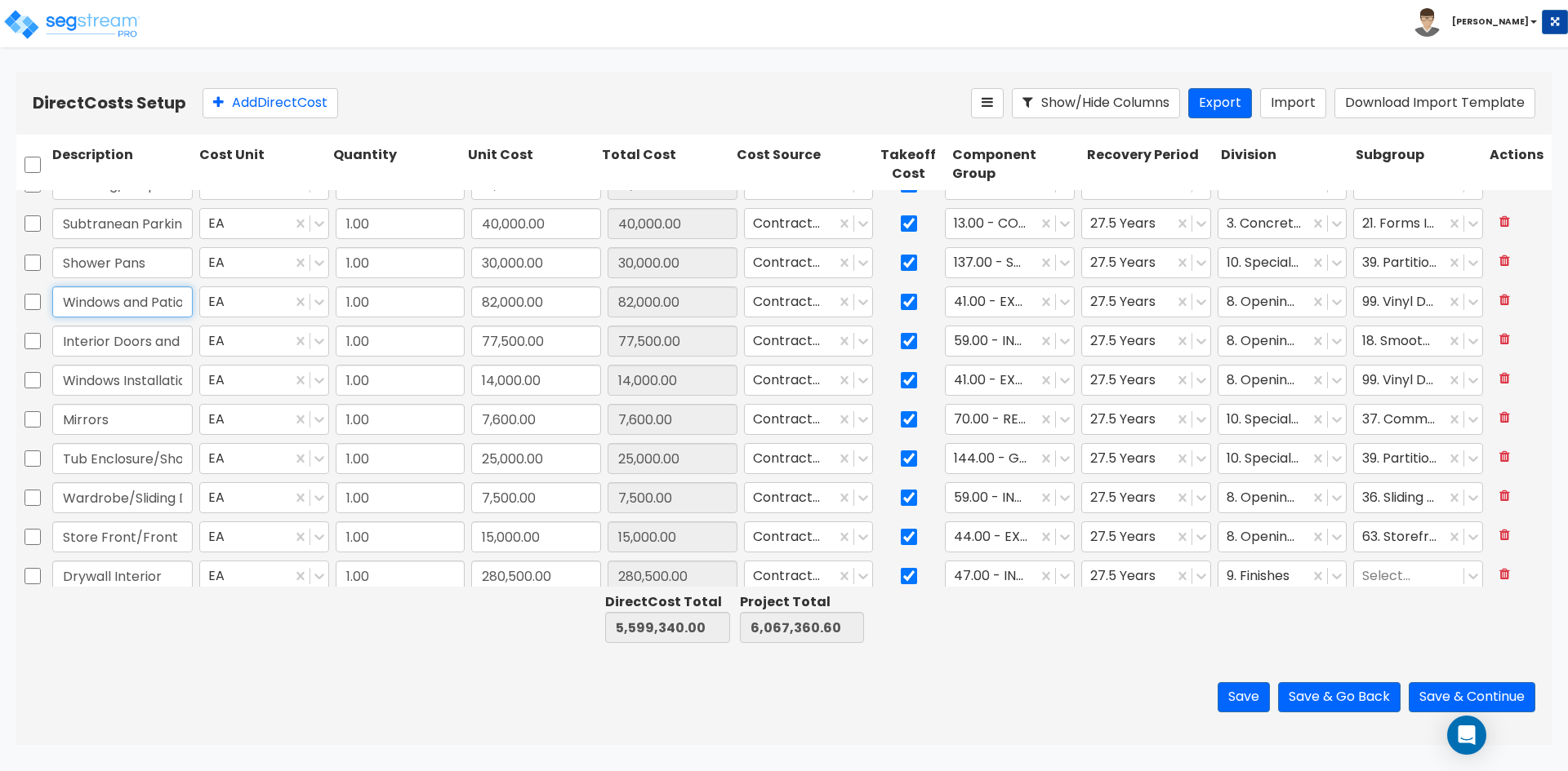
click at [136, 302] on input "Windows and Patio Doors Material" at bounding box center [122, 302] width 141 height 31
click at [175, 386] on input "Windows Installation" at bounding box center [122, 380] width 141 height 31
click at [563, 298] on input "82,000.00" at bounding box center [536, 302] width 130 height 31
click at [38, 383] on input "checkbox" at bounding box center [33, 380] width 17 height 31
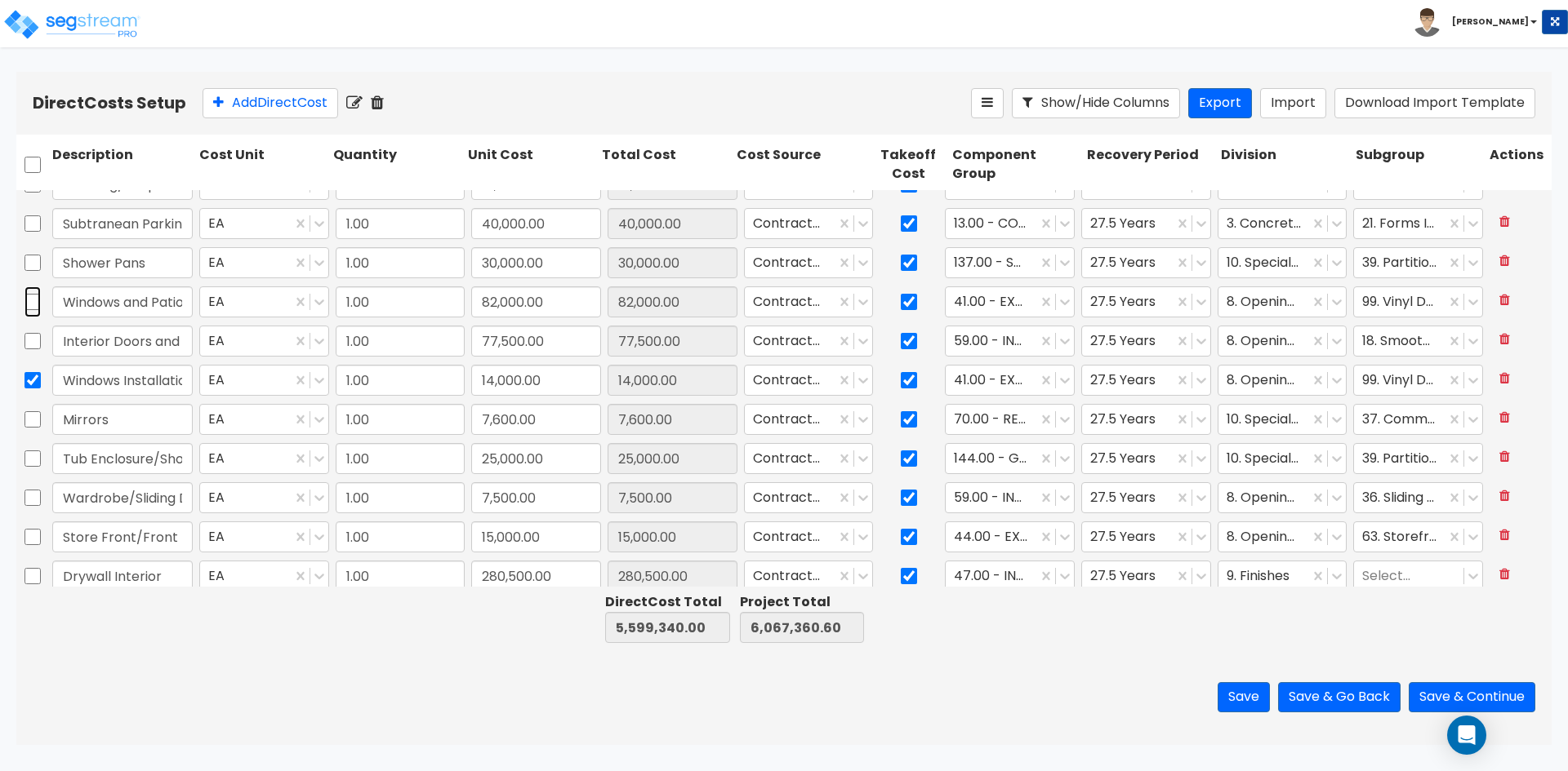
click at [32, 304] on input "checkbox" at bounding box center [33, 302] width 17 height 31
click at [406, 108] on icon at bounding box center [402, 103] width 19 height 17
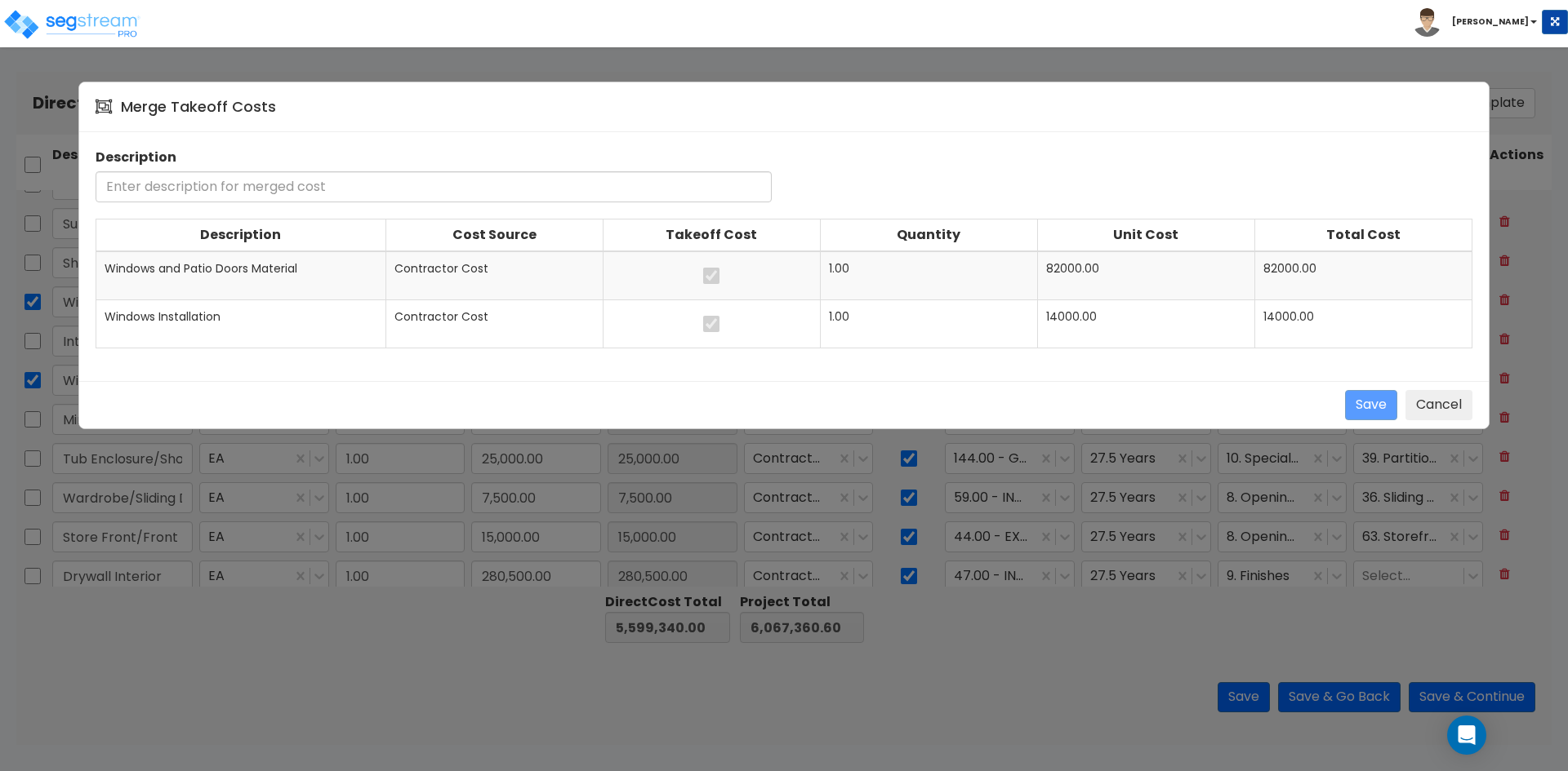
click at [224, 186] on input "text" at bounding box center [434, 186] width 676 height 31
click at [1364, 415] on button "Save" at bounding box center [1371, 405] width 52 height 30
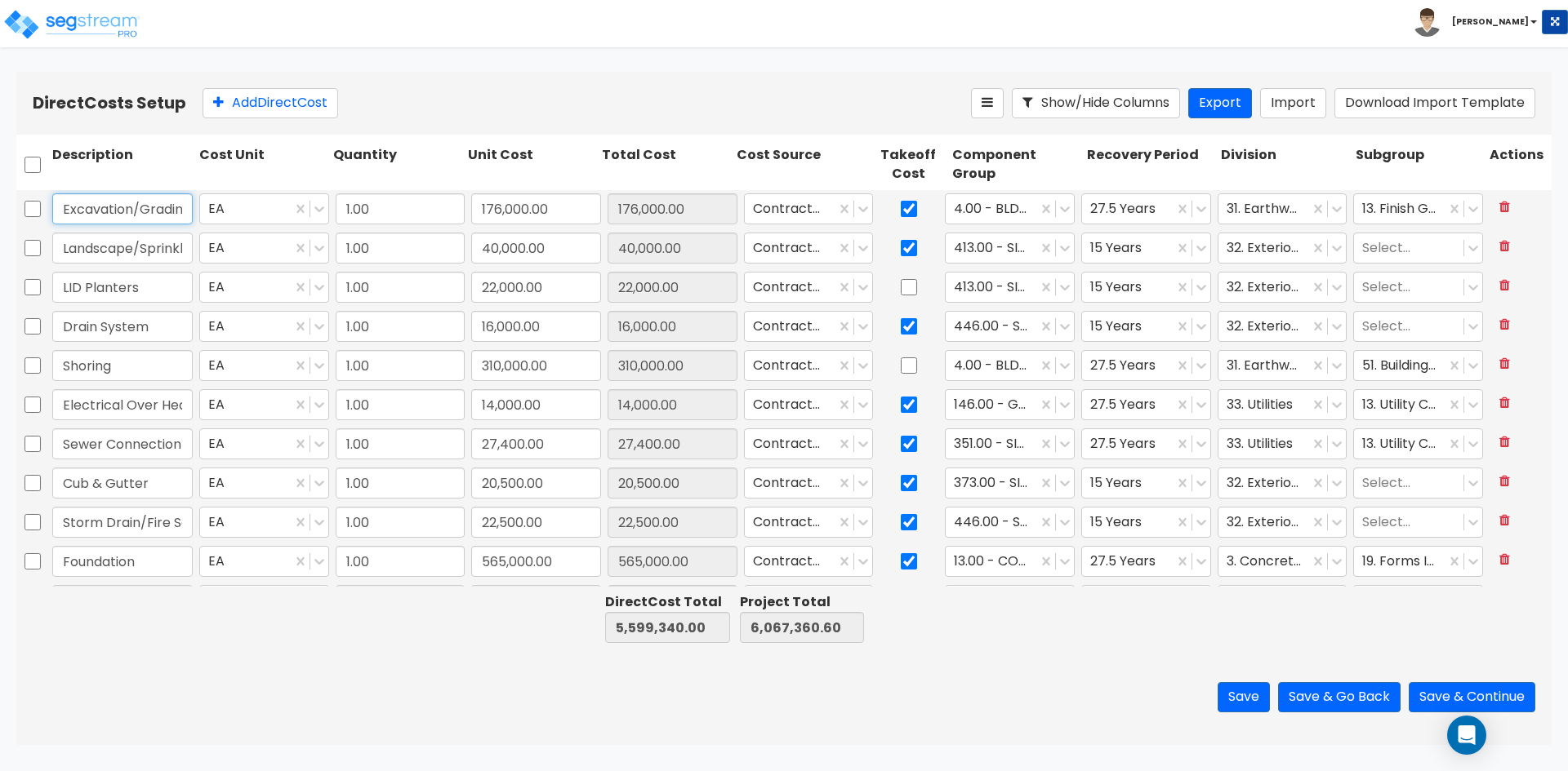
click at [153, 212] on input "Excavation/Grading" at bounding box center [122, 209] width 141 height 31
click at [92, 252] on input "Landscape/Sprinklers" at bounding box center [122, 248] width 141 height 31
click at [155, 369] on input "Shoring" at bounding box center [122, 365] width 141 height 31
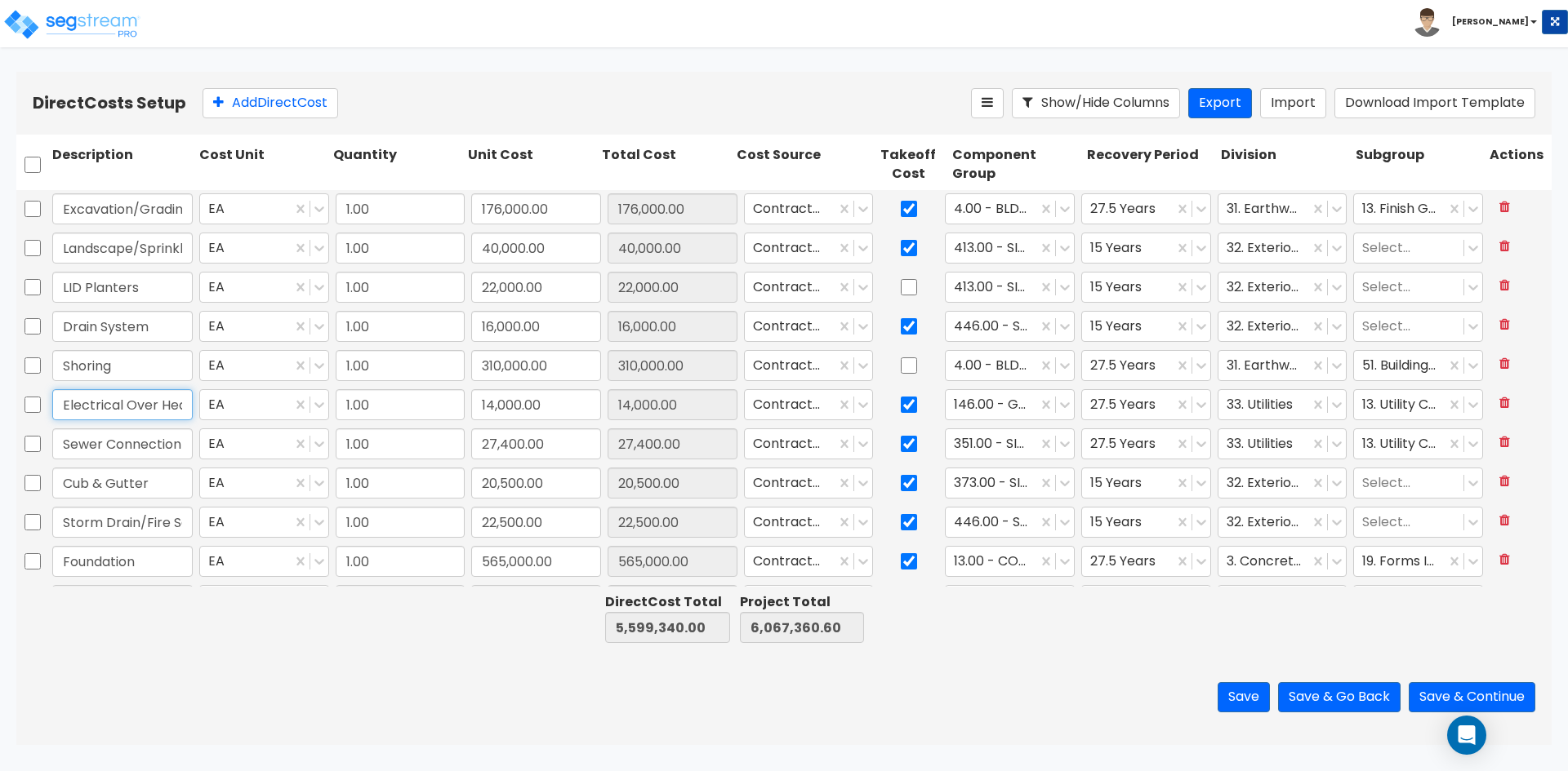
click at [171, 409] on input "Electrical Over Head Feed" at bounding box center [122, 404] width 141 height 31
click at [164, 453] on input "Sewer Connection Tie to existing No new lateral" at bounding box center [122, 443] width 141 height 31
click at [130, 480] on input "Cub & Gutter" at bounding box center [122, 482] width 141 height 31
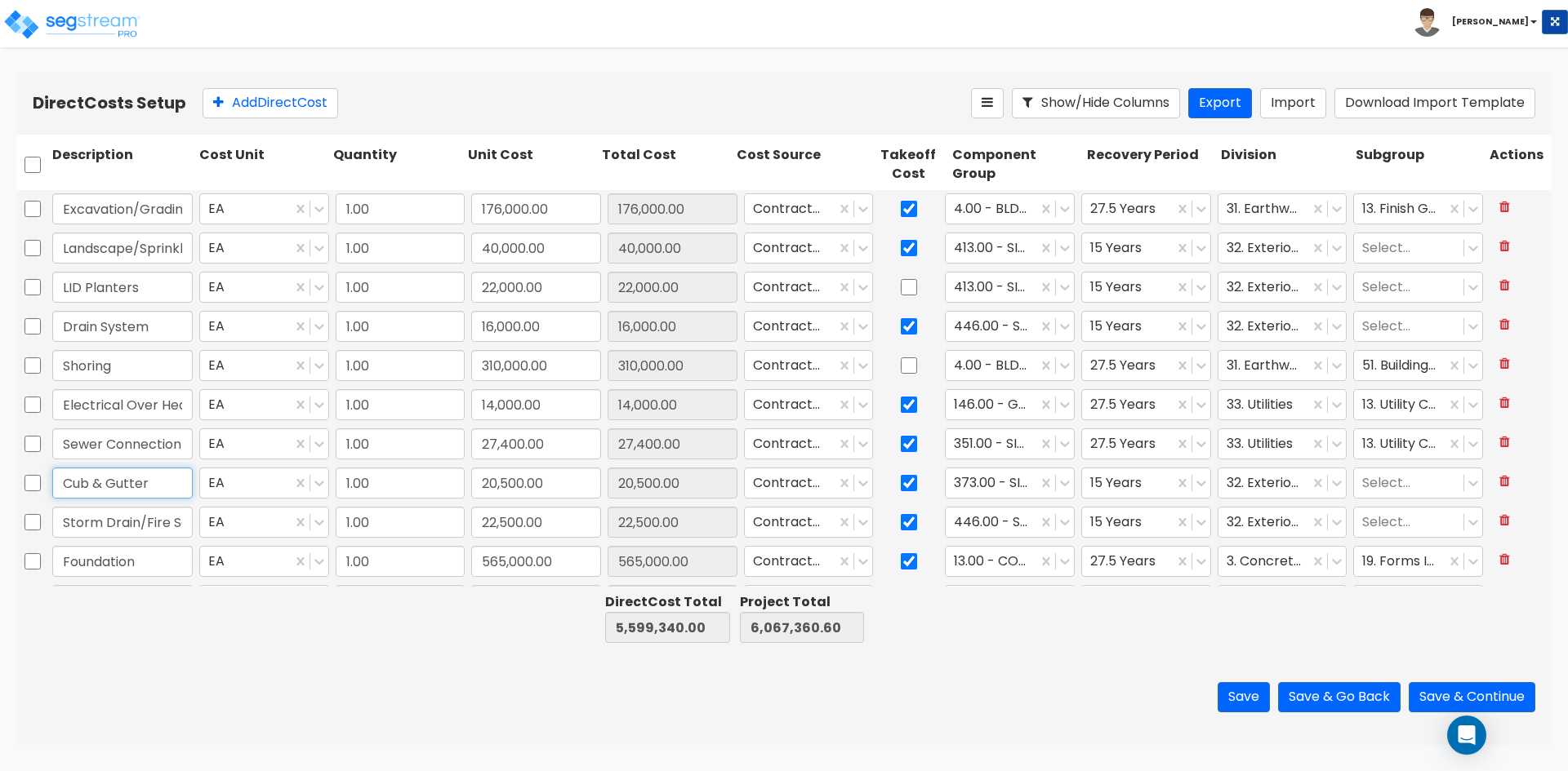
click at [79, 481] on input "Cub & Gutter" at bounding box center [122, 482] width 141 height 31
click at [104, 521] on input "Storm Drain/Fire Service/Gas/Trenching" at bounding box center [122, 521] width 141 height 31
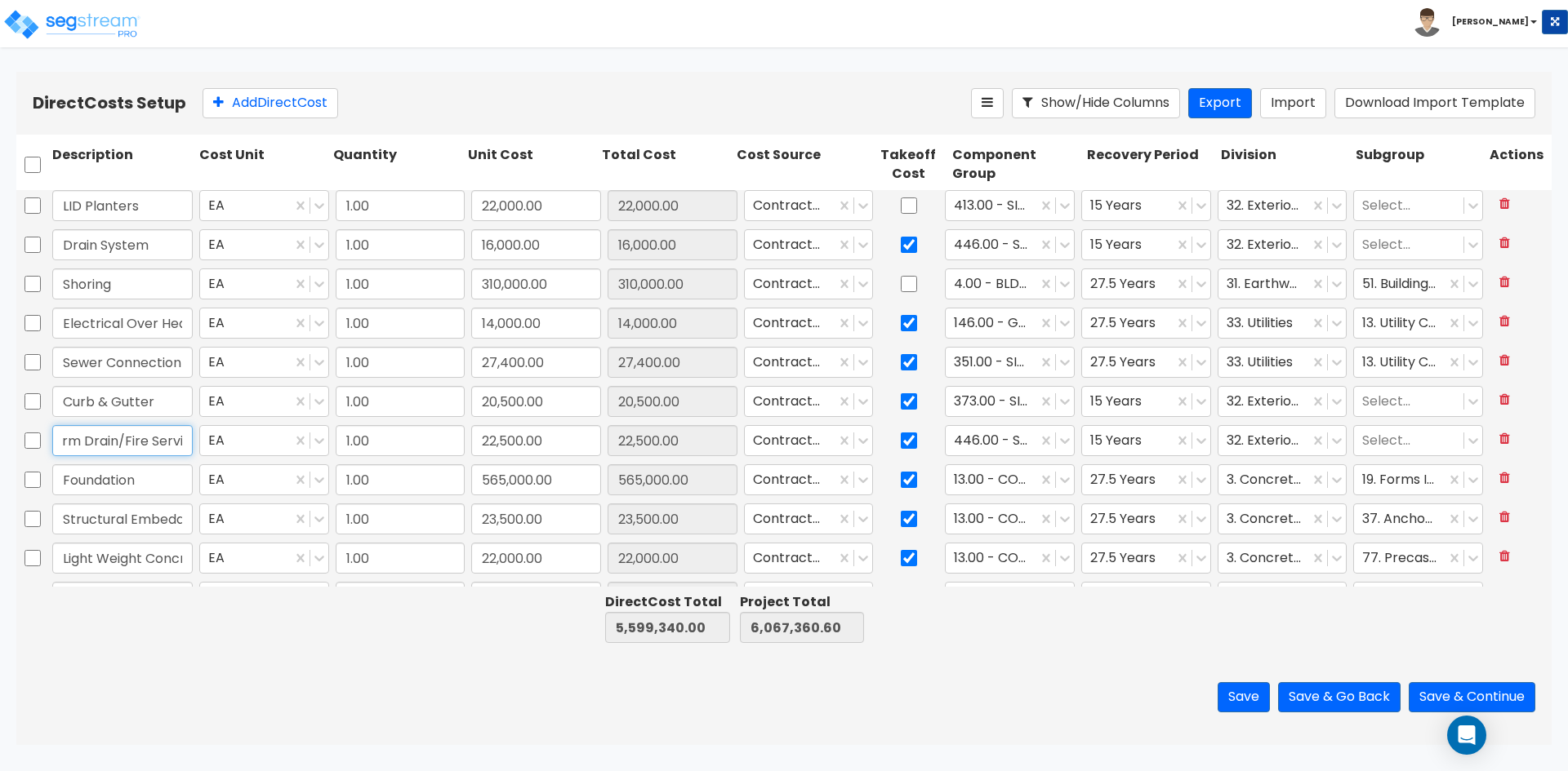
scroll to position [163, 0]
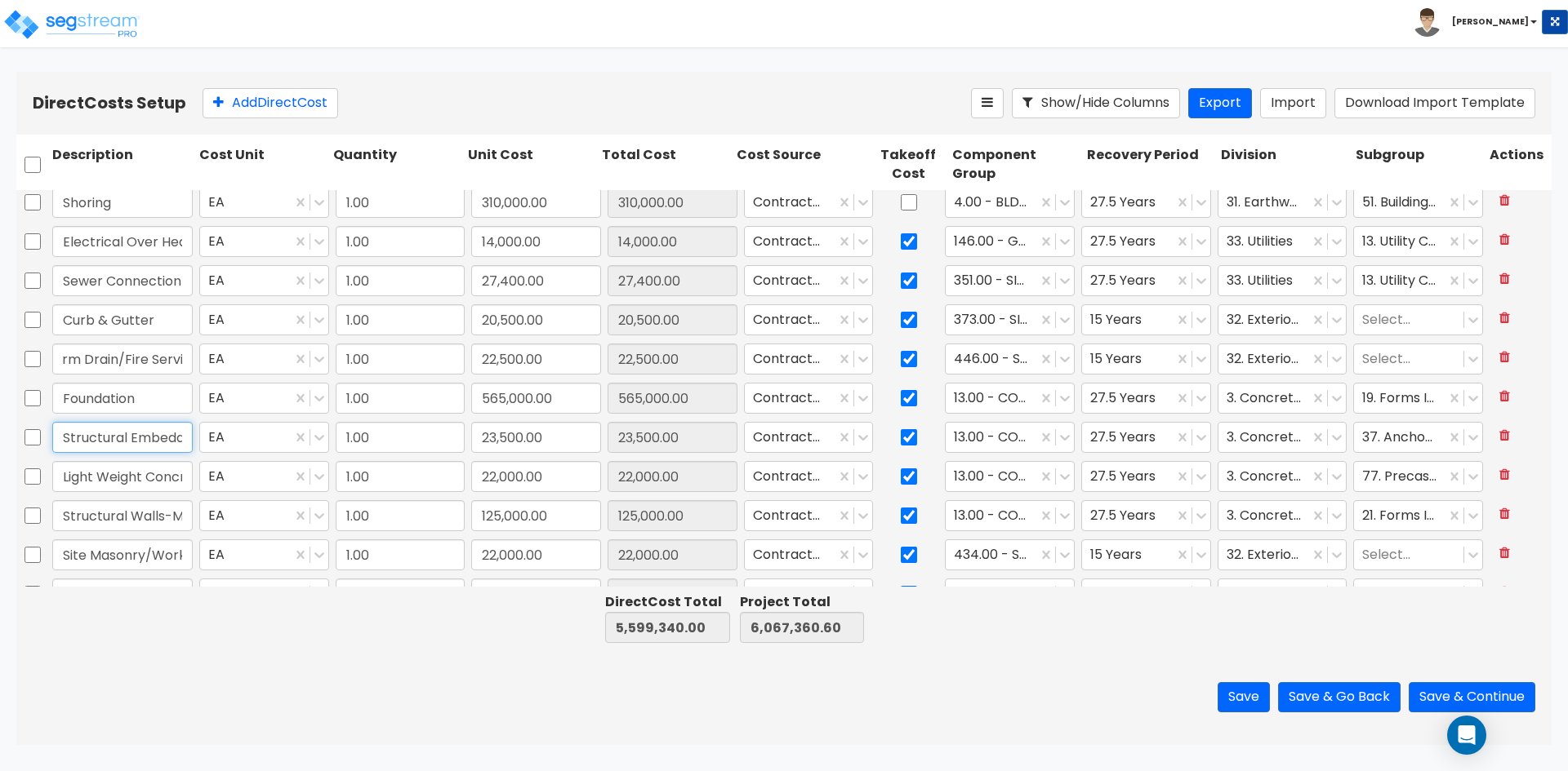
click at [88, 444] on input "Structural Embedded Hardware" at bounding box center [122, 437] width 141 height 31
click at [902, 431] on input "checkbox" at bounding box center [909, 437] width 17 height 31
click at [29, 393] on input "checkbox" at bounding box center [33, 398] width 17 height 31
click at [32, 433] on input "checkbox" at bounding box center [33, 437] width 17 height 31
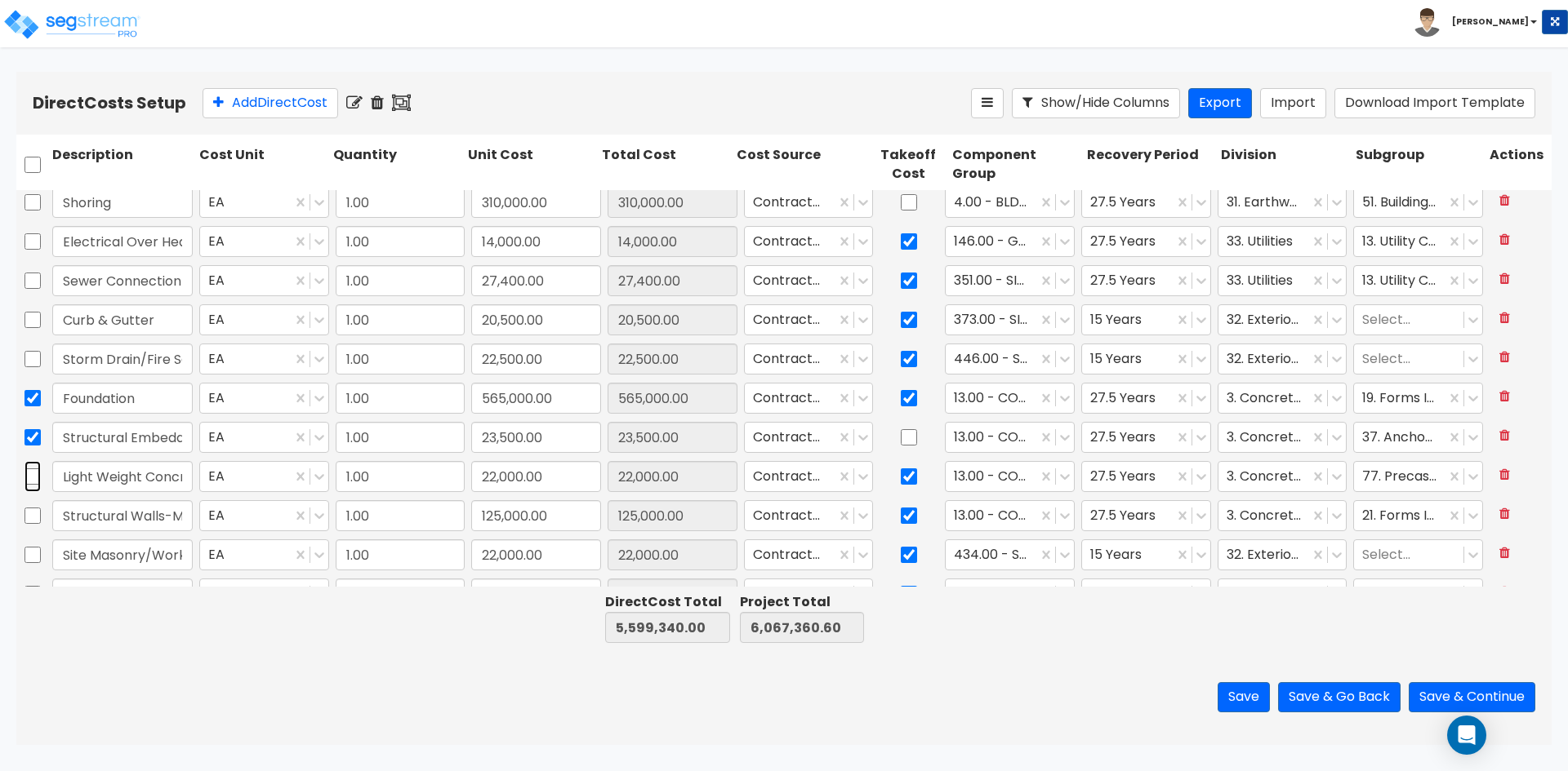
click at [34, 477] on input "checkbox" at bounding box center [33, 476] width 17 height 31
click at [34, 512] on input "checkbox" at bounding box center [33, 515] width 17 height 31
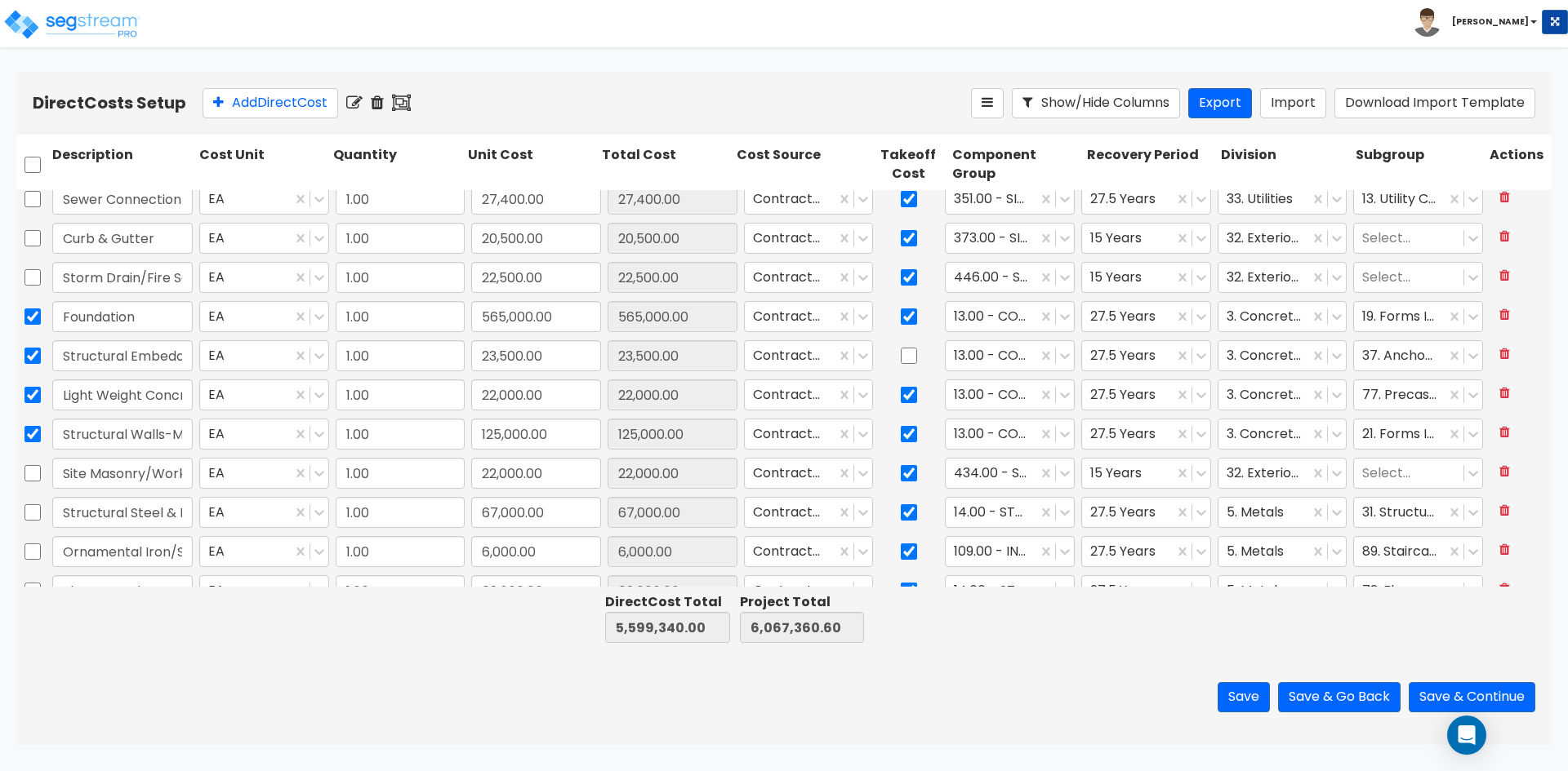
click at [408, 103] on icon at bounding box center [402, 103] width 19 height 17
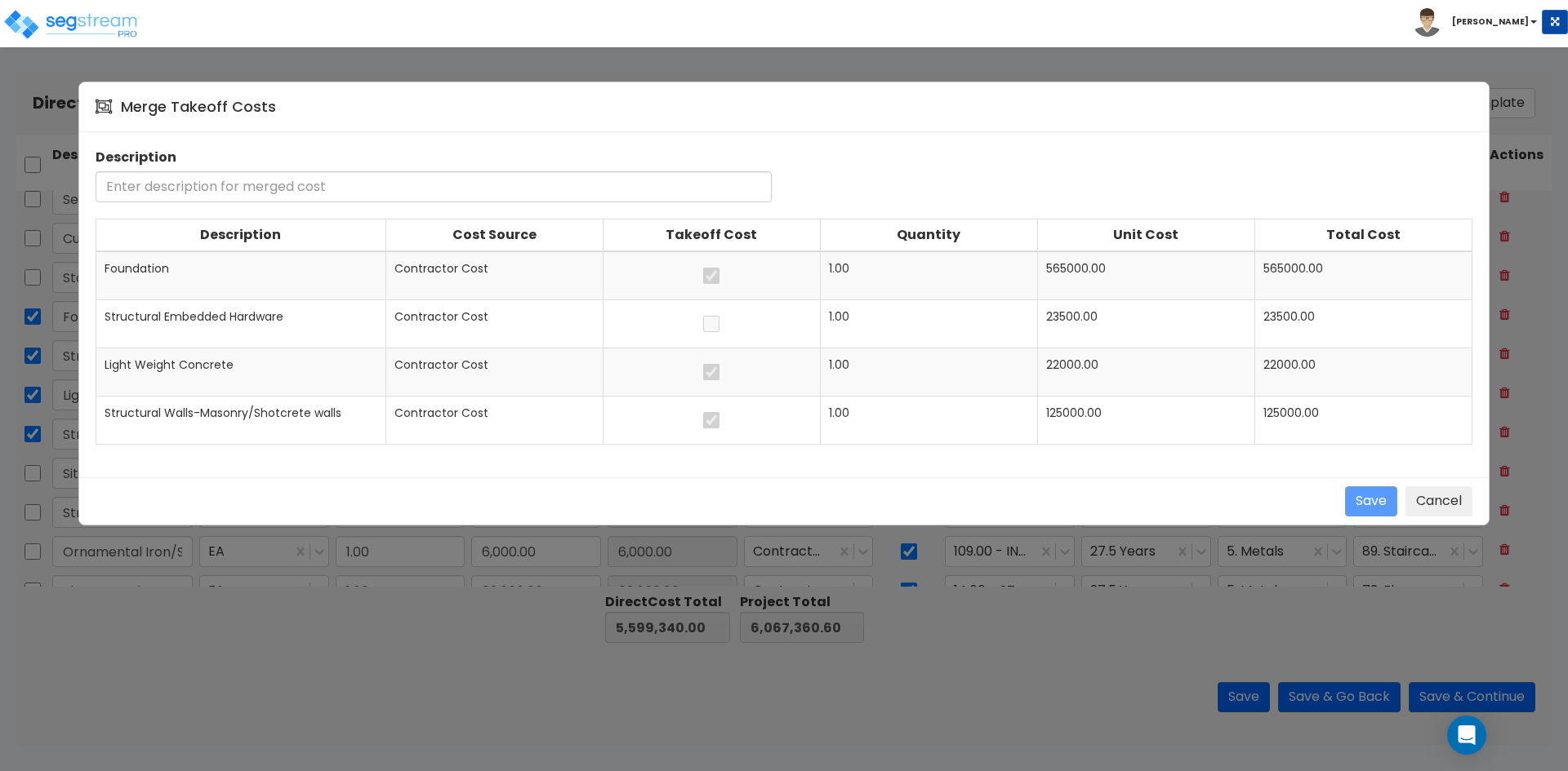
click at [420, 187] on input "text" at bounding box center [434, 186] width 676 height 31
click at [1354, 500] on button "Save" at bounding box center [1371, 501] width 52 height 30
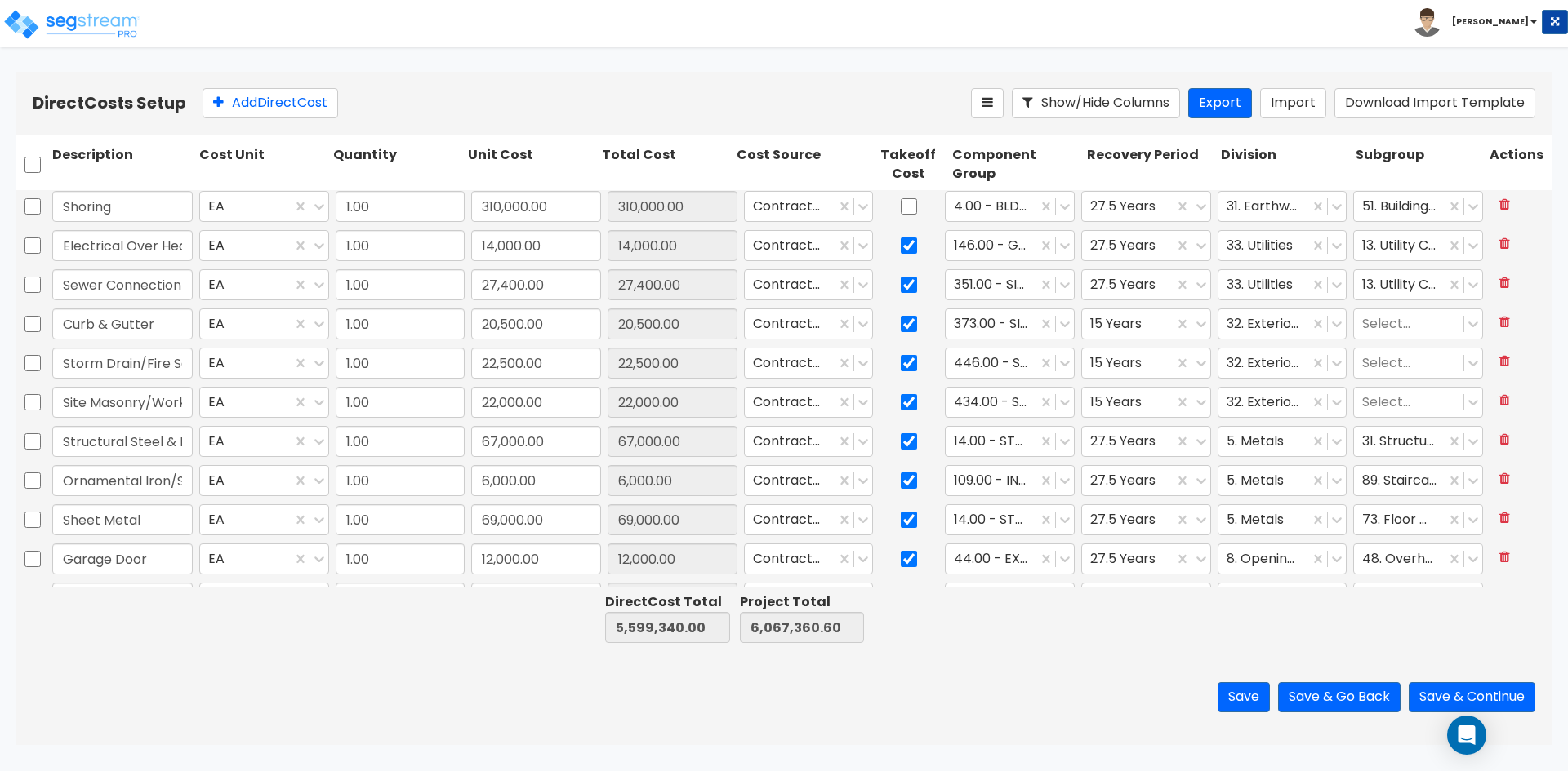
scroll to position [163, 0]
click at [125, 434] on input "Structural Steel & Misc. Iron" at bounding box center [122, 437] width 141 height 31
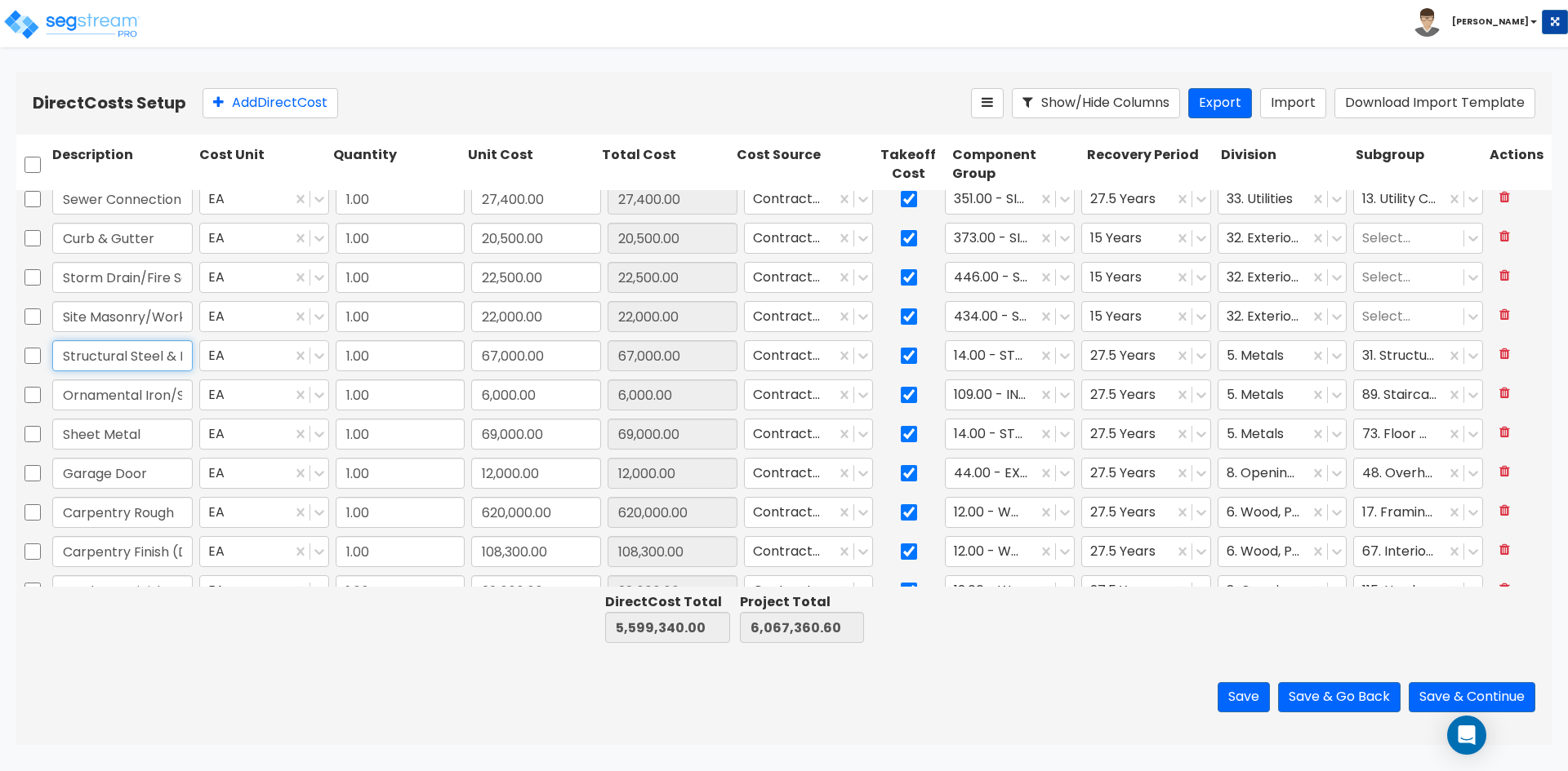
scroll to position [327, 0]
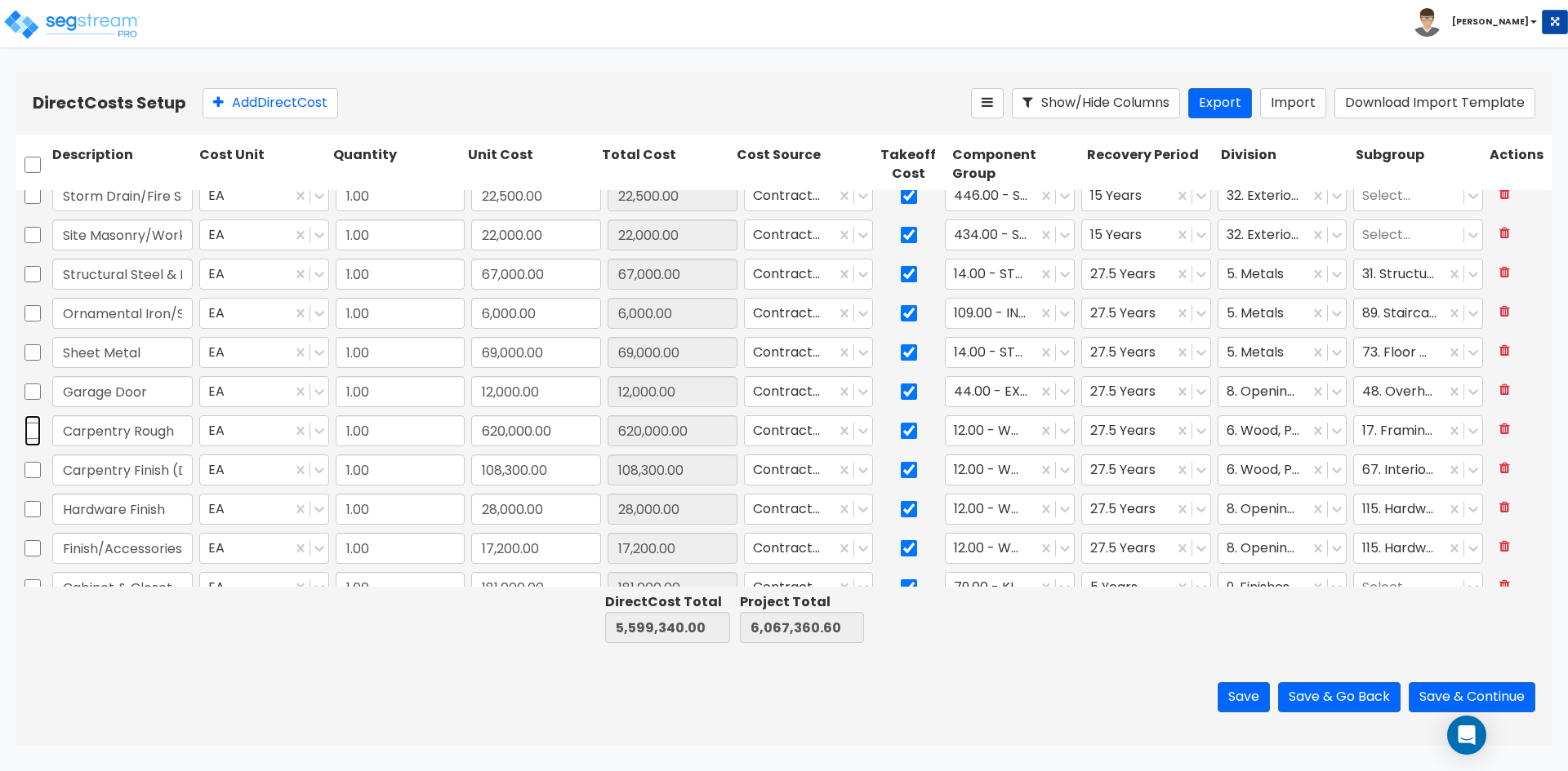
click at [36, 434] on input "checkbox" at bounding box center [33, 430] width 17 height 31
click at [34, 469] on input "checkbox" at bounding box center [33, 469] width 17 height 31
click at [34, 510] on input "checkbox" at bounding box center [33, 508] width 17 height 31
click at [36, 546] on input "checkbox" at bounding box center [33, 548] width 17 height 31
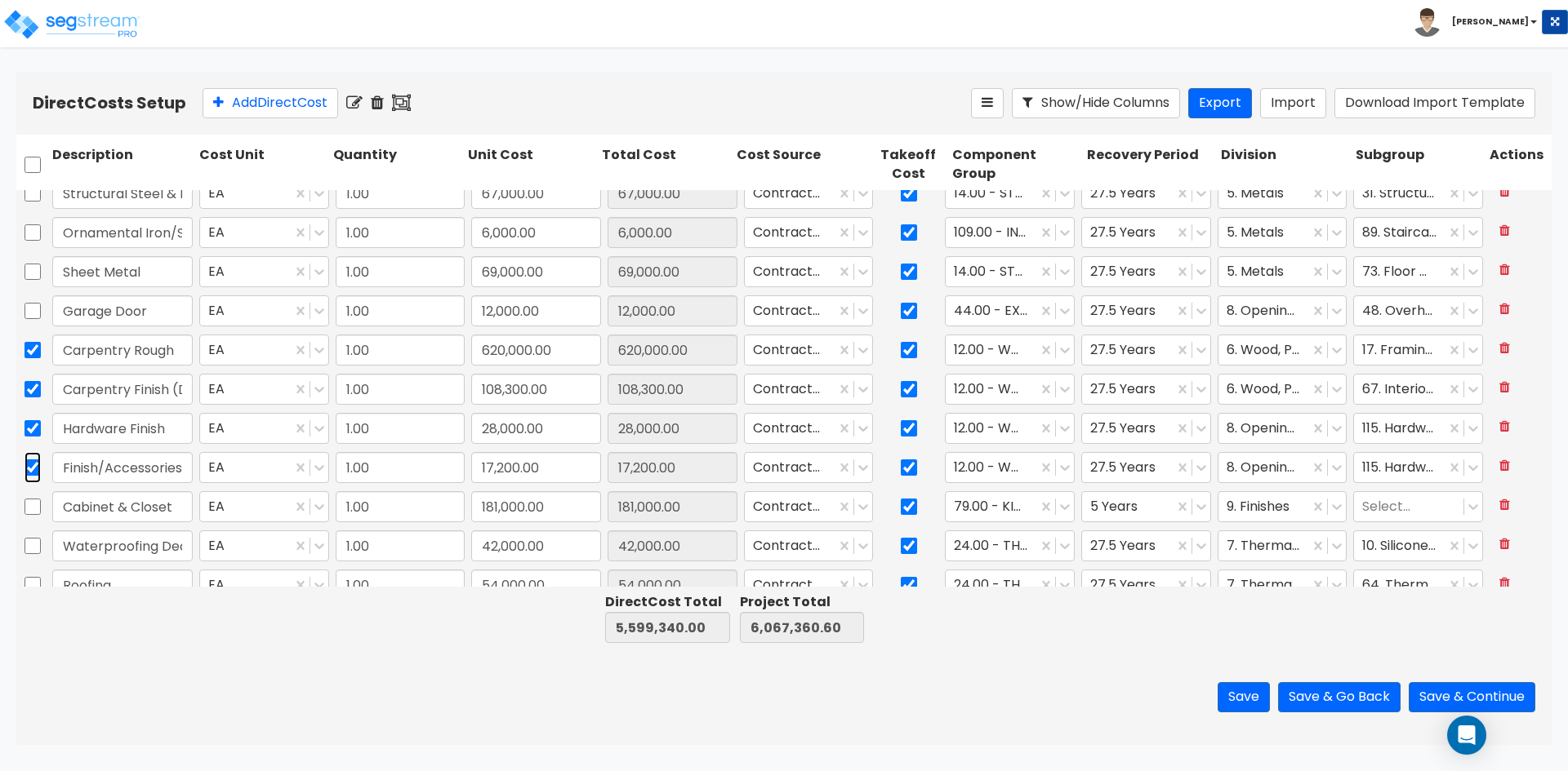
scroll to position [408, 0]
click at [148, 378] on input "Carpentry Finish (Doors/Molding)" at bounding box center [122, 388] width 141 height 31
click at [182, 423] on input "Hardware Finish" at bounding box center [122, 427] width 141 height 31
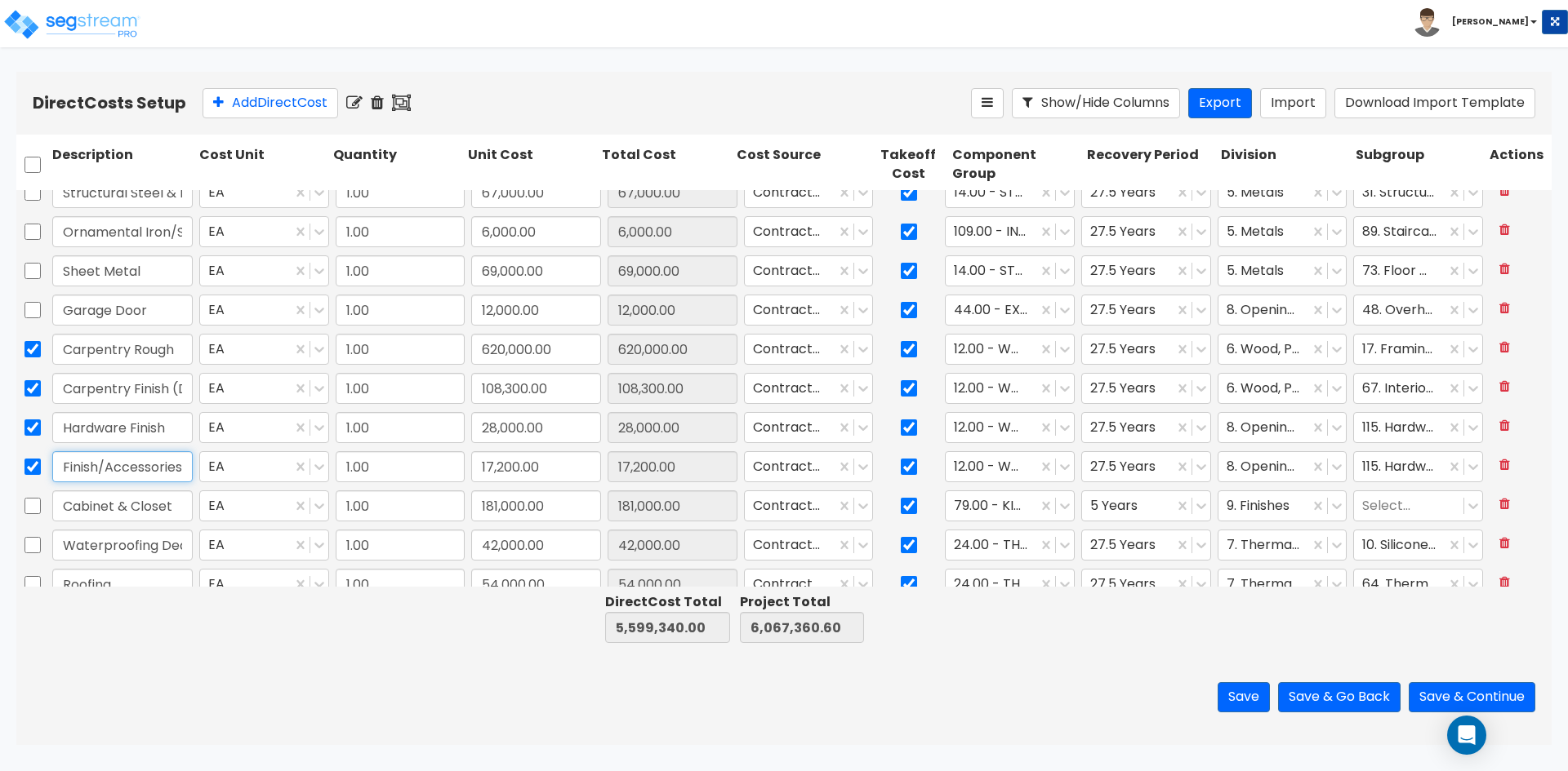
click at [166, 467] on input "Finish/Accessories" at bounding box center [122, 467] width 141 height 31
click at [410, 105] on icon at bounding box center [402, 103] width 19 height 17
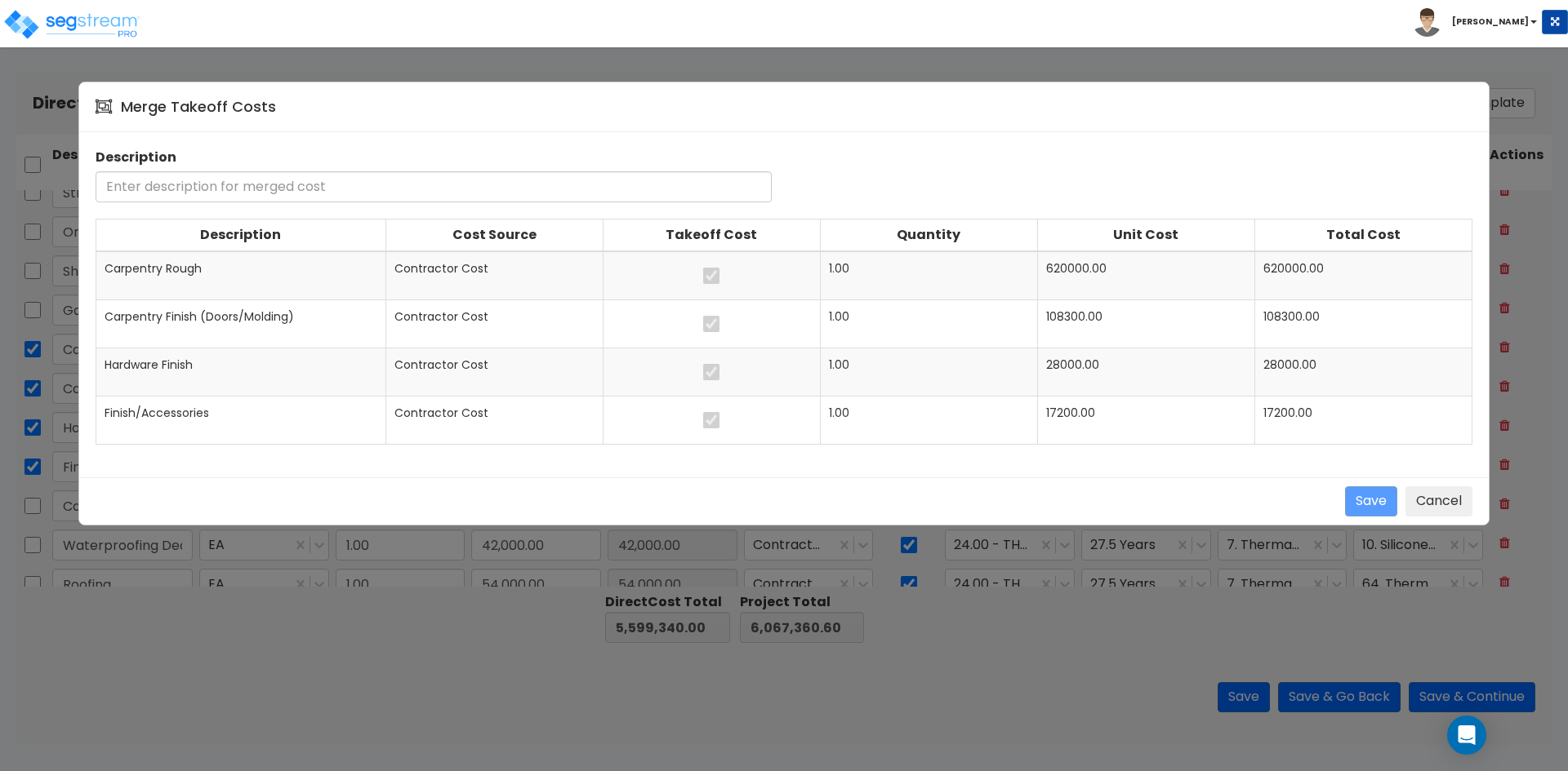
click at [348, 180] on input "text" at bounding box center [434, 186] width 676 height 31
click at [1361, 507] on button "Save" at bounding box center [1371, 501] width 52 height 30
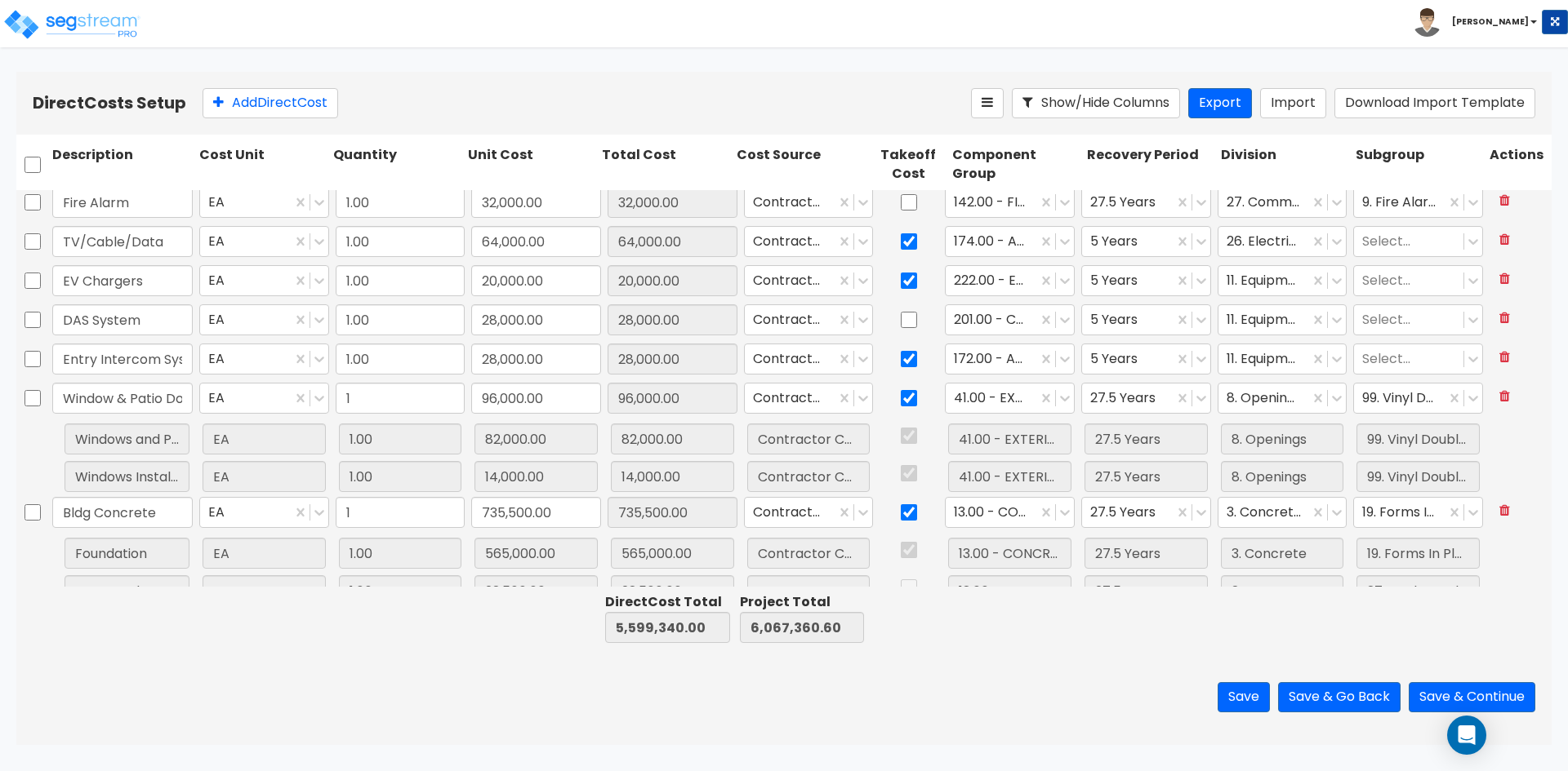
scroll to position [2413, 0]
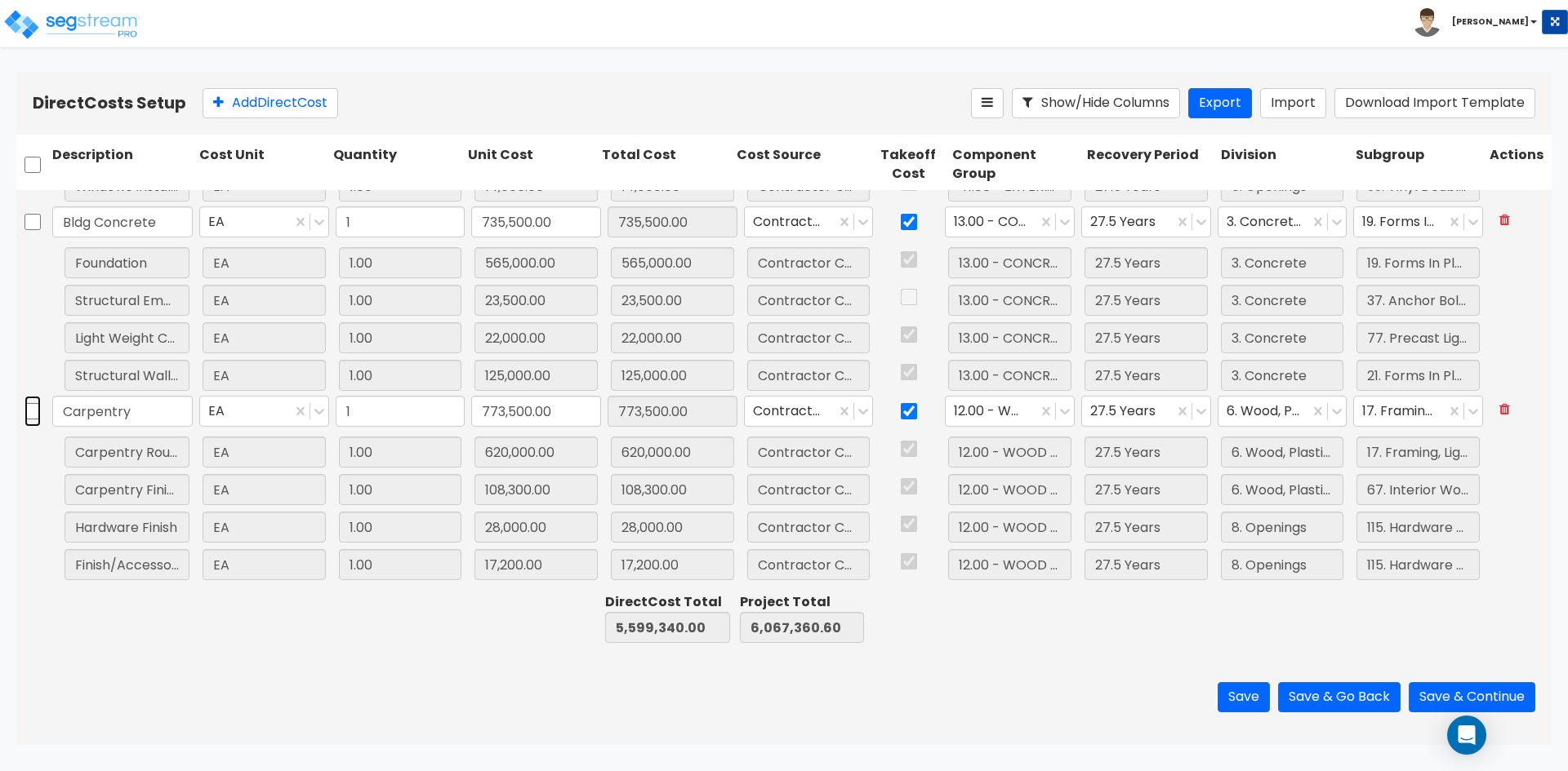
click at [30, 415] on input "checkbox" at bounding box center [33, 411] width 17 height 31
click at [408, 100] on icon at bounding box center [402, 103] width 21 height 17
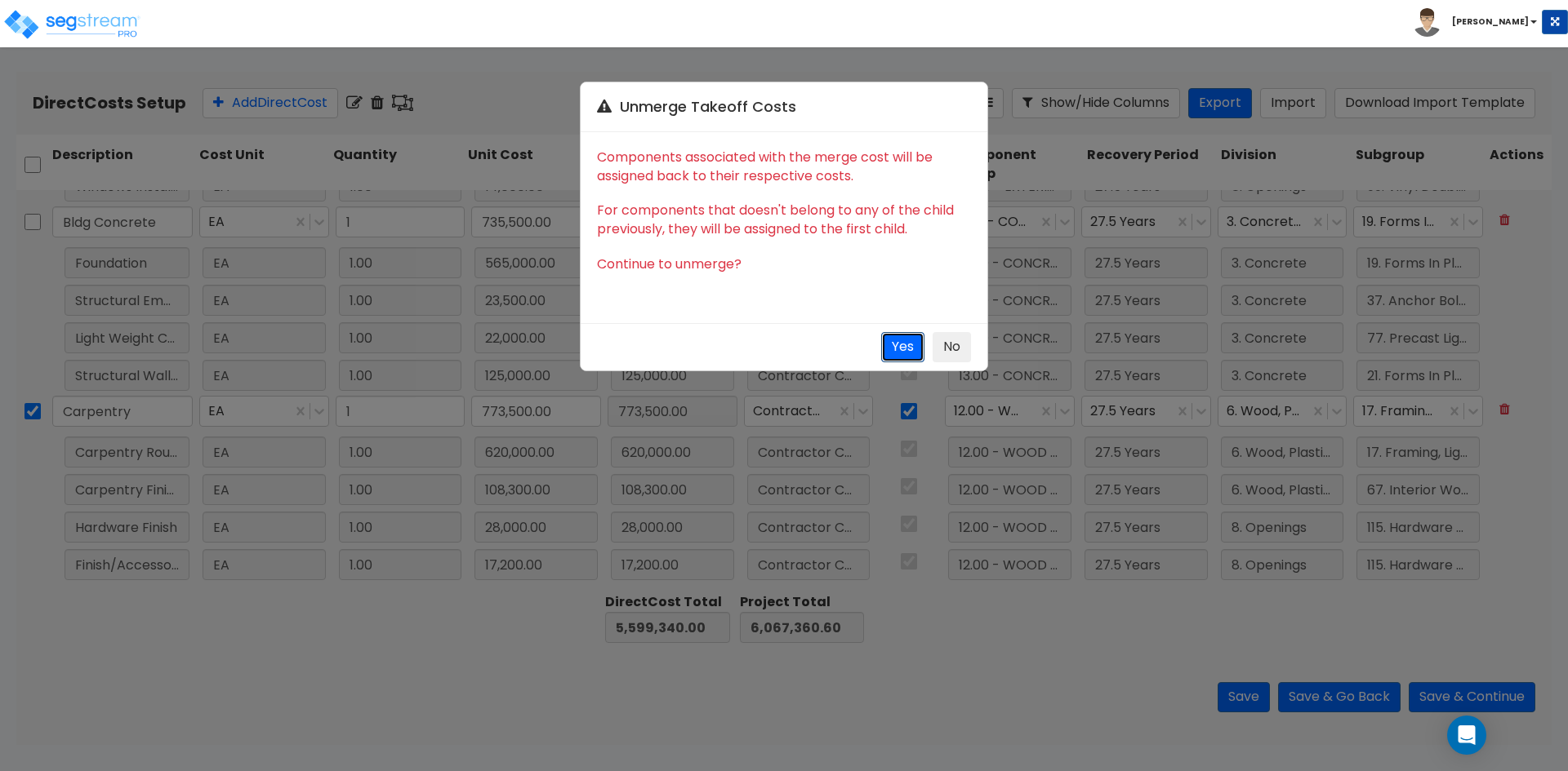
click at [913, 341] on button "Yes" at bounding box center [903, 347] width 43 height 30
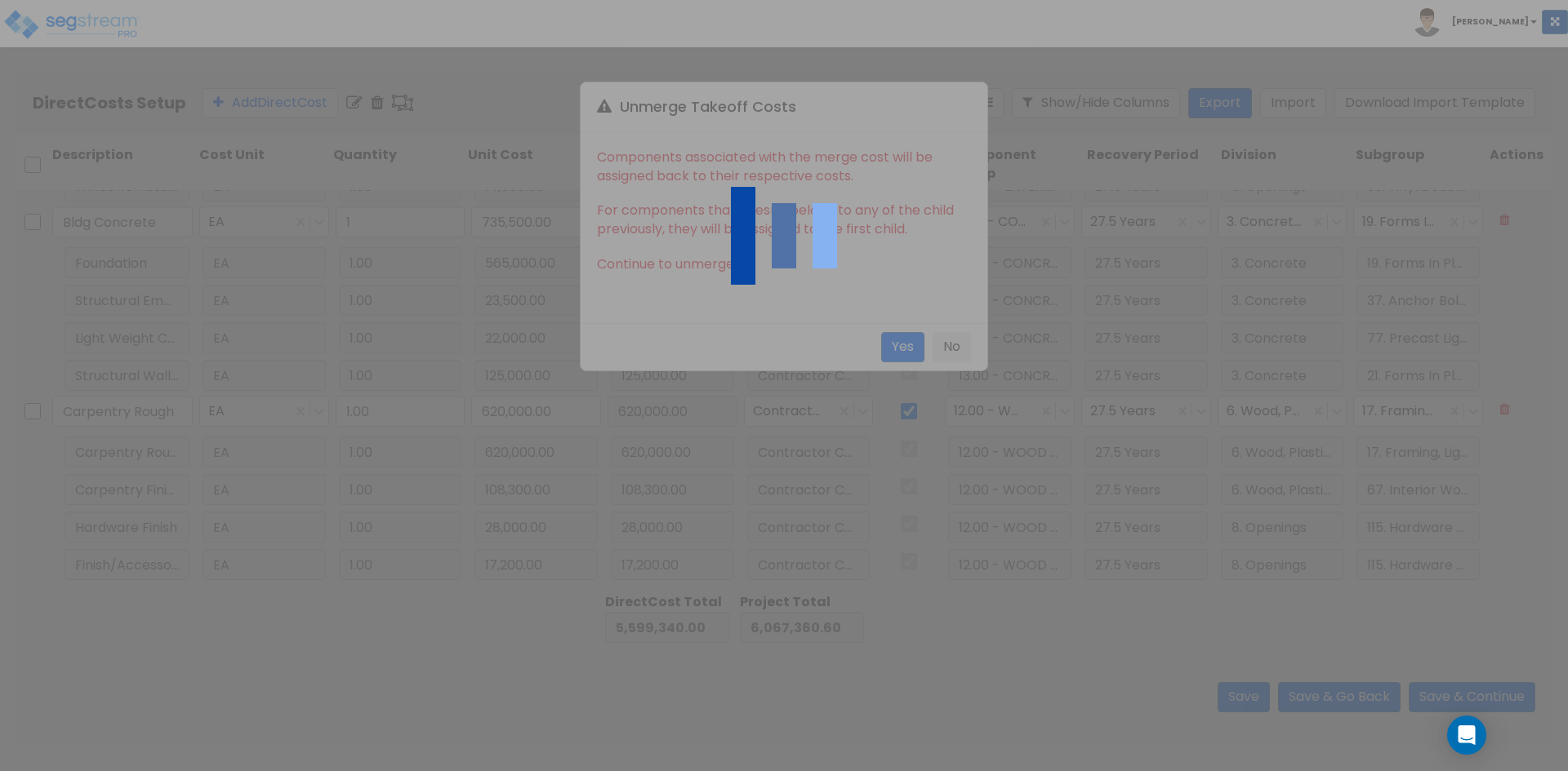
scroll to position [2375, 0]
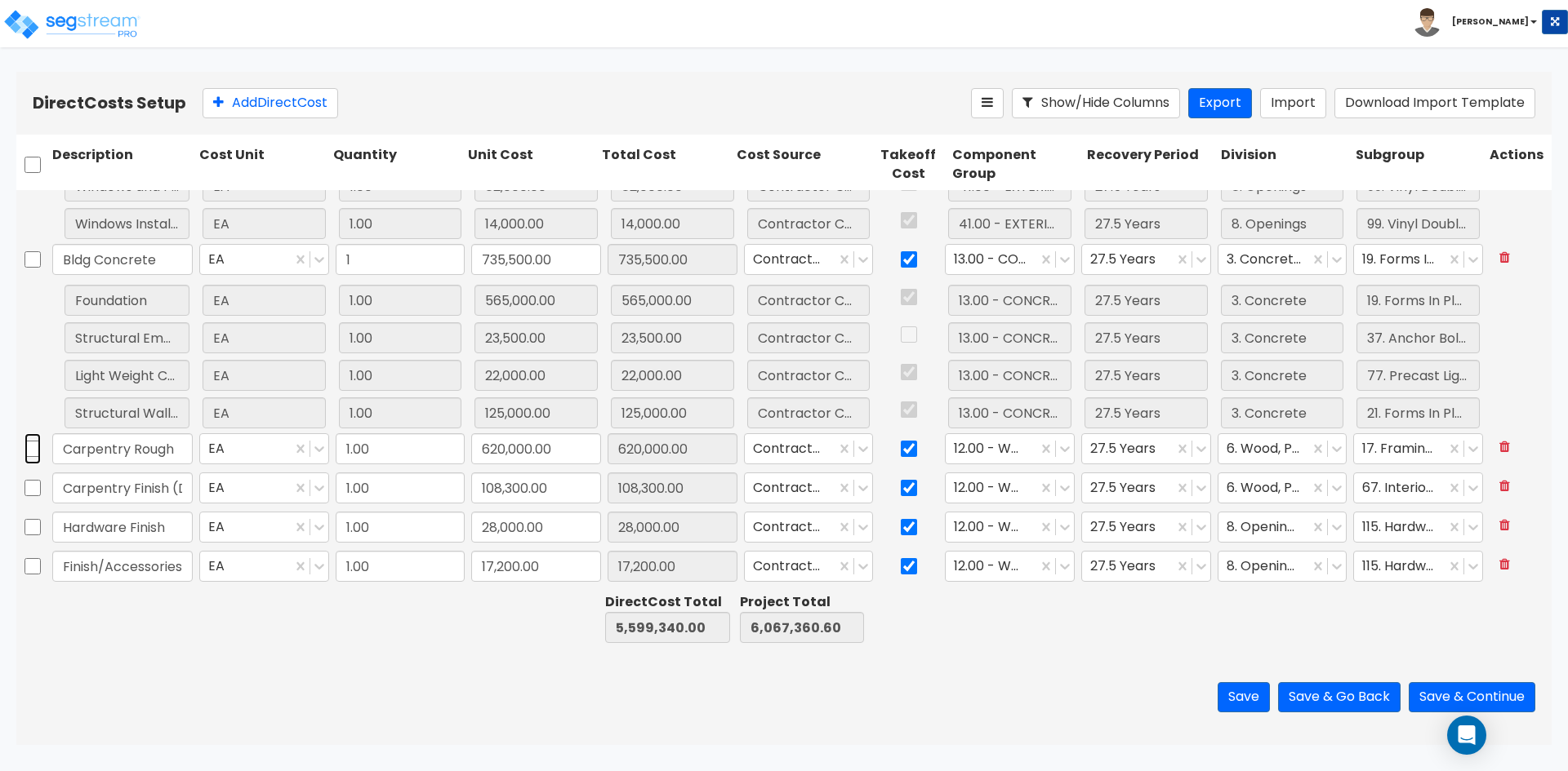
click at [34, 452] on input "checkbox" at bounding box center [33, 449] width 17 height 31
click at [33, 492] on input "checkbox" at bounding box center [33, 488] width 17 height 31
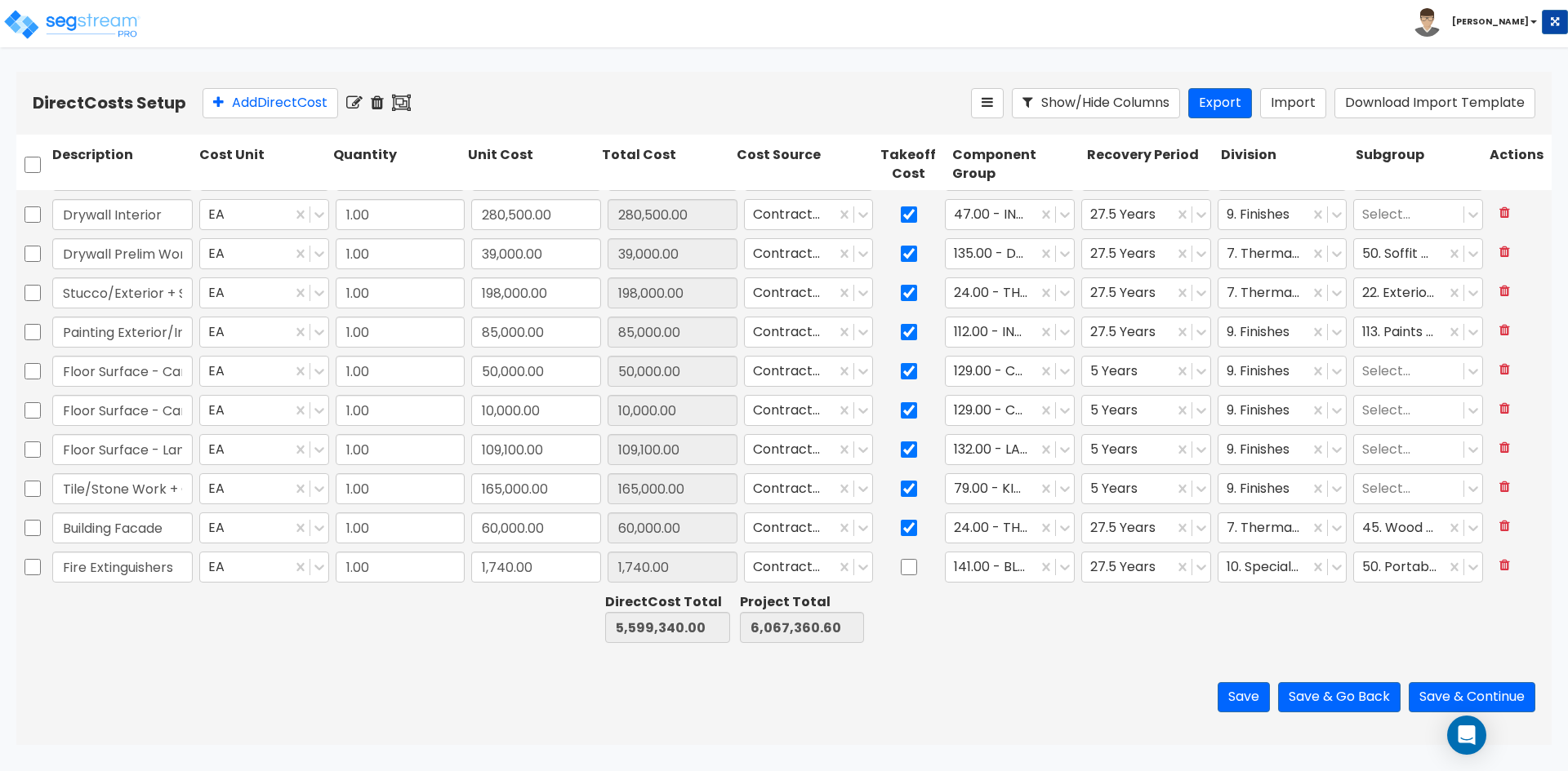
scroll to position [988, 0]
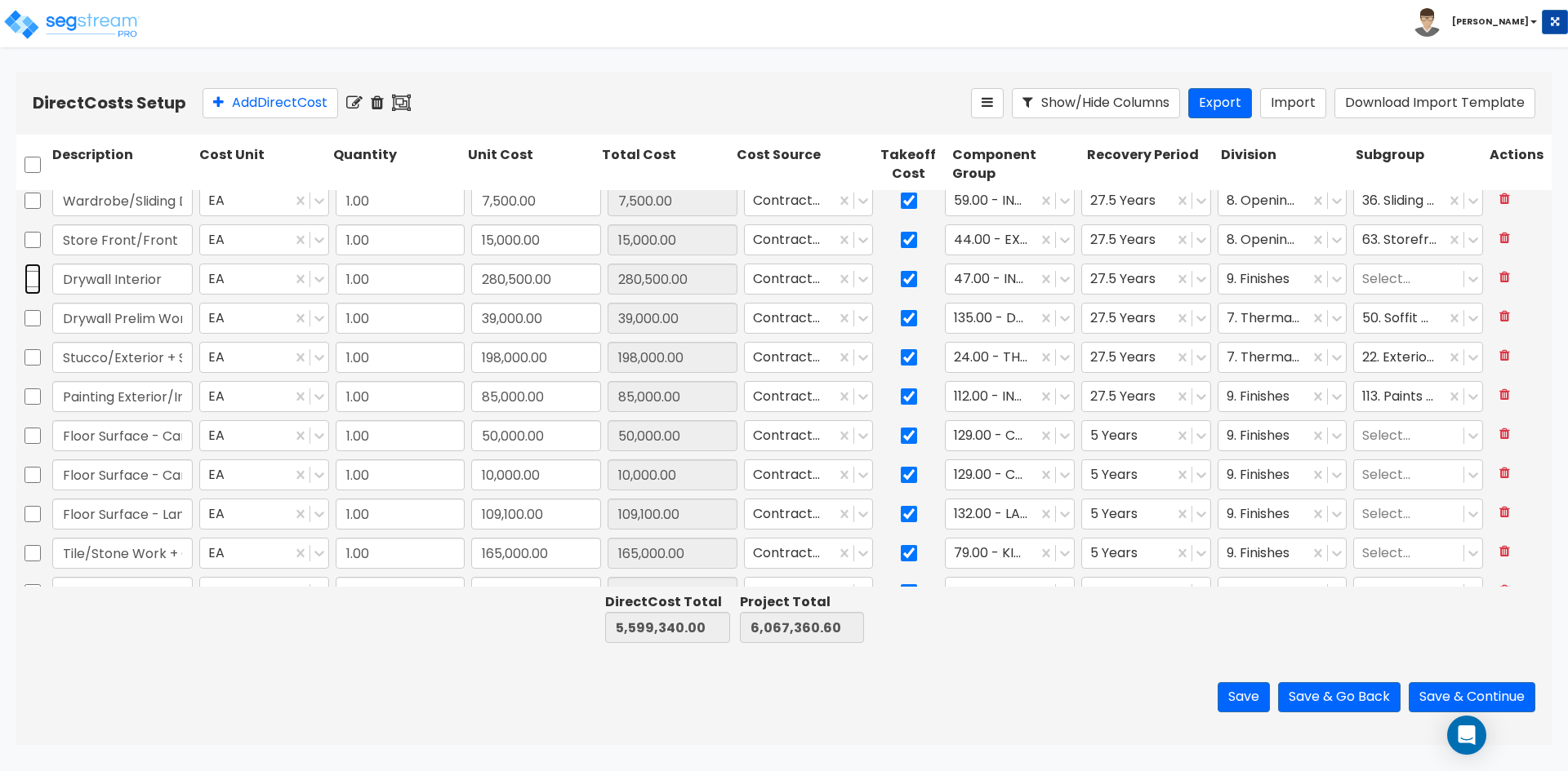
click at [34, 268] on input "checkbox" at bounding box center [33, 278] width 17 height 31
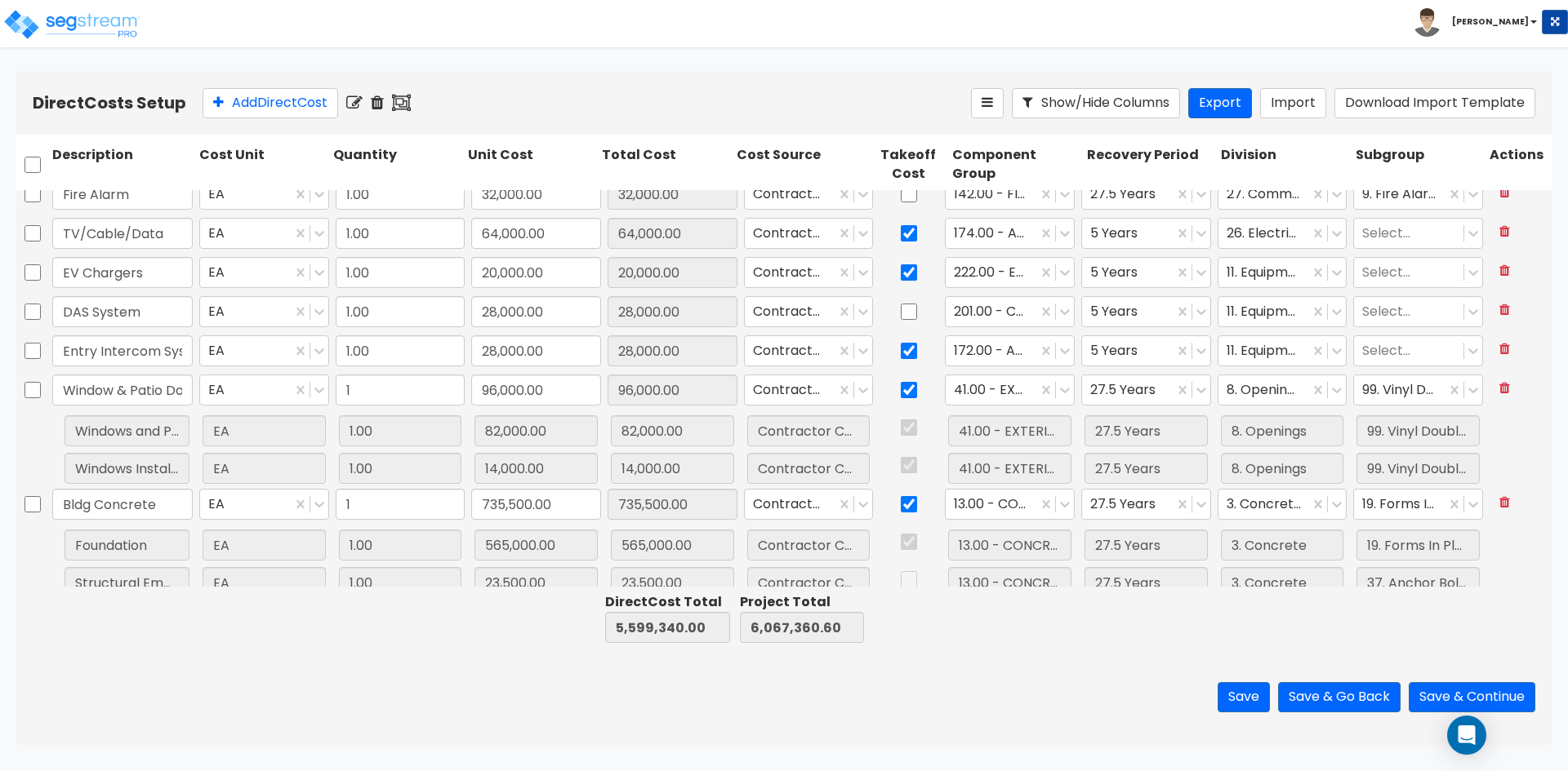
scroll to position [2375, 0]
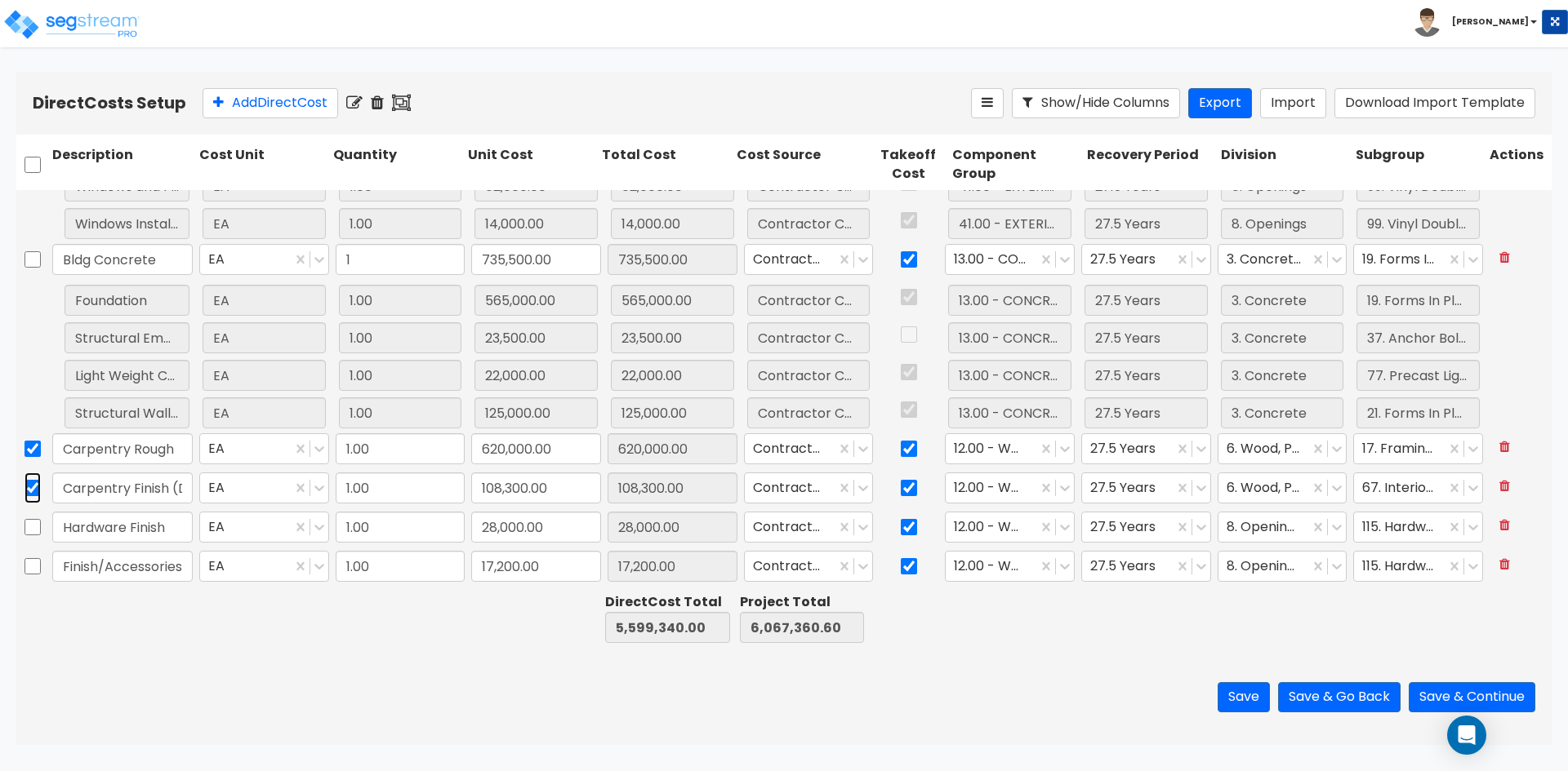
click at [34, 484] on input "checkbox" at bounding box center [33, 488] width 17 height 31
click at [403, 107] on icon at bounding box center [402, 103] width 19 height 17
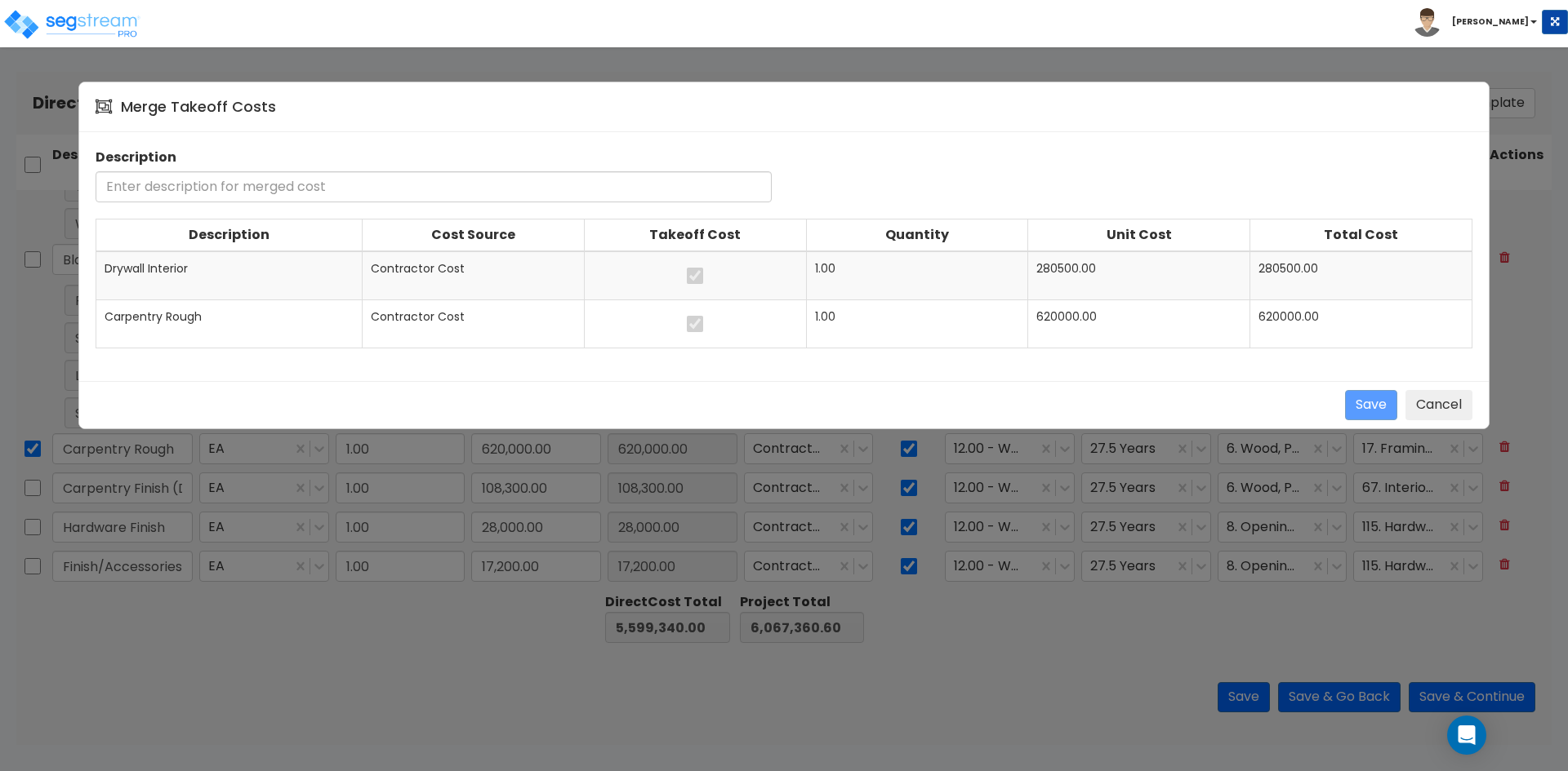
click at [249, 189] on input "text" at bounding box center [434, 186] width 676 height 31
click at [1371, 409] on button "Save" at bounding box center [1371, 405] width 52 height 30
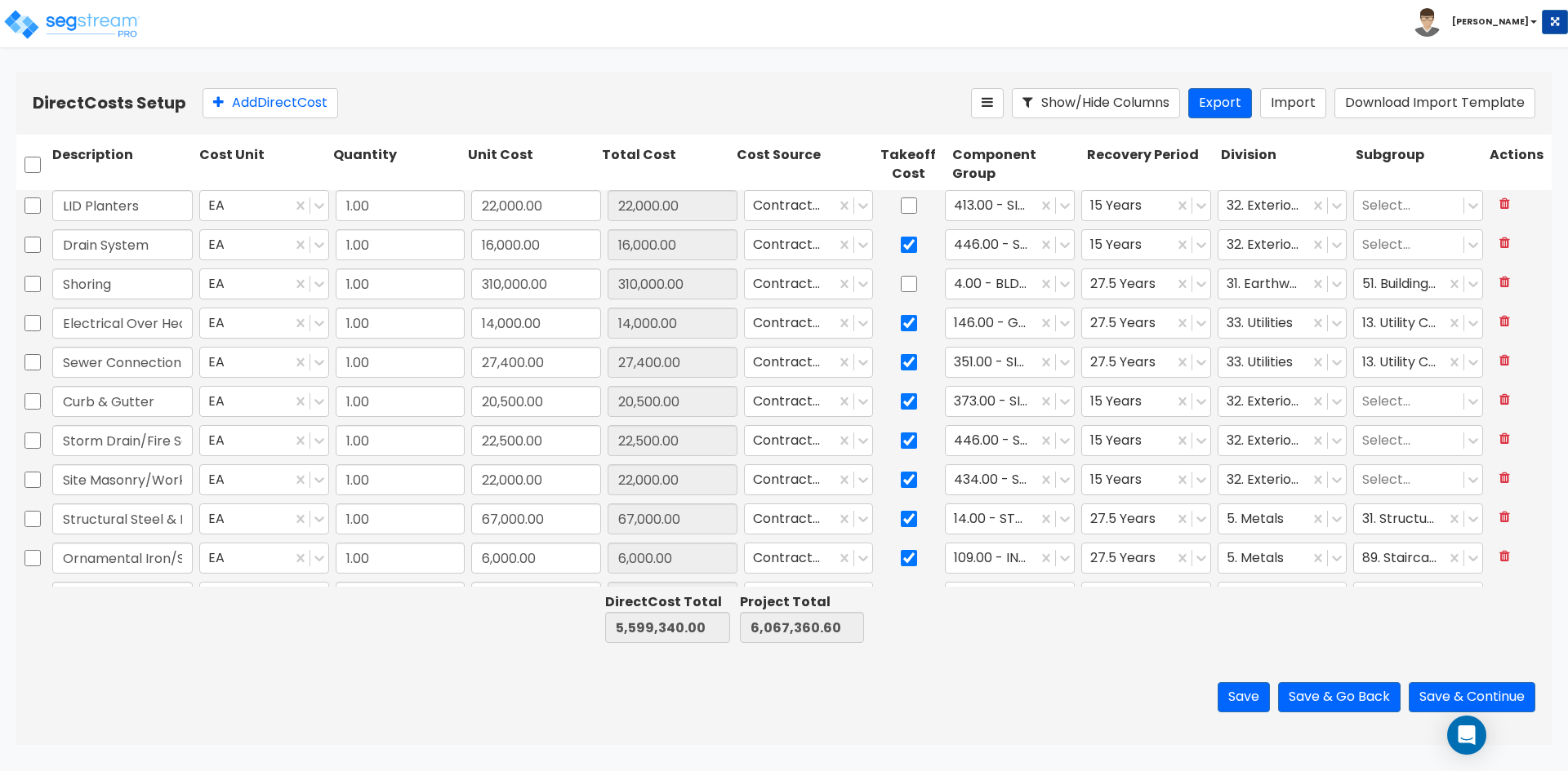
scroll to position [163, 0]
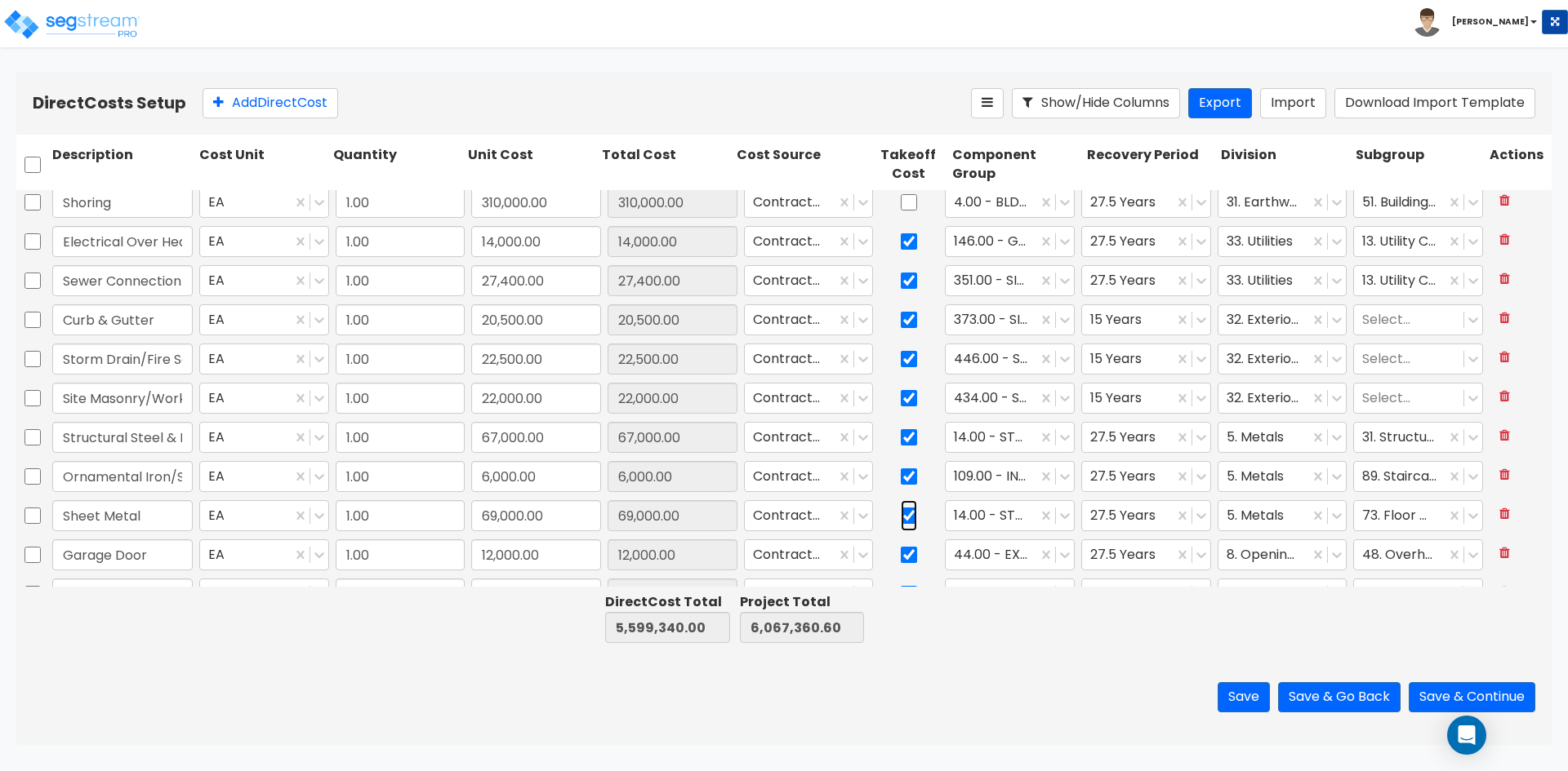
click at [901, 521] on input "checkbox" at bounding box center [909, 515] width 17 height 31
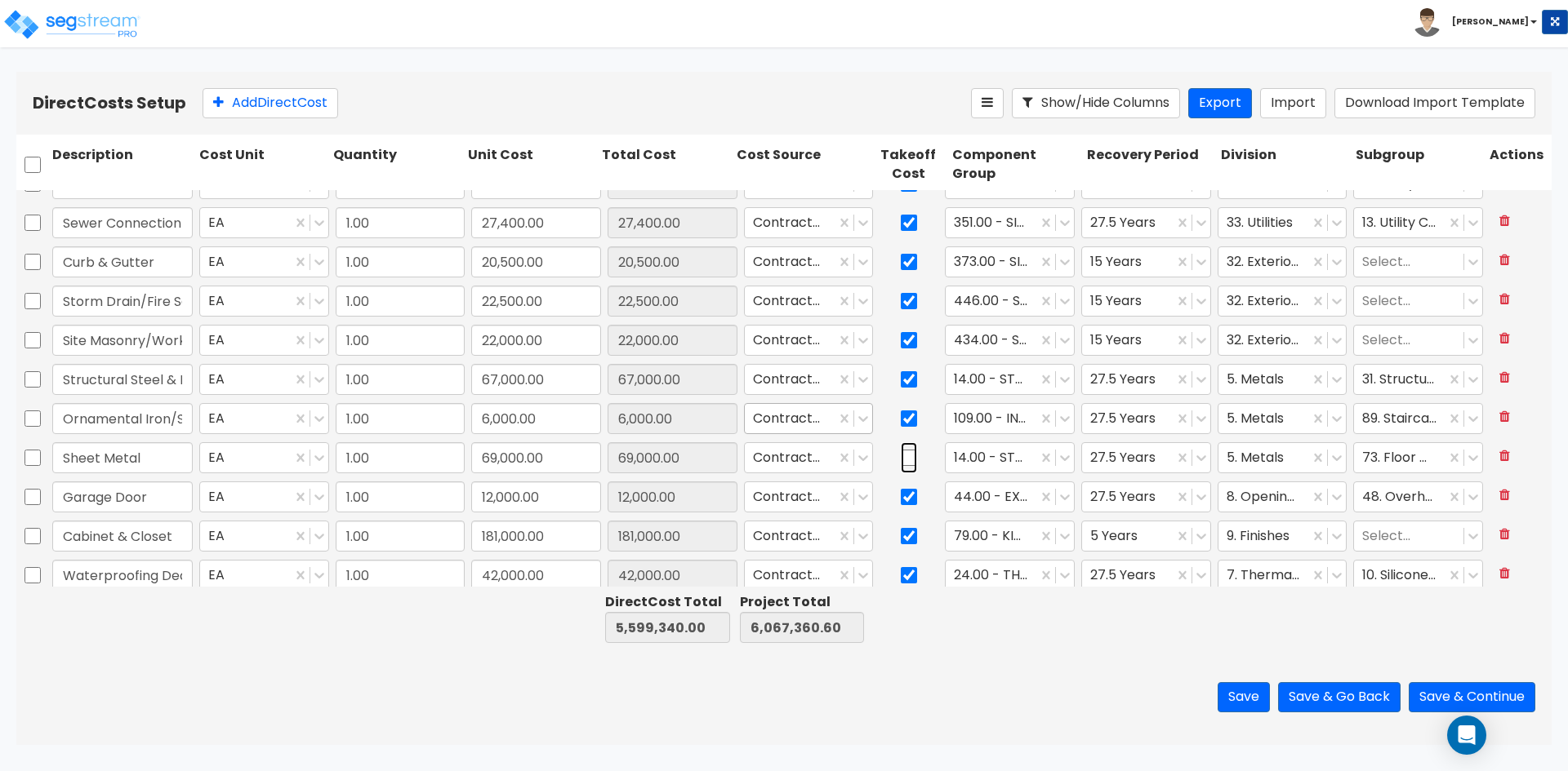
scroll to position [327, 0]
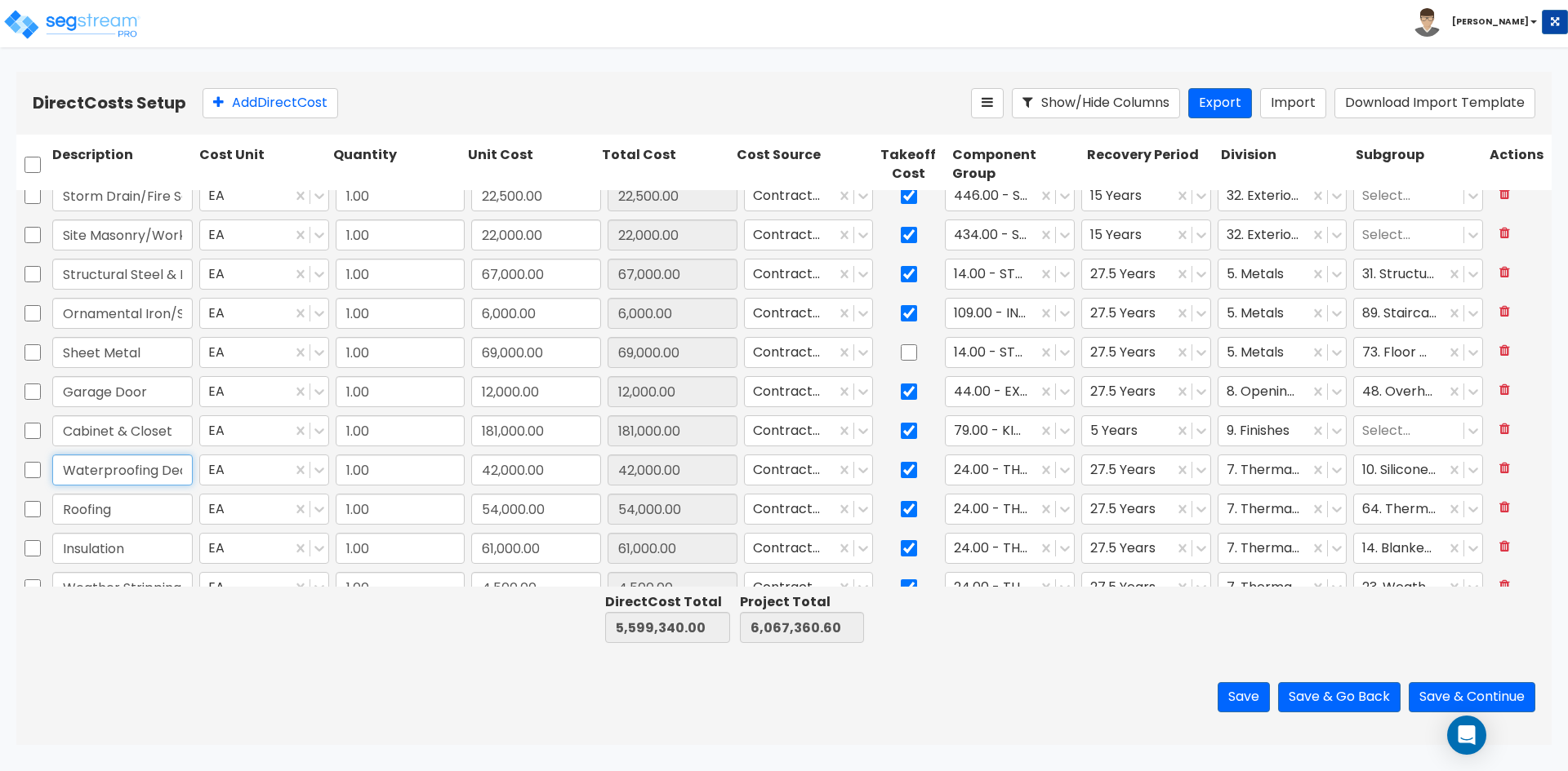
click at [157, 467] on input "Waterproofing Deck and Balconies" at bounding box center [122, 469] width 141 height 31
click at [139, 507] on input "Roofing" at bounding box center [122, 508] width 141 height 31
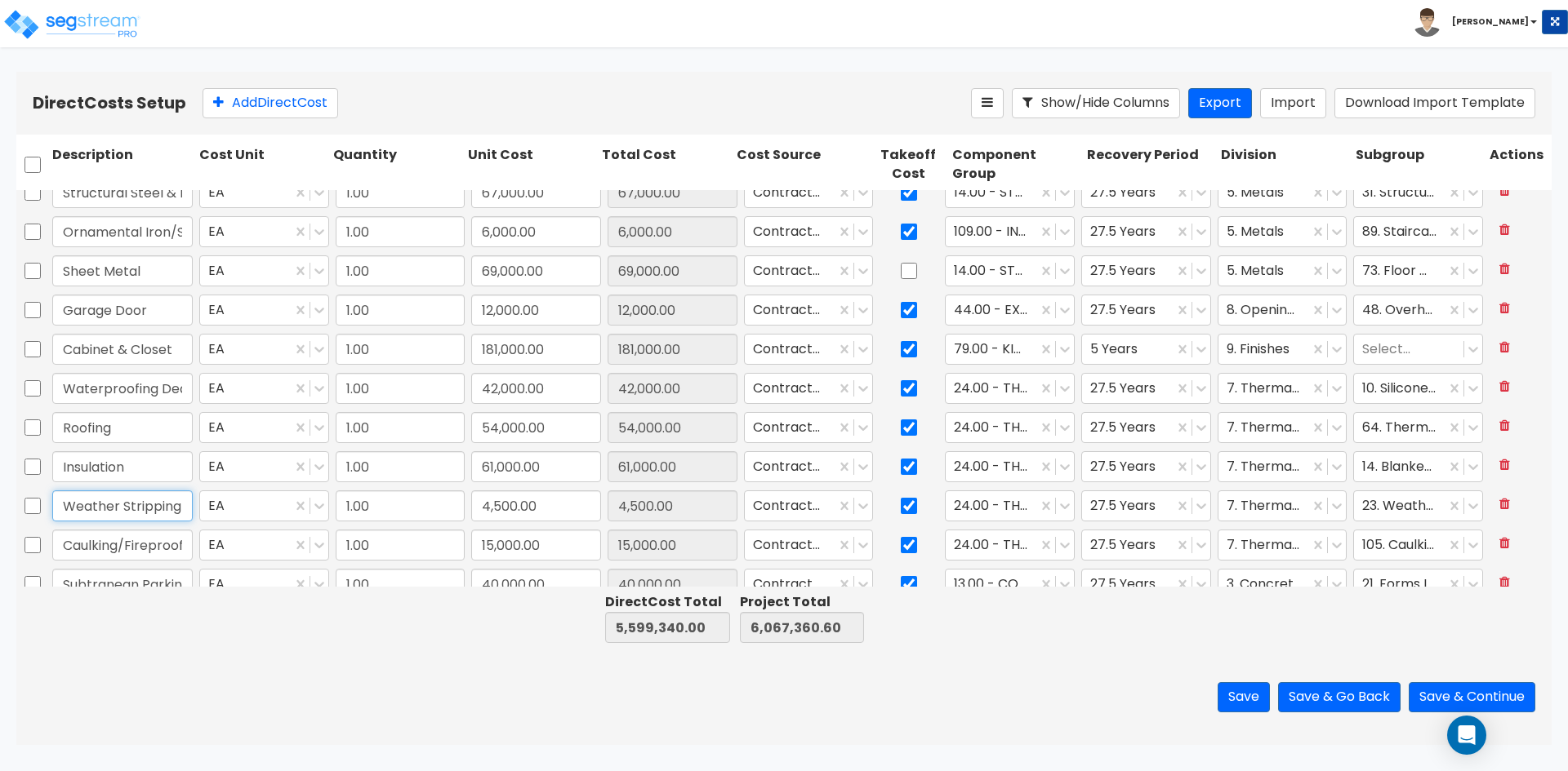
click at [178, 512] on input "Weather Stripping" at bounding box center [122, 506] width 141 height 31
click at [901, 507] on input "checkbox" at bounding box center [909, 506] width 17 height 31
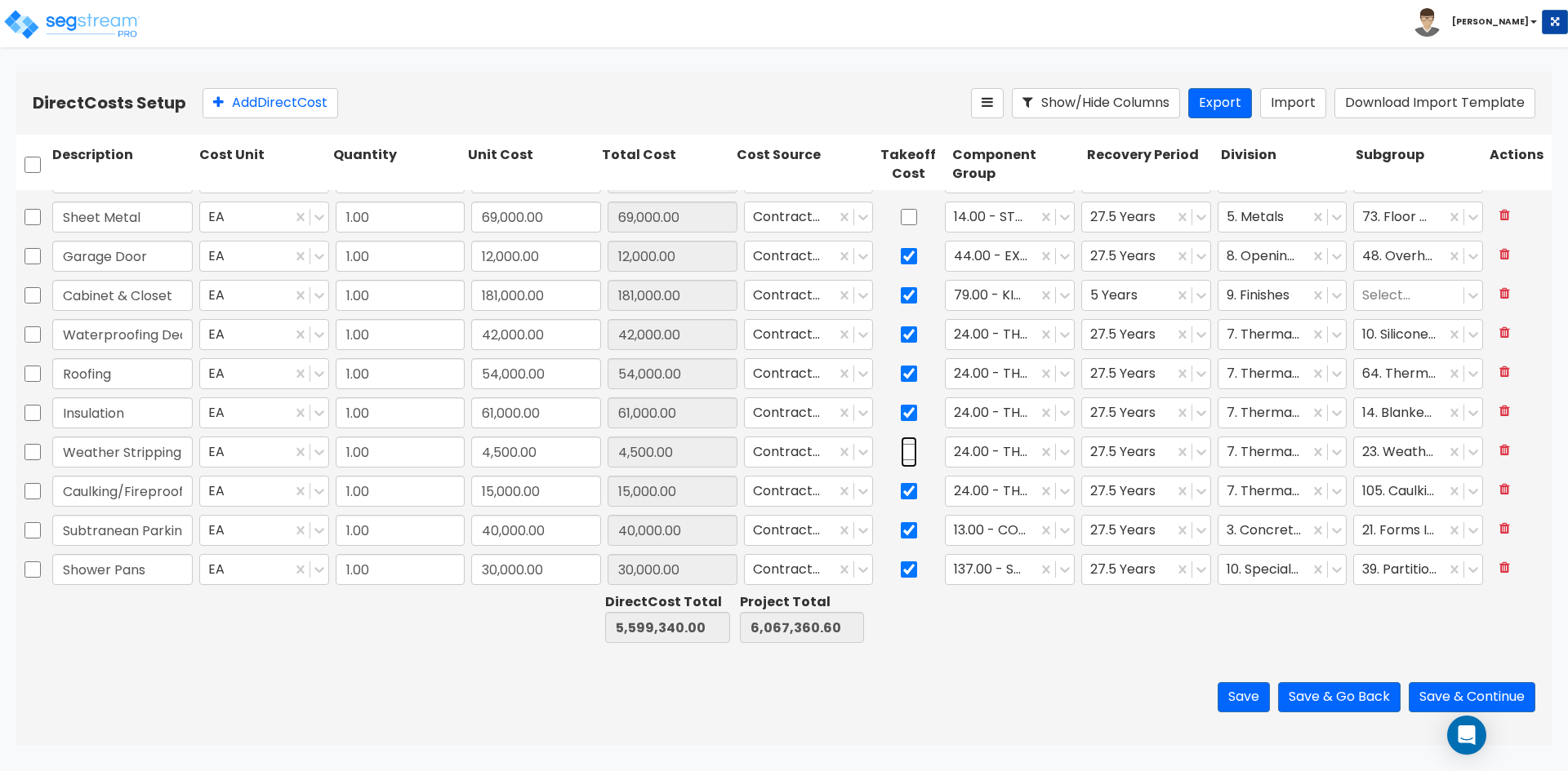
scroll to position [490, 0]
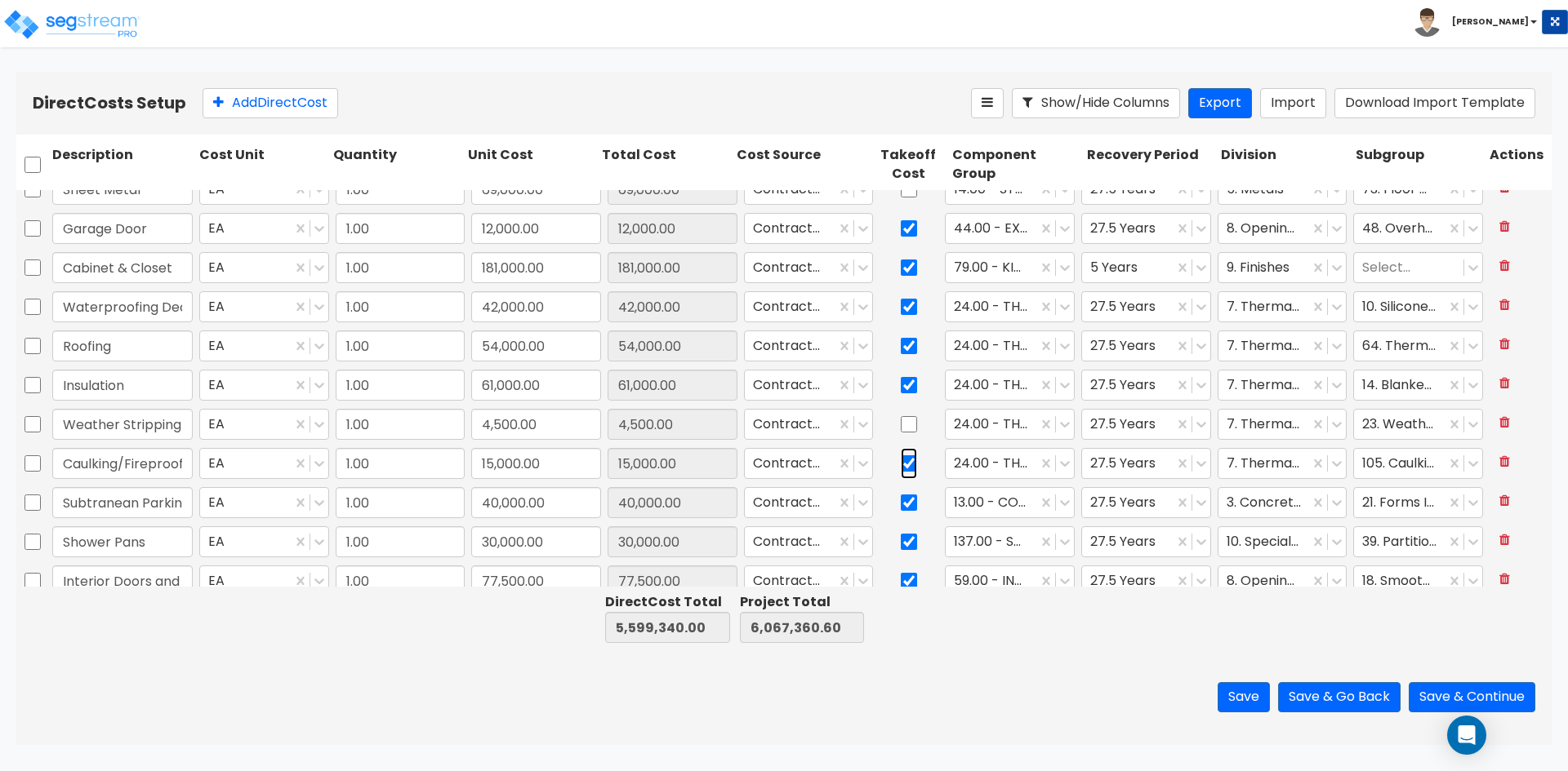
click at [902, 467] on input "checkbox" at bounding box center [909, 463] width 17 height 31
drag, startPoint x: 177, startPoint y: 507, endPoint x: 190, endPoint y: 507, distance: 13.0
click at [176, 507] on input "Subtranean Parking Walls" at bounding box center [122, 502] width 141 height 31
click at [1057, 510] on icon at bounding box center [1065, 503] width 17 height 17
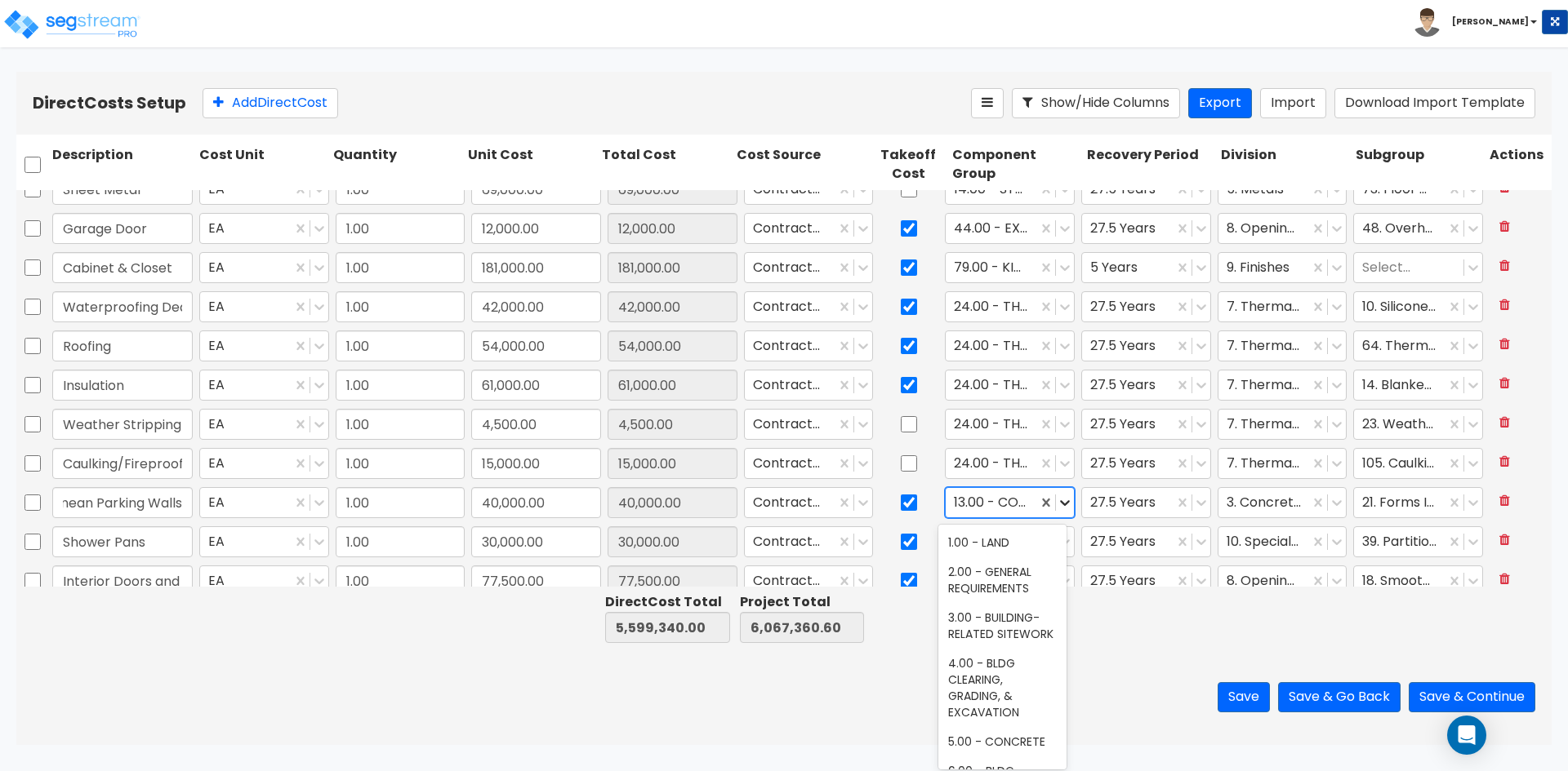
scroll to position [0, 0]
click at [1057, 510] on icon at bounding box center [1065, 503] width 17 height 17
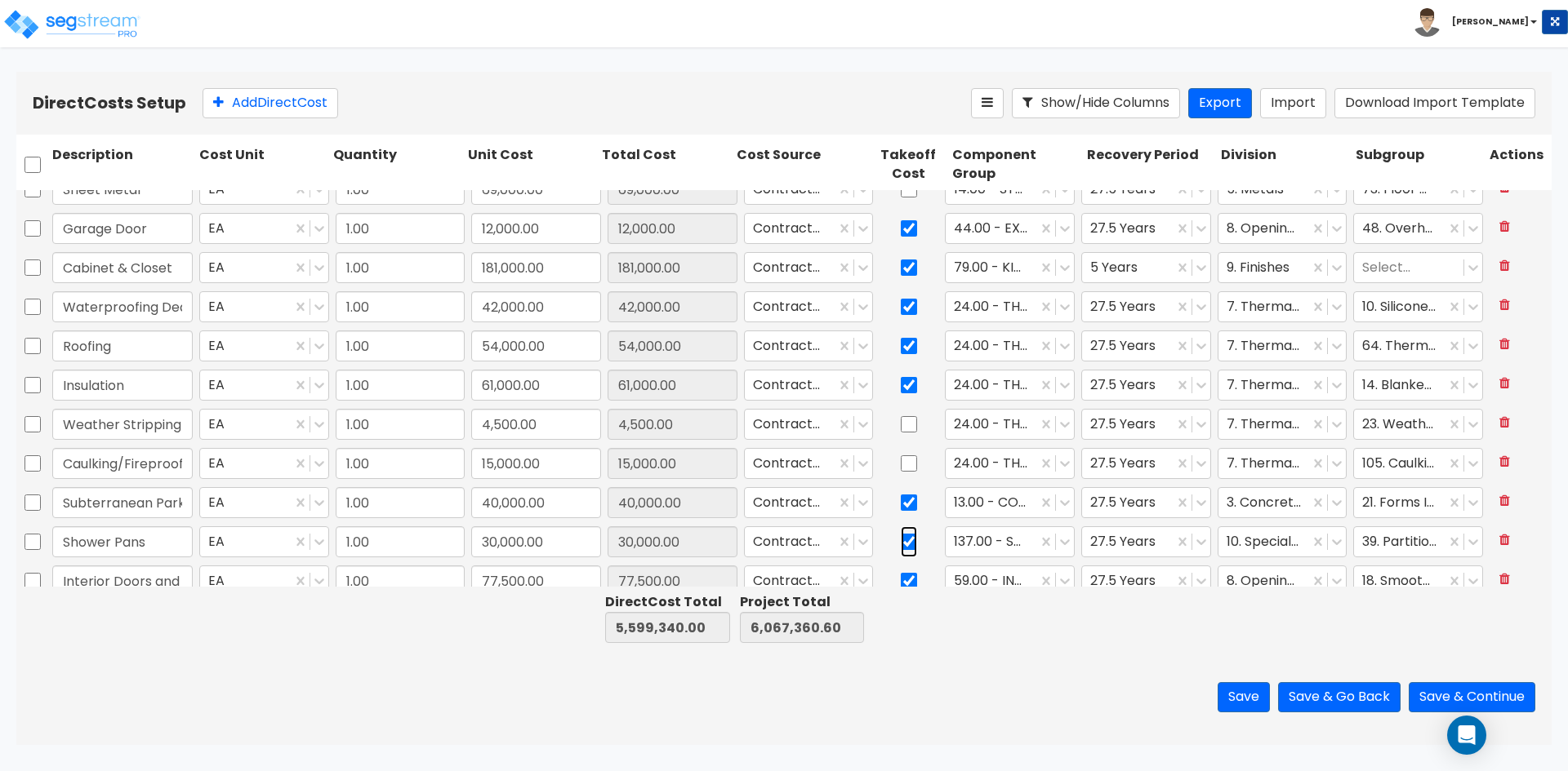
click at [907, 534] on input "checkbox" at bounding box center [909, 541] width 17 height 31
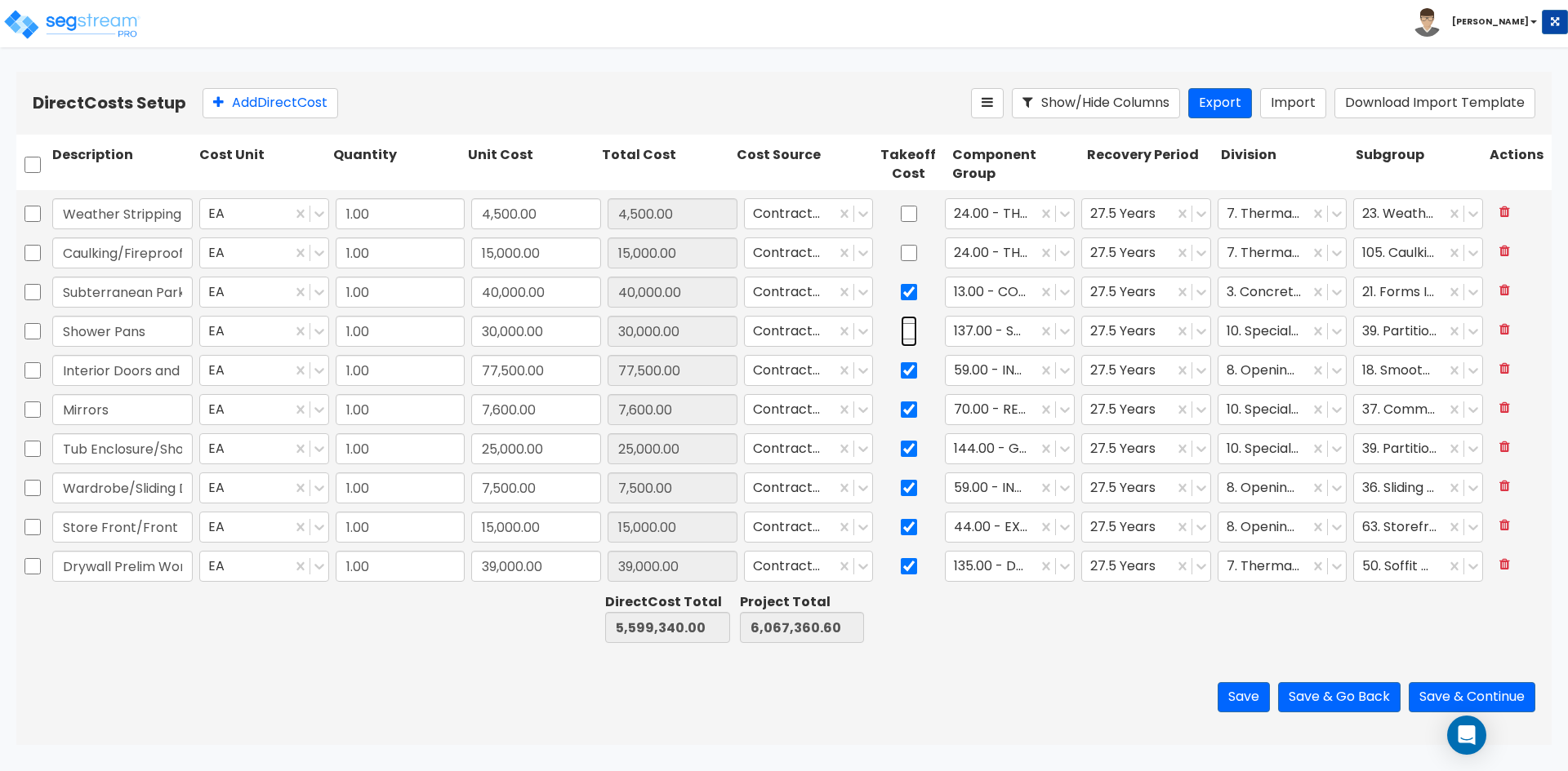
scroll to position [735, 0]
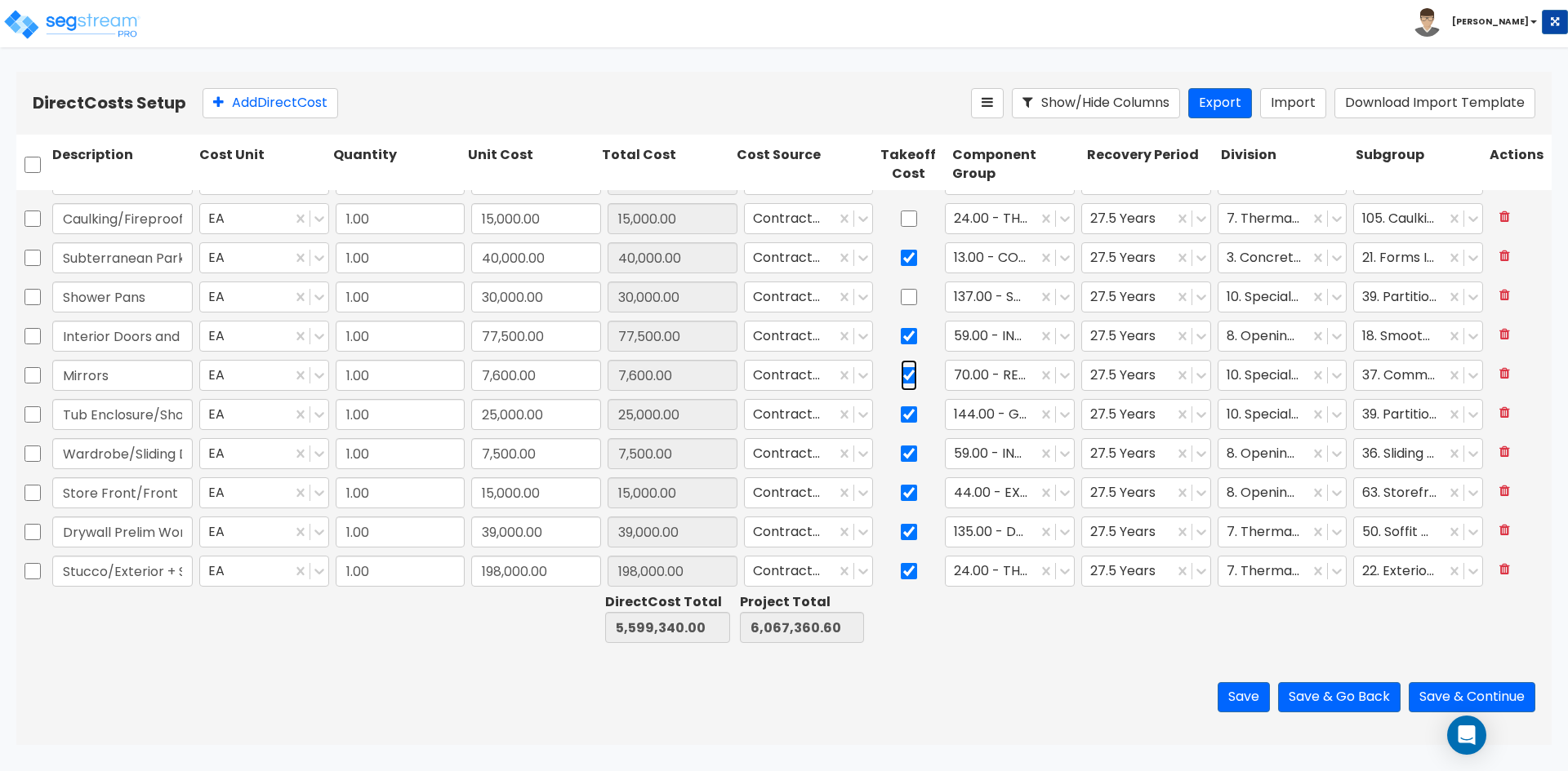
click at [901, 374] on input "checkbox" at bounding box center [909, 375] width 17 height 31
click at [167, 446] on input "Wardrobe/Sliding Doors" at bounding box center [122, 453] width 141 height 31
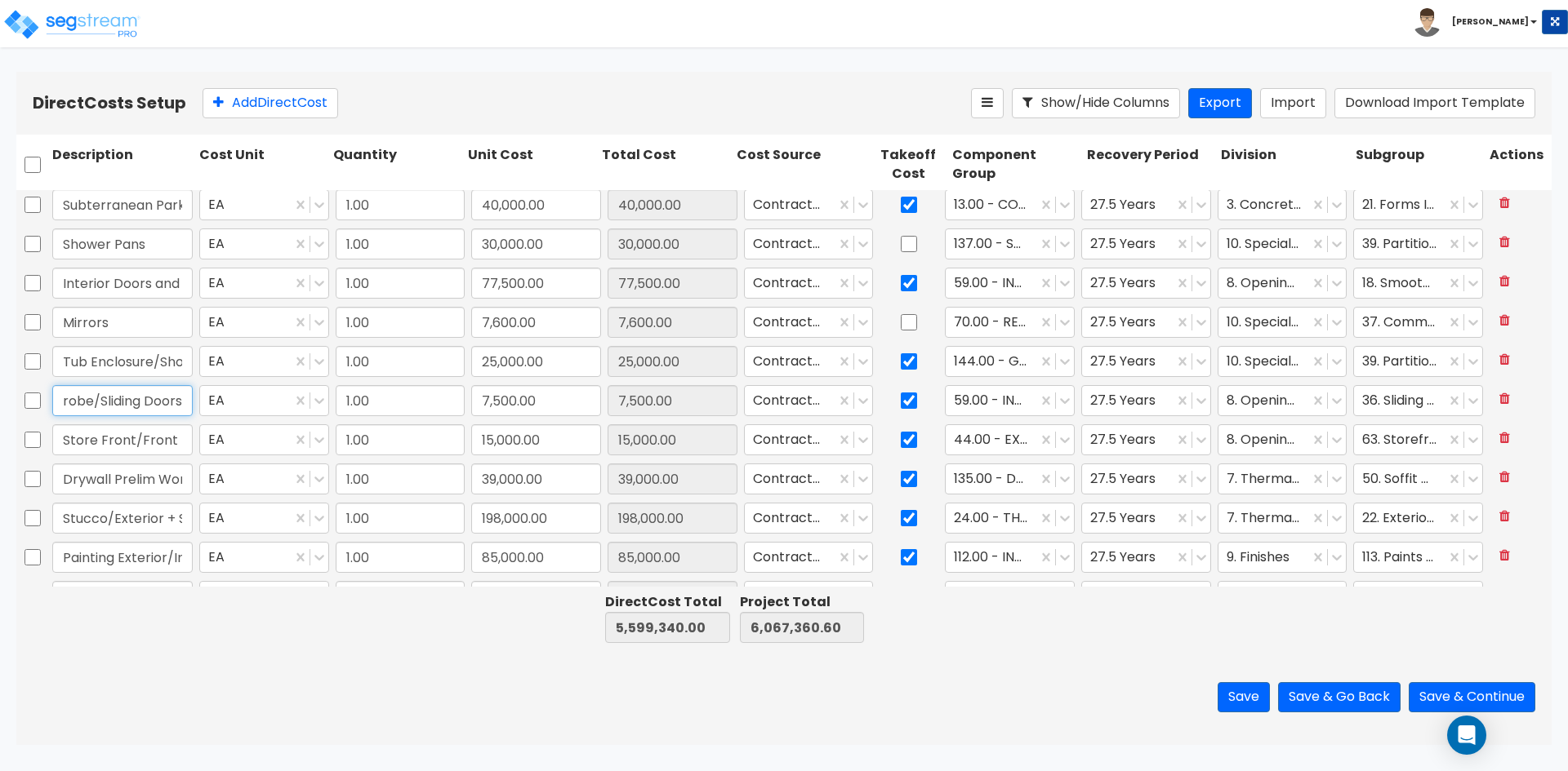
scroll to position [817, 0]
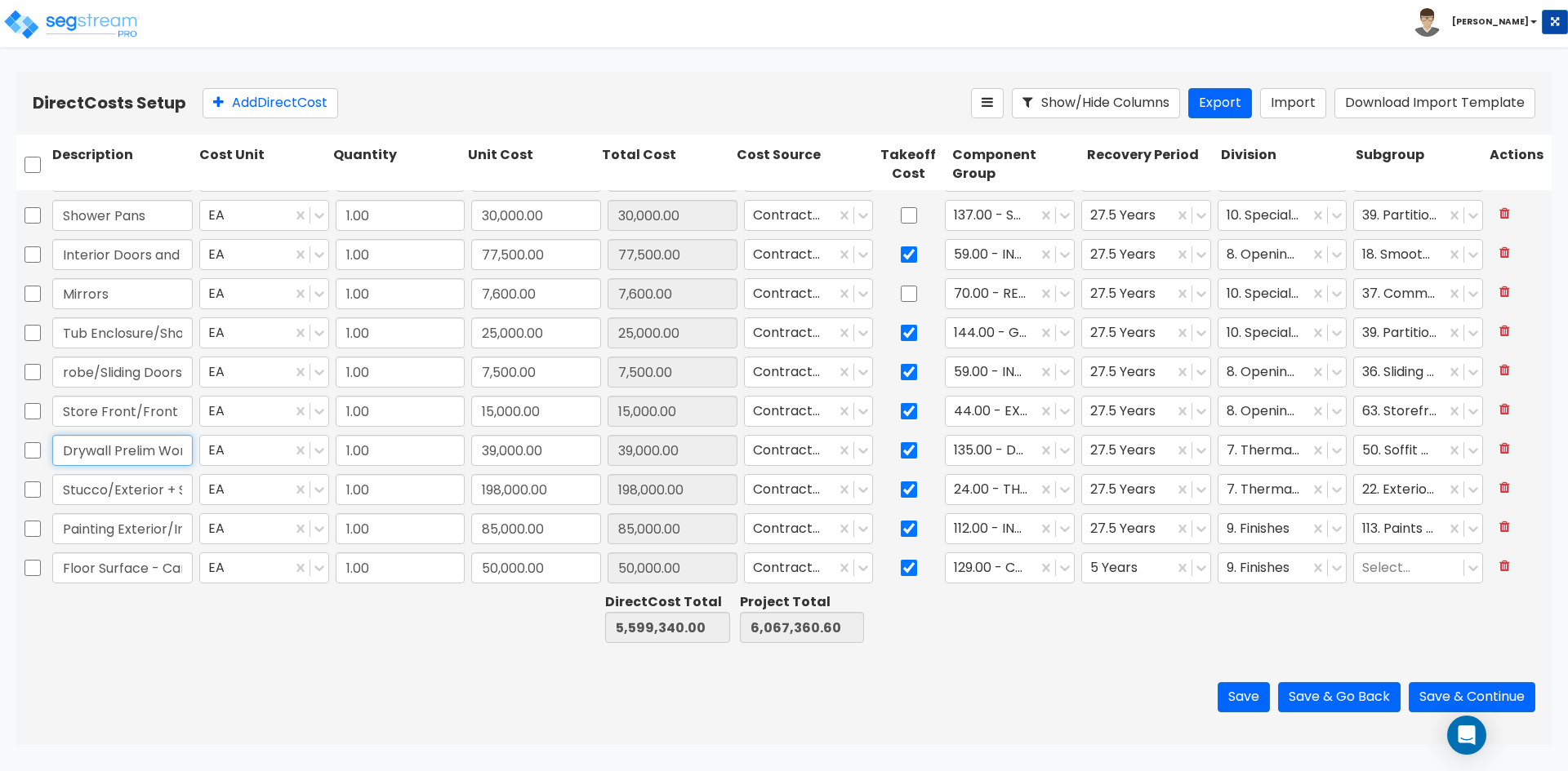
click at [121, 449] on input "Drywall Prelim Work Metal Soffits" at bounding box center [122, 450] width 141 height 31
click at [141, 488] on input "Stucco/Exterior + Scaffold" at bounding box center [122, 489] width 141 height 31
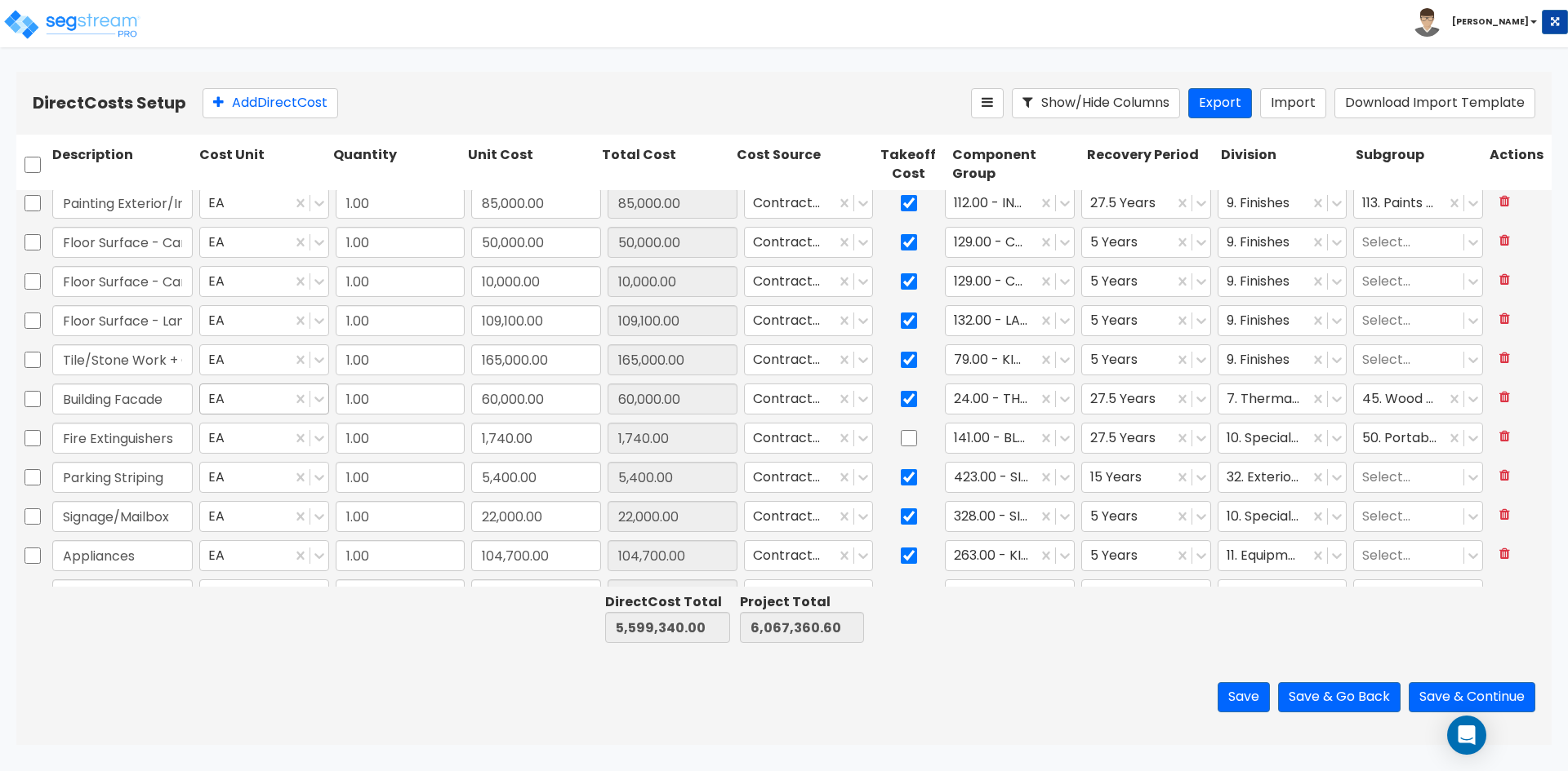
scroll to position [0, 0]
click at [1455, 691] on button "Save & Continue" at bounding box center [1472, 697] width 127 height 30
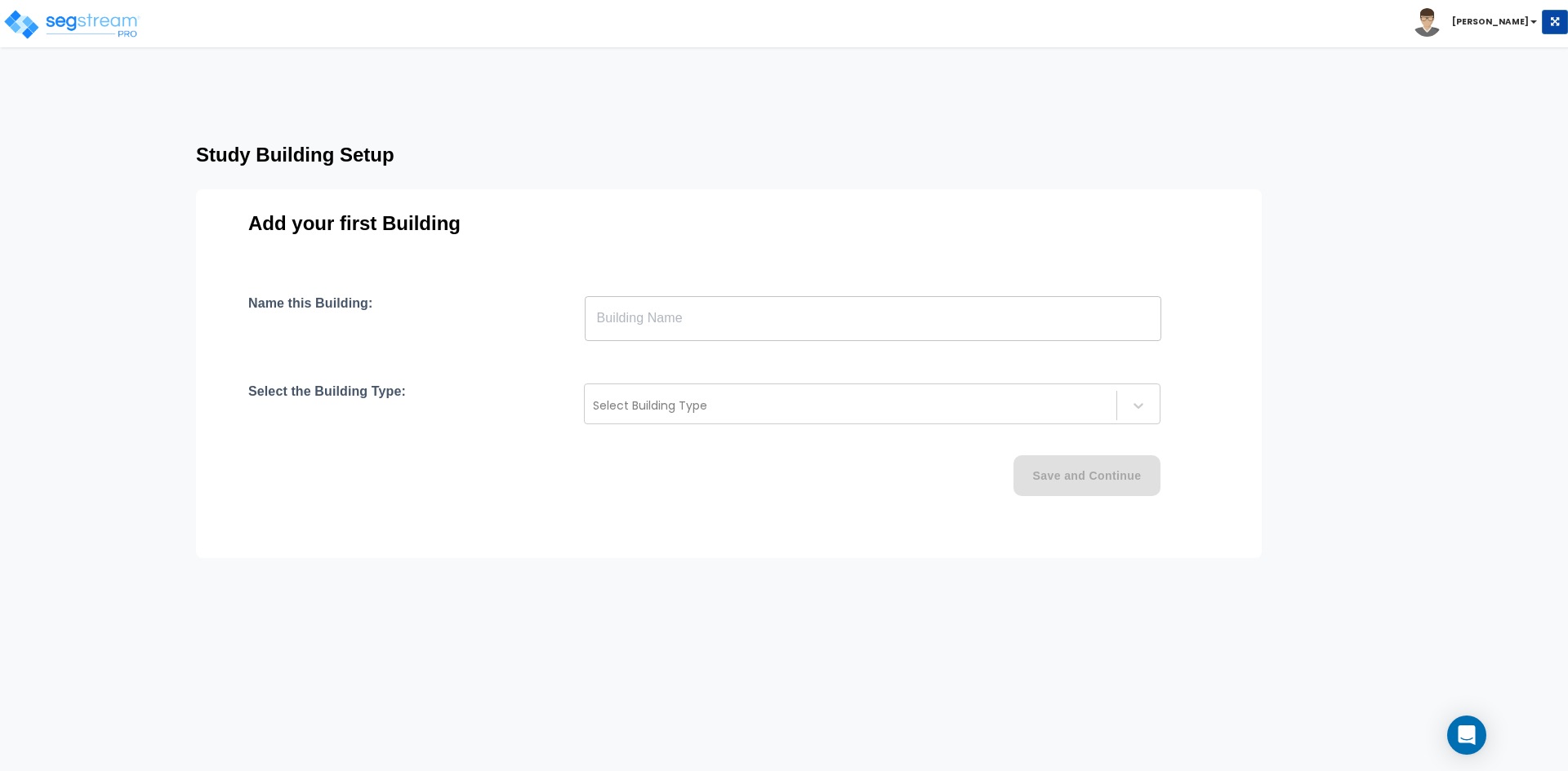
click at [644, 321] on input "text" at bounding box center [873, 318] width 577 height 46
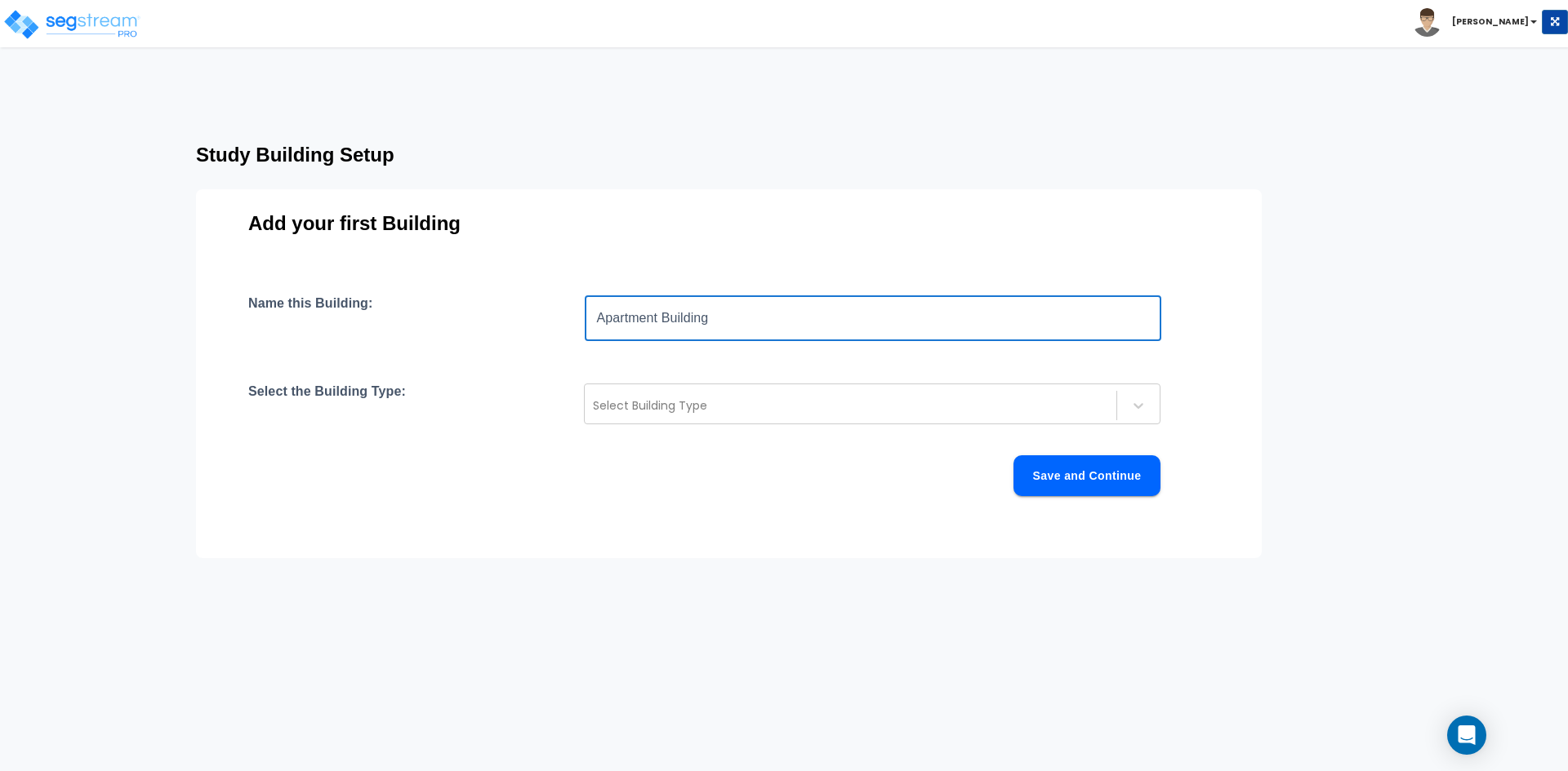
type input "Apartment Building"
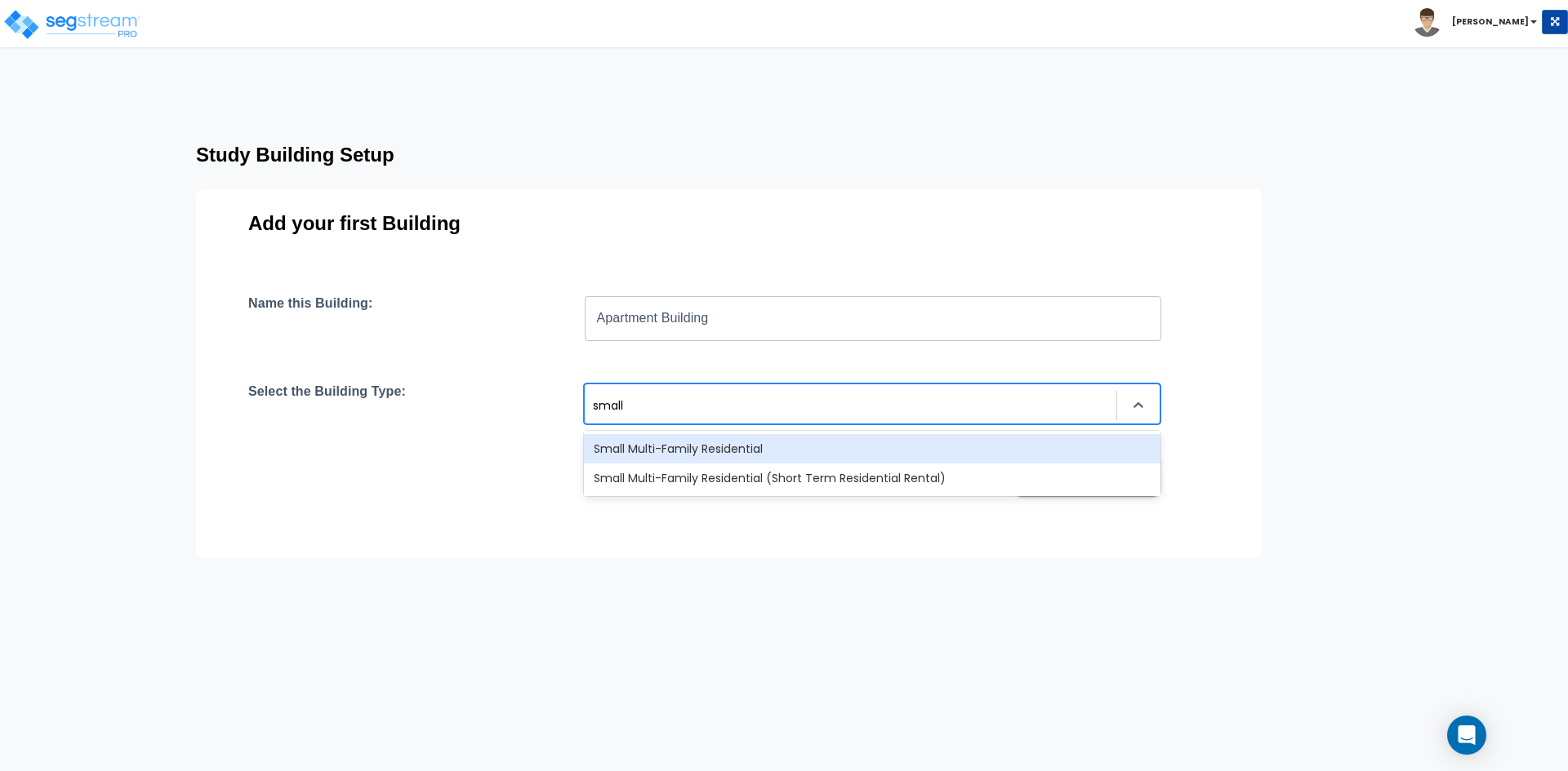
type input "small"
click at [735, 453] on div "Small Multi-Family Residential" at bounding box center [872, 449] width 577 height 30
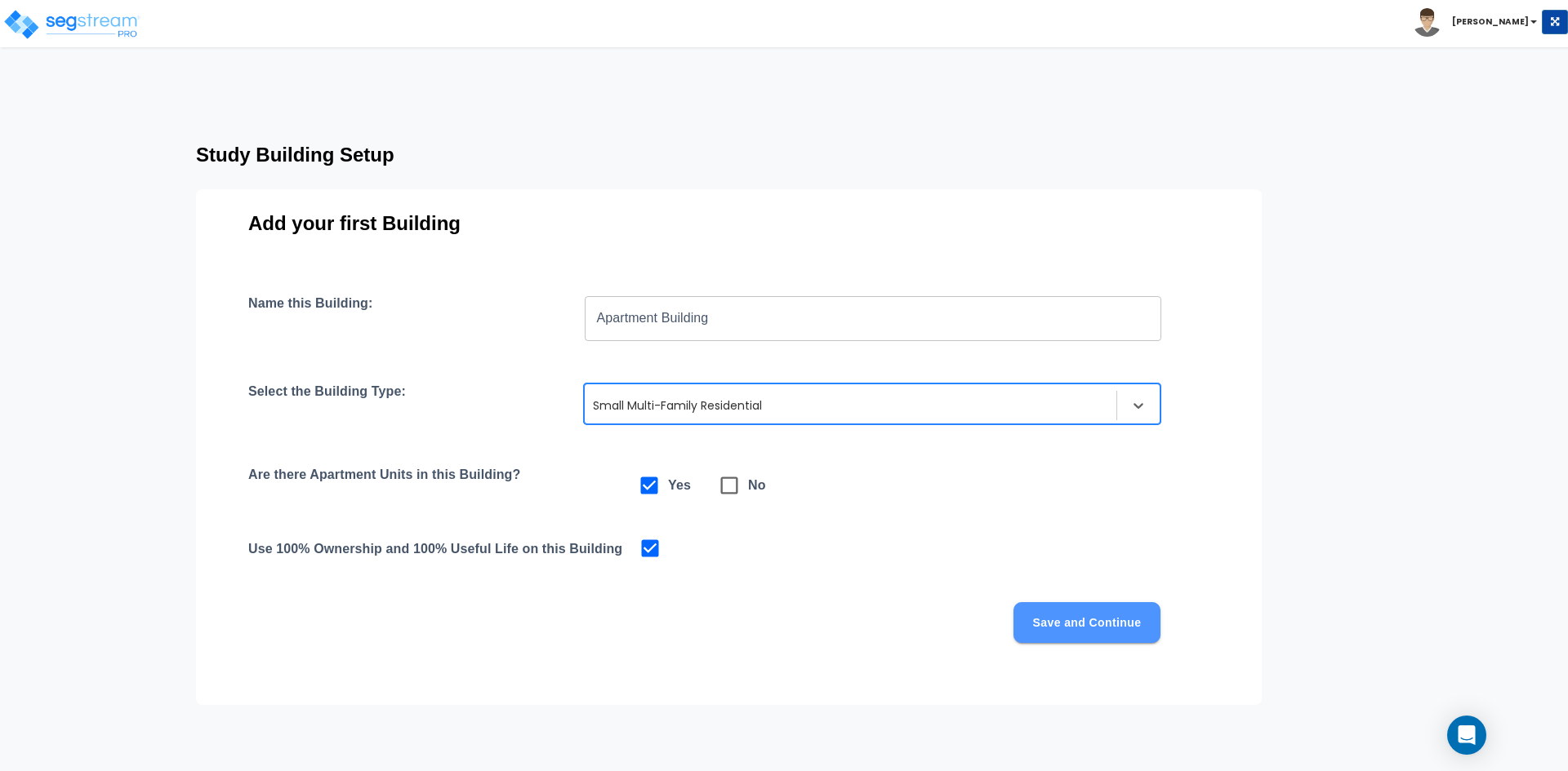
click at [1070, 617] on button "Save and Continue" at bounding box center [1087, 623] width 147 height 41
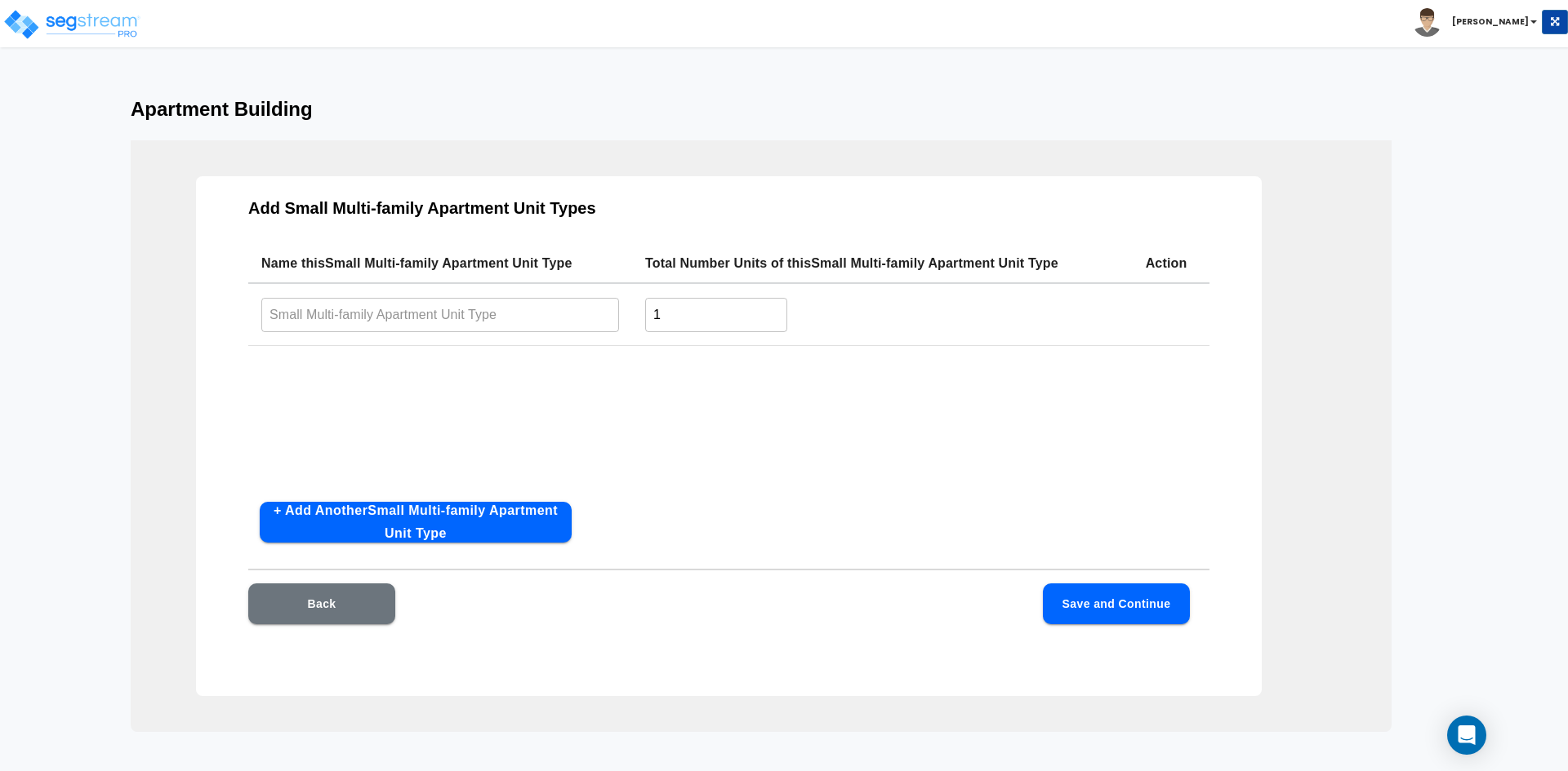
click at [432, 312] on input "text" at bounding box center [441, 315] width 358 height 35
click at [400, 306] on input "text" at bounding box center [441, 315] width 358 height 35
click at [492, 323] on input "text" at bounding box center [441, 315] width 358 height 35
type input "Studio"
type input "6"
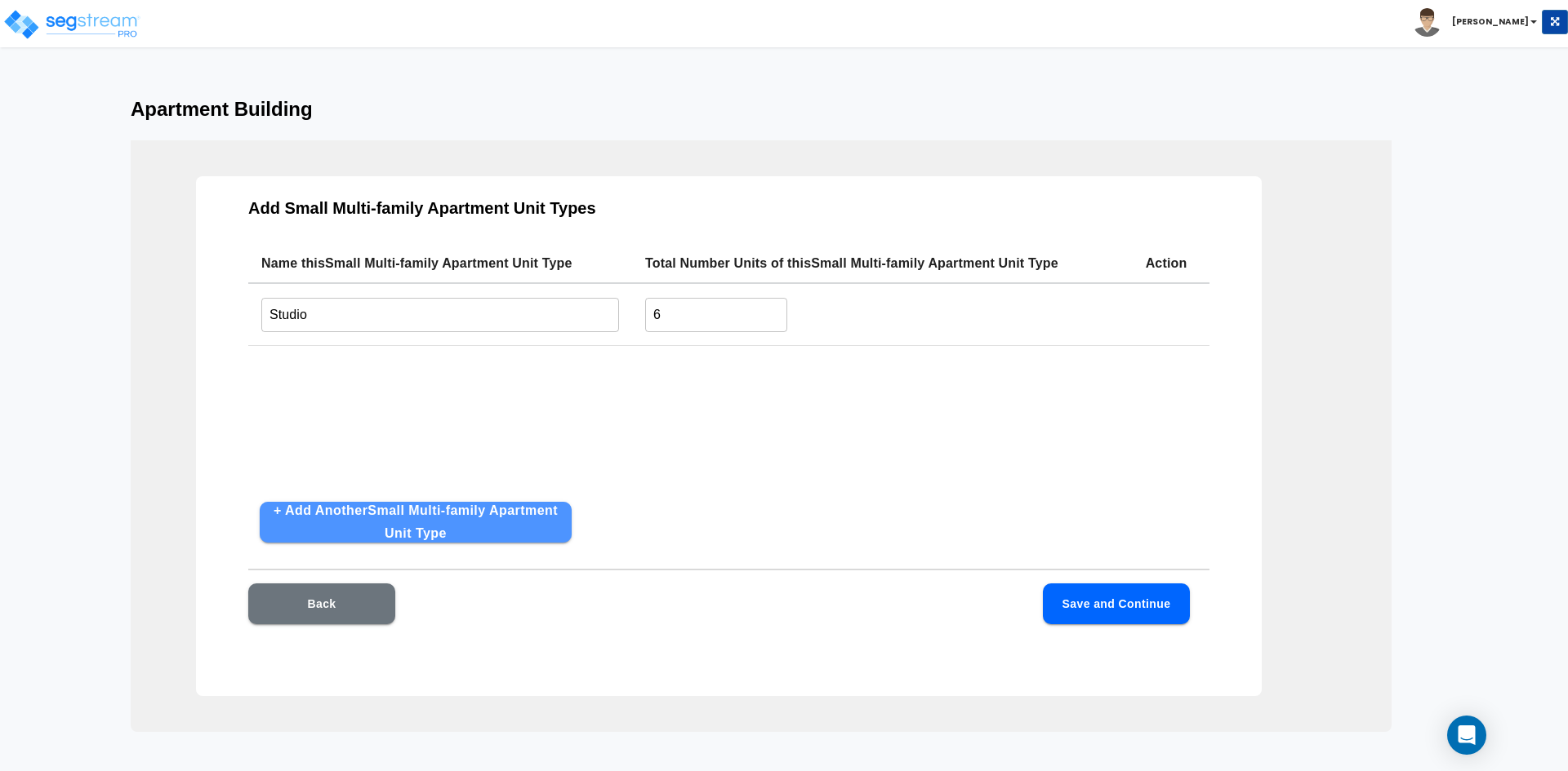
click at [410, 508] on button "+ Add Another Small Multi-family Apartment Unit Type" at bounding box center [416, 522] width 312 height 41
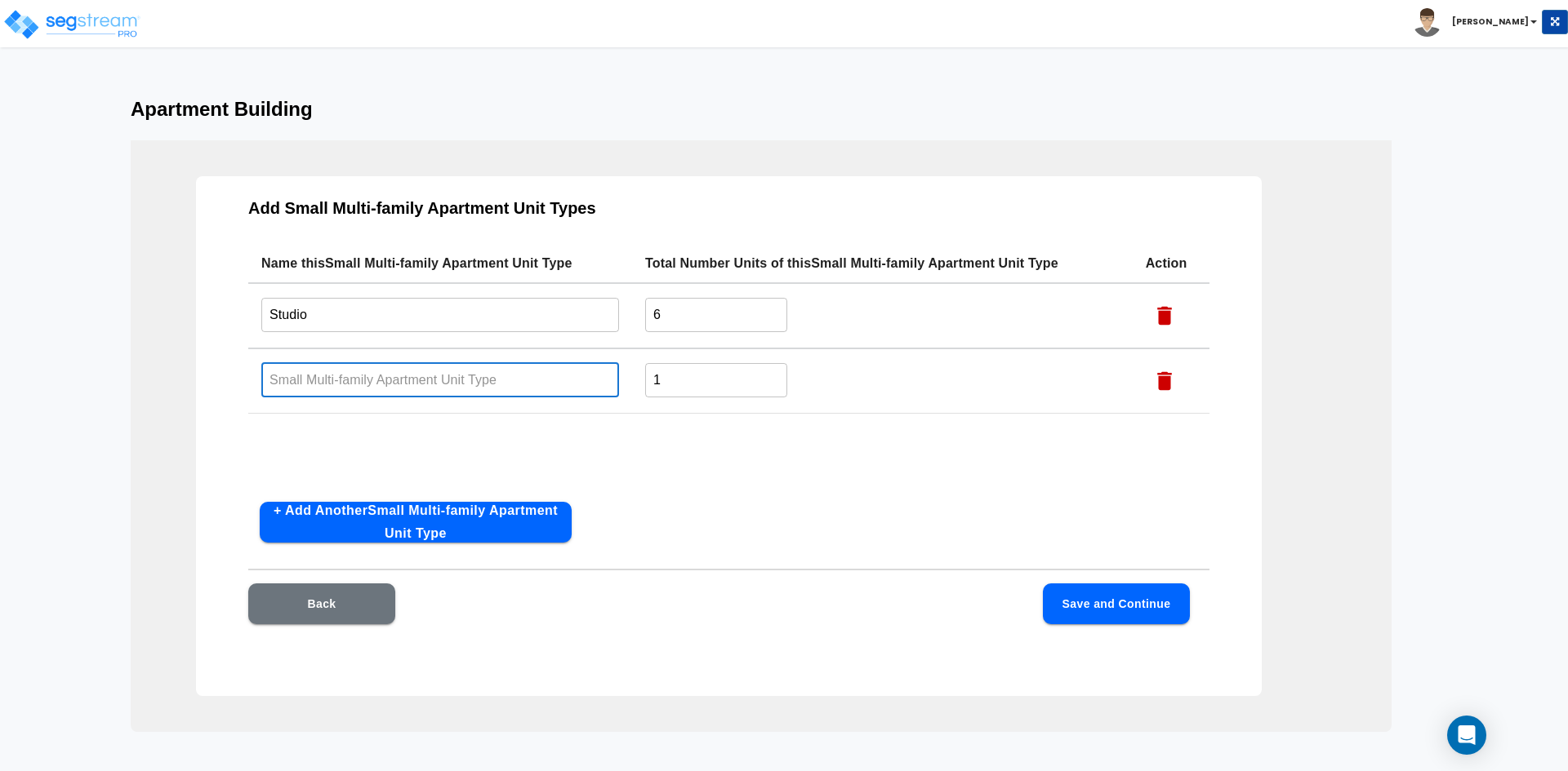
click at [341, 387] on input "text" at bounding box center [441, 380] width 358 height 35
type input "1 BD / 1 BA"
click at [402, 524] on button "+ Add Another Small Multi-family Apartment Unit Type" at bounding box center [416, 522] width 312 height 41
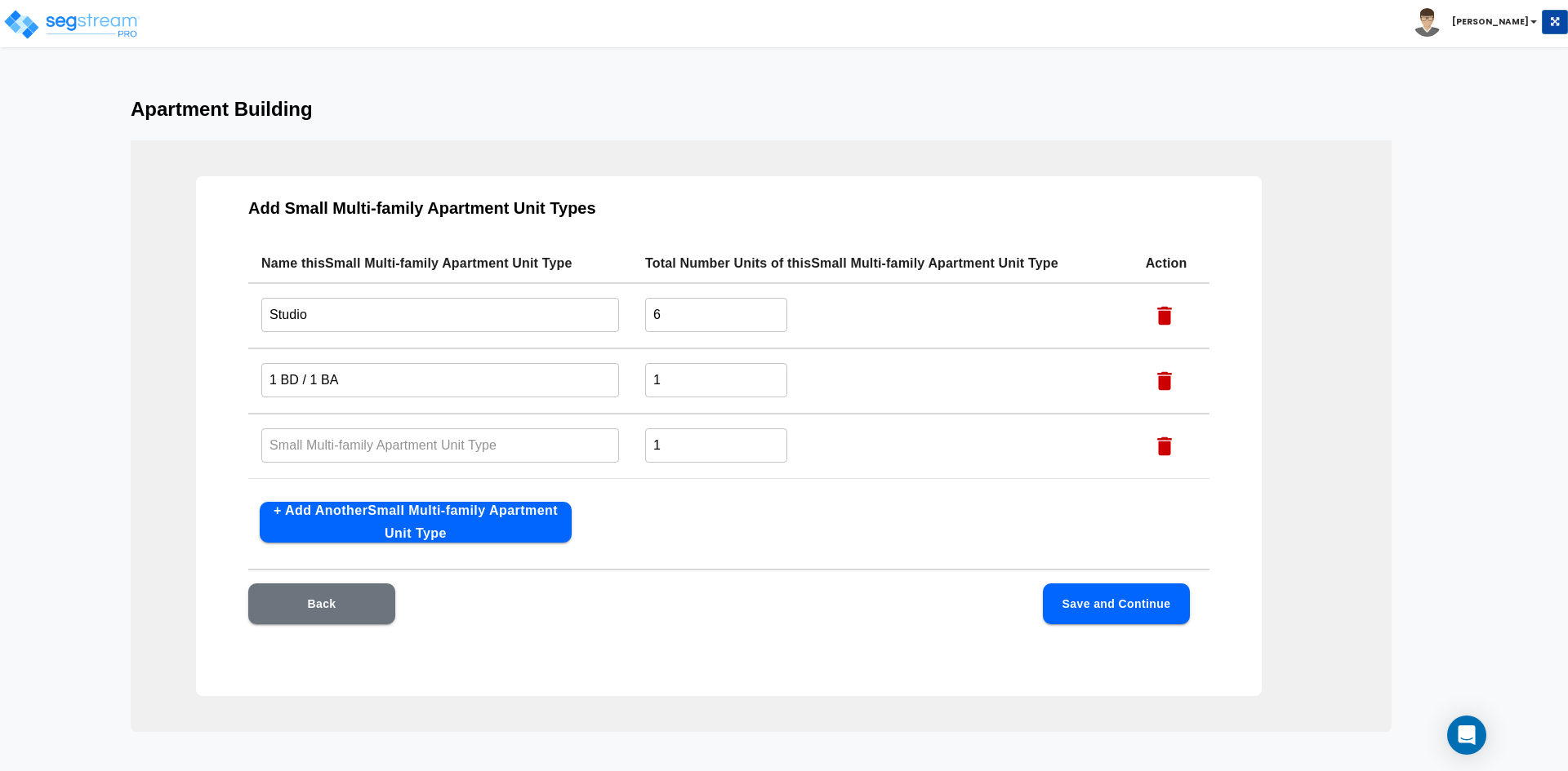
click at [322, 446] on input "text" at bounding box center [441, 445] width 358 height 35
type input "2 BD / 2 BA"
click at [718, 381] on input "1" at bounding box center [716, 380] width 143 height 35
click at [721, 379] on input "1" at bounding box center [716, 380] width 143 height 35
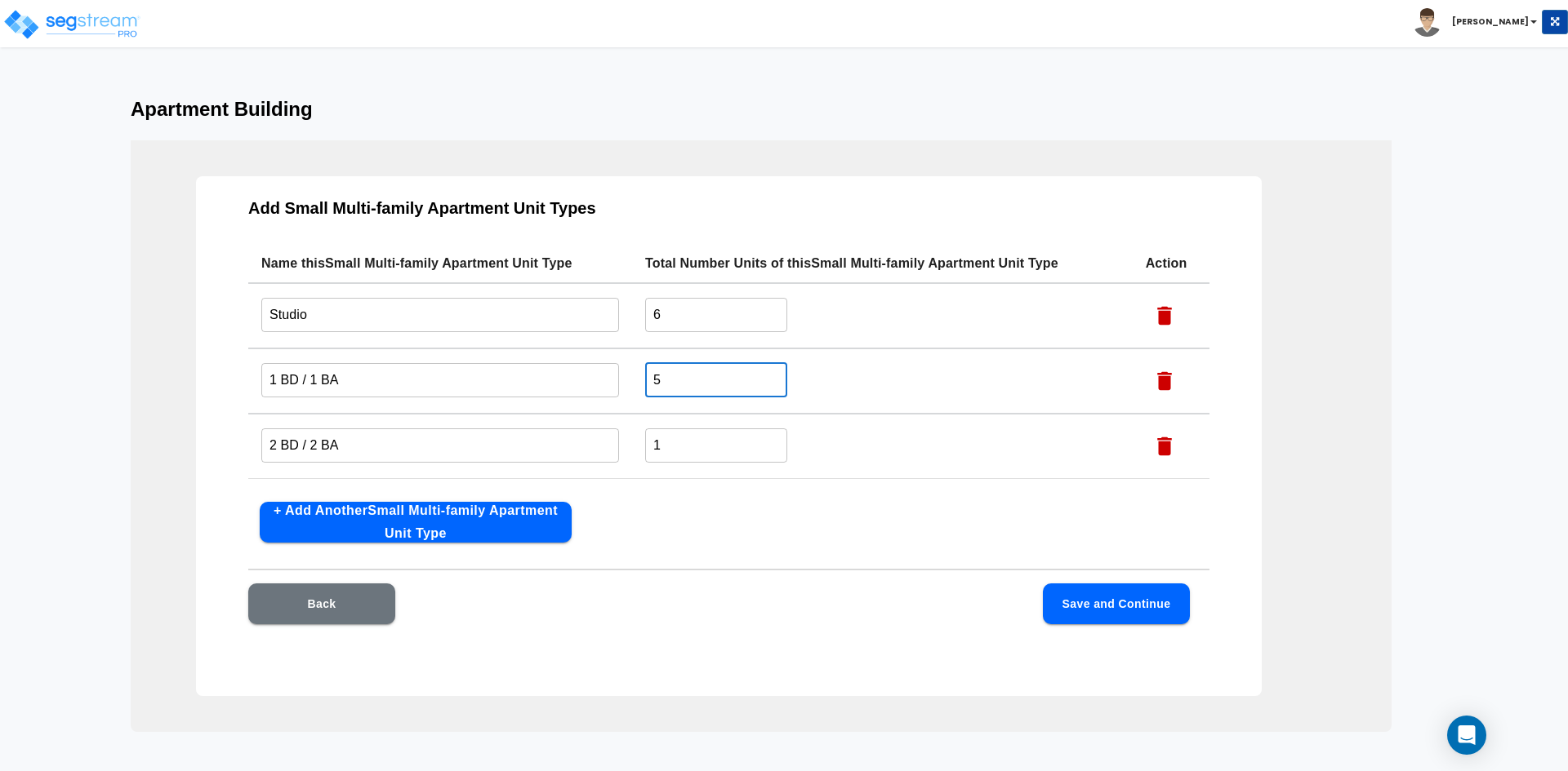
type input "5"
click at [745, 451] on input "1" at bounding box center [716, 445] width 143 height 35
type input "5"
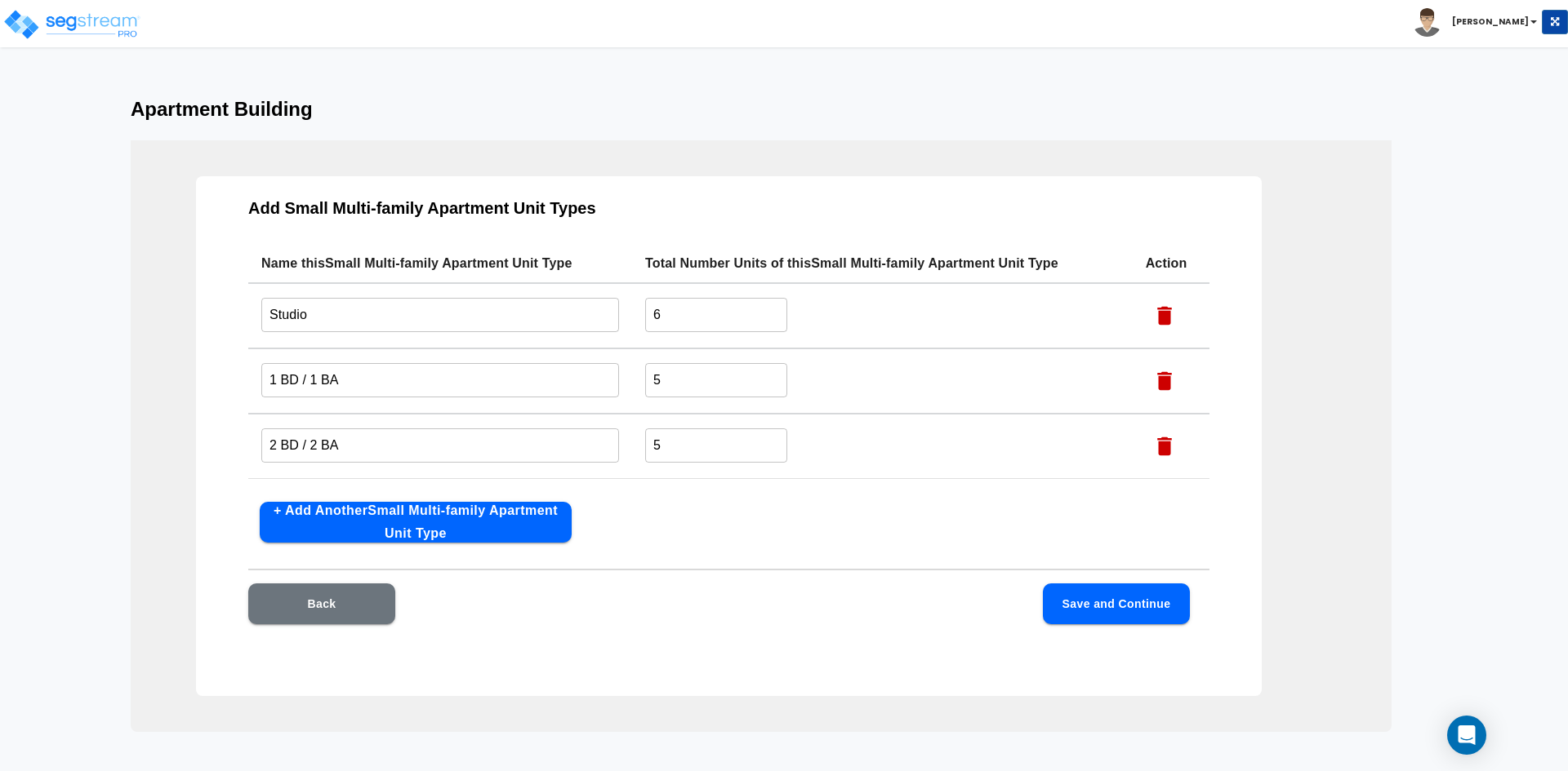
click at [726, 513] on div "Add Small Multi-family Apartment Unit Types Name this Small Multi-family Apartm…" at bounding box center [729, 436] width 1066 height 520
click at [1113, 607] on button "Save and Continue" at bounding box center [1116, 604] width 147 height 41
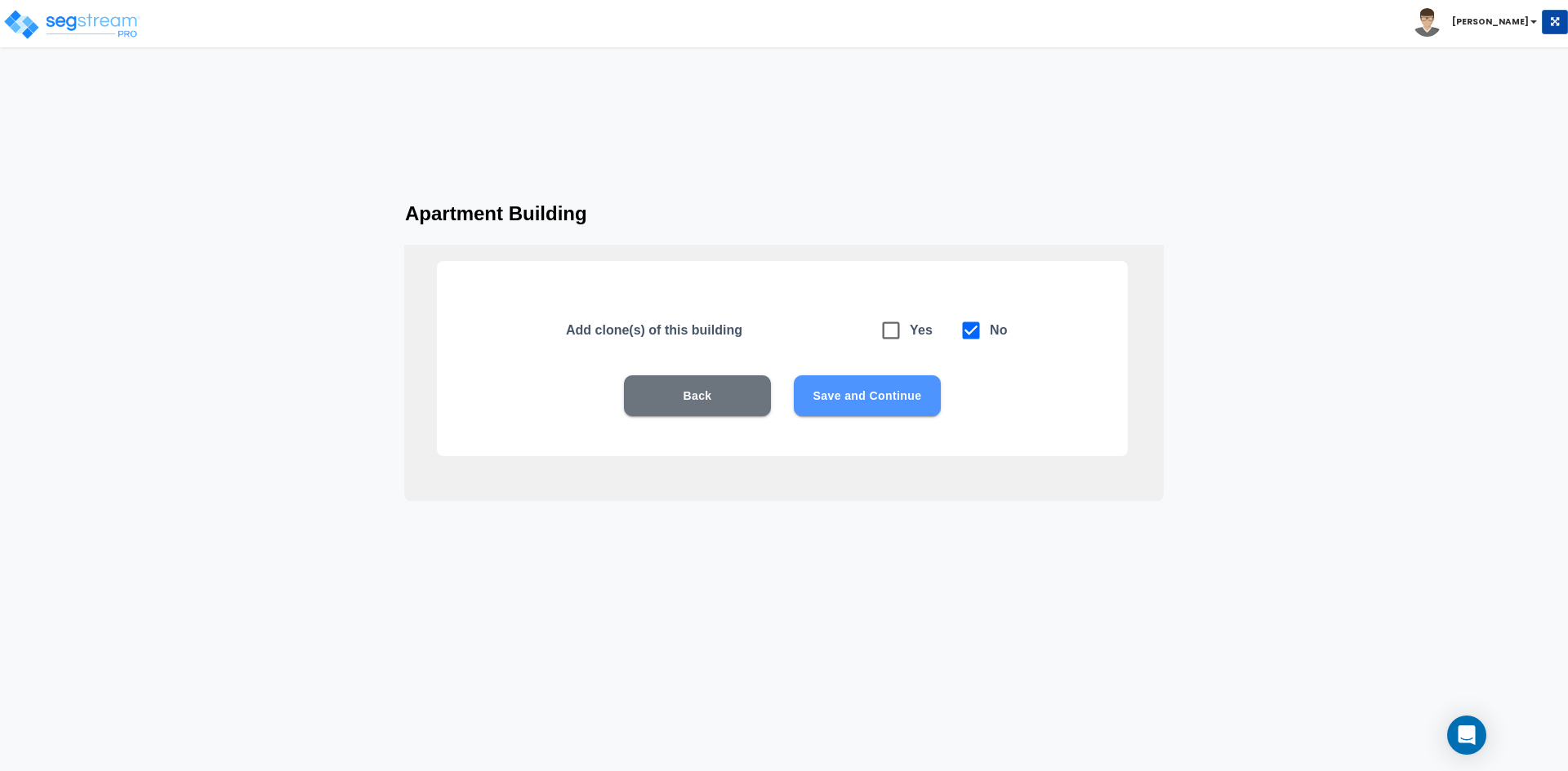
click at [889, 404] on button "Save and Continue" at bounding box center [867, 396] width 147 height 41
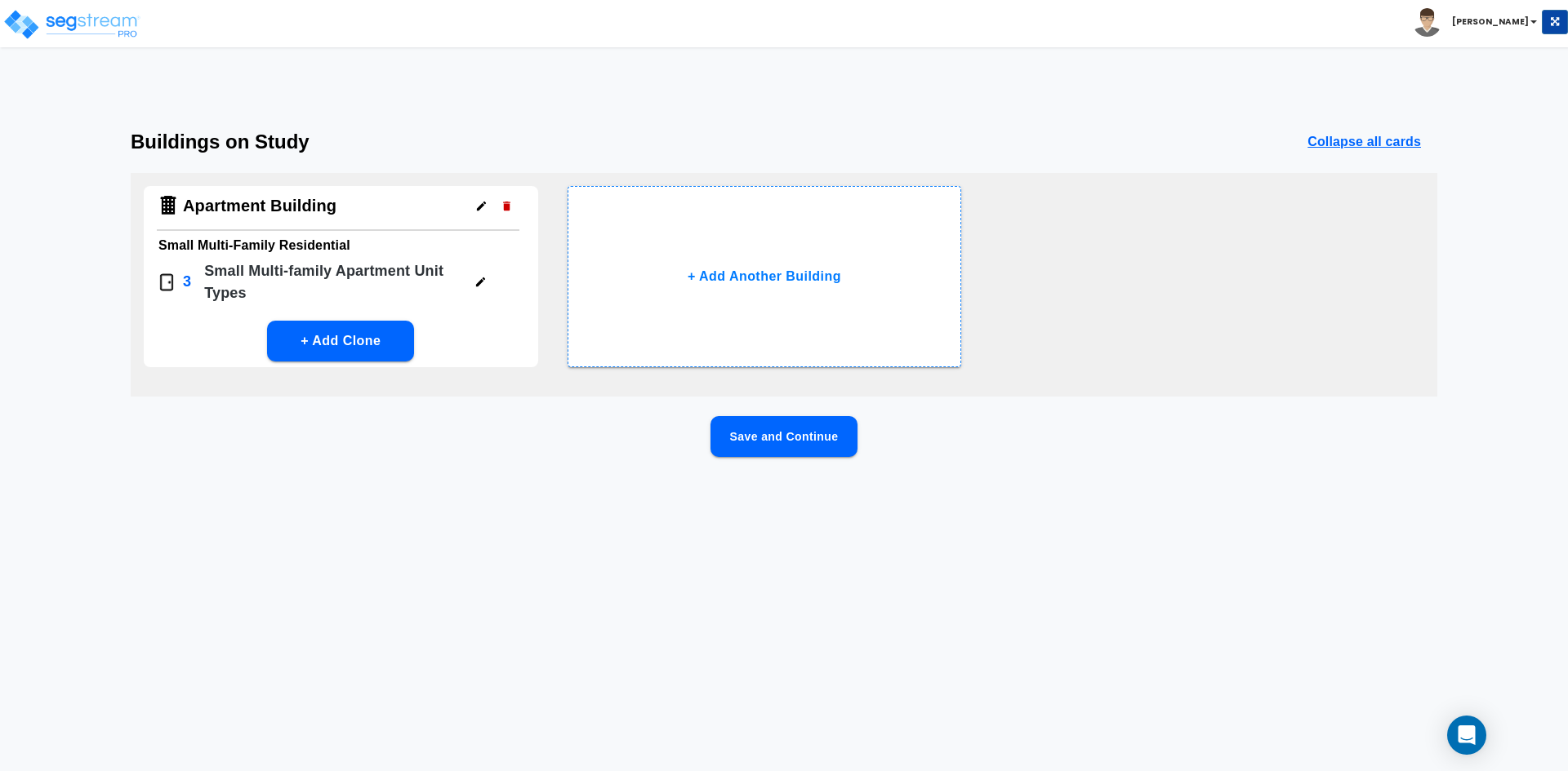
click at [824, 431] on button "Save and Continue" at bounding box center [784, 437] width 147 height 41
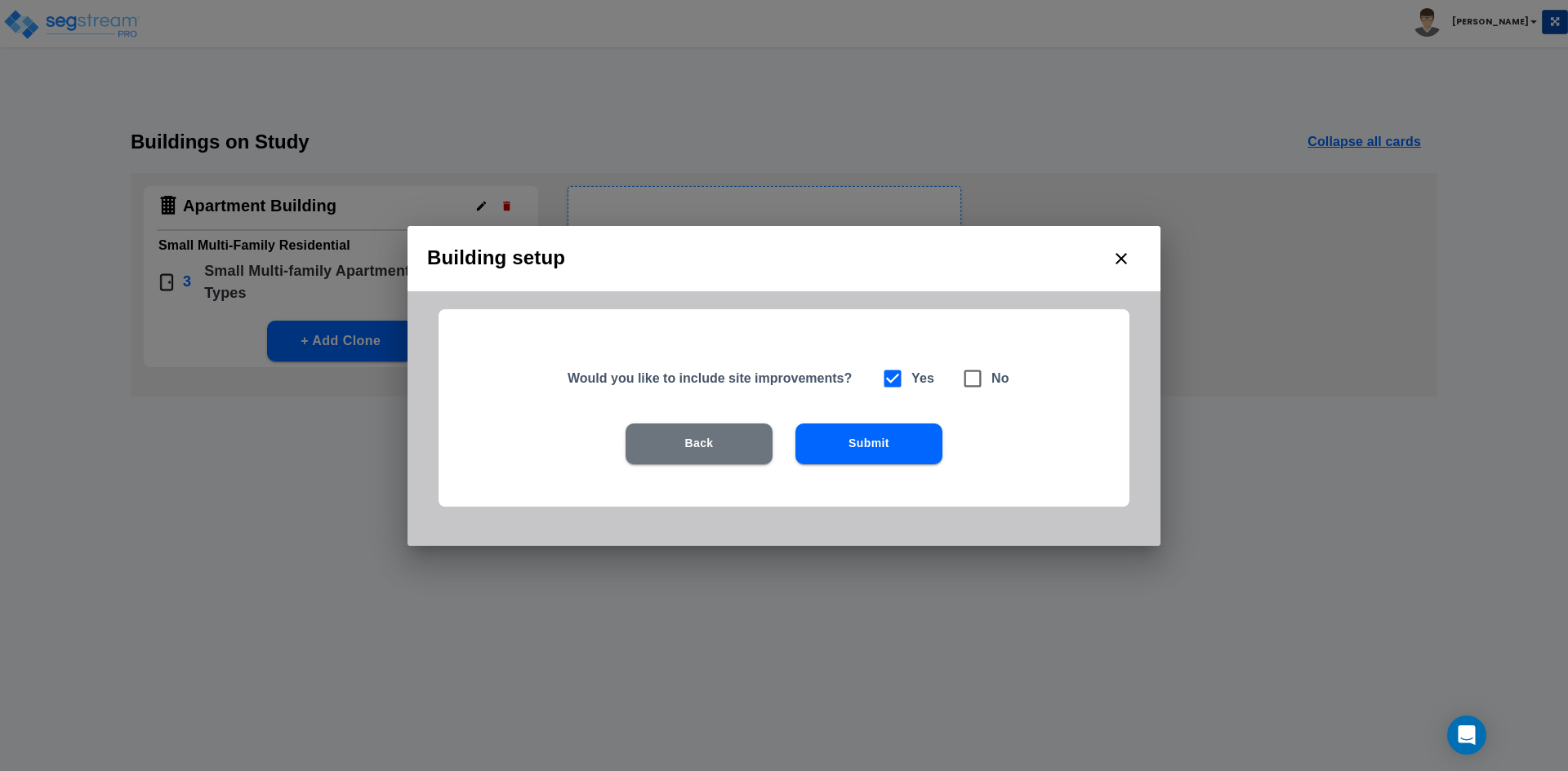
click at [893, 451] on button "Submit" at bounding box center [869, 444] width 147 height 41
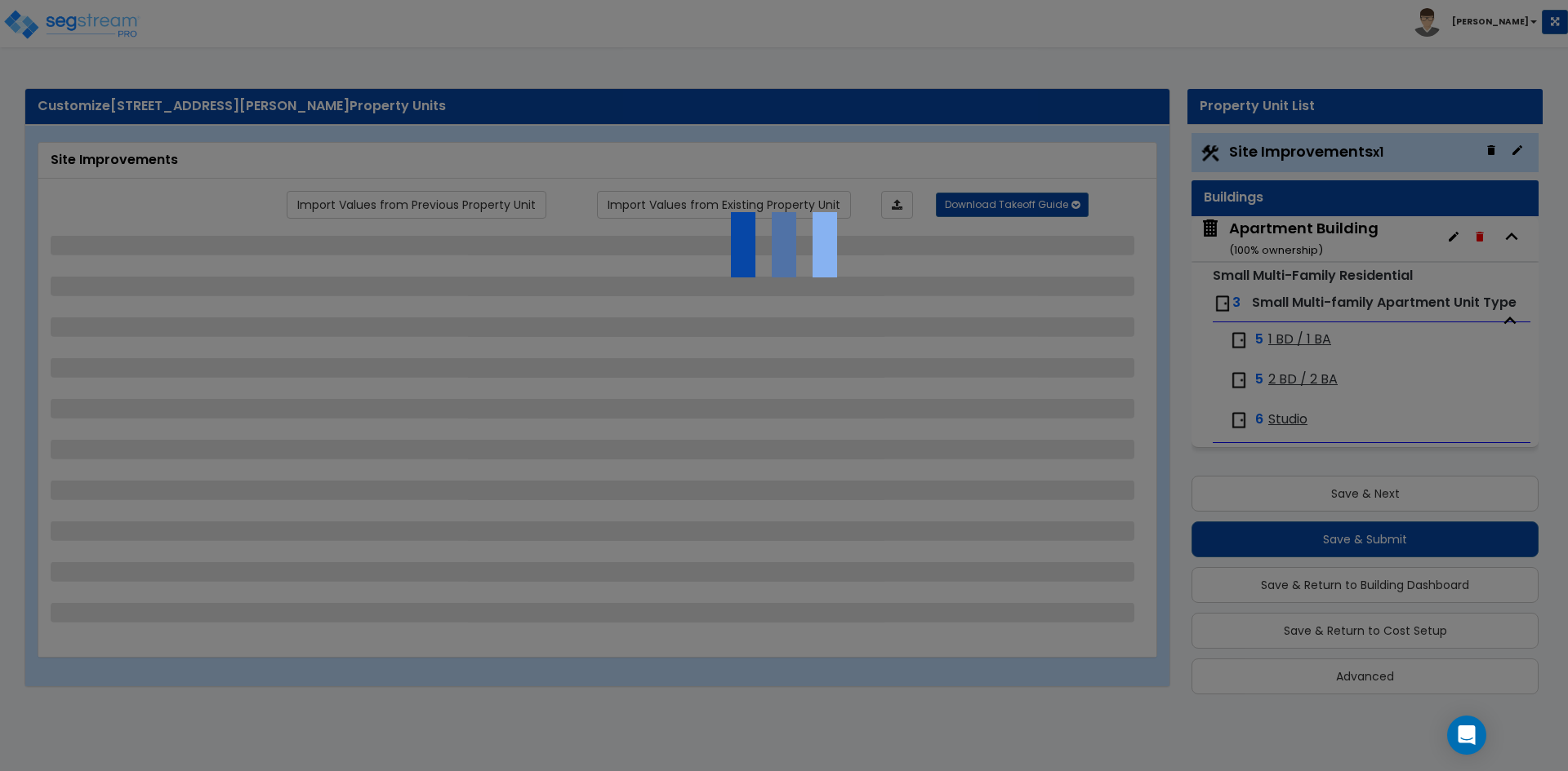
scroll to position [4, 0]
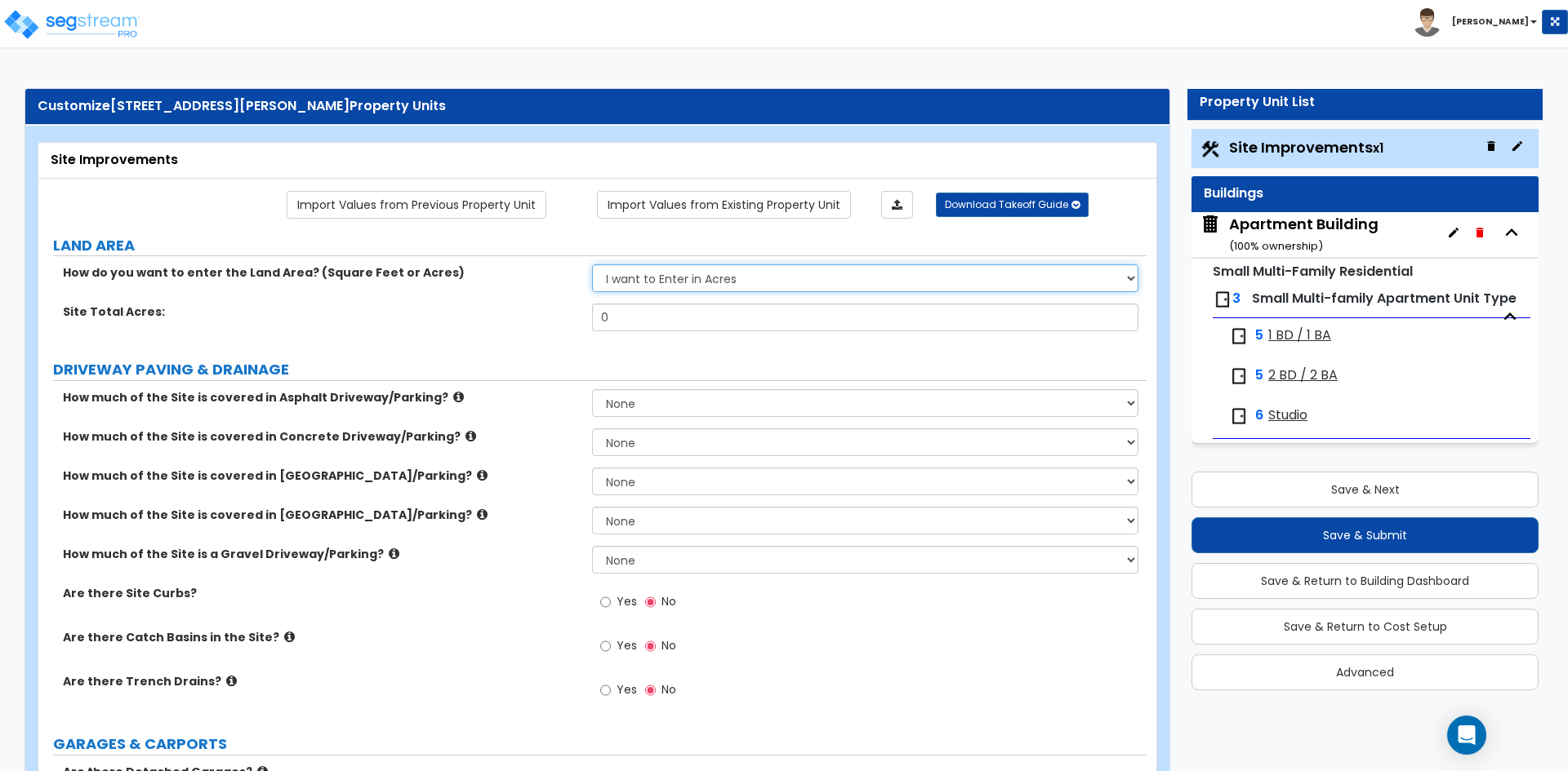
click at [693, 277] on select "I want to Enter in Acres I want to Enter in Square Feet" at bounding box center [866, 278] width 546 height 28
select select "2"
click at [593, 264] on select "I want to Enter in Acres I want to Enter in Square Feet" at bounding box center [866, 278] width 546 height 28
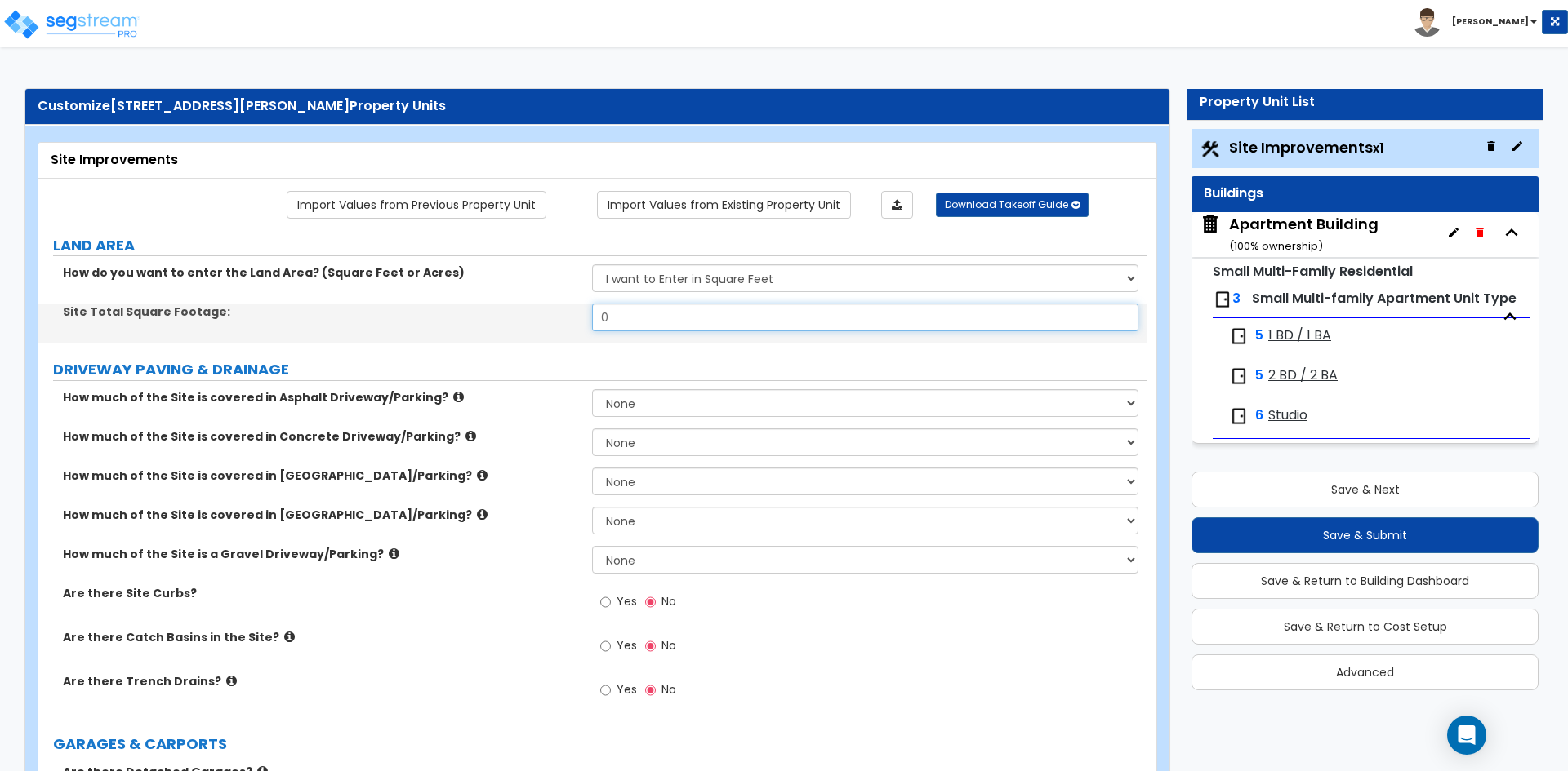
click at [686, 320] on input "0" at bounding box center [866, 318] width 546 height 28
type input "6,986"
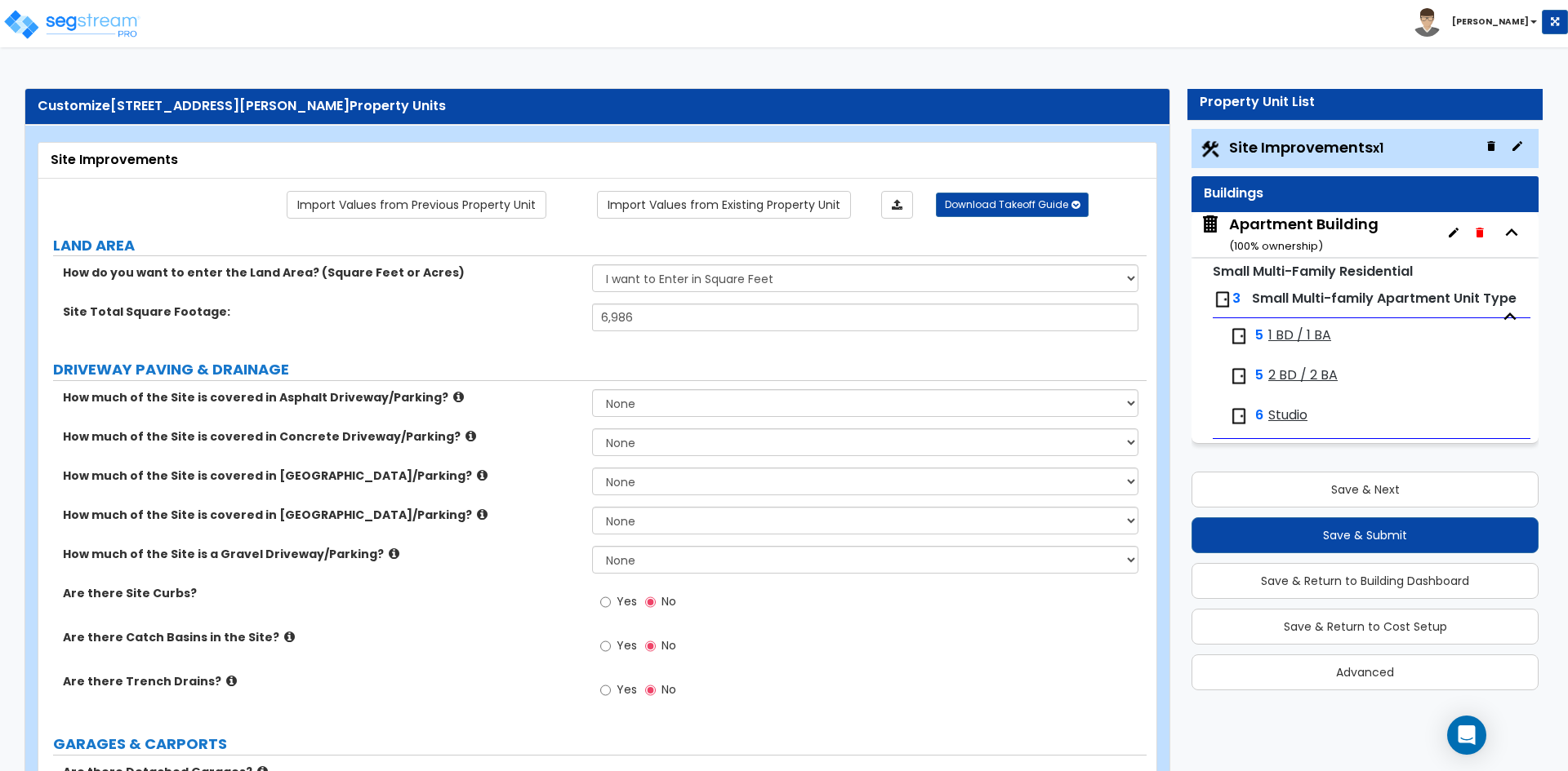
click at [477, 317] on label "Site Total Square Footage:" at bounding box center [321, 312] width 517 height 17
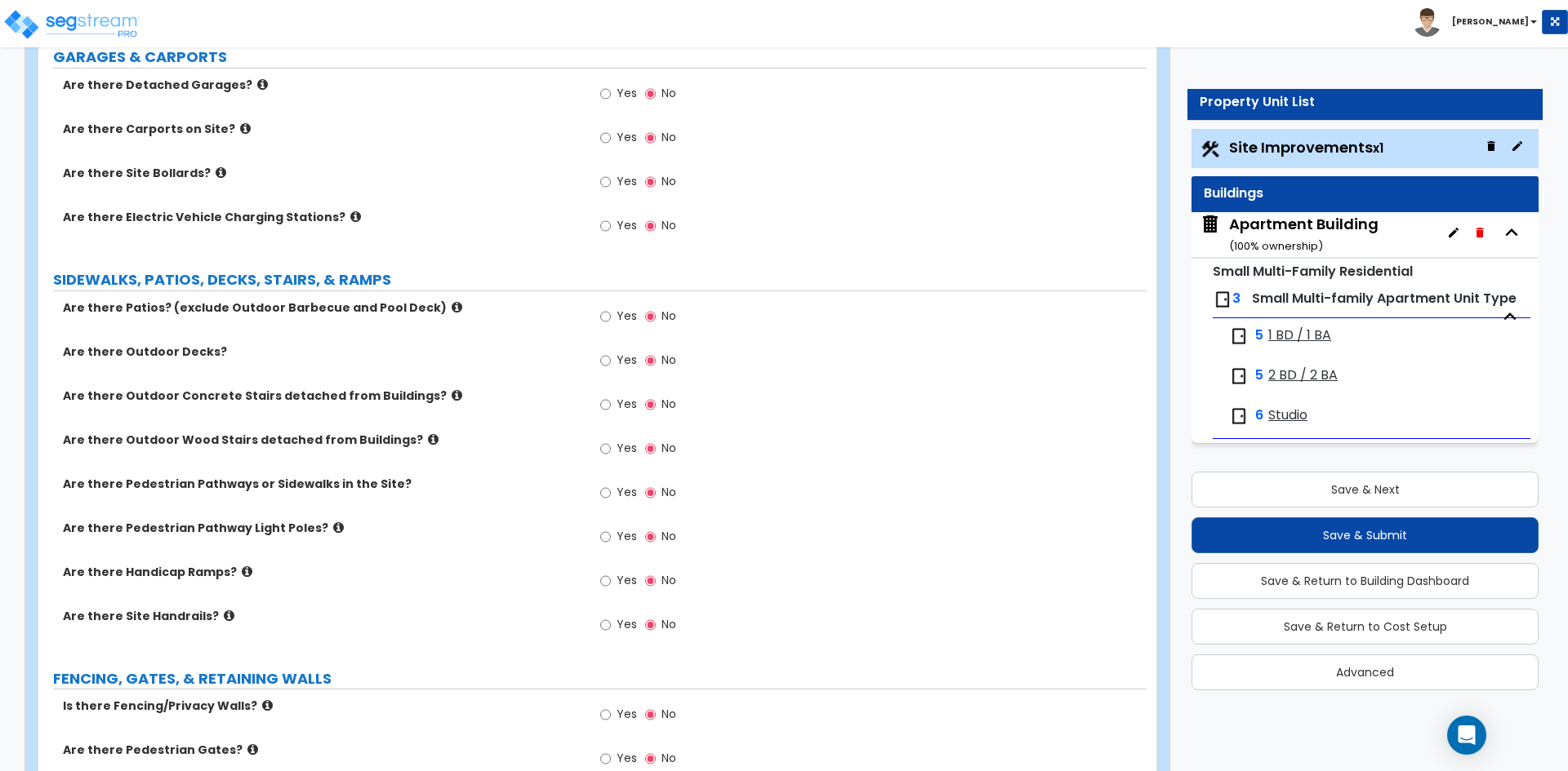
scroll to position [817, 0]
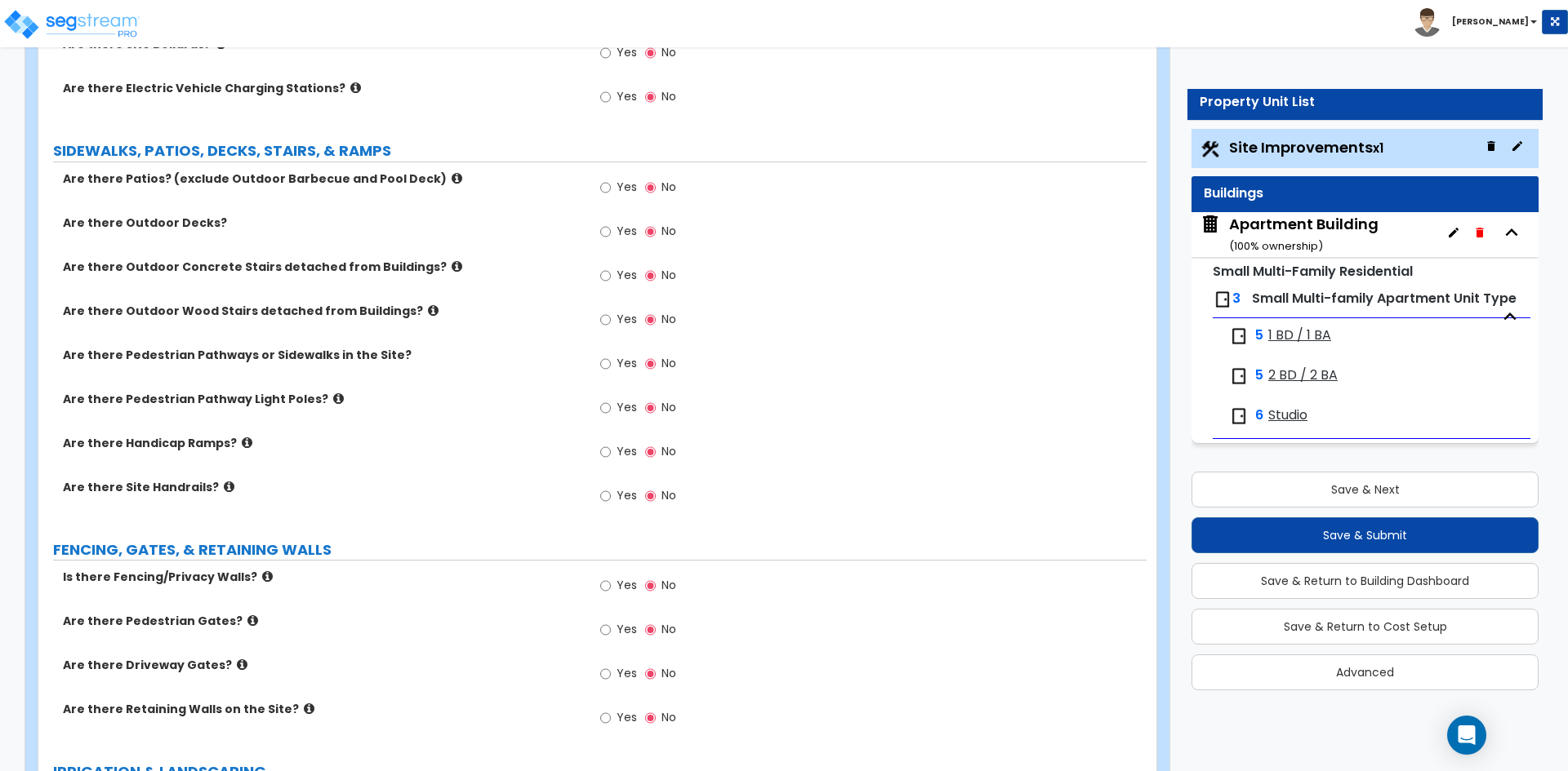
click at [433, 422] on div "Are there Pedestrian Pathway Light Poles? Yes No" at bounding box center [593, 413] width 1109 height 44
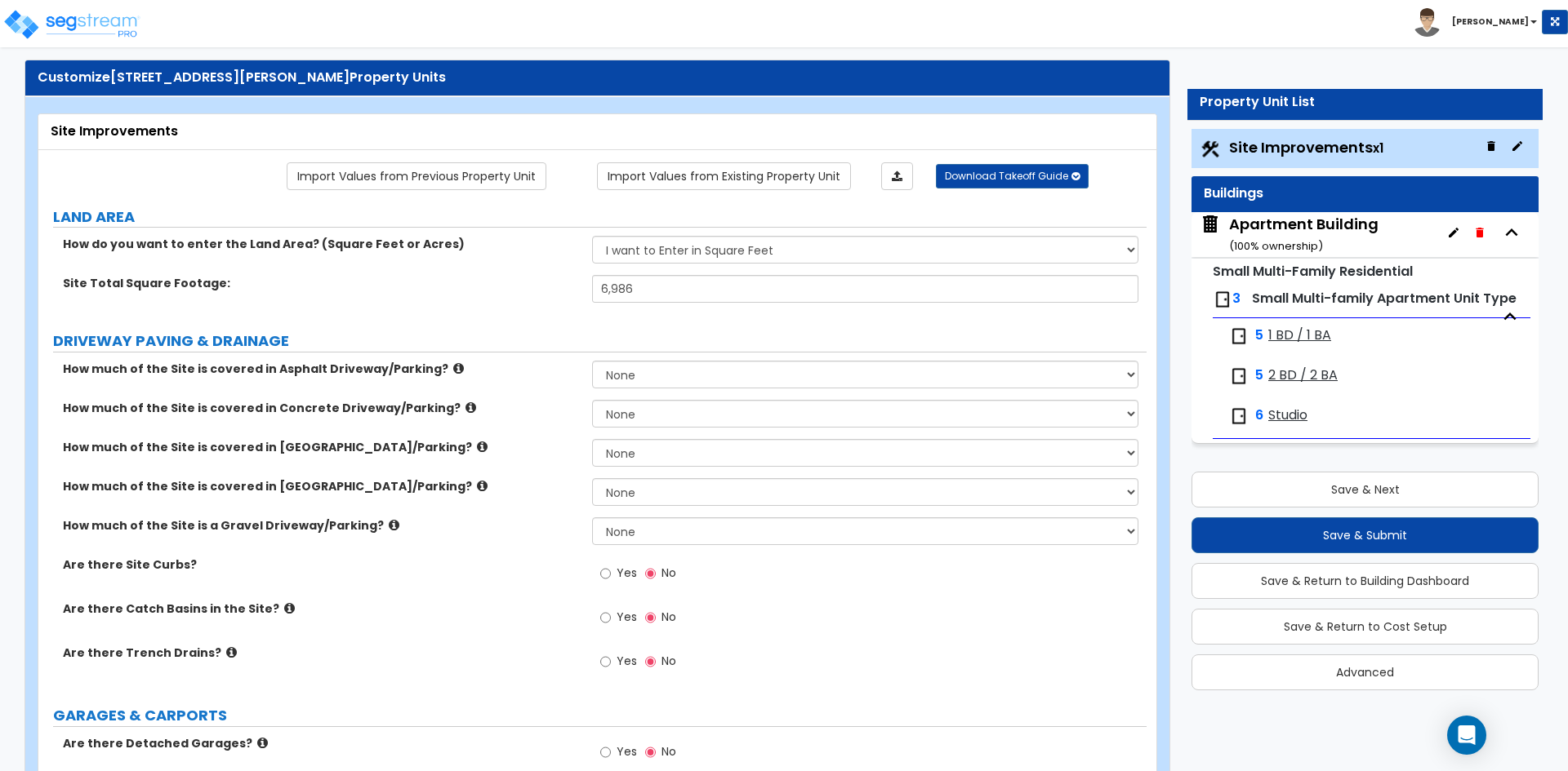
scroll to position [0, 0]
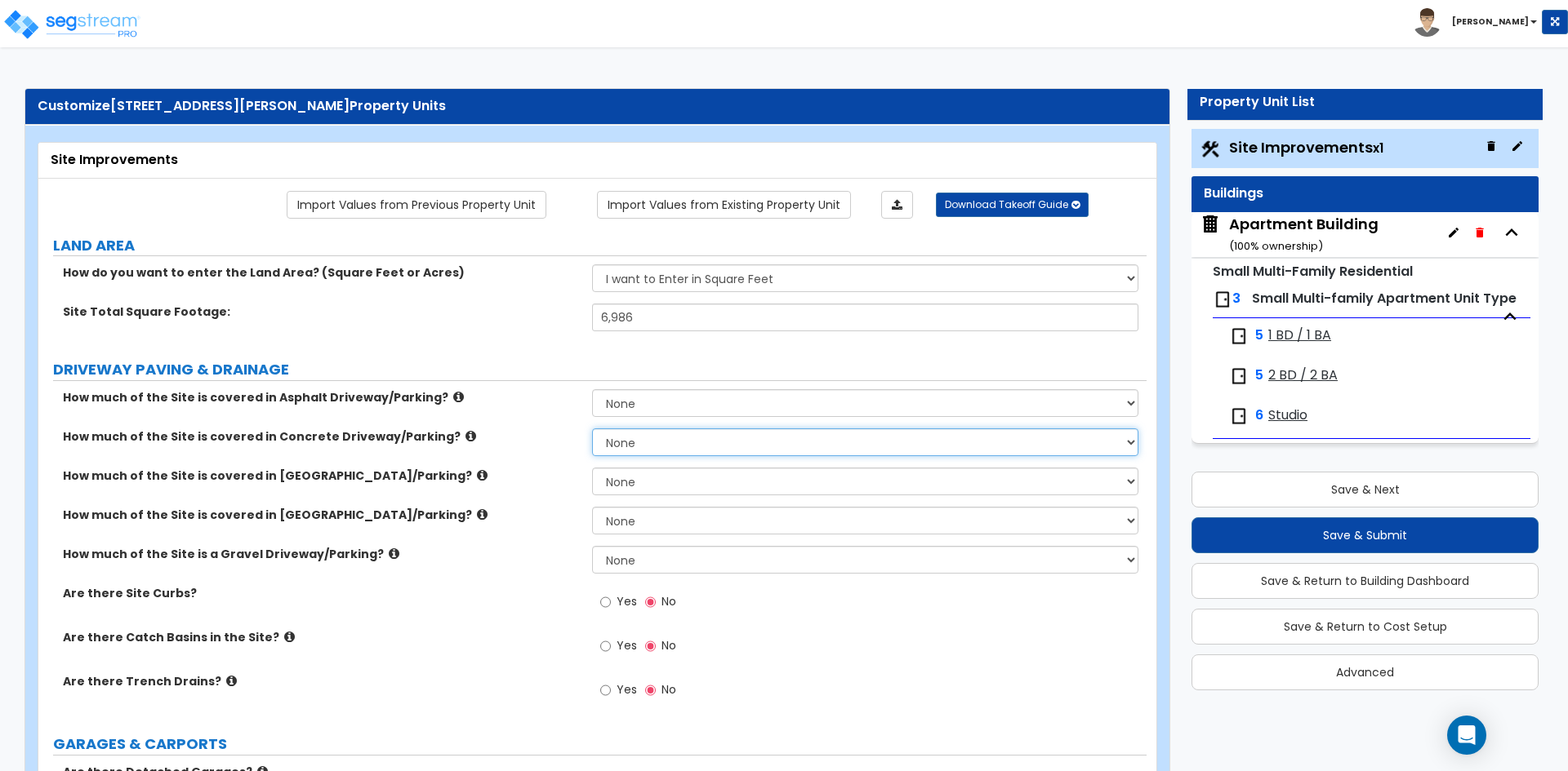
click at [639, 440] on select "None I want to Enter an Approximate Percentage I want to Enter the Square Foota…" at bounding box center [866, 442] width 546 height 28
select select "2"
click at [593, 428] on select "None I want to Enter an Approximate Percentage I want to Enter the Square Foota…" at bounding box center [866, 442] width 546 height 28
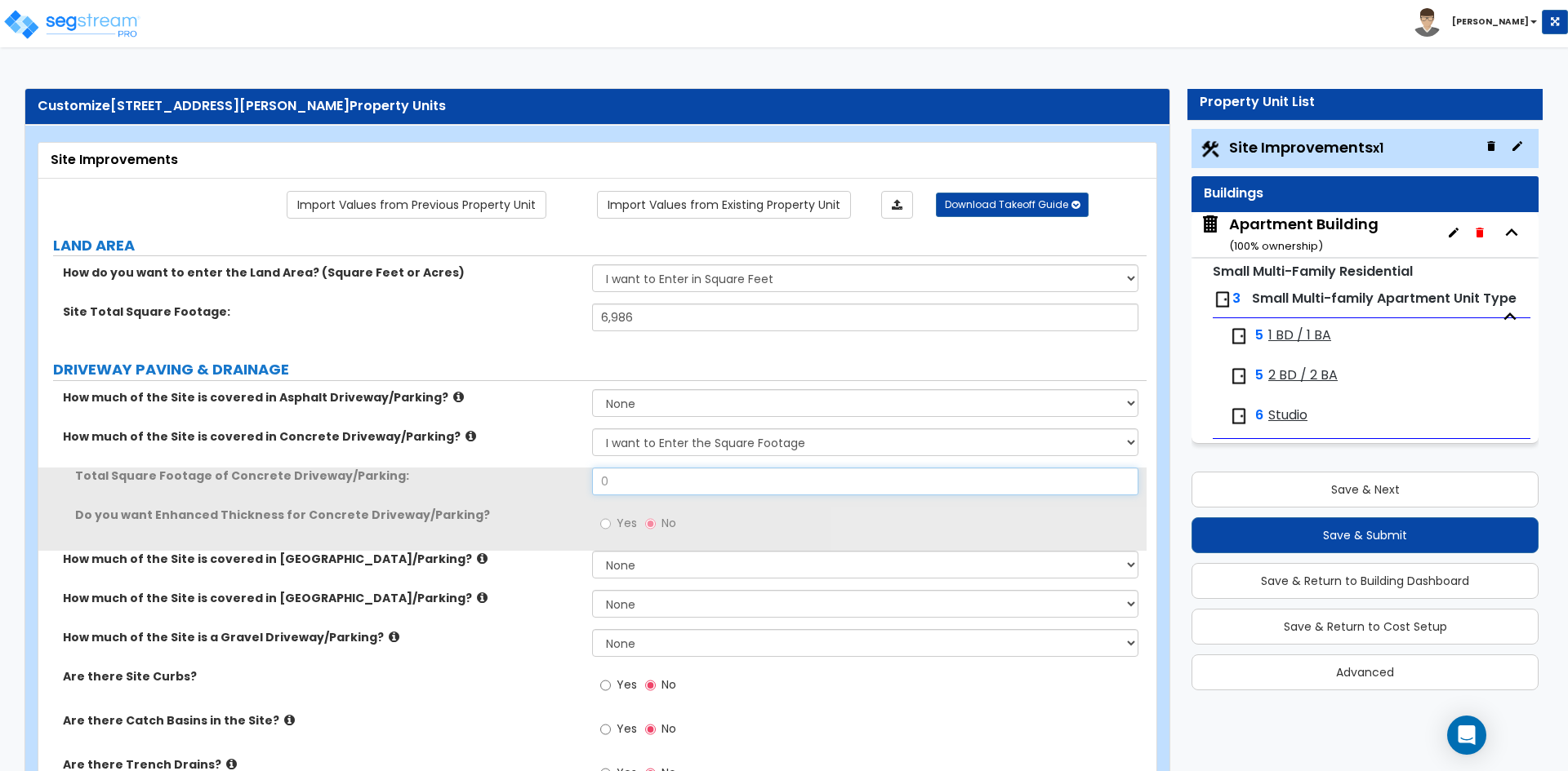
click at [658, 475] on input "0" at bounding box center [866, 481] width 546 height 28
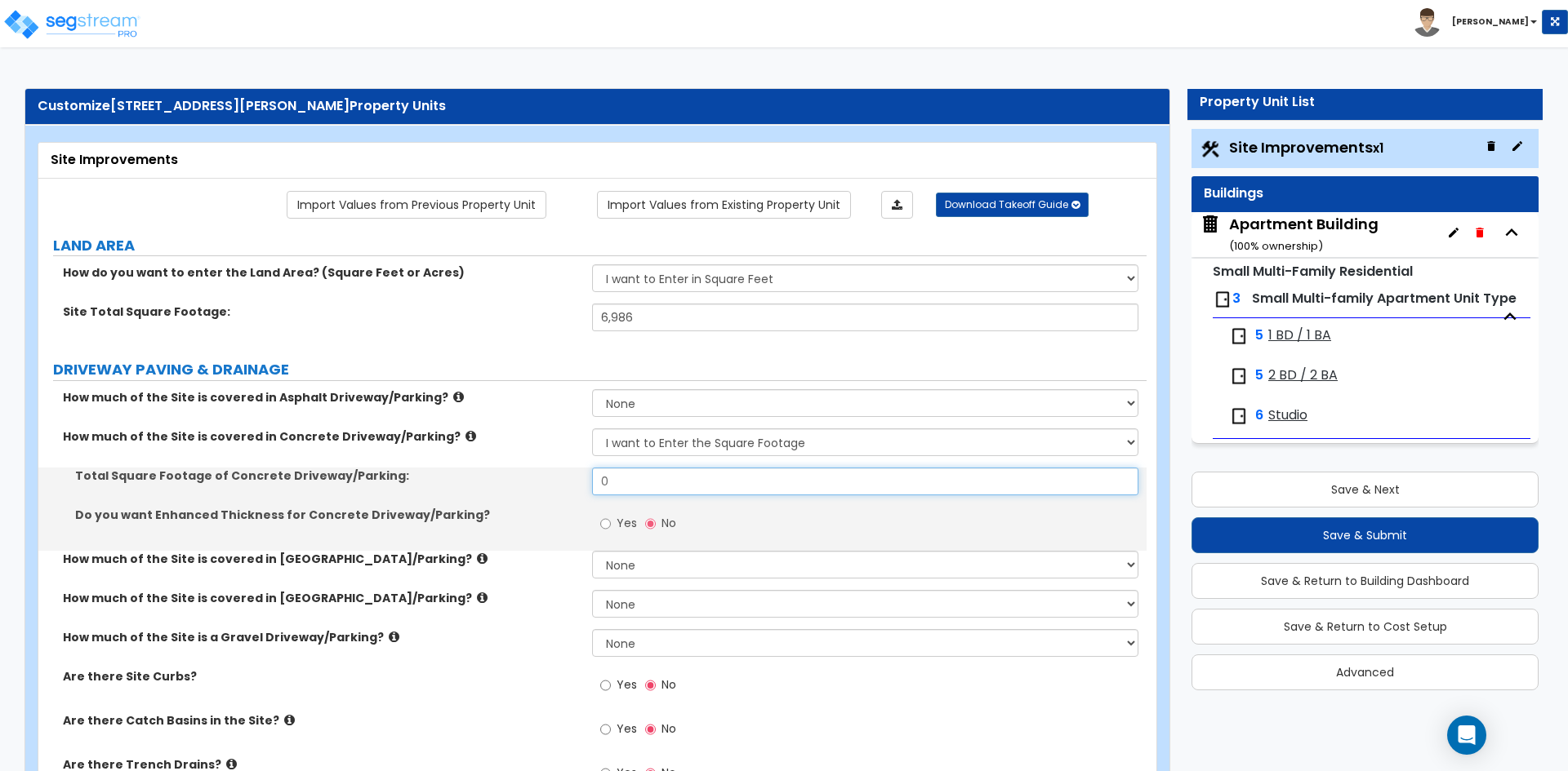
click at [658, 475] on input "0" at bounding box center [866, 481] width 546 height 28
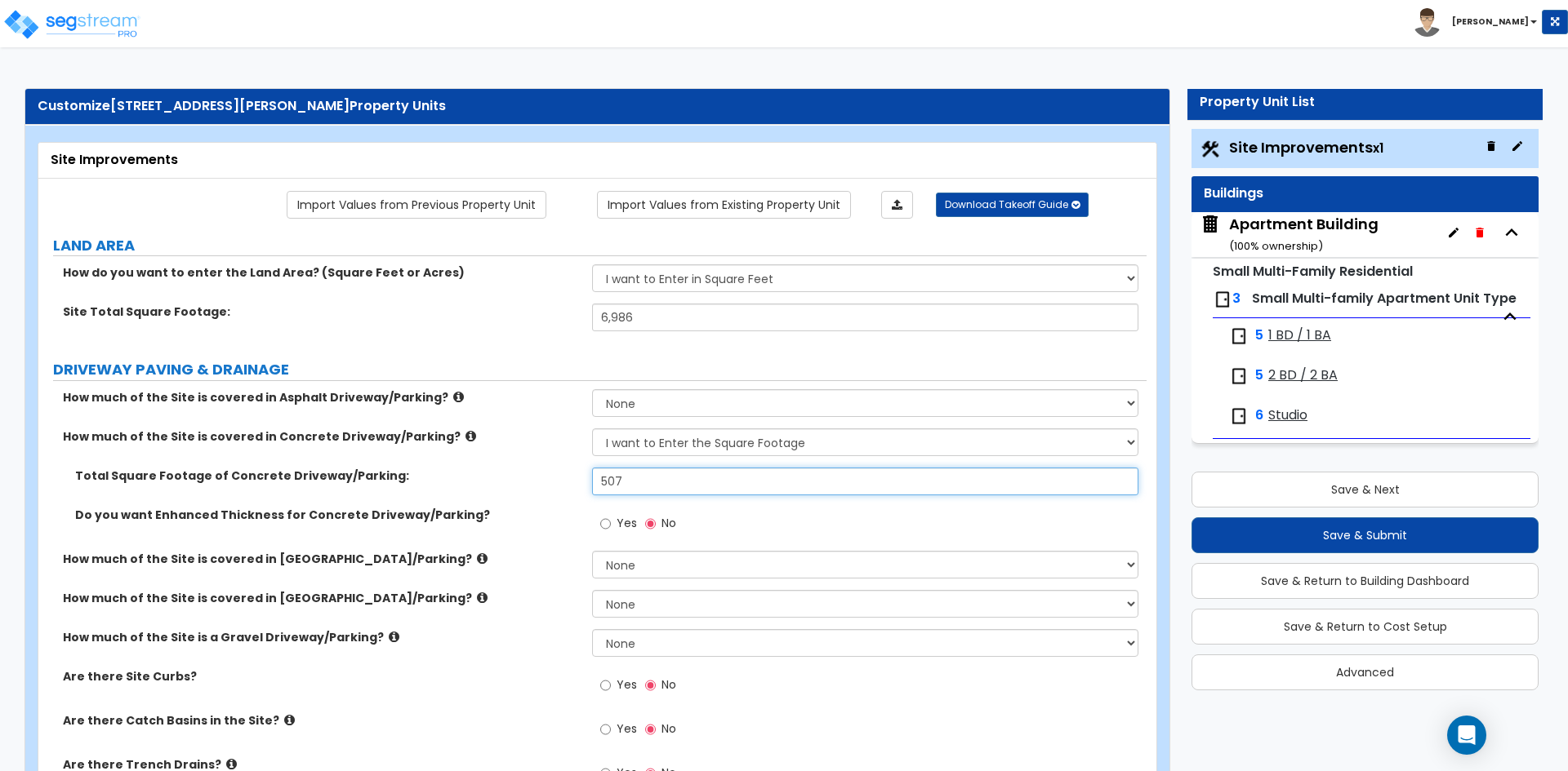
scroll to position [82, 0]
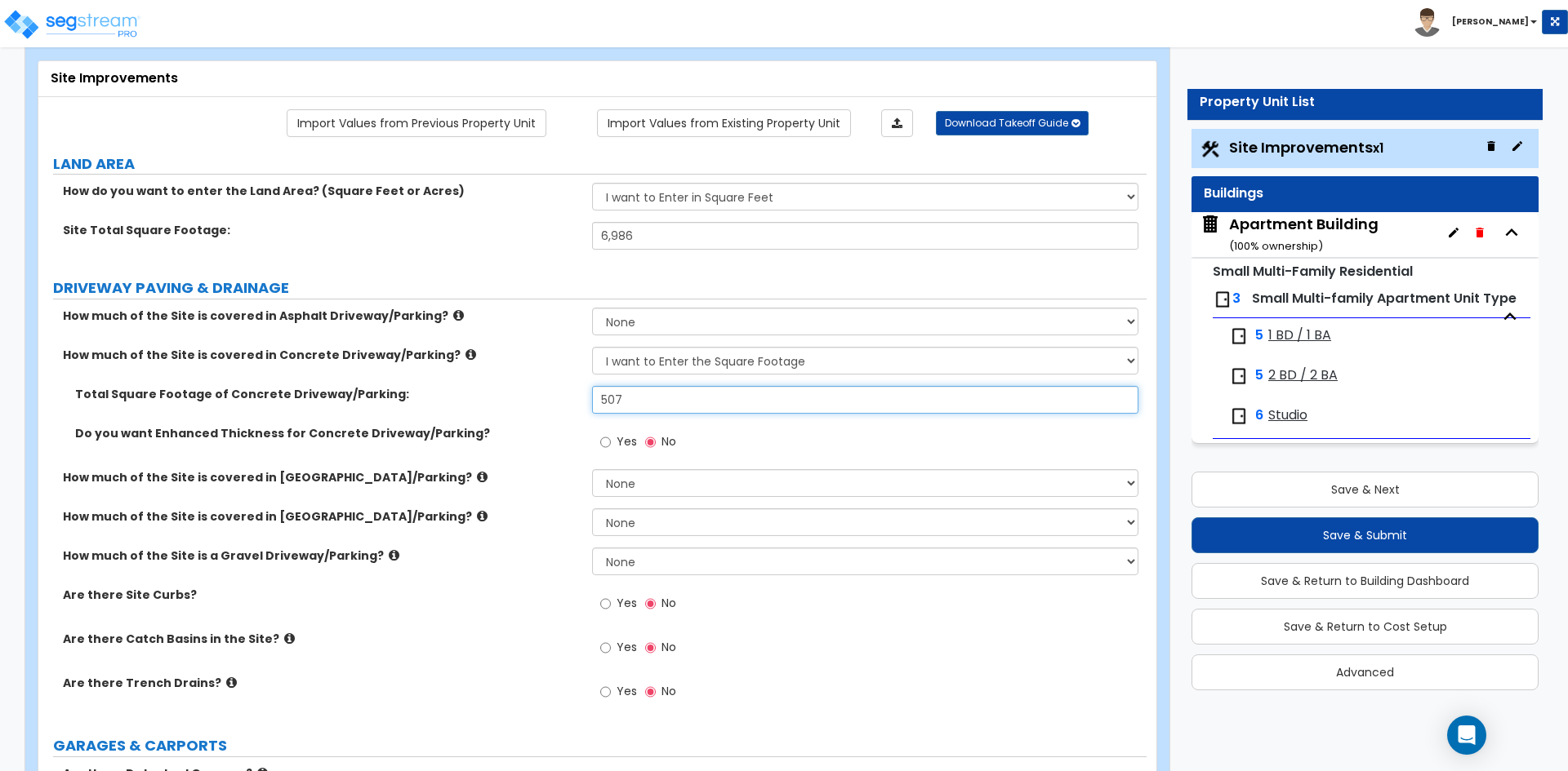
type input "507"
click at [625, 600] on span "Yes" at bounding box center [627, 603] width 20 height 17
click at [611, 600] on input "Yes" at bounding box center [605, 603] width 10 height 18
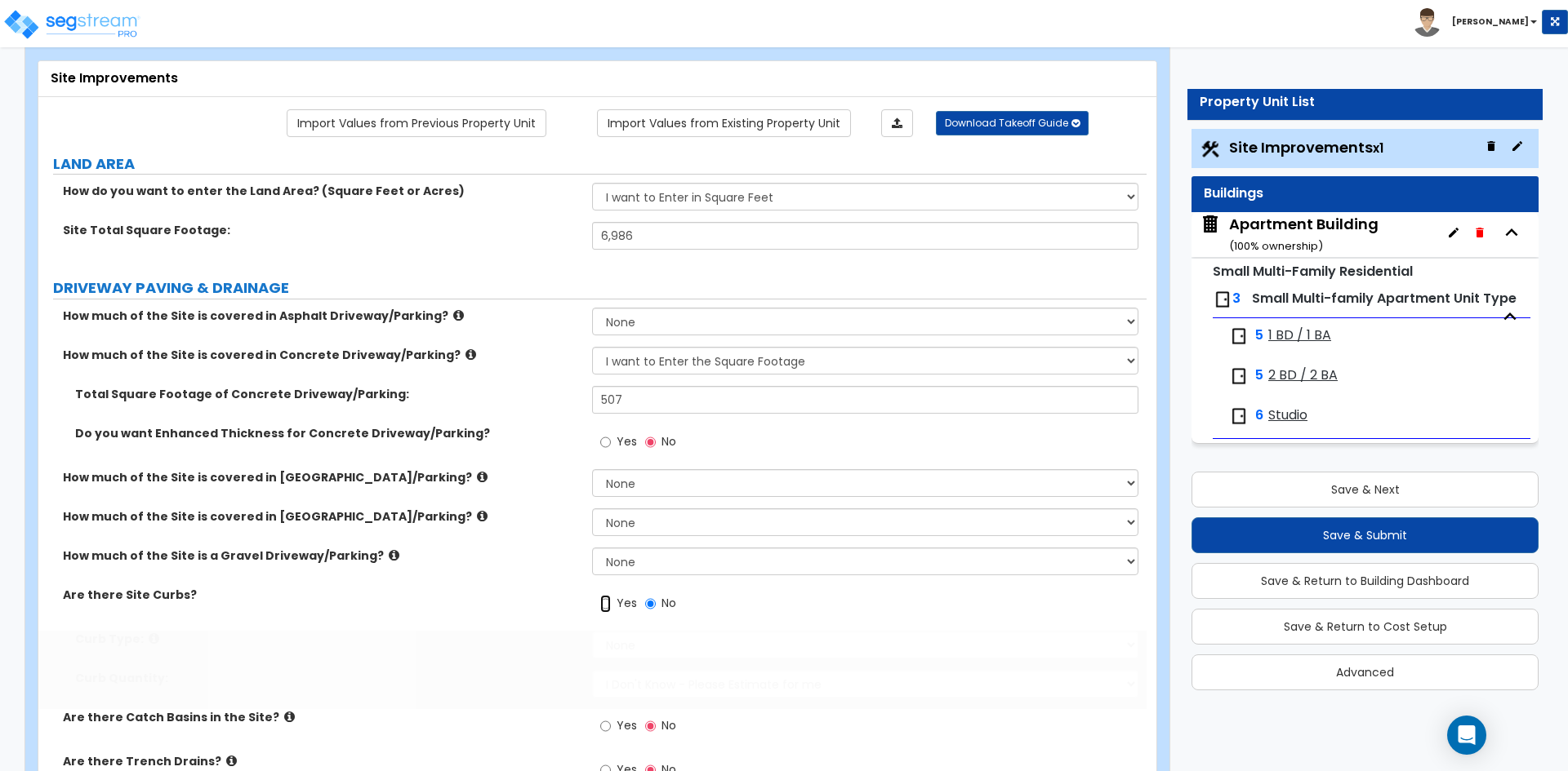
radio input "true"
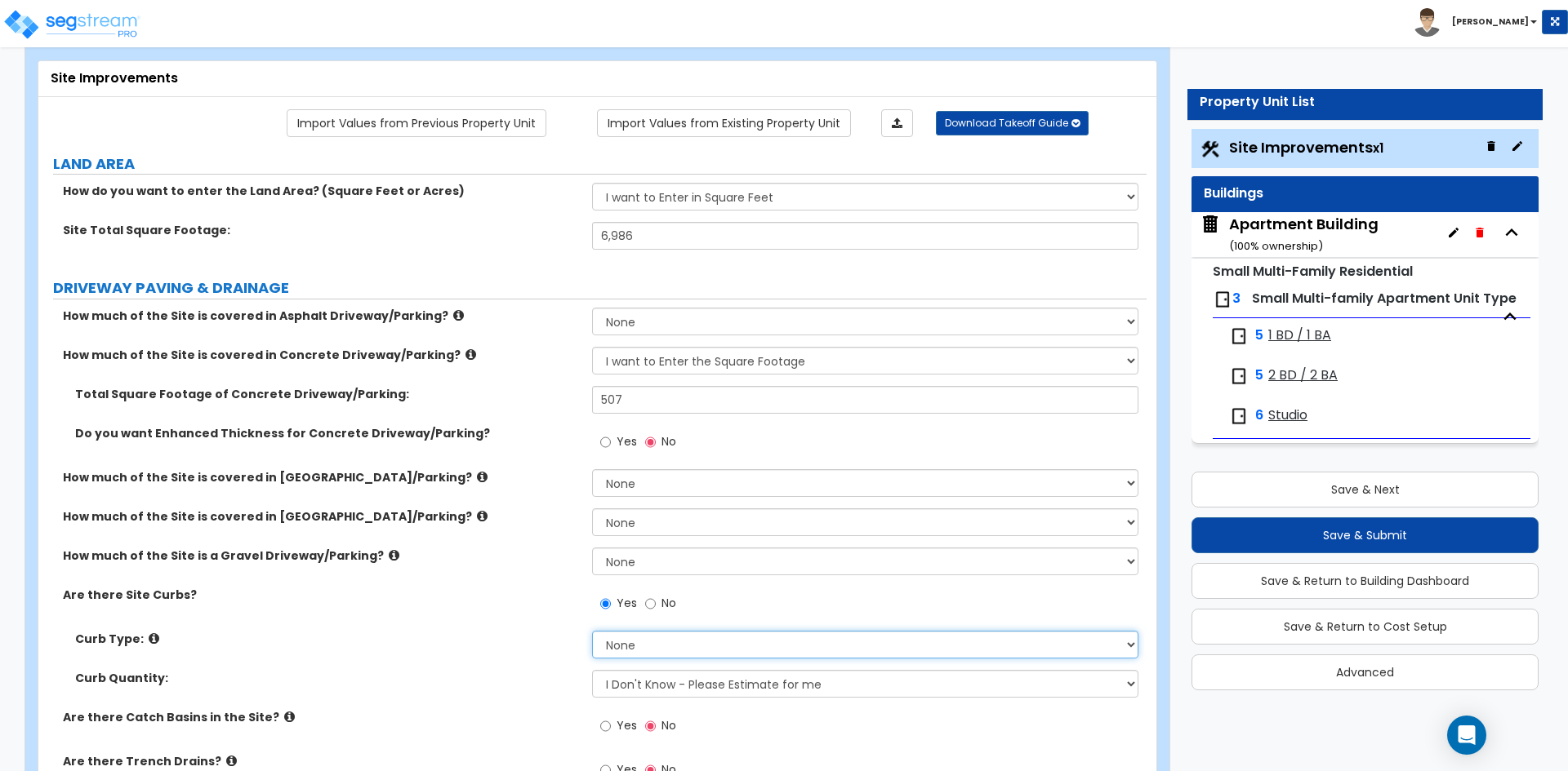
click at [659, 658] on select "None Curb (Only) Curb & Gutter Asphalt Berm" at bounding box center [866, 645] width 546 height 28
select select "2"
click at [593, 631] on select "None Curb (Only) Curb & Gutter Asphalt Berm" at bounding box center [866, 645] width 546 height 28
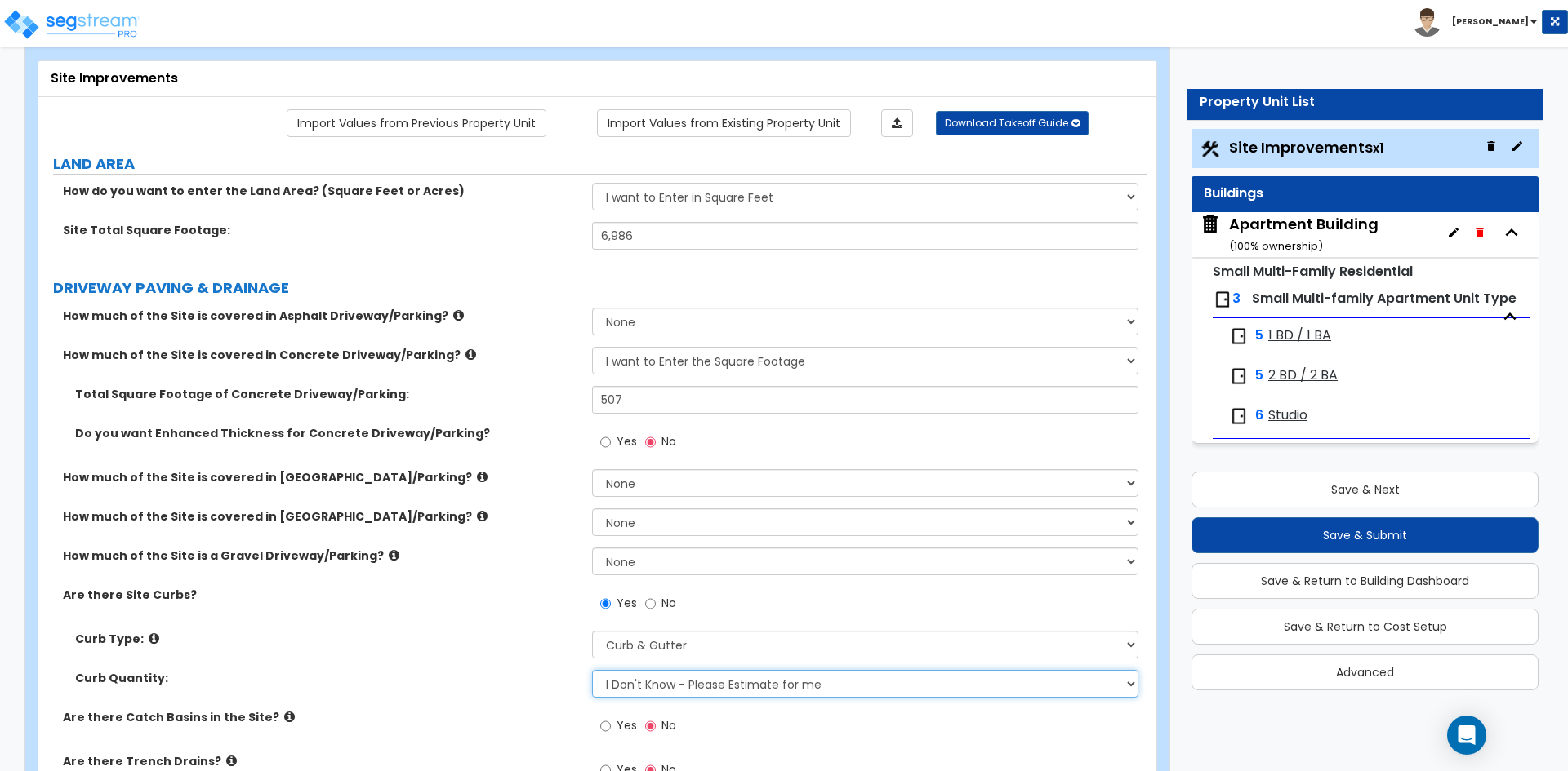
click at [622, 689] on select "I Don't Know - Please Estimate for me I want to Enter the LF" at bounding box center [866, 684] width 546 height 28
drag, startPoint x: 622, startPoint y: 689, endPoint x: 567, endPoint y: 670, distance: 58.2
click at [622, 689] on select "I Don't Know - Please Estimate for me I want to Enter the LF" at bounding box center [866, 684] width 546 height 28
click at [478, 646] on label "Curb Type:" at bounding box center [328, 640] width 505 height 17
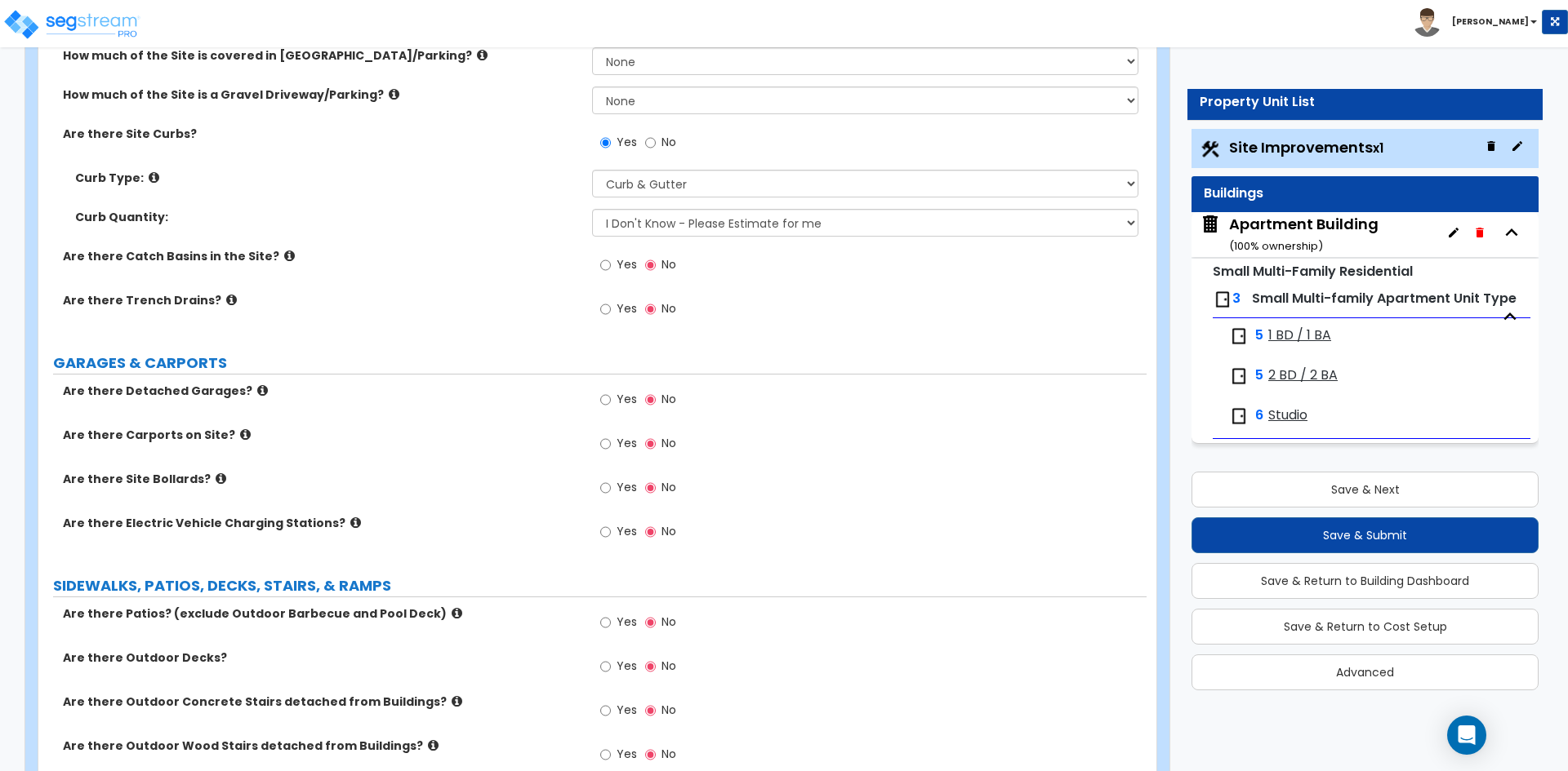
scroll to position [572, 0]
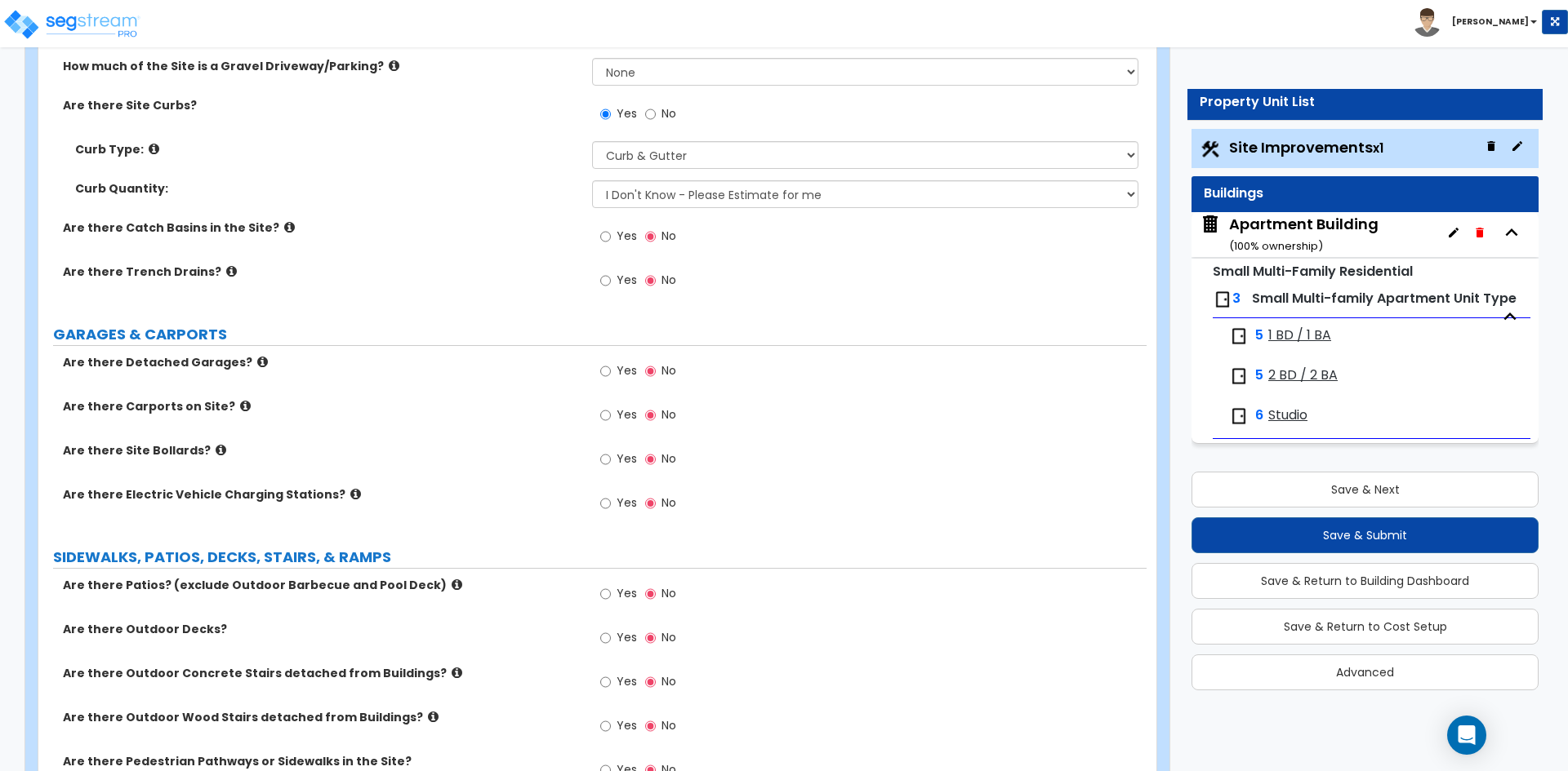
click at [626, 592] on span "Yes" at bounding box center [627, 594] width 20 height 17
click at [611, 592] on input "Yes" at bounding box center [605, 594] width 10 height 18
radio input "true"
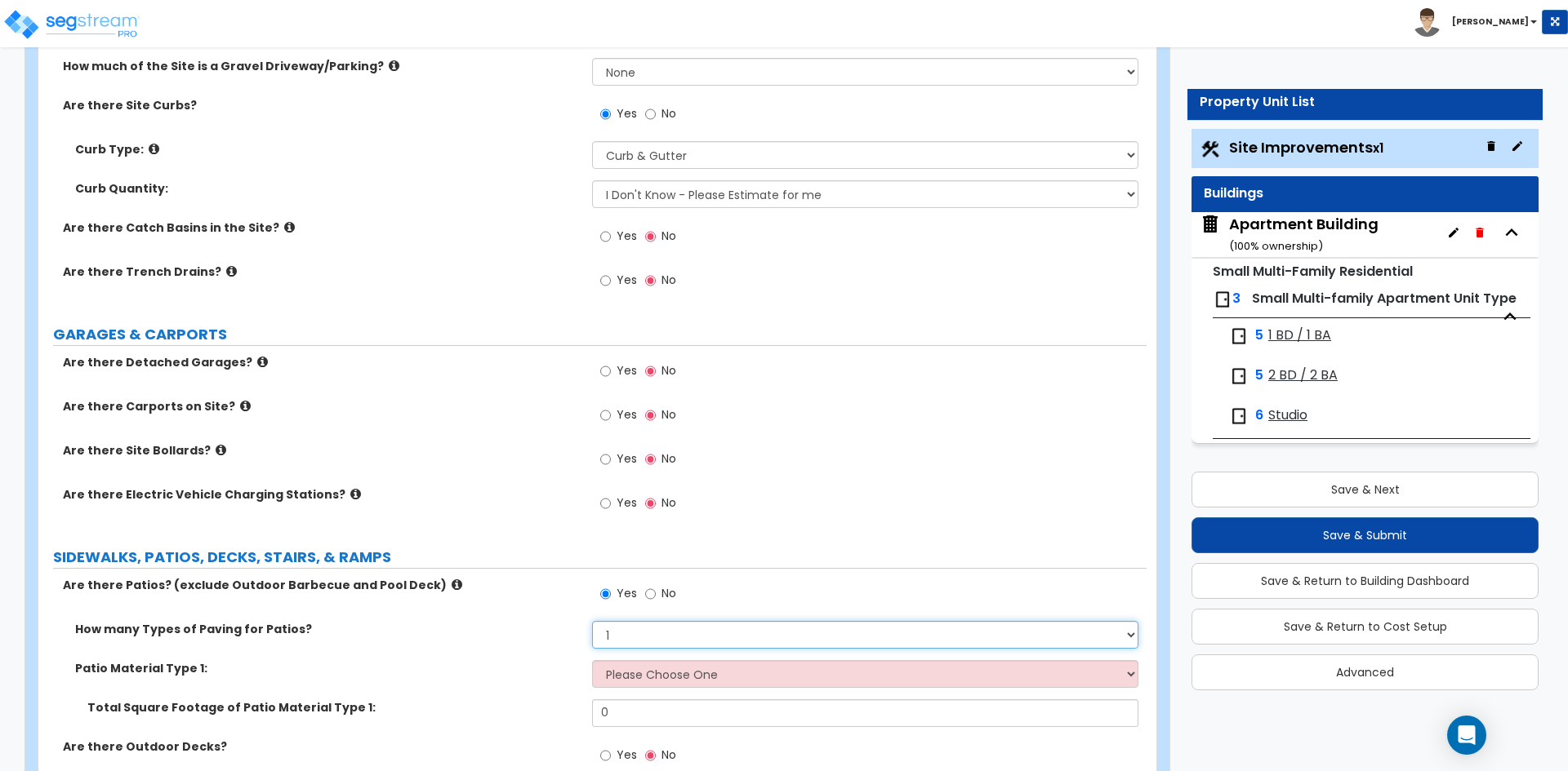
click at [635, 642] on select "1 2 3 4" at bounding box center [866, 635] width 546 height 28
click at [669, 683] on select "Please Choose One Bare Concrete Stamped Concrete Brick Pavers Stone Pavers Tile…" at bounding box center [866, 674] width 546 height 28
select select "1"
click at [593, 660] on select "Please Choose One Bare Concrete Stamped Concrete Brick Pavers Stone Pavers Tile…" at bounding box center [866, 674] width 546 height 28
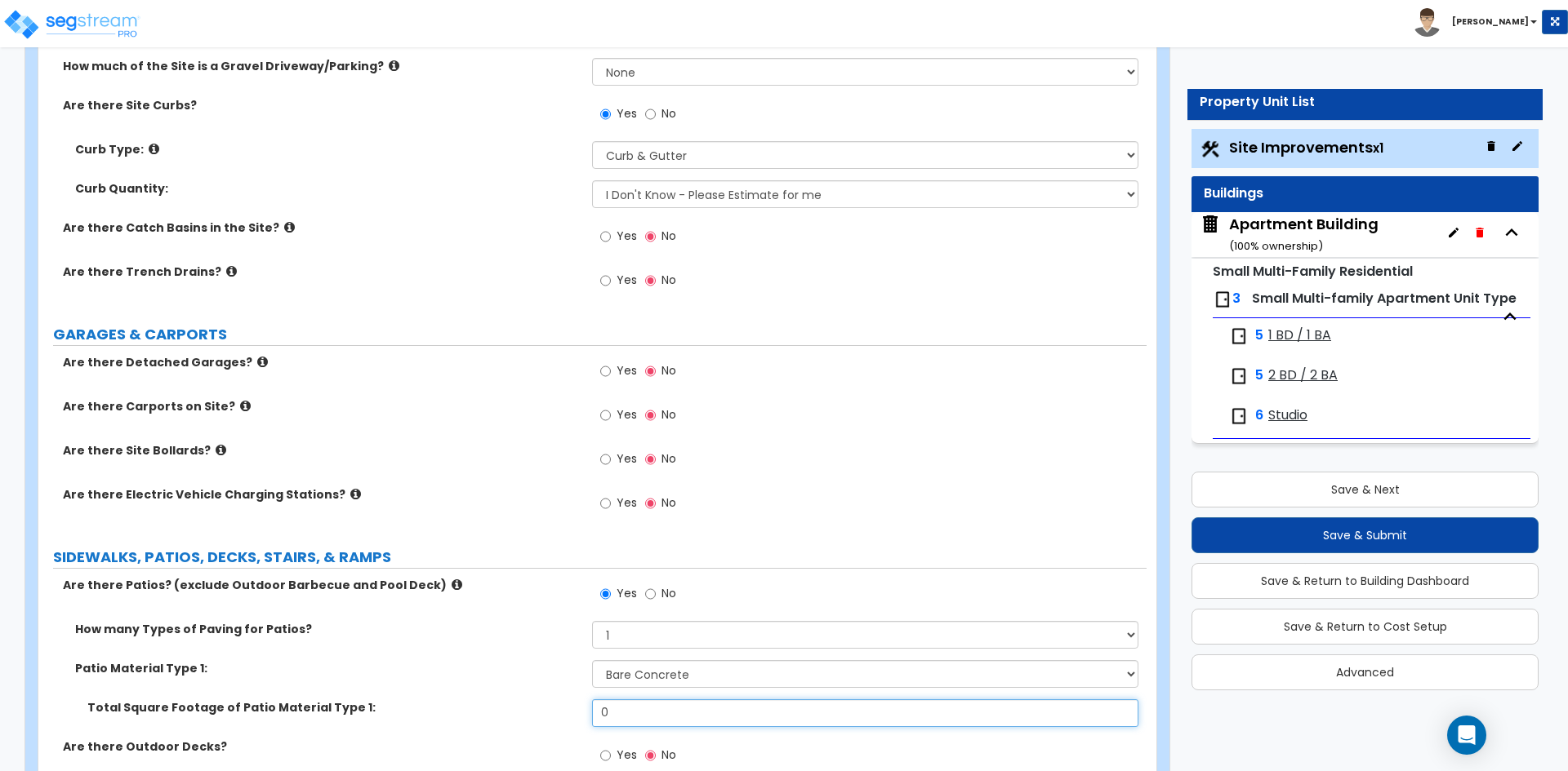
click at [652, 717] on input "0" at bounding box center [866, 713] width 546 height 28
type input "1,350"
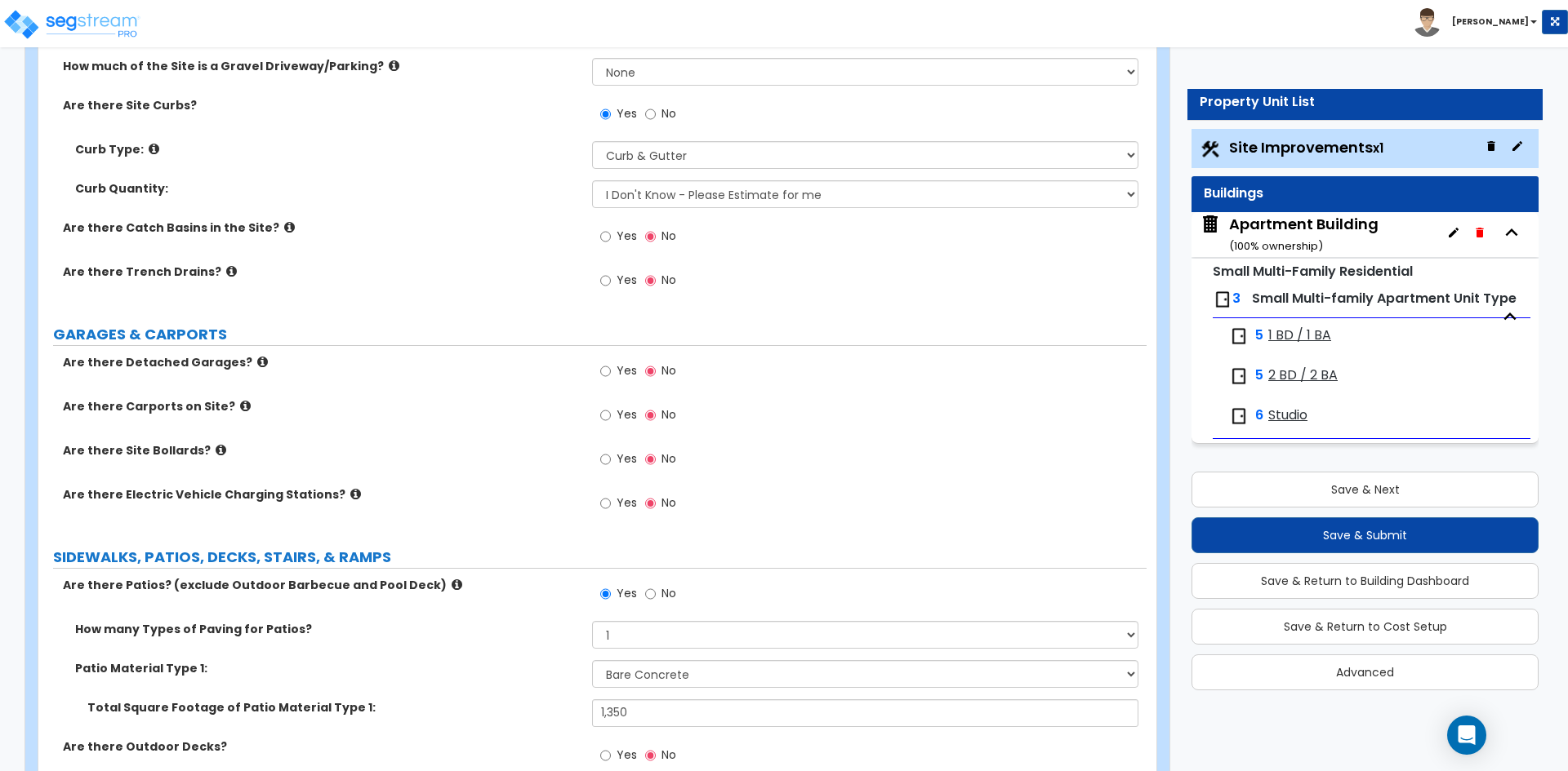
click at [457, 642] on div "How many Types of Paving for Patios? 1 2 3 4" at bounding box center [593, 641] width 1109 height 39
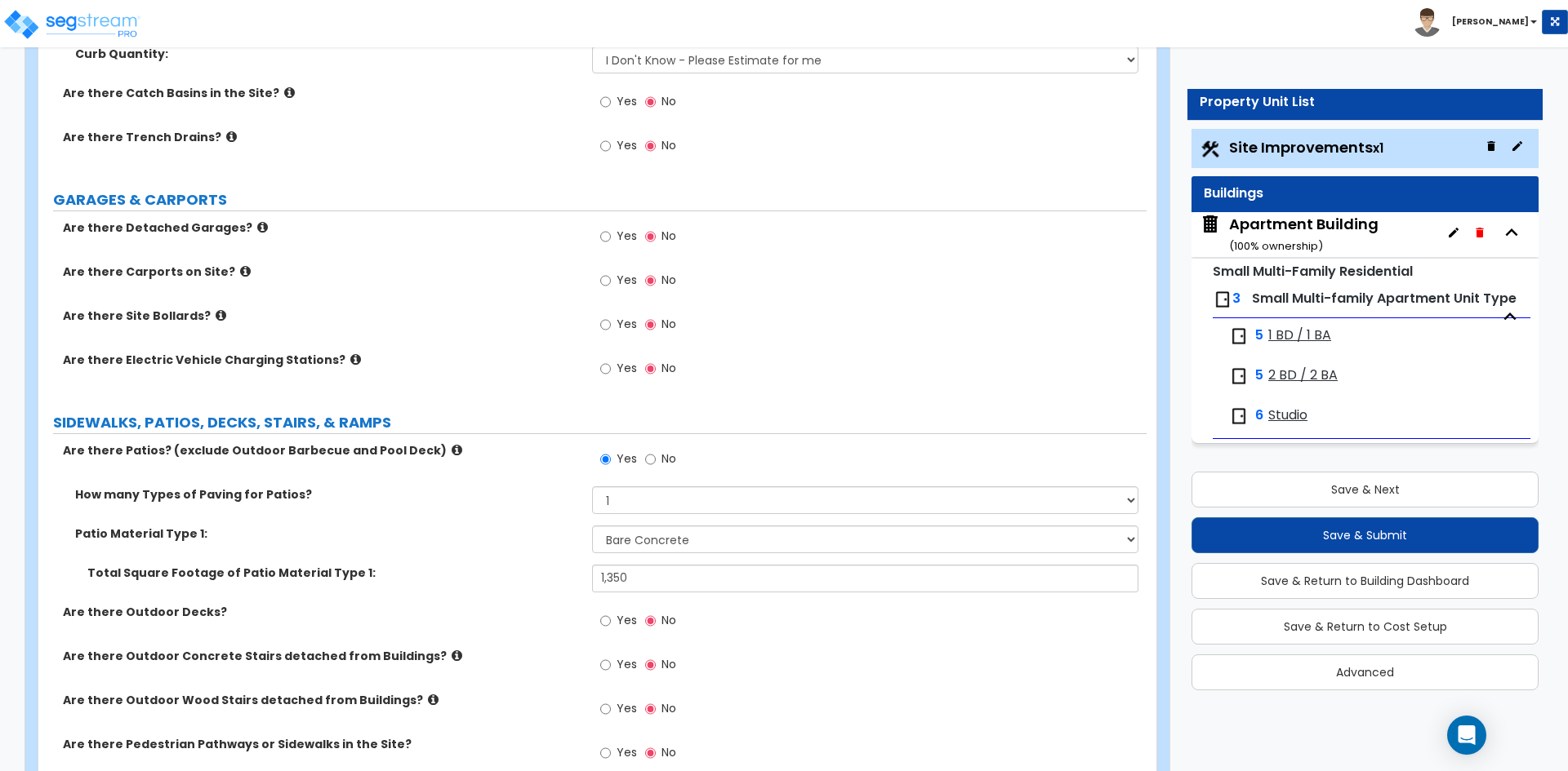
scroll to position [735, 0]
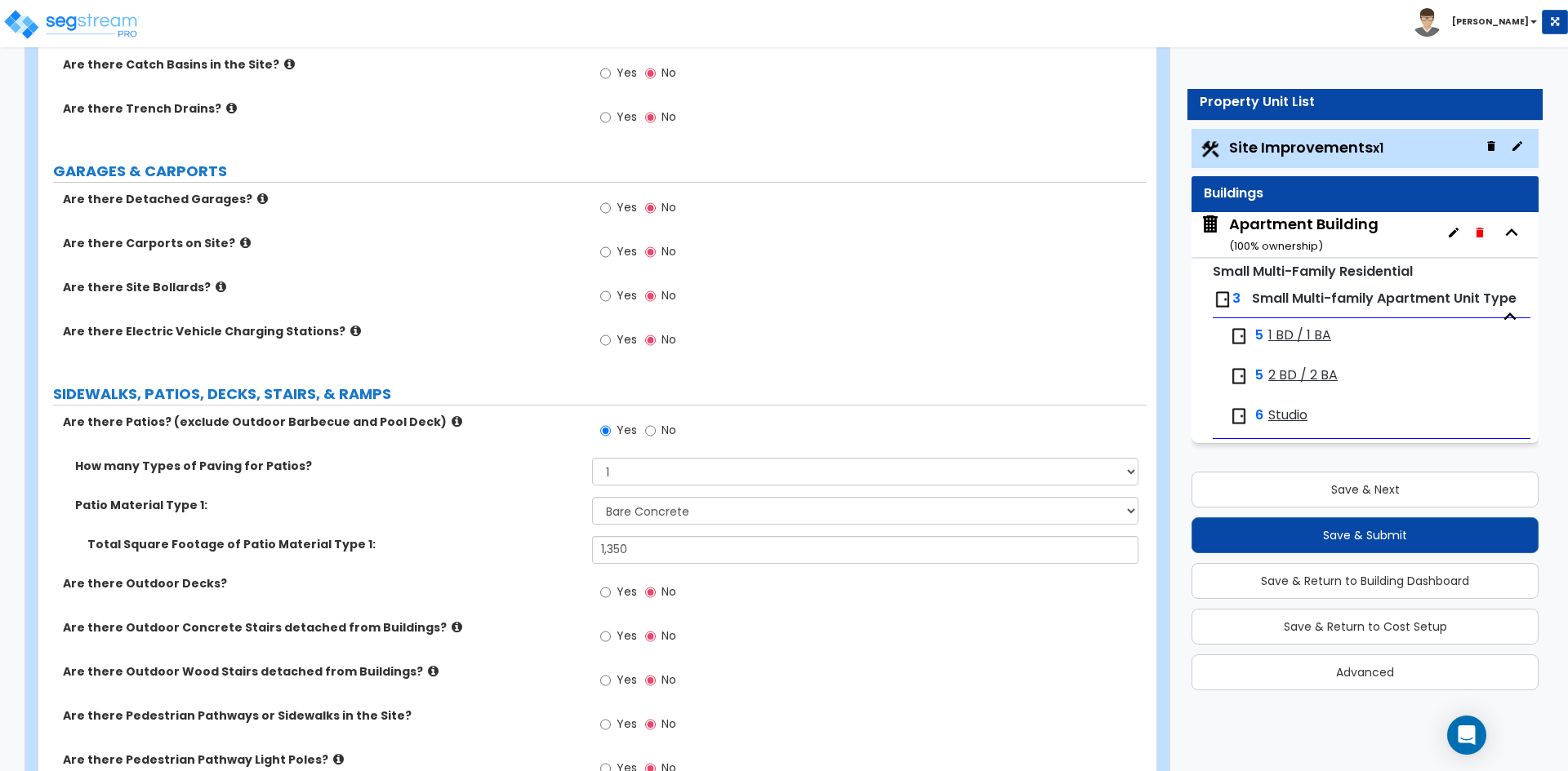
click at [624, 632] on span "Yes" at bounding box center [627, 636] width 20 height 17
click at [611, 632] on input "Yes" at bounding box center [605, 636] width 10 height 18
radio input "true"
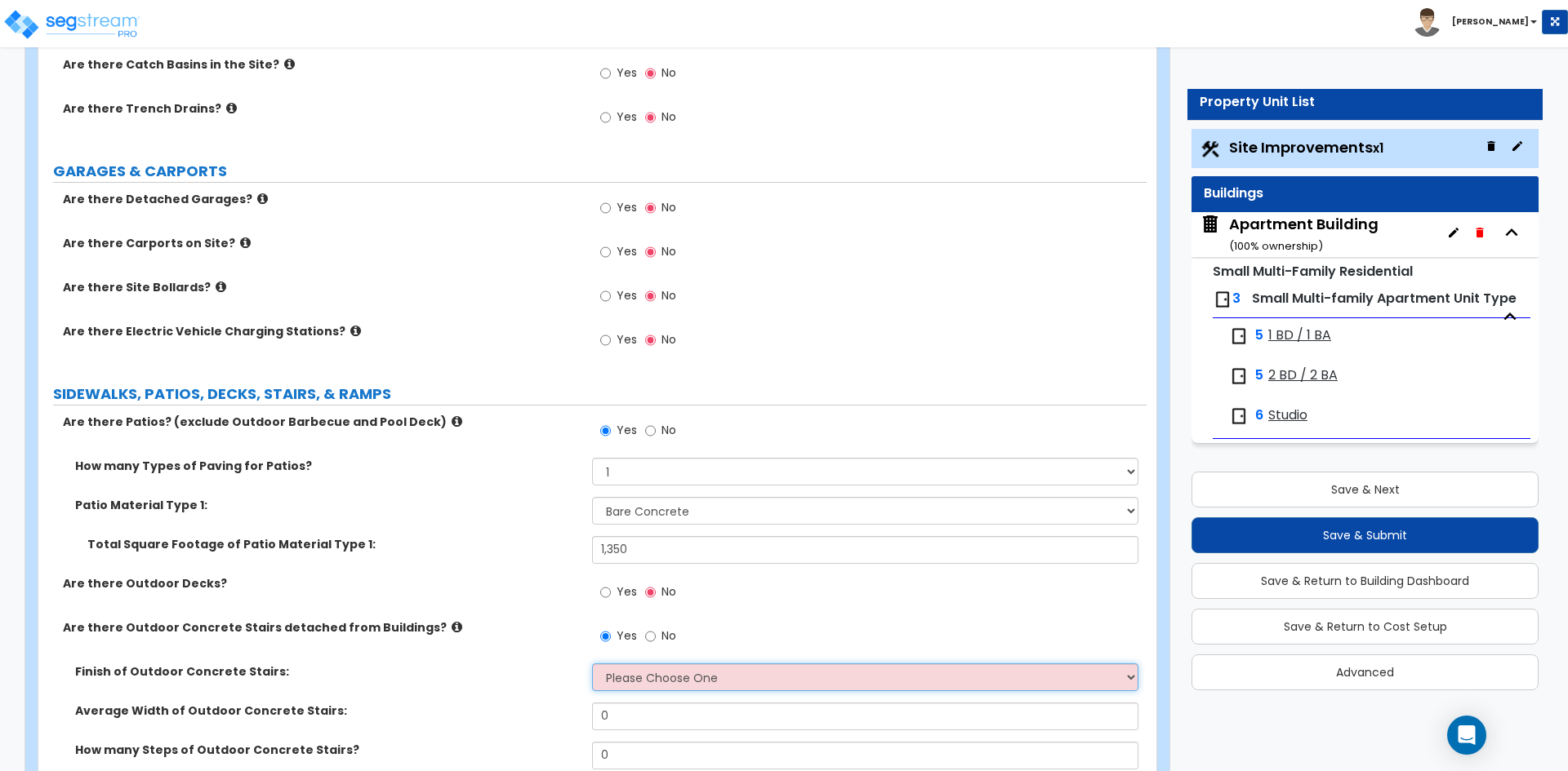
click at [641, 683] on select "Please Choose One Bare Concrete Exposed Aggregate Brick Paved Stone Paved" at bounding box center [866, 678] width 546 height 28
select select "1"
click at [593, 664] on select "Please Choose One Bare Concrete Exposed Aggregate Brick Paved Stone Paved" at bounding box center [866, 678] width 546 height 28
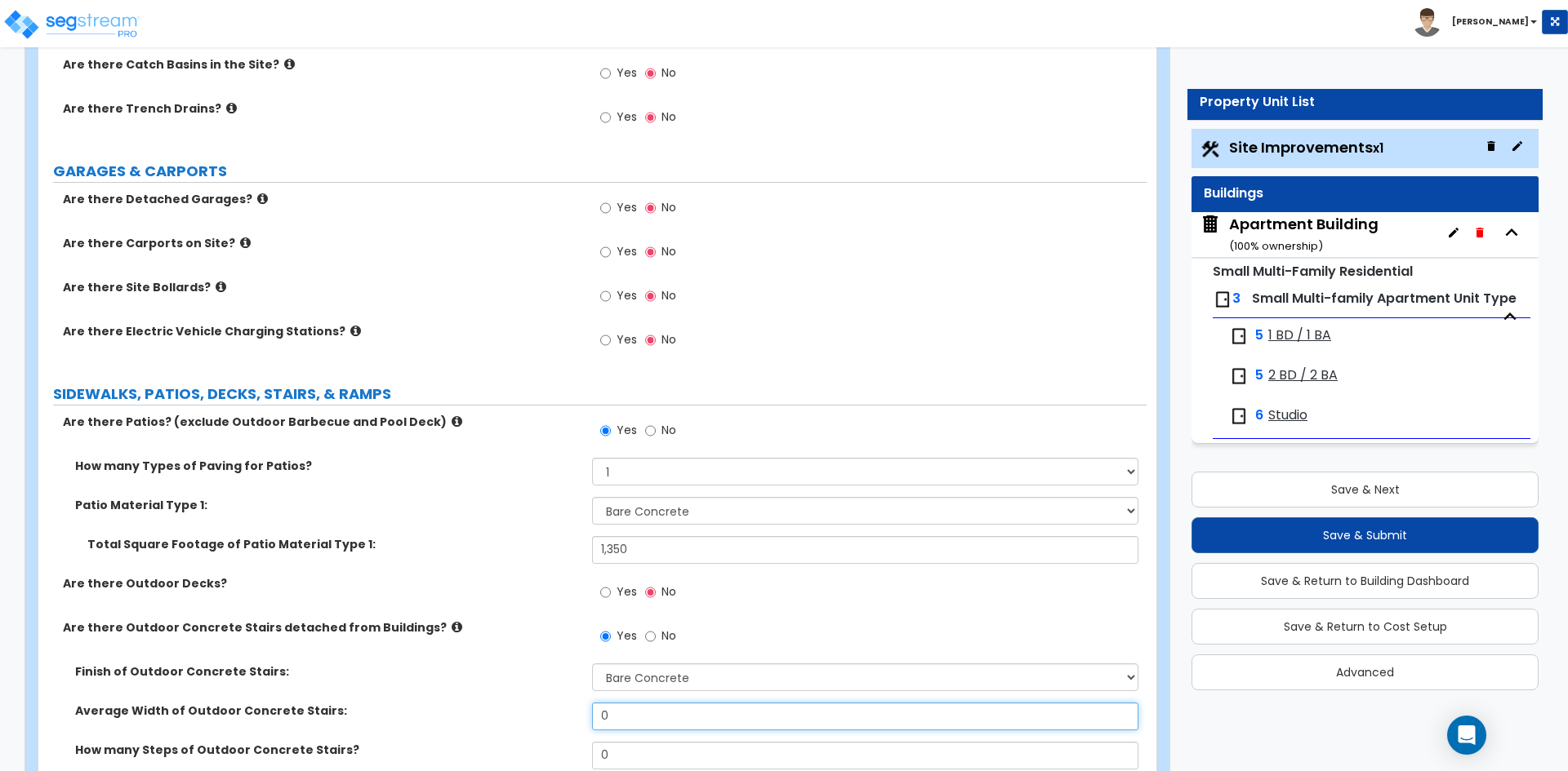
click at [634, 724] on input "0" at bounding box center [866, 717] width 546 height 28
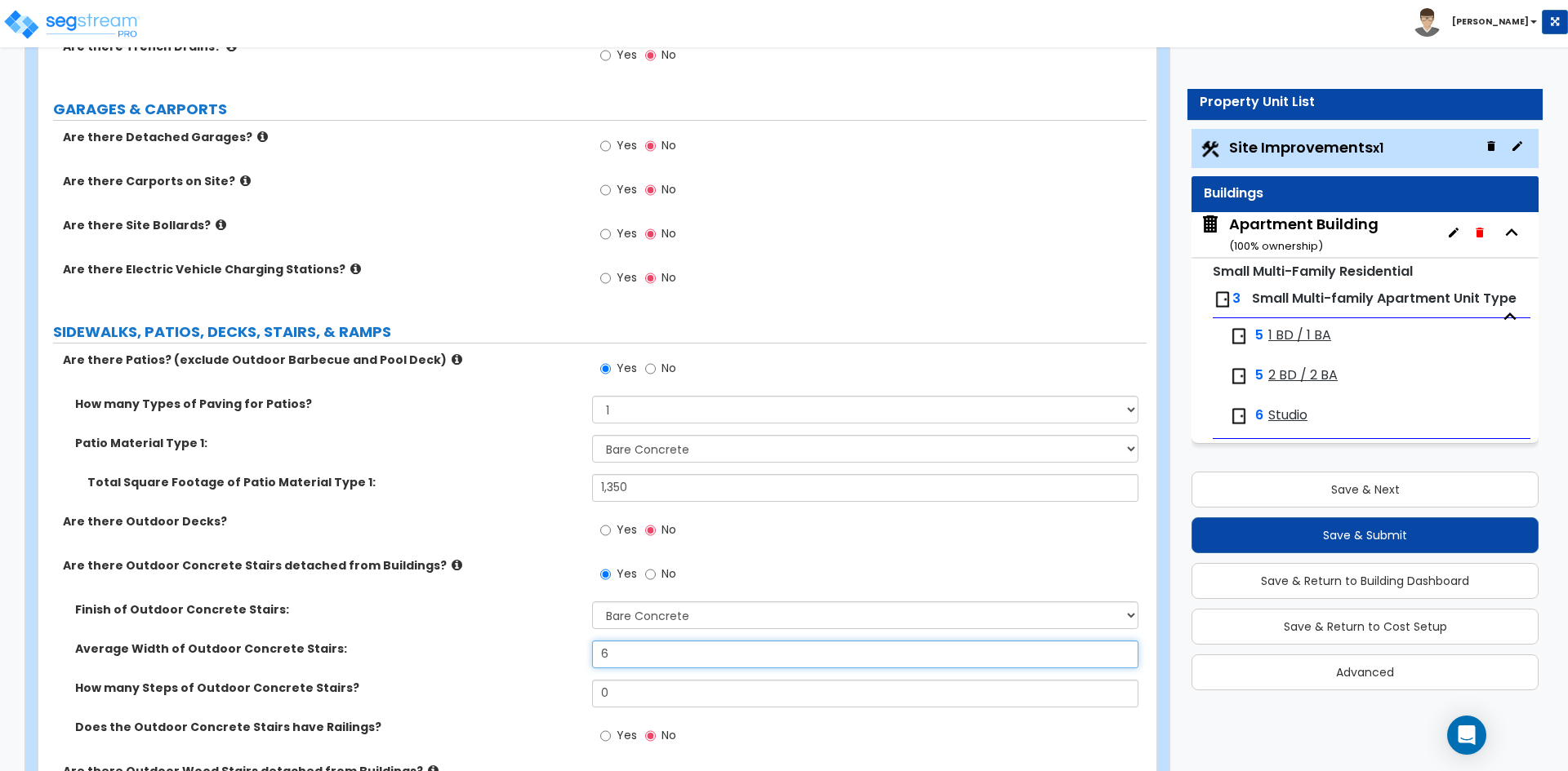
scroll to position [898, 0]
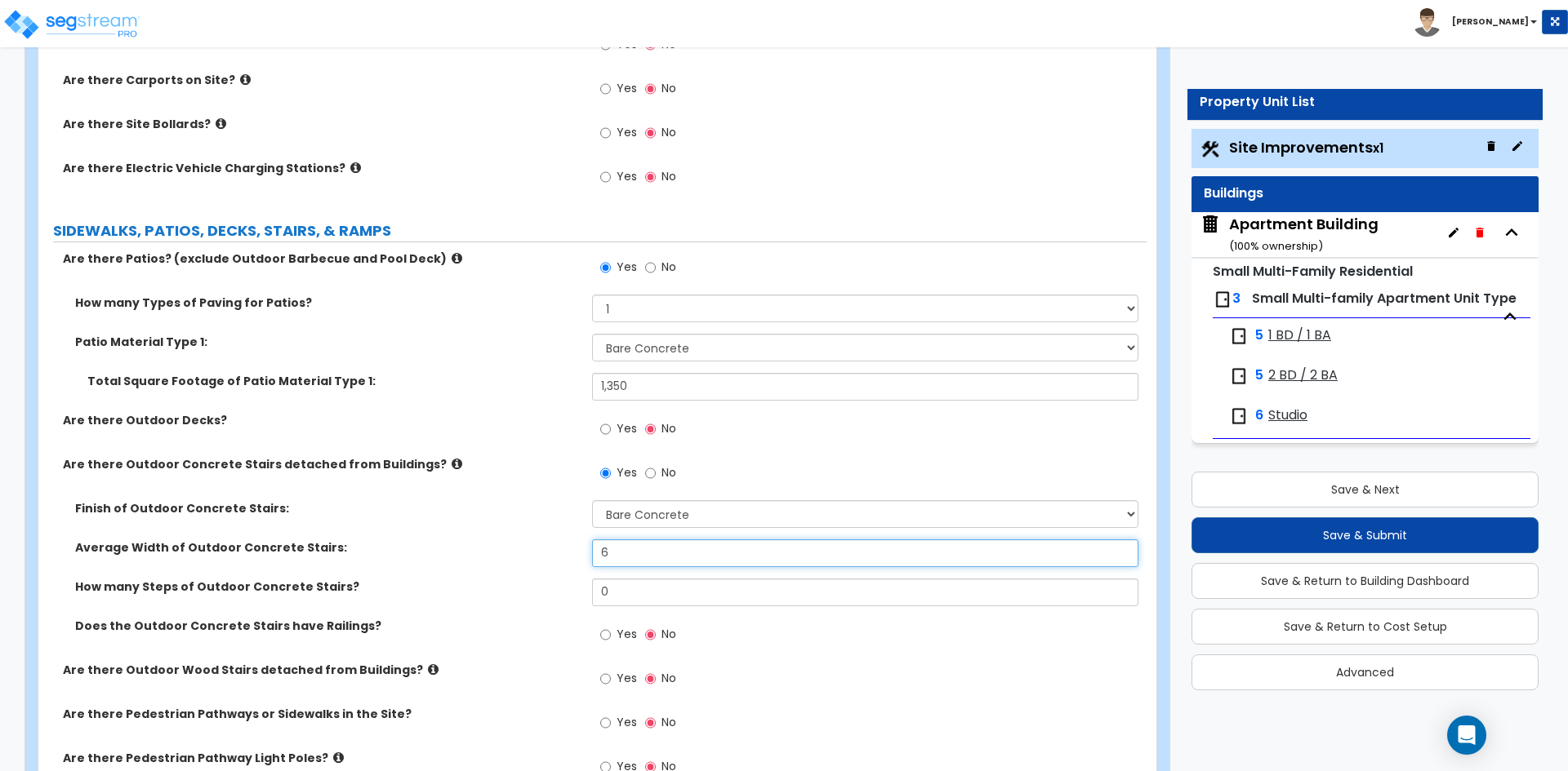
type input "6"
click at [635, 589] on input "0" at bounding box center [866, 593] width 546 height 28
click at [638, 598] on input "0" at bounding box center [866, 593] width 546 height 28
type input "4"
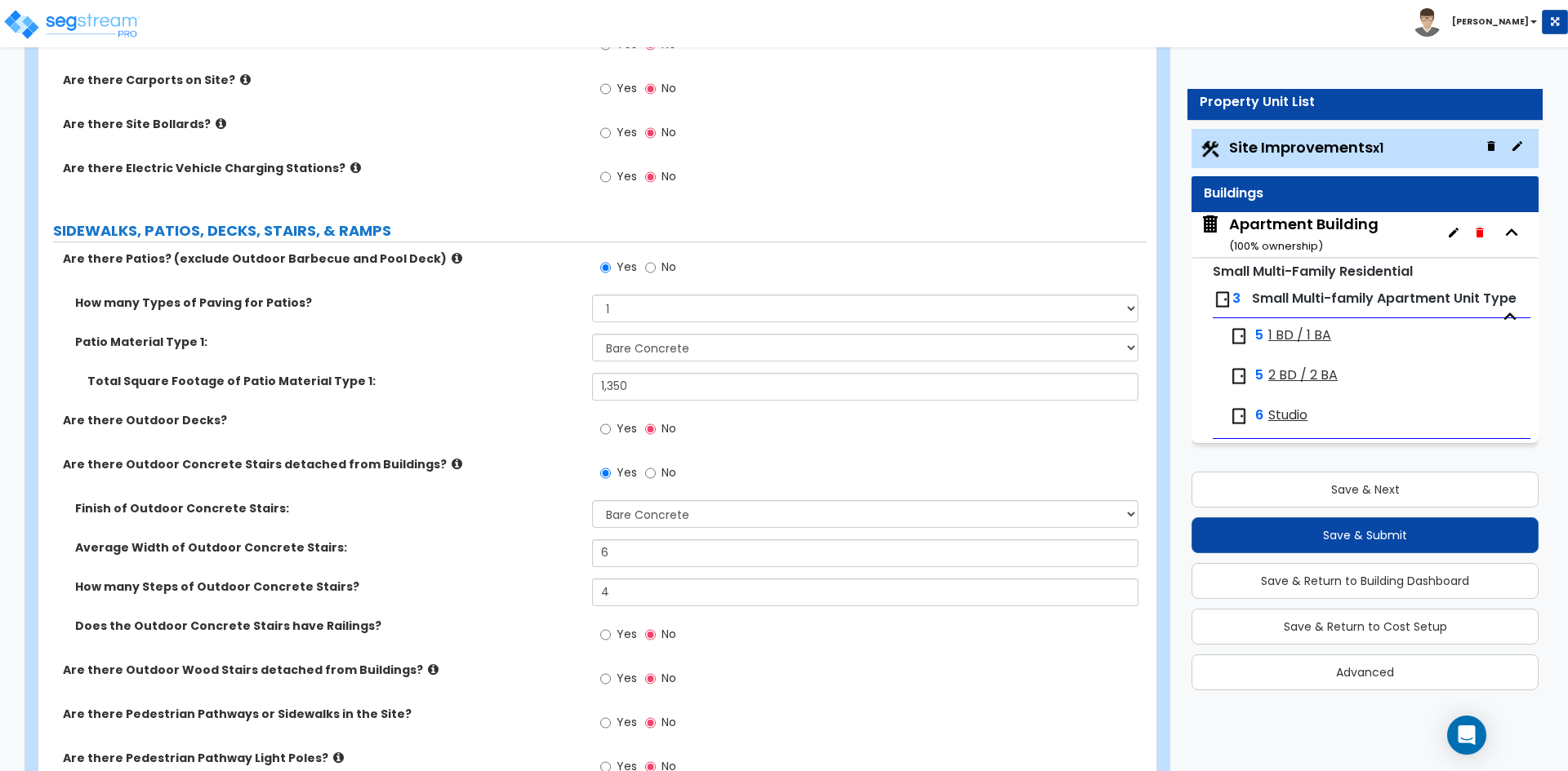
click at [525, 588] on label "How many Steps of Outdoor Concrete Stairs?" at bounding box center [328, 588] width 505 height 17
click at [473, 491] on div "Are there Outdoor Concrete Stairs detached from Buildings? Yes No" at bounding box center [593, 478] width 1109 height 44
